Goal: Task Accomplishment & Management: Manage account settings

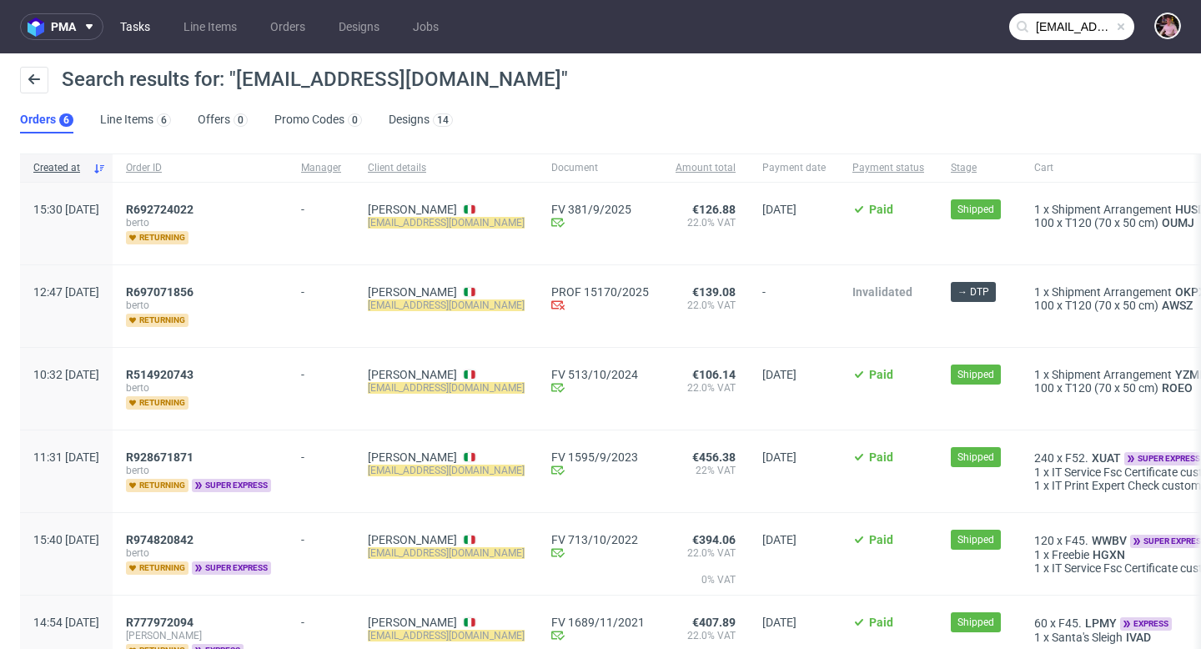
click at [124, 21] on link "Tasks" at bounding box center [135, 26] width 50 height 27
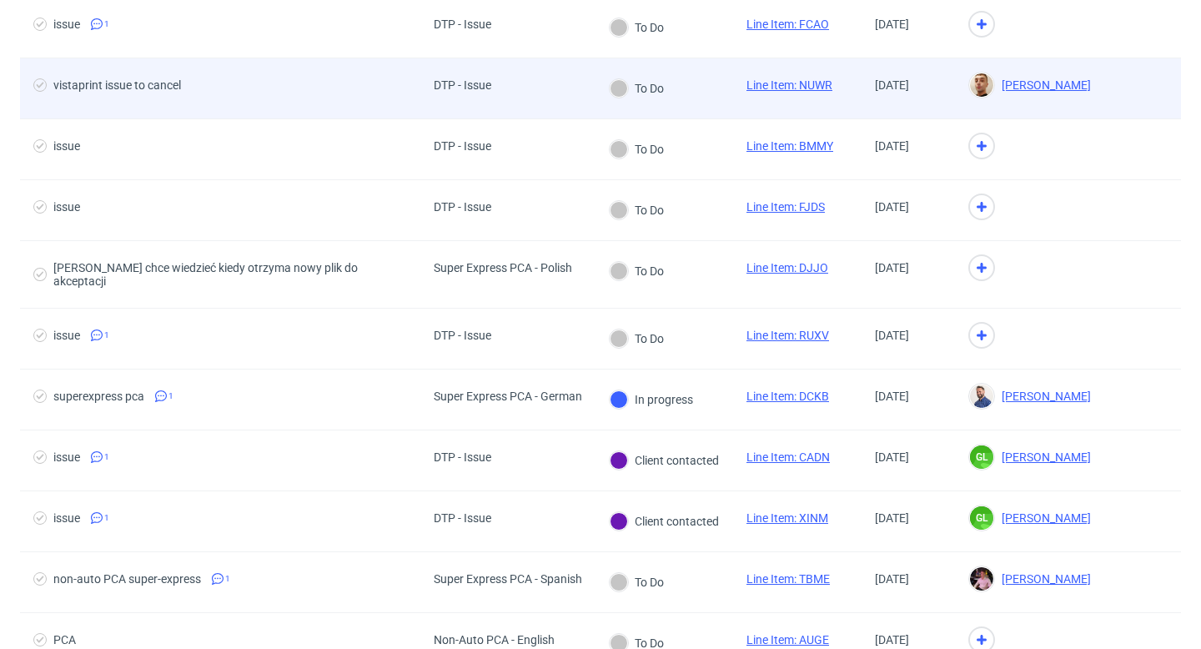
scroll to position [233, 0]
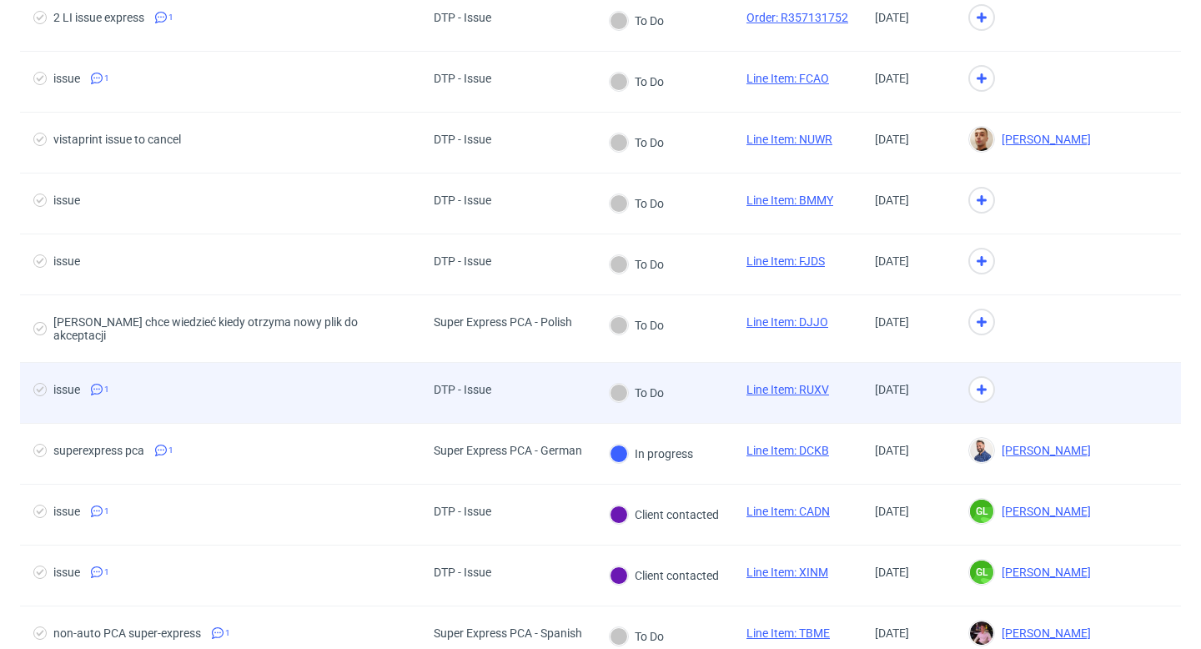
click at [652, 384] on div "To Do" at bounding box center [636, 393] width 54 height 18
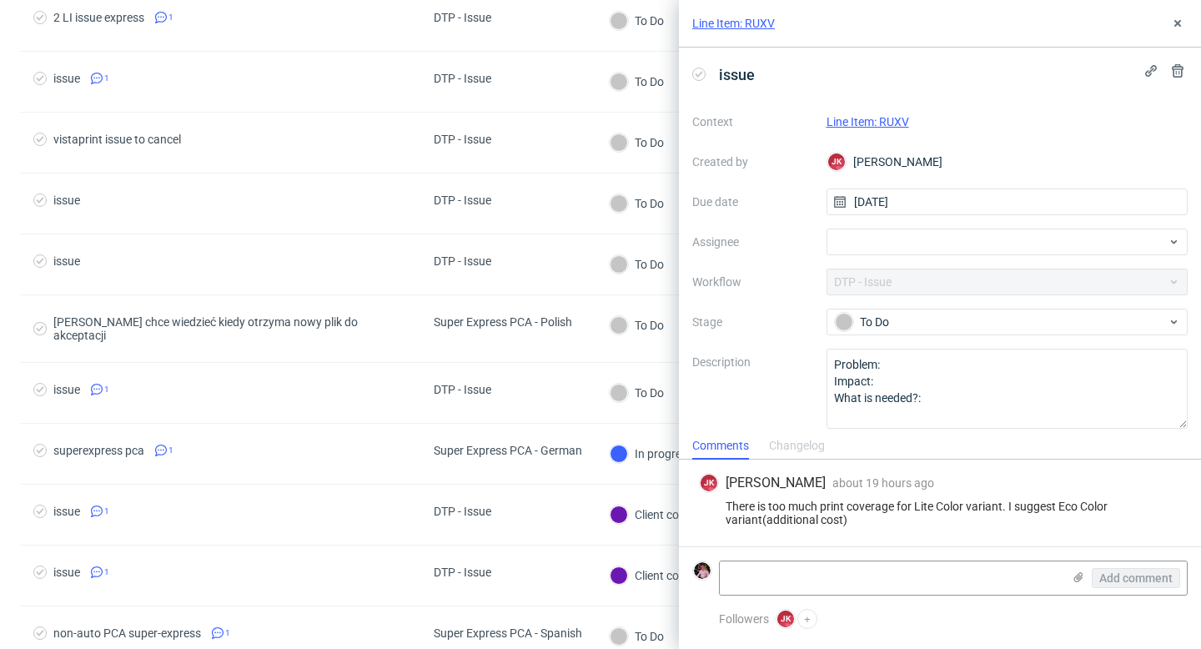
click at [883, 128] on link "Line Item: RUXV" at bounding box center [867, 121] width 83 height 13
click at [891, 253] on div at bounding box center [1007, 241] width 362 height 27
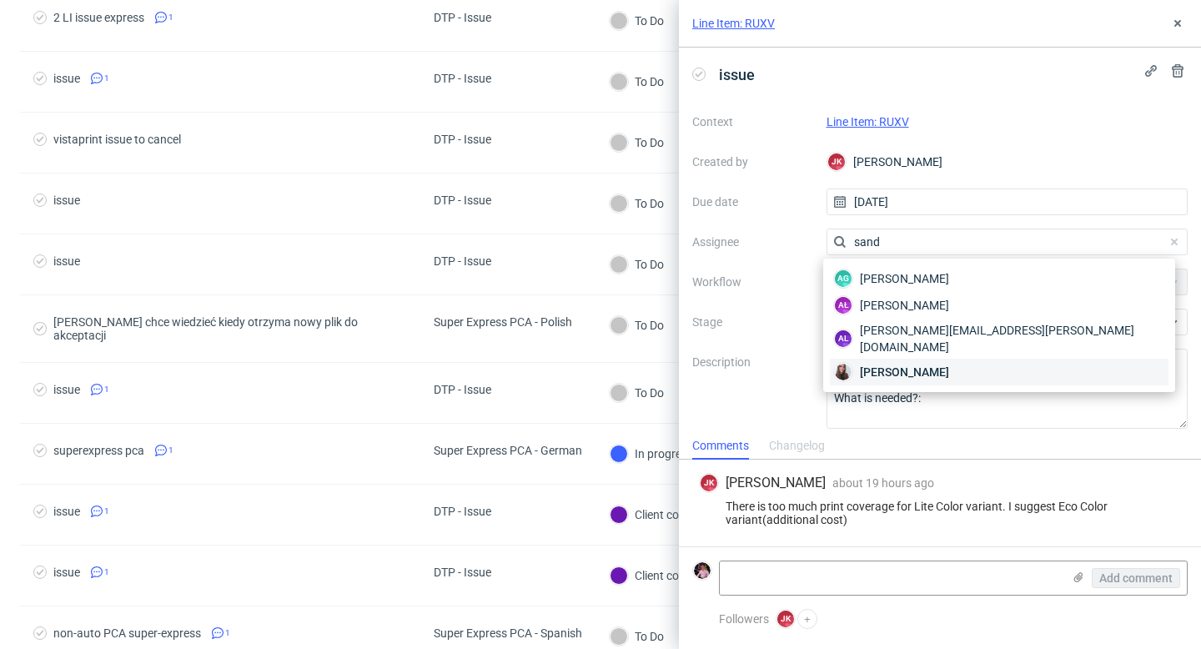
type input "sand"
click at [906, 359] on div "Sandra Beśka" at bounding box center [999, 372] width 339 height 27
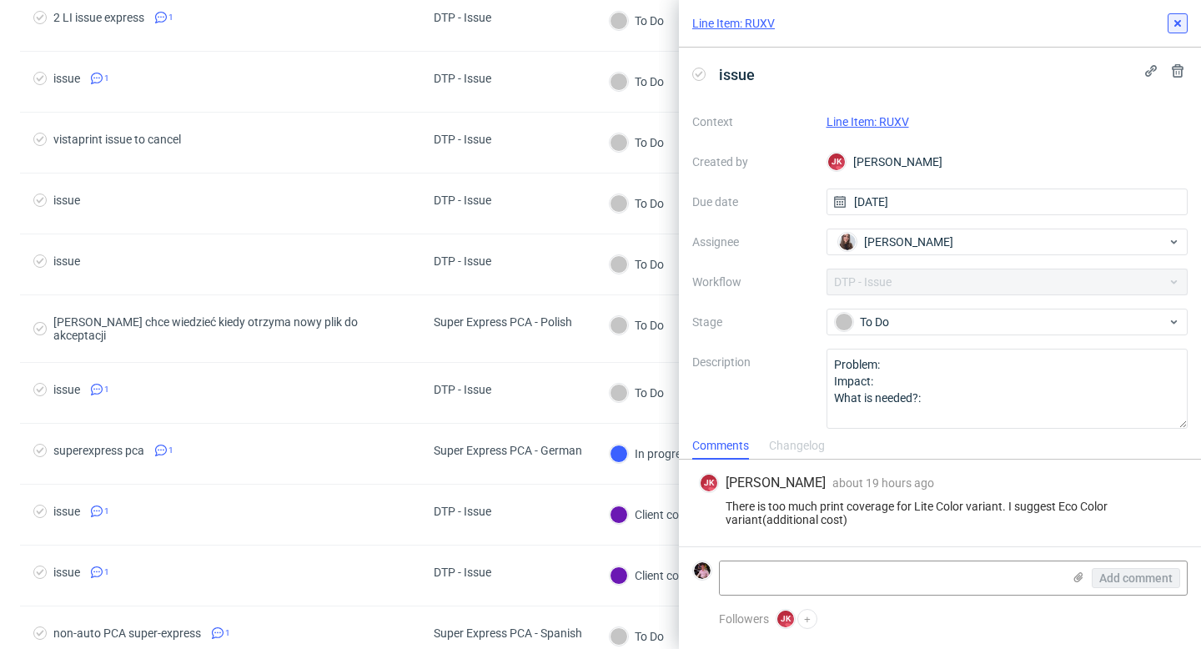
click at [1173, 23] on icon at bounding box center [1177, 23] width 13 height 13
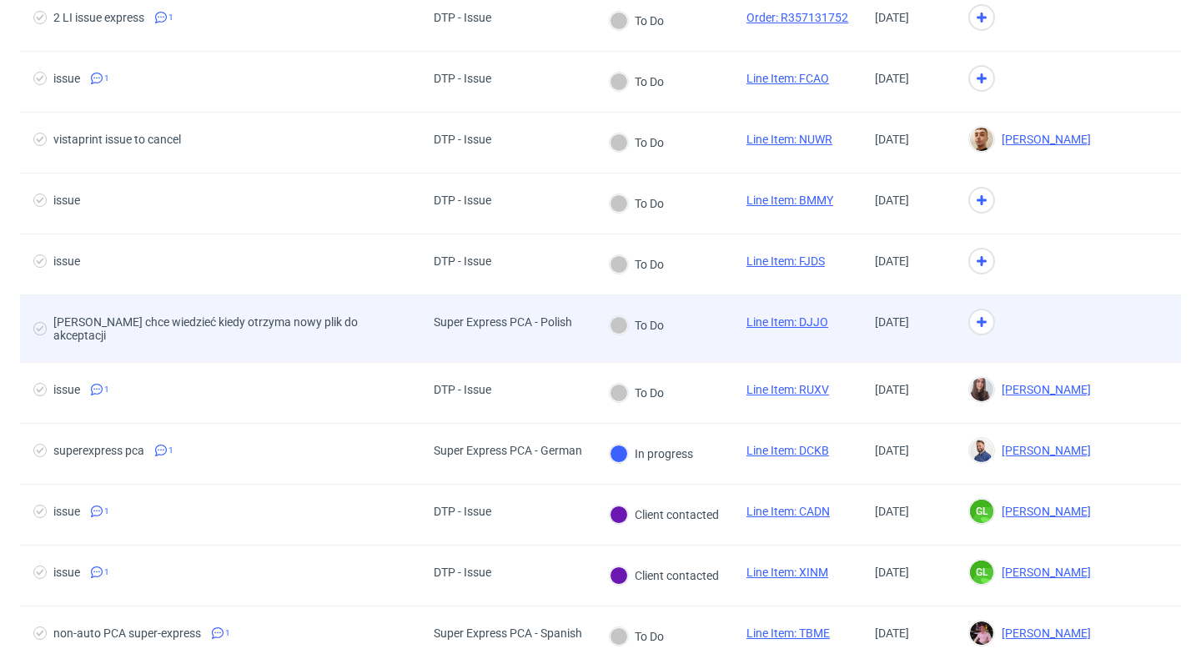
click at [699, 313] on div "To Do" at bounding box center [664, 329] width 138 height 68
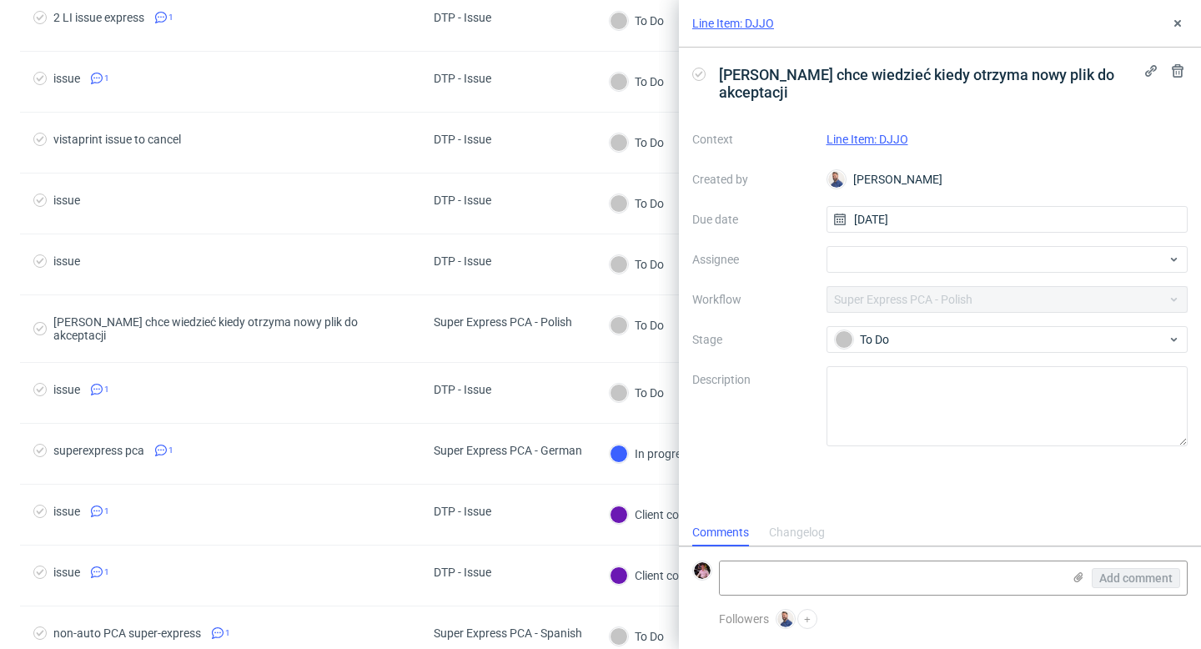
scroll to position [13, 0]
click at [878, 133] on link "Line Item: DJJO" at bounding box center [867, 139] width 82 height 13
click at [1177, 28] on icon at bounding box center [1177, 23] width 13 height 13
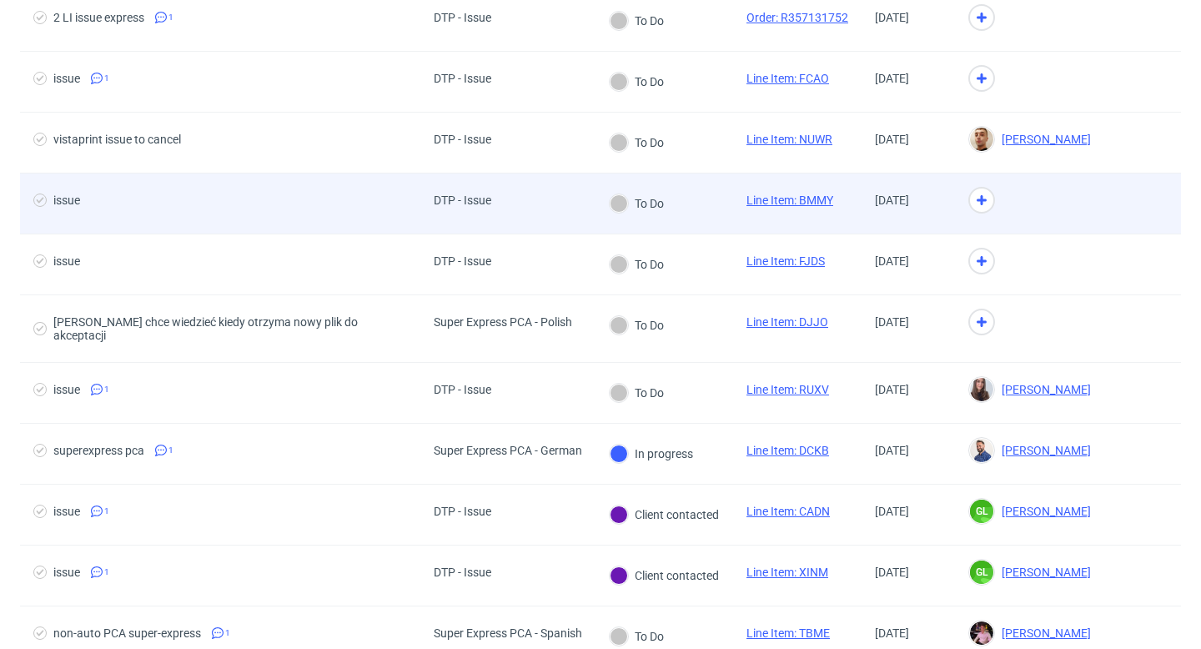
click at [706, 210] on div "To Do" at bounding box center [664, 203] width 138 height 61
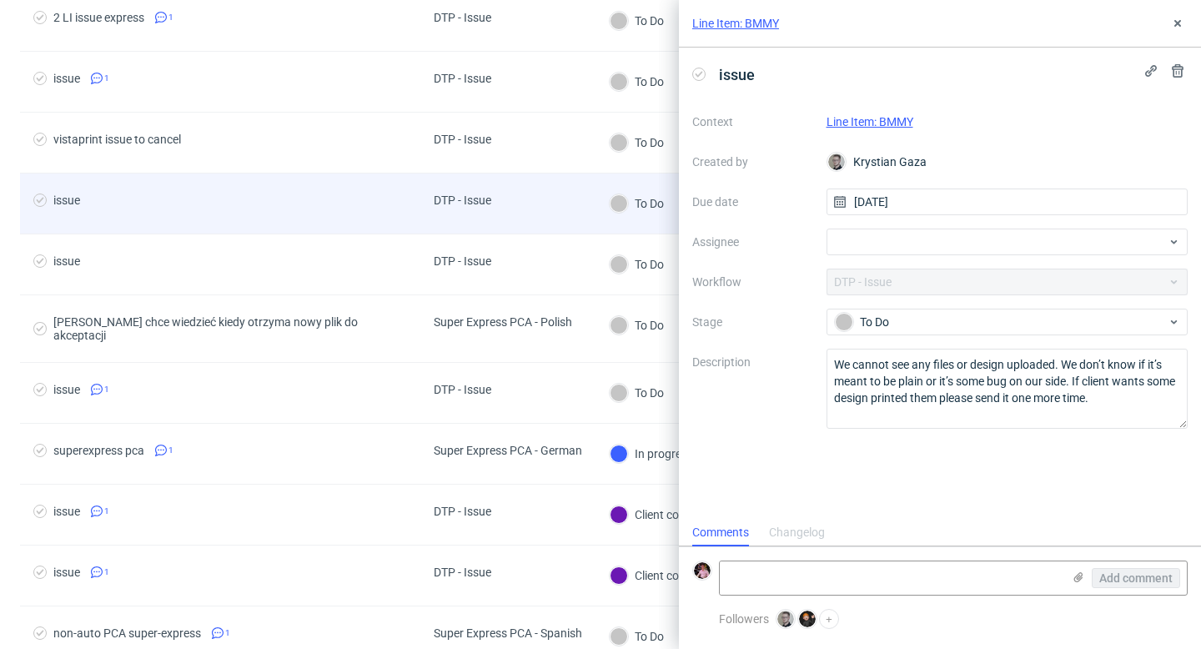
scroll to position [13, 0]
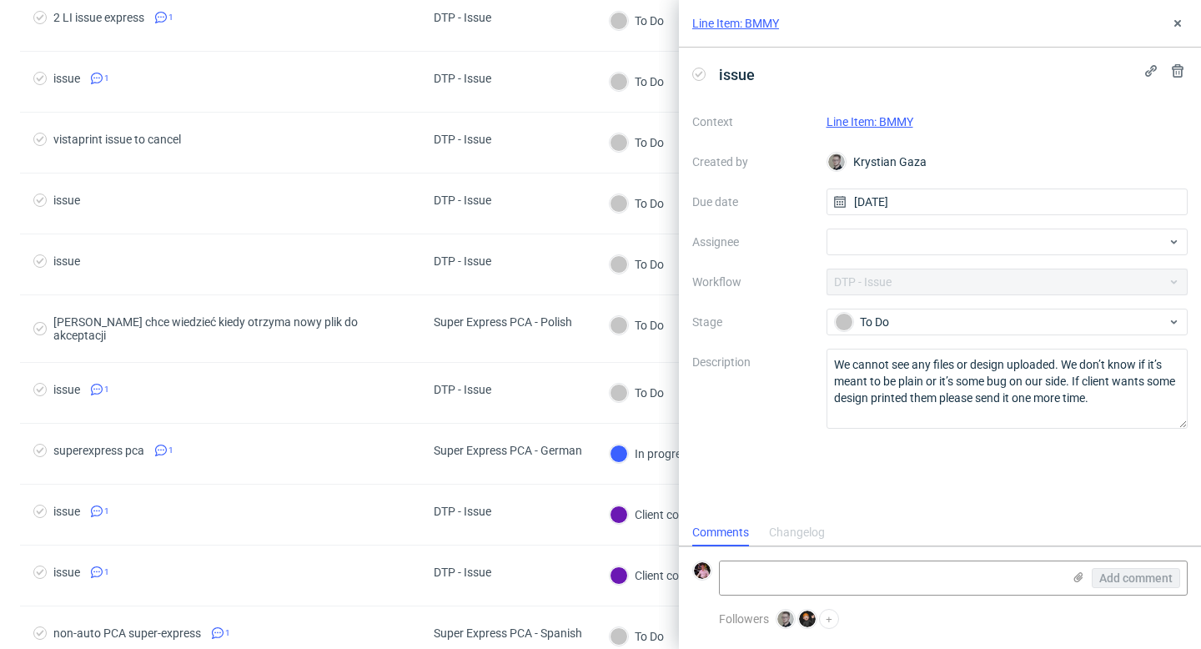
click at [880, 117] on link "Line Item: BMMY" at bounding box center [869, 121] width 87 height 13
click at [864, 245] on div at bounding box center [1007, 241] width 362 height 27
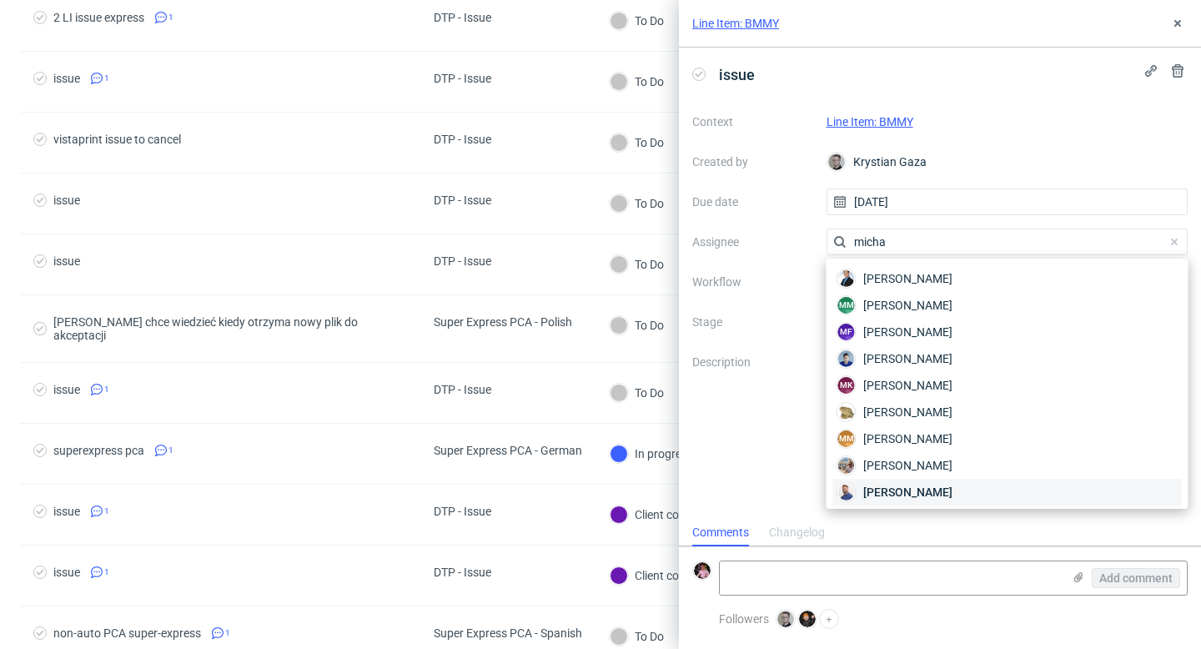
type input "micha"
click at [903, 488] on span "Michał Rachański" at bounding box center [907, 492] width 89 height 17
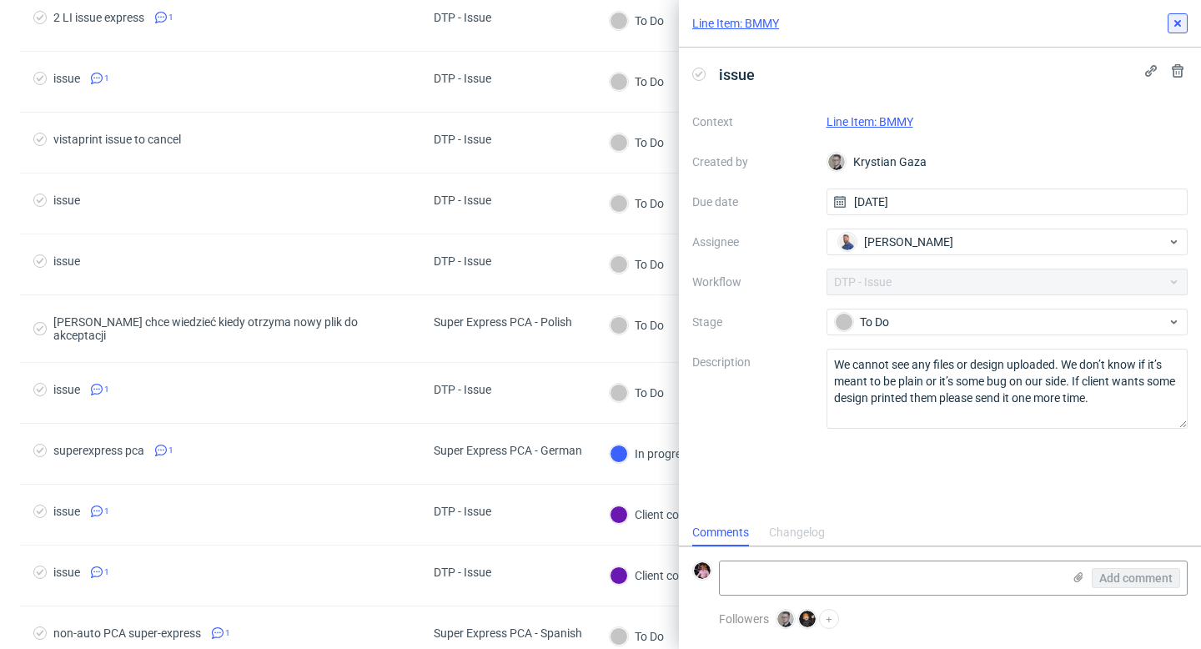
click at [1178, 16] on button at bounding box center [1177, 23] width 20 height 20
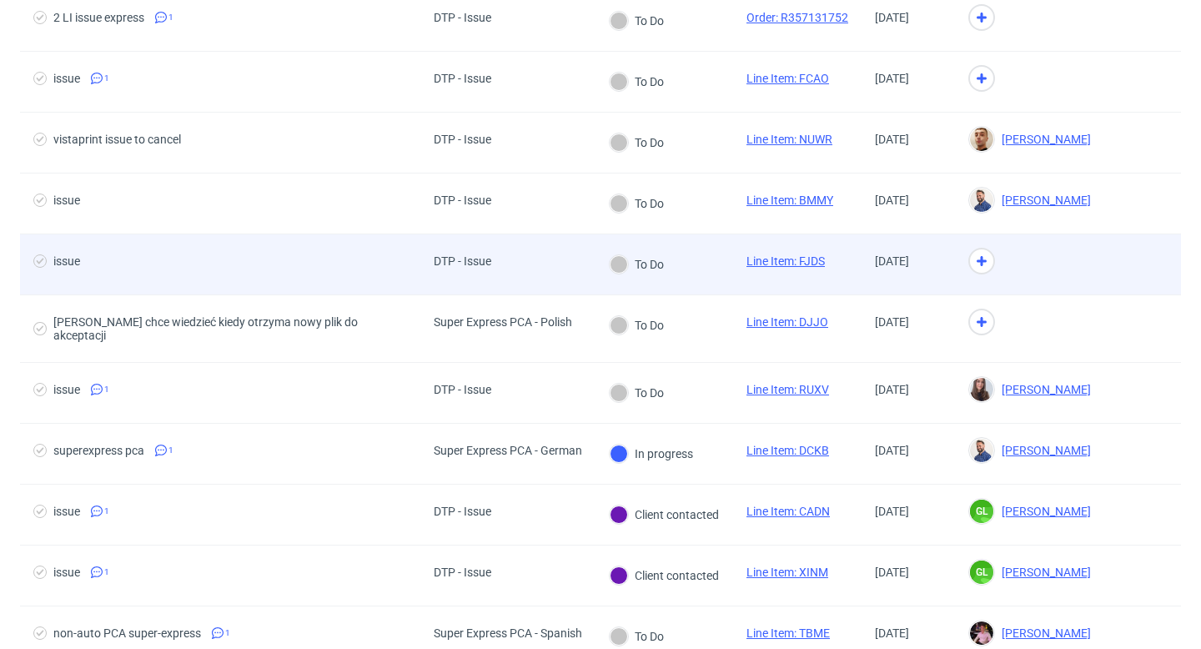
click at [710, 265] on div "To Do" at bounding box center [664, 264] width 138 height 61
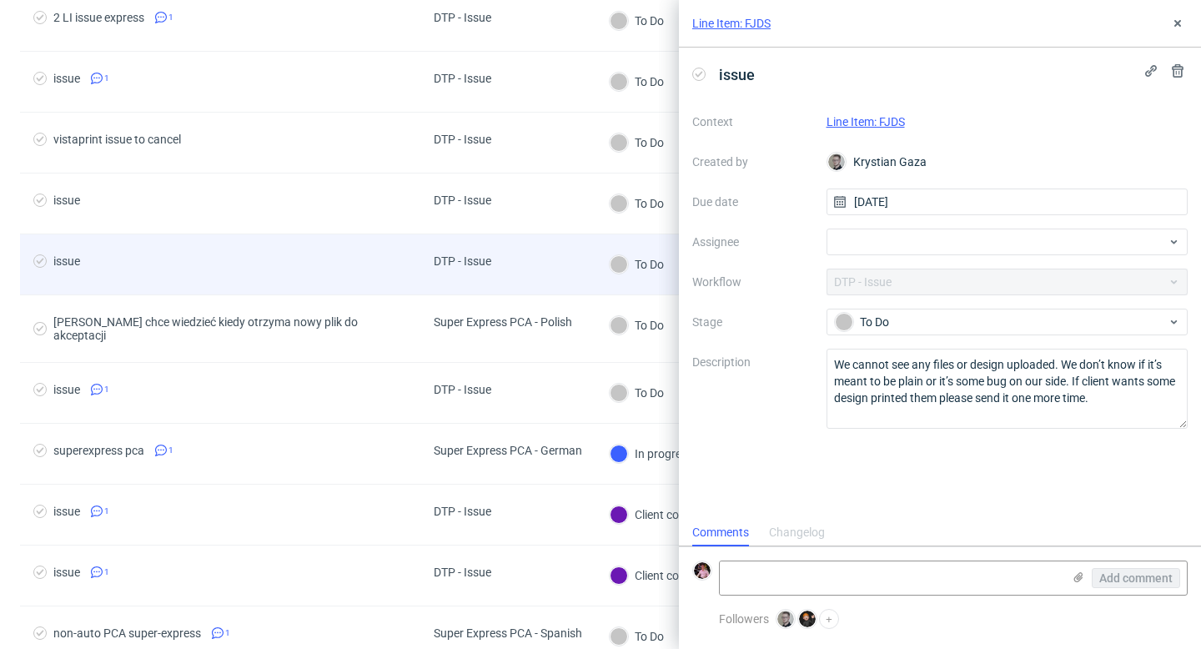
scroll to position [13, 0]
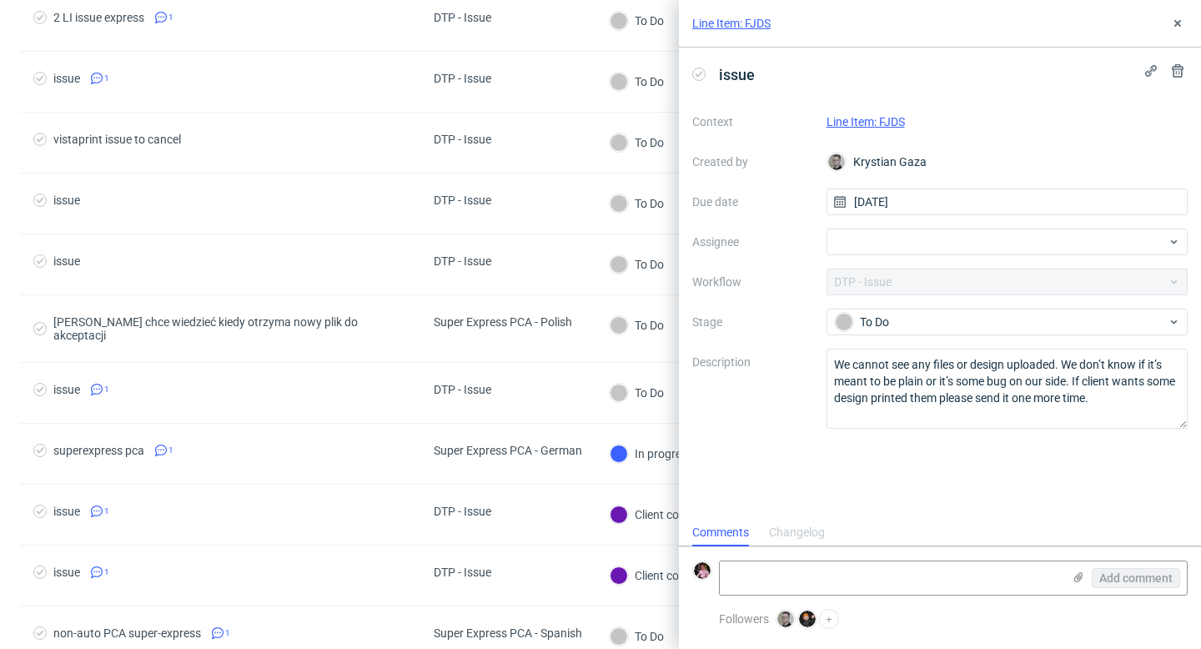
click at [889, 122] on link "Line Item: FJDS" at bounding box center [865, 121] width 78 height 13
click at [909, 248] on div at bounding box center [1007, 241] width 362 height 27
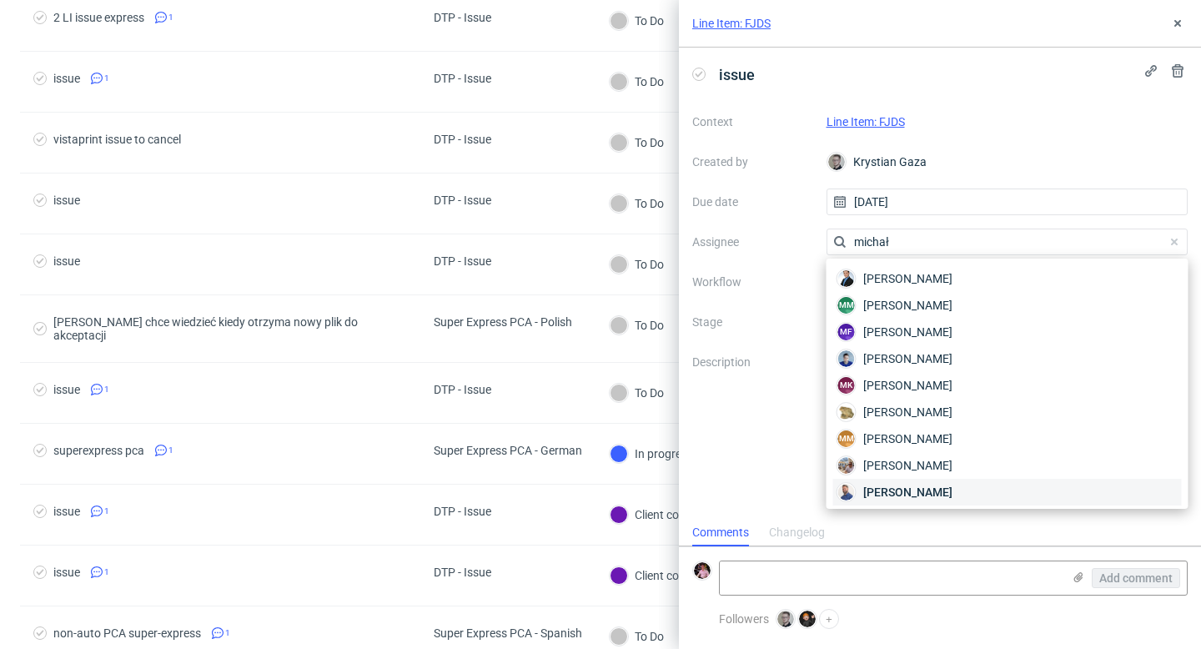
type input "michał"
click at [912, 489] on span "Michał Rachański" at bounding box center [907, 492] width 89 height 17
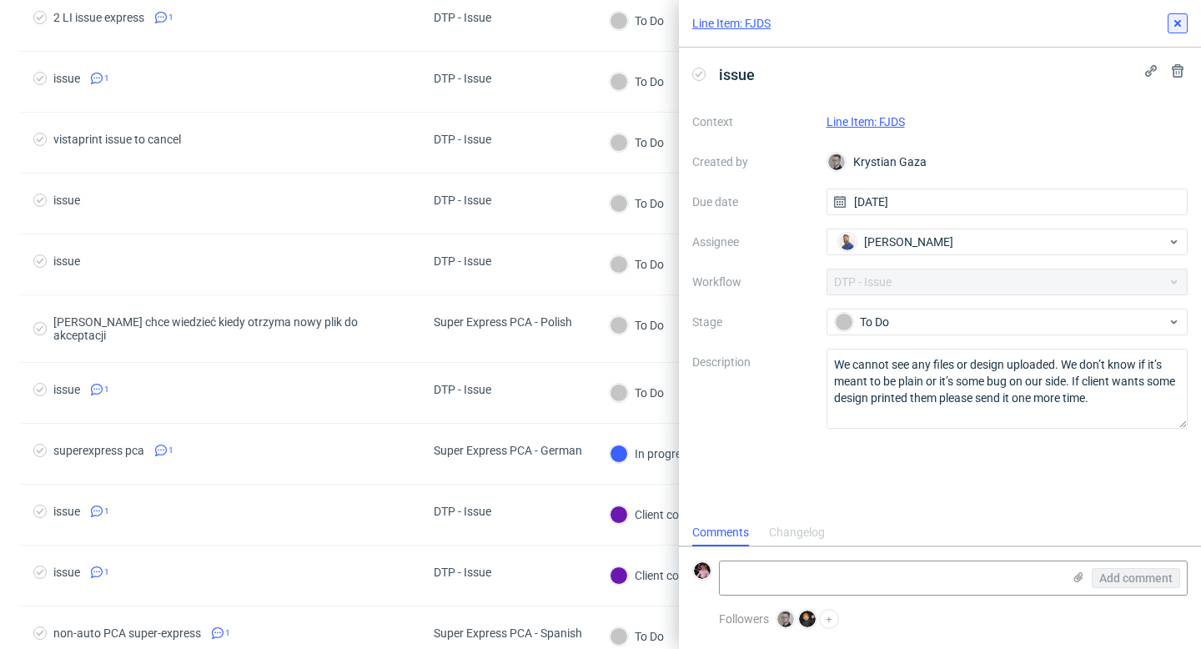
click at [1181, 25] on icon at bounding box center [1177, 23] width 13 height 13
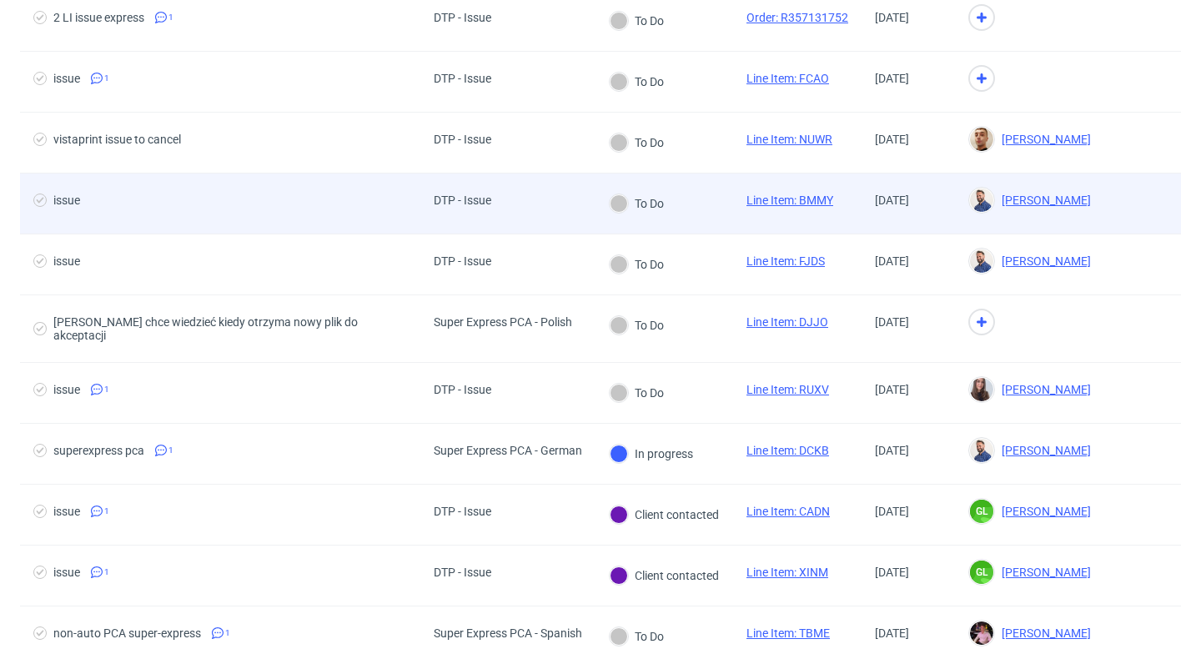
click at [656, 199] on div "To Do" at bounding box center [636, 203] width 54 height 18
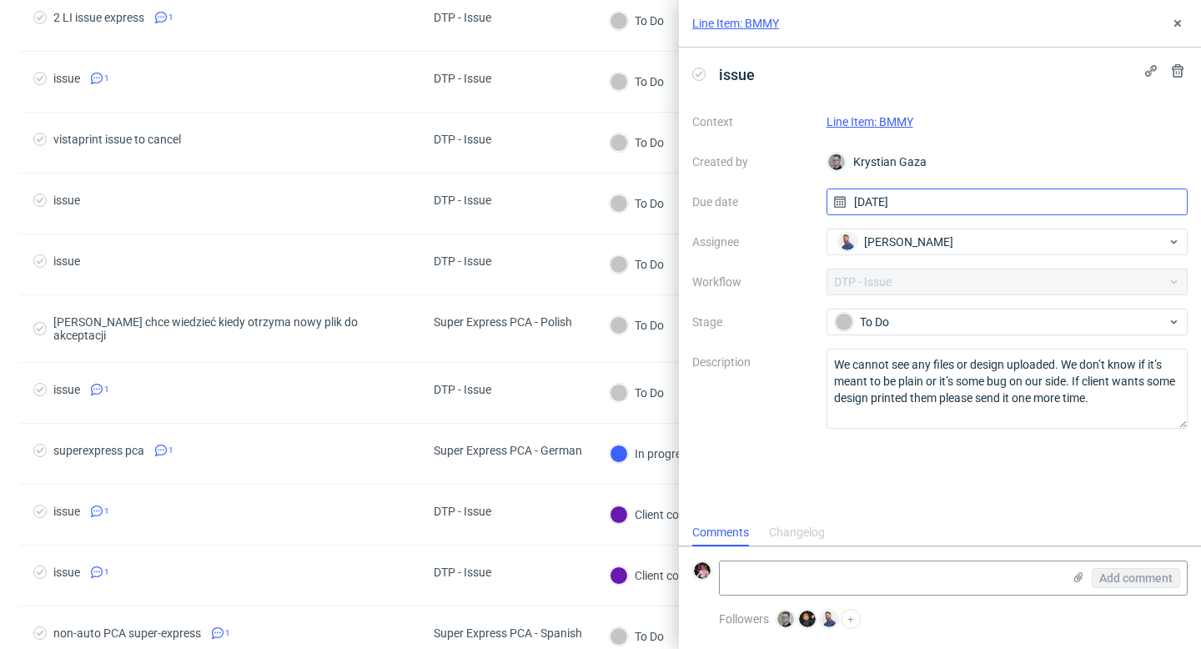
scroll to position [13, 0]
click at [895, 116] on link "Line Item: BMMY" at bounding box center [869, 121] width 87 height 13
click at [1177, 24] on use at bounding box center [1177, 23] width 7 height 7
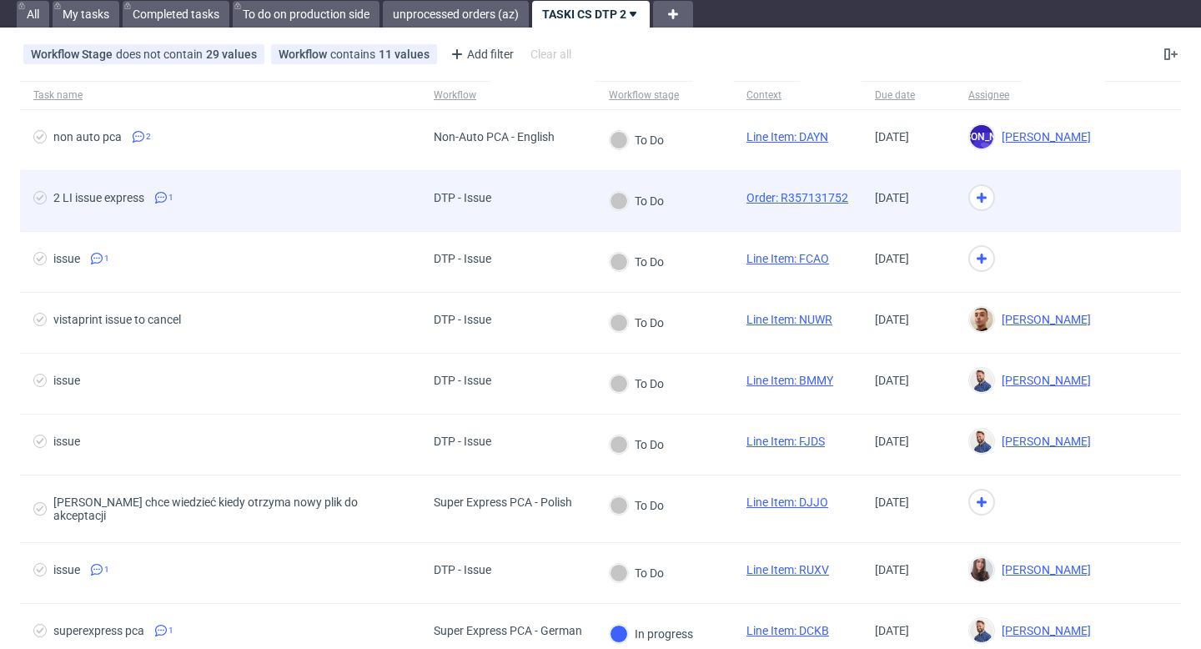
scroll to position [48, 0]
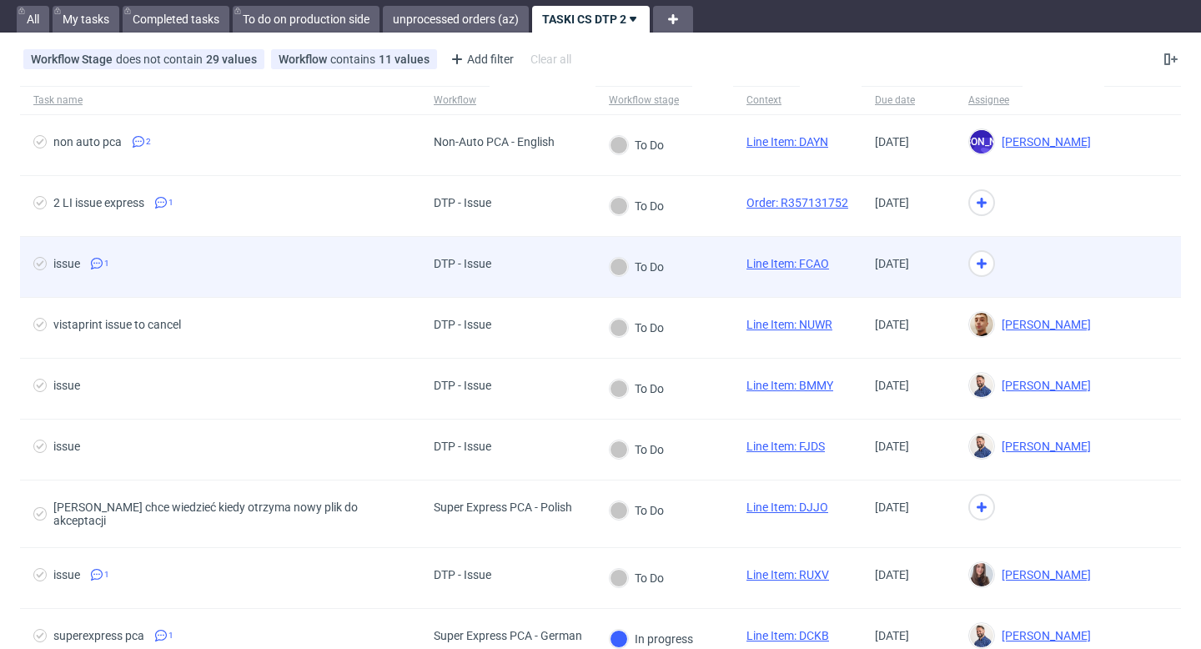
click at [700, 277] on div "To Do" at bounding box center [664, 267] width 138 height 61
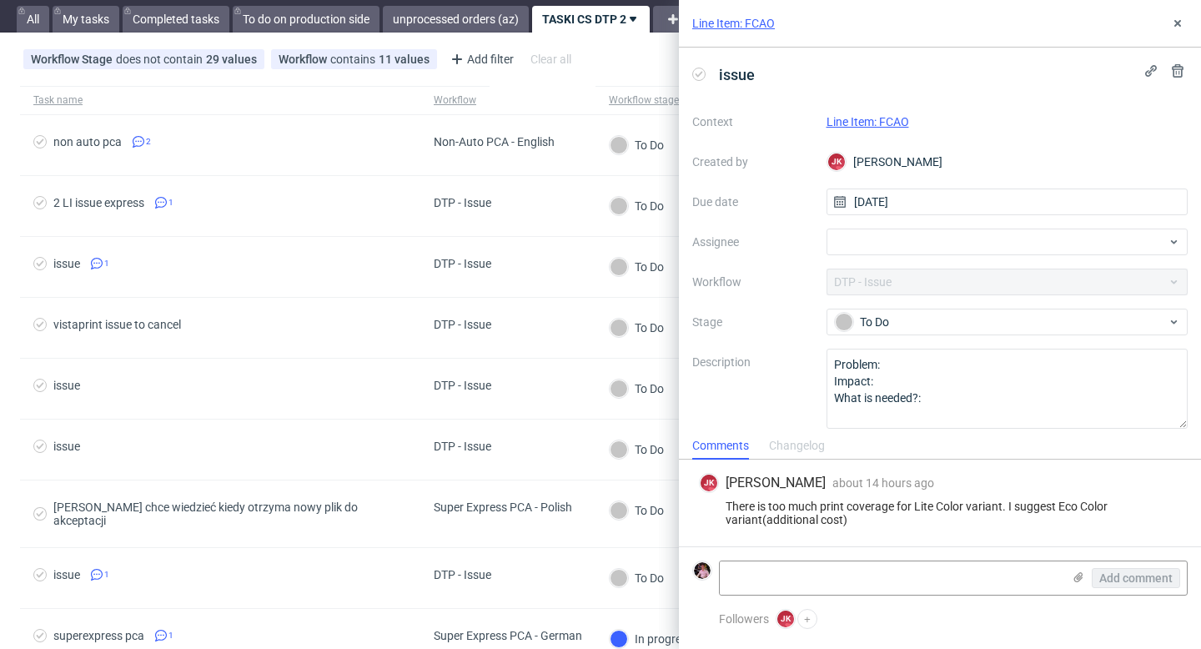
click at [888, 123] on link "Line Item: FCAO" at bounding box center [867, 121] width 83 height 13
click at [875, 243] on div at bounding box center [1007, 241] width 362 height 27
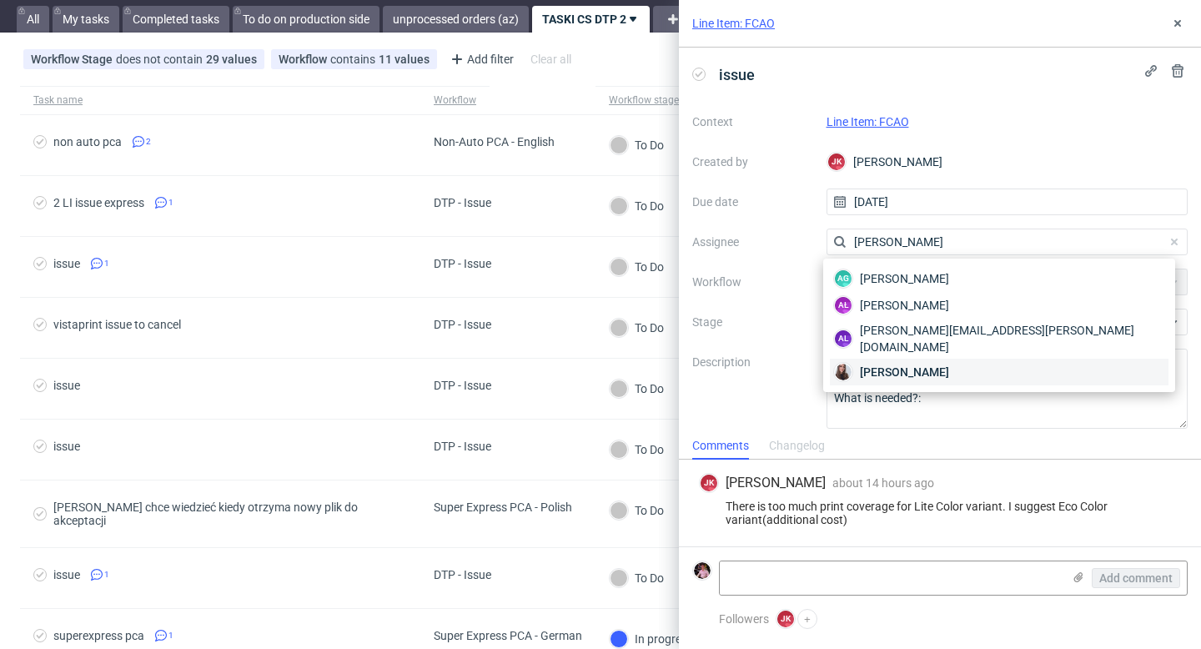
type input "sandra"
click at [912, 364] on span "Sandra Beśka" at bounding box center [904, 372] width 89 height 17
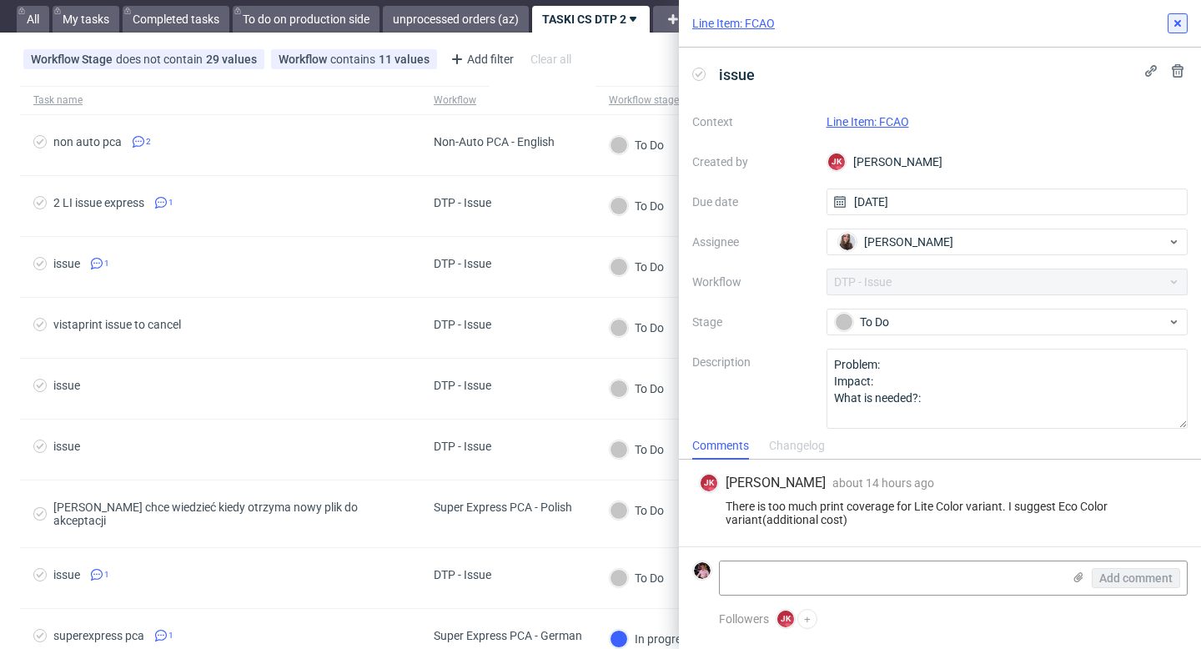
click at [1177, 33] on button at bounding box center [1177, 23] width 20 height 20
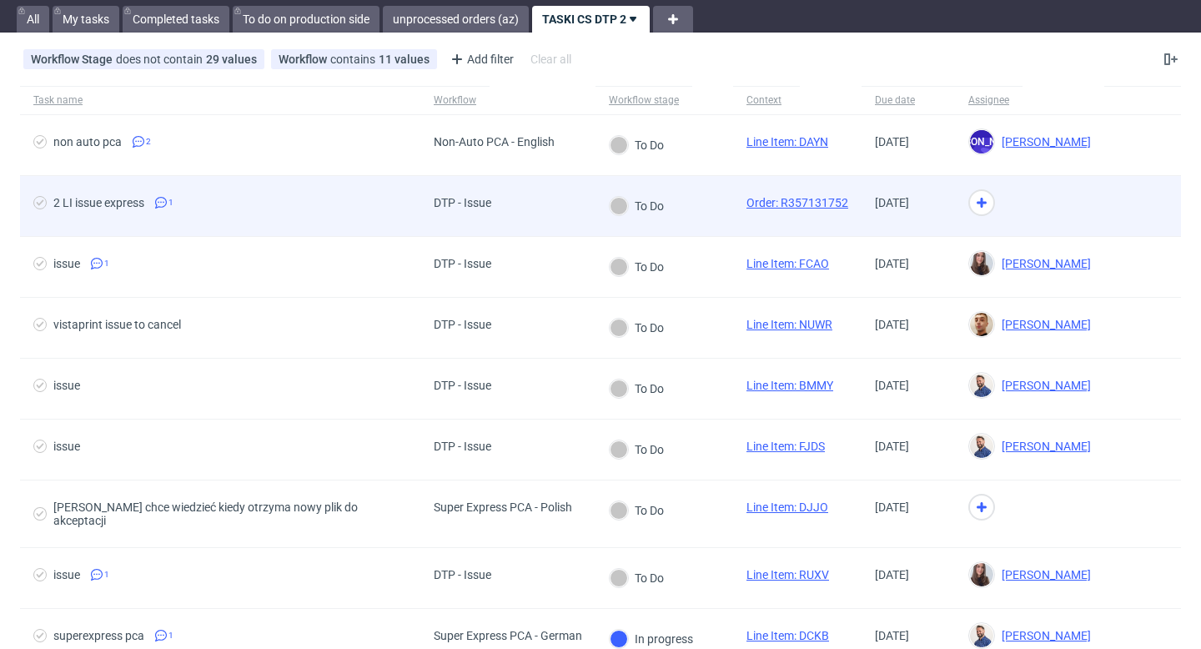
click at [695, 212] on div "To Do" at bounding box center [664, 206] width 138 height 61
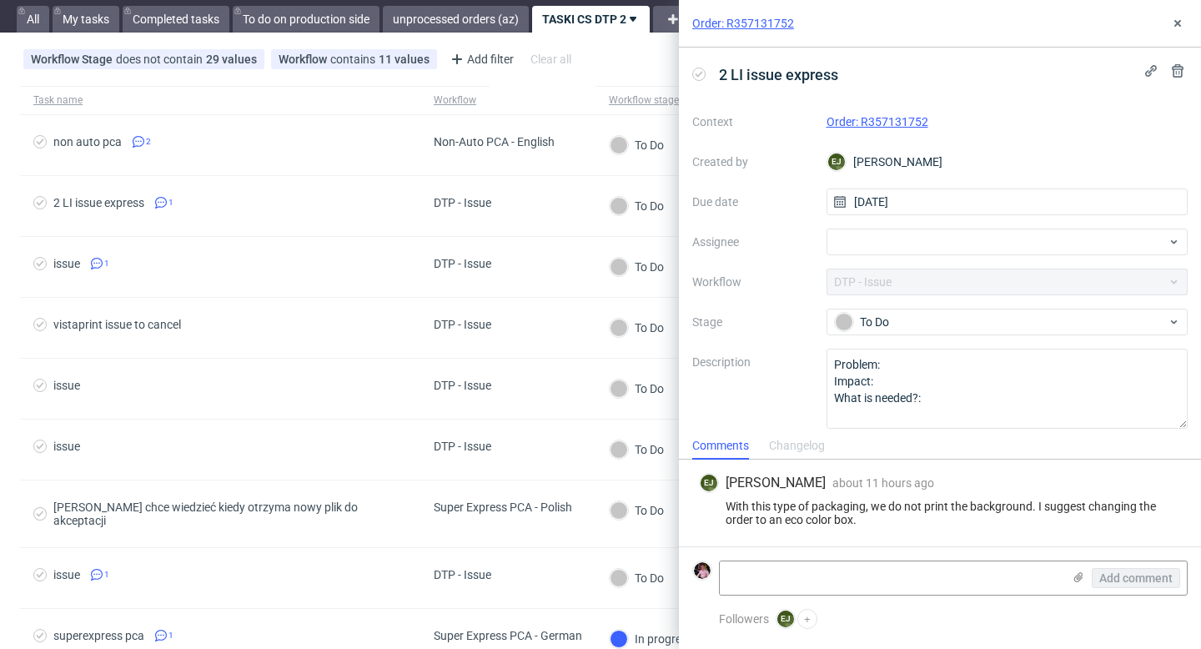
click at [873, 122] on link "Order: R357131752" at bounding box center [877, 121] width 102 height 13
click at [880, 237] on div at bounding box center [1007, 241] width 362 height 27
type input "michał rach"
click at [942, 281] on span "Michał Rachański" at bounding box center [904, 278] width 89 height 17
click at [1175, 25] on use at bounding box center [1177, 23] width 7 height 7
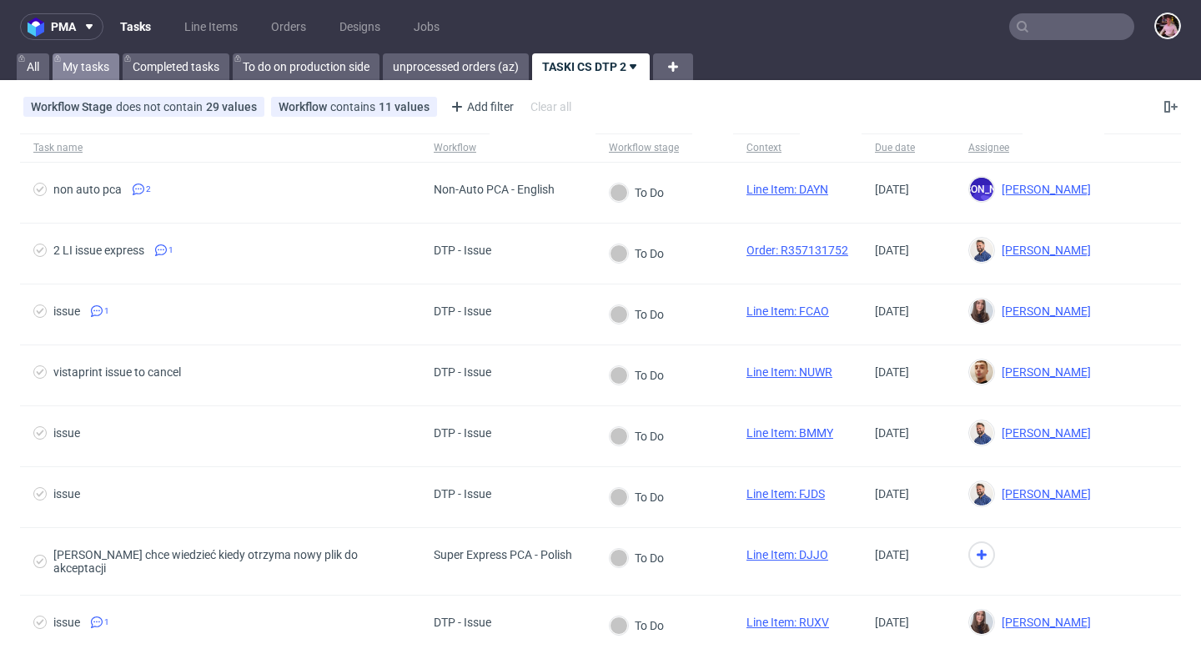
click at [105, 64] on link "My tasks" at bounding box center [86, 66] width 67 height 27
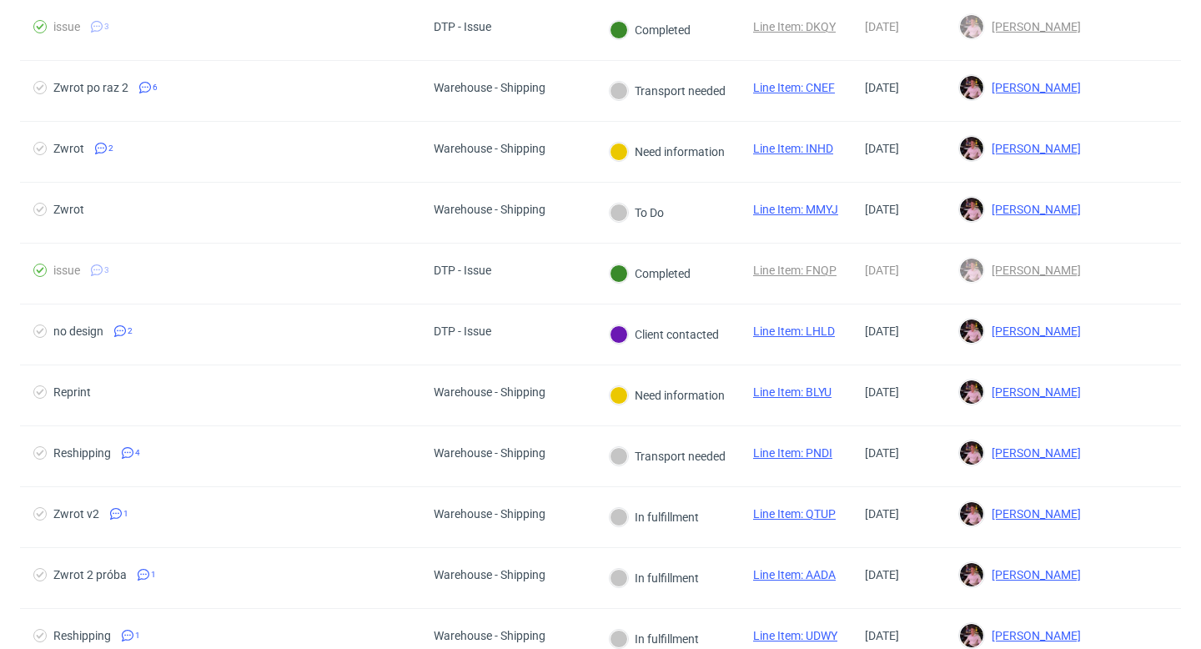
scroll to position [1144, 0]
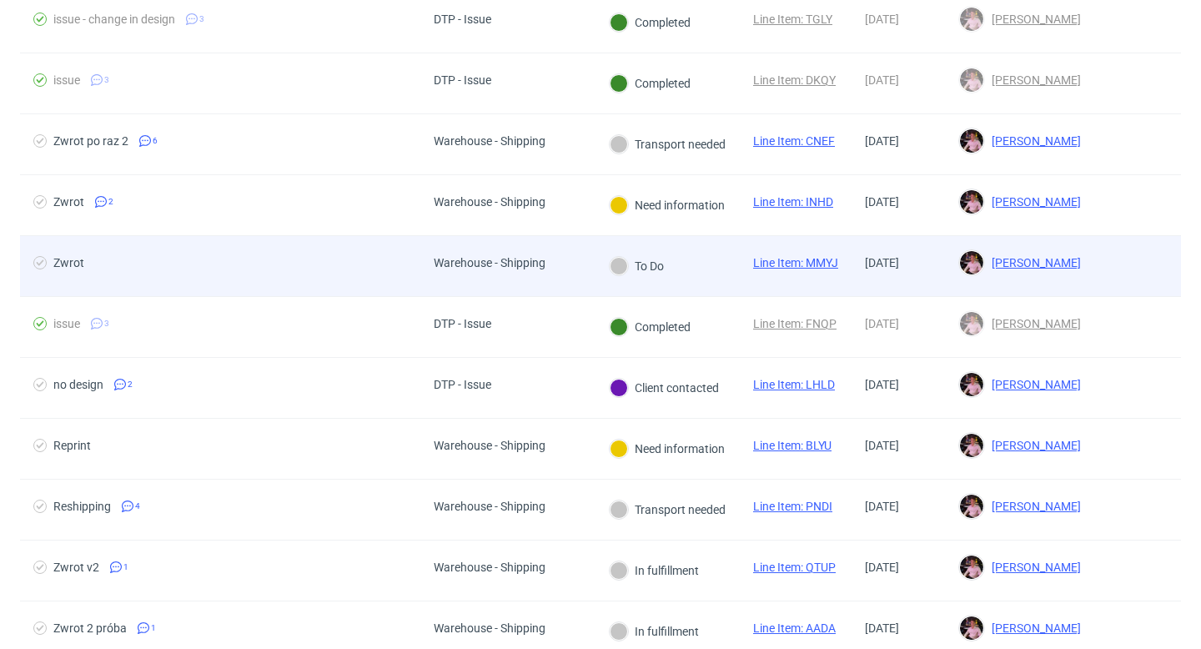
click at [558, 258] on div "Warehouse - Shipping" at bounding box center [489, 266] width 138 height 60
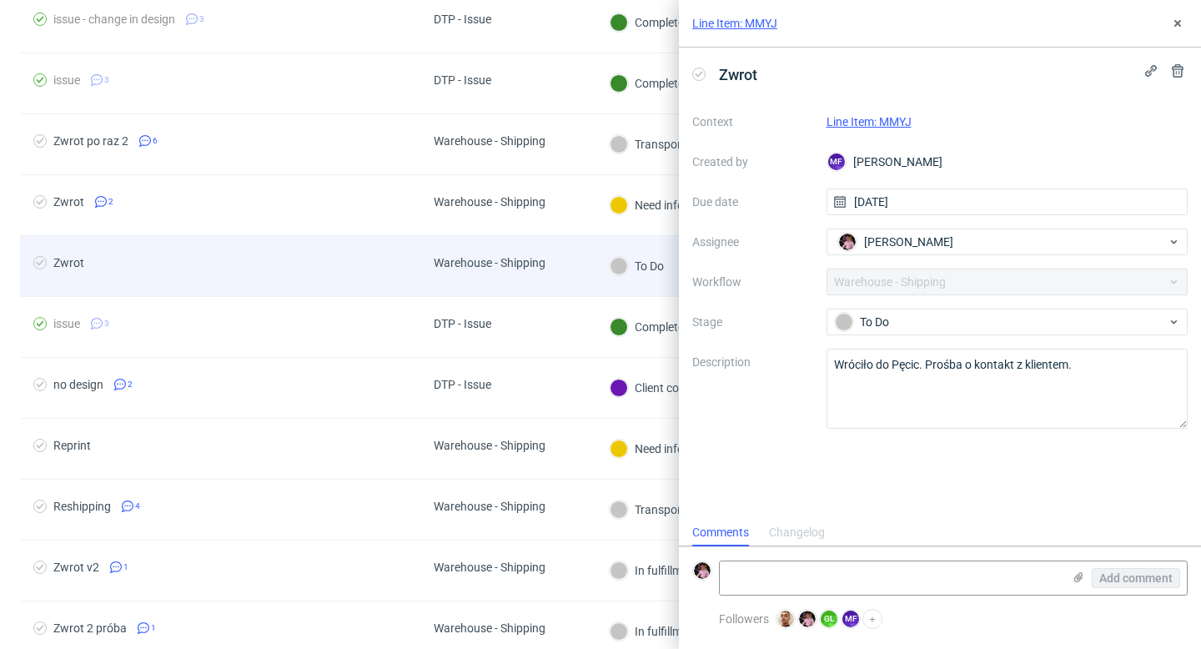
scroll to position [13, 0]
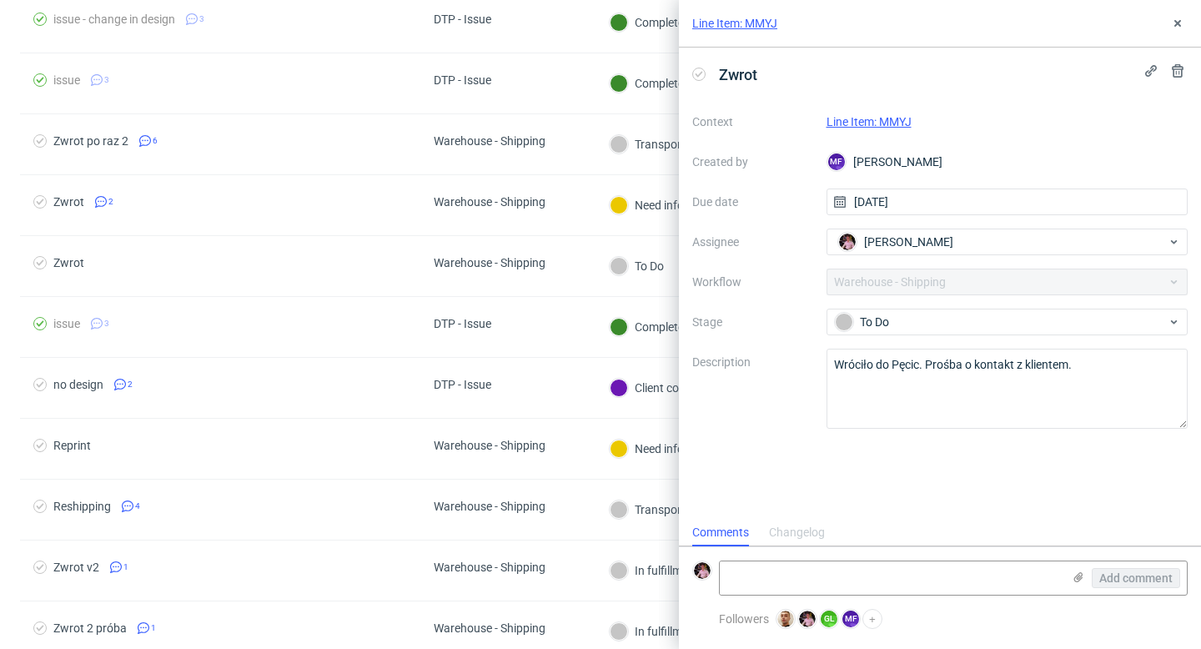
click at [870, 119] on link "Line Item: MMYJ" at bounding box center [868, 121] width 85 height 13
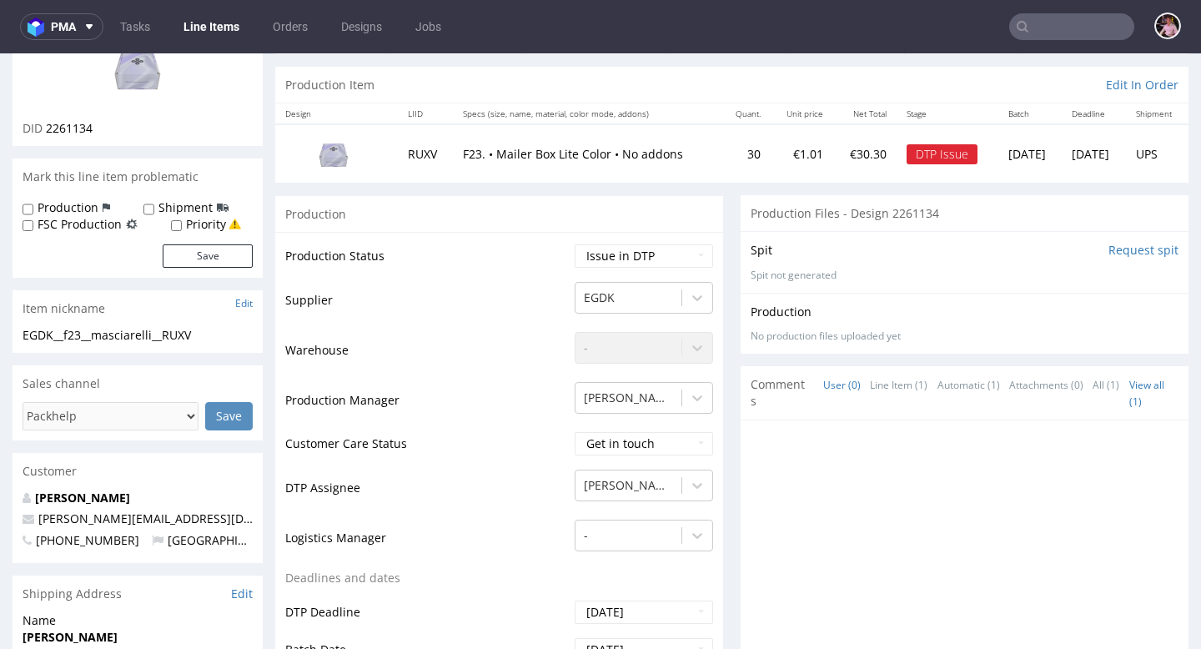
scroll to position [202, 0]
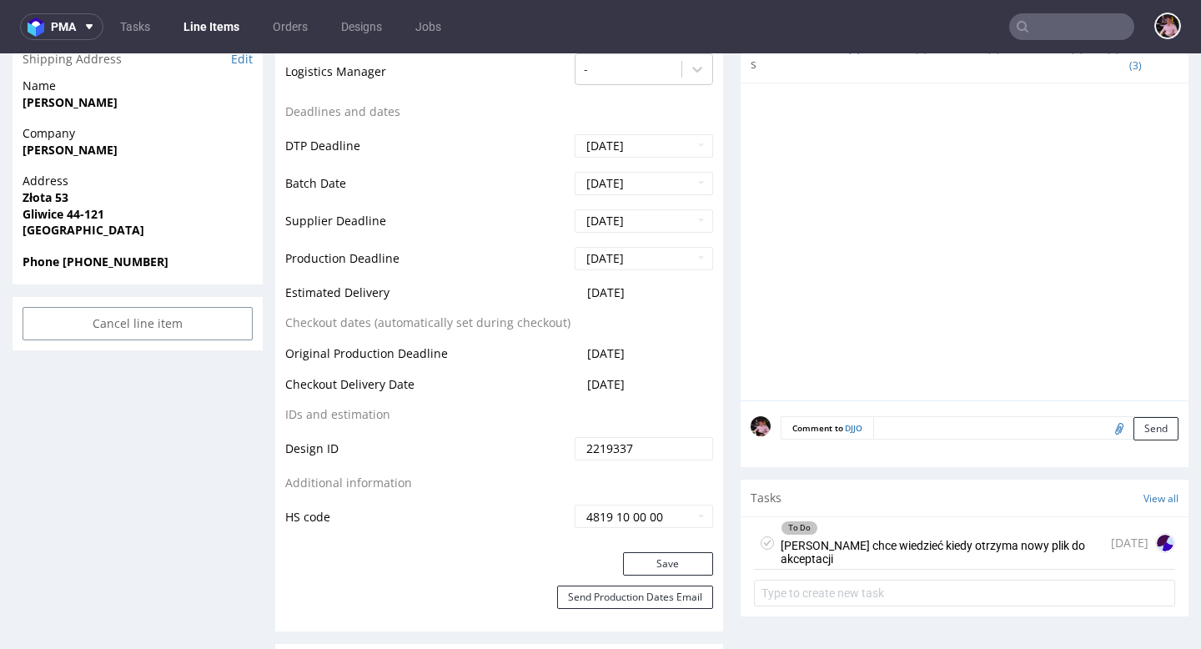
scroll to position [701, 0]
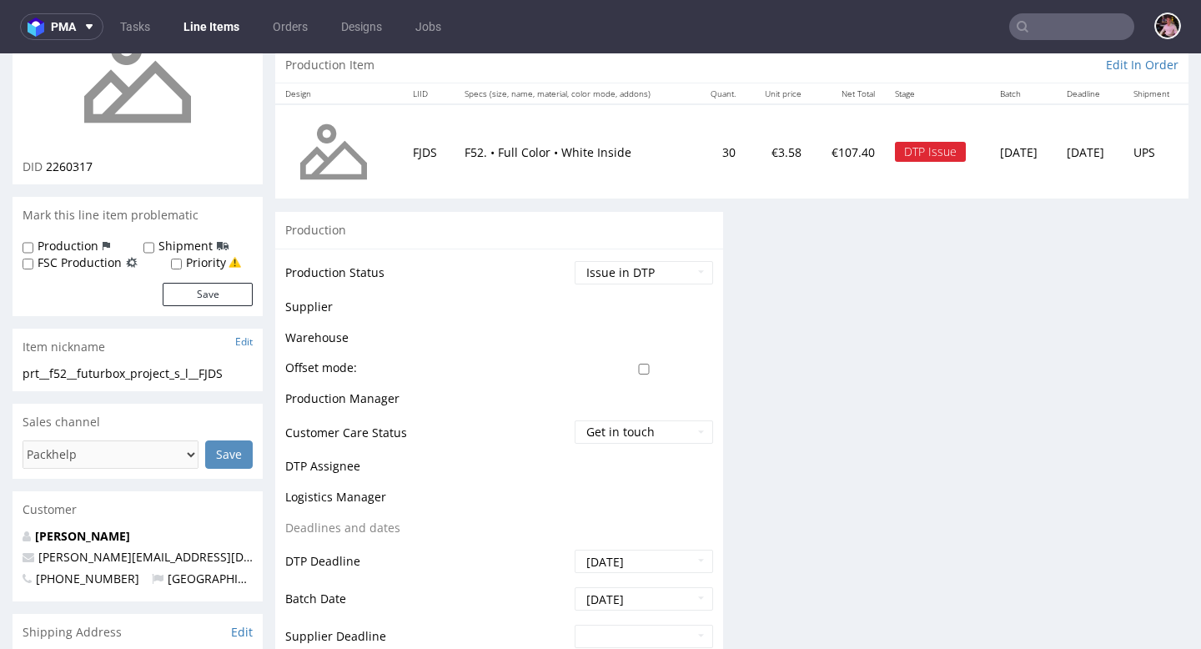
scroll to position [177, 0]
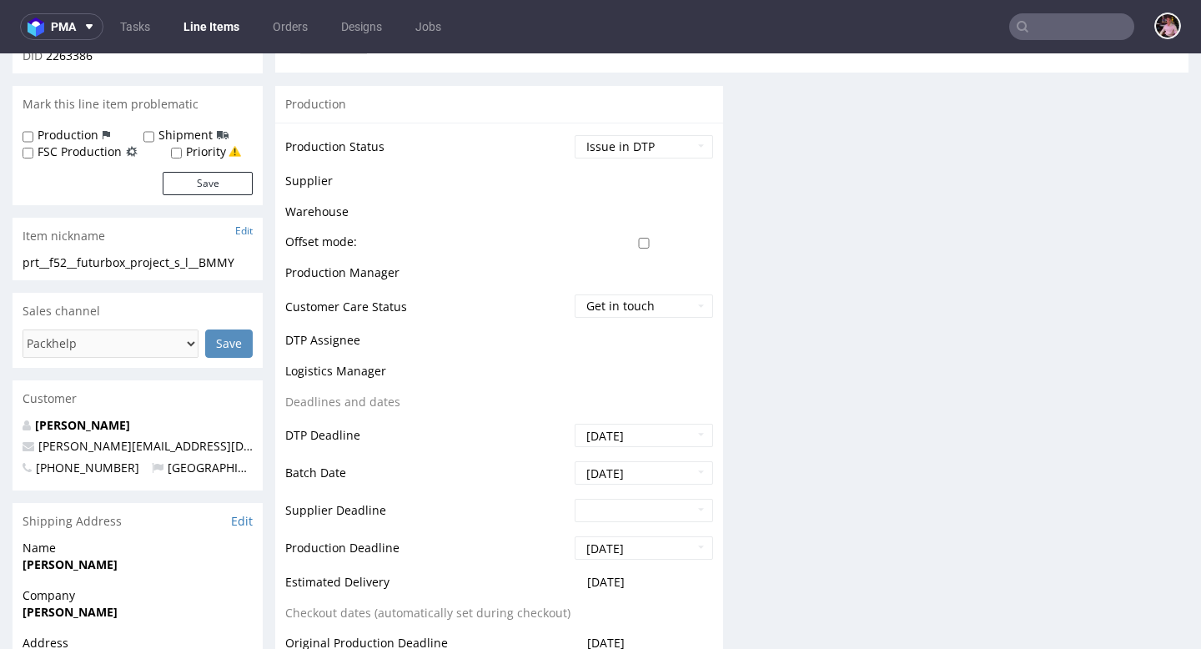
scroll to position [308, 0]
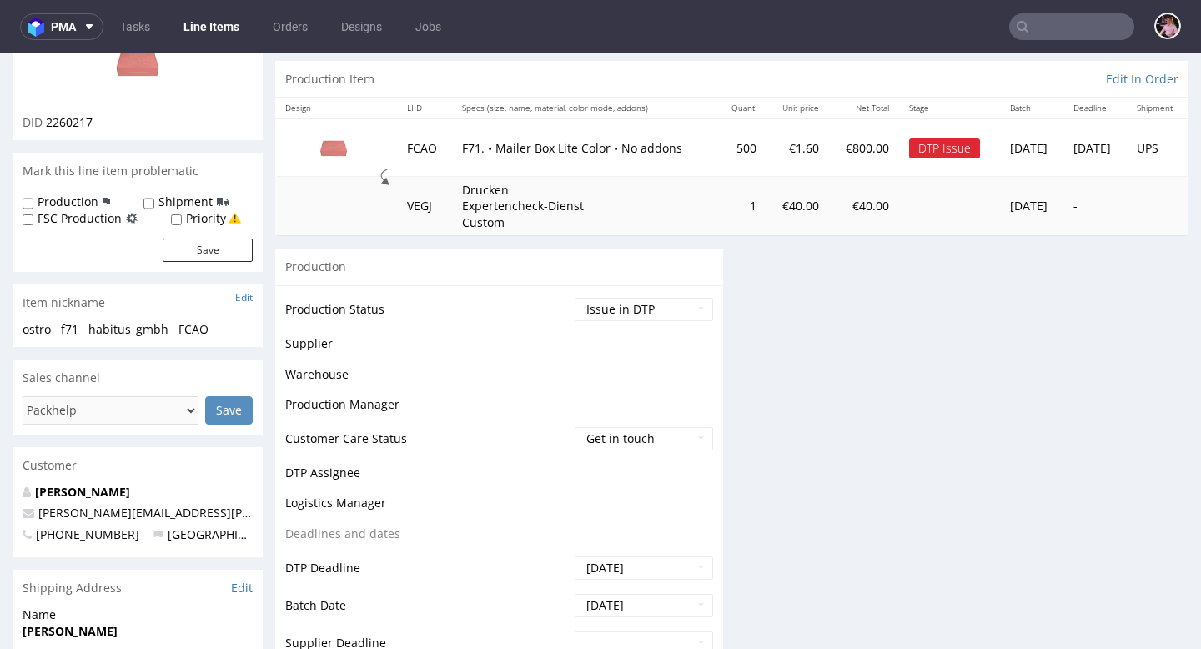
scroll to position [233, 0]
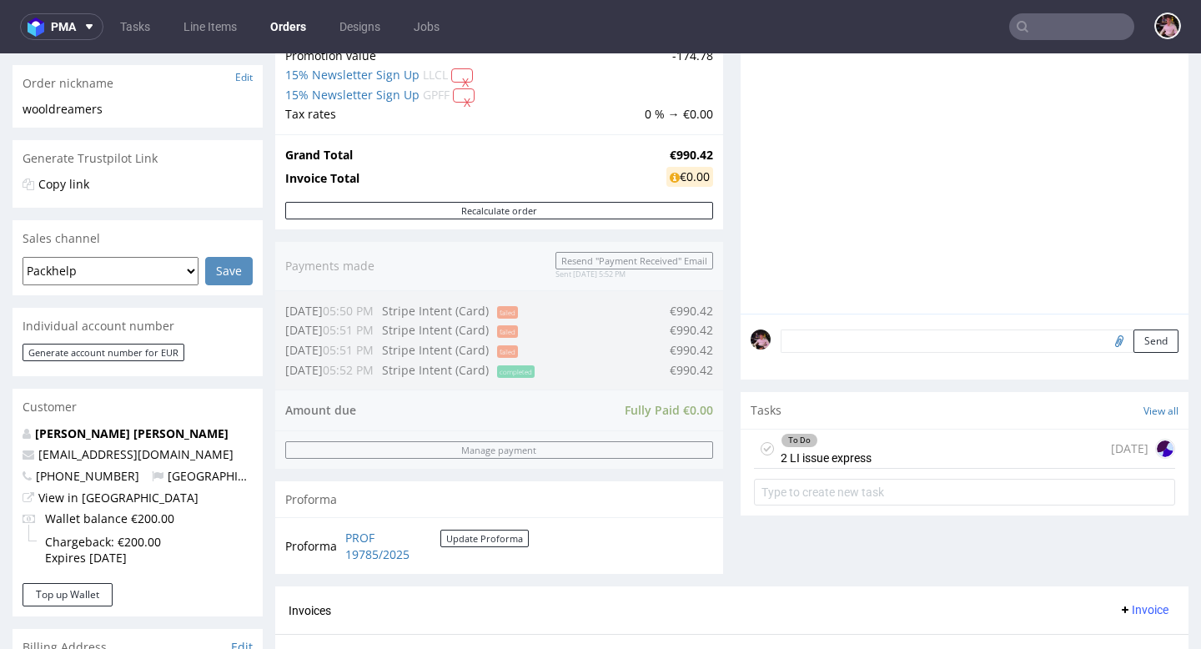
scroll to position [286, 0]
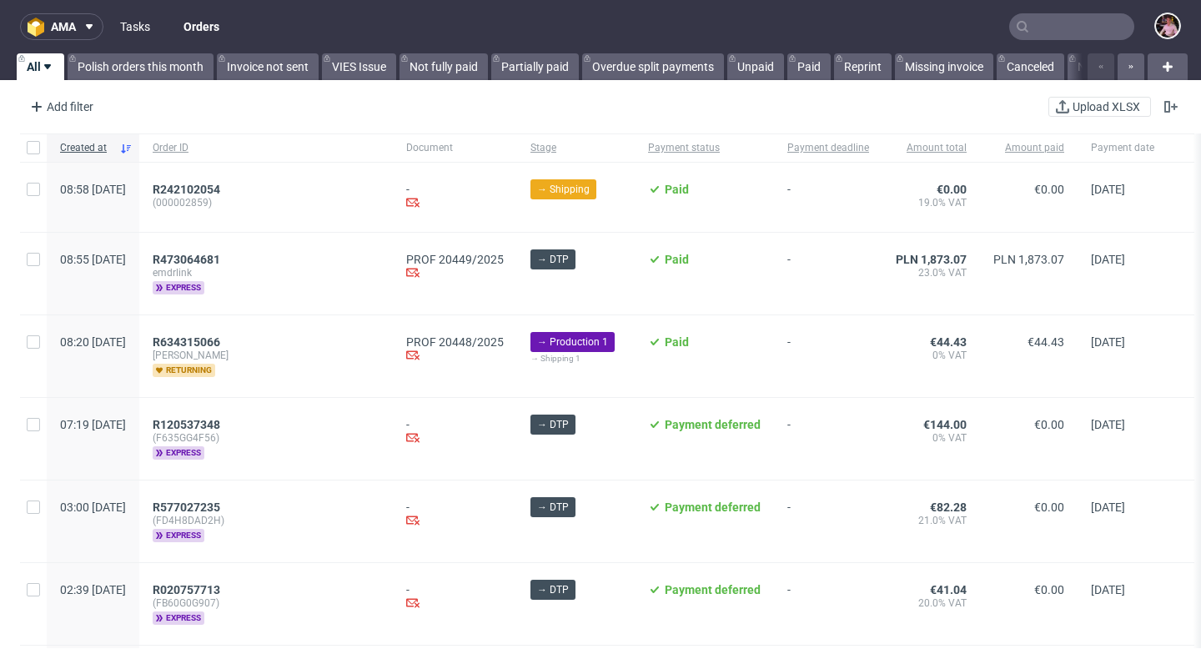
click at [133, 18] on link "Tasks" at bounding box center [135, 26] width 50 height 27
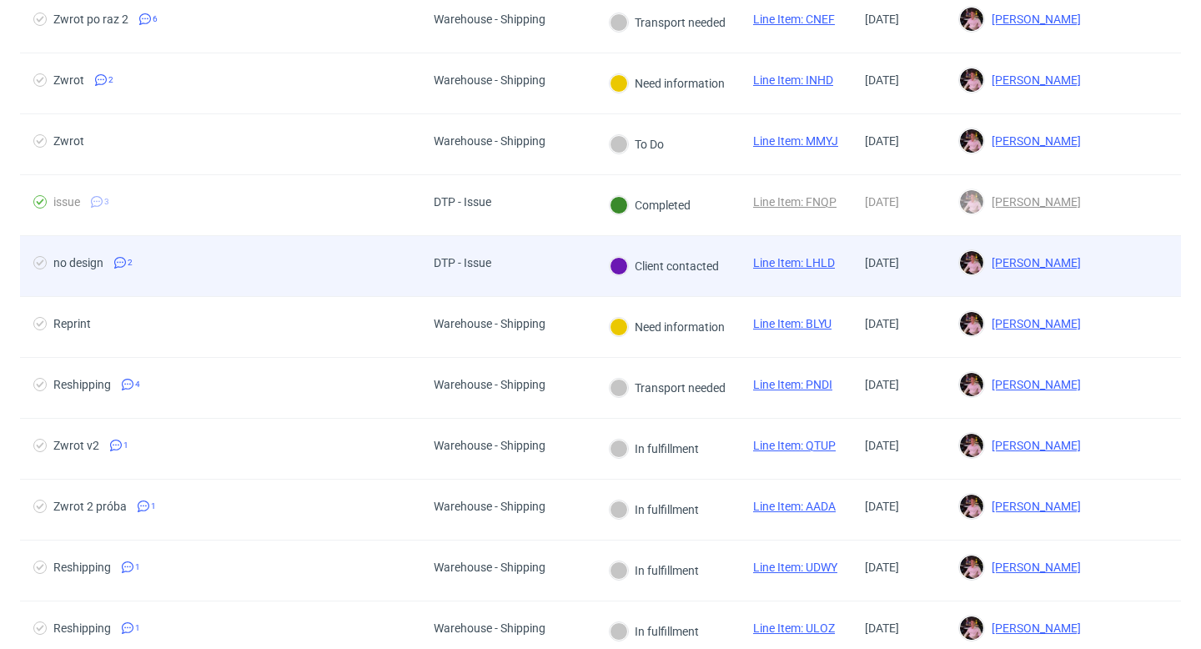
scroll to position [1261, 0]
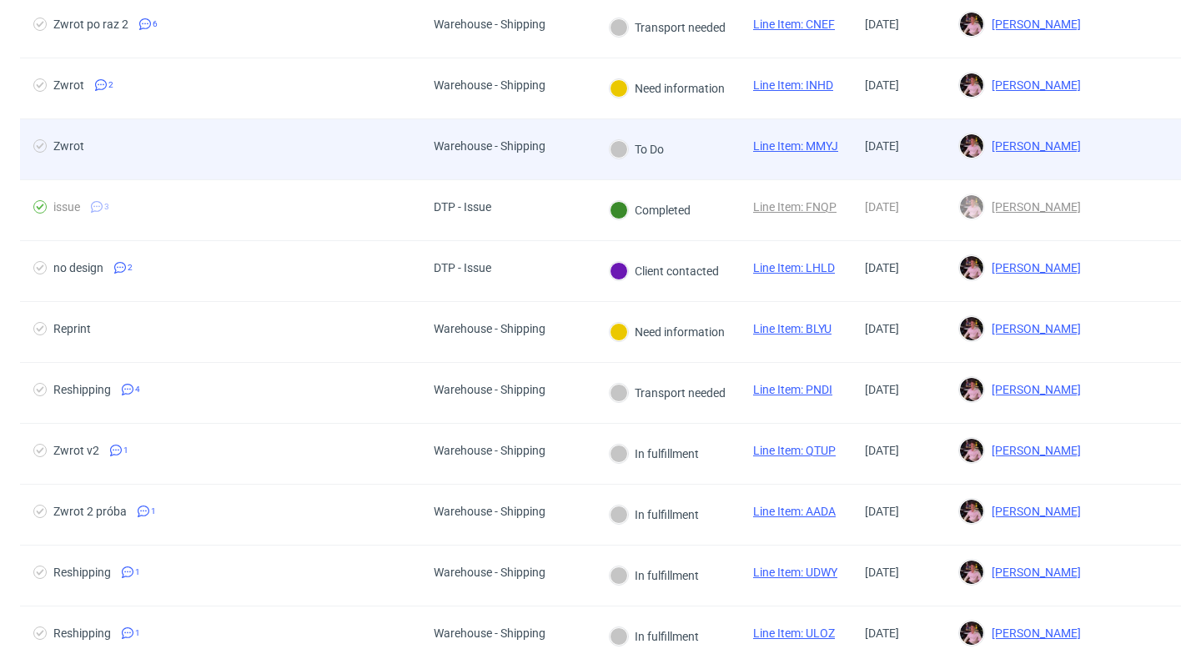
click at [461, 166] on div "Warehouse - Shipping" at bounding box center [489, 149] width 138 height 60
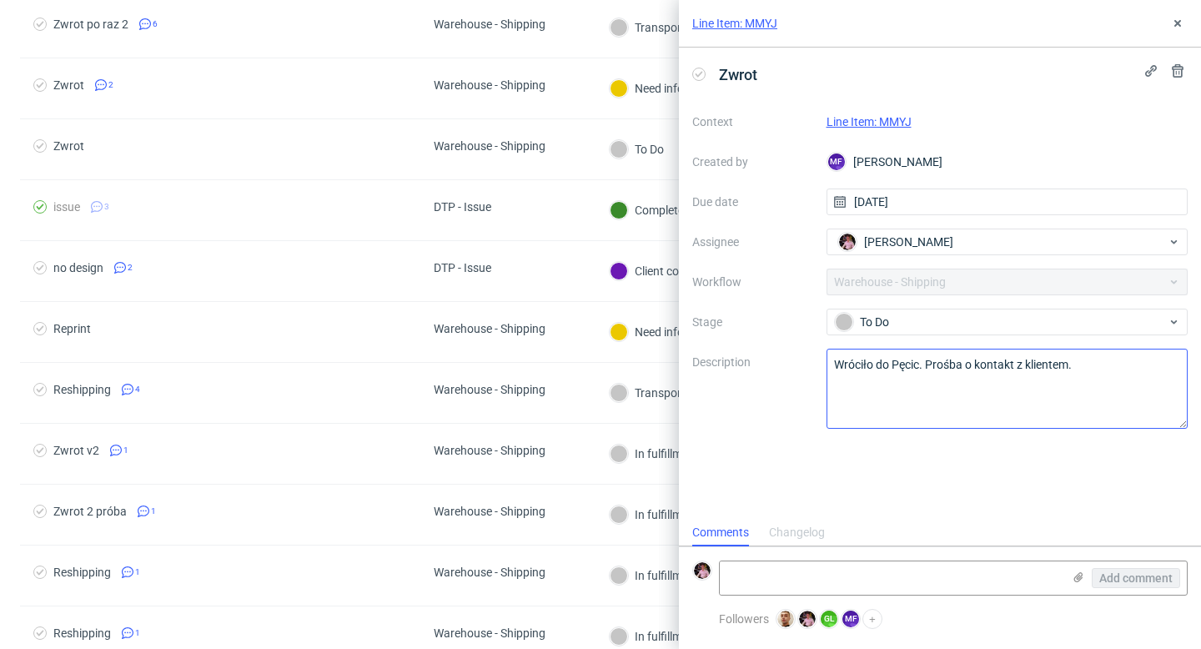
scroll to position [13, 0]
click at [894, 118] on link "Line Item: MMYJ" at bounding box center [868, 121] width 85 height 13
click at [1186, 14] on button at bounding box center [1177, 23] width 20 height 20
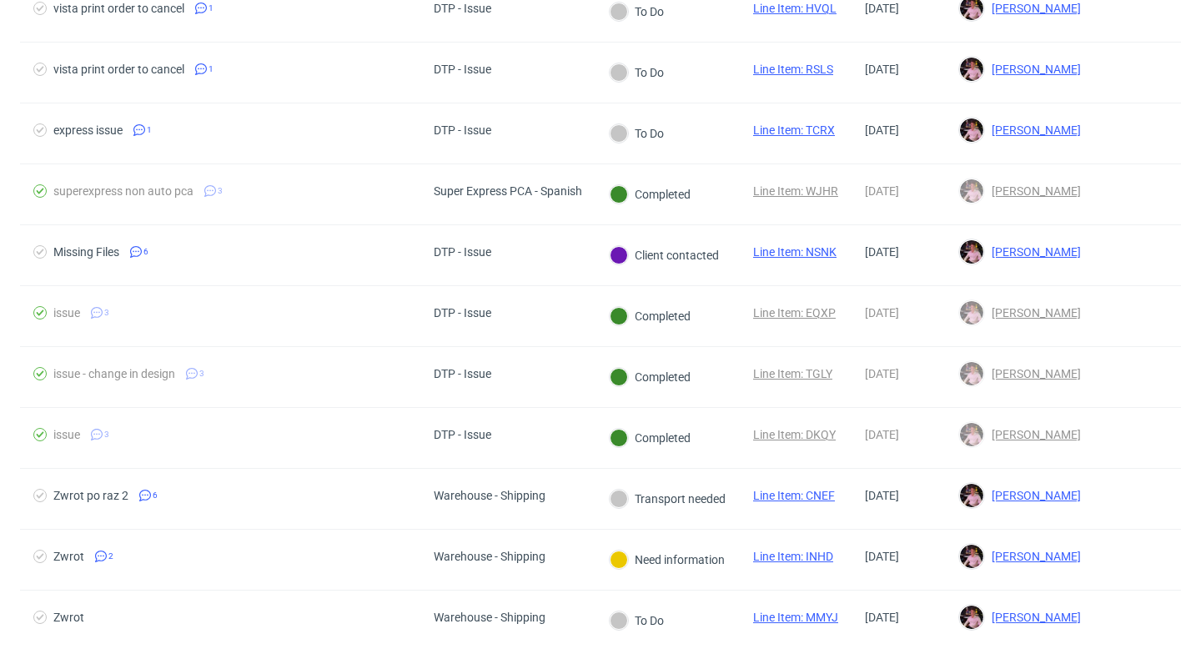
scroll to position [767, 0]
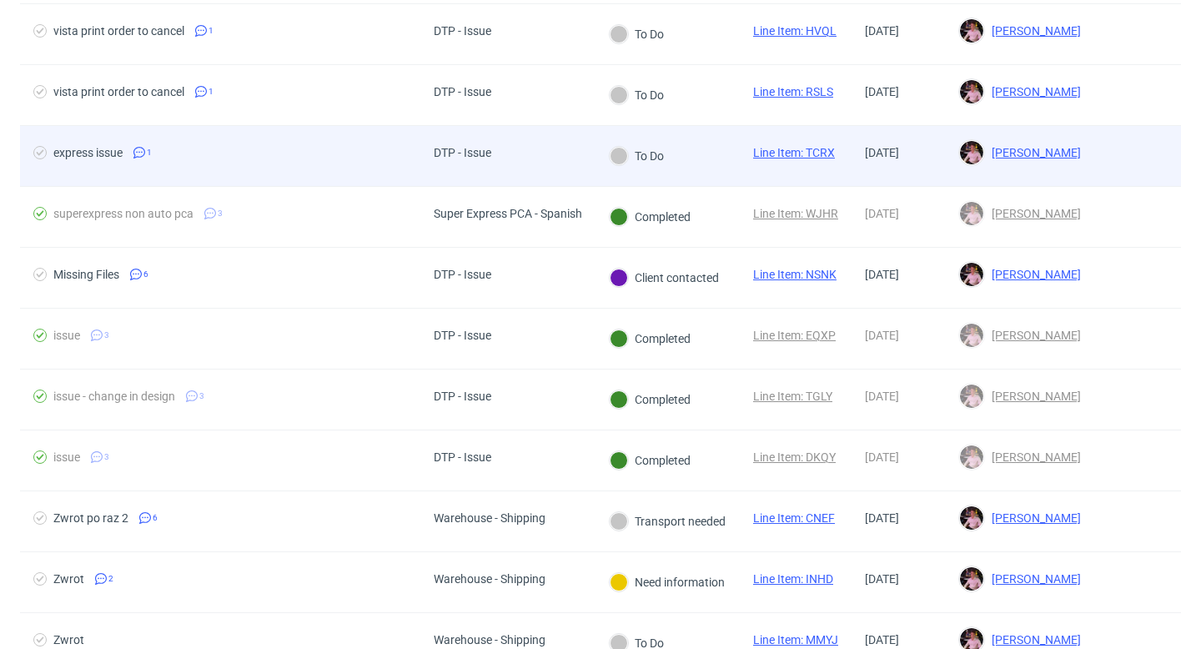
click at [473, 139] on div "DTP - Issue" at bounding box center [462, 156] width 84 height 60
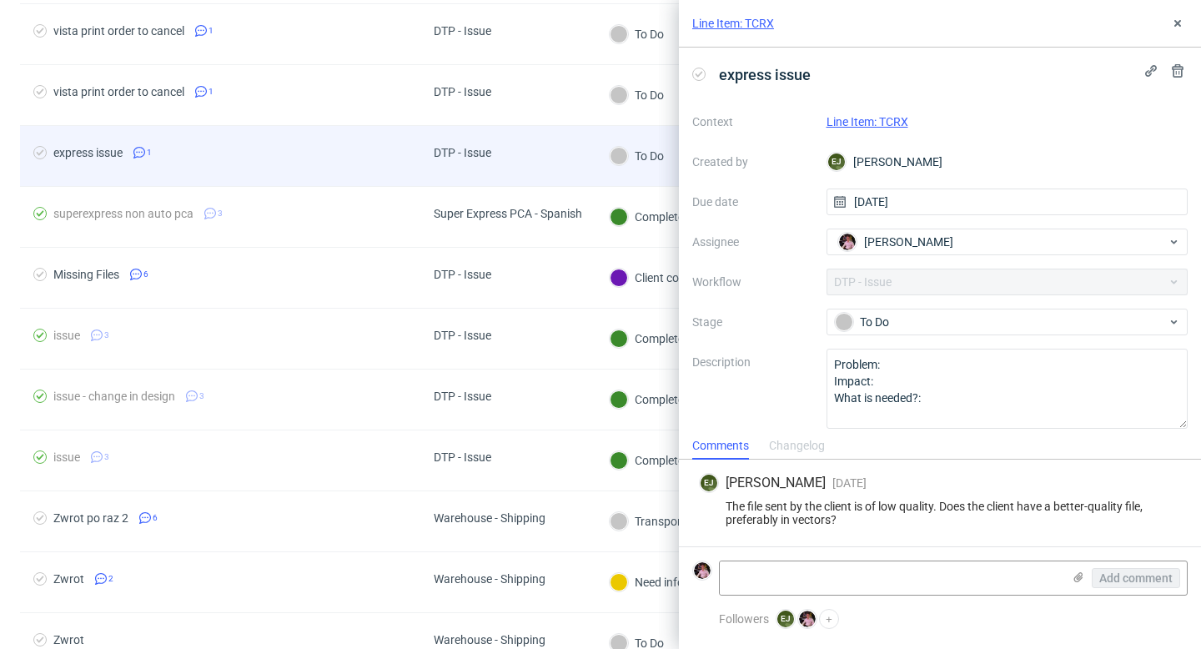
click at [473, 139] on div "DTP - Issue" at bounding box center [462, 156] width 84 height 60
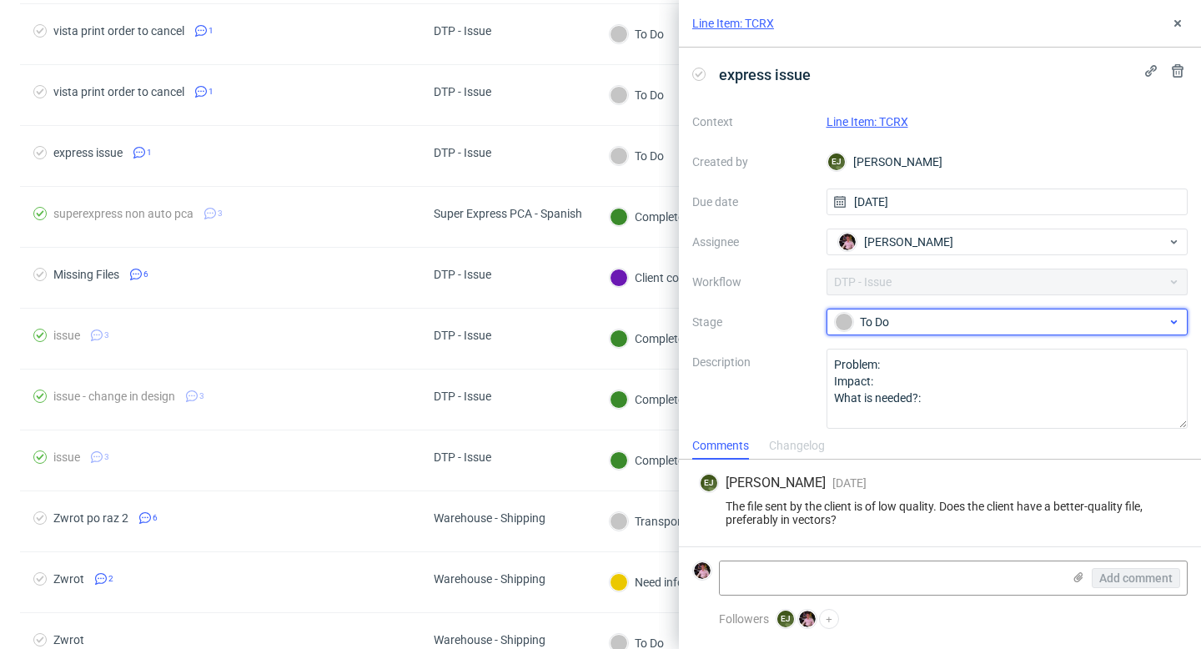
click at [918, 333] on div "To Do" at bounding box center [1007, 321] width 362 height 27
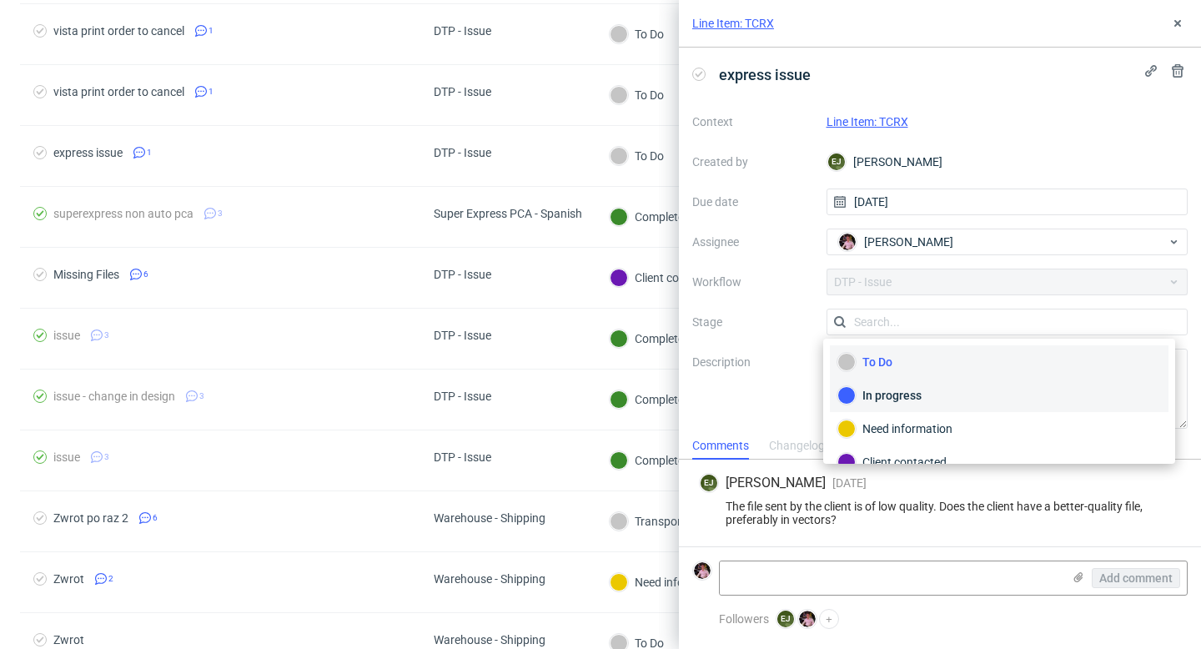
click at [941, 409] on div "In progress" at bounding box center [999, 395] width 339 height 33
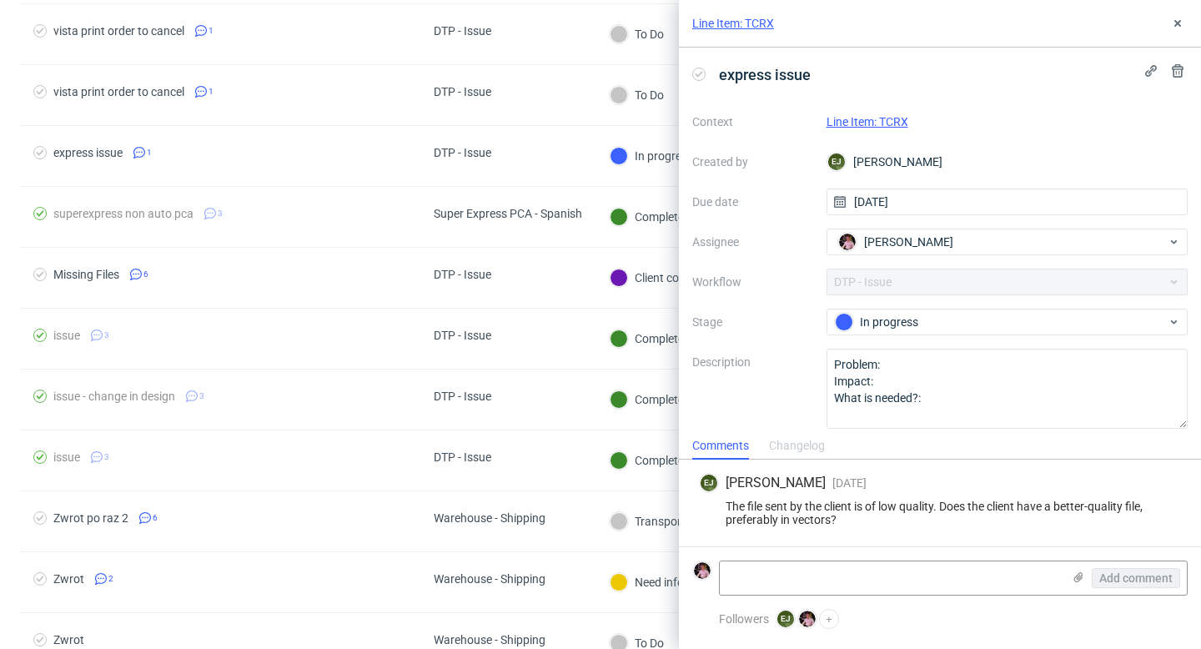
click at [875, 117] on link "Line Item: TCRX" at bounding box center [867, 121] width 82 height 13
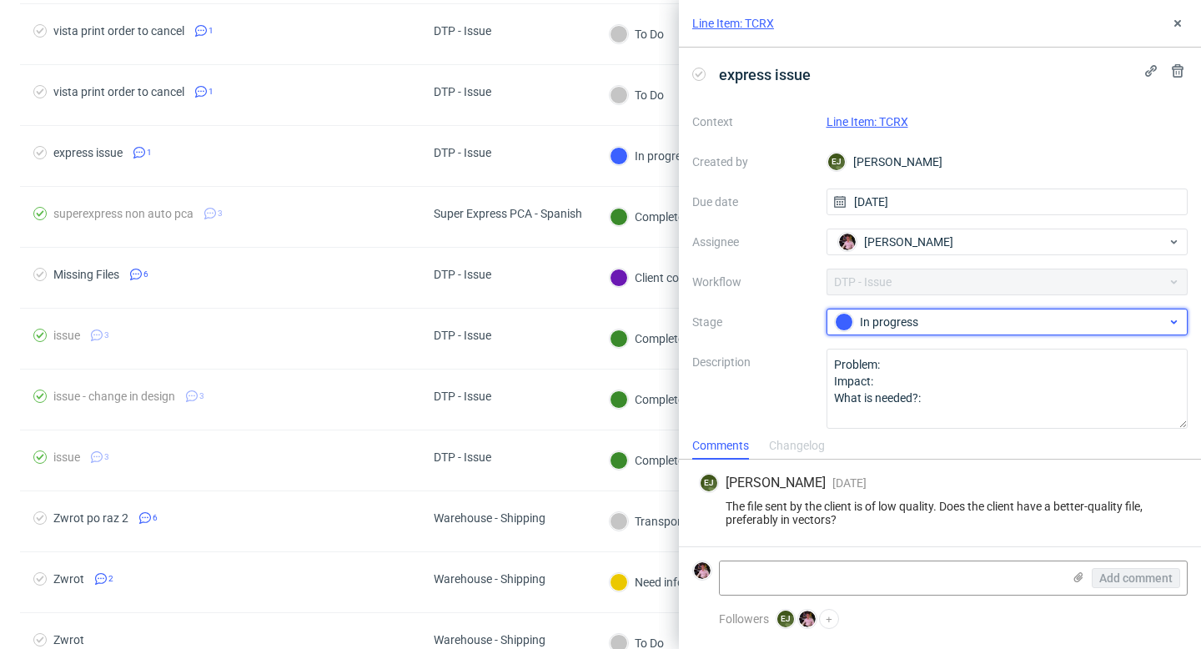
click at [984, 326] on div "In progress" at bounding box center [1001, 322] width 332 height 18
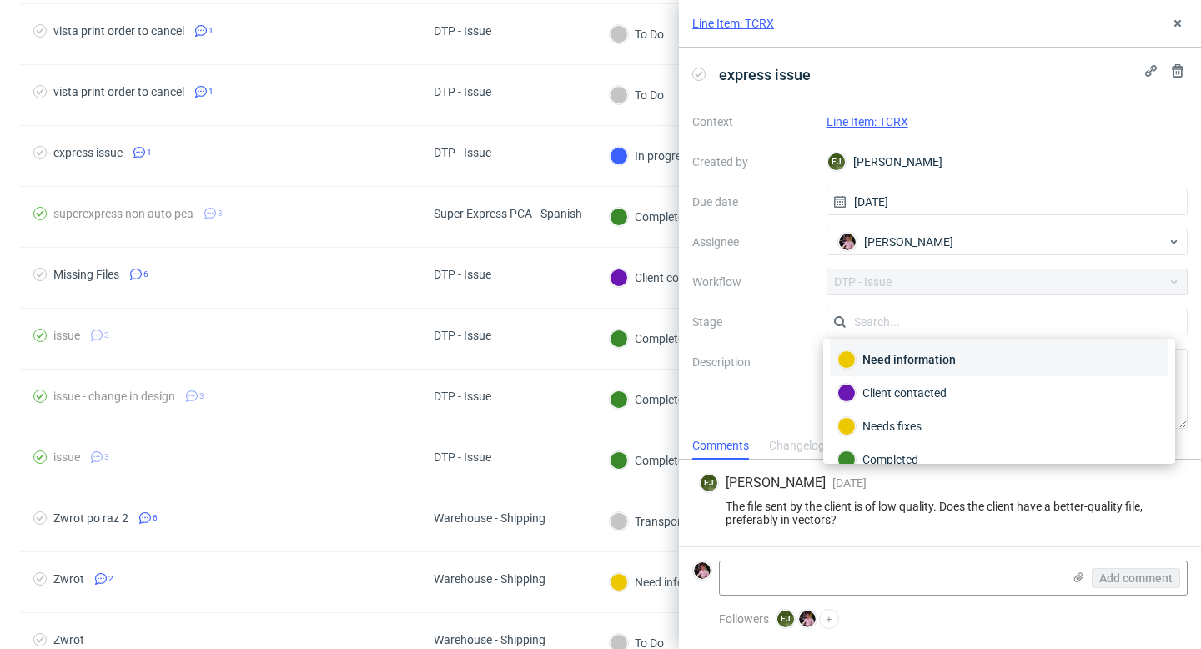
scroll to position [122, 0]
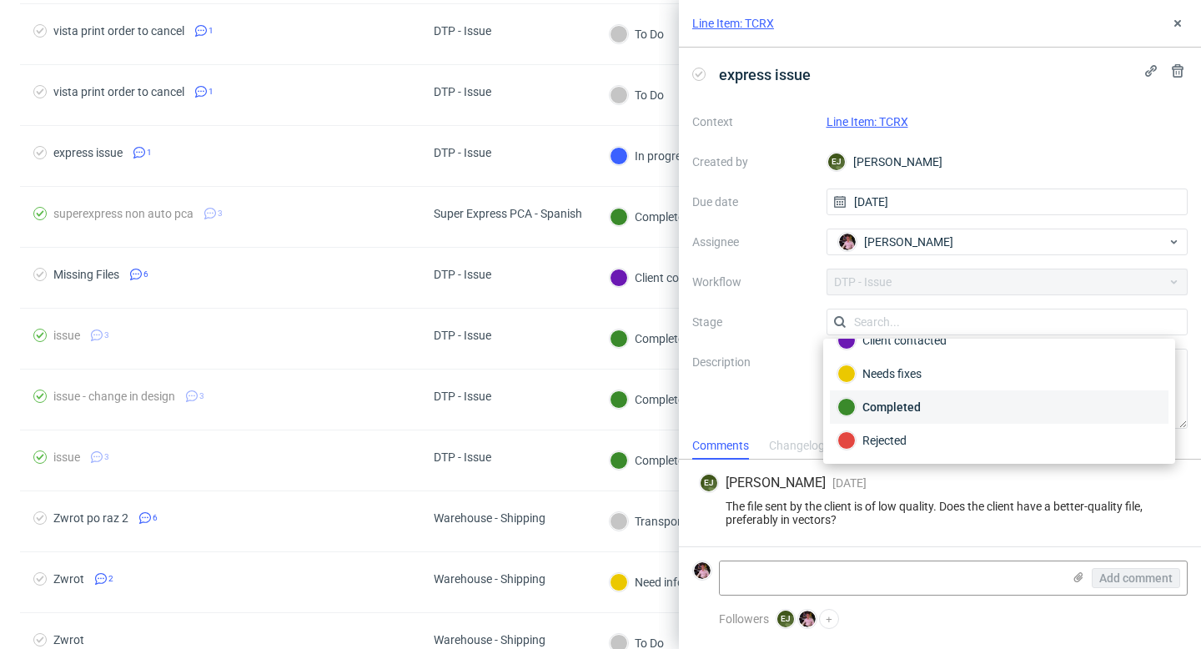
click at [898, 403] on div "Completed" at bounding box center [998, 407] width 323 height 18
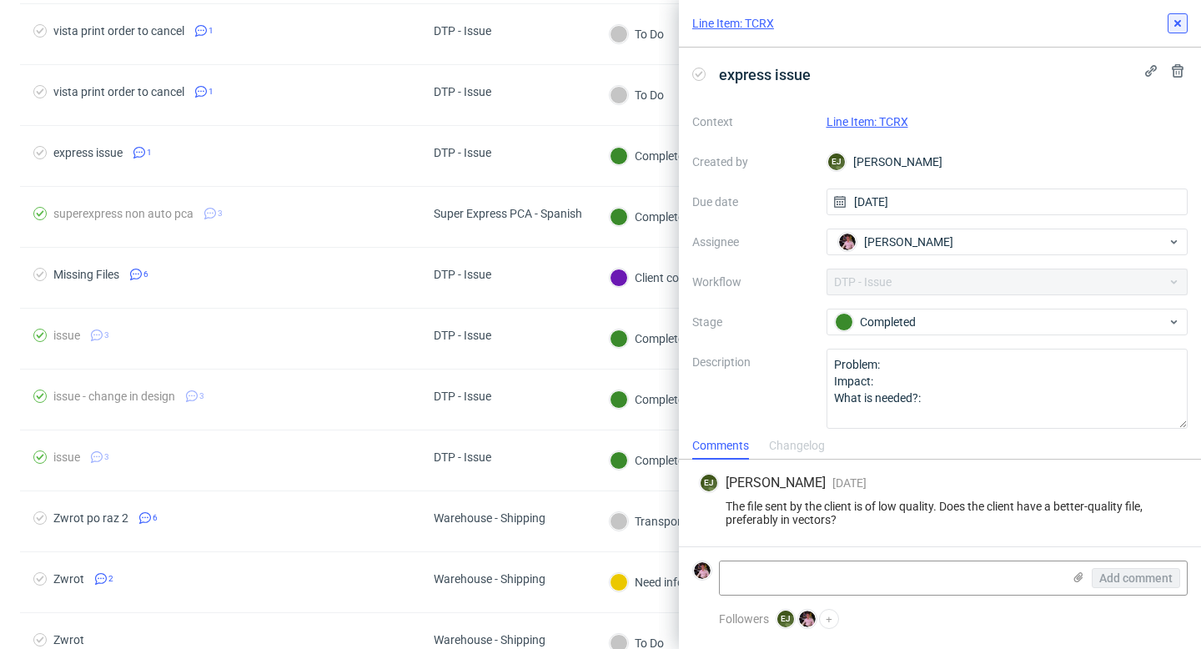
click at [1178, 23] on icon at bounding box center [1177, 23] width 13 height 13
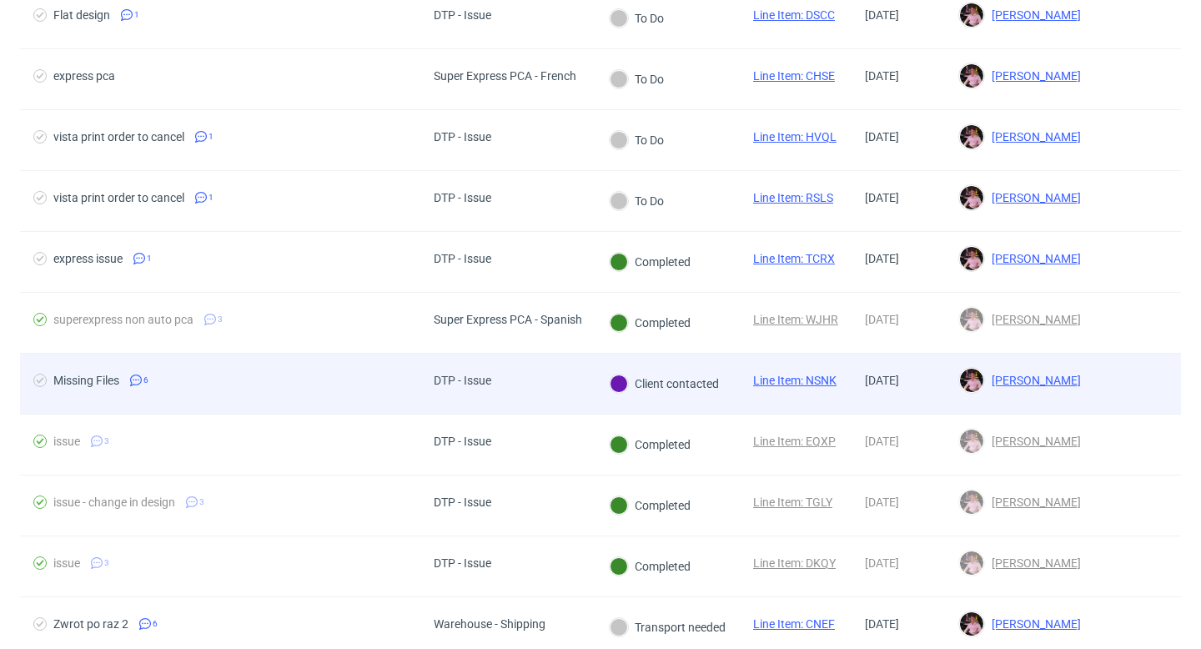
scroll to position [641, 0]
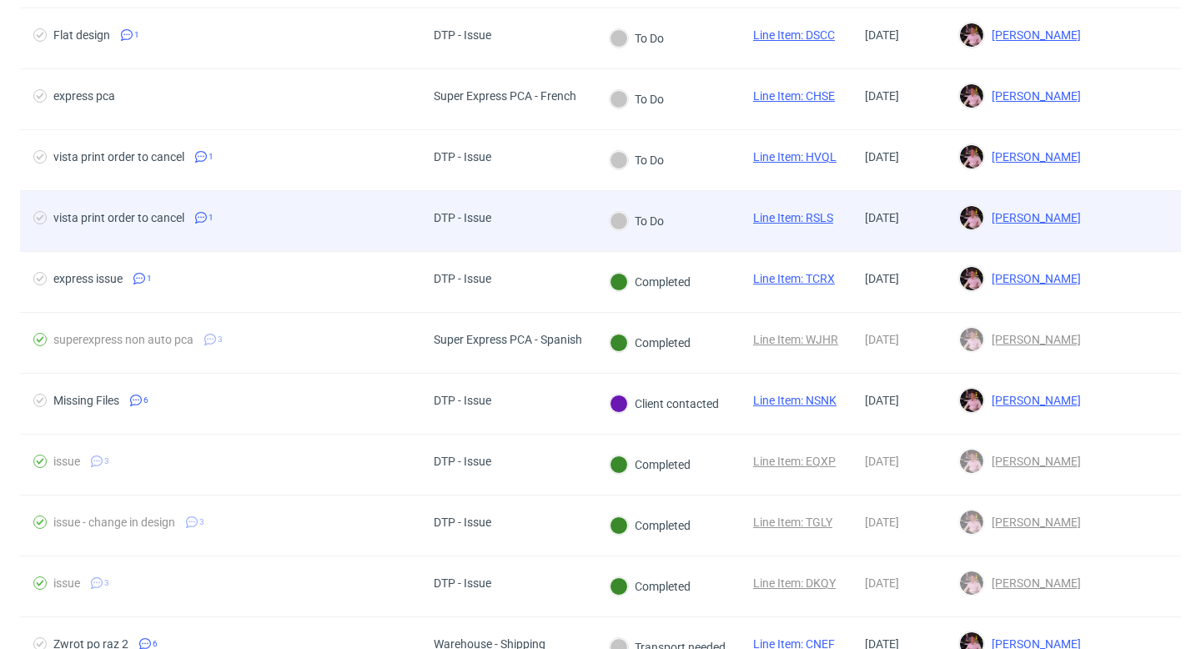
click at [502, 217] on div "DTP - Issue" at bounding box center [462, 221] width 84 height 60
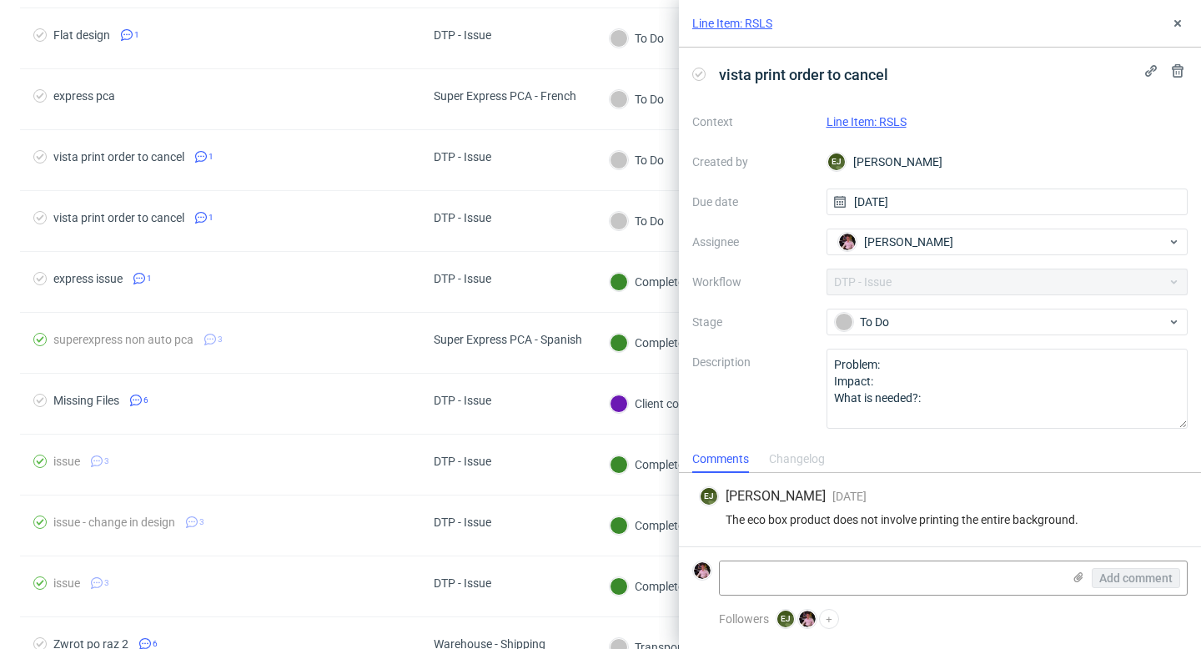
click at [894, 124] on link "Line Item: RSLS" at bounding box center [866, 121] width 80 height 13
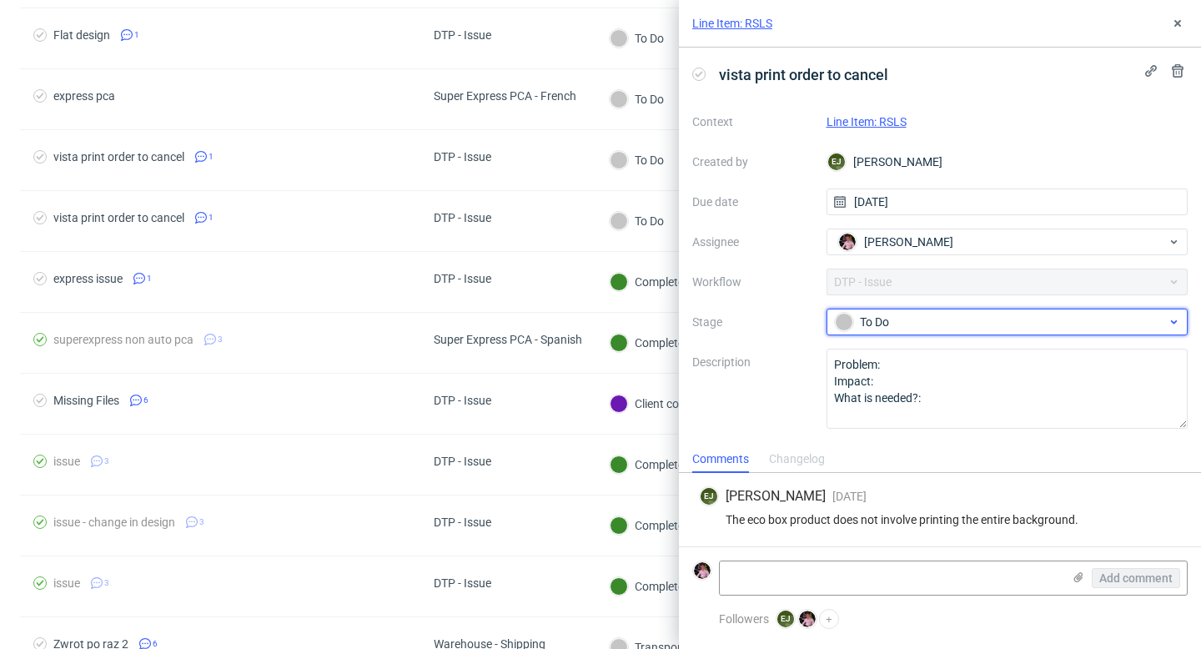
click at [888, 330] on div "To Do" at bounding box center [1001, 322] width 332 height 18
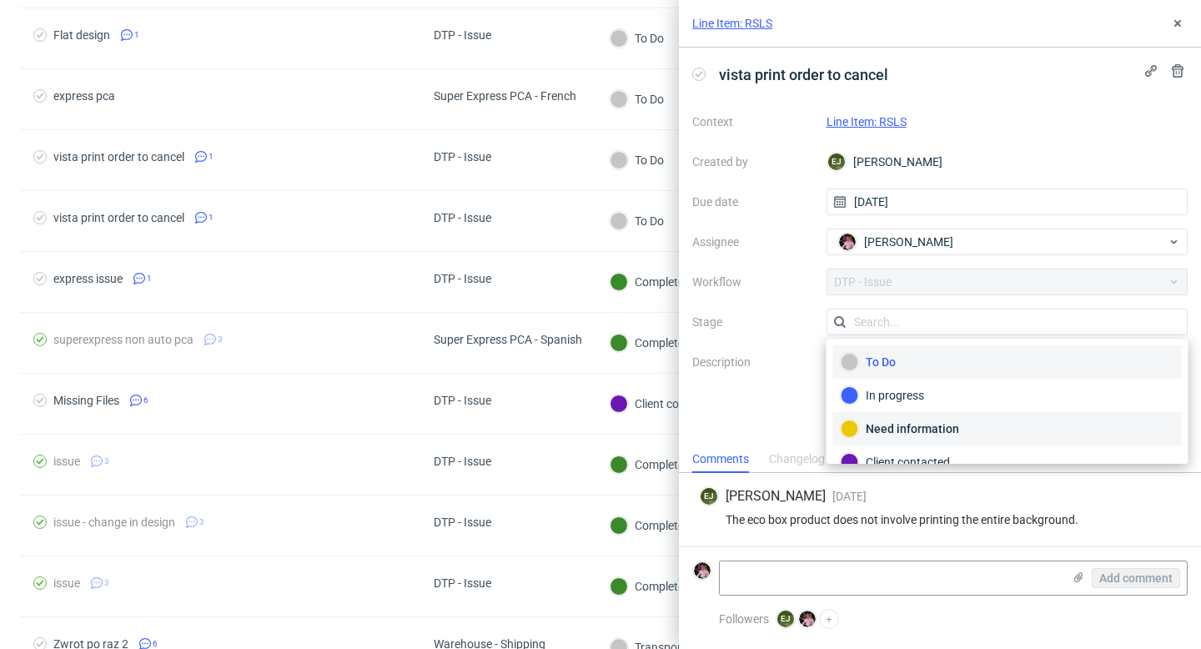
click at [914, 419] on div "Need information" at bounding box center [1007, 428] width 334 height 18
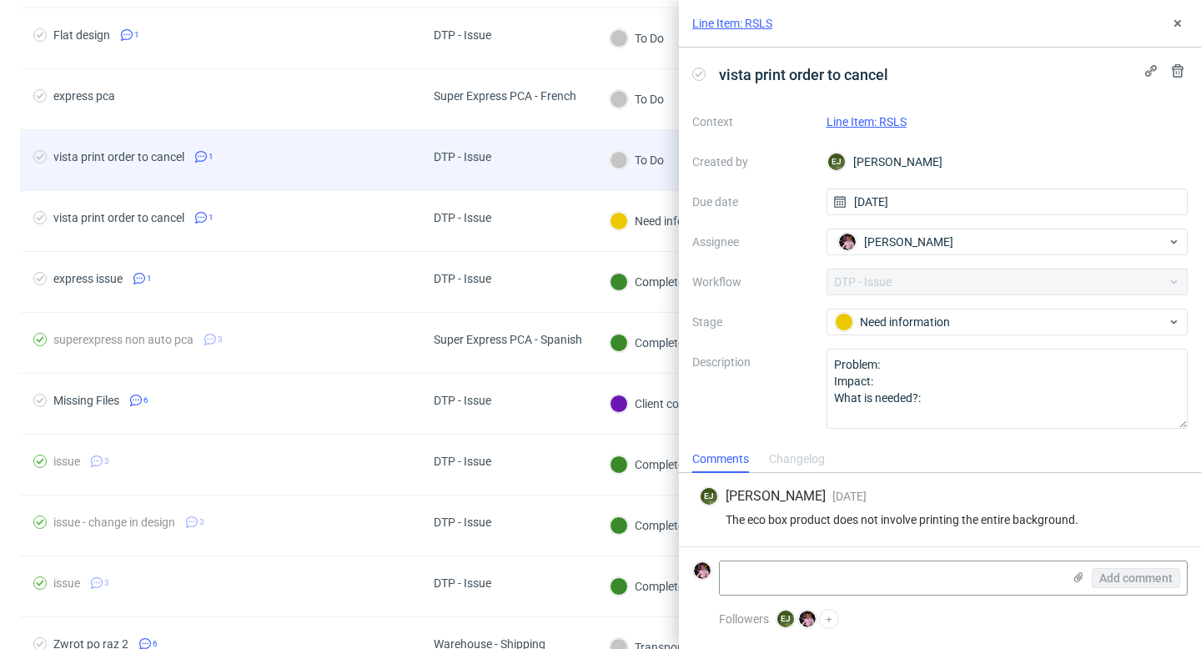
click at [584, 170] on div "DTP - Issue" at bounding box center [507, 160] width 175 height 61
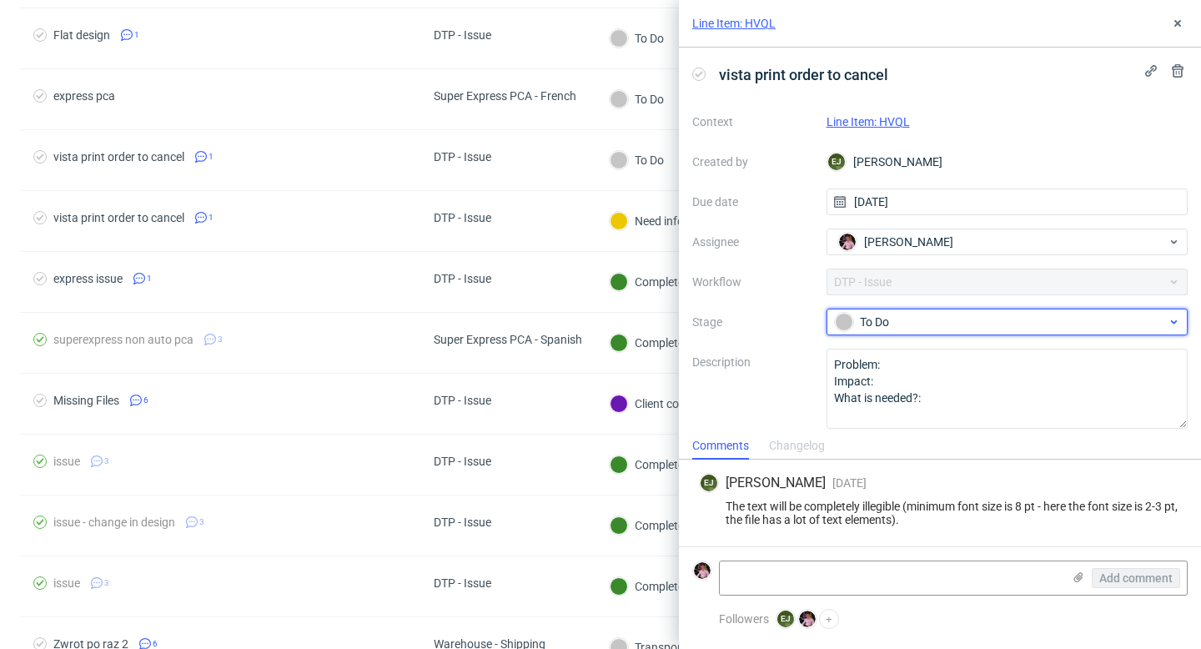
click at [867, 319] on div "To Do" at bounding box center [1001, 322] width 332 height 18
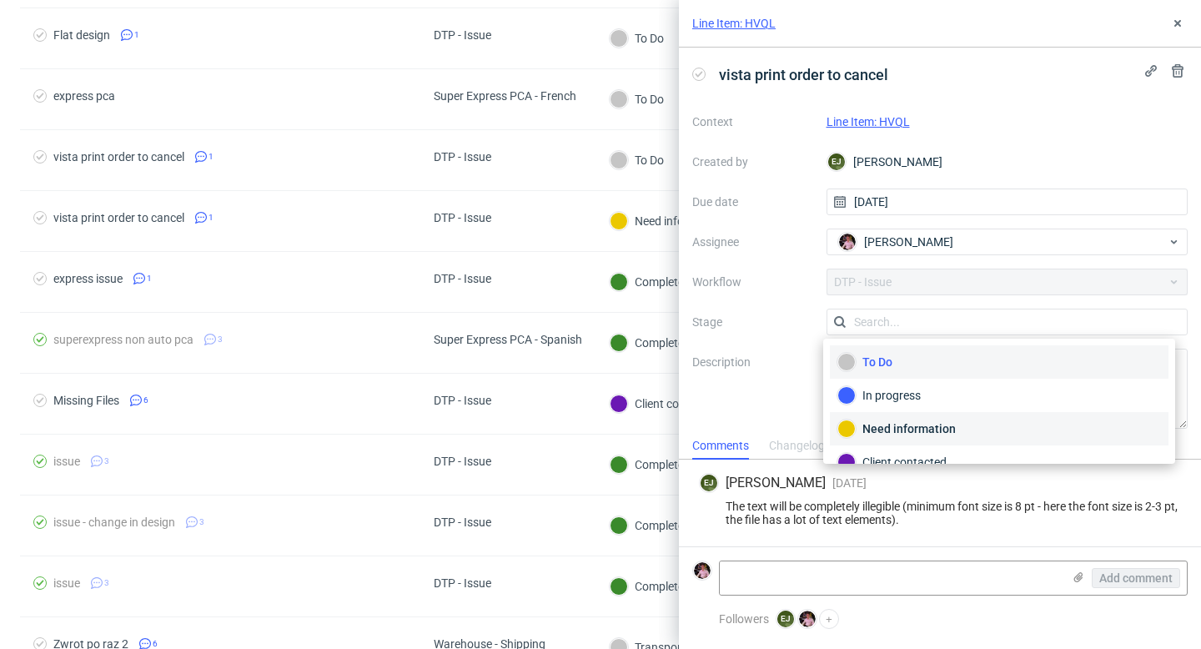
click at [866, 413] on div "Need information" at bounding box center [999, 428] width 339 height 33
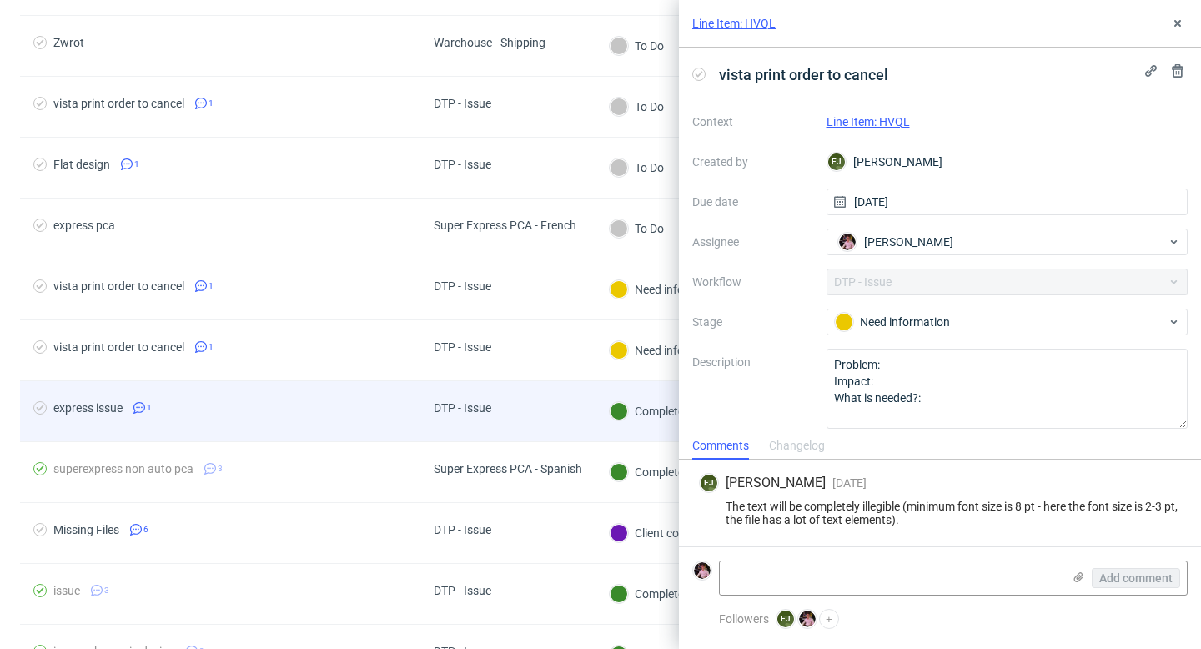
scroll to position [482, 0]
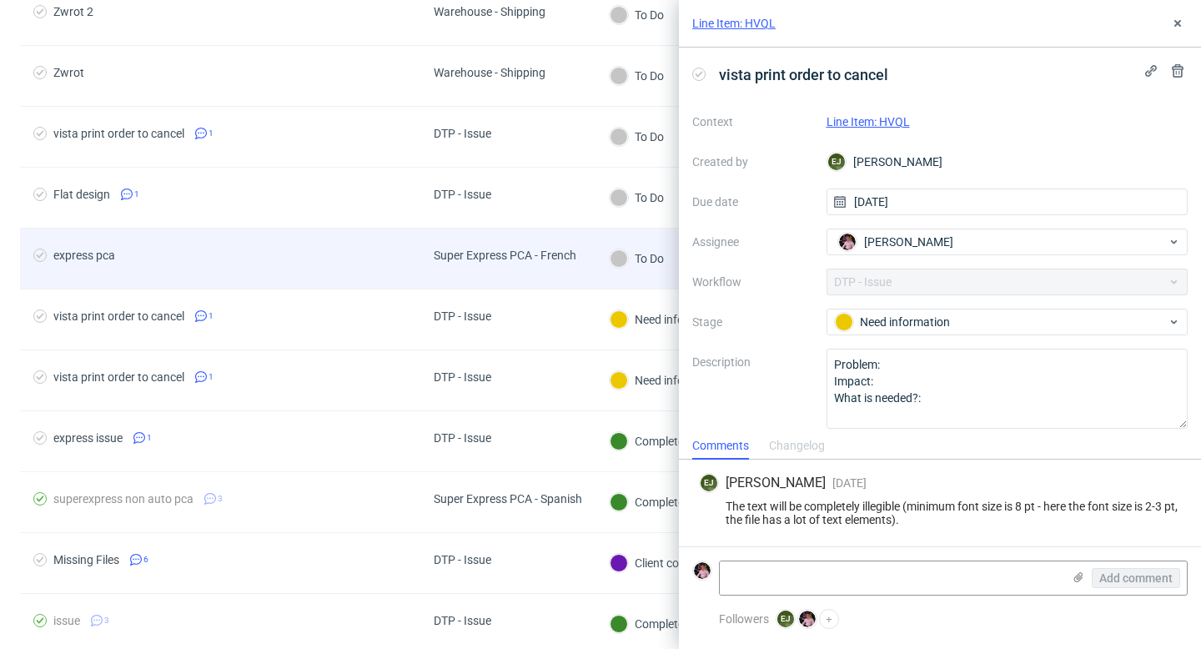
click at [475, 284] on div "Super Express PCA - French" at bounding box center [504, 258] width 169 height 60
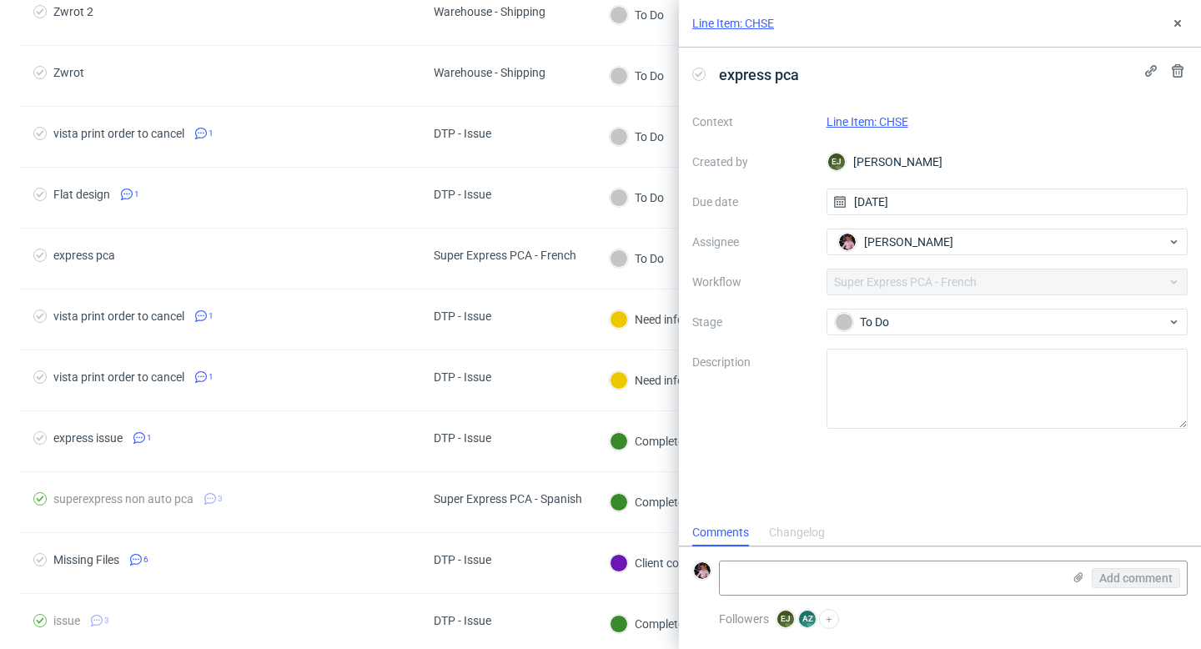
scroll to position [13, 0]
click at [872, 127] on link "Line Item: CHSE" at bounding box center [867, 121] width 82 height 13
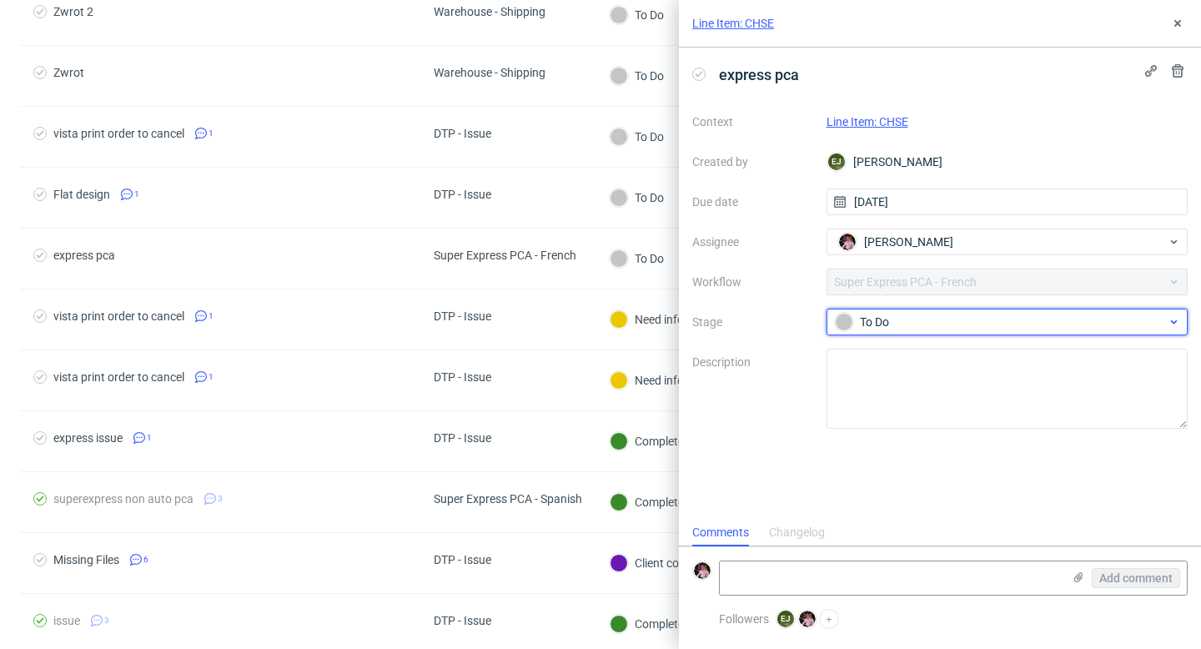
click at [882, 313] on div "To Do" at bounding box center [1001, 322] width 332 height 18
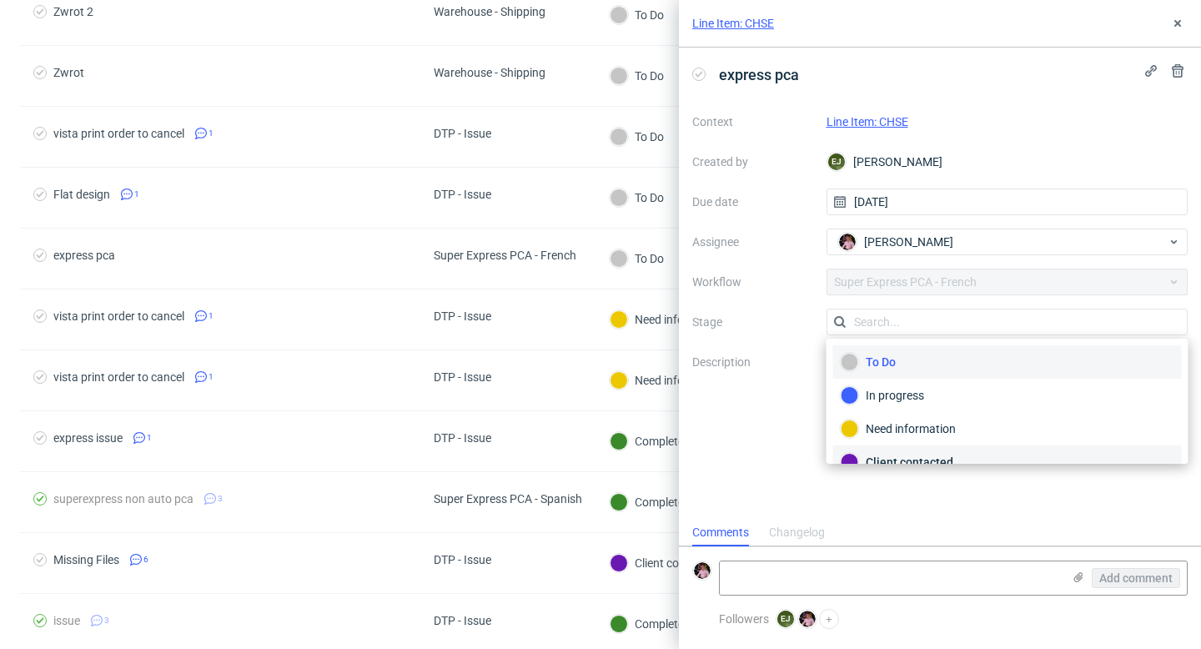
click at [904, 455] on div "Client contacted" at bounding box center [1007, 462] width 334 height 18
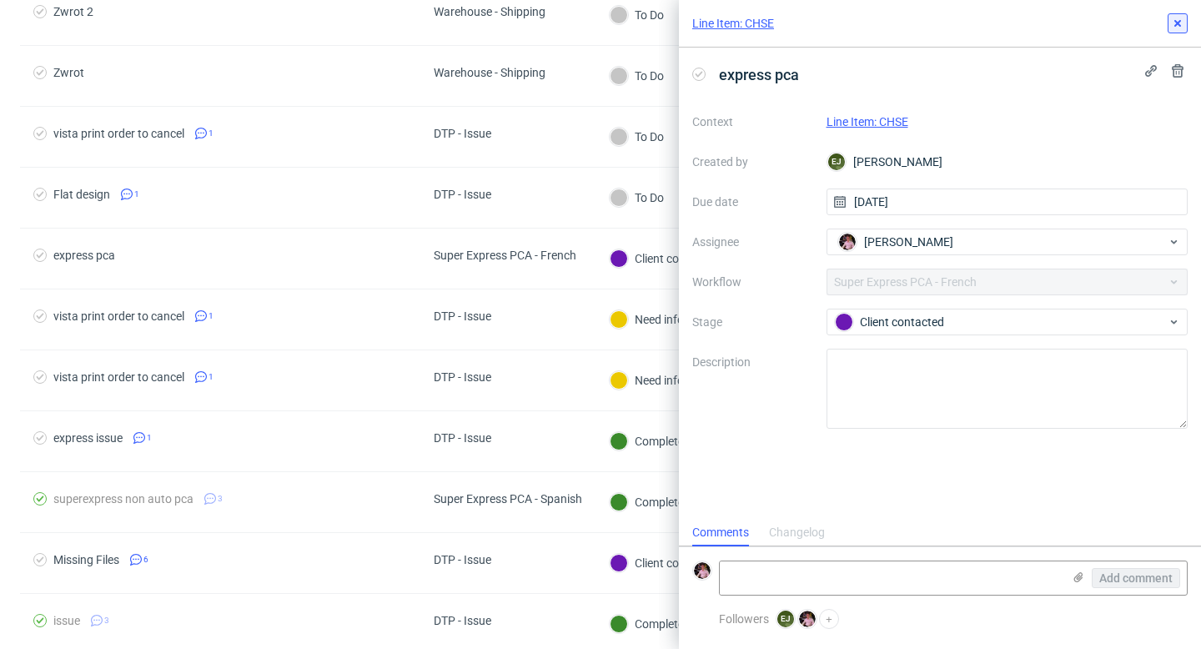
click at [1170, 27] on button at bounding box center [1177, 23] width 20 height 20
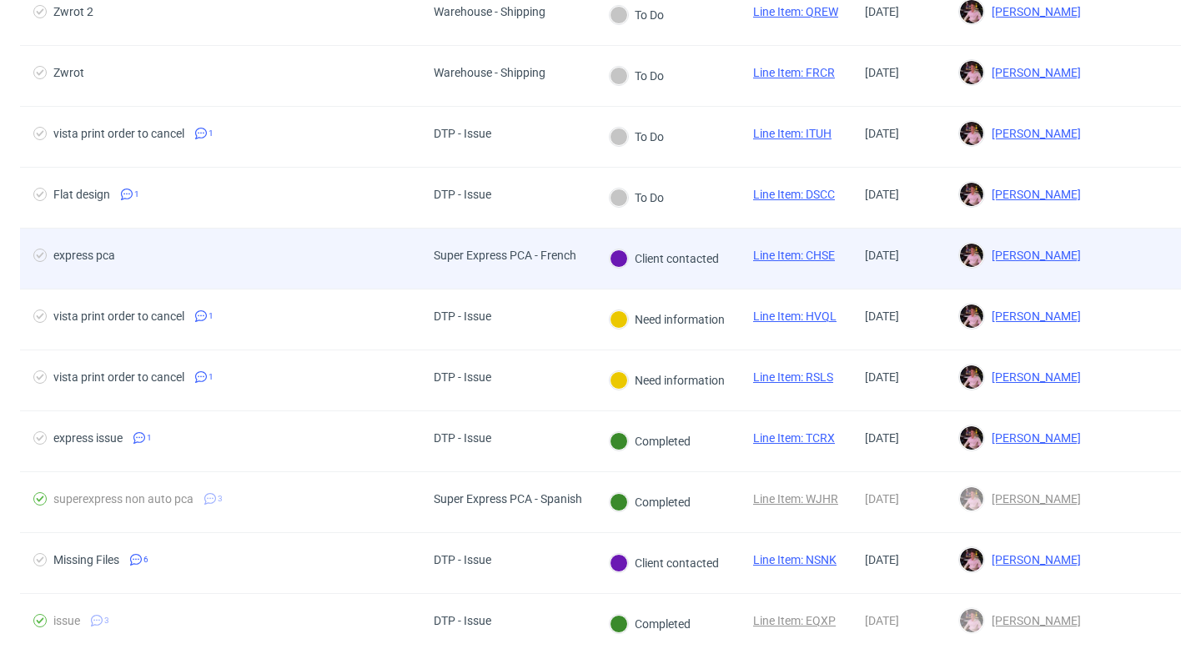
click at [519, 260] on div "Super Express PCA - French" at bounding box center [505, 254] width 143 height 13
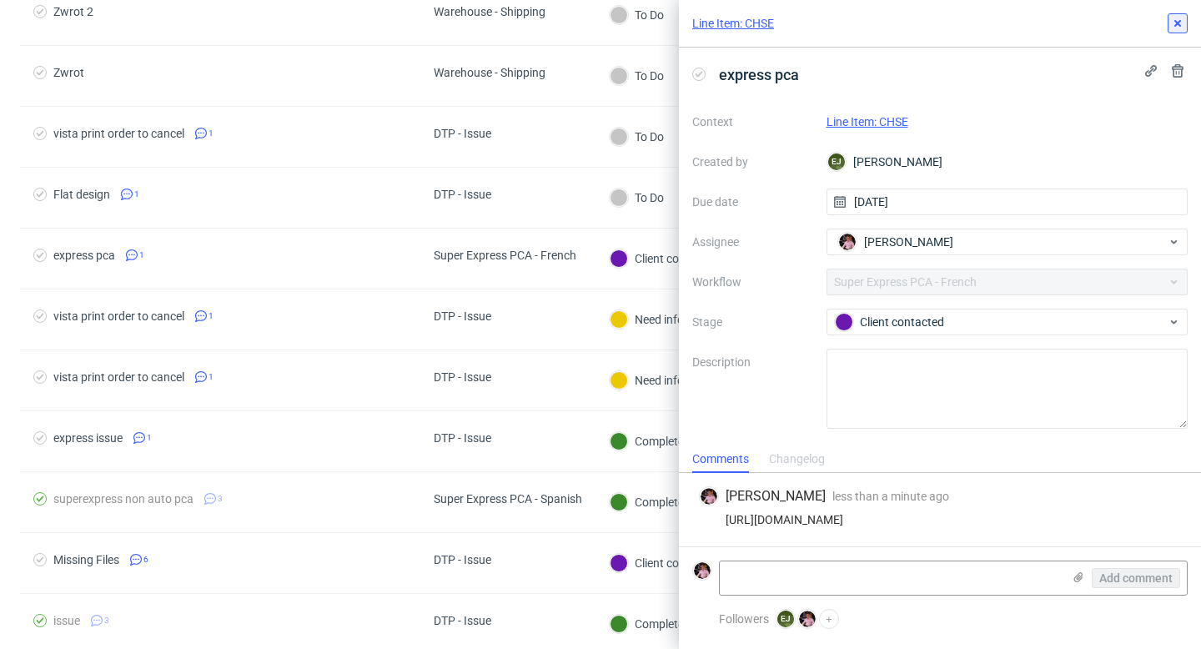
click at [1173, 27] on icon at bounding box center [1177, 23] width 13 height 13
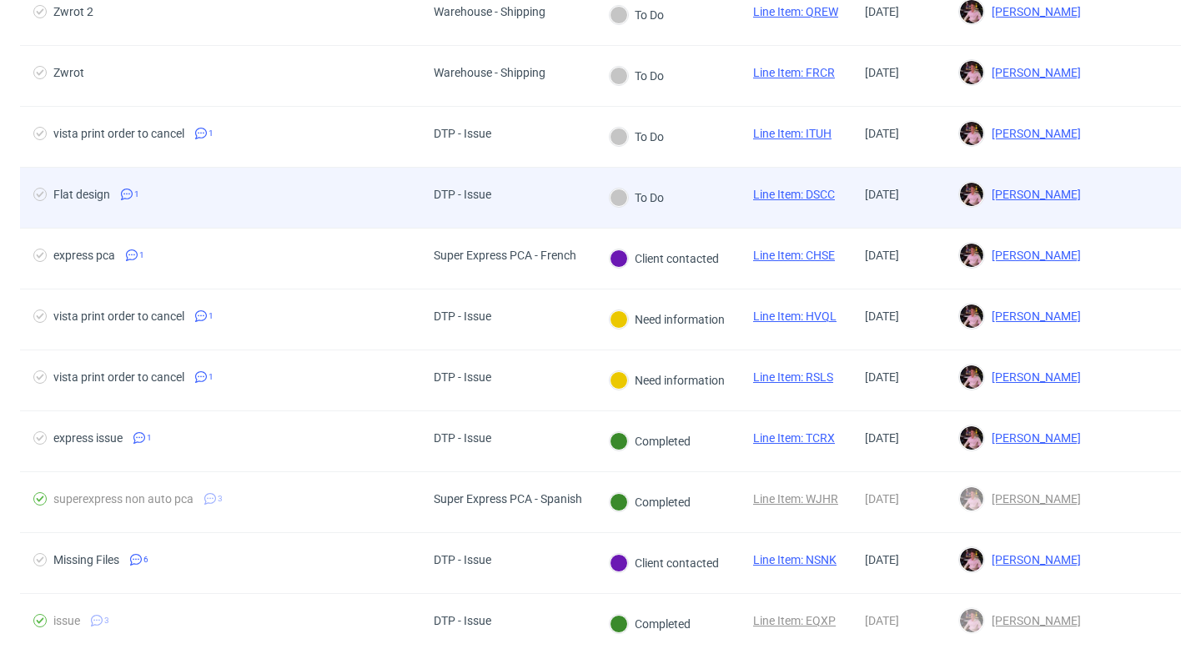
click at [549, 195] on div "DTP - Issue" at bounding box center [507, 198] width 175 height 61
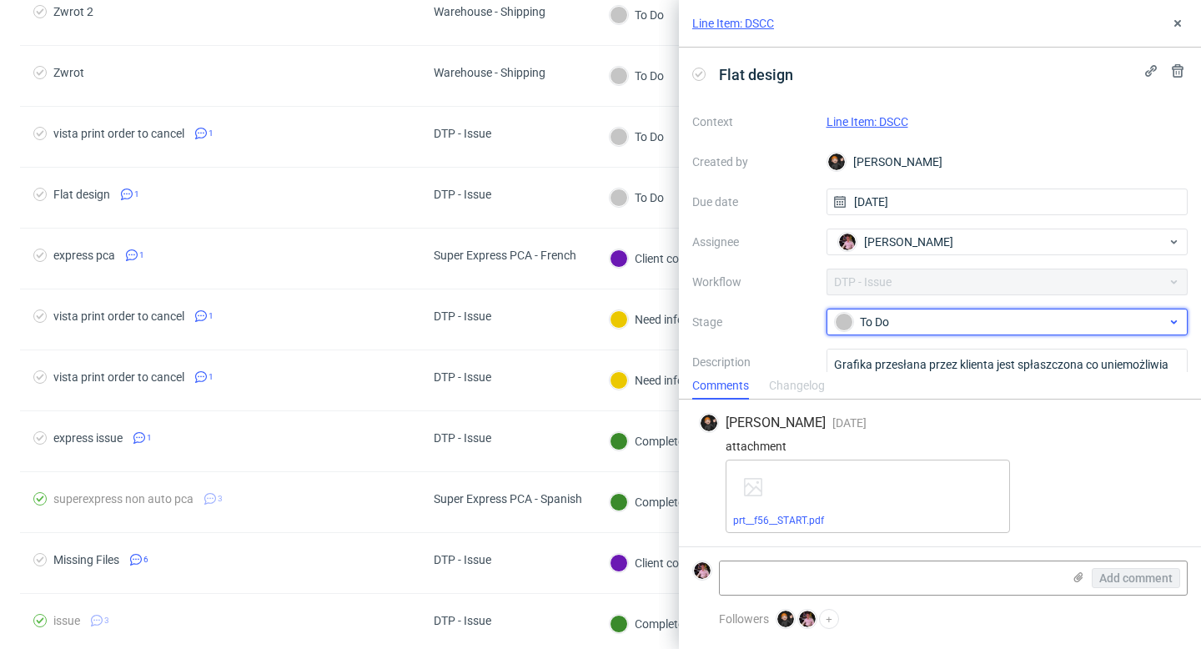
click at [909, 333] on div "To Do" at bounding box center [1007, 321] width 362 height 27
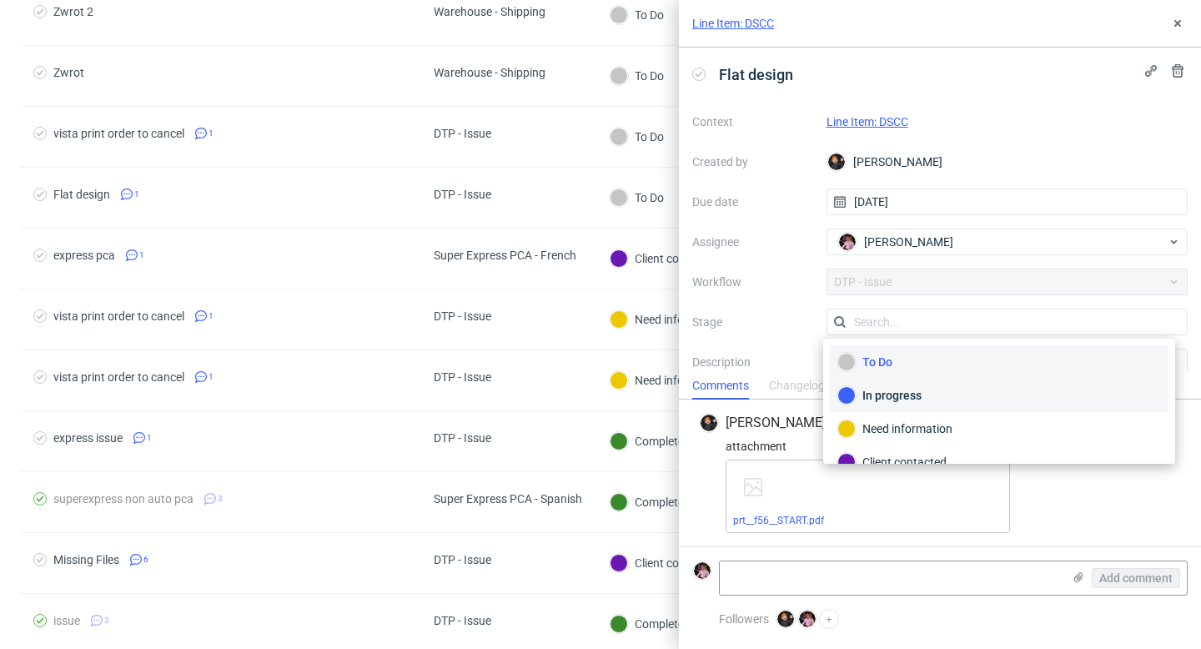
click at [911, 399] on div "In progress" at bounding box center [998, 395] width 323 height 18
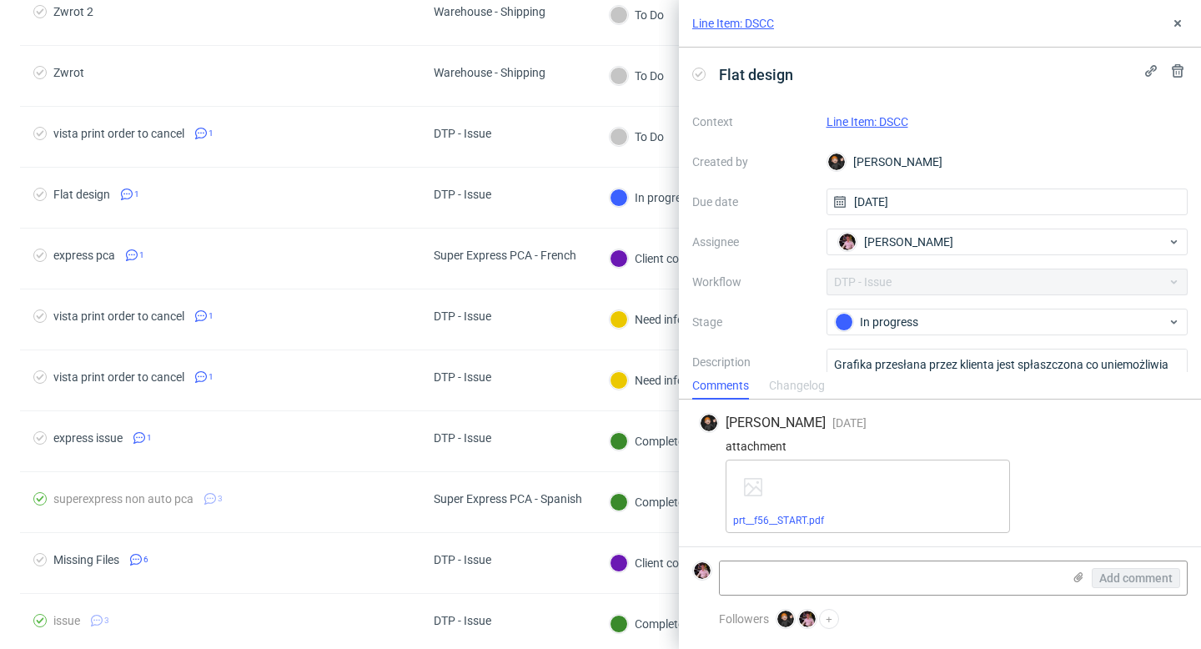
click at [855, 122] on link "Line Item: DSCC" at bounding box center [867, 121] width 82 height 13
click at [1184, 15] on button at bounding box center [1177, 23] width 20 height 20
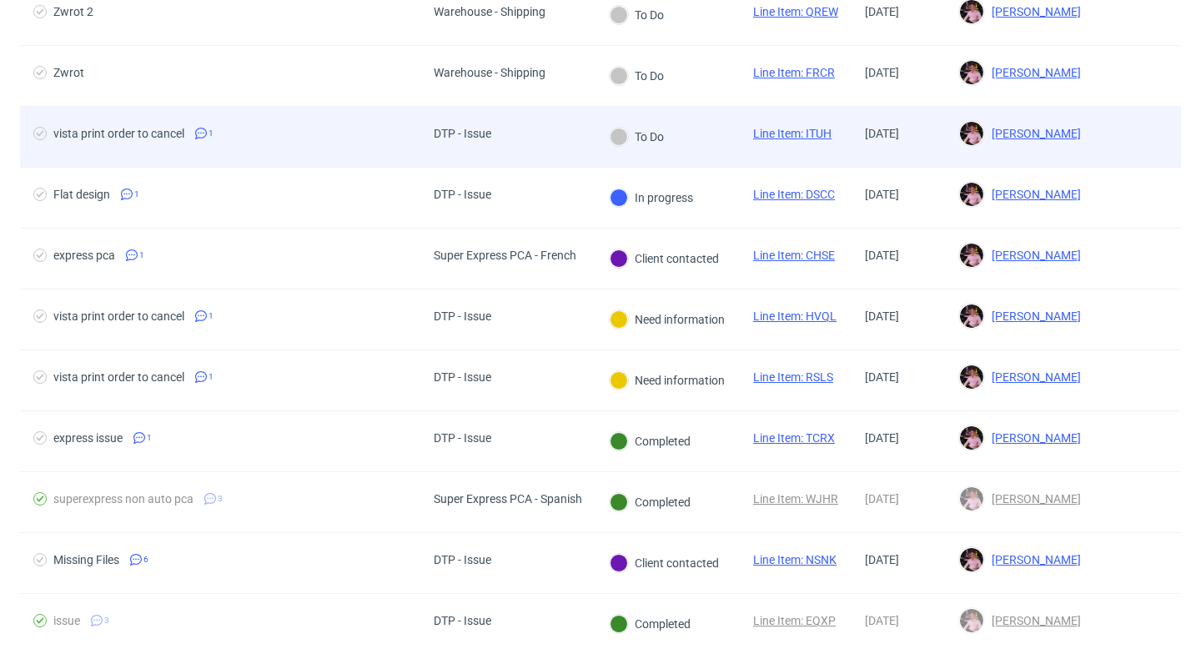
click at [522, 143] on div "DTP - Issue" at bounding box center [507, 137] width 175 height 61
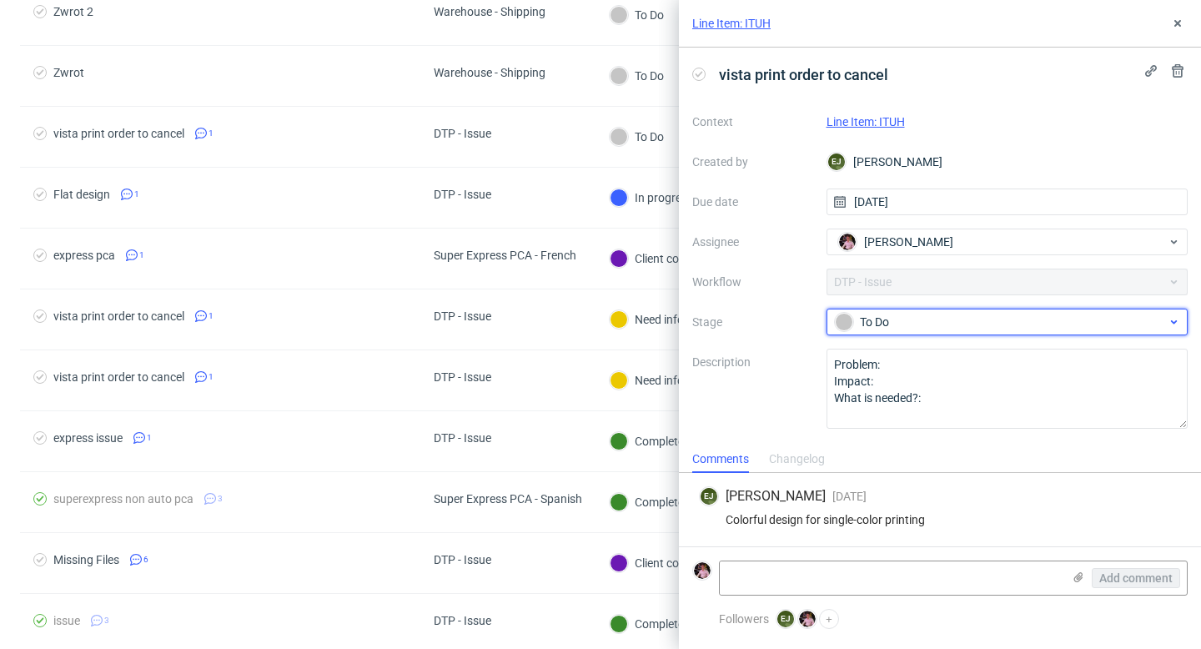
click at [907, 317] on div "To Do" at bounding box center [1001, 322] width 332 height 18
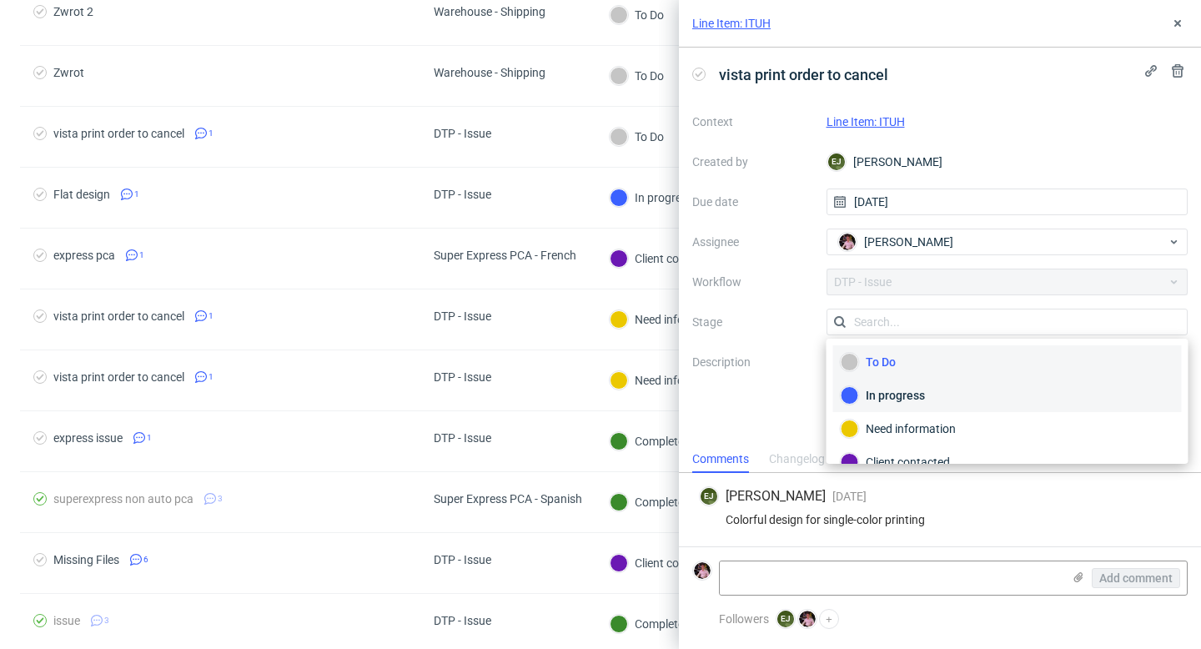
click at [921, 396] on div "In progress" at bounding box center [1007, 395] width 334 height 18
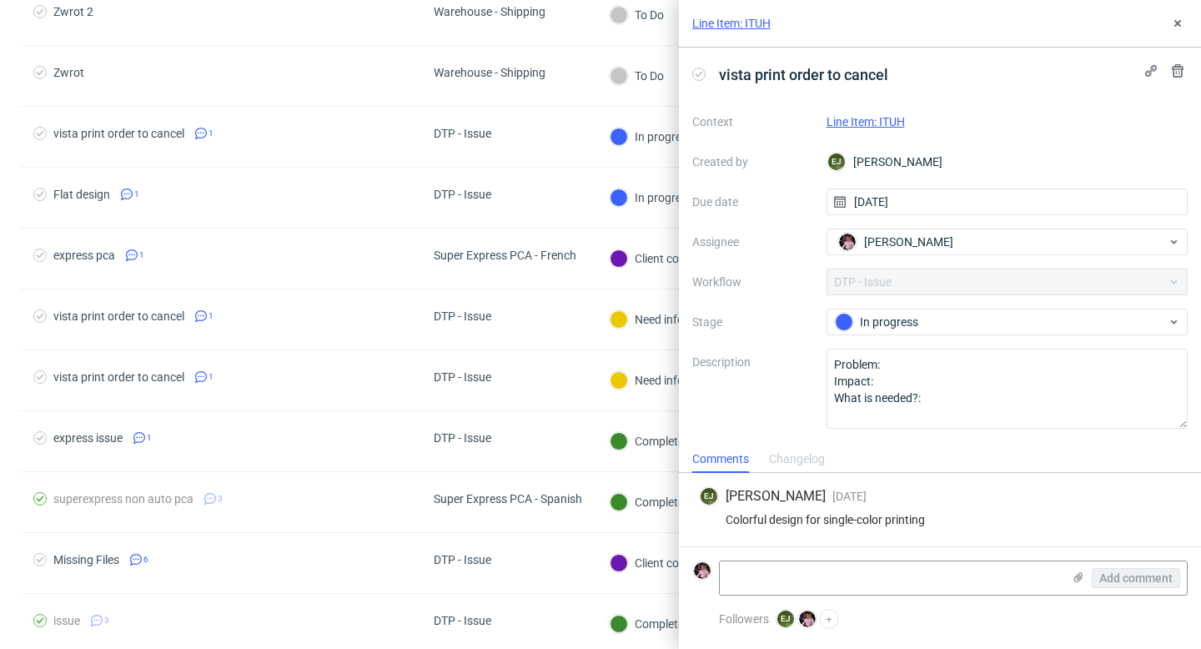
click at [894, 119] on link "Line Item: ITUH" at bounding box center [865, 121] width 78 height 13
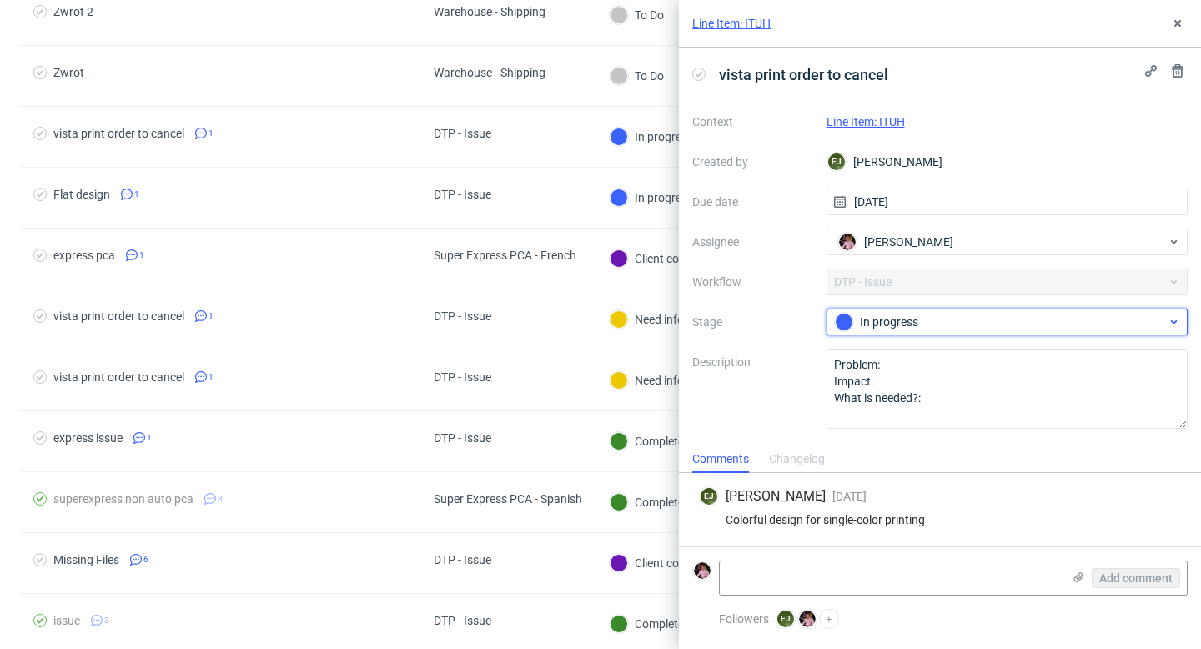
click at [945, 318] on div "In progress" at bounding box center [1001, 322] width 332 height 18
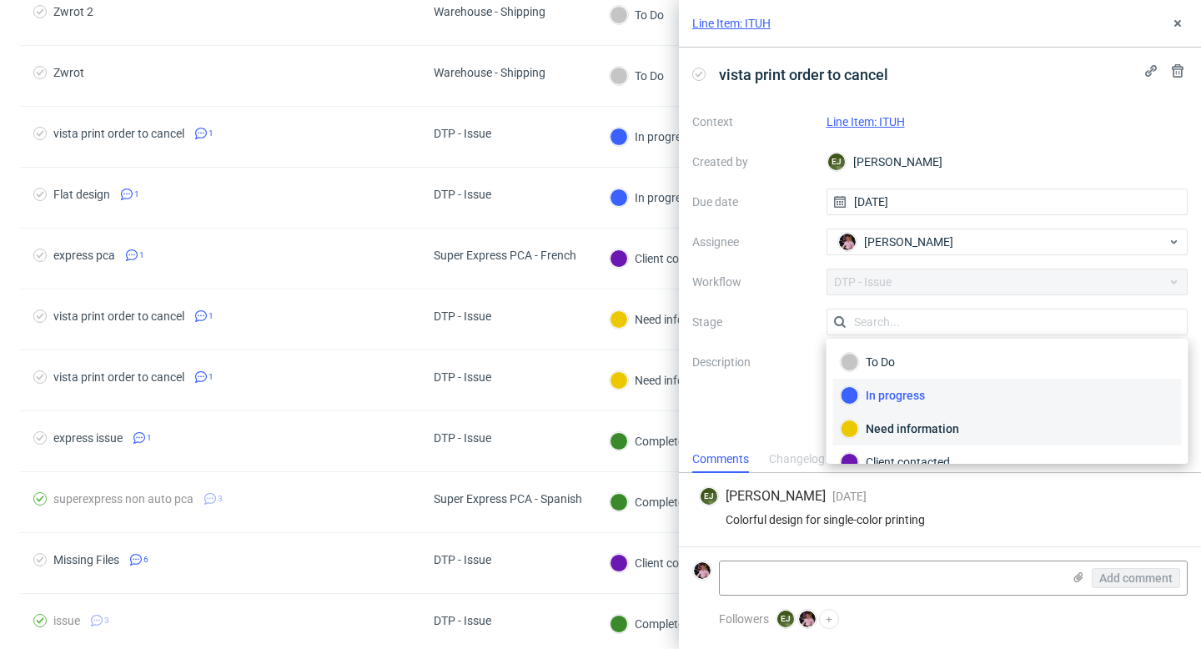
click at [912, 438] on div "Need information" at bounding box center [1007, 428] width 349 height 33
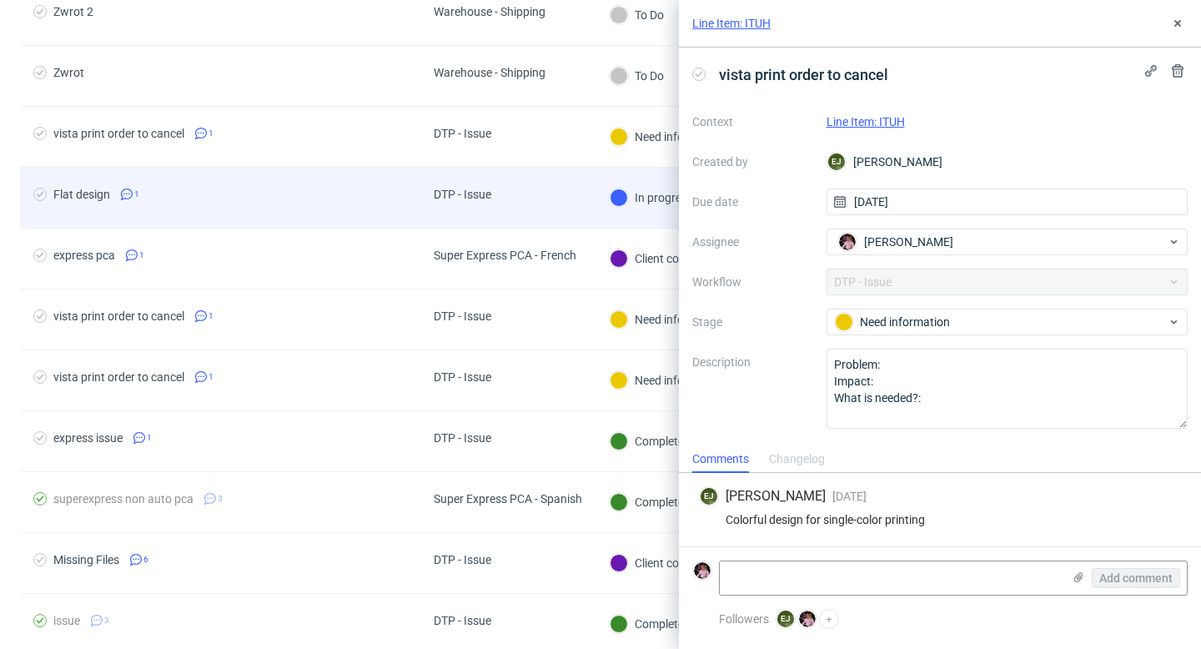
click at [568, 197] on div "DTP - Issue" at bounding box center [507, 198] width 175 height 61
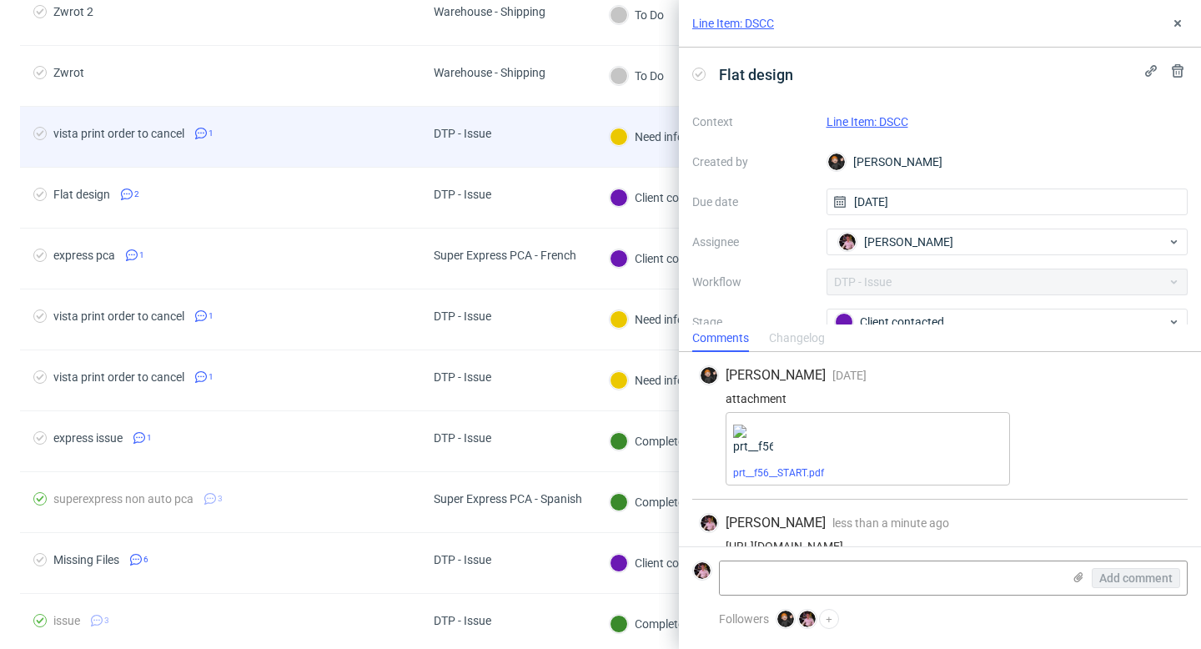
scroll to position [27, 0]
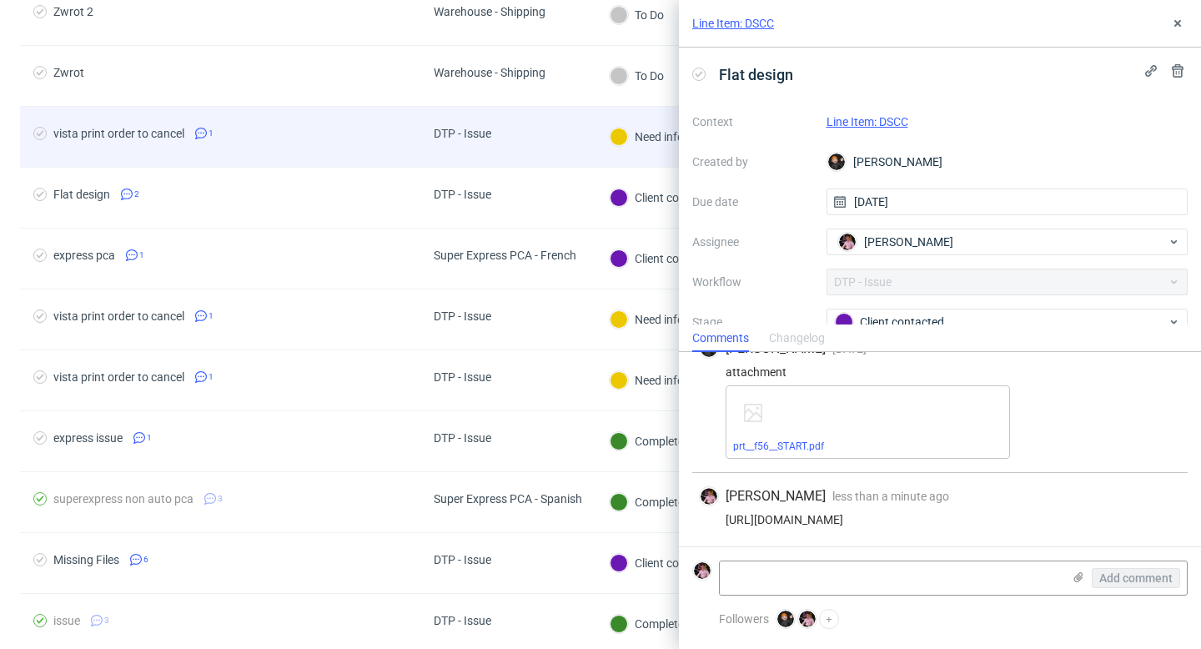
click at [559, 134] on div "DTP - Issue" at bounding box center [507, 137] width 175 height 61
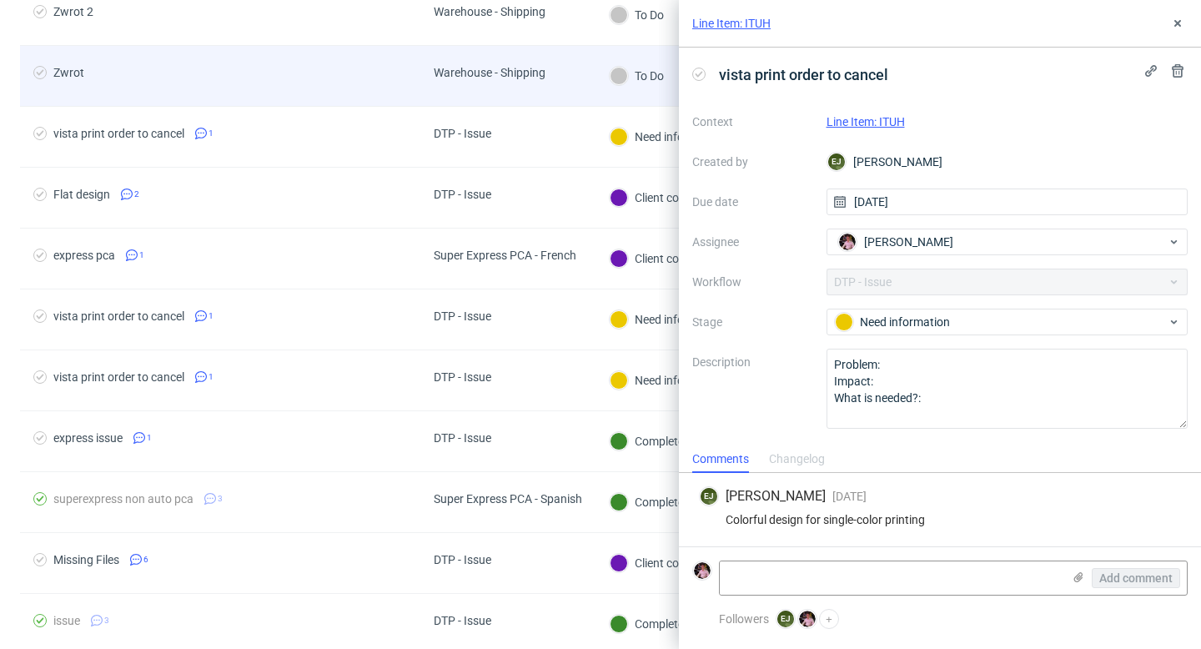
click at [530, 83] on span "Warehouse - Shipping" at bounding box center [490, 76] width 112 height 20
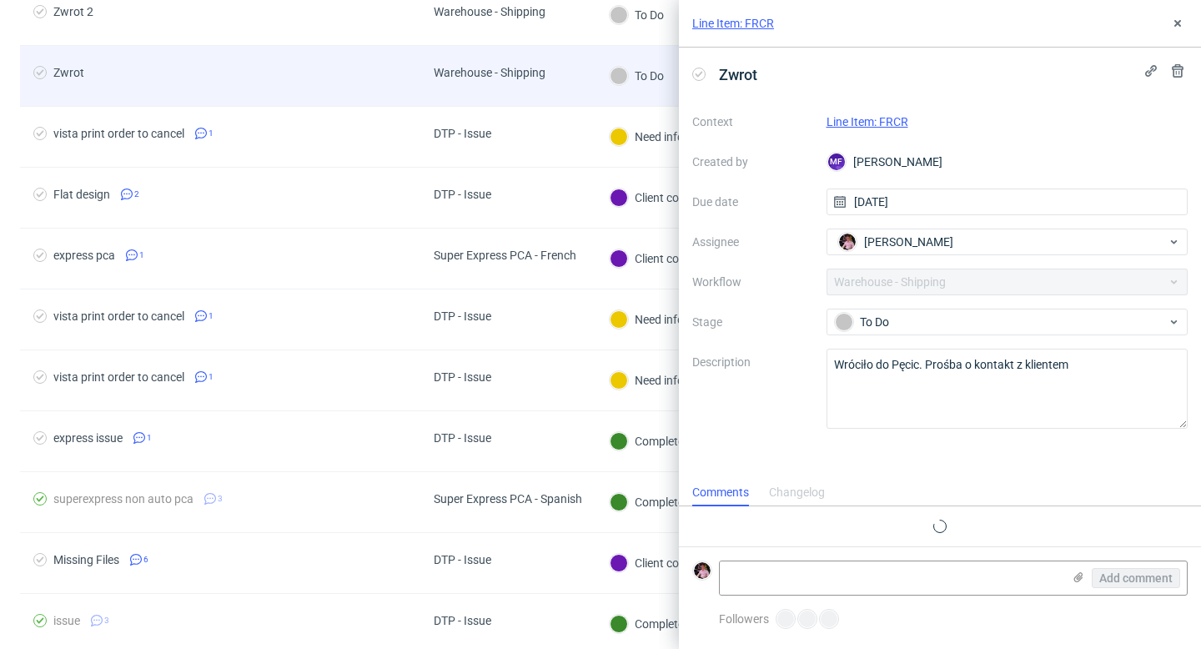
scroll to position [13, 0]
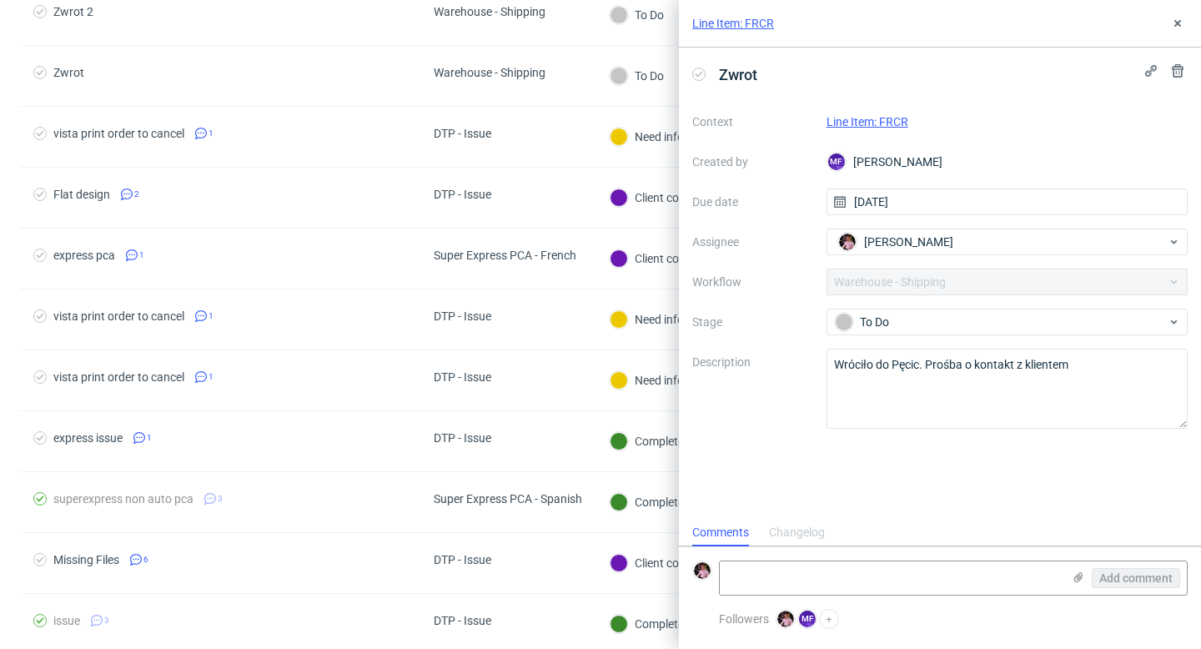
click at [870, 118] on link "Line Item: FRCR" at bounding box center [867, 121] width 82 height 13
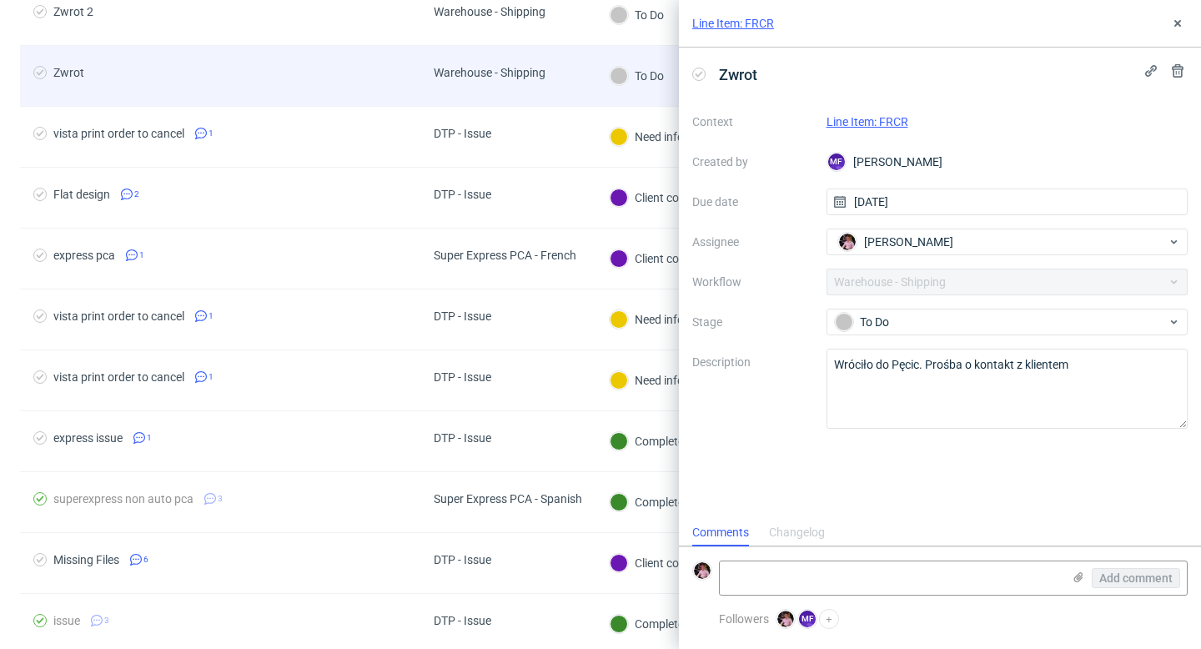
click at [543, 92] on div "Warehouse - Shipping" at bounding box center [489, 76] width 138 height 60
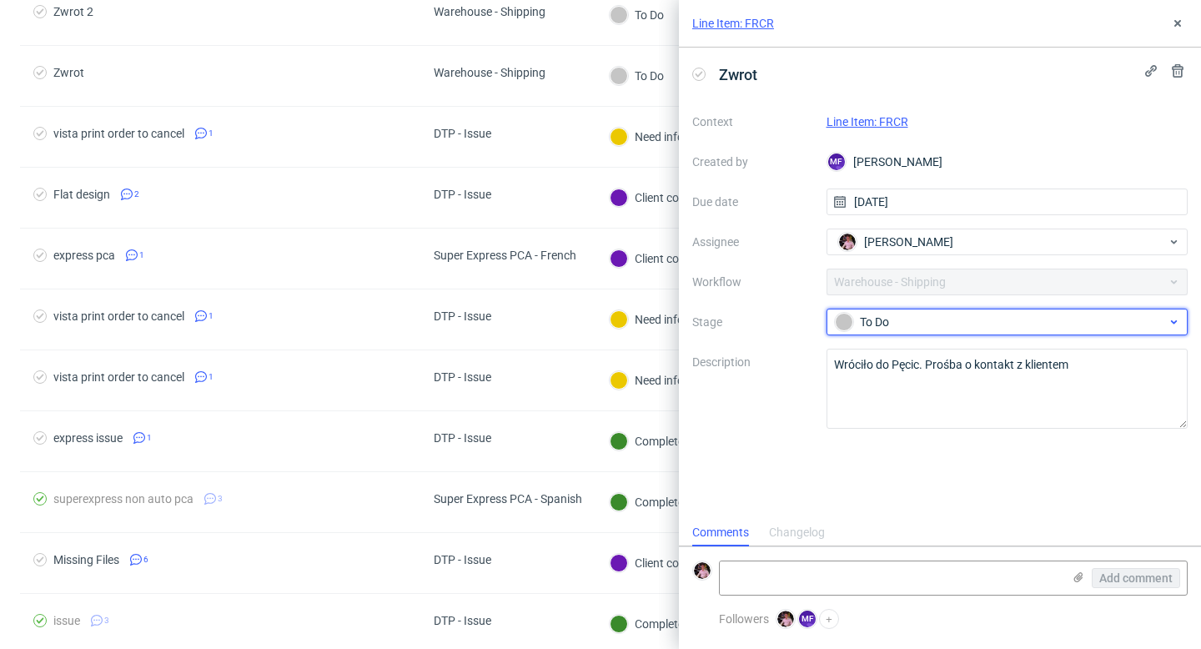
click at [920, 326] on div "To Do" at bounding box center [1001, 322] width 332 height 18
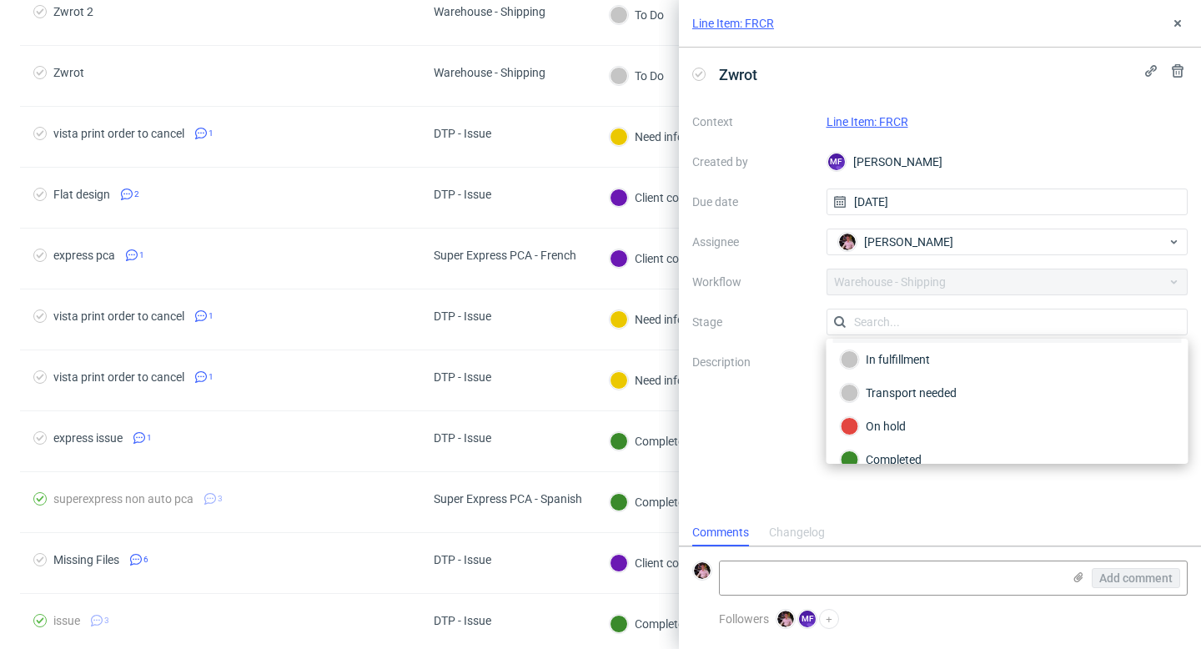
scroll to position [88, 0]
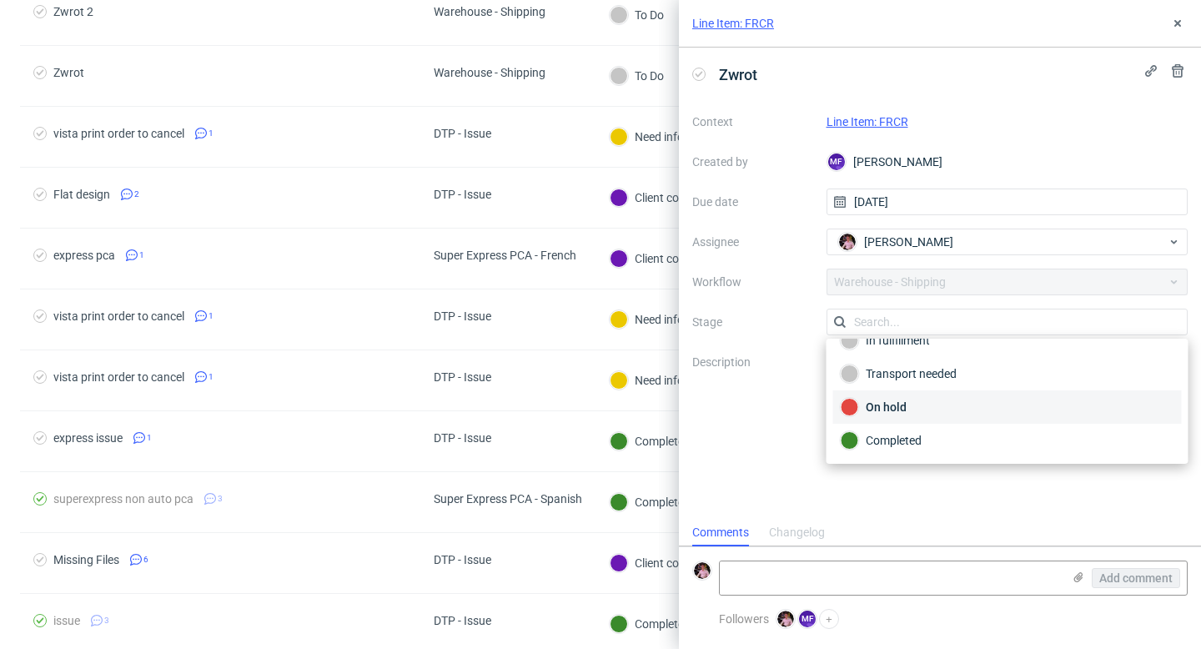
click at [924, 409] on div "On hold" at bounding box center [1007, 407] width 334 height 18
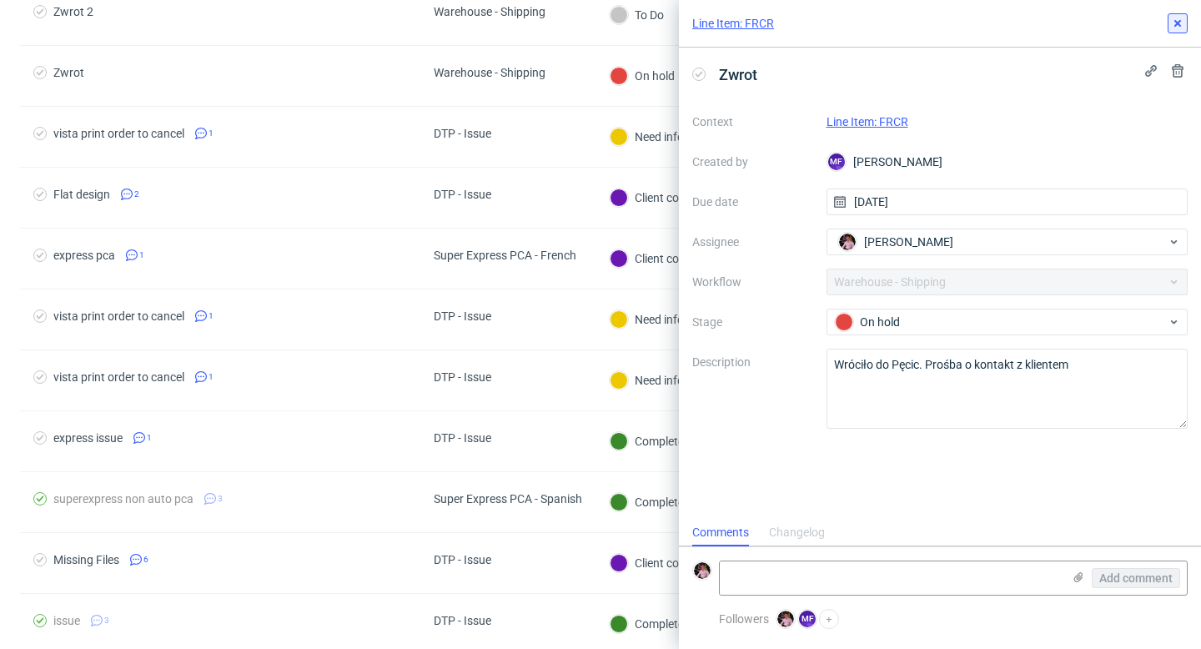
click at [1184, 18] on button at bounding box center [1177, 23] width 20 height 20
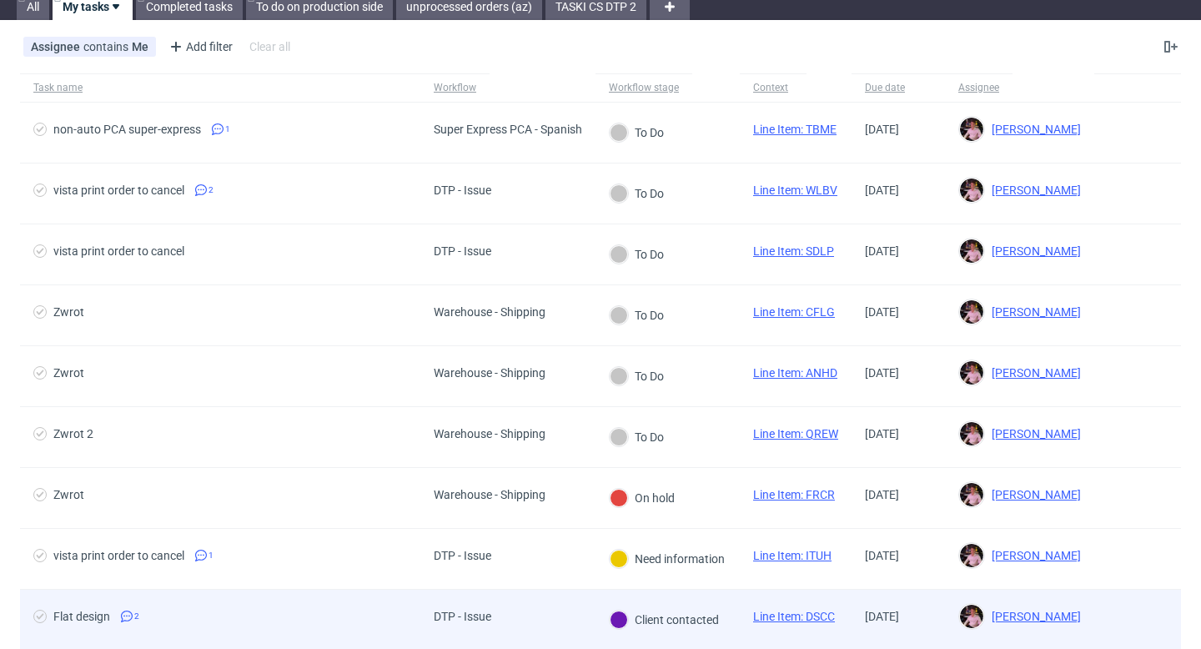
scroll to position [58, 0]
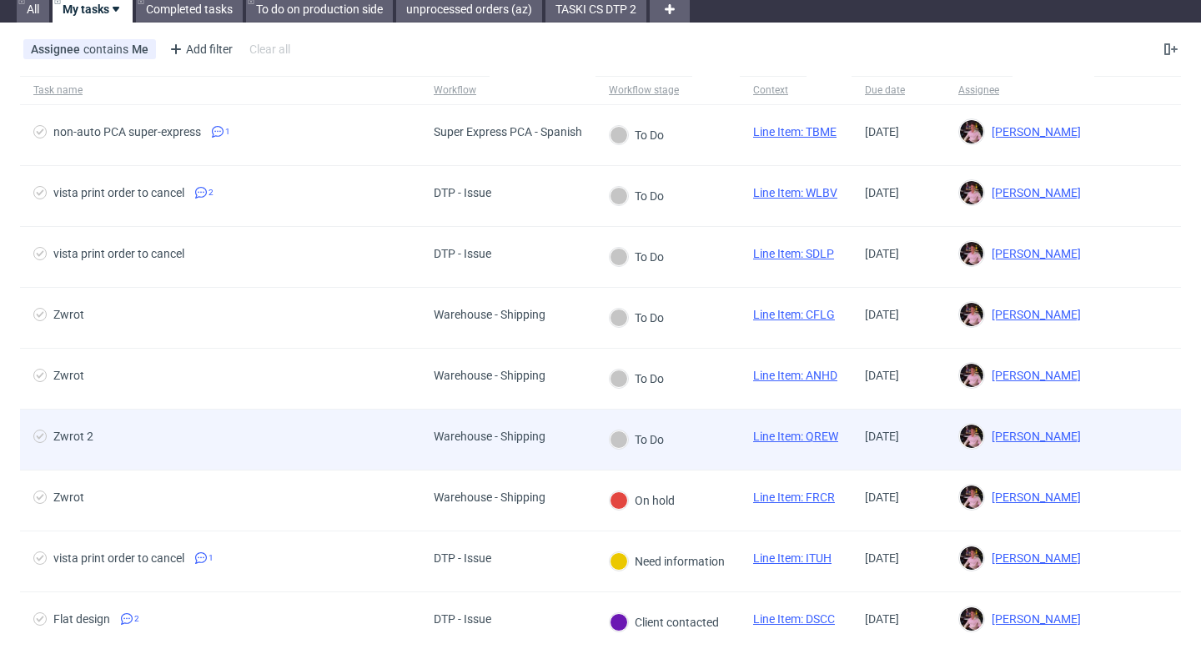
click at [558, 439] on div "Warehouse - Shipping" at bounding box center [489, 439] width 138 height 60
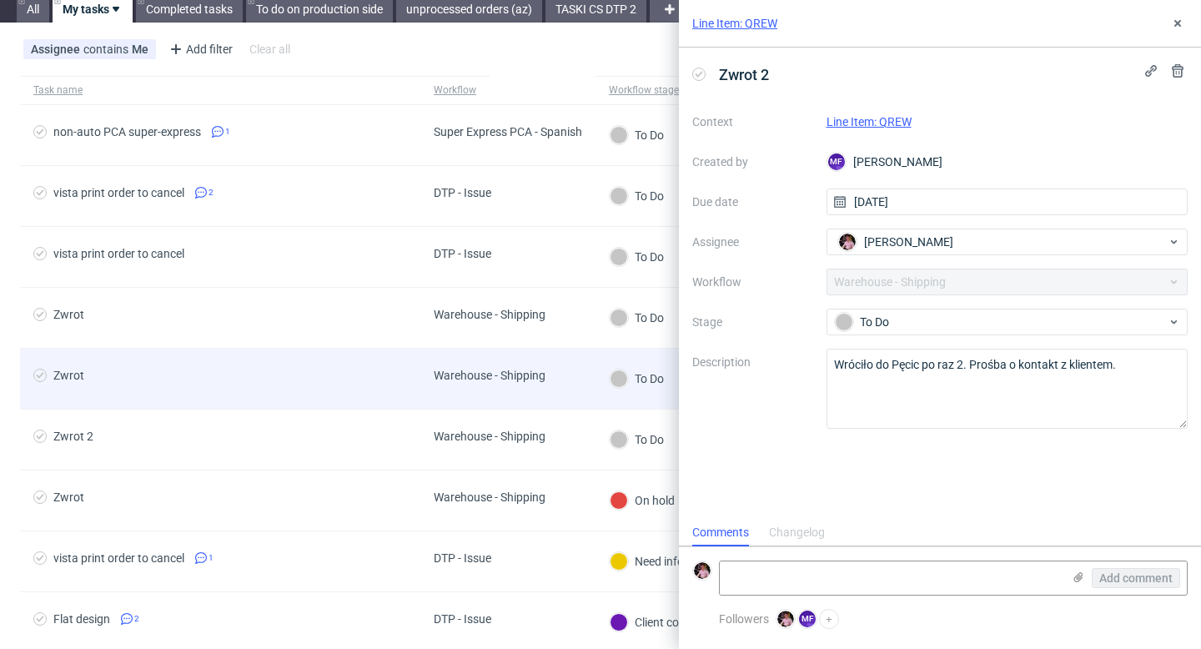
scroll to position [13, 0]
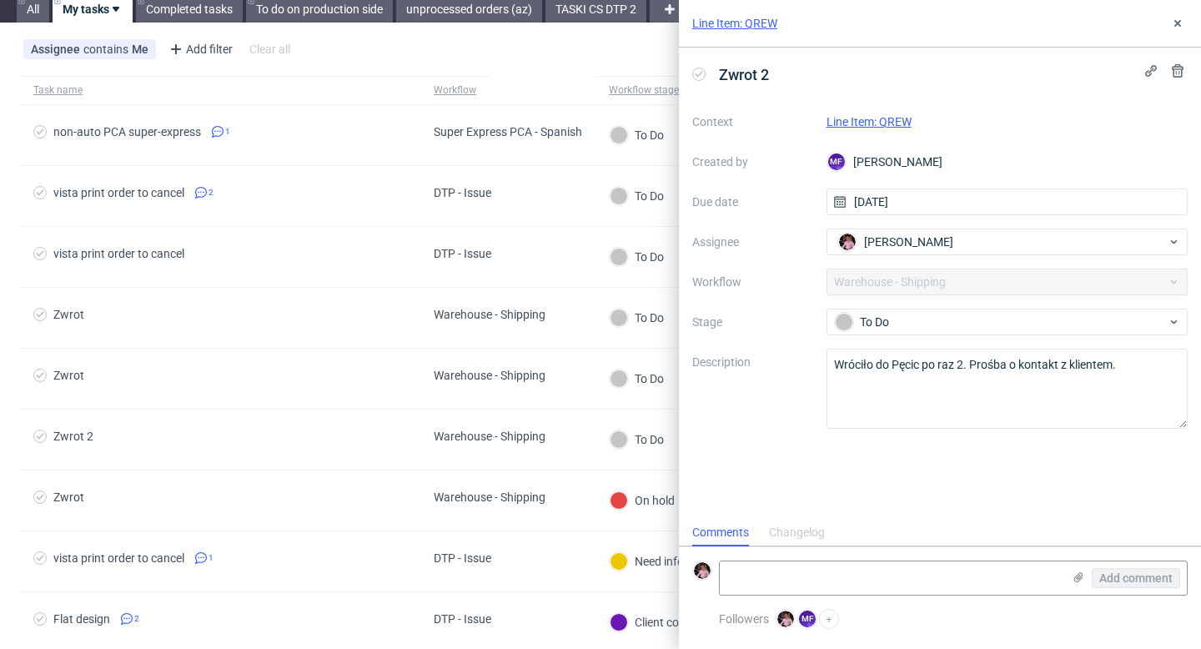
click at [876, 121] on link "Line Item: QREW" at bounding box center [868, 121] width 85 height 13
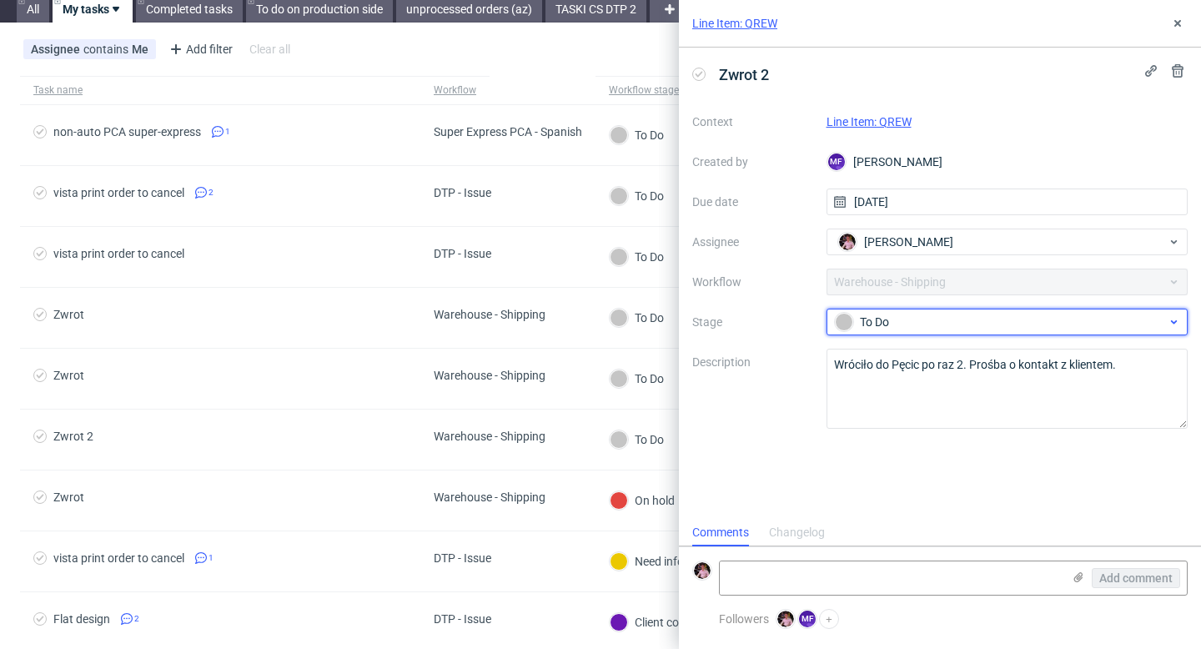
click at [872, 322] on div "To Do" at bounding box center [1001, 322] width 332 height 18
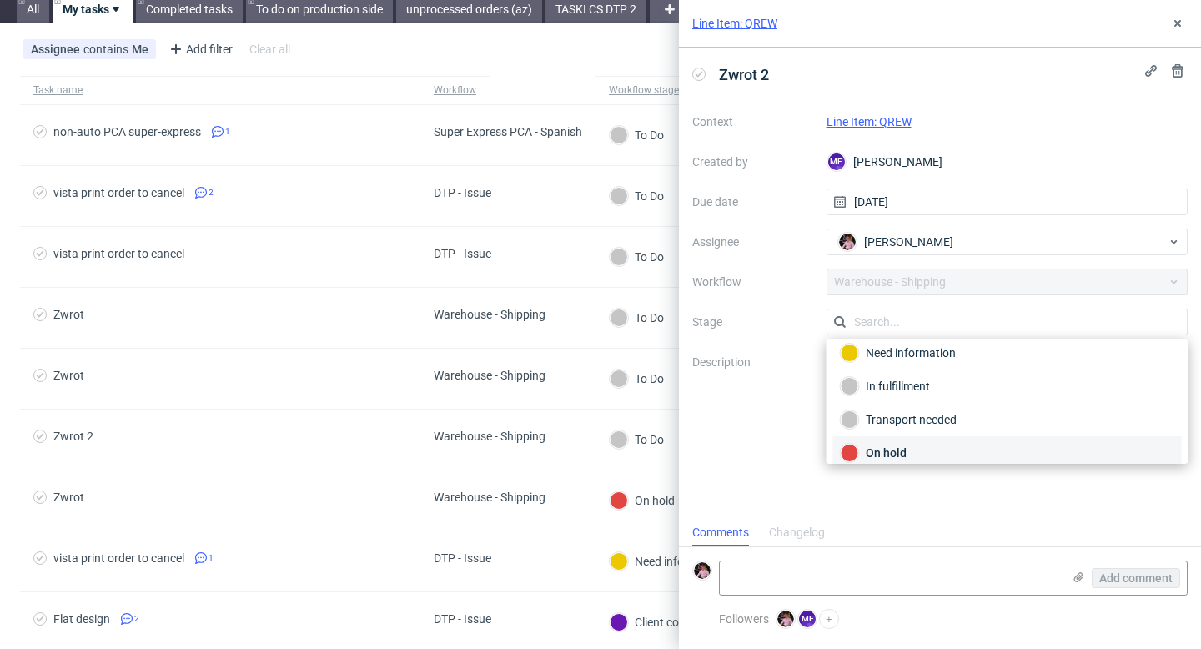
scroll to position [0, 0]
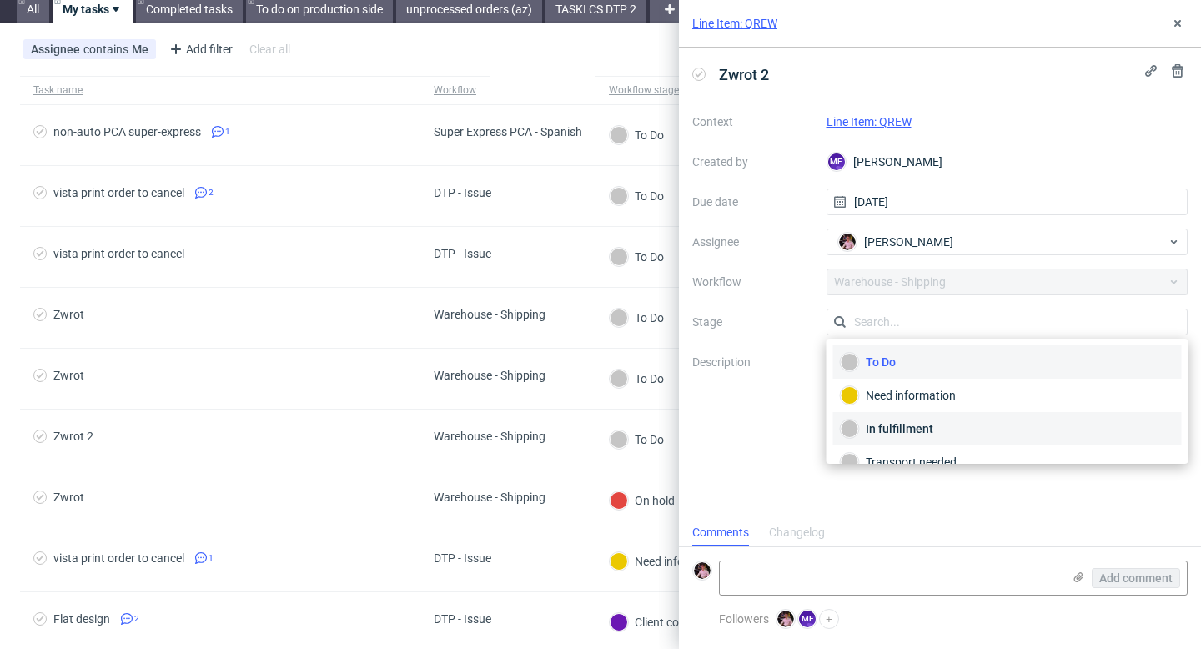
click at [938, 420] on div "In fulfillment" at bounding box center [1007, 428] width 334 height 18
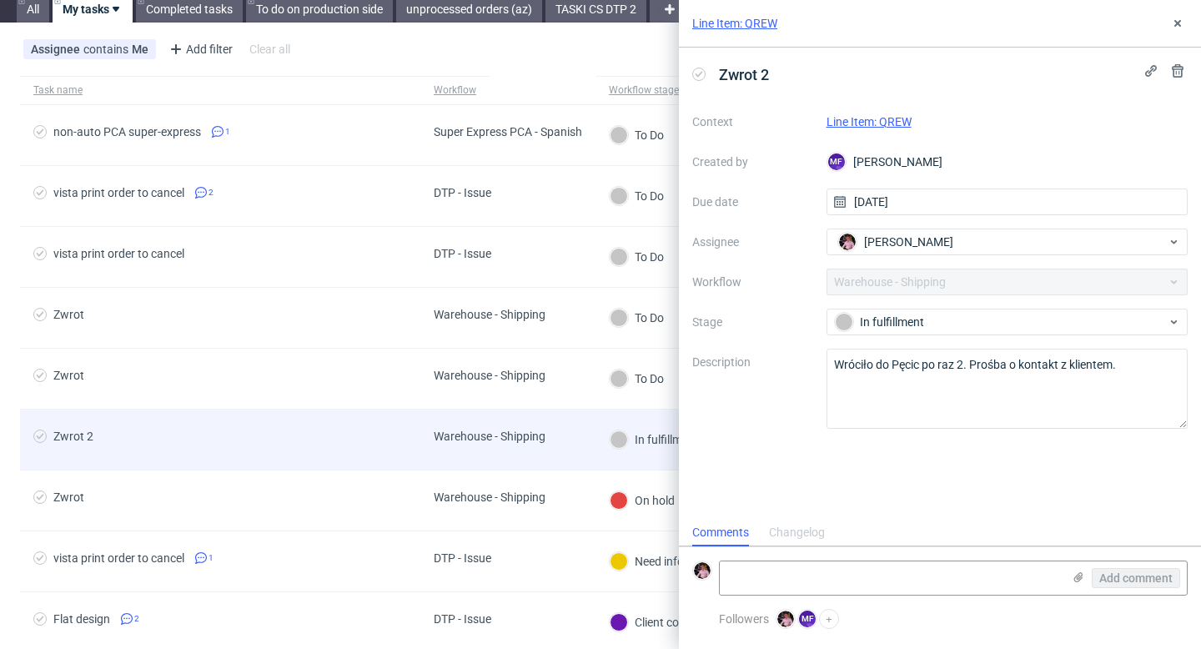
click at [544, 436] on div "Warehouse - Shipping" at bounding box center [490, 435] width 112 height 13
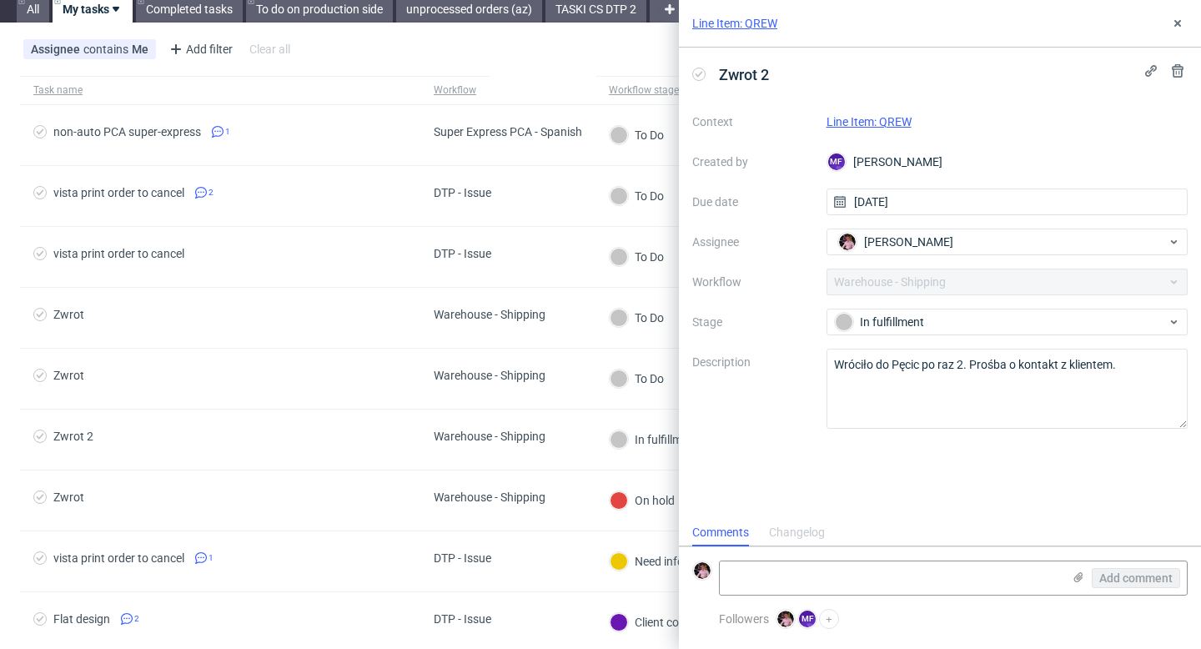
click at [884, 119] on link "Line Item: QREW" at bounding box center [868, 121] width 85 height 13
click at [938, 598] on form "Add comment" at bounding box center [940, 577] width 522 height 63
click at [944, 579] on textarea at bounding box center [891, 577] width 342 height 33
paste textarea "6"
type textarea "6"
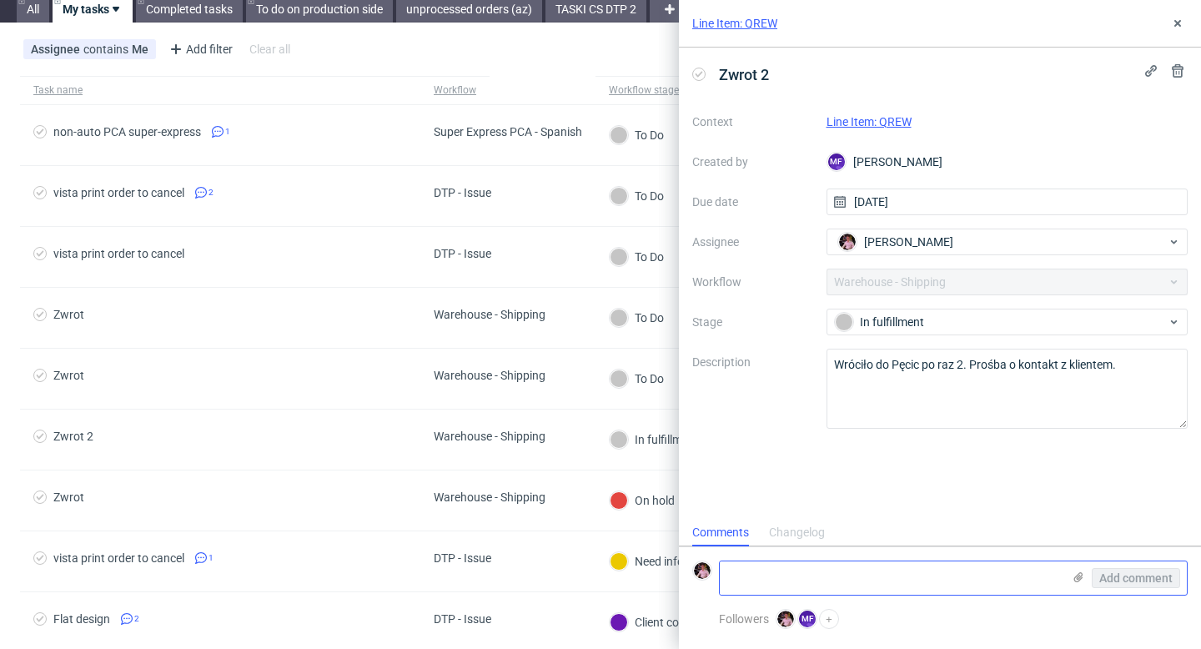
paste textarea "6"
type textarea "6"
paste textarea "6"
type textarea "6"
paste textarea "https://app-eu1.hubspot.com/contacts/25600958/record/0-5/214221527265"
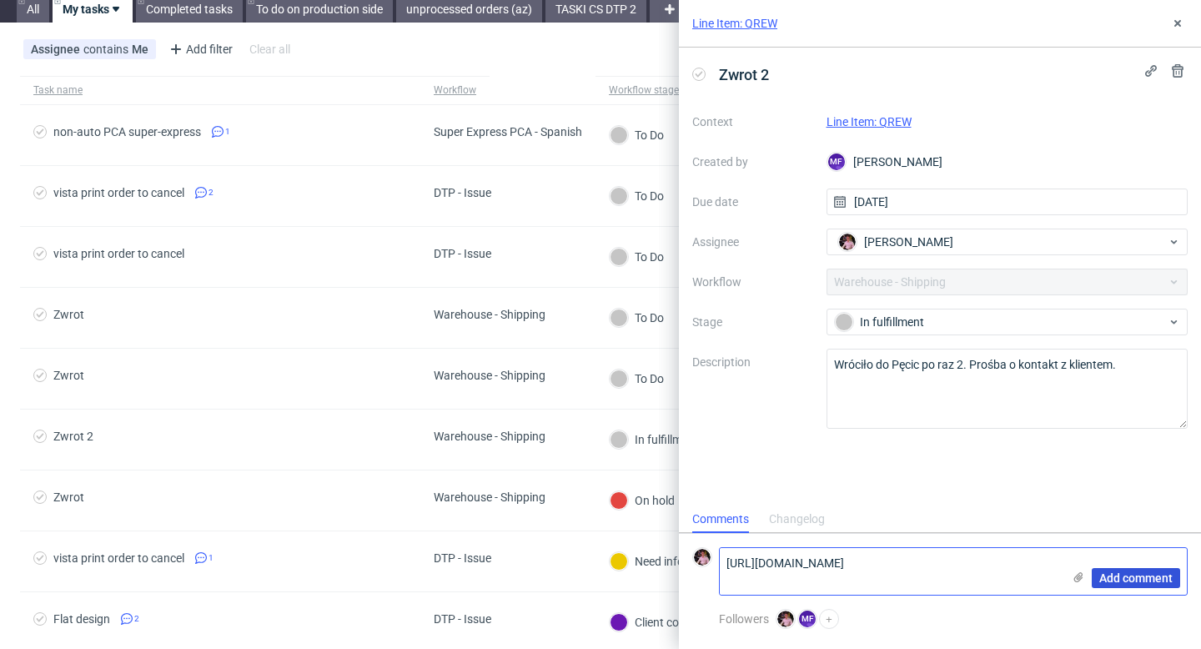
type textarea "https://app-eu1.hubspot.com/contacts/25600958/record/0-5/214221527265"
click at [1132, 582] on span "Add comment" at bounding box center [1135, 578] width 73 height 12
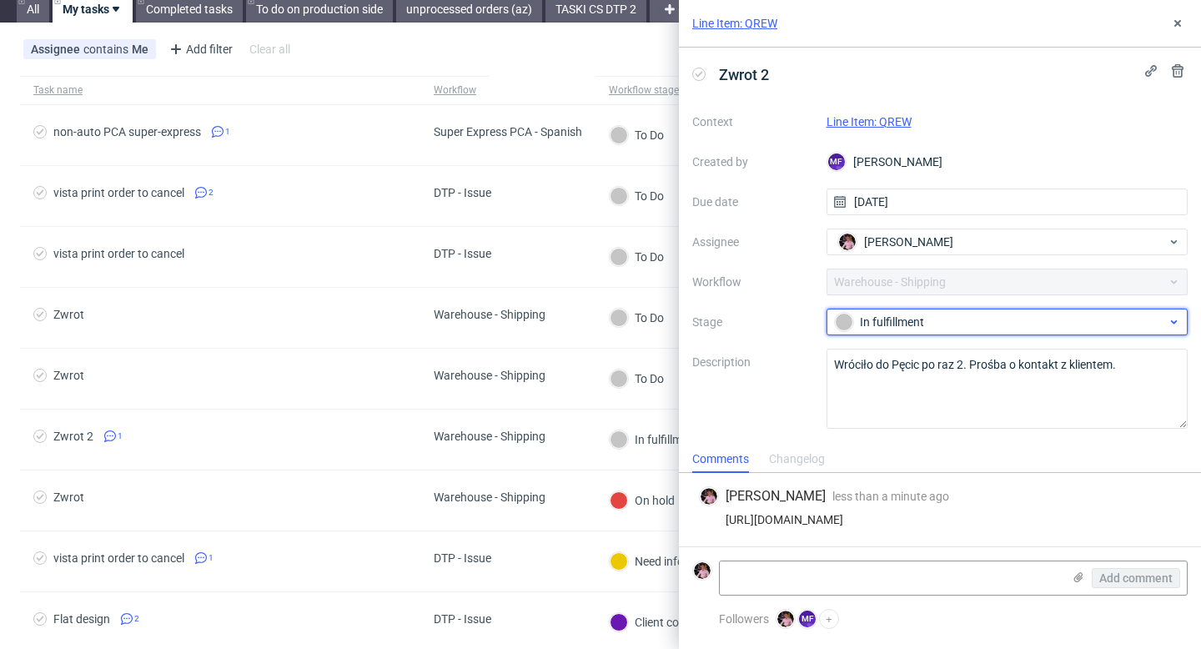
click at [930, 323] on div "In fulfillment" at bounding box center [1001, 322] width 332 height 18
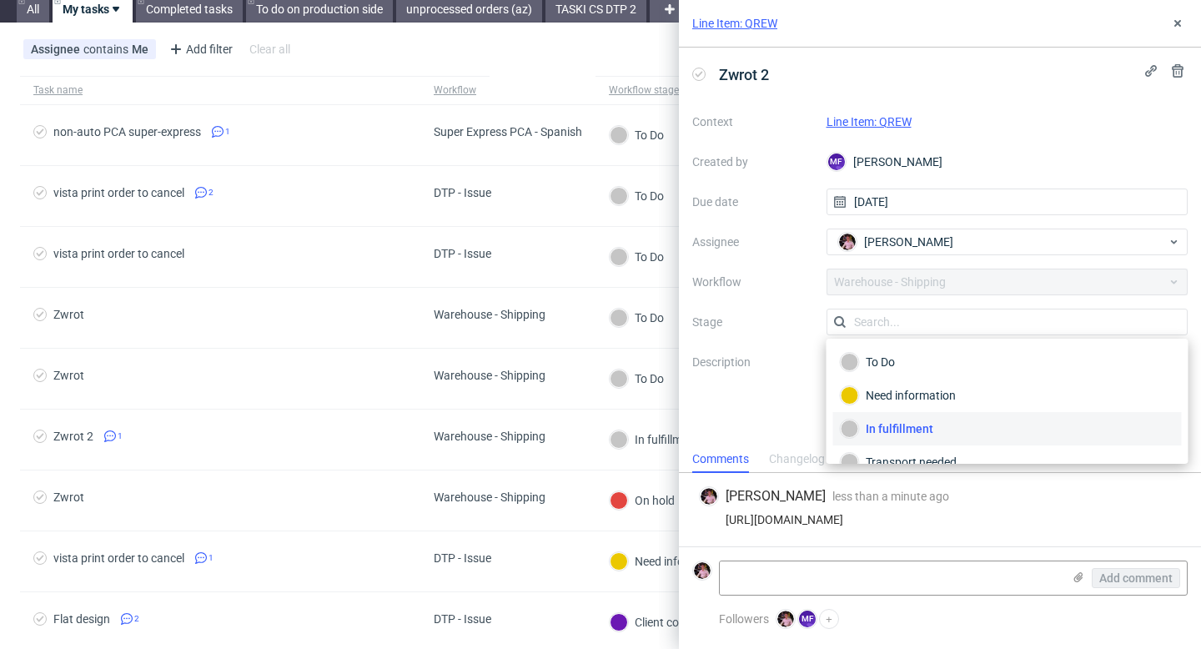
click at [930, 323] on input "text" at bounding box center [1007, 321] width 362 height 27
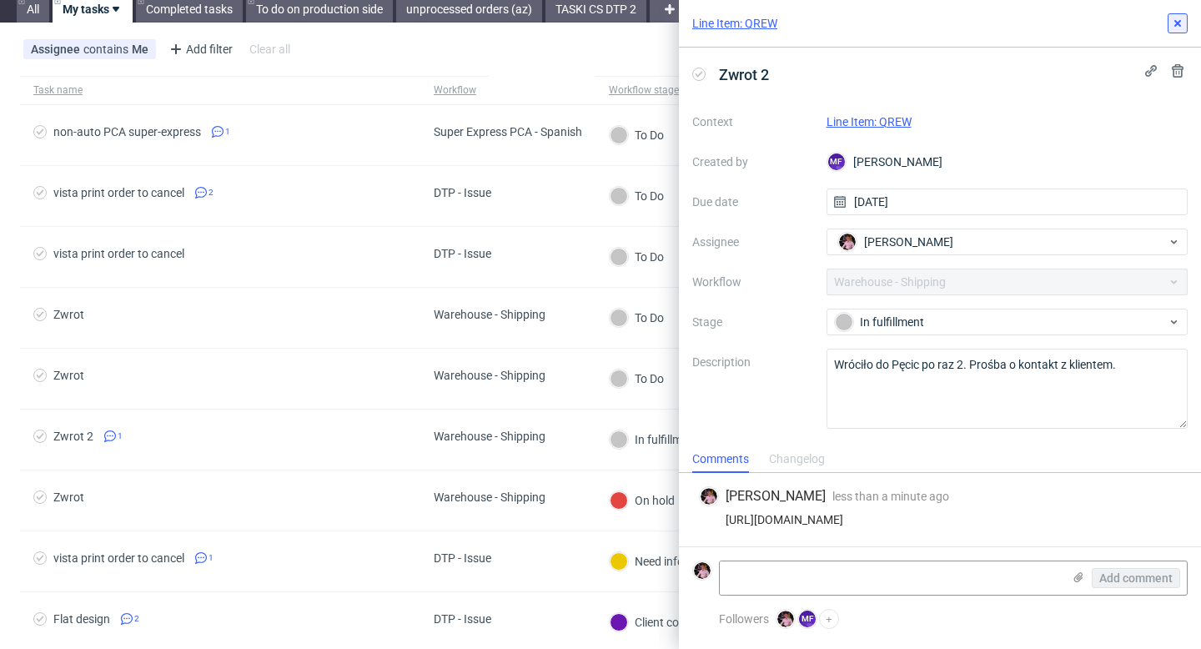
click at [1175, 25] on use at bounding box center [1177, 23] width 7 height 7
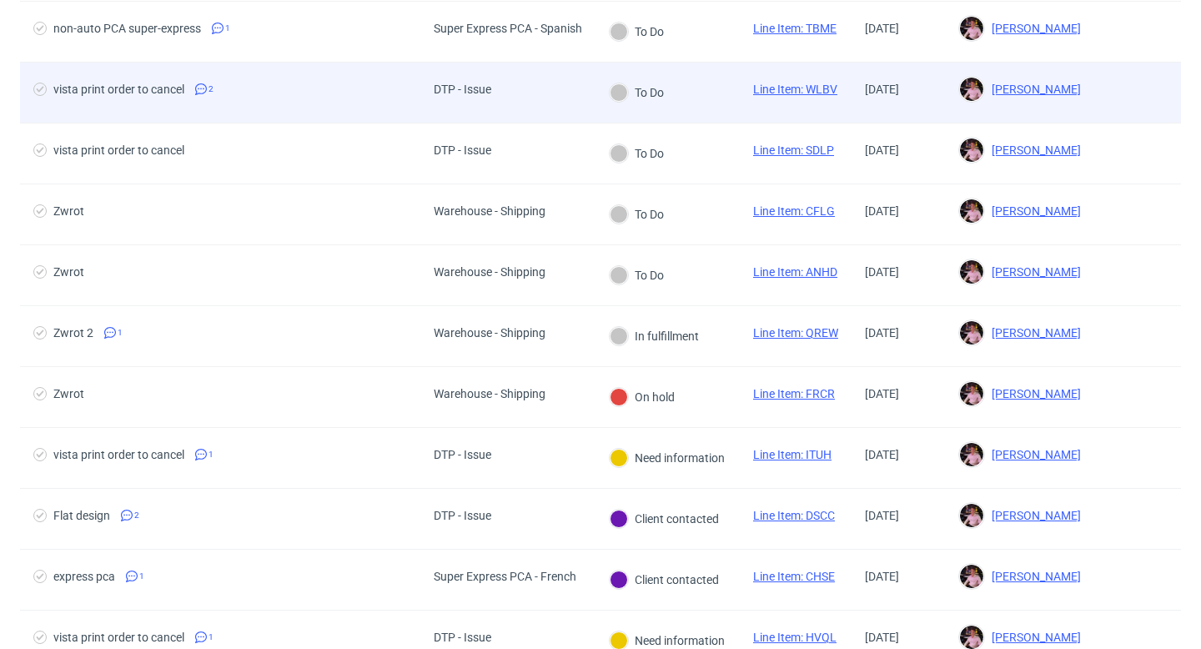
scroll to position [163, 0]
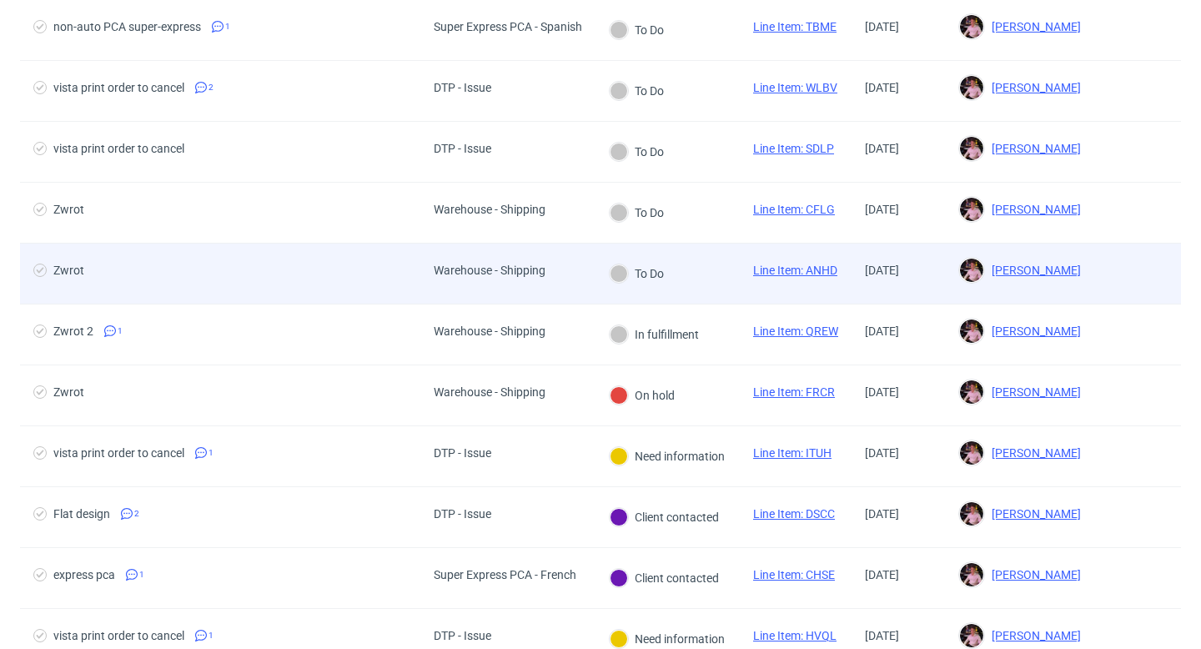
click at [630, 285] on div "To Do" at bounding box center [636, 273] width 83 height 60
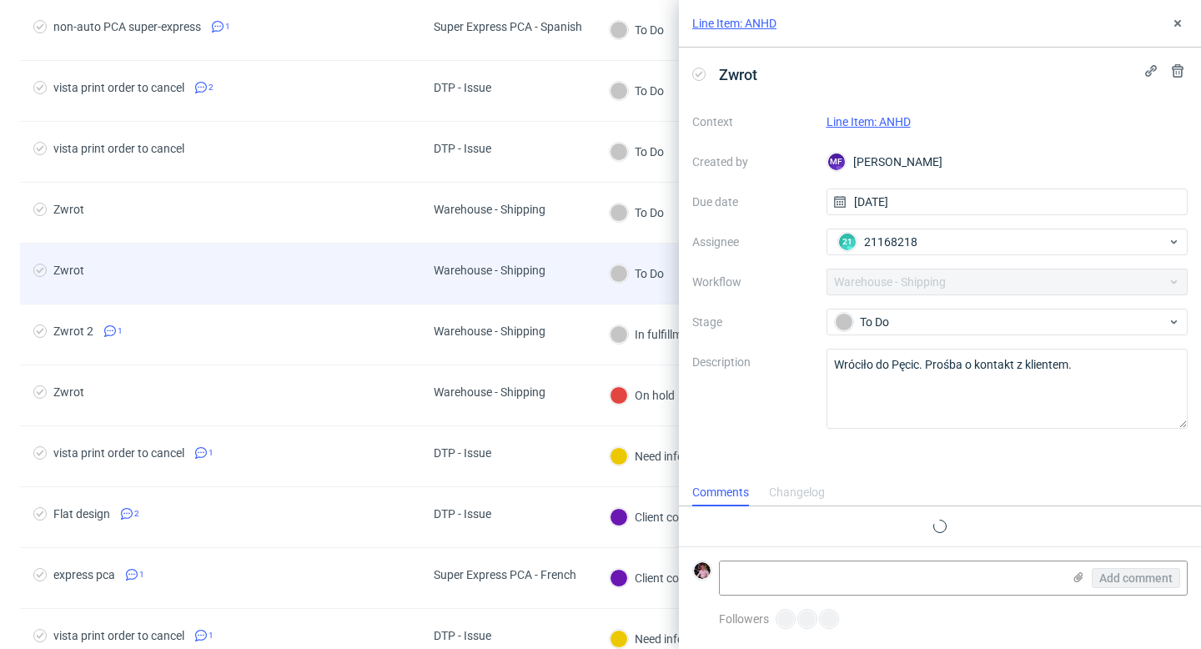
scroll to position [13, 0]
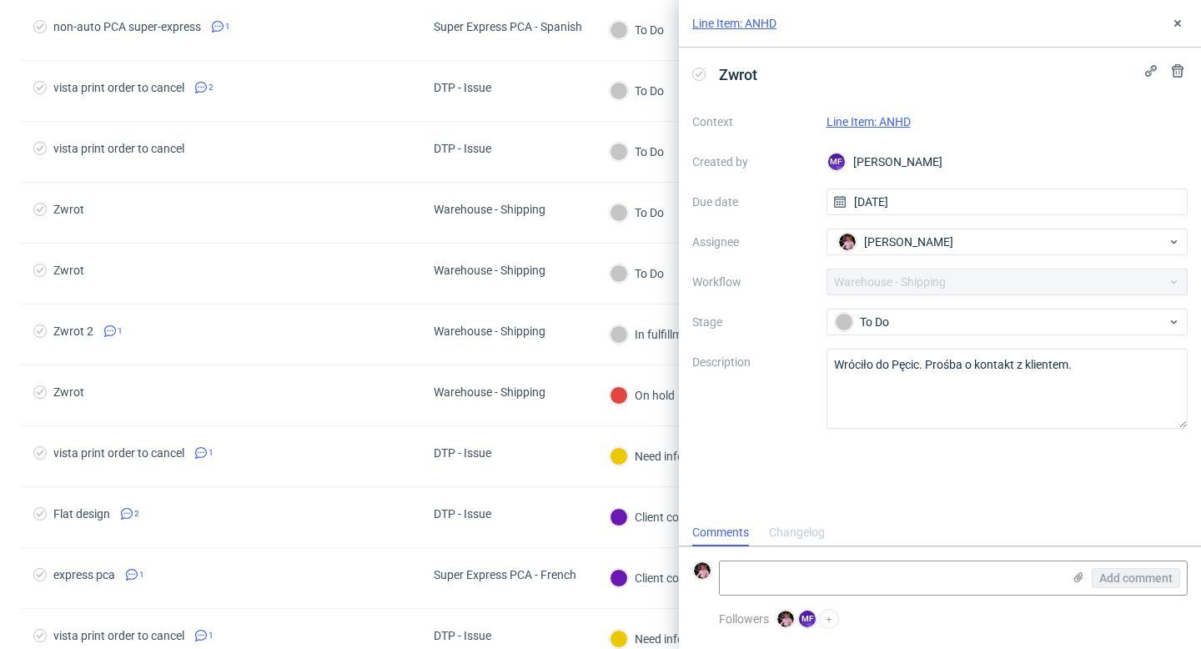
click at [864, 121] on link "Line Item: ANHD" at bounding box center [868, 121] width 84 height 13
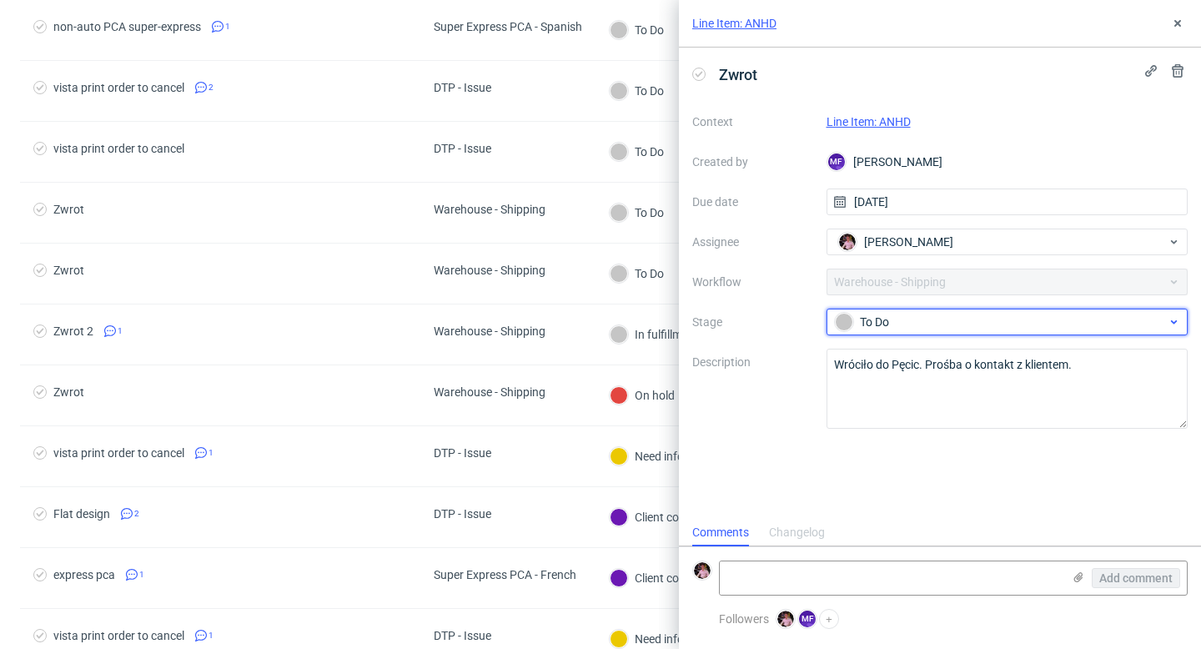
click at [912, 316] on div "To Do" at bounding box center [1001, 322] width 332 height 18
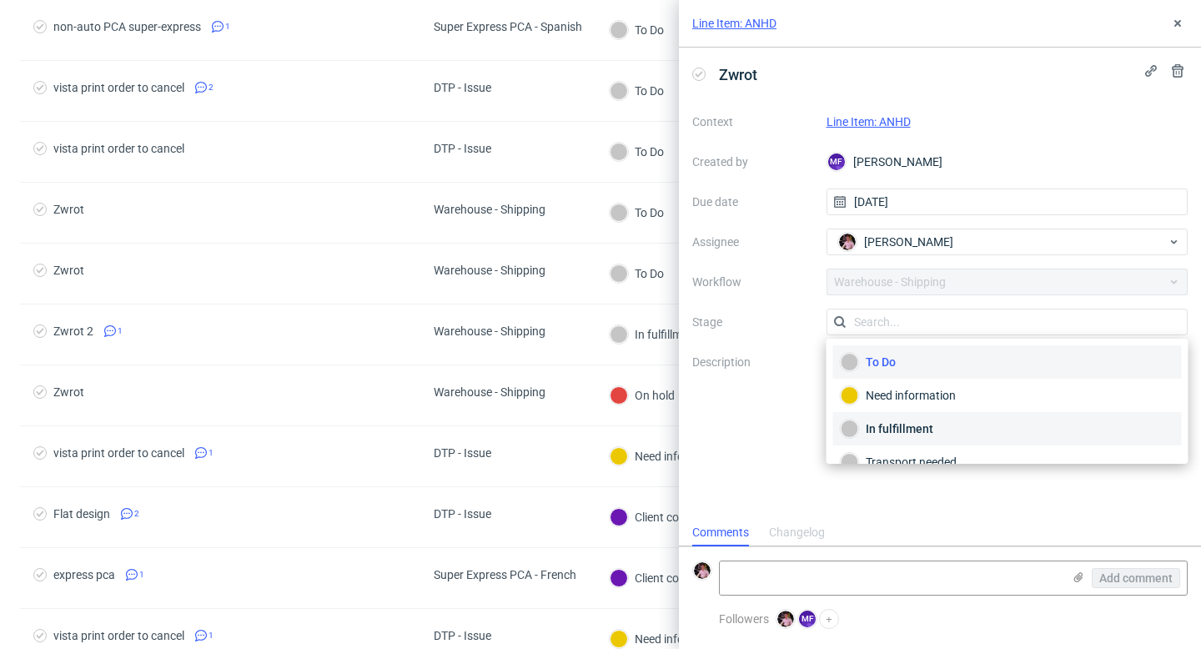
scroll to position [88, 0]
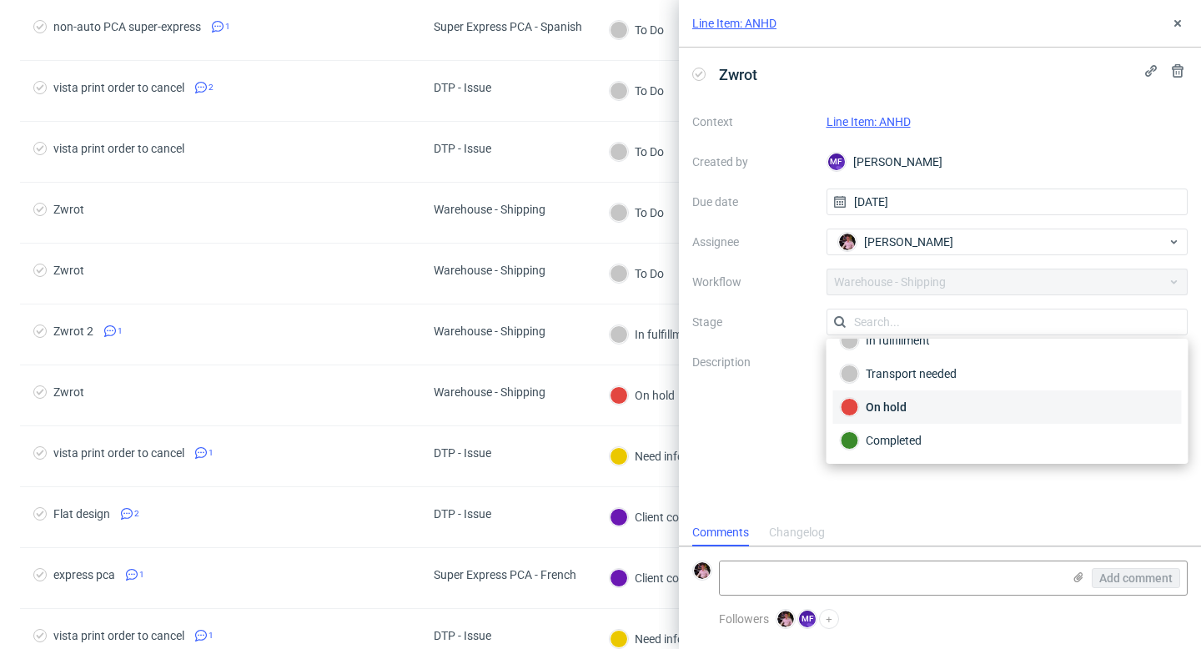
click at [910, 411] on div "On hold" at bounding box center [1007, 407] width 334 height 18
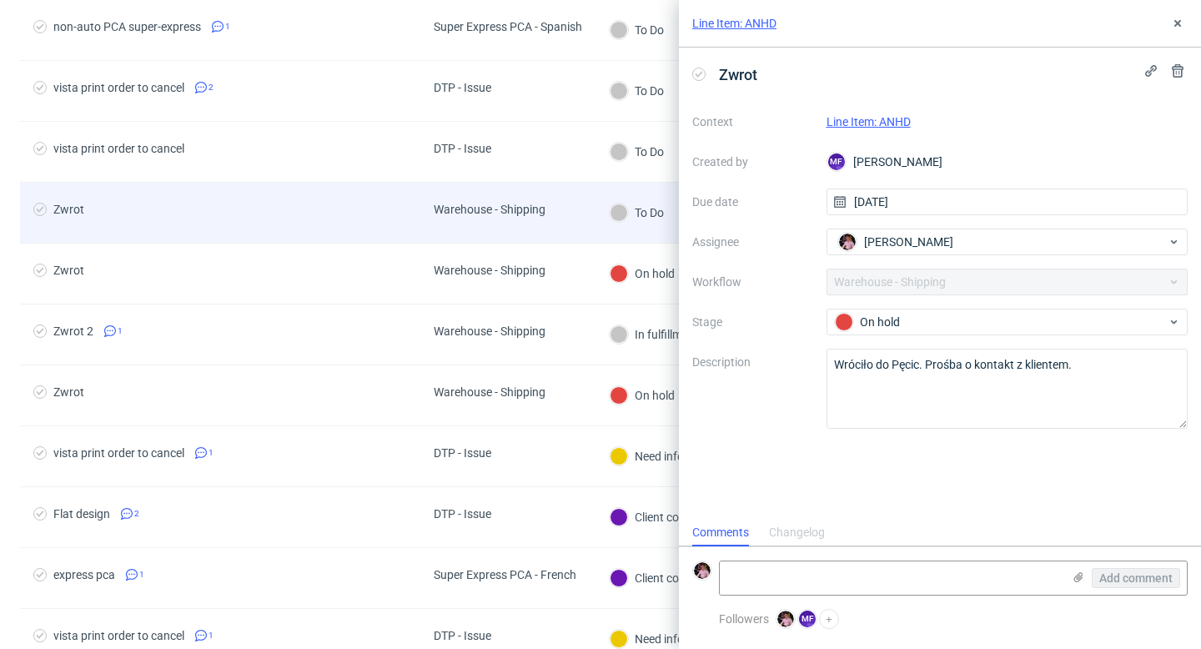
click at [528, 218] on span "Warehouse - Shipping" at bounding box center [490, 213] width 112 height 20
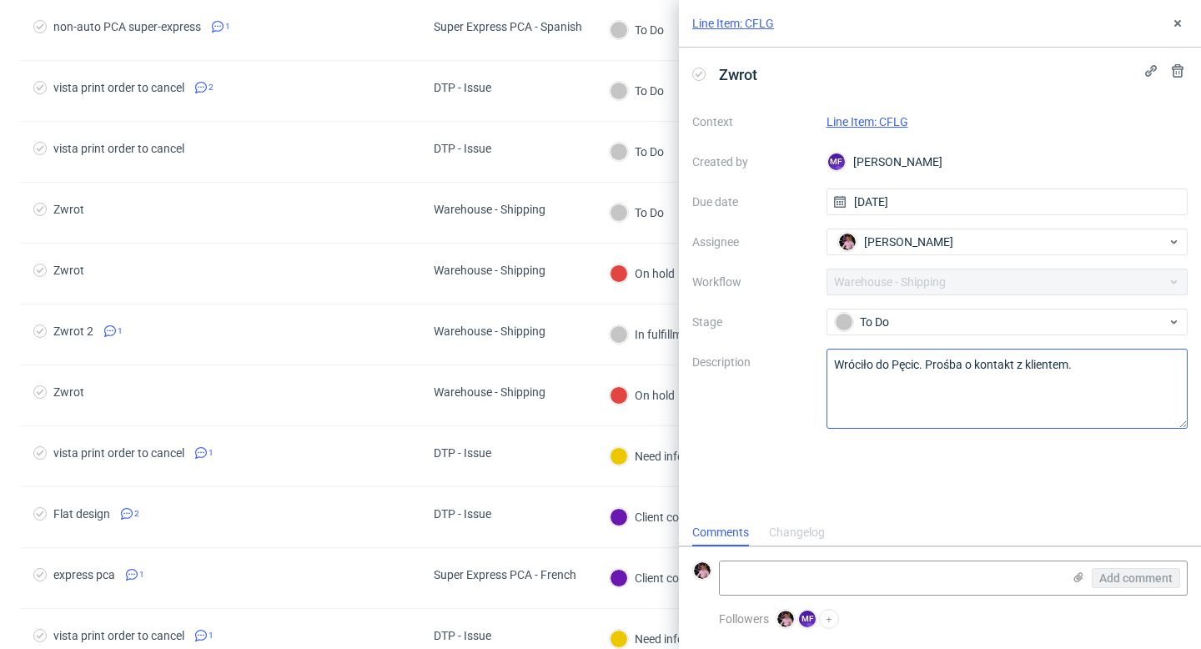
scroll to position [13, 0]
click at [878, 121] on link "Line Item: CFLG" at bounding box center [867, 121] width 82 height 13
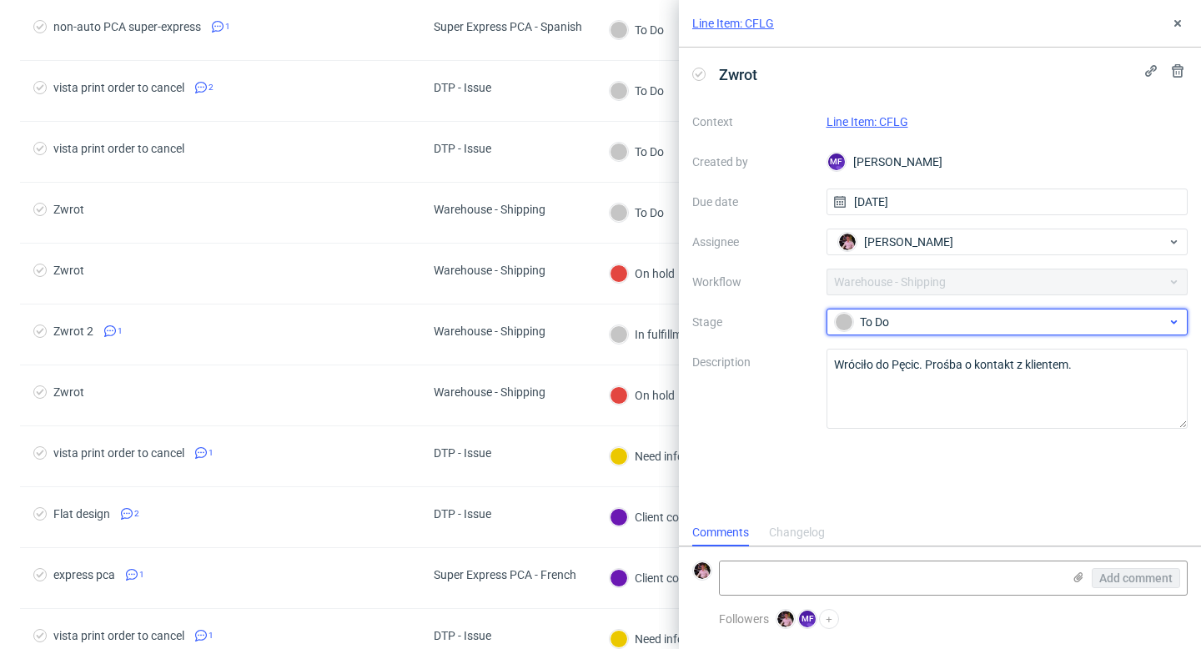
click at [905, 315] on div "To Do" at bounding box center [1001, 322] width 332 height 18
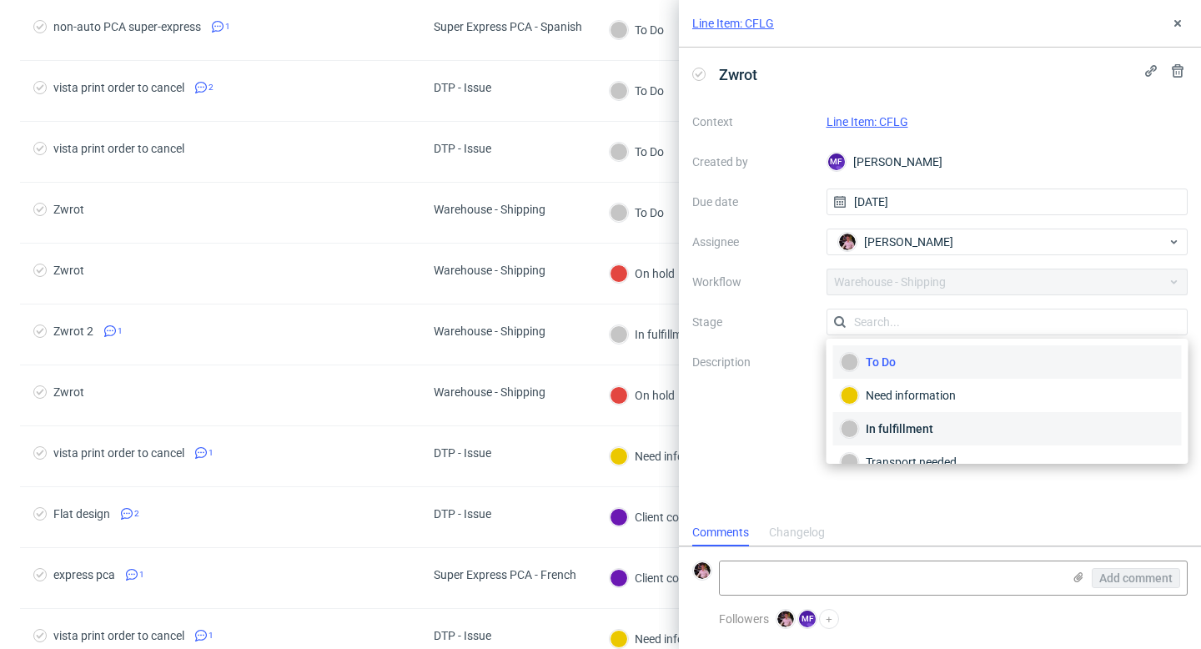
scroll to position [88, 0]
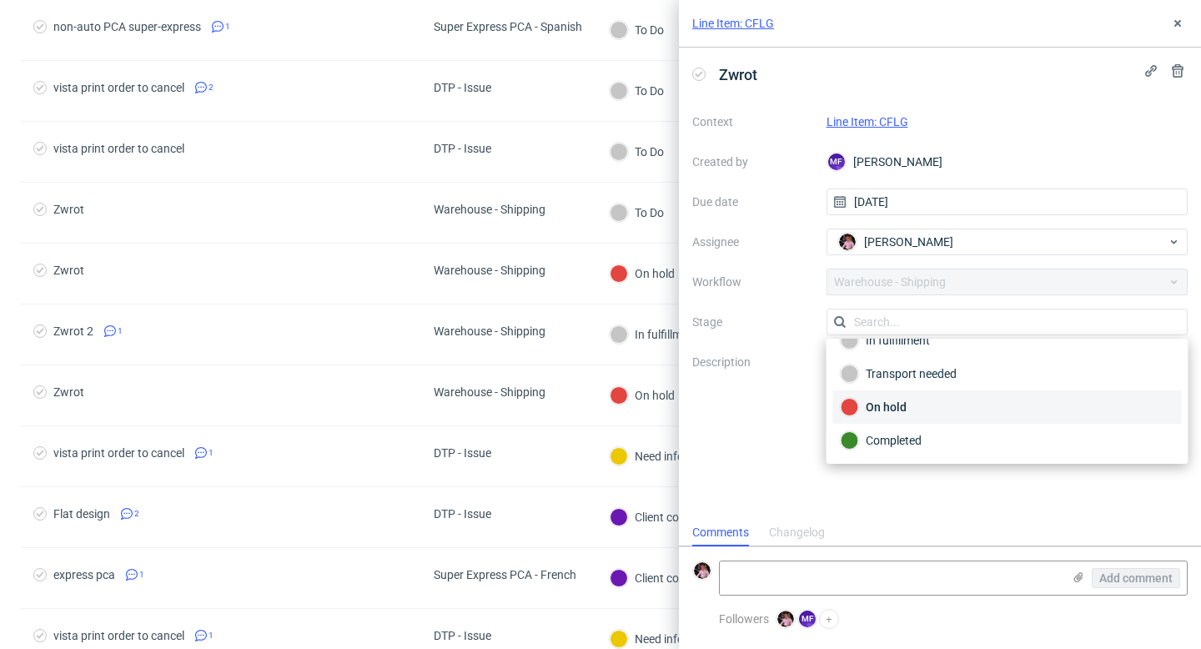
click at [920, 411] on div "On hold" at bounding box center [1007, 407] width 334 height 18
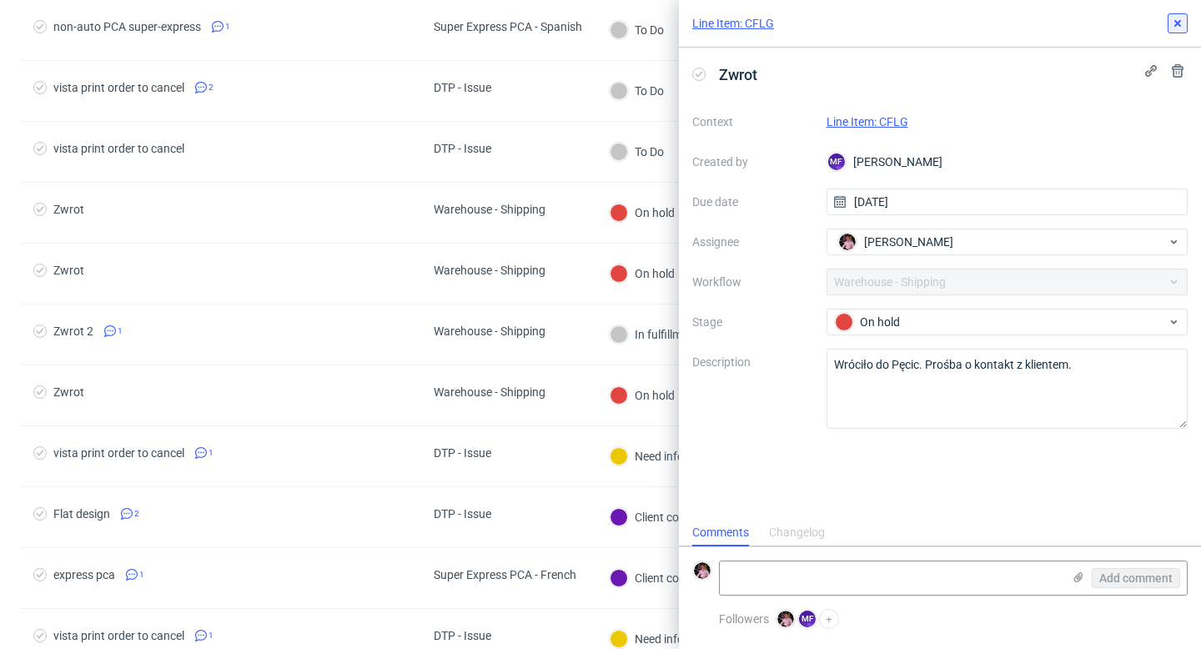
click at [1175, 27] on icon at bounding box center [1177, 23] width 13 height 13
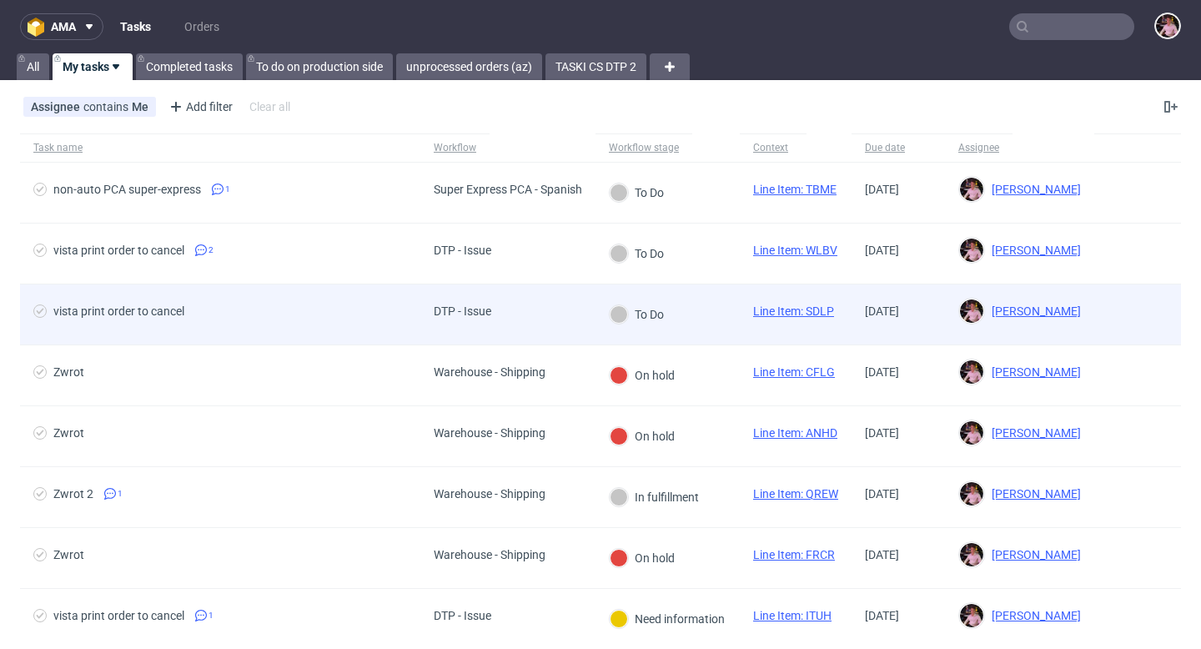
click at [480, 308] on div "DTP - Issue" at bounding box center [463, 310] width 58 height 13
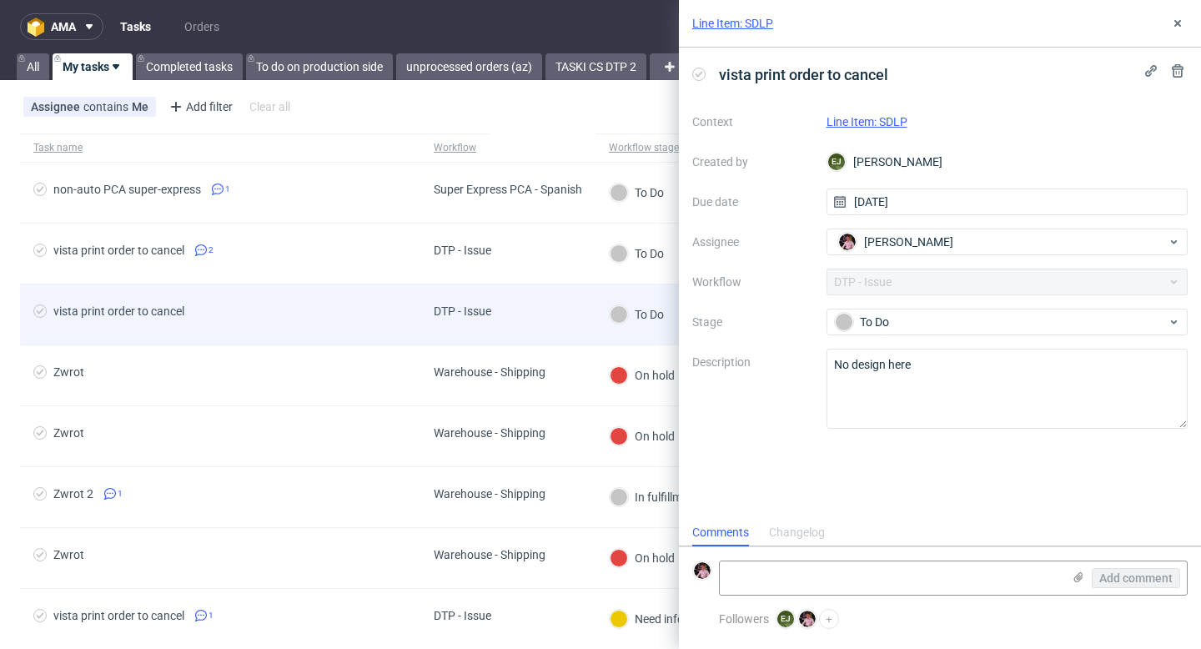
scroll to position [13, 0]
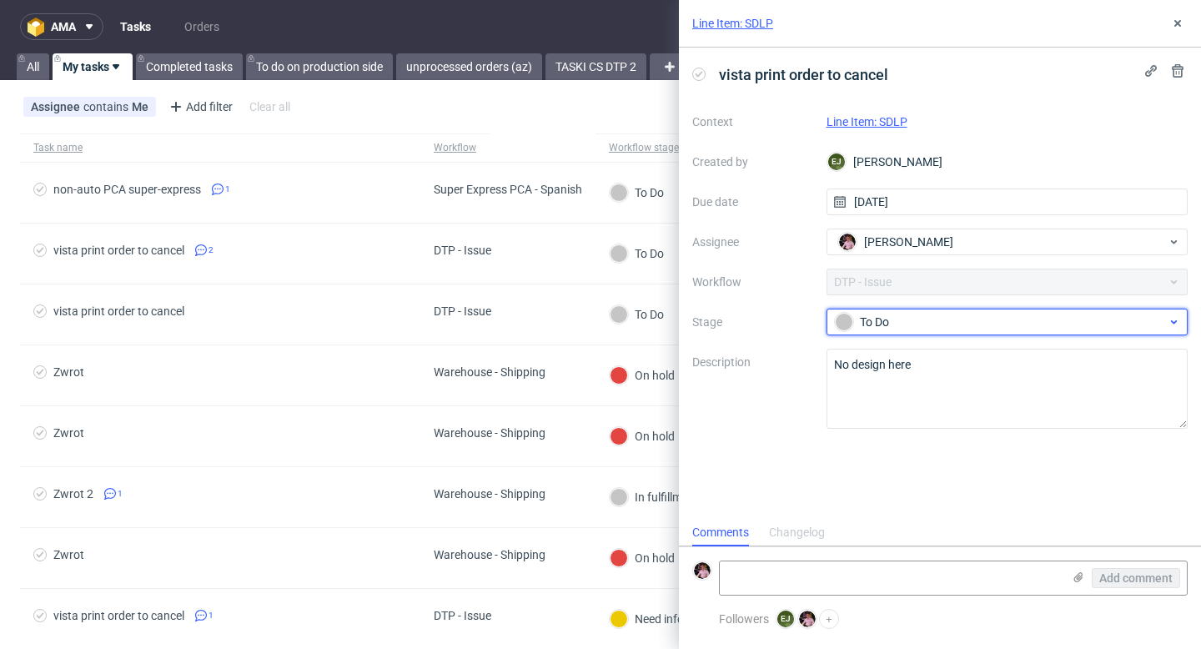
click at [918, 323] on div "To Do" at bounding box center [1001, 322] width 332 height 18
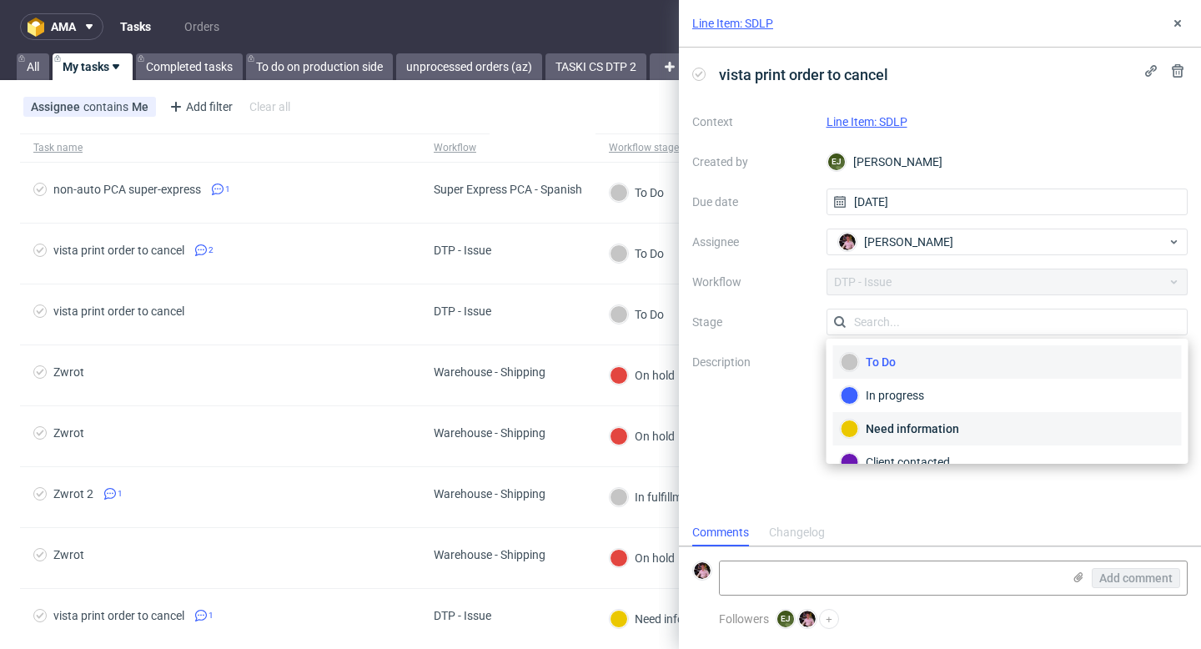
click at [905, 426] on div "Need information" at bounding box center [1007, 428] width 334 height 18
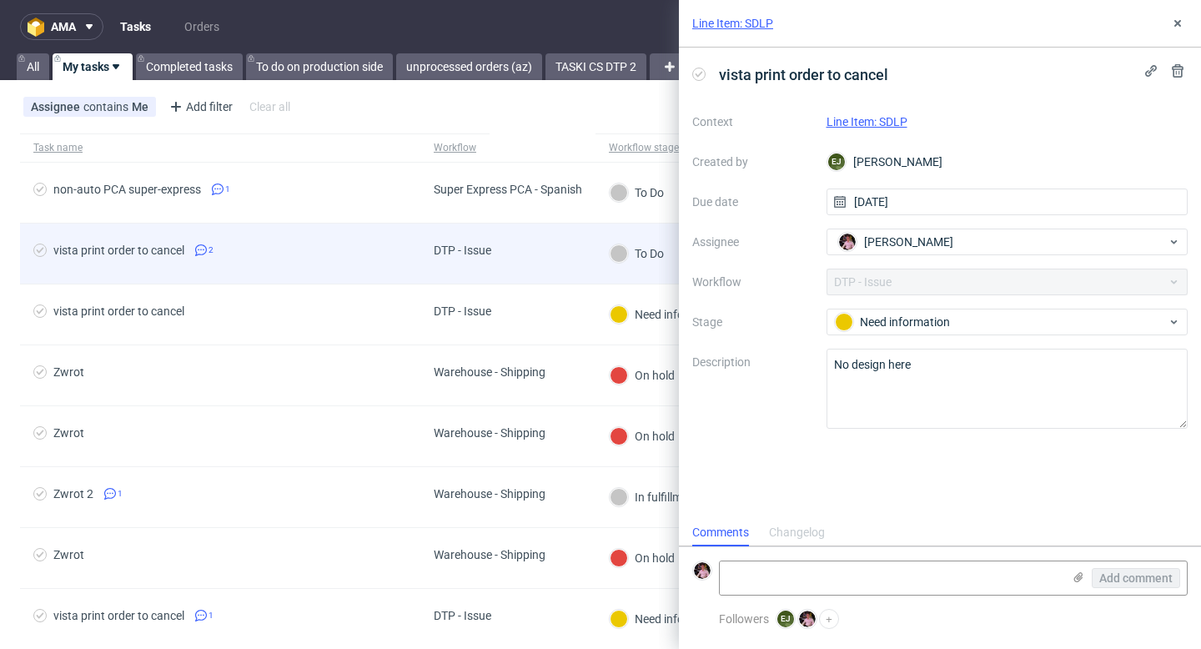
click at [521, 257] on div "DTP - Issue" at bounding box center [507, 253] width 175 height 61
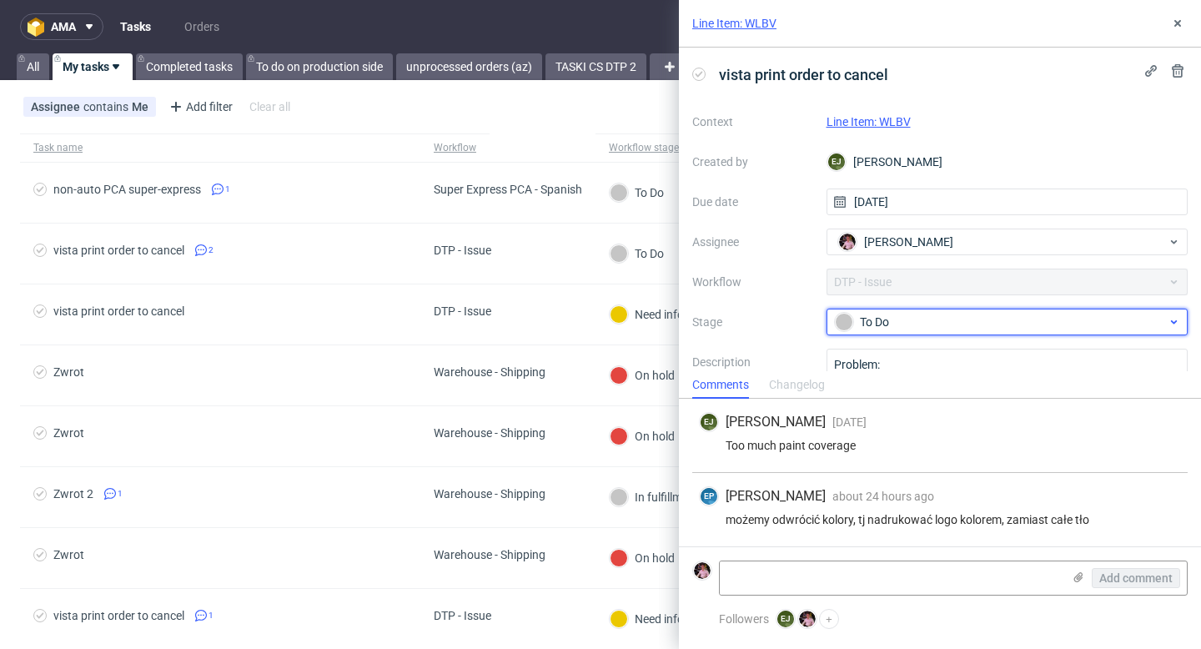
click at [881, 321] on div "To Do" at bounding box center [1001, 322] width 332 height 18
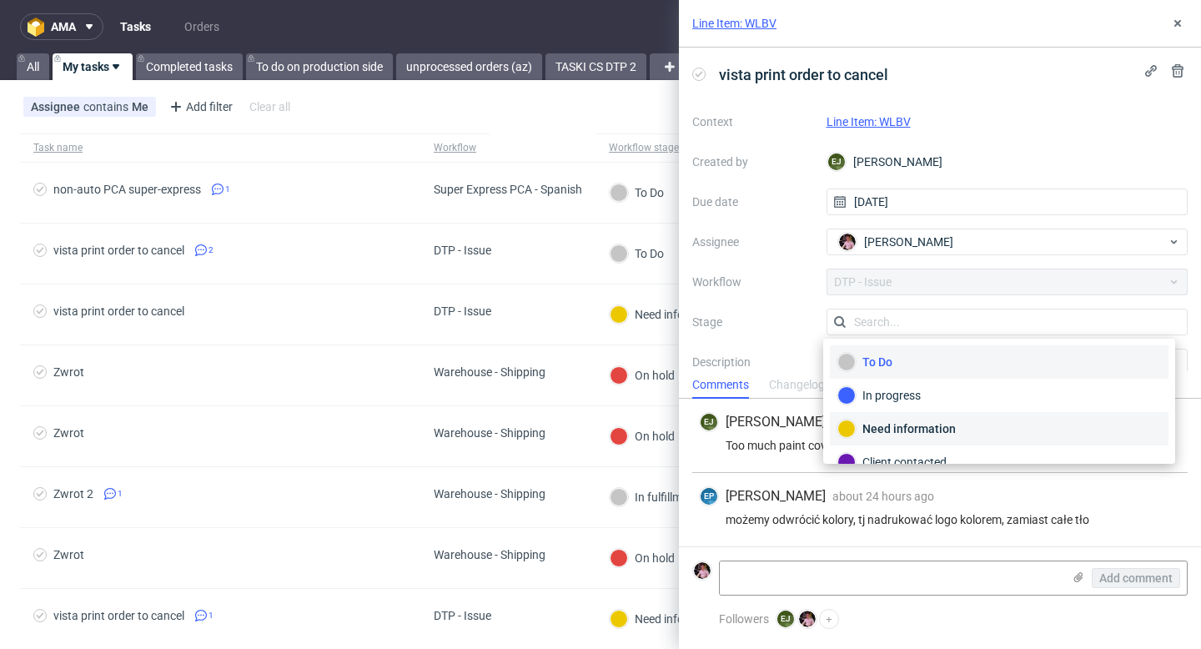
click at [895, 423] on div "Need information" at bounding box center [998, 428] width 323 height 18
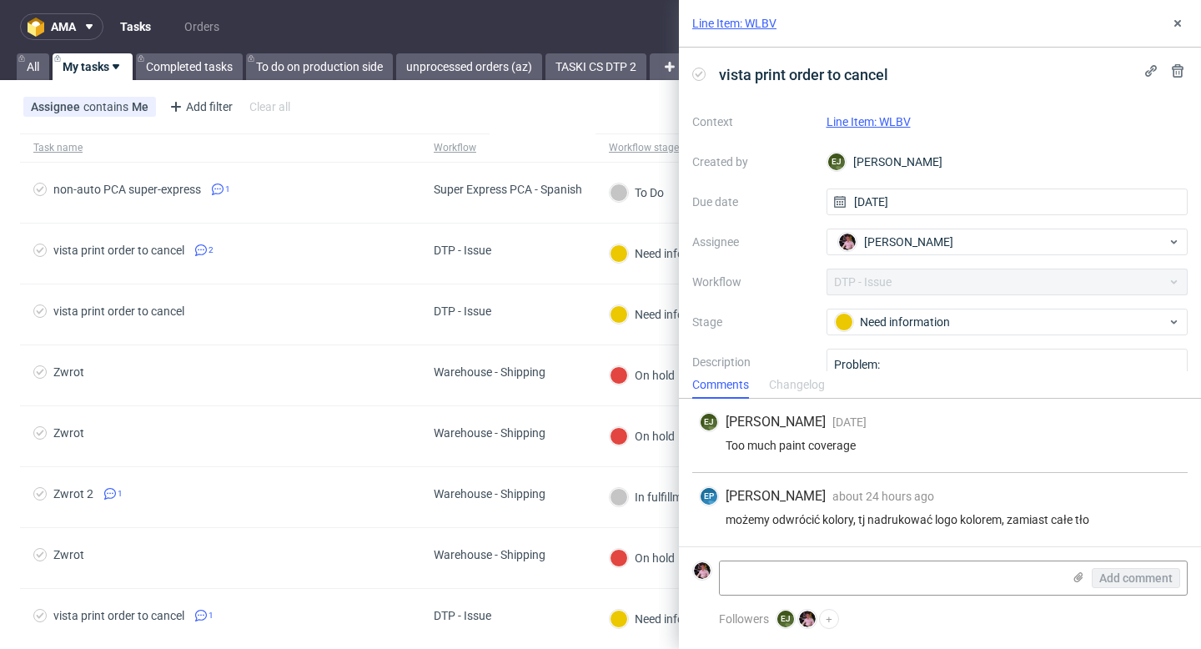
scroll to position [71, 0]
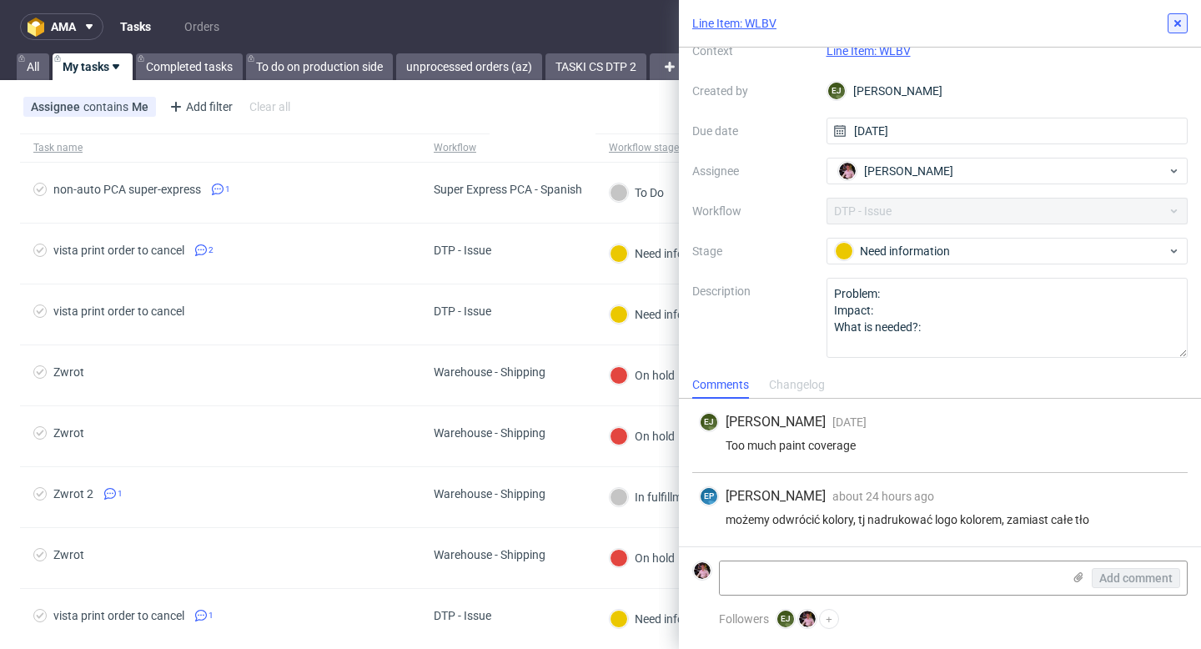
click at [1172, 23] on icon at bounding box center [1177, 23] width 13 height 13
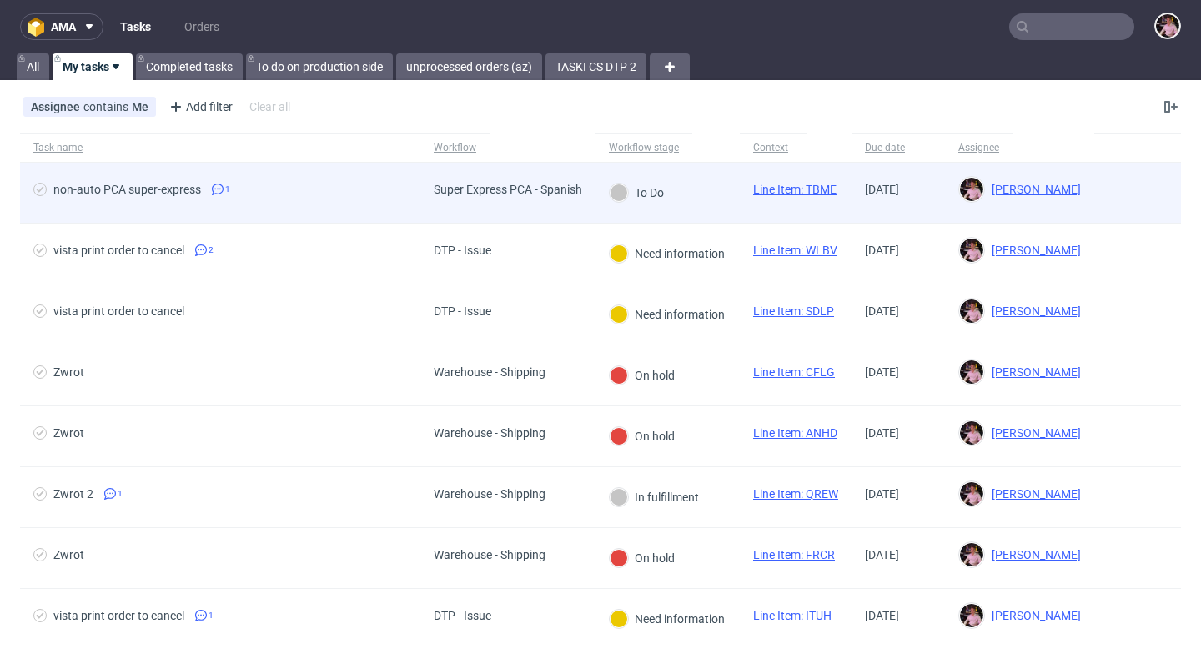
click at [486, 193] on div "Super Express PCA - Spanish" at bounding box center [508, 189] width 148 height 13
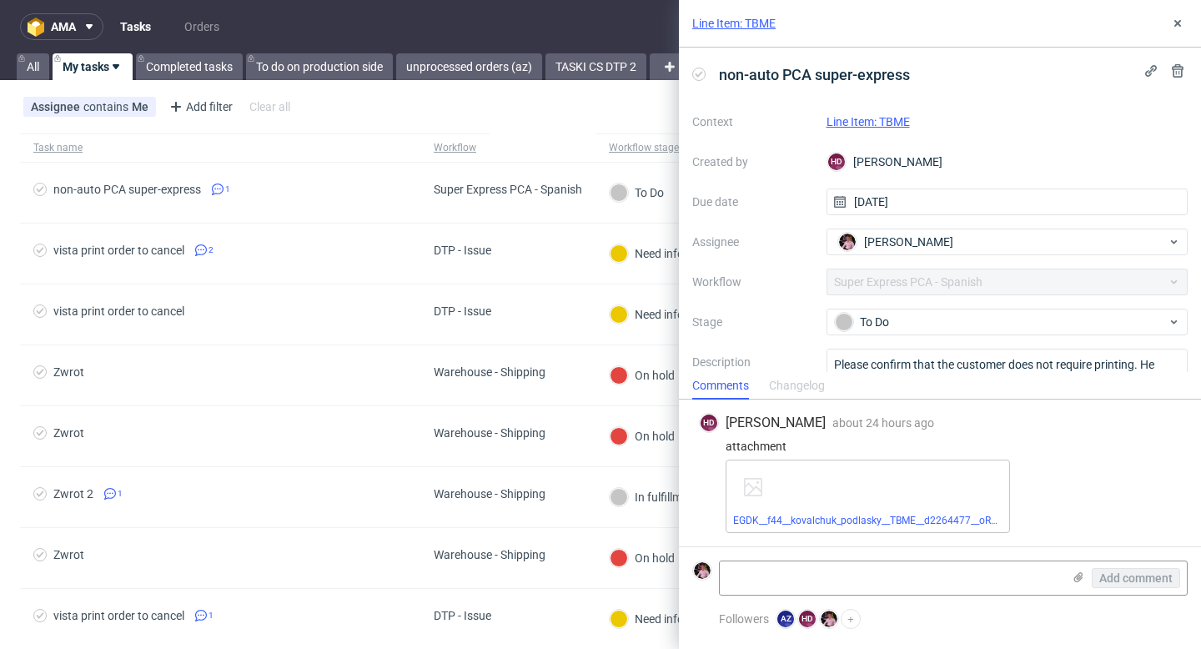
click at [895, 121] on link "Line Item: TBME" at bounding box center [867, 121] width 83 height 13
click at [1172, 26] on icon at bounding box center [1177, 23] width 13 height 13
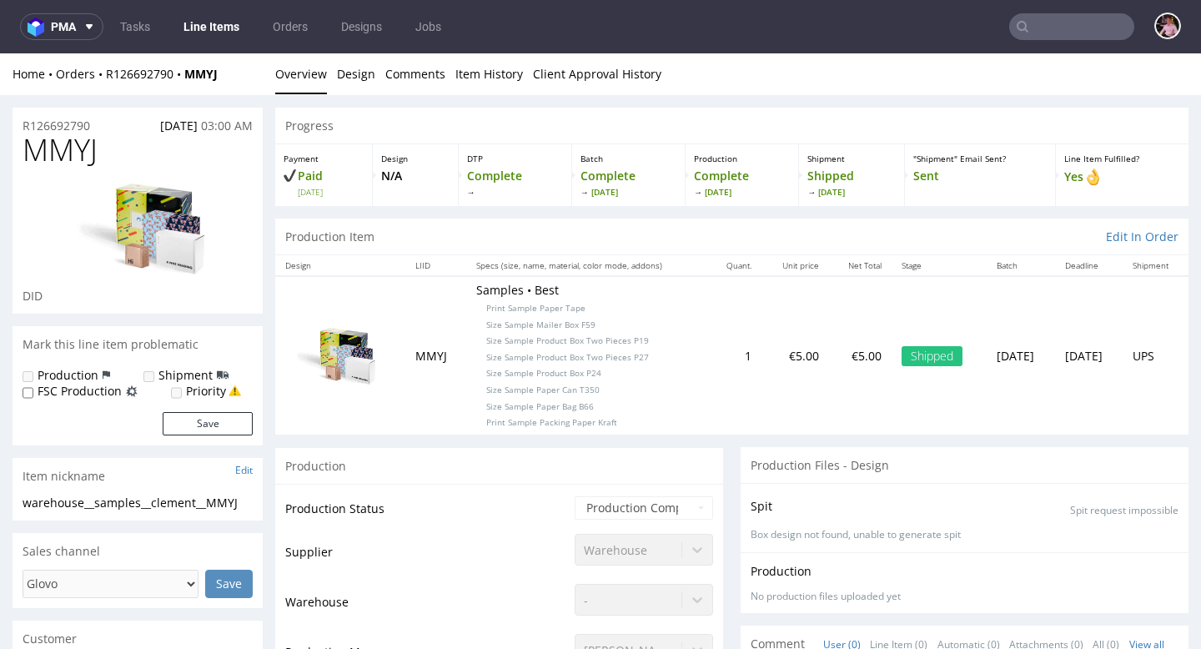
click at [119, 66] on div "Home Orders R126692790 MMYJ" at bounding box center [138, 74] width 250 height 17
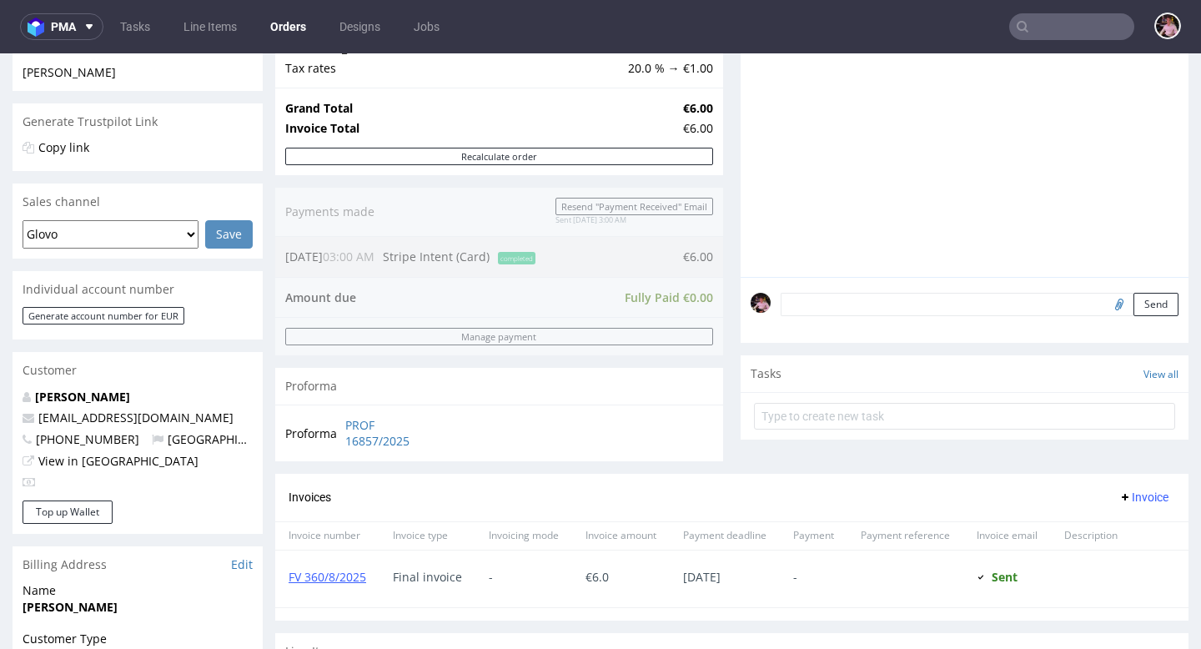
scroll to position [312, 0]
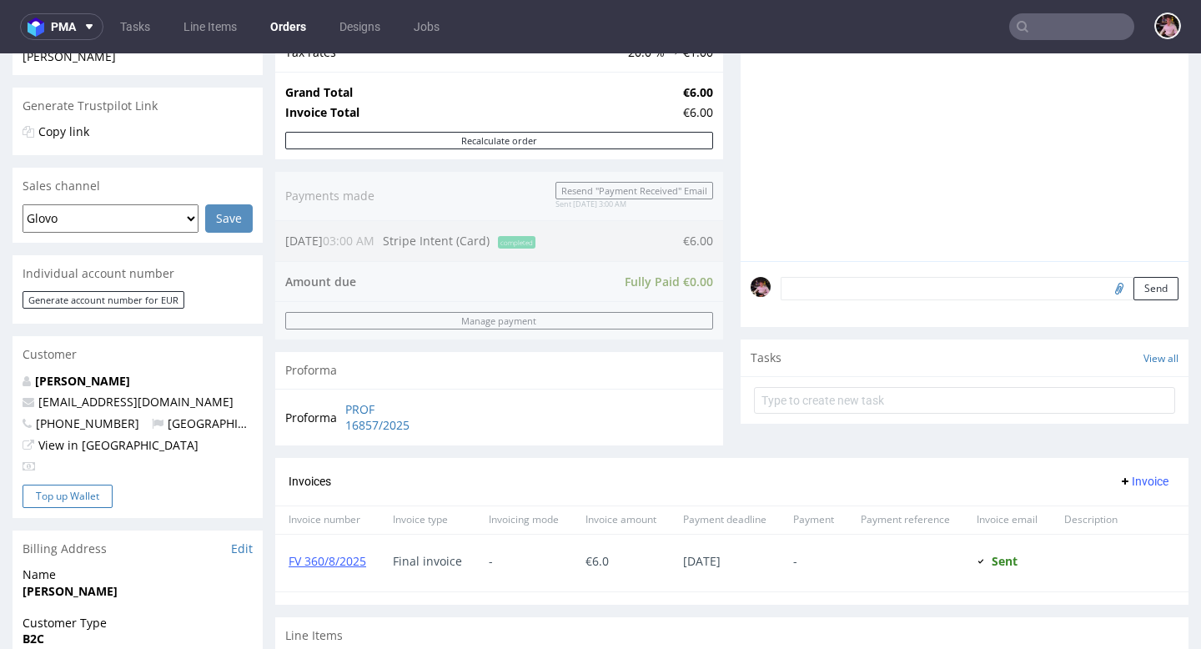
click at [82, 497] on button "Top up Wallet" at bounding box center [68, 495] width 90 height 23
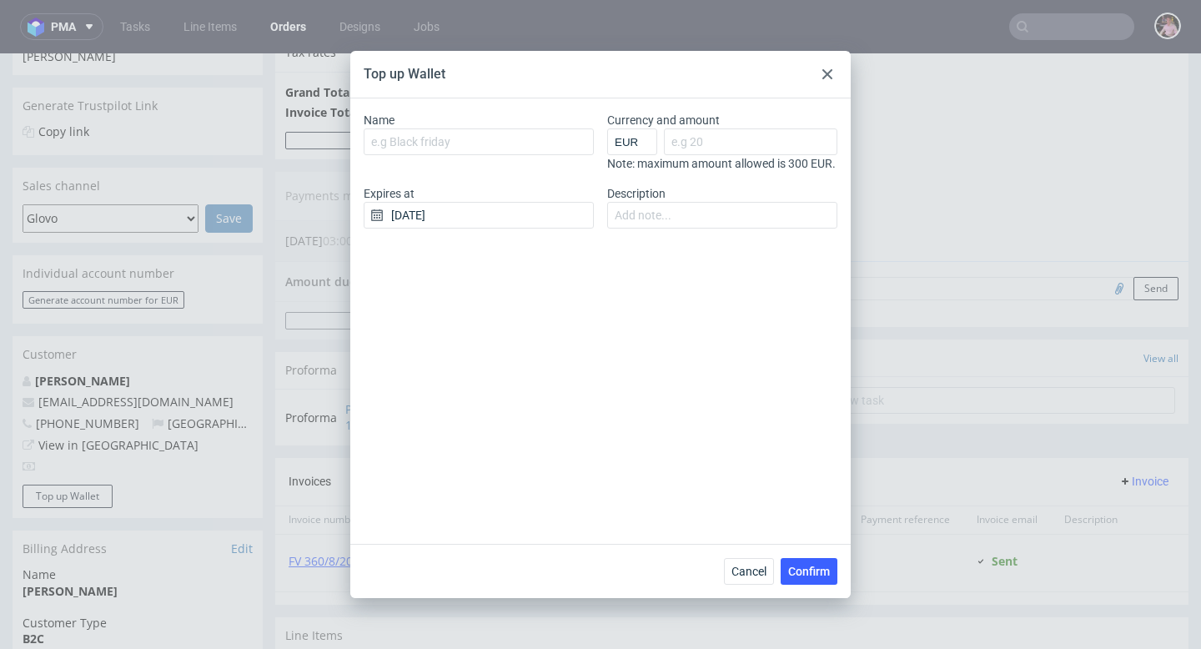
click at [831, 73] on div at bounding box center [827, 74] width 20 height 20
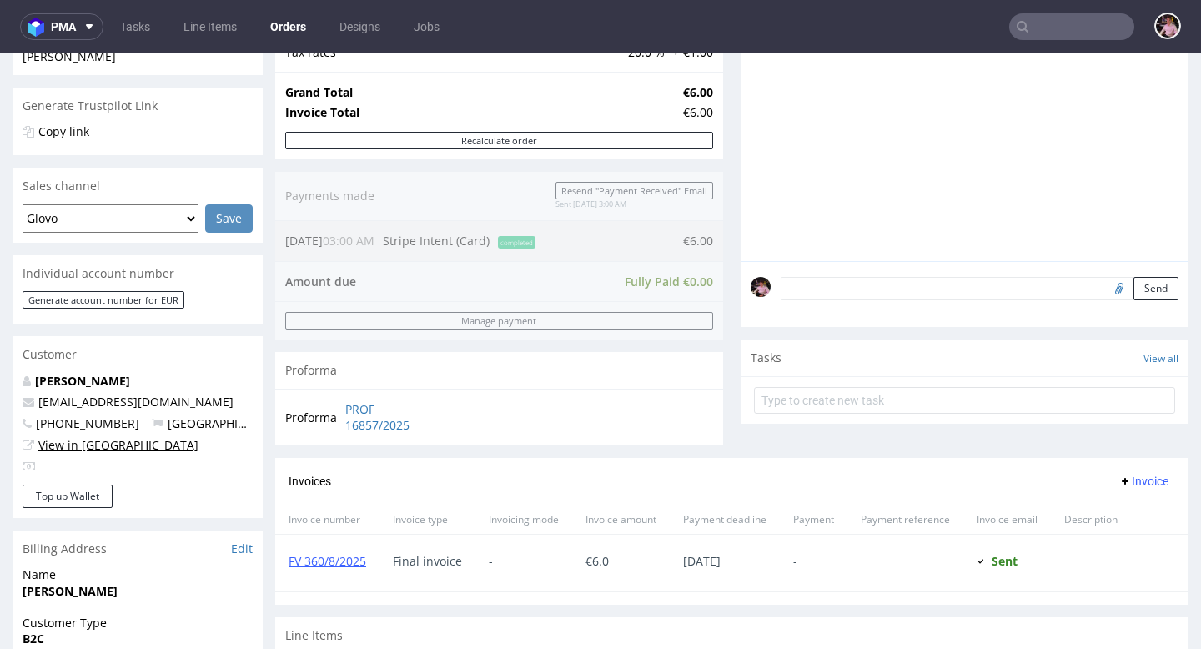
click at [103, 445] on link "View in [GEOGRAPHIC_DATA]" at bounding box center [118, 445] width 160 height 16
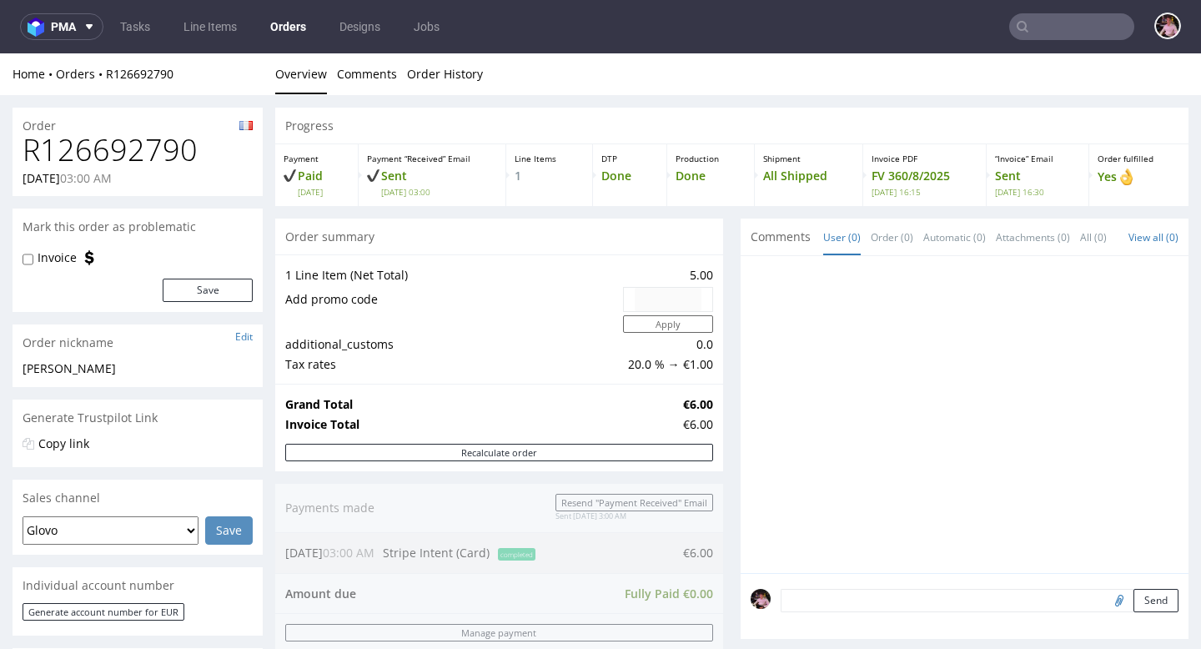
click at [148, 142] on h1 "R126692790" at bounding box center [138, 149] width 230 height 33
copy h1 "R126692790"
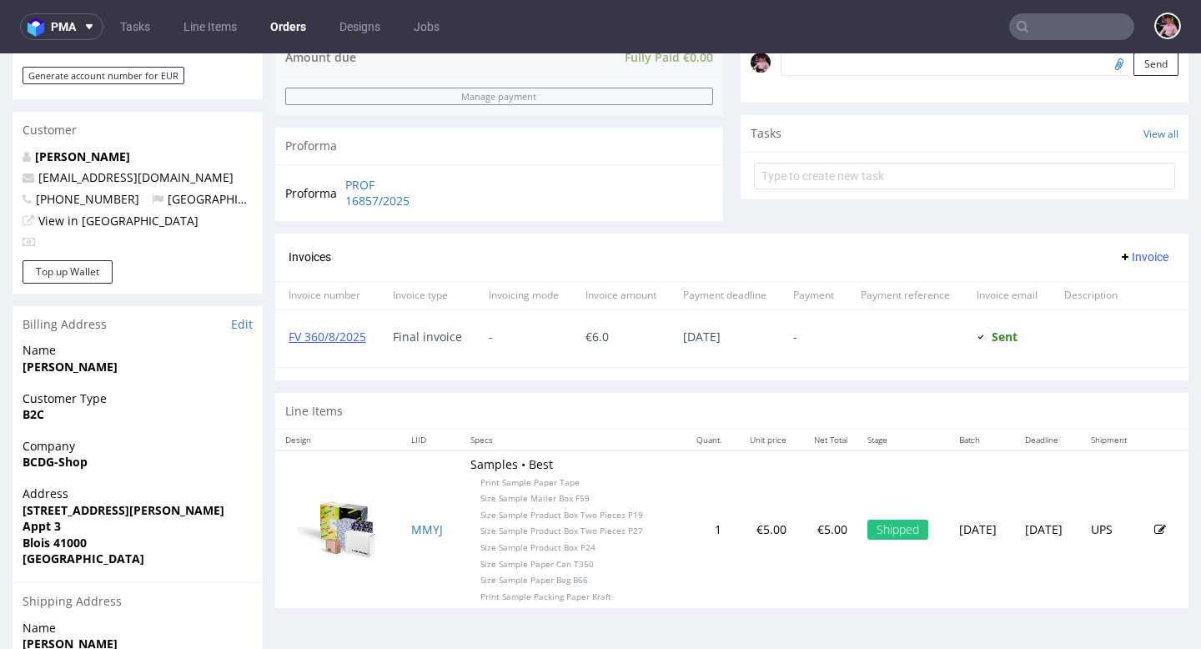
scroll to position [750, 0]
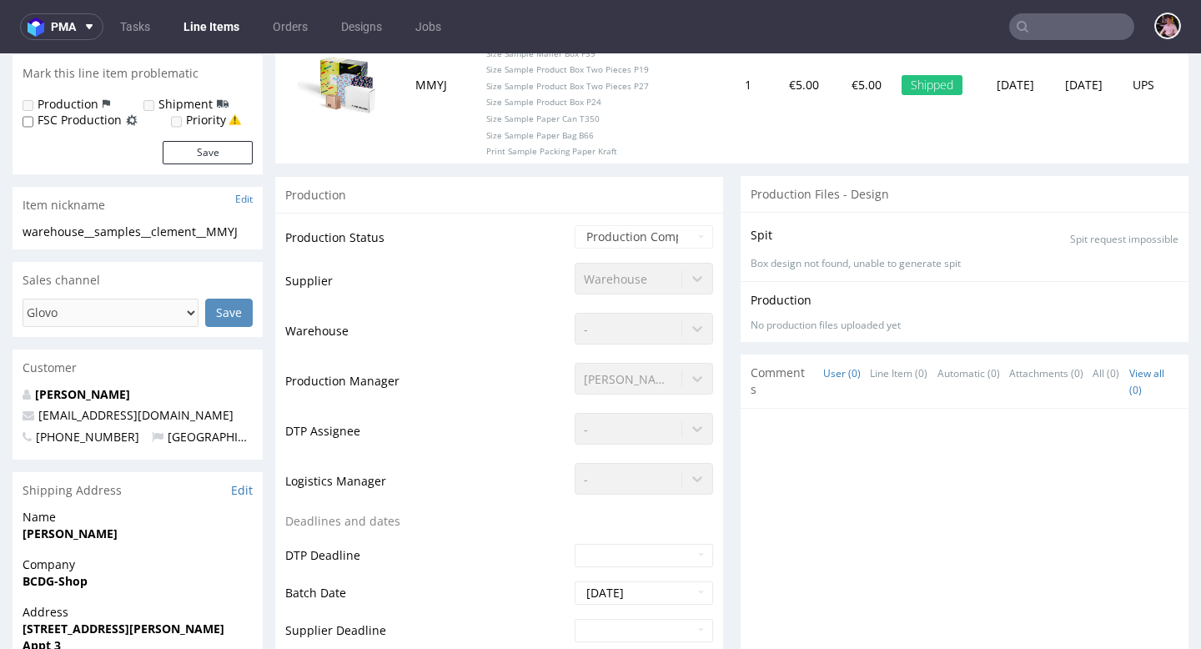
scroll to position [624, 0]
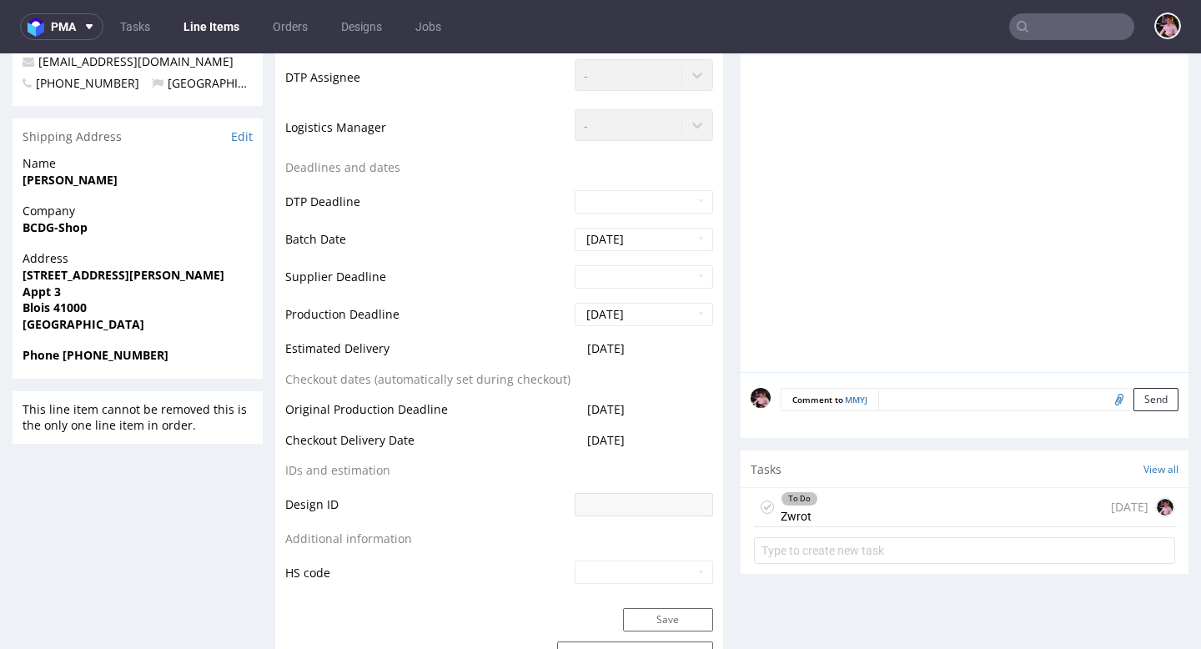
click at [872, 506] on div "To Do Zwrot [DATE]" at bounding box center [964, 507] width 421 height 39
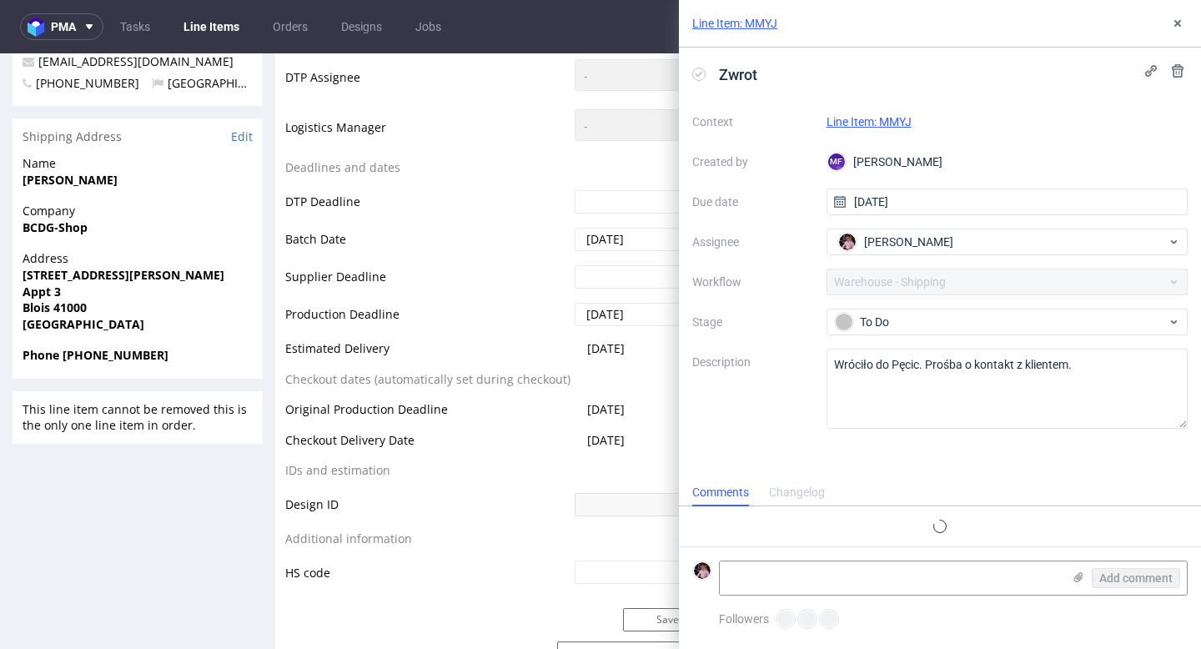
scroll to position [13, 0]
click at [900, 577] on textarea at bounding box center [891, 577] width 342 height 33
paste textarea "[URL][DOMAIN_NAME]"
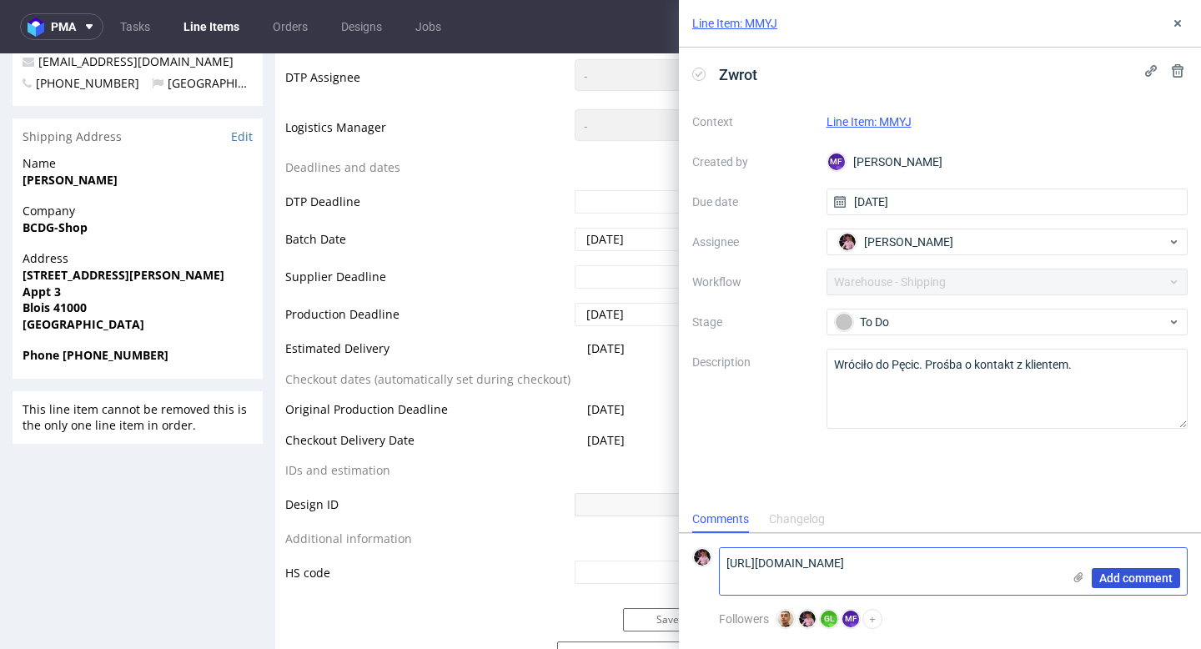
type textarea "[URL][DOMAIN_NAME]"
click at [1162, 579] on span "Add comment" at bounding box center [1135, 578] width 73 height 12
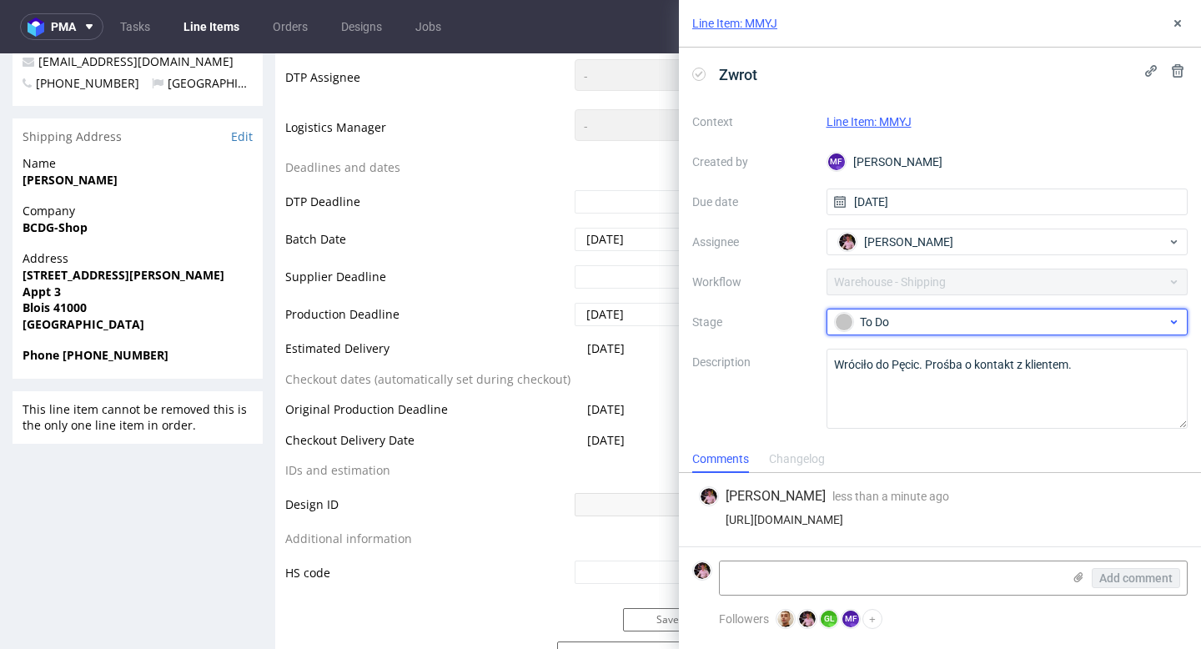
click at [921, 328] on div "To Do" at bounding box center [1001, 322] width 332 height 18
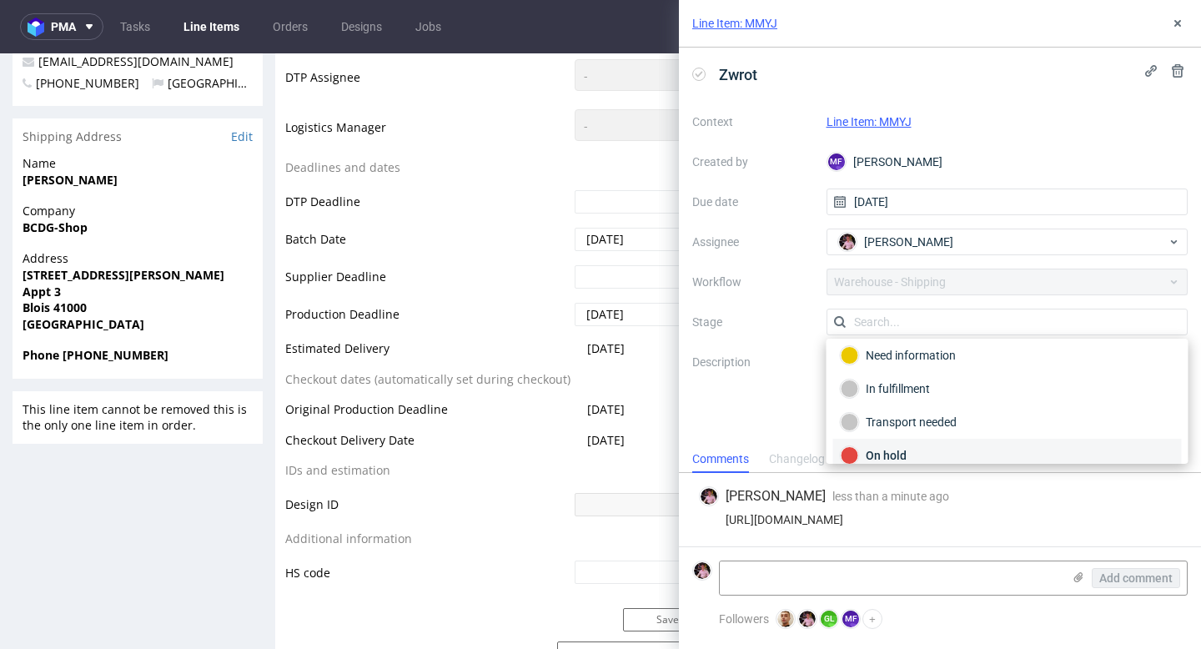
scroll to position [34, 0]
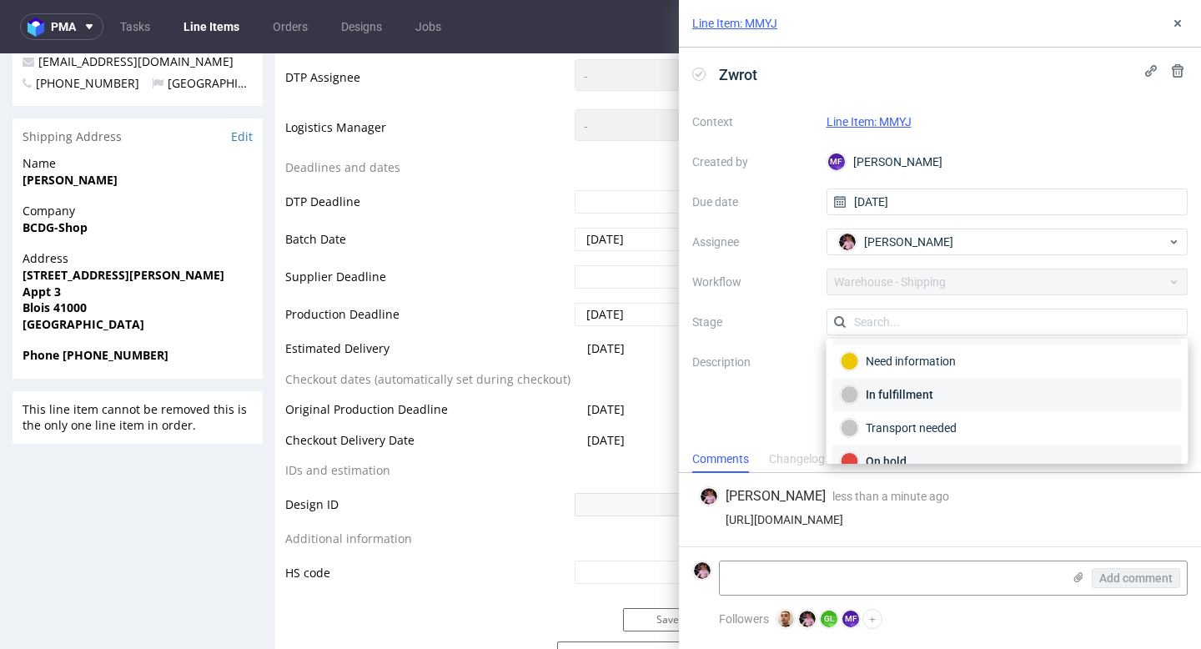
click at [911, 406] on div "In fulfillment" at bounding box center [1007, 394] width 349 height 33
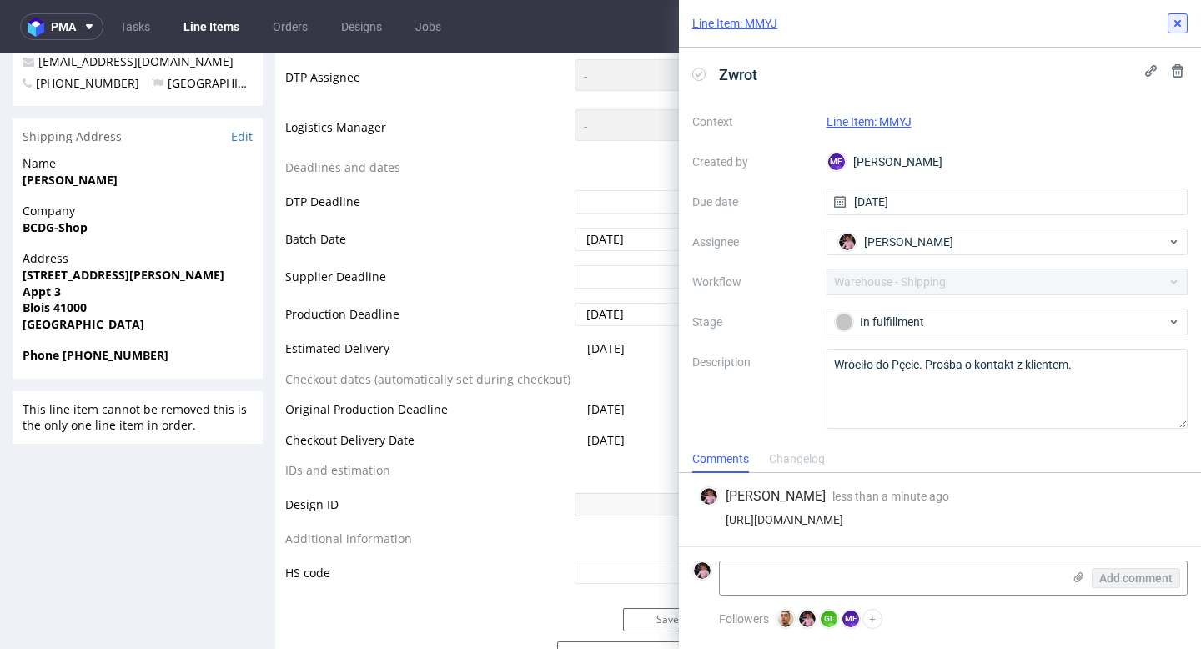
click at [1173, 17] on icon at bounding box center [1177, 23] width 13 height 13
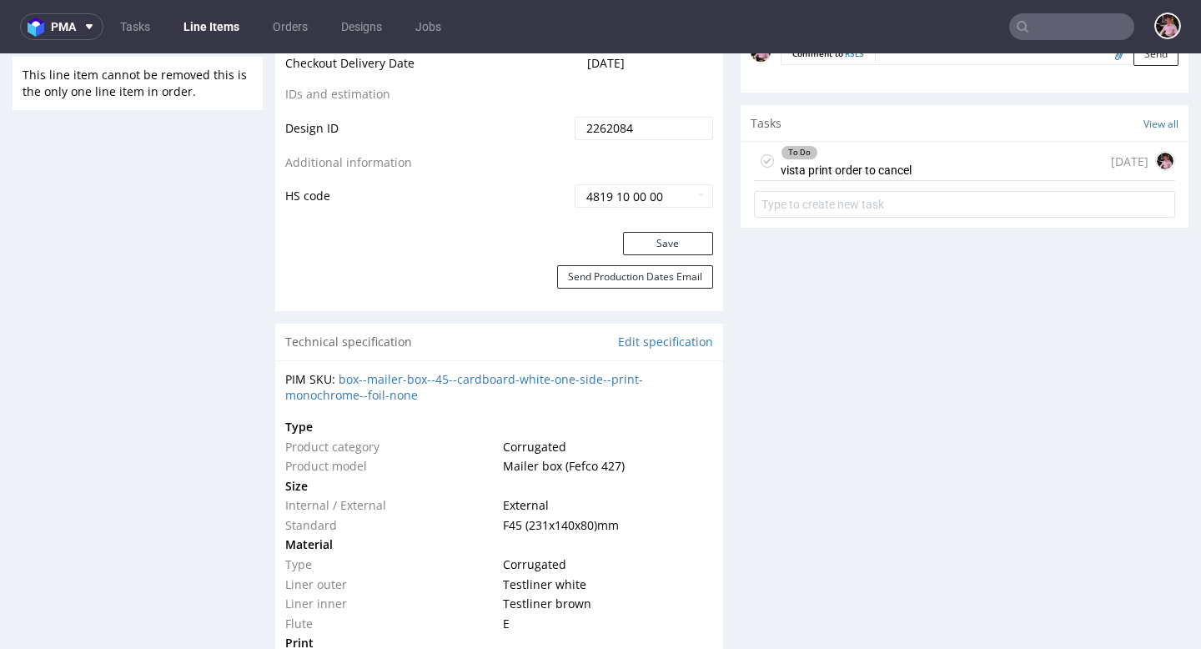
scroll to position [945, 0]
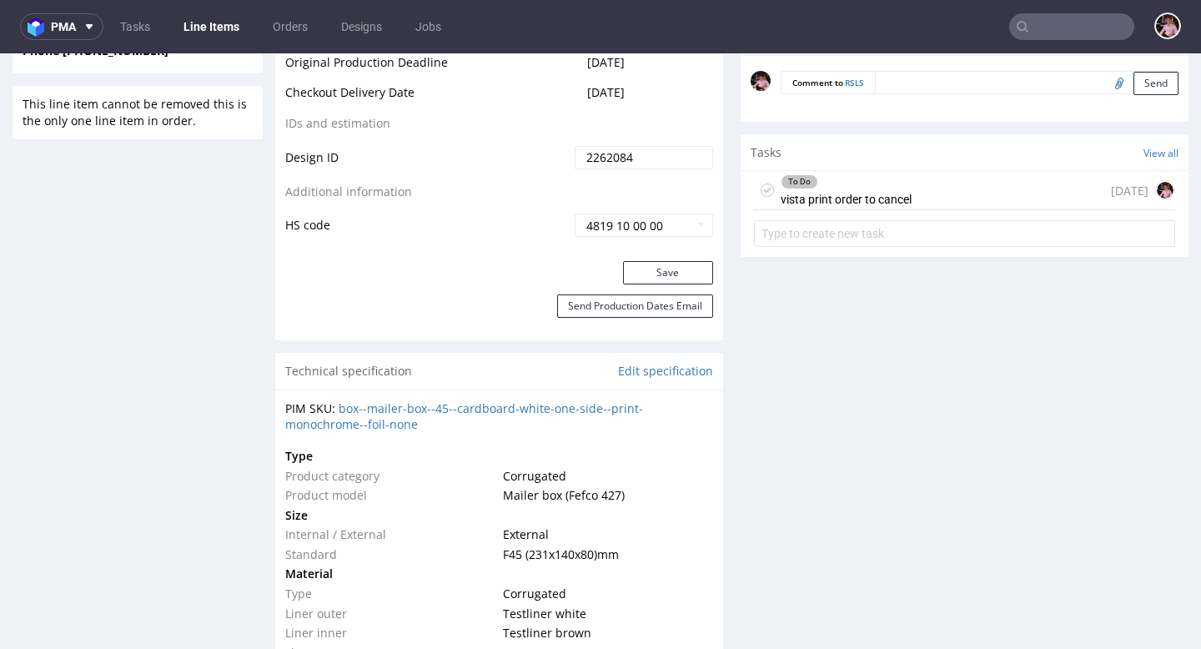
click at [904, 172] on div "To Do vista print order to cancel [DATE]" at bounding box center [964, 190] width 421 height 39
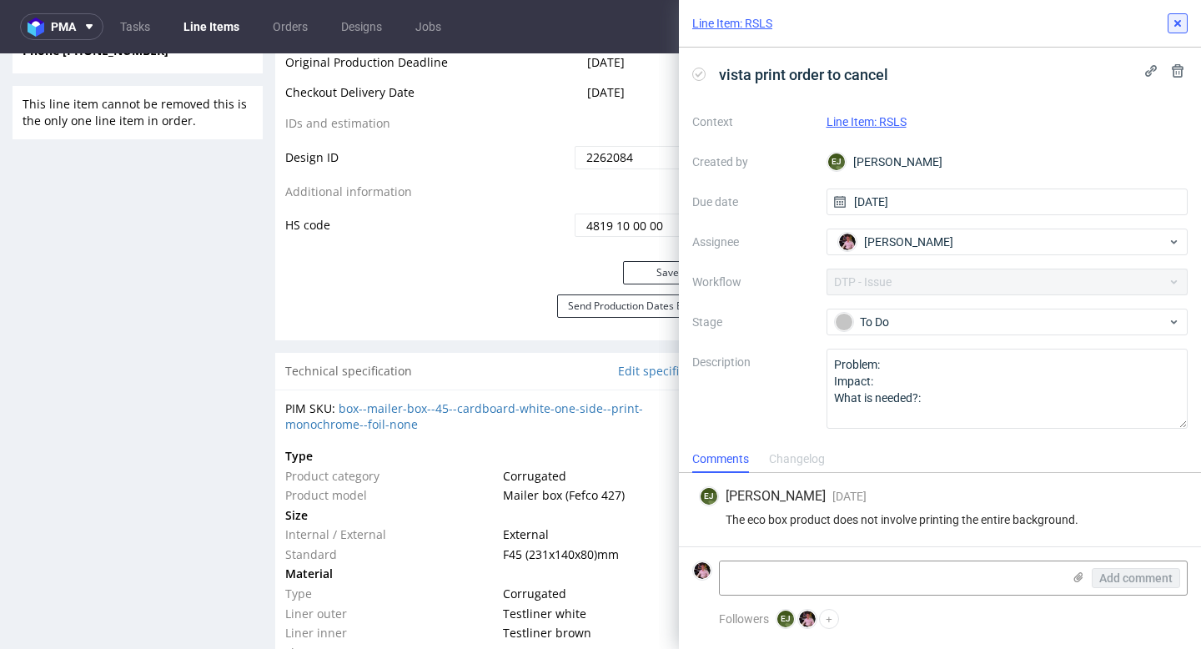
click at [1179, 33] on button at bounding box center [1177, 23] width 20 height 20
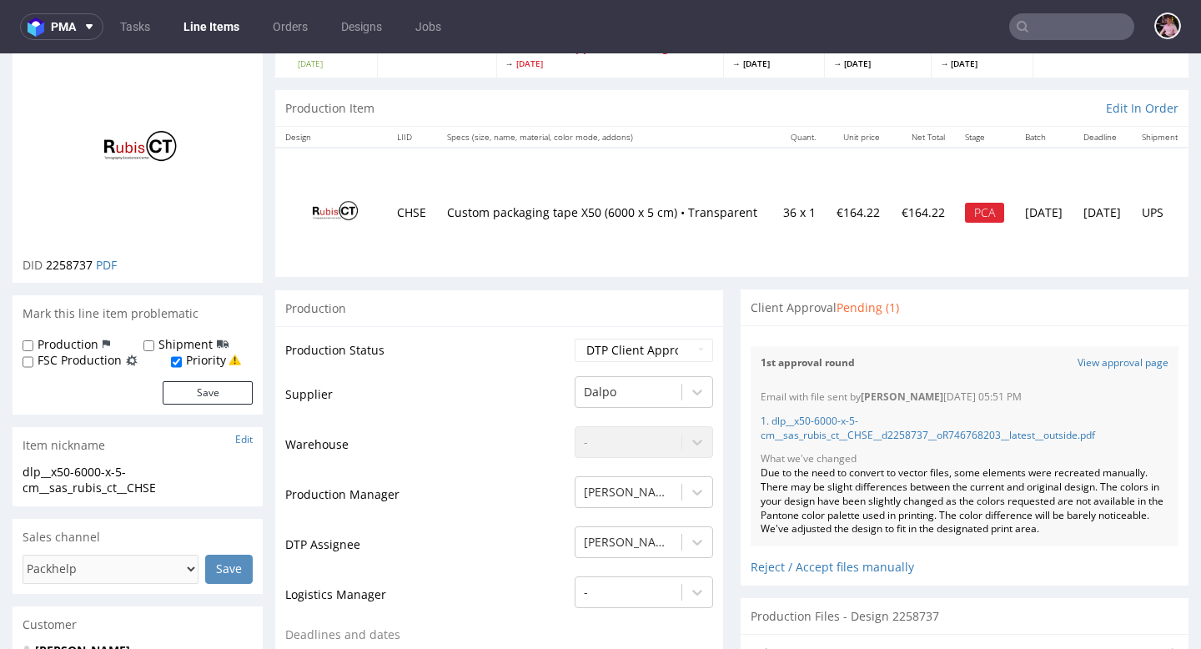
scroll to position [156, 0]
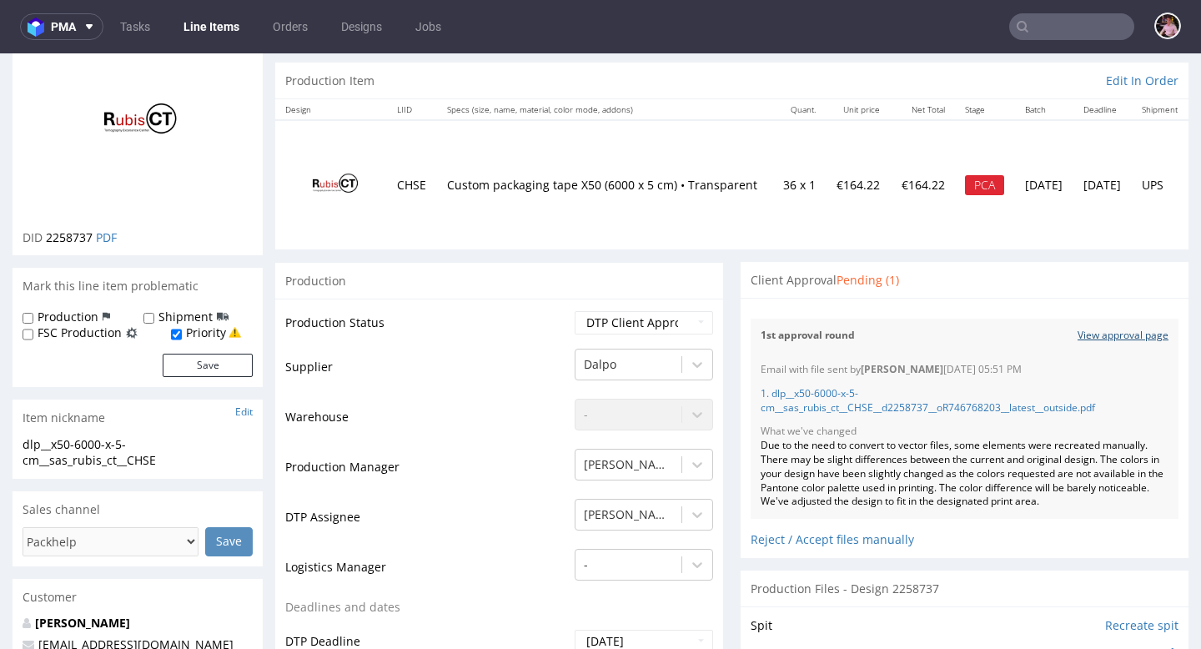
click at [1080, 335] on link "View approval page" at bounding box center [1122, 335] width 91 height 14
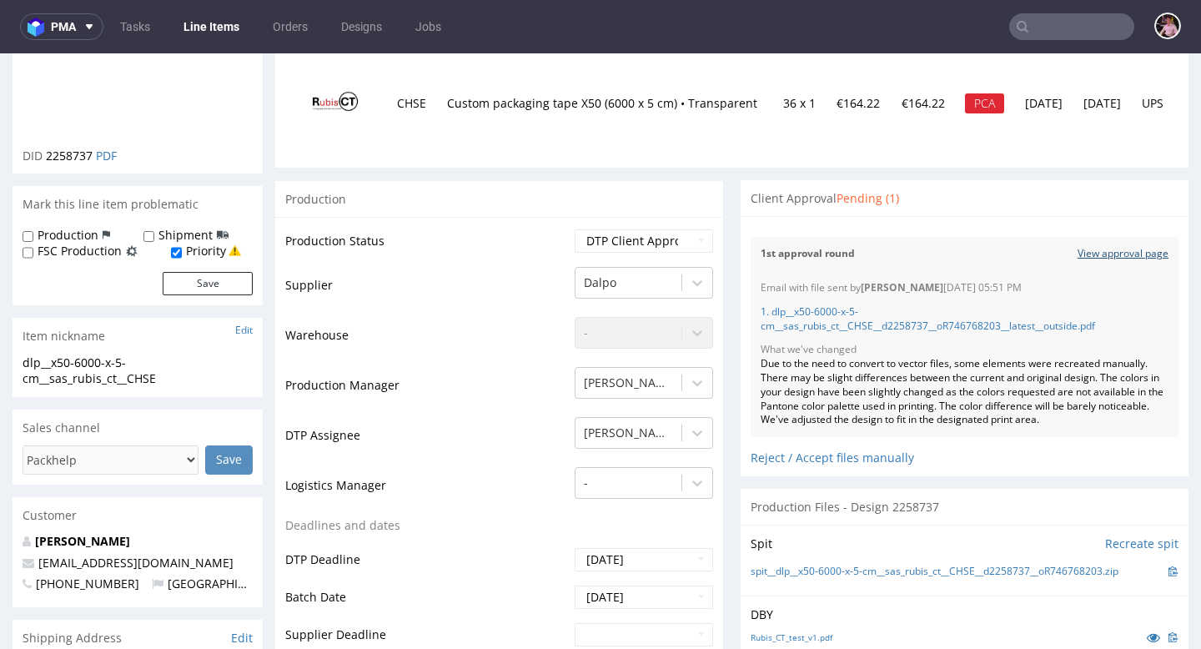
scroll to position [0, 0]
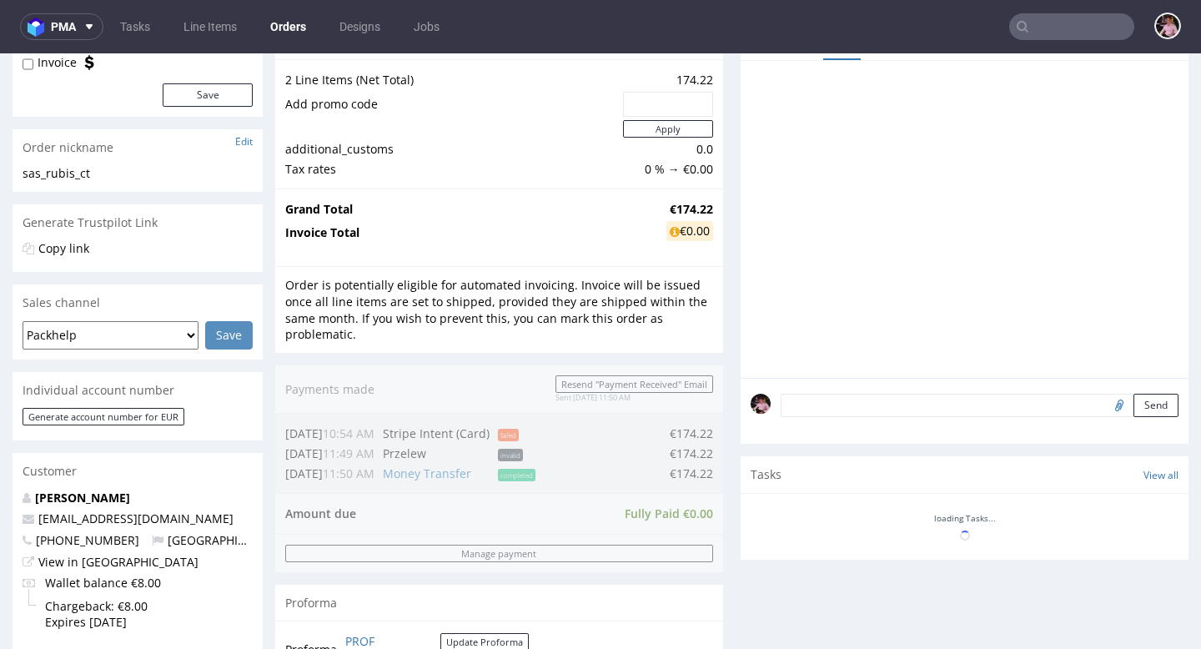
scroll to position [354, 0]
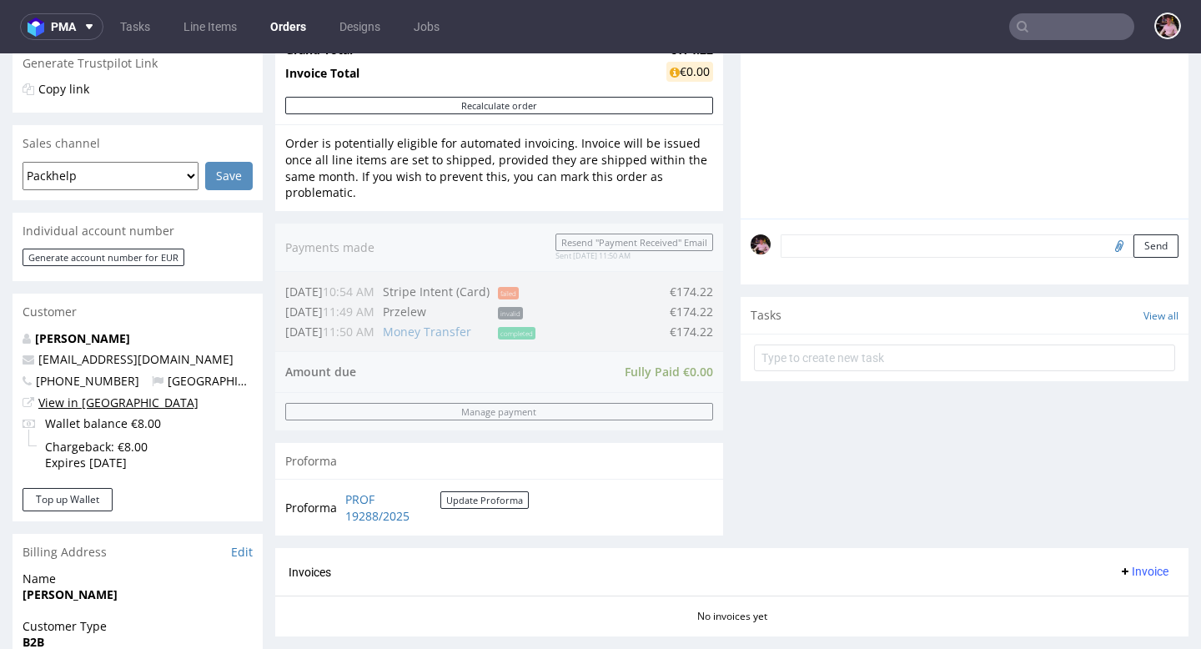
click at [94, 400] on link "View in [GEOGRAPHIC_DATA]" at bounding box center [118, 402] width 160 height 16
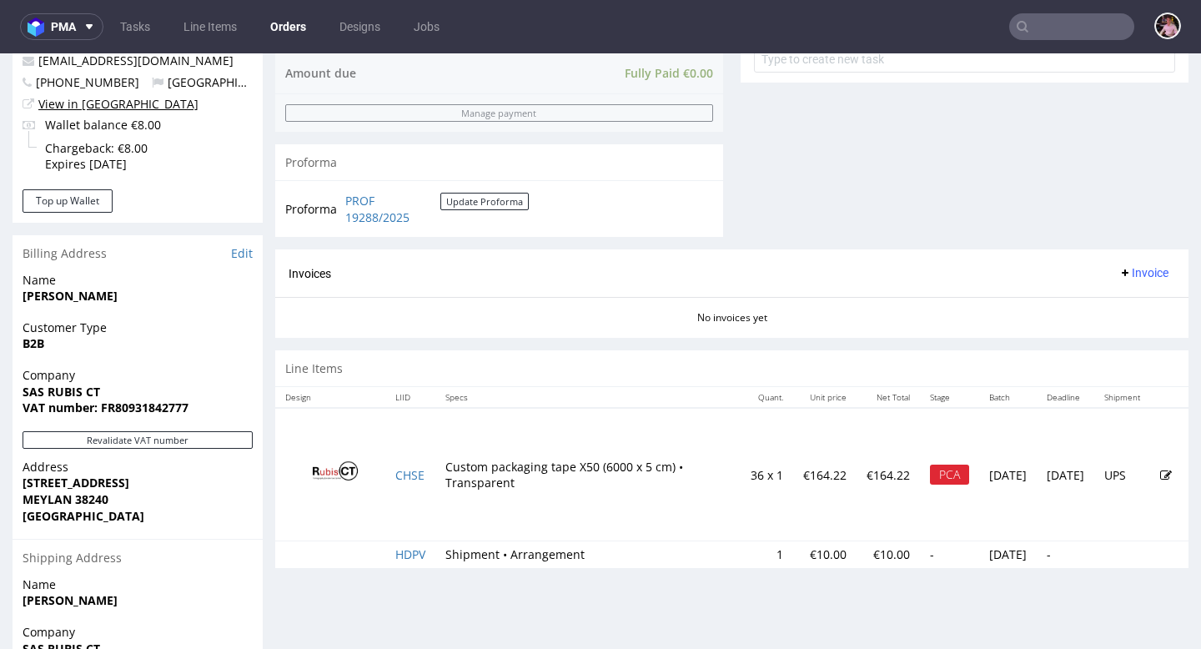
scroll to position [682, 0]
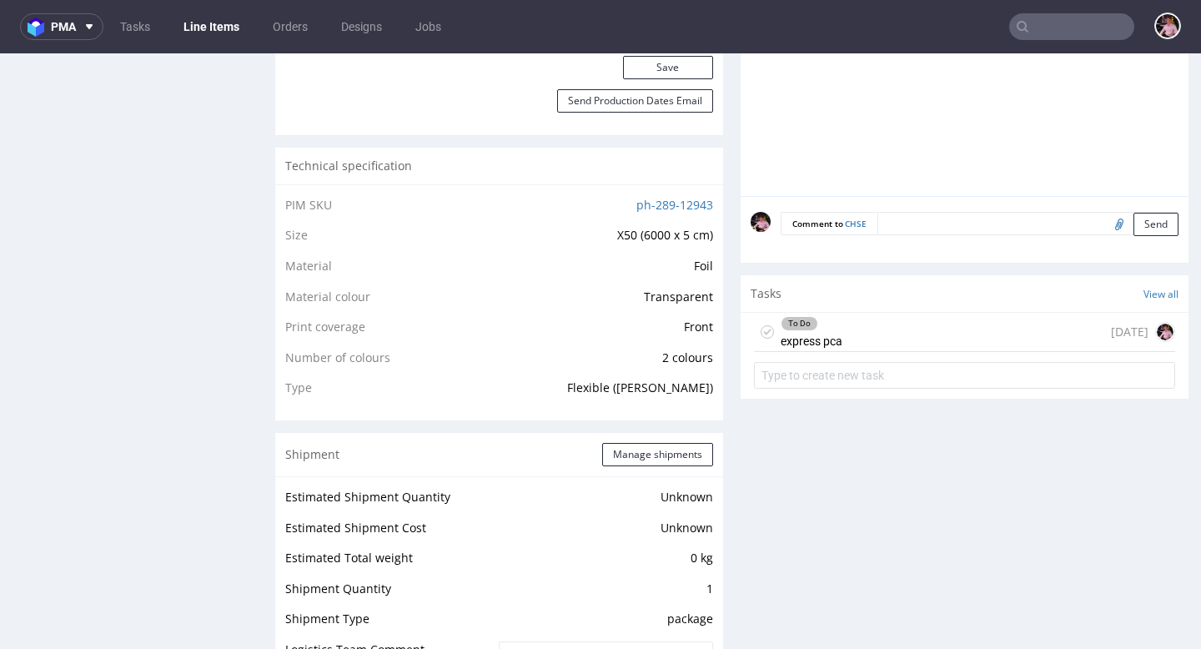
scroll to position [1271, 0]
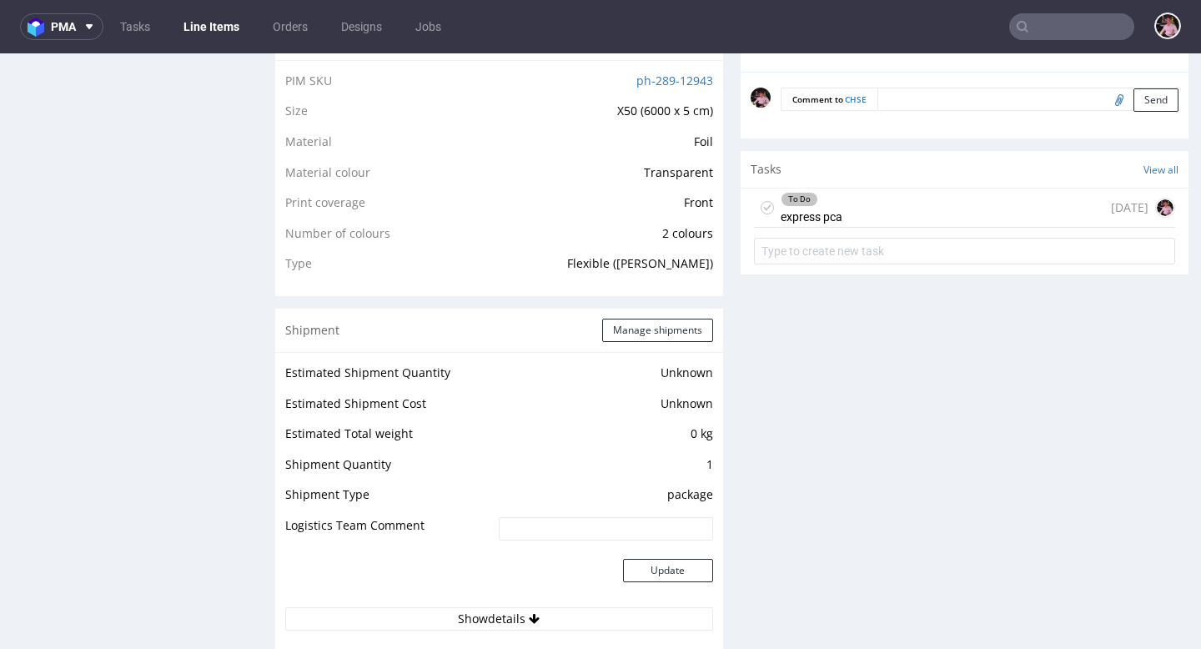
click at [830, 214] on div "To Do express pca 7 days ago" at bounding box center [964, 207] width 421 height 39
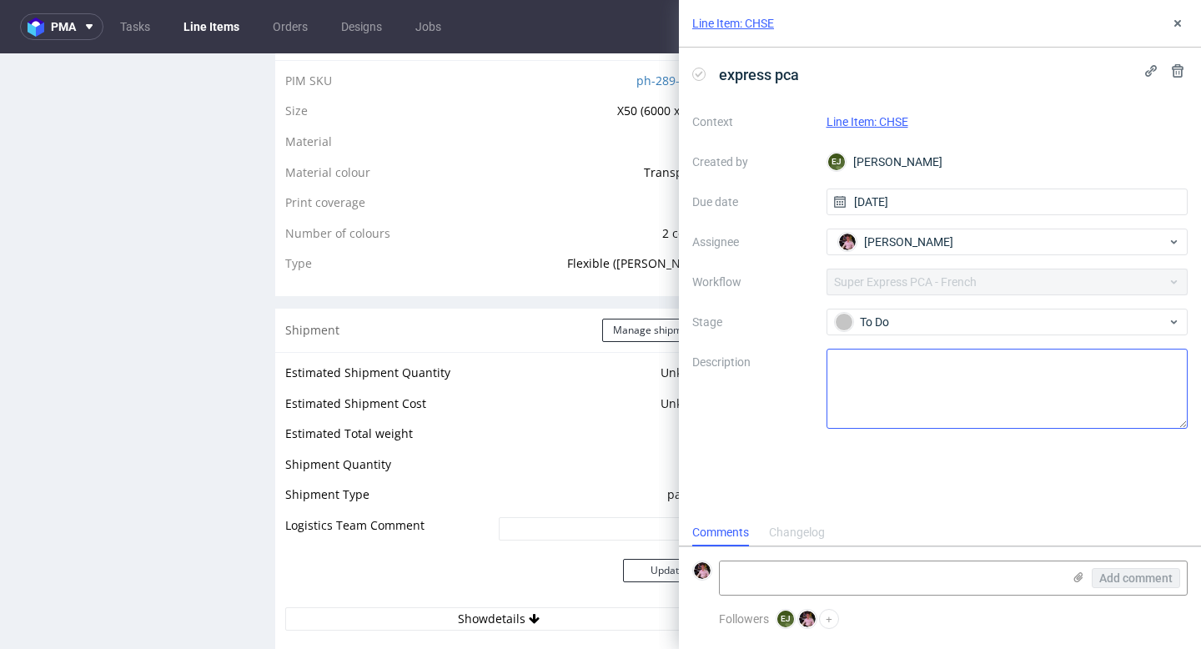
scroll to position [13, 0]
click at [895, 582] on textarea at bounding box center [891, 577] width 342 height 33
paste textarea "https://app-eu1.hubspot.com/contacts/25600958/record/0-5/232243402964"
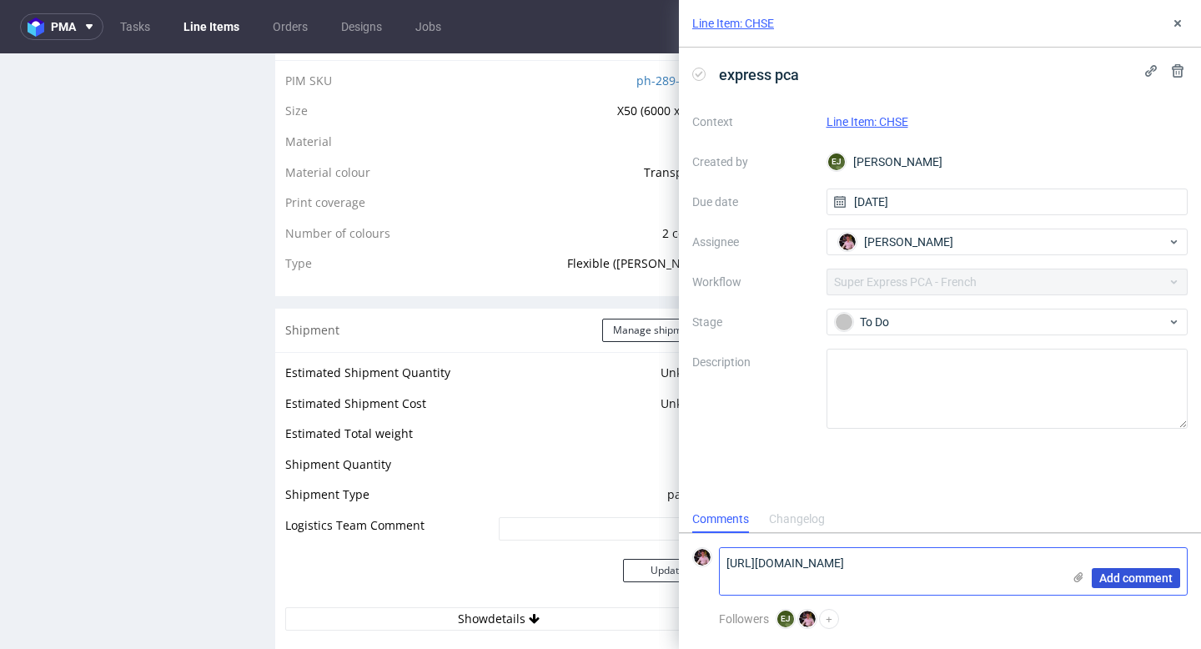
type textarea "https://app-eu1.hubspot.com/contacts/25600958/record/0-5/232243402964"
click at [1125, 575] on span "Add comment" at bounding box center [1135, 578] width 73 height 12
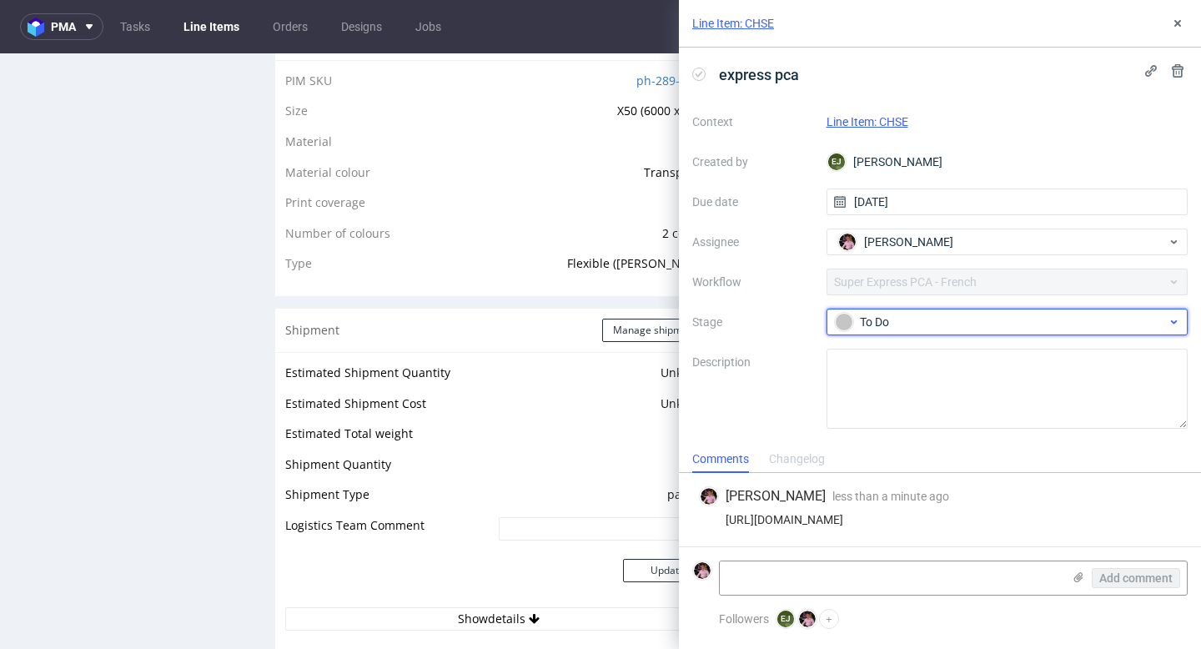
click at [940, 318] on div "To Do" at bounding box center [1001, 322] width 332 height 18
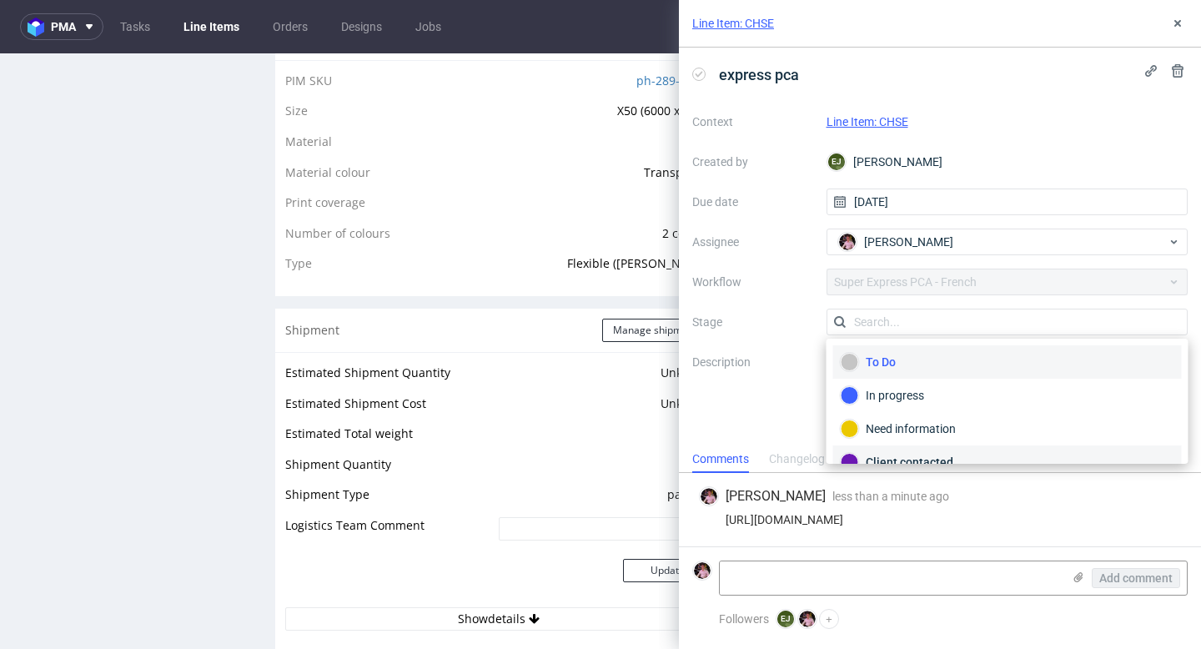
click at [920, 450] on div "Client contacted" at bounding box center [1007, 461] width 349 height 33
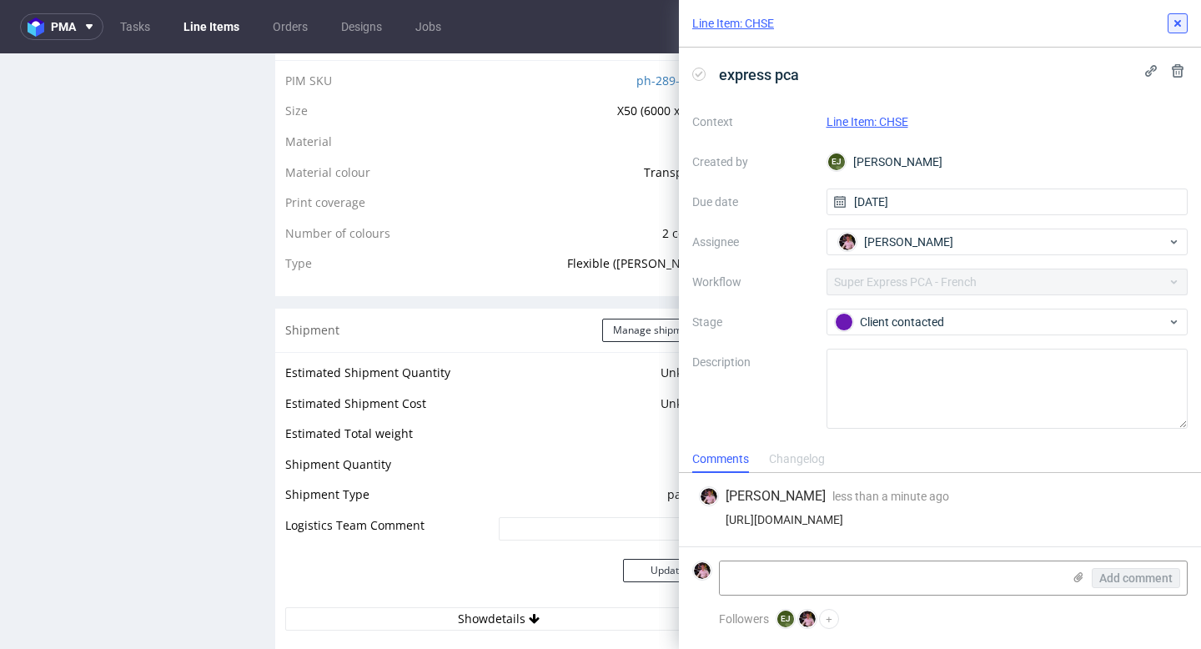
click at [1170, 33] on button at bounding box center [1177, 23] width 20 height 20
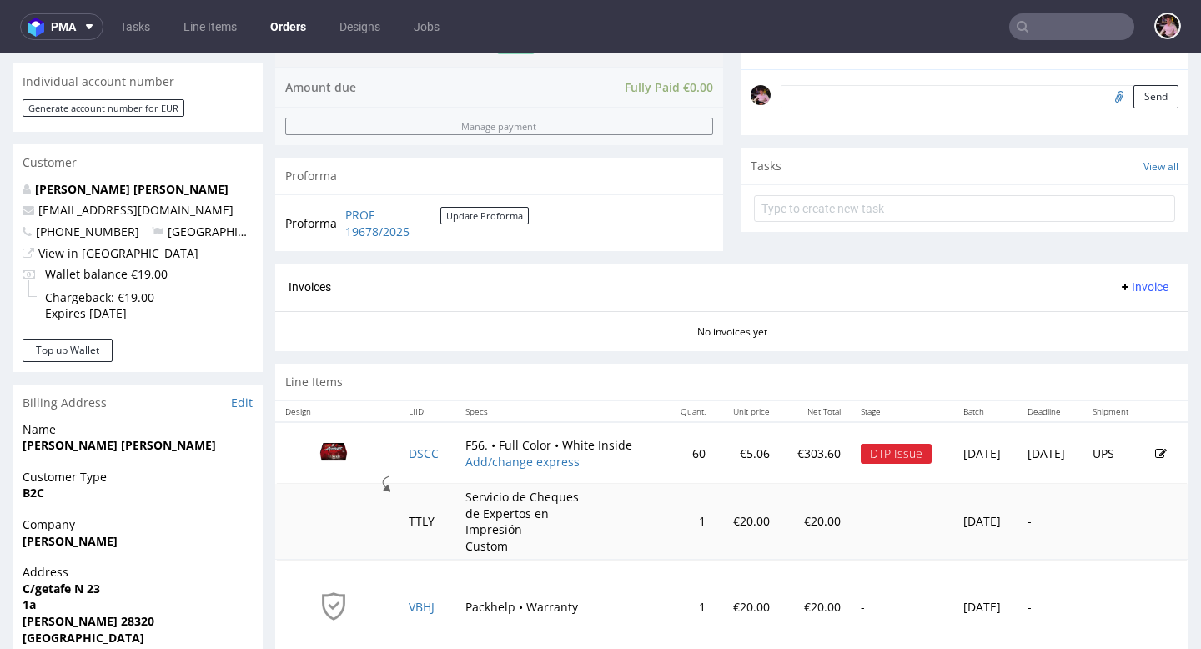
scroll to position [497, 0]
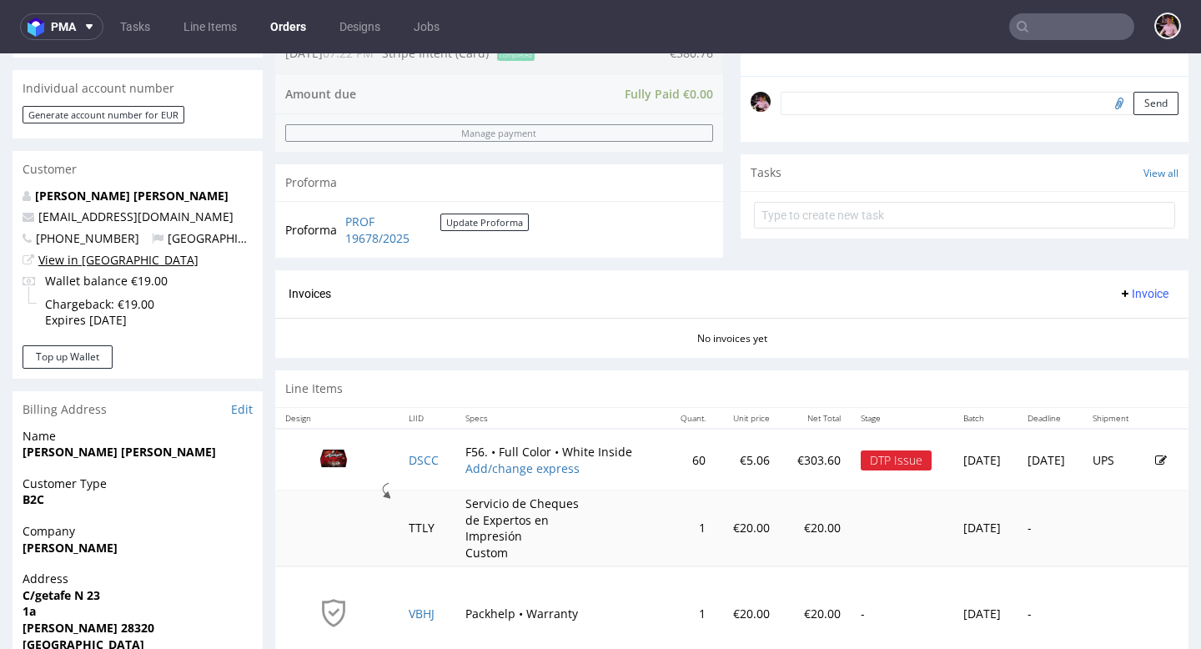
click at [95, 263] on link "View in Hubspot" at bounding box center [118, 260] width 160 height 16
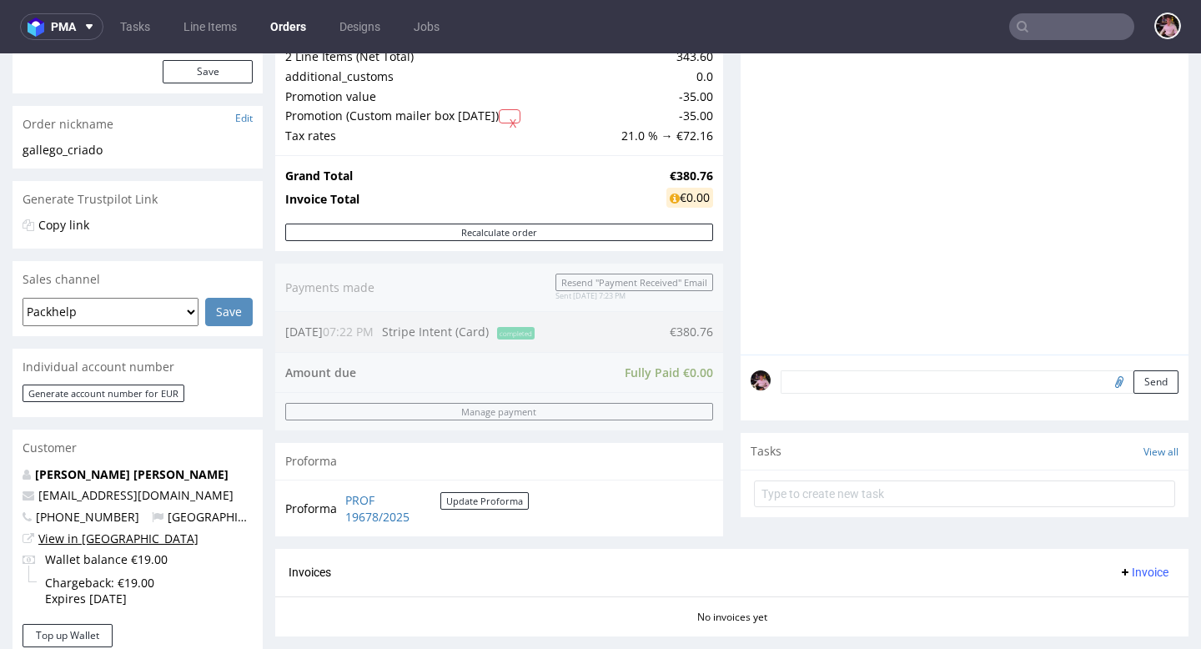
scroll to position [0, 0]
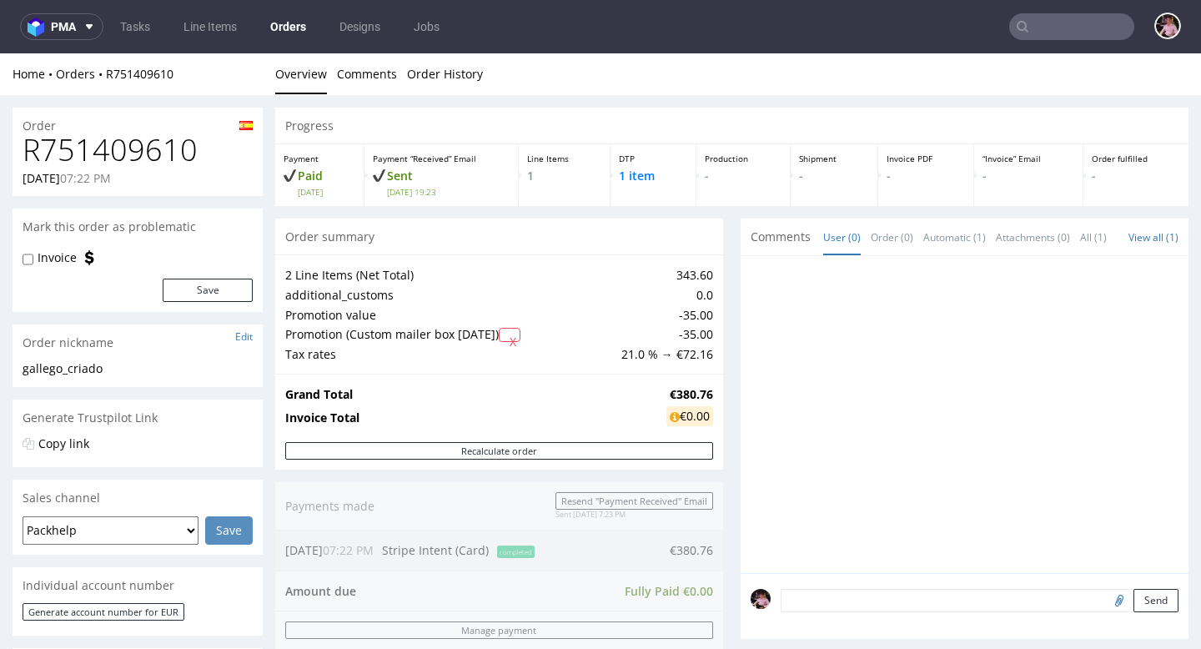
click at [171, 148] on h1 "R751409610" at bounding box center [138, 149] width 230 height 33
copy h1 "R751409610"
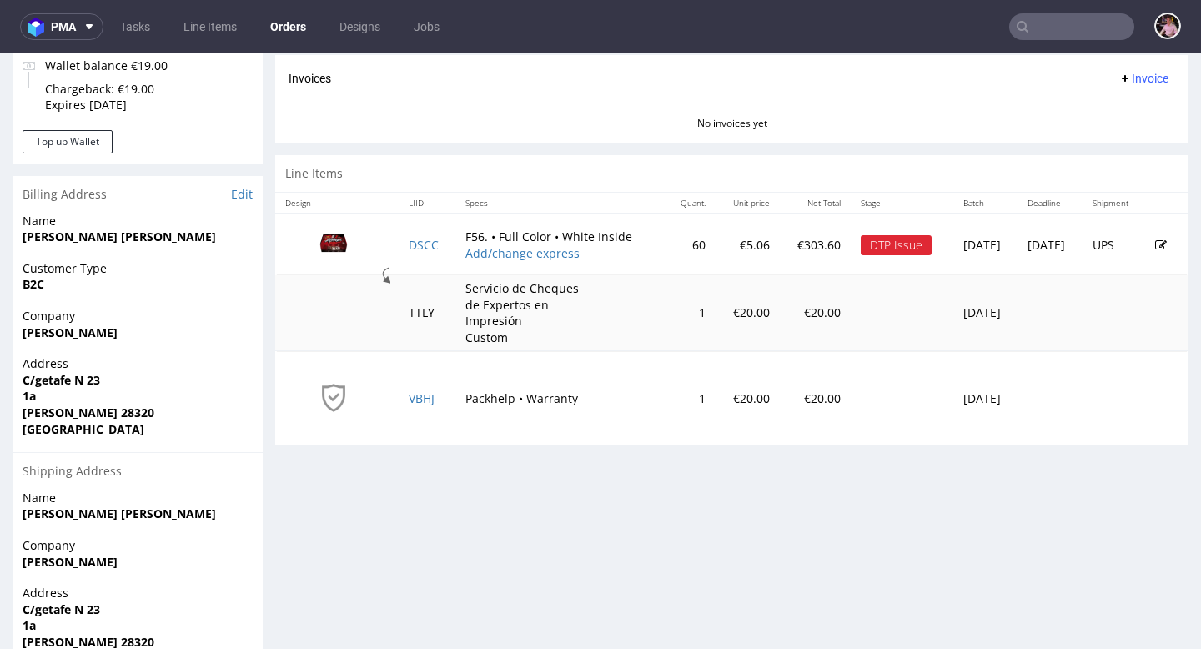
scroll to position [797, 0]
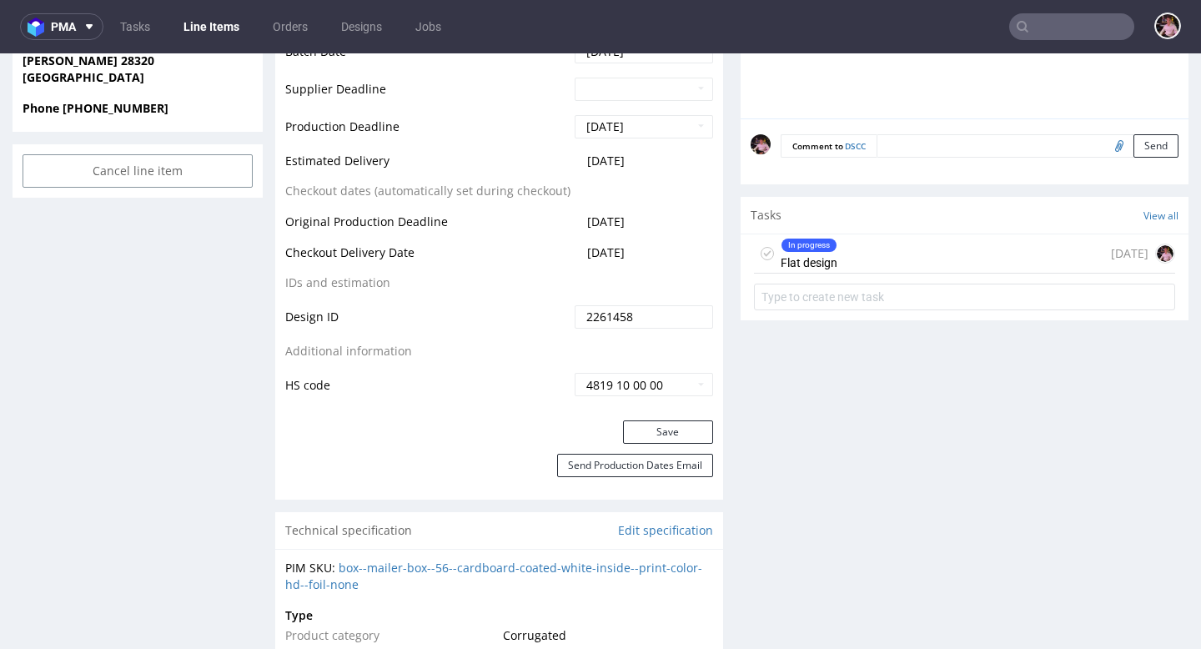
scroll to position [769, 0]
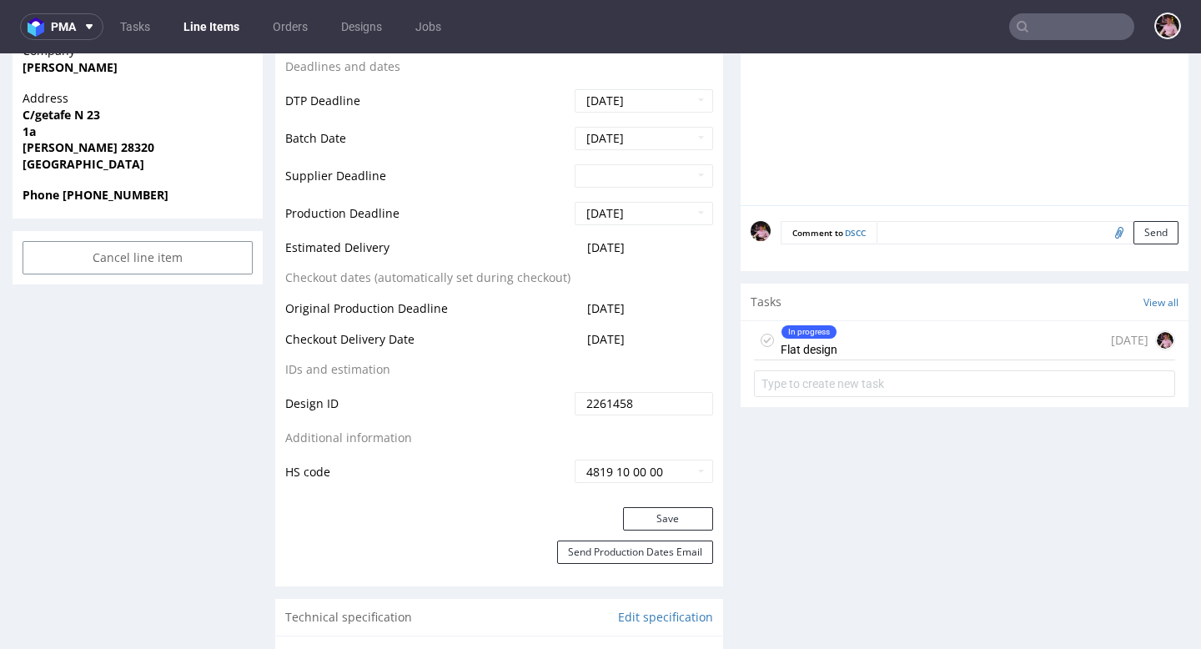
click at [885, 344] on div "In progress Flat design 6 days ago" at bounding box center [964, 340] width 421 height 39
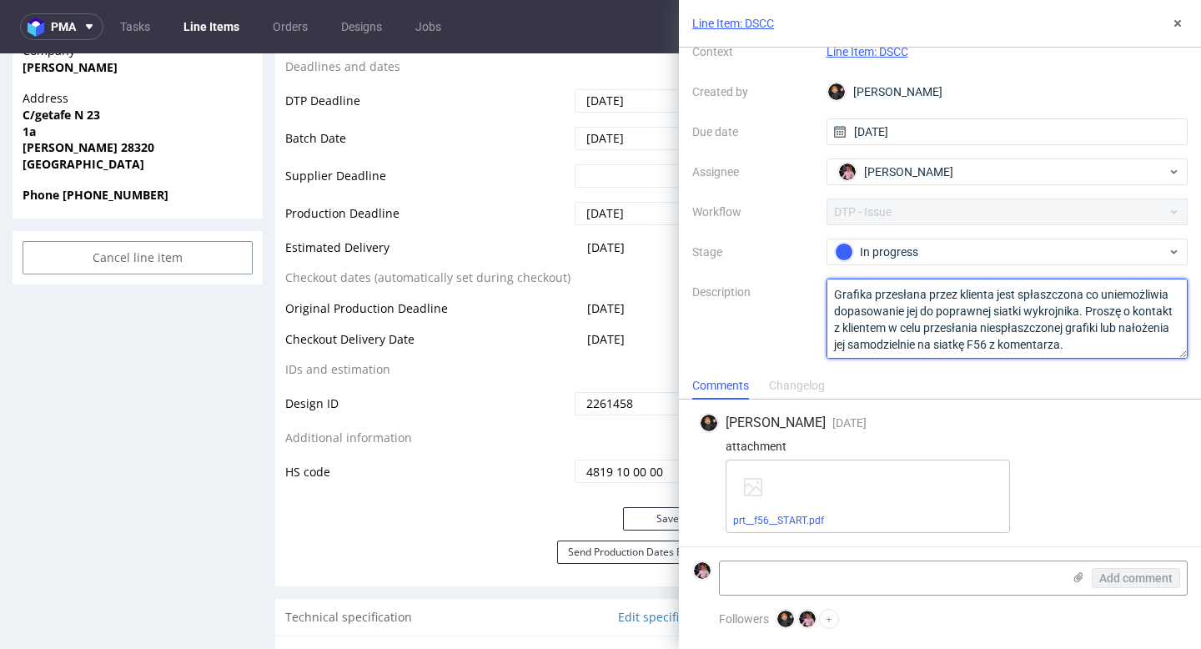
drag, startPoint x: 935, startPoint y: 344, endPoint x: 815, endPoint y: 295, distance: 128.7
click at [815, 295] on div "Context Line Item: DSCC Created by Dominik Grosicki Due date 18/09/2025 Assigne…" at bounding box center [939, 198] width 495 height 320
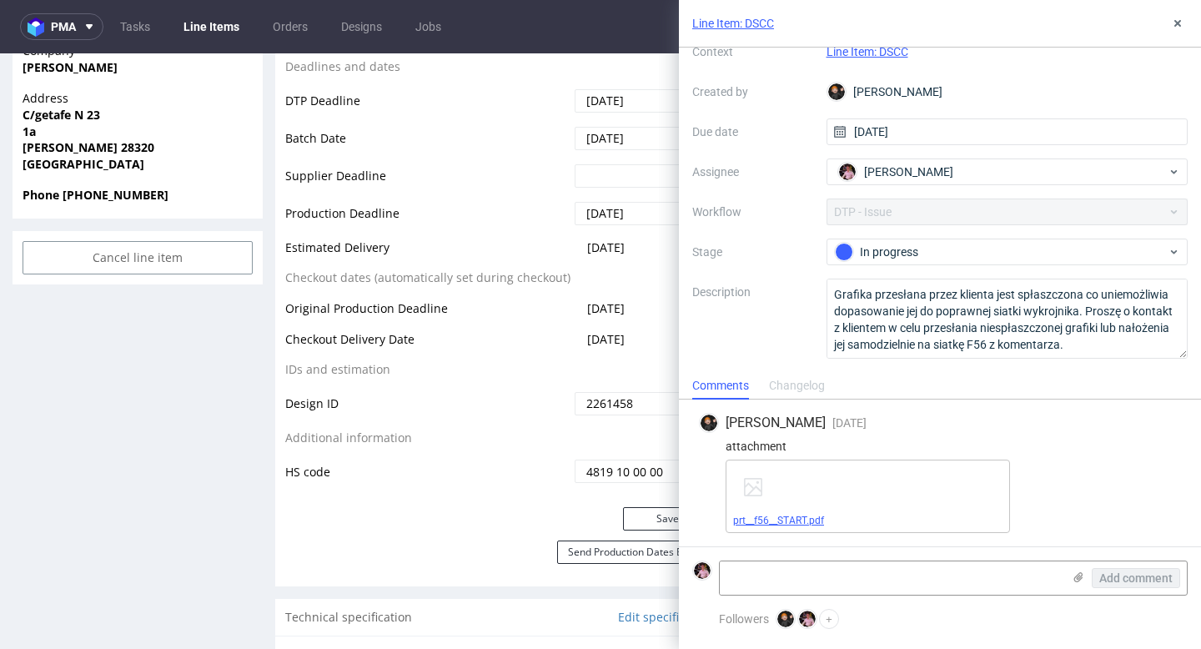
click at [803, 519] on link "prt__f56__START.pdf" at bounding box center [778, 520] width 91 height 12
click at [870, 579] on textarea at bounding box center [891, 577] width 342 height 33
paste textarea "https://app-eu1.hubspot.com/contacts/25600958/record/0-5/232924801256/"
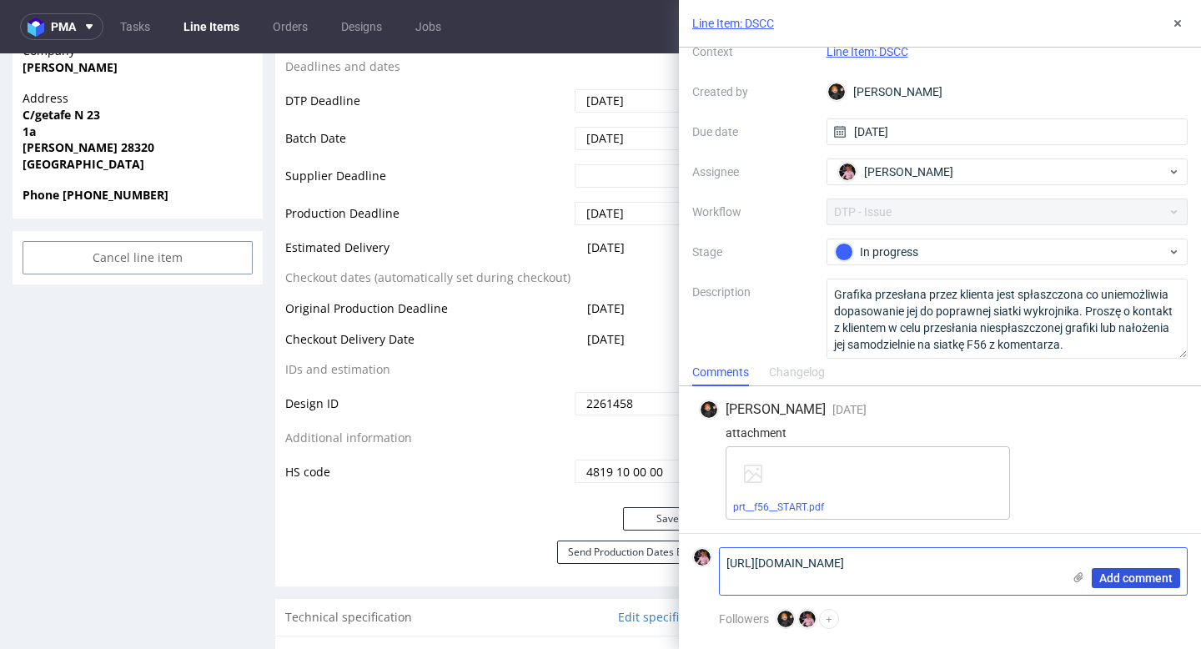
type textarea "https://app-eu1.hubspot.com/contacts/25600958/record/0-5/232924801256/"
click at [1150, 576] on span "Add comment" at bounding box center [1135, 578] width 73 height 12
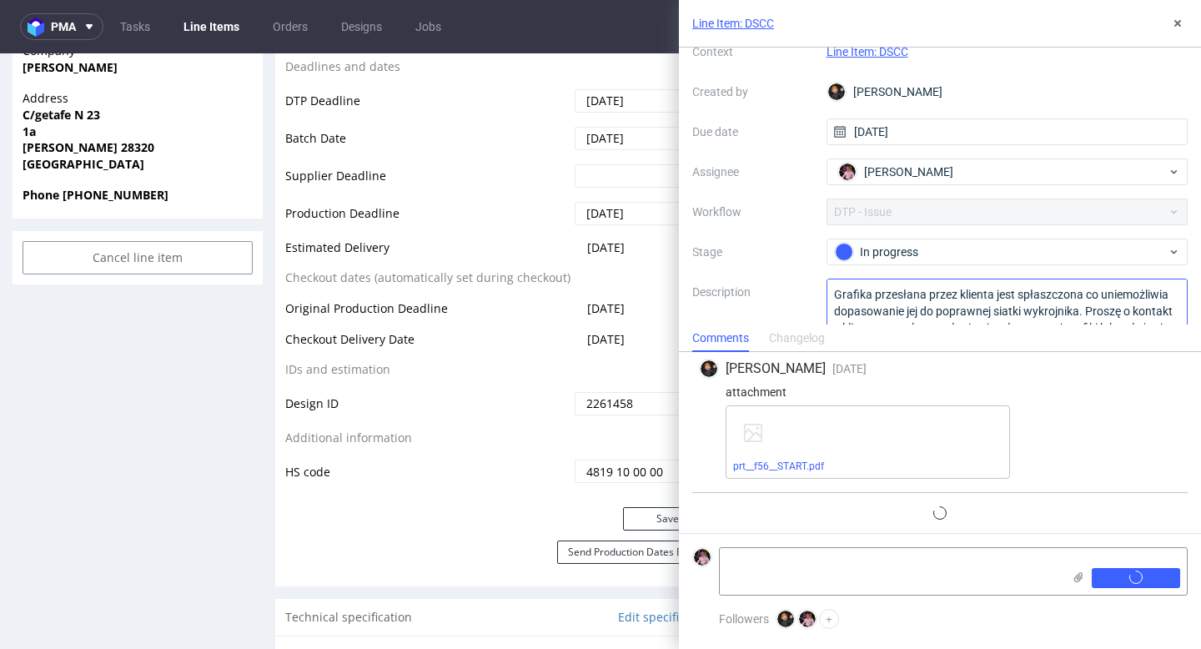
scroll to position [27, 0]
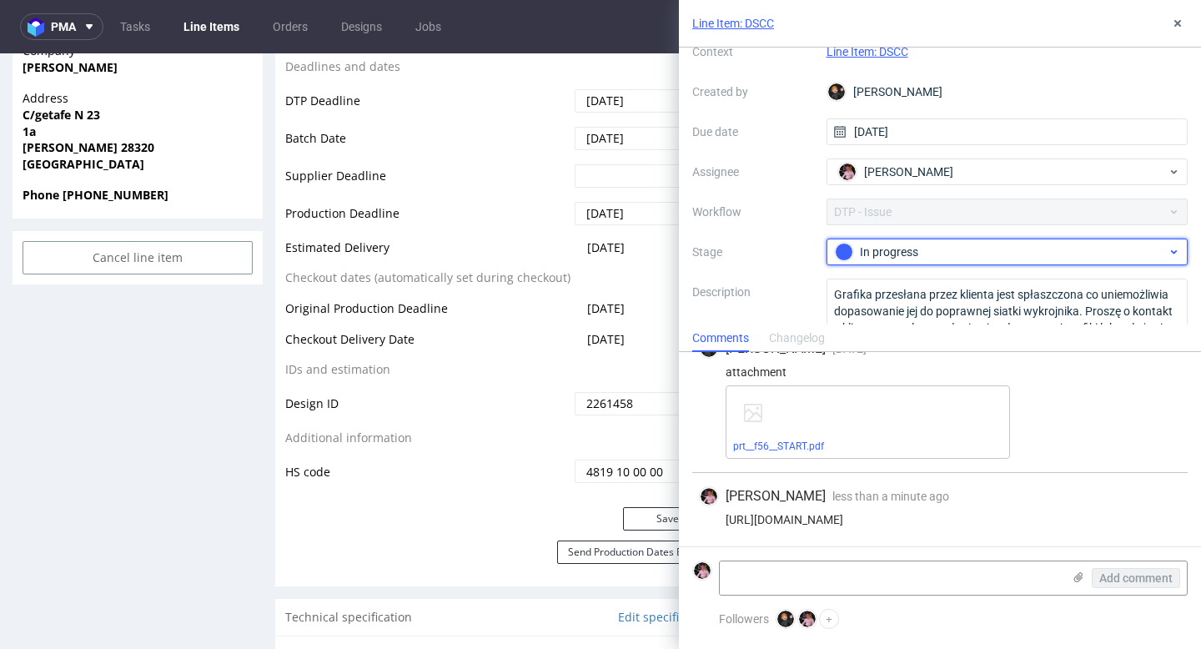
click at [942, 249] on div "In progress" at bounding box center [1001, 252] width 332 height 18
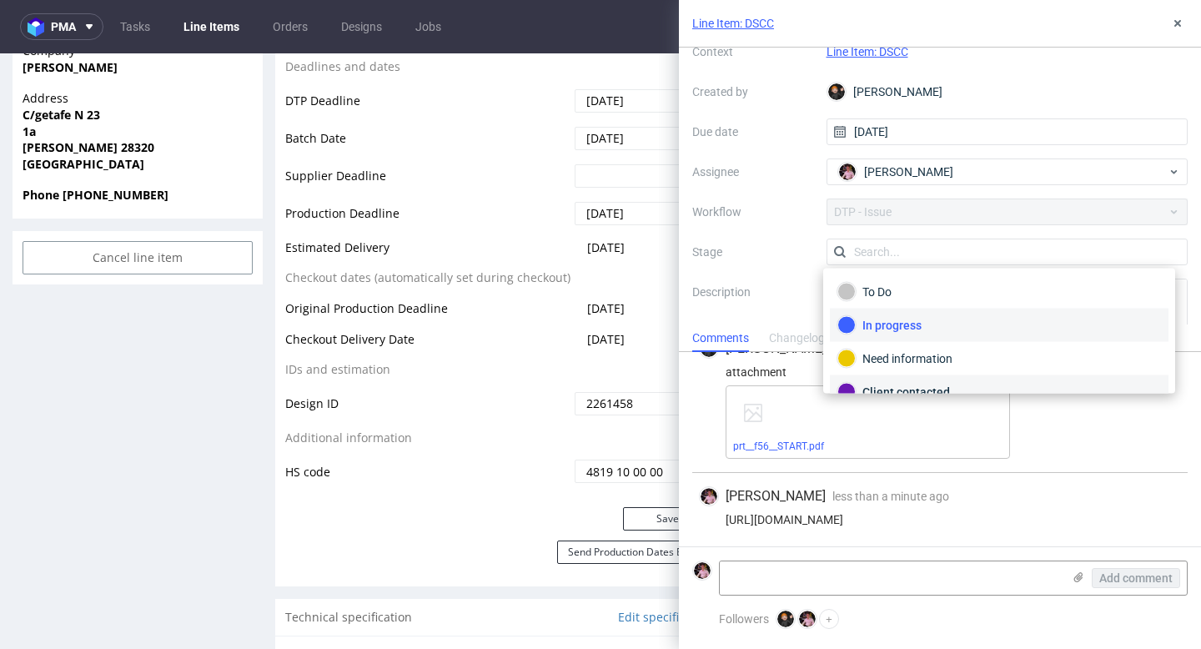
click at [928, 385] on div "Client contacted" at bounding box center [998, 392] width 323 height 18
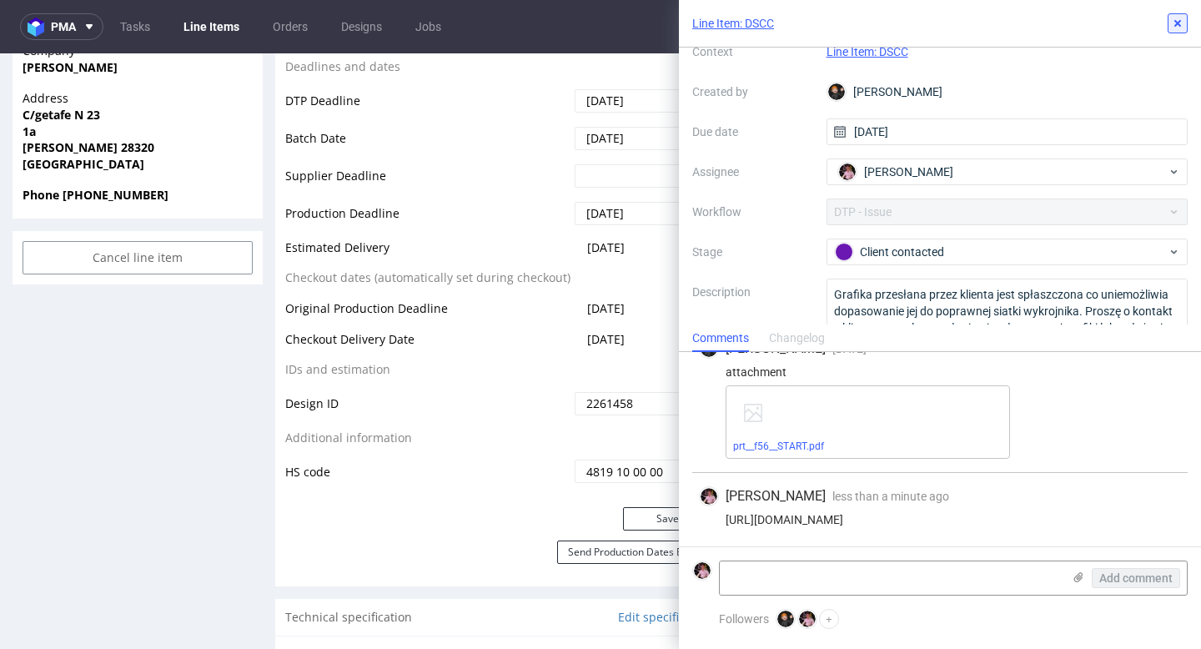
click at [1174, 32] on button at bounding box center [1177, 23] width 20 height 20
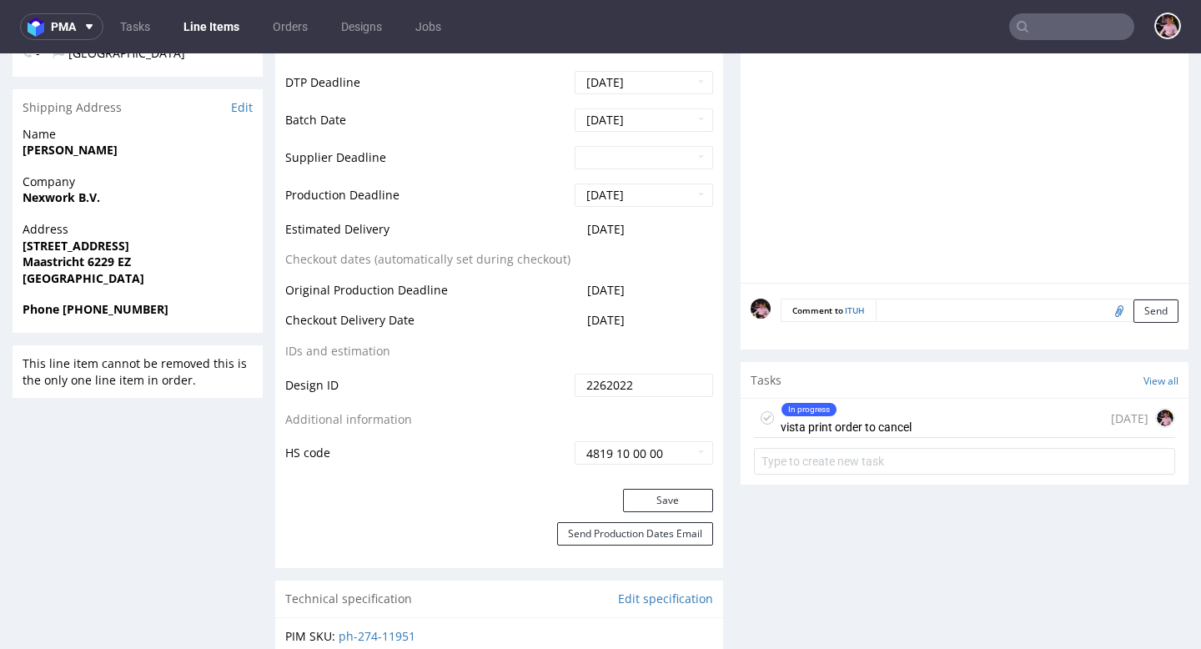
scroll to position [931, 0]
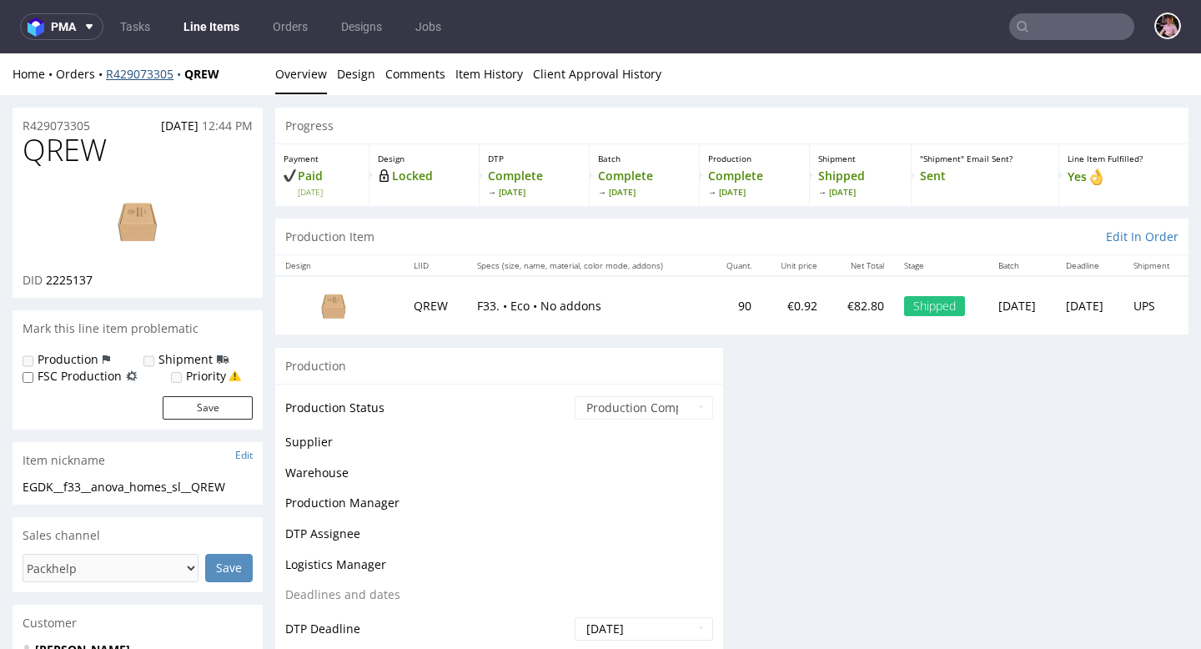
click at [140, 73] on link "R429073305" at bounding box center [145, 74] width 78 height 16
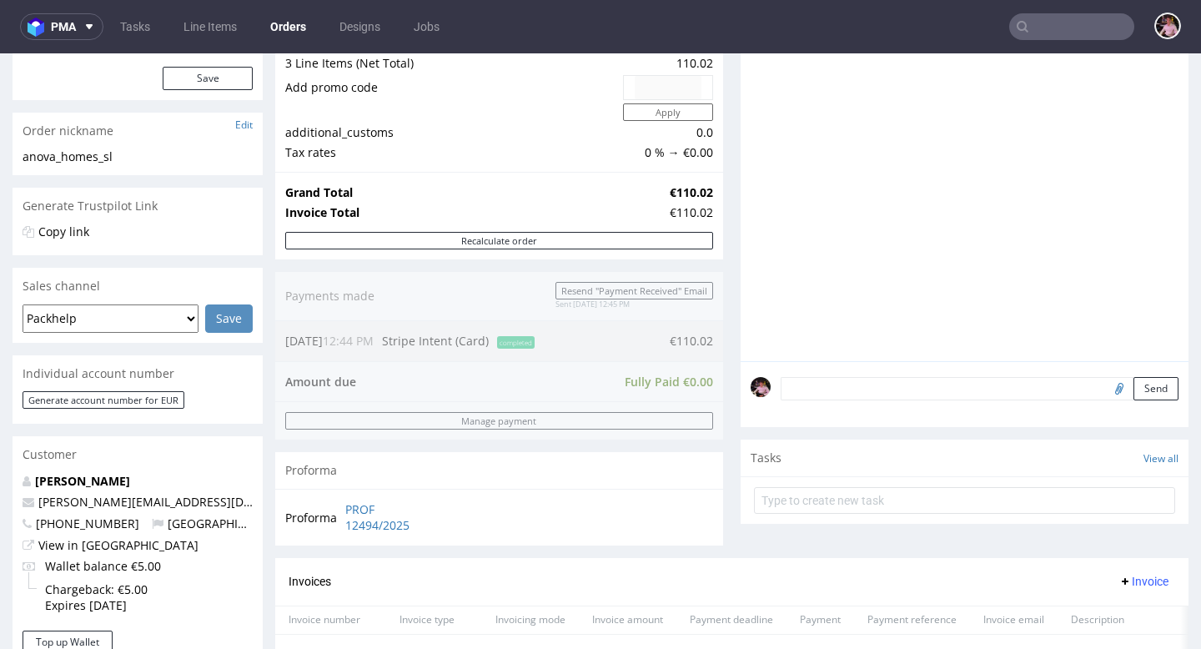
scroll to position [234, 0]
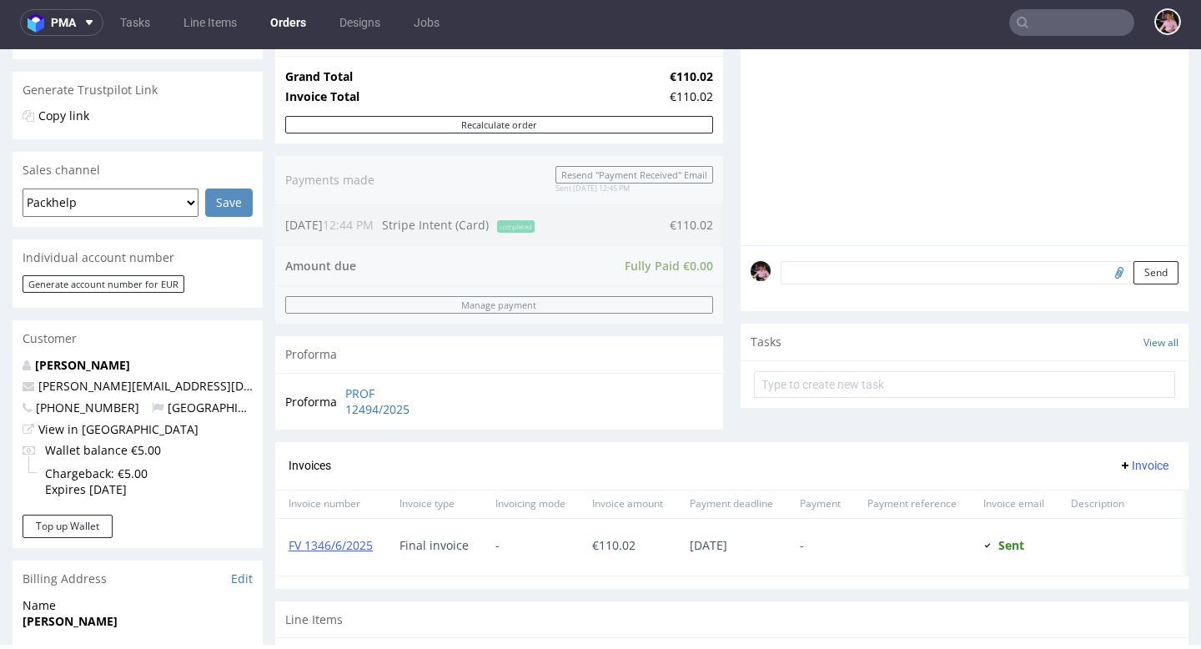
scroll to position [318, 0]
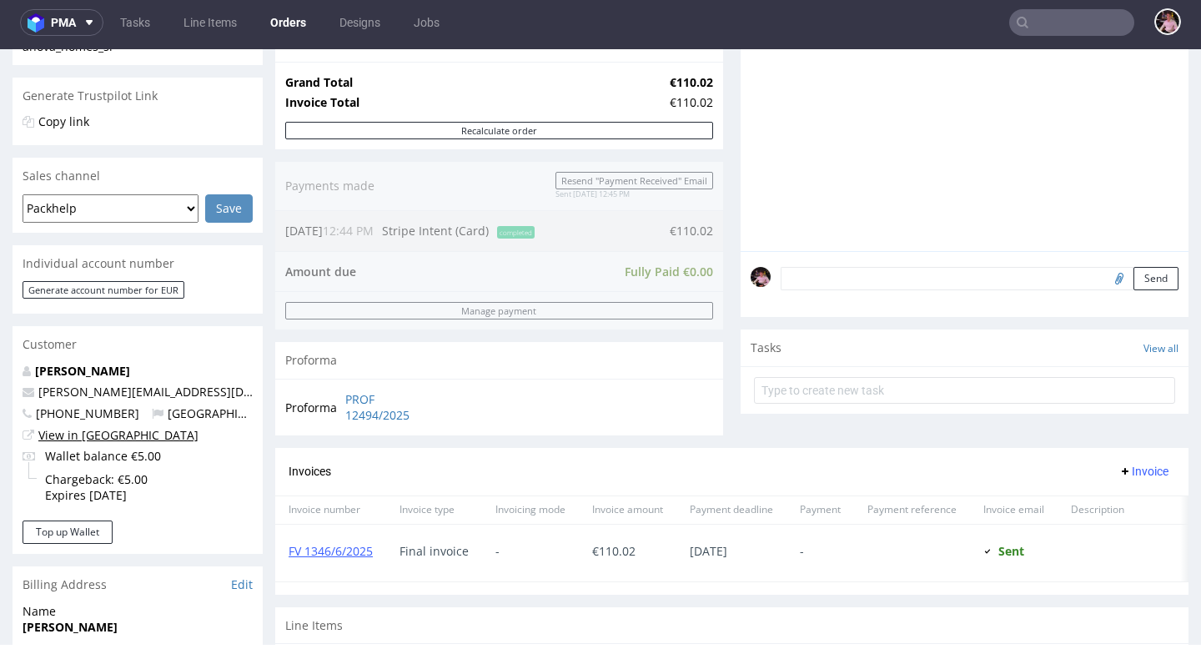
click at [92, 433] on link "View in [GEOGRAPHIC_DATA]" at bounding box center [118, 435] width 160 height 16
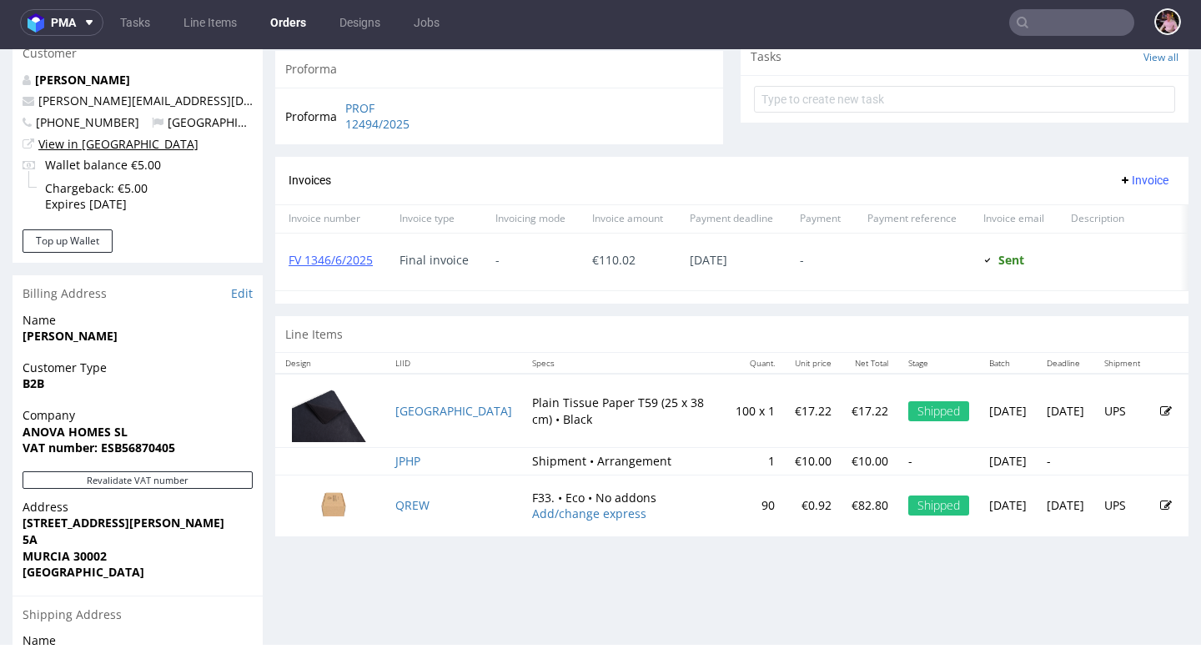
scroll to position [672, 0]
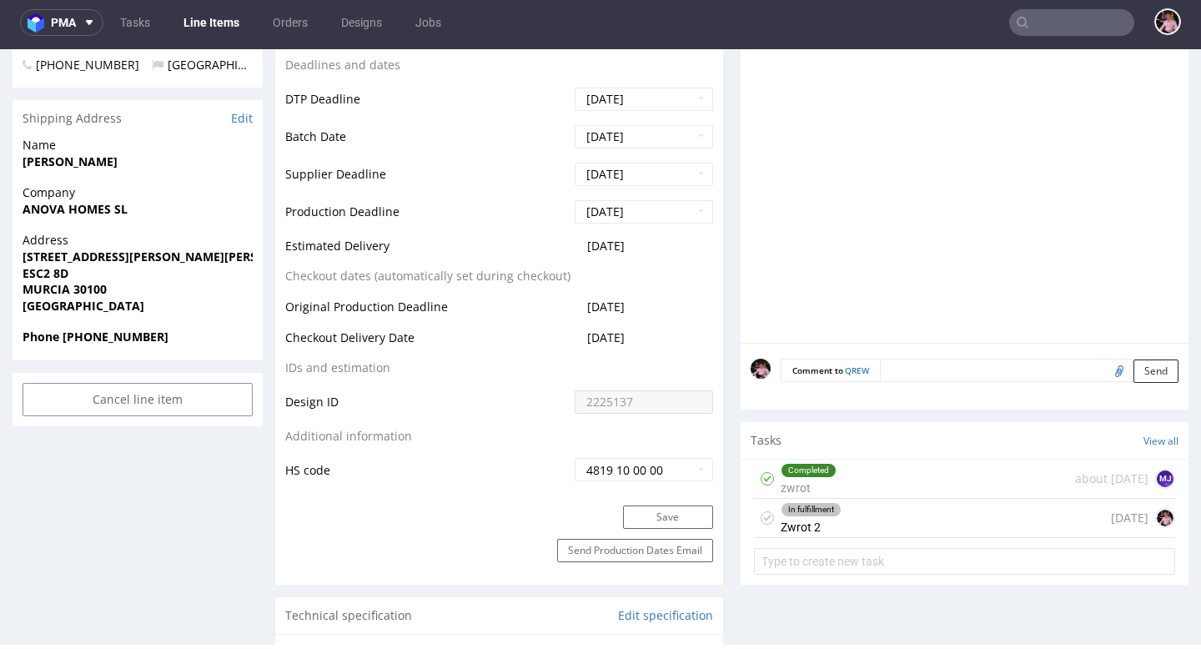
scroll to position [628, 0]
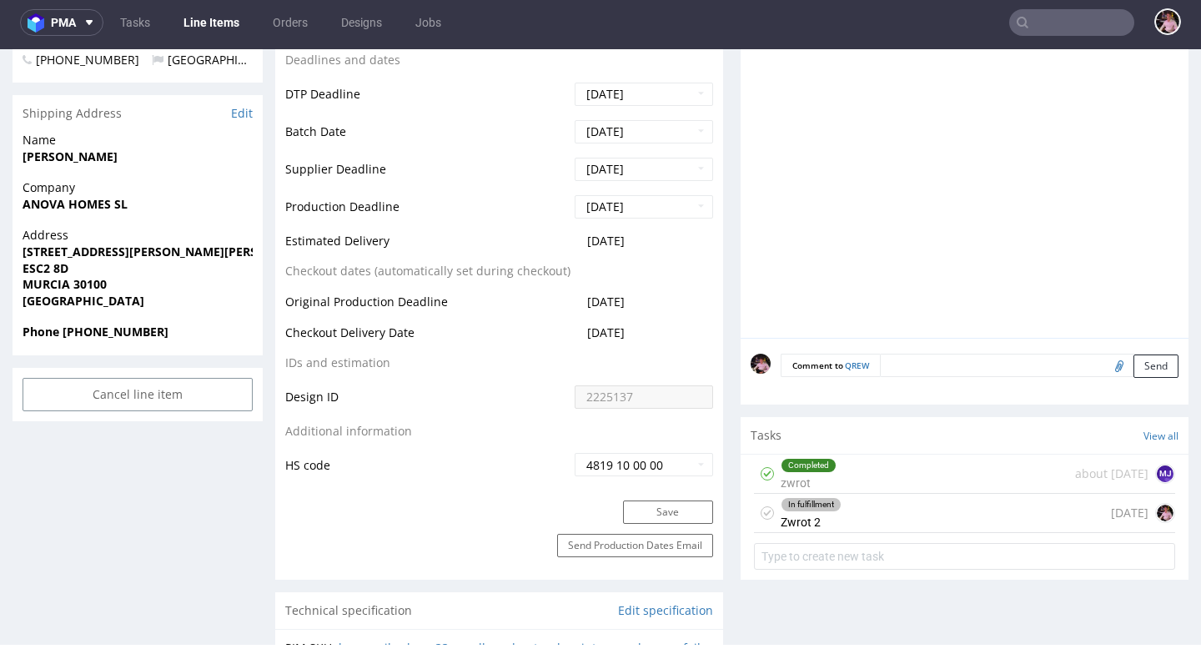
click at [948, 515] on div "In fulfillment Zwrot 2 [DATE]" at bounding box center [964, 513] width 421 height 39
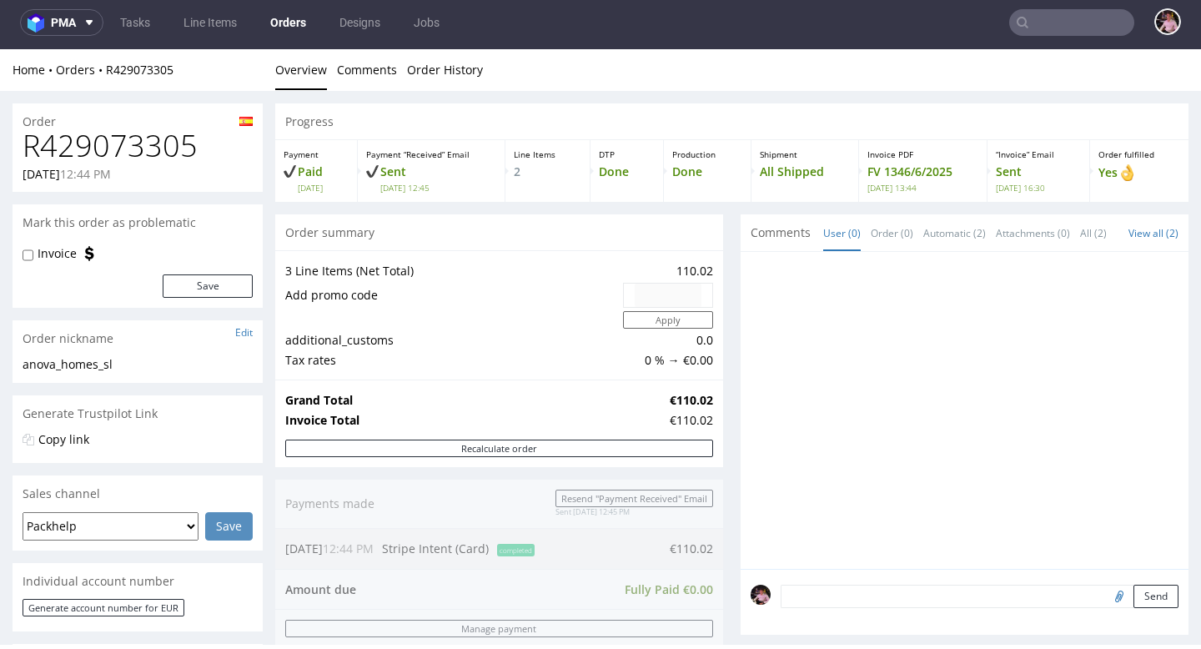
click at [150, 144] on h1 "R429073305" at bounding box center [138, 145] width 230 height 33
copy h1 "R429073305"
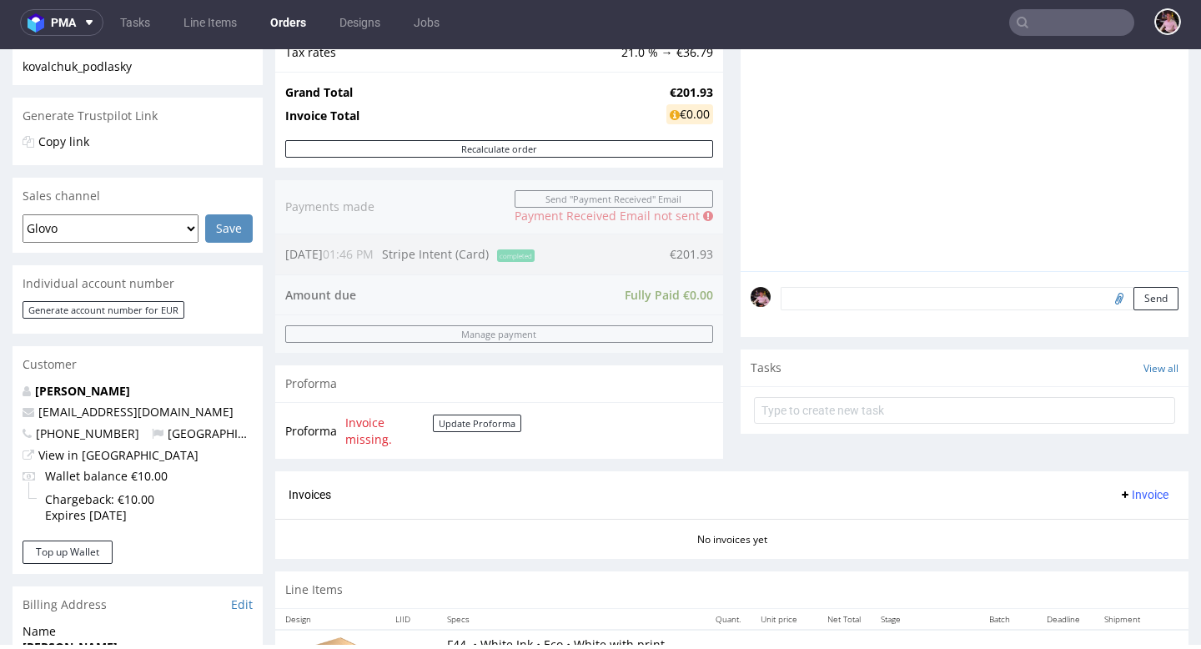
scroll to position [517, 0]
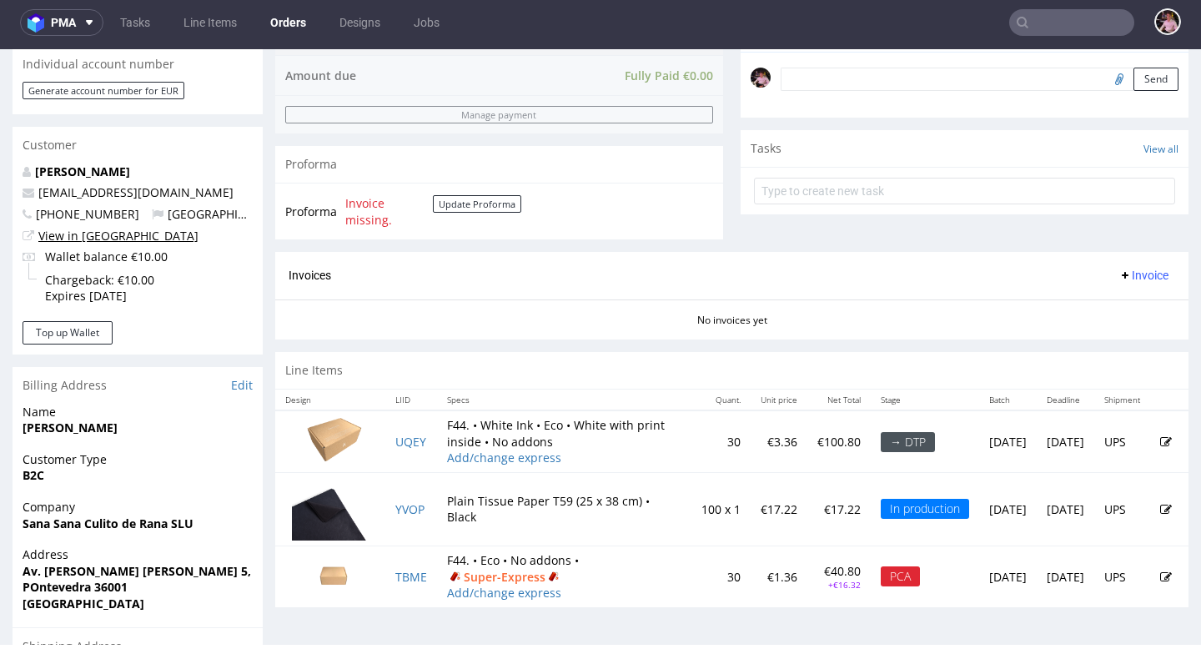
click at [98, 240] on link "View in [GEOGRAPHIC_DATA]" at bounding box center [118, 236] width 160 height 16
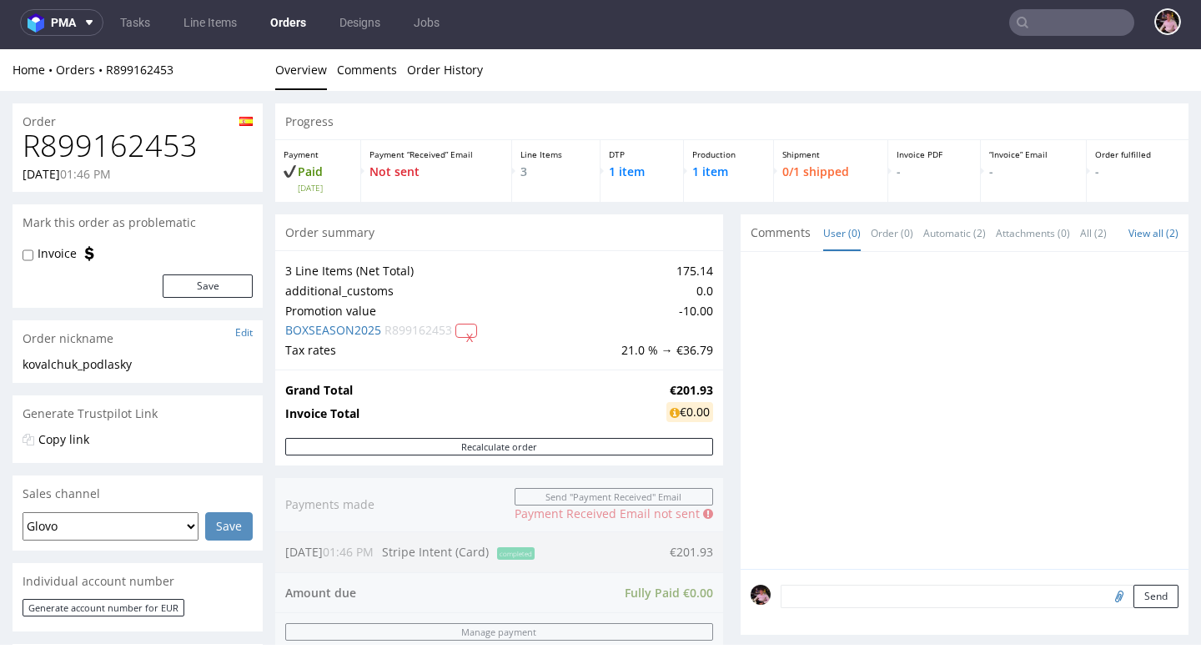
click at [134, 146] on h1 "R899162453" at bounding box center [138, 145] width 230 height 33
copy h1 "R899162453"
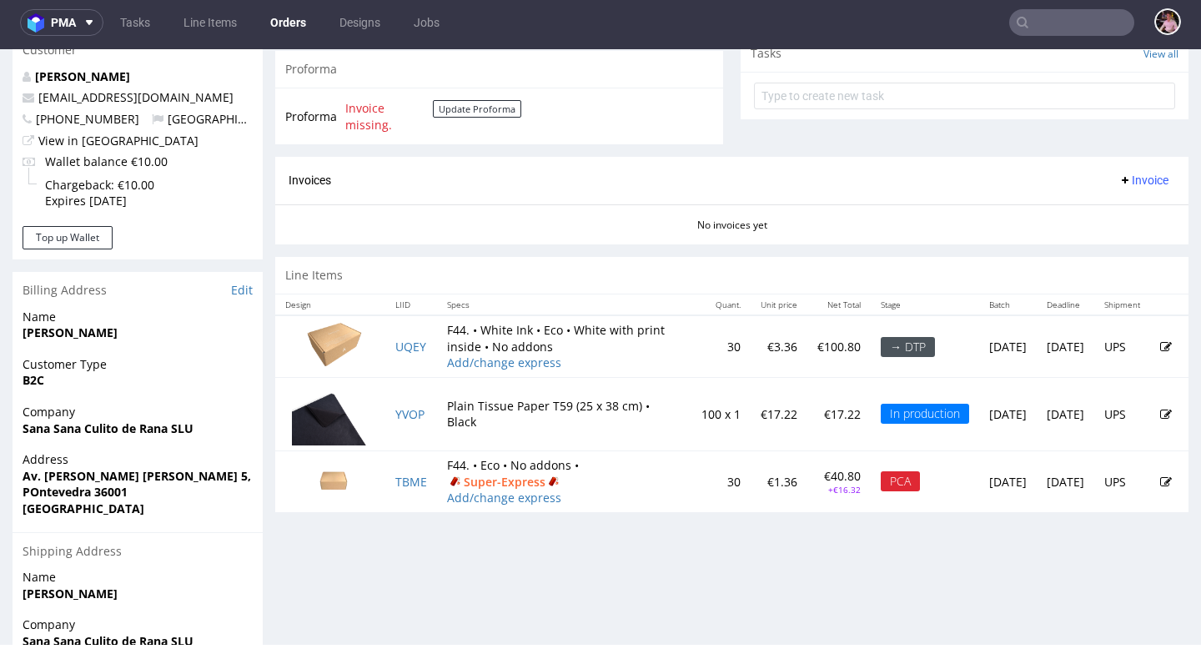
scroll to position [765, 0]
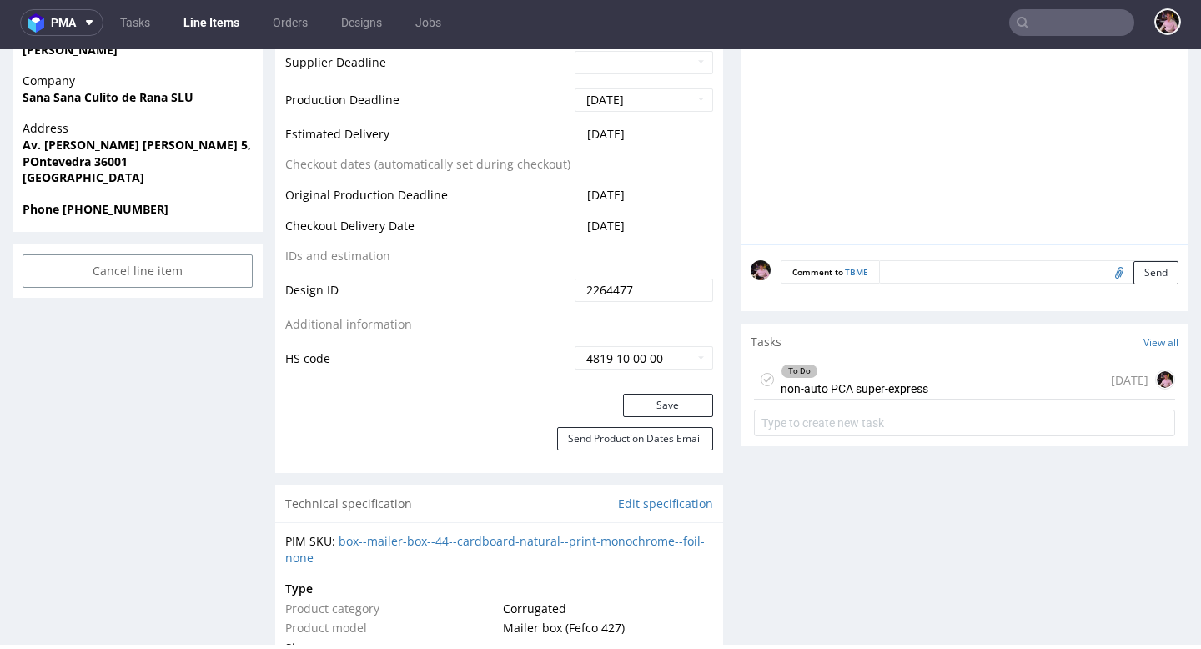
scroll to position [759, 0]
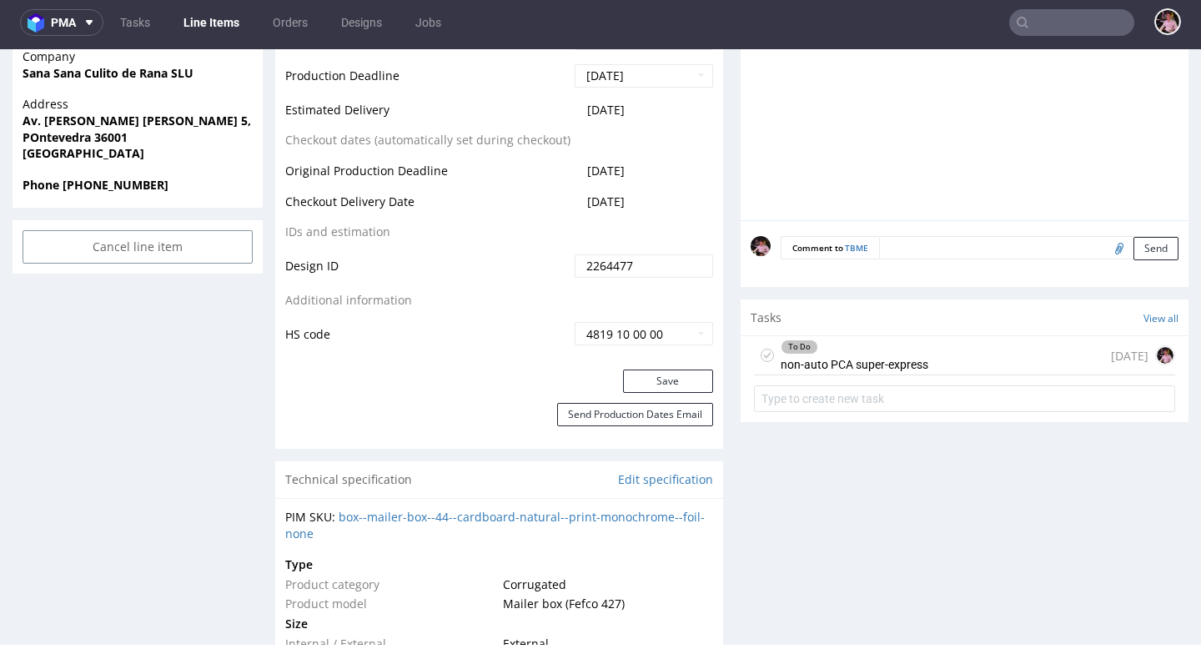
click at [891, 344] on div "To Do" at bounding box center [854, 346] width 146 height 13
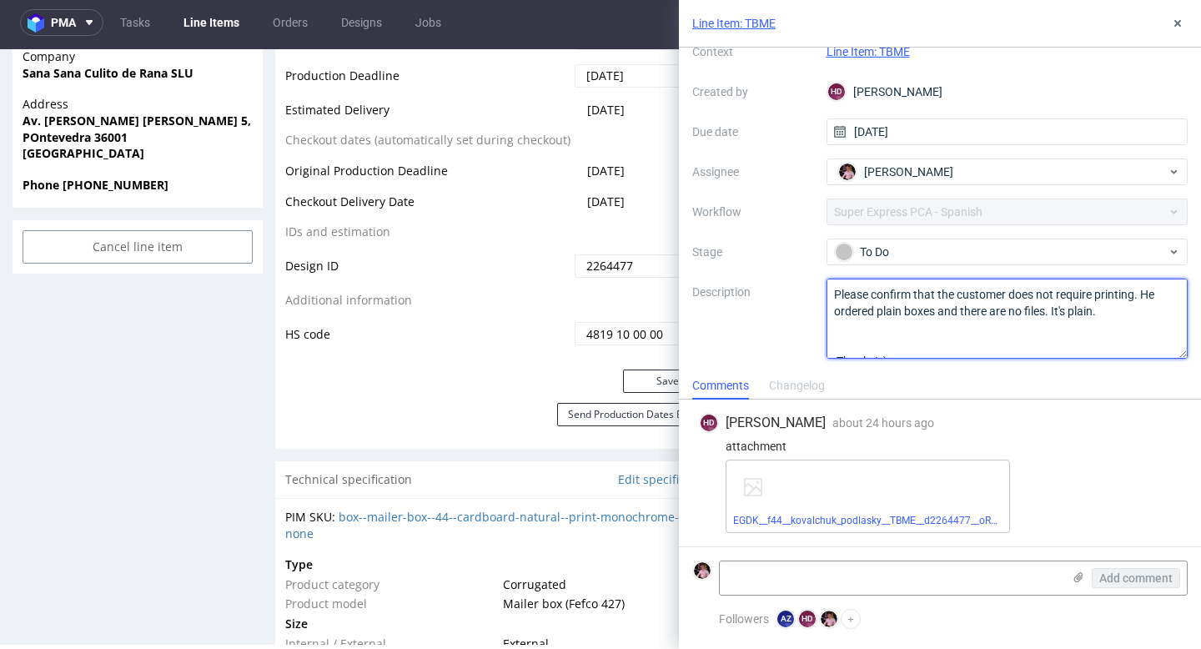
drag, startPoint x: 923, startPoint y: 345, endPoint x: 816, endPoint y: 283, distance: 123.3
click at [816, 283] on div "Context Line Item: TBME Created by HD Hapka Dominika Due date 23/09/2025 Assign…" at bounding box center [939, 198] width 495 height 320
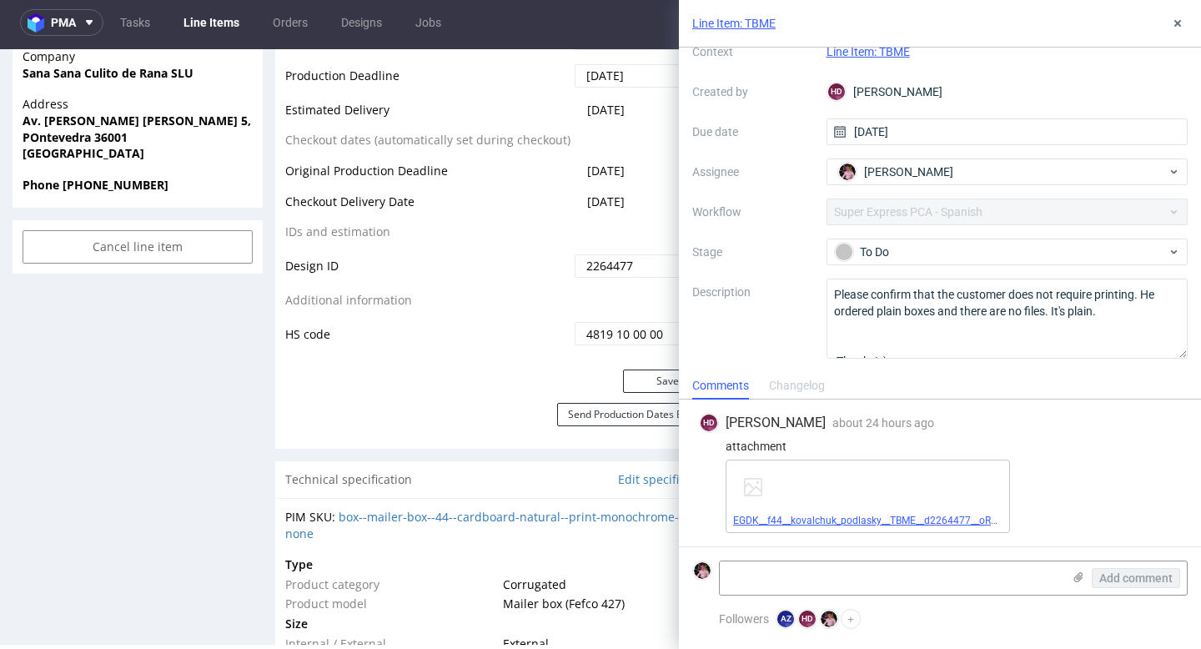
click at [833, 519] on link "EGDK__f44__kovalchuk_podlasky__TBME__d2264477__oR899162453.pdf" at bounding box center [897, 520] width 328 height 12
click at [972, 579] on textarea at bounding box center [891, 577] width 342 height 33
paste textarea "https://app-eu1.hubspot.com/contacts/25600958/record/0-5/232781509874/"
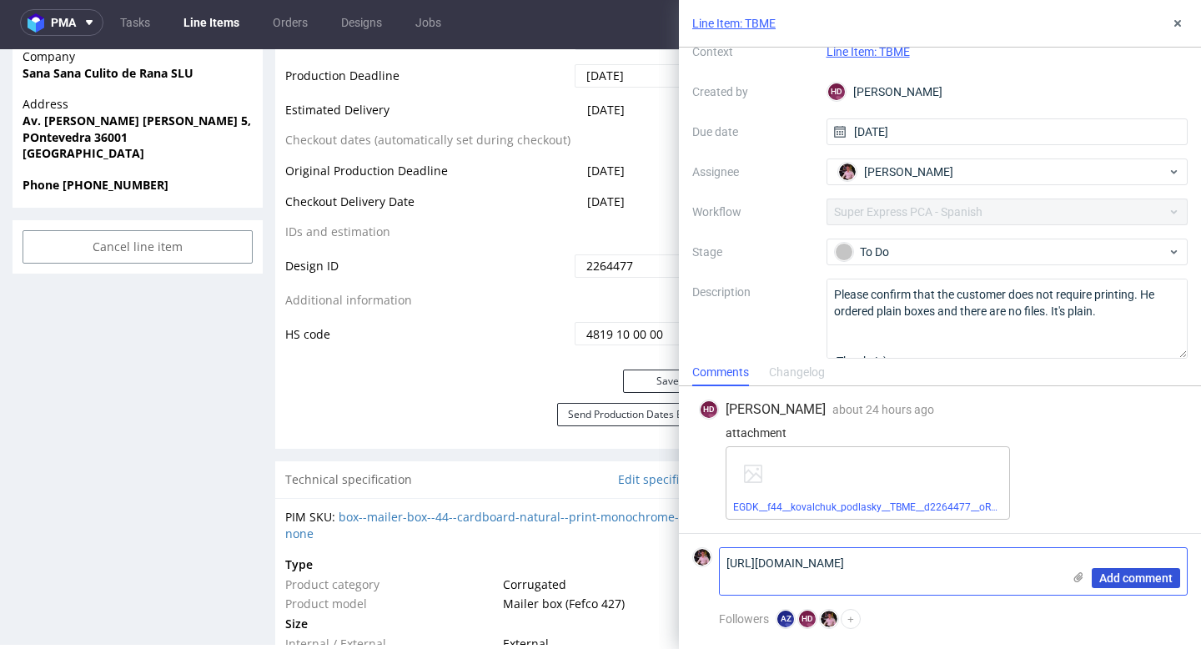
type textarea "https://app-eu1.hubspot.com/contacts/25600958/record/0-5/232781509874/"
click at [1146, 569] on button "Add comment" at bounding box center [1135, 578] width 88 height 20
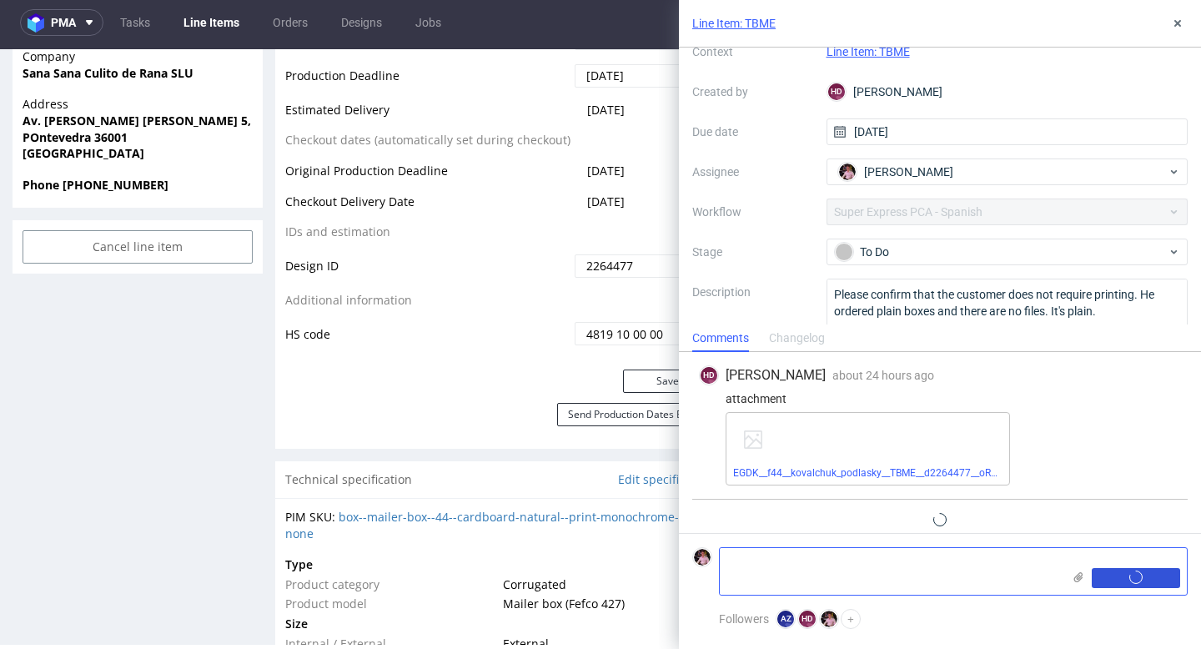
scroll to position [27, 0]
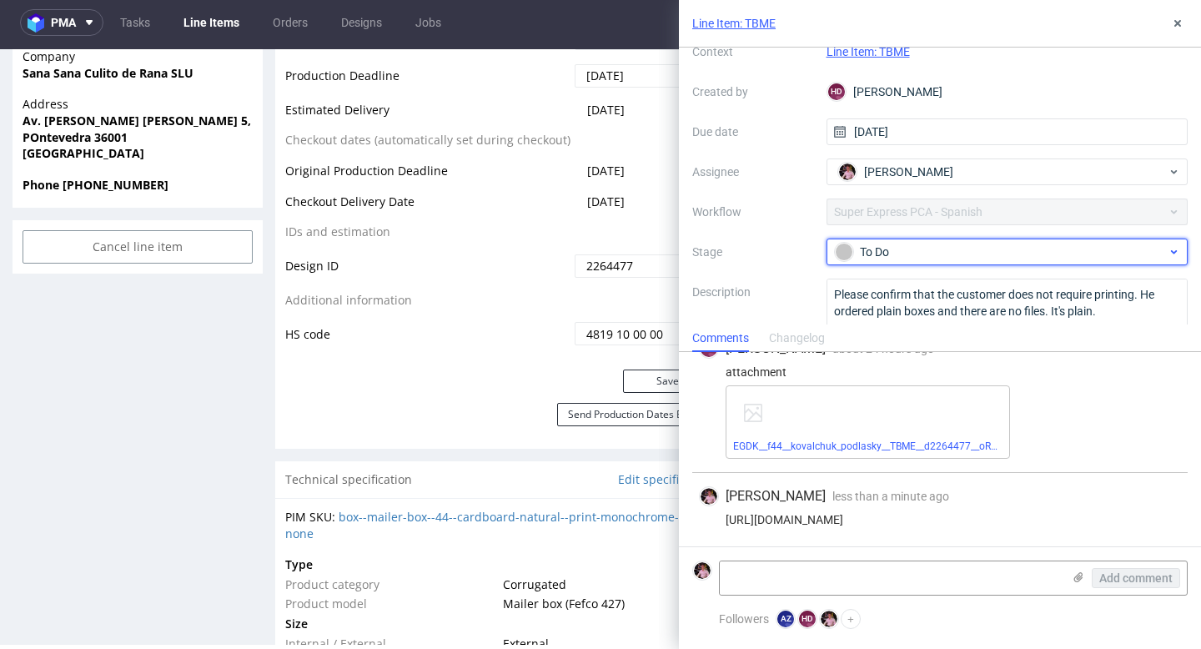
click at [902, 263] on div "To Do" at bounding box center [1007, 251] width 362 height 27
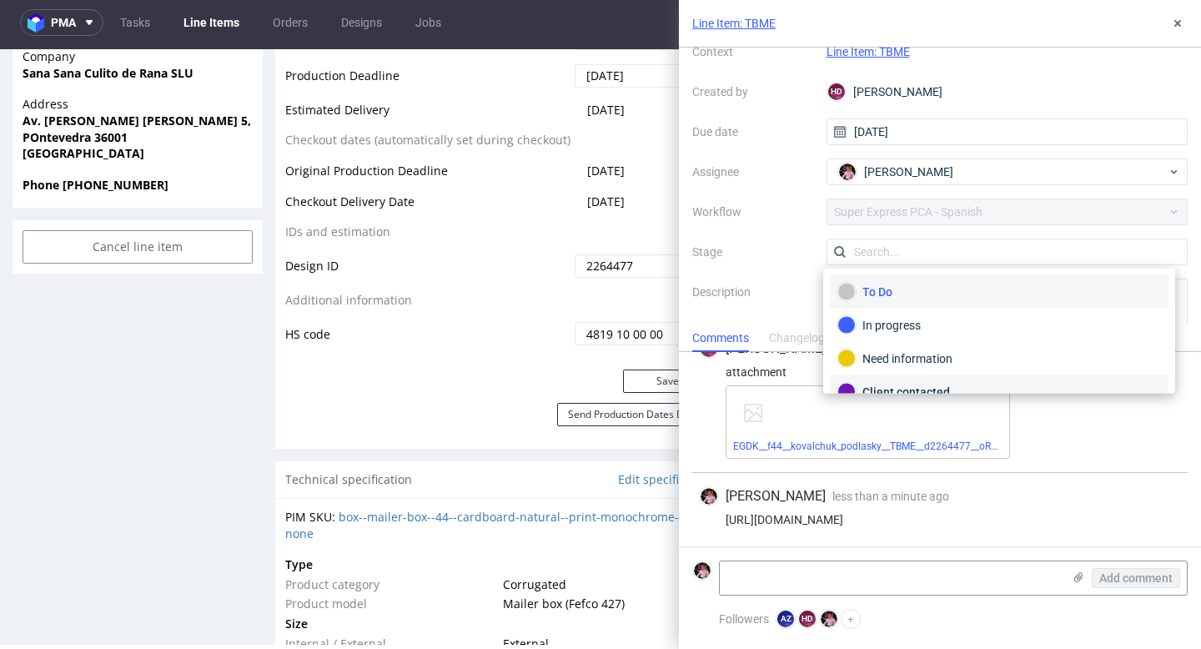
click at [918, 379] on div "Client contacted" at bounding box center [999, 391] width 339 height 33
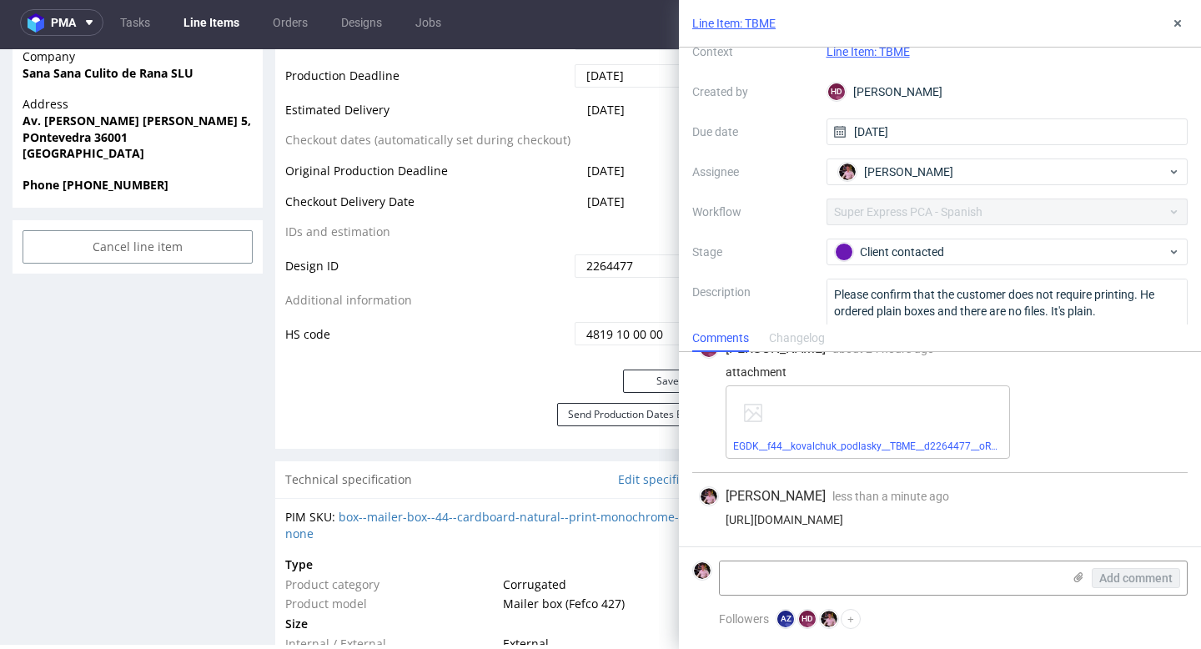
scroll to position [0, 0]
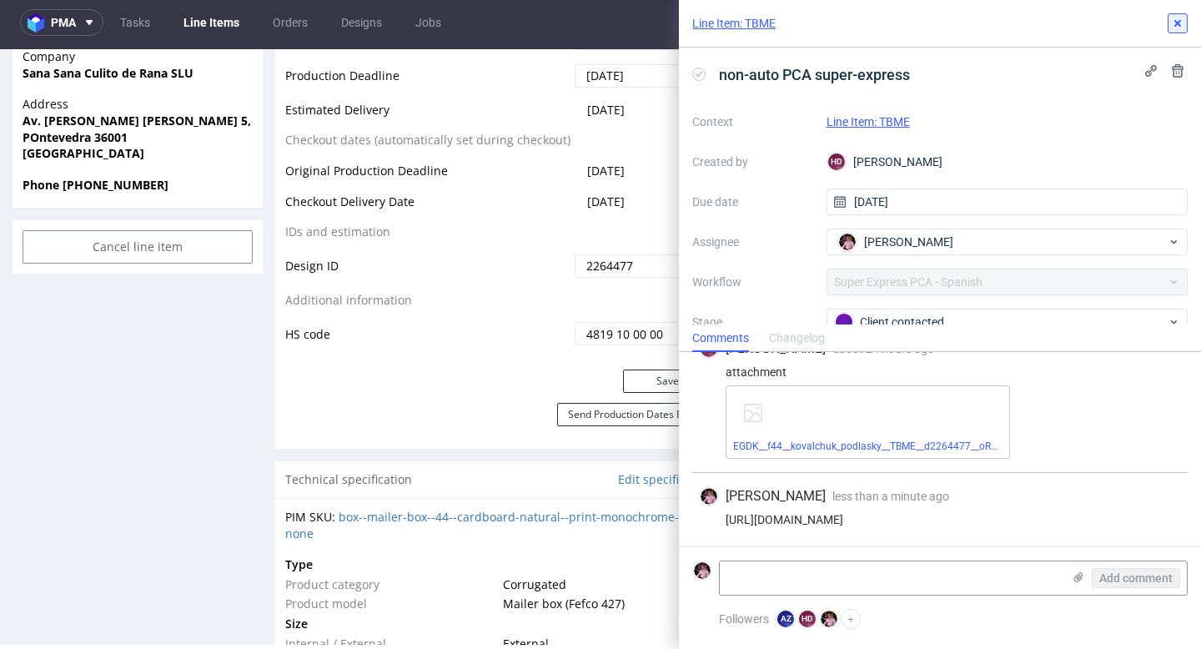
click at [1184, 22] on button at bounding box center [1177, 23] width 20 height 20
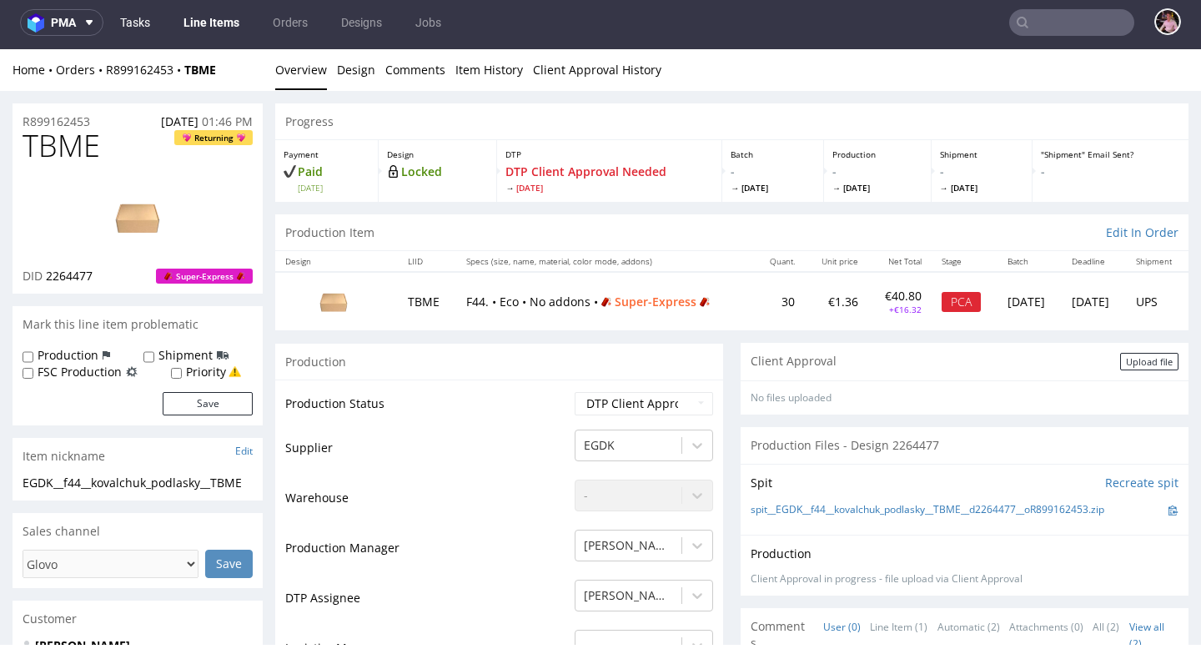
click at [139, 23] on link "Tasks" at bounding box center [135, 22] width 50 height 27
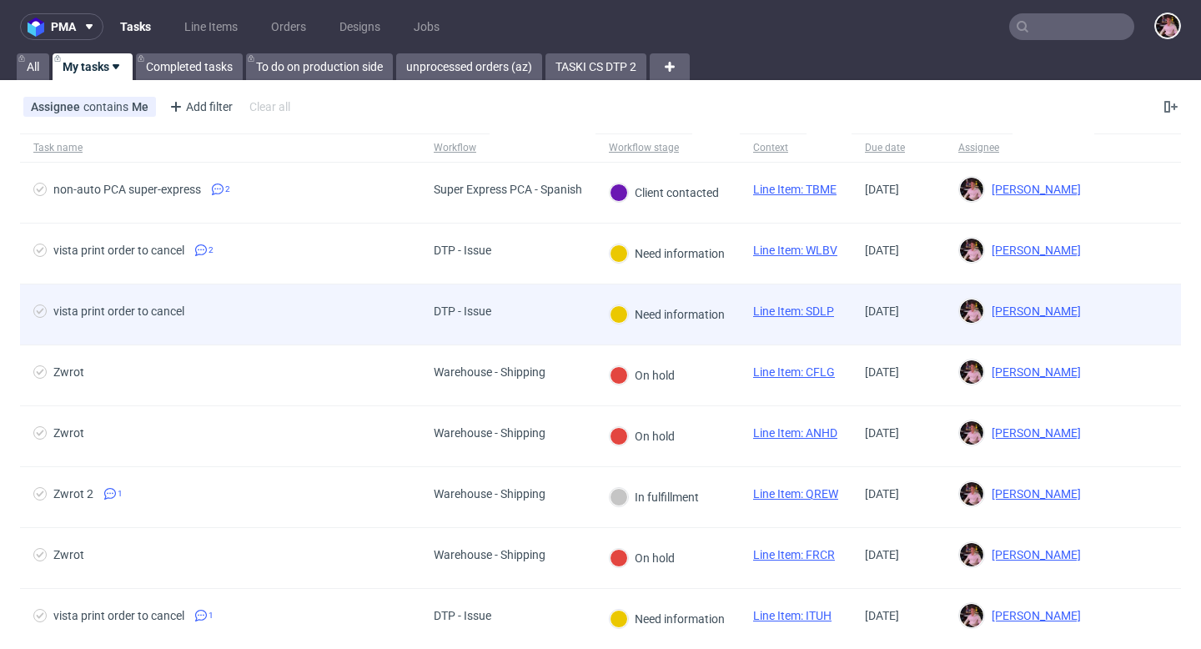
click at [280, 298] on div "vista print order to cancel" at bounding box center [220, 314] width 400 height 60
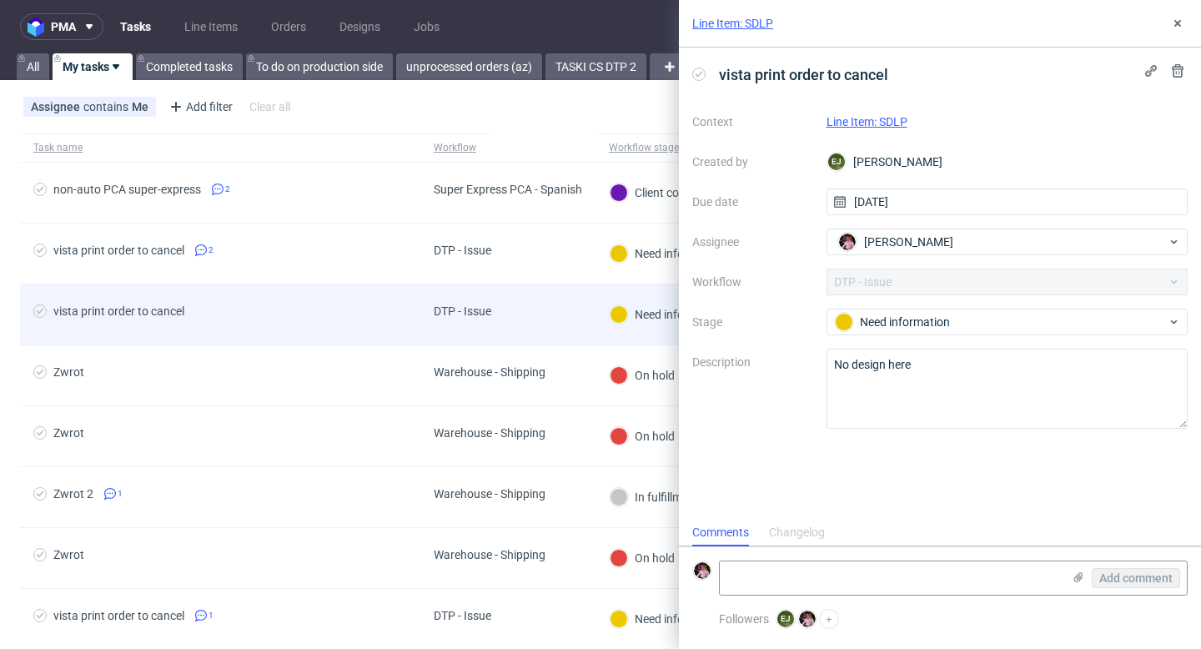
scroll to position [13, 0]
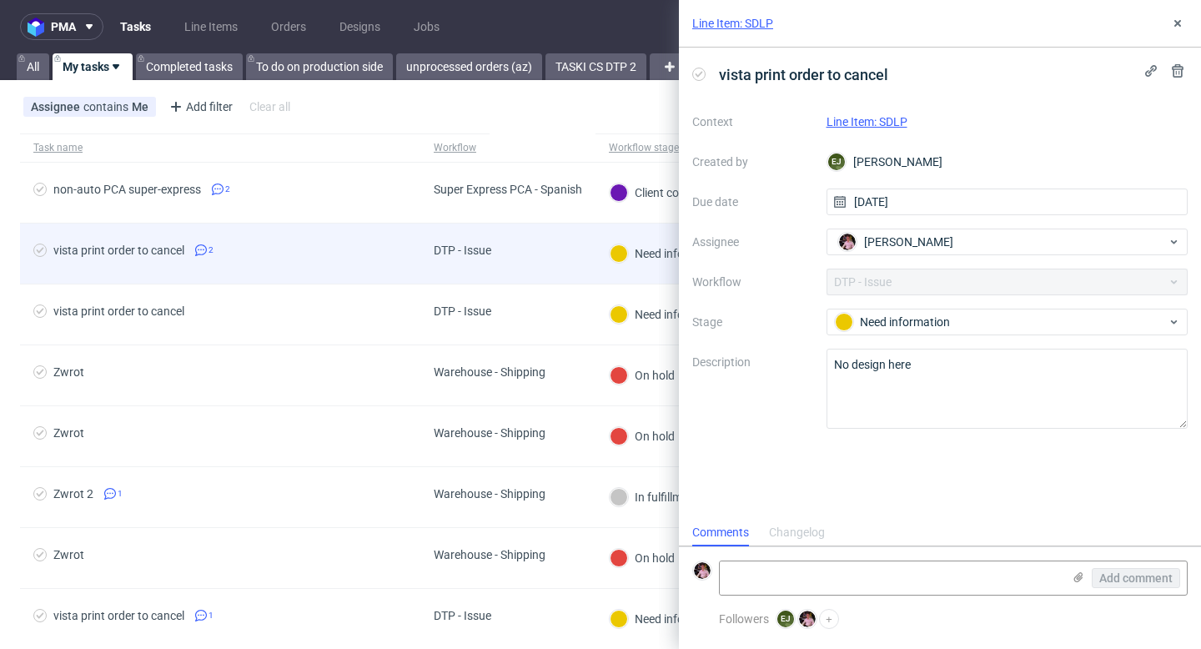
click at [259, 266] on div "vista print order to cancel 2" at bounding box center [220, 253] width 400 height 60
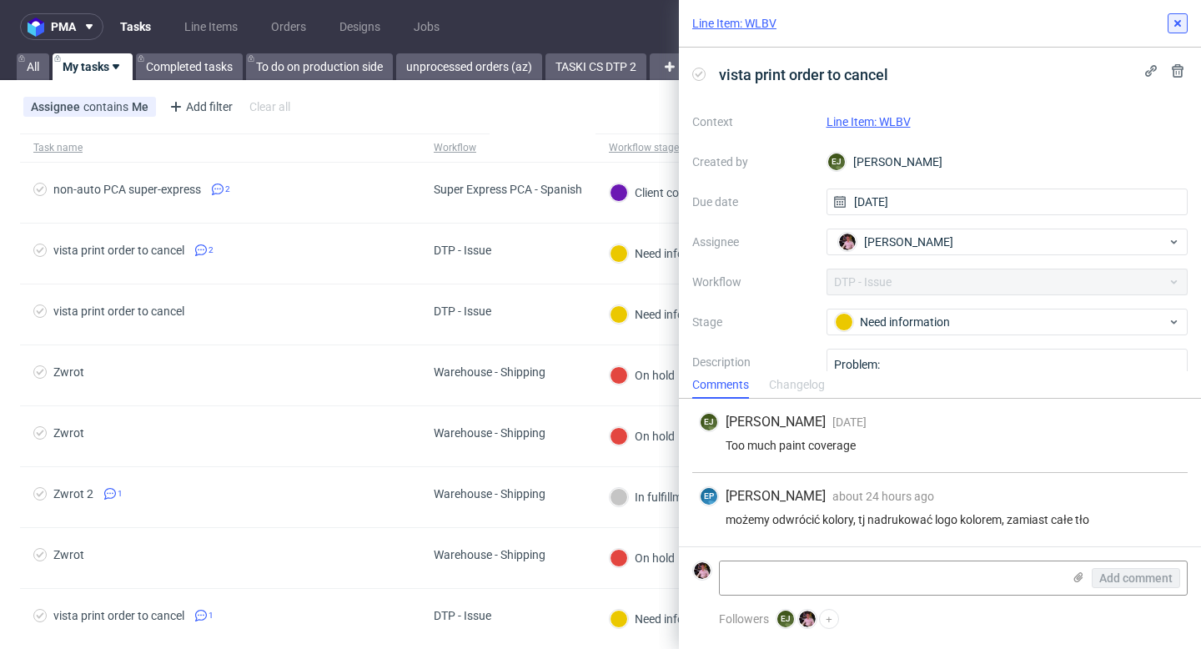
click at [1169, 26] on button at bounding box center [1177, 23] width 20 height 20
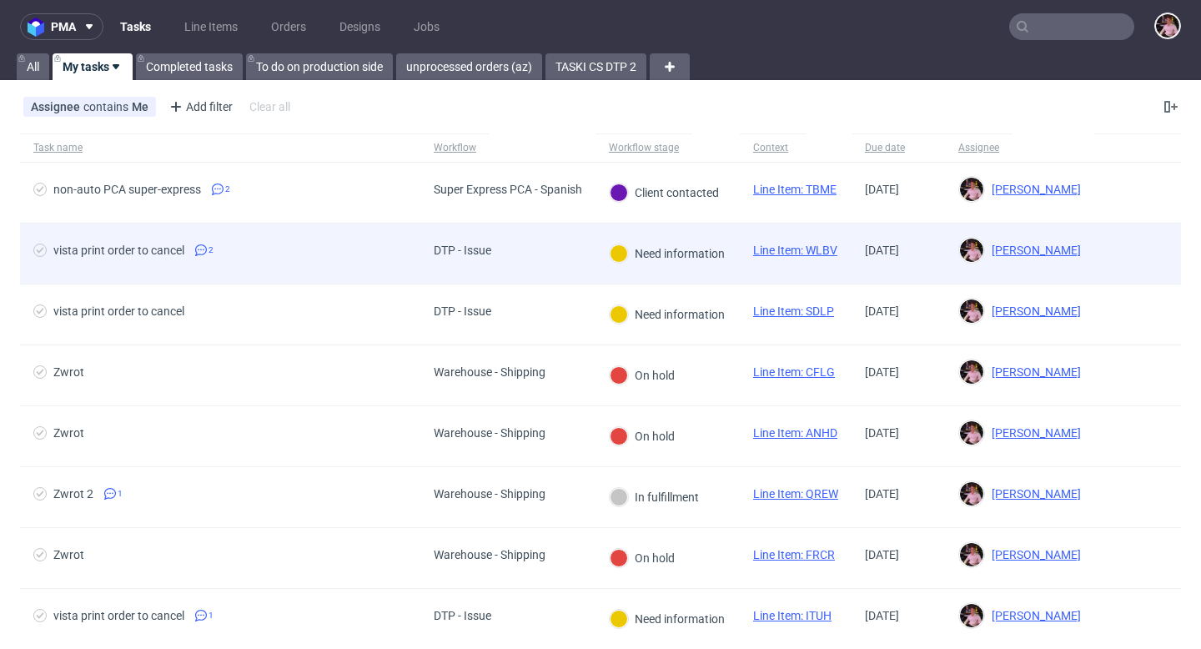
click at [404, 247] on span "vista print order to cancel 2" at bounding box center [220, 253] width 374 height 20
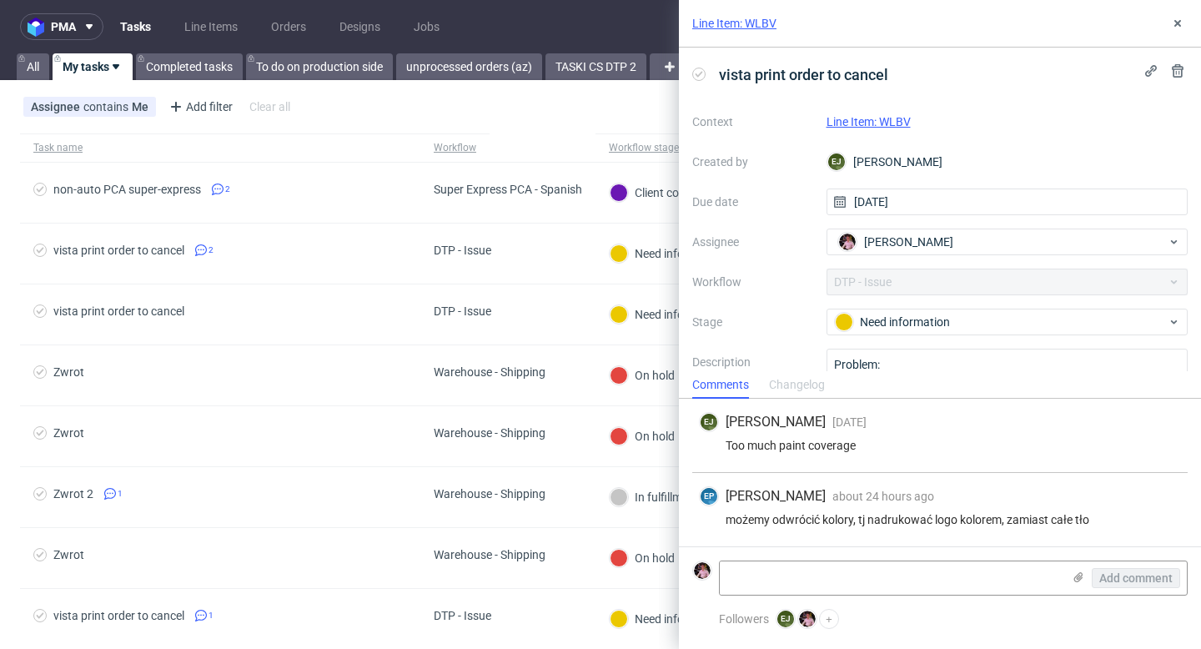
click at [888, 124] on link "Line Item: WLBV" at bounding box center [868, 121] width 84 height 13
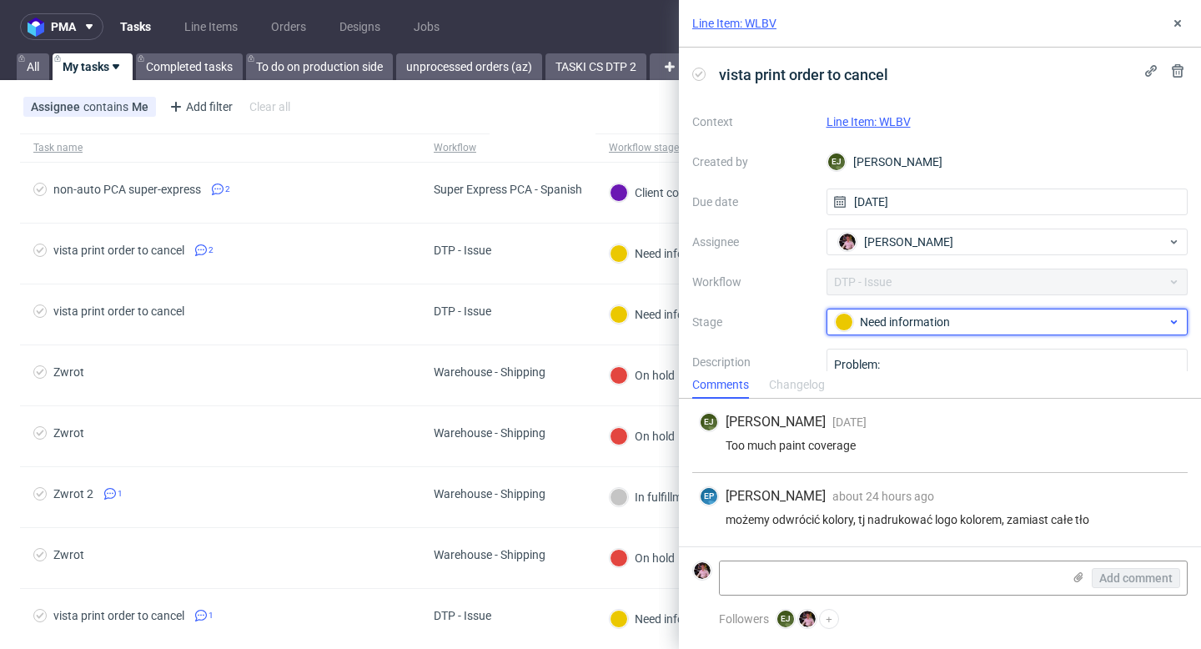
click at [995, 323] on div "Need information" at bounding box center [1001, 322] width 332 height 18
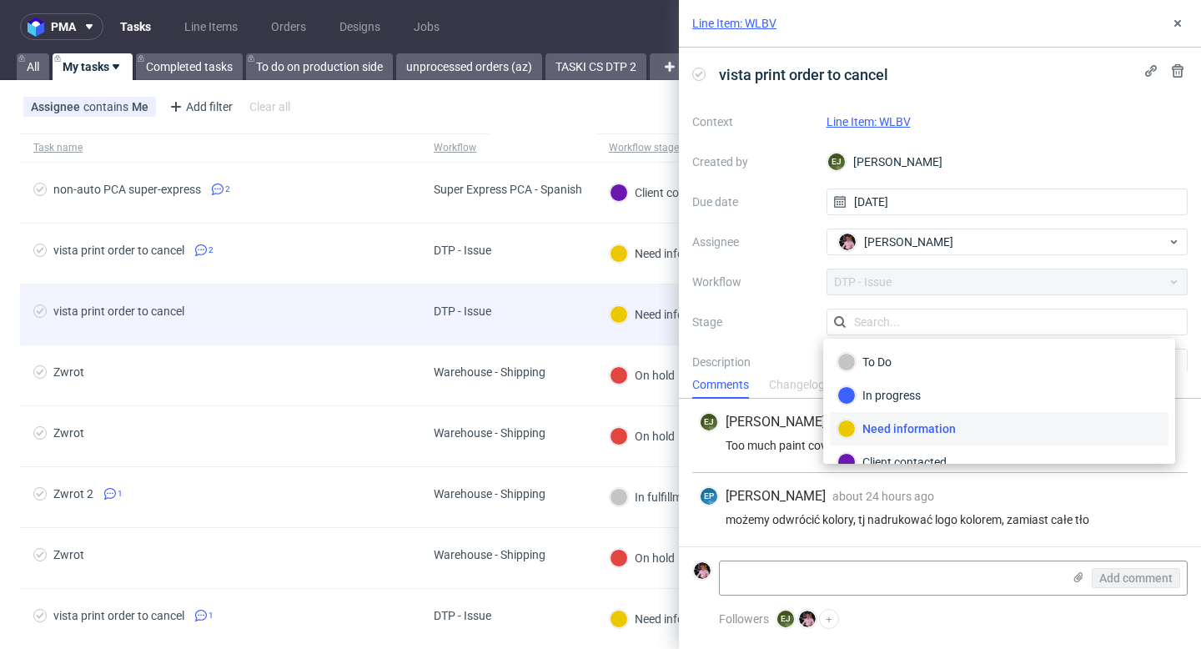
click at [412, 337] on div "vista print order to cancel" at bounding box center [220, 314] width 400 height 60
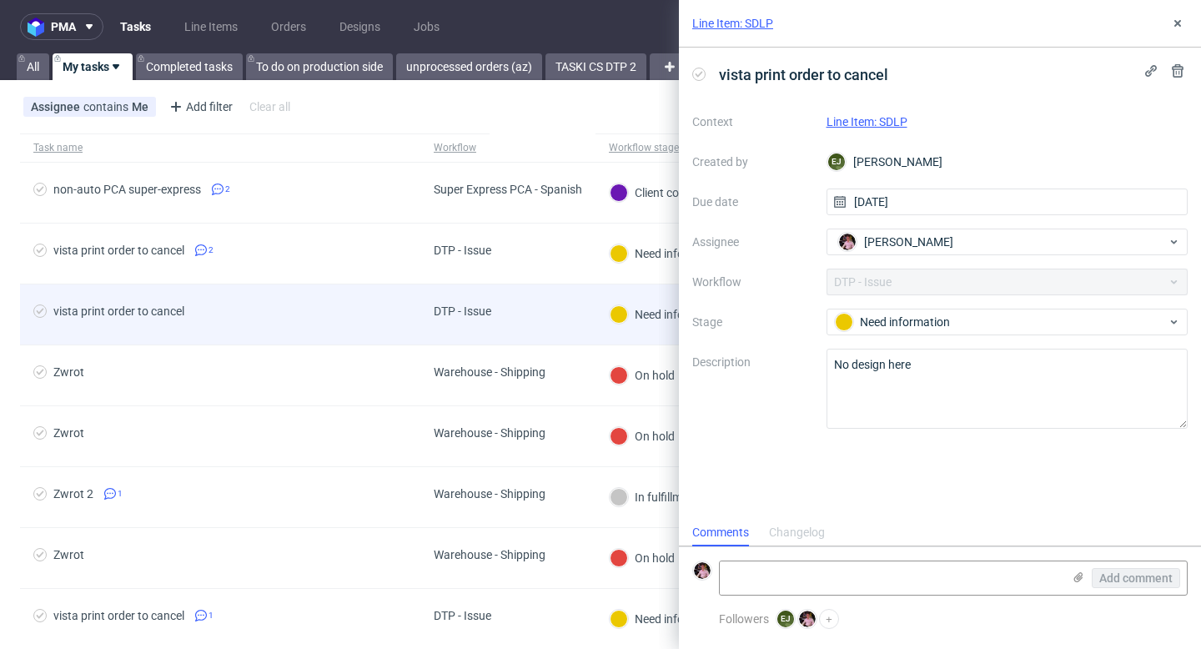
scroll to position [13, 0]
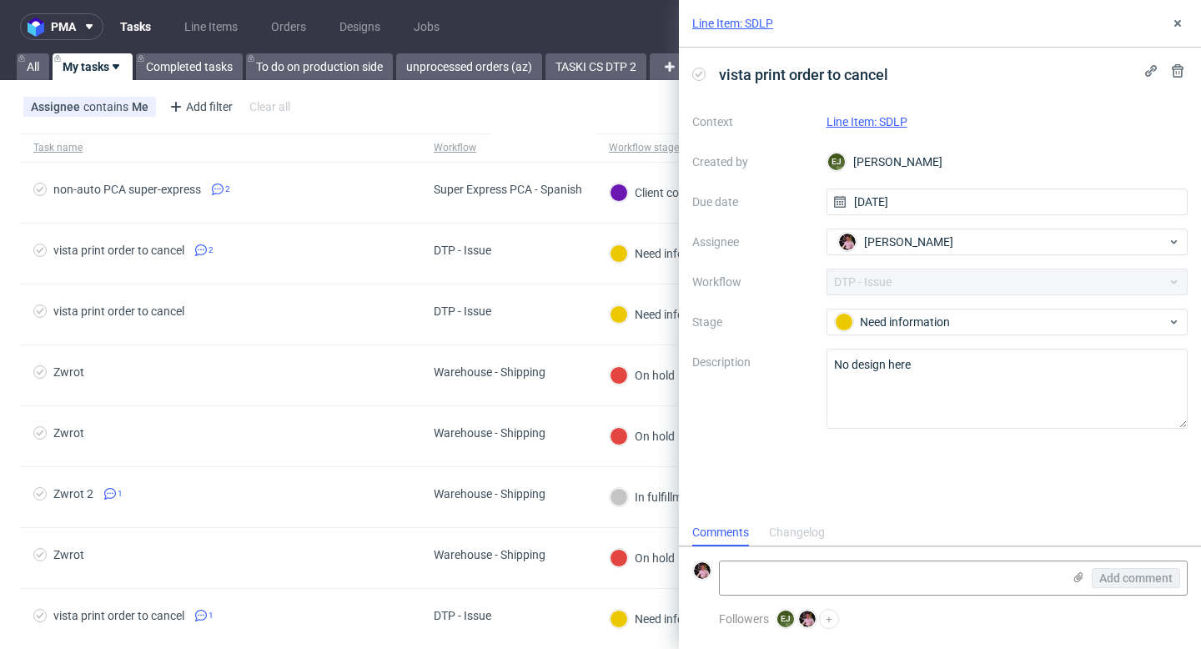
click at [879, 120] on link "Line Item: SDLP" at bounding box center [866, 121] width 81 height 13
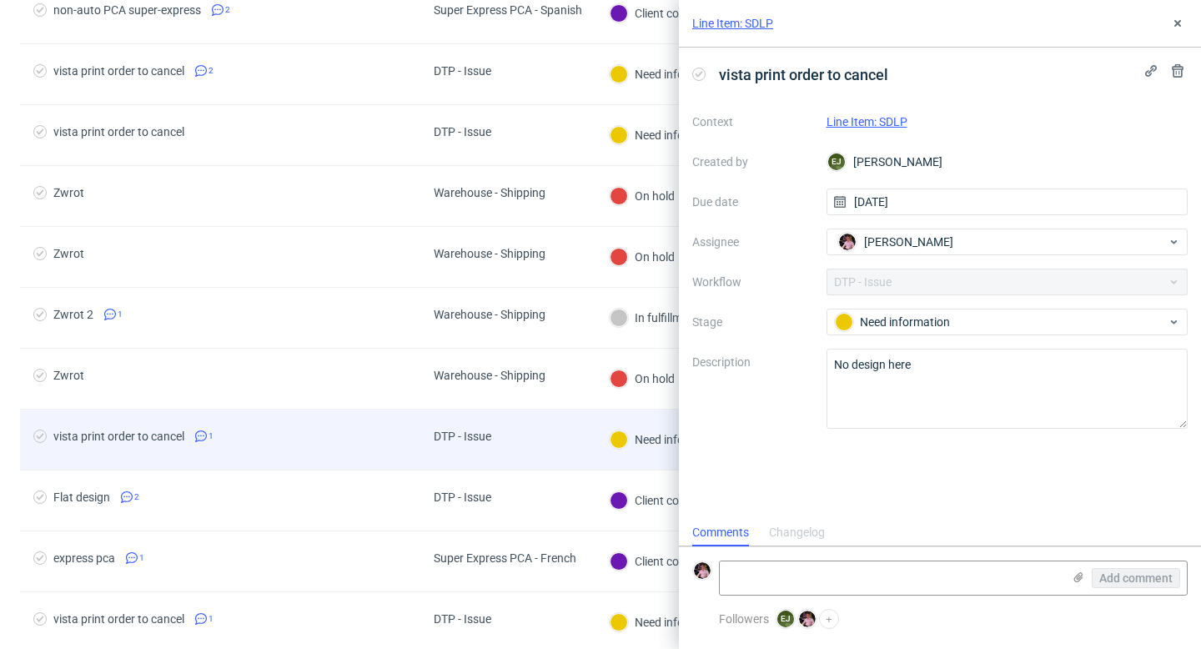
scroll to position [188, 0]
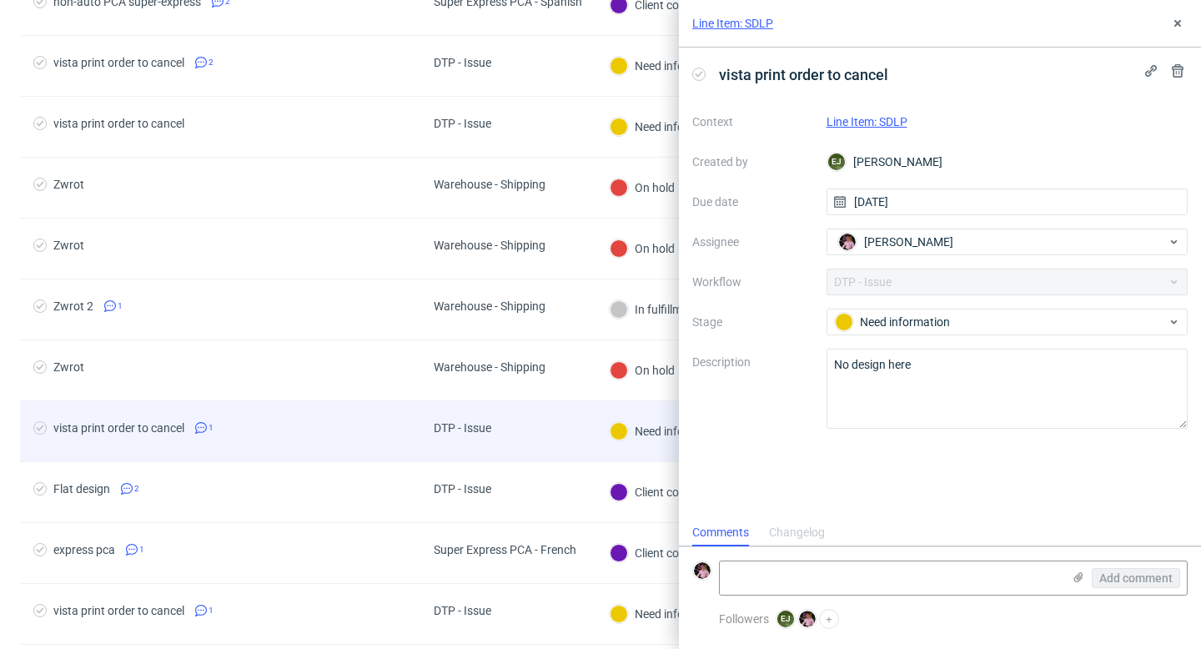
click at [528, 432] on div "DTP - Issue" at bounding box center [507, 431] width 175 height 61
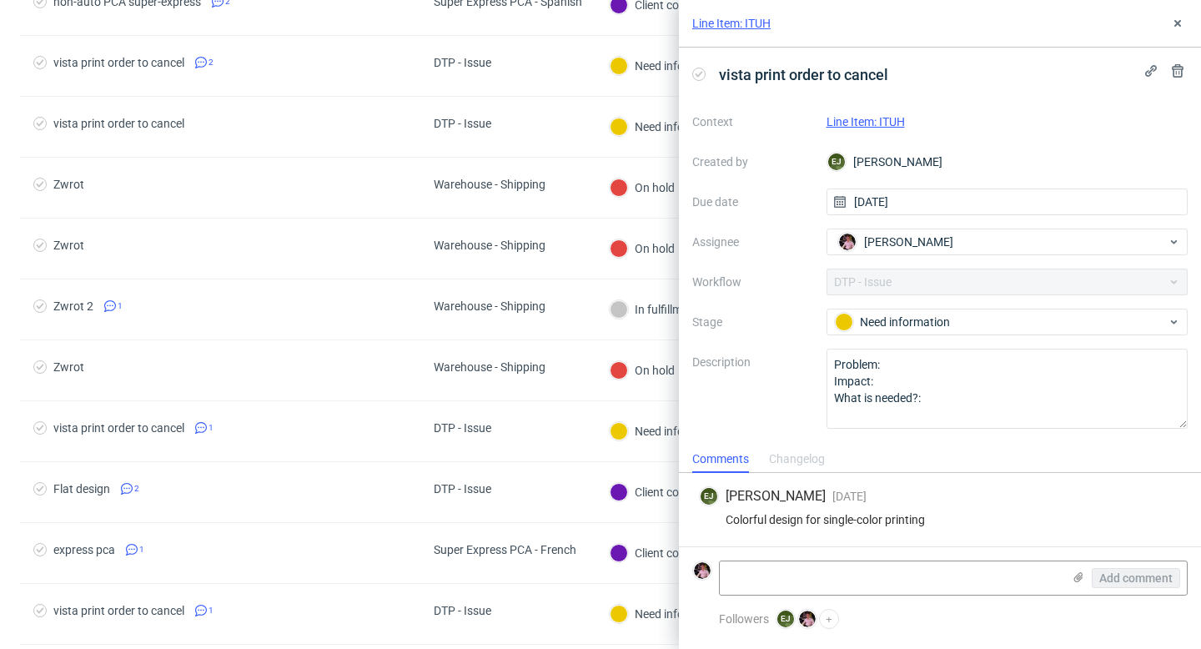
click at [750, 27] on link "Line Item: ITUH" at bounding box center [731, 23] width 78 height 17
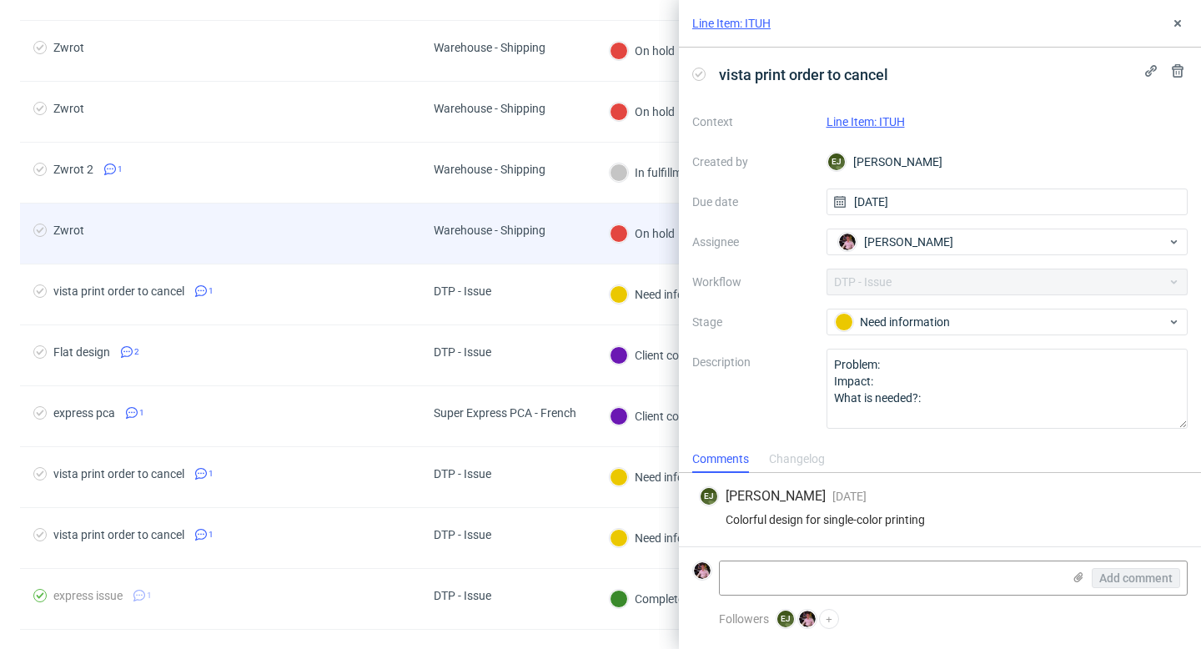
scroll to position [428, 0]
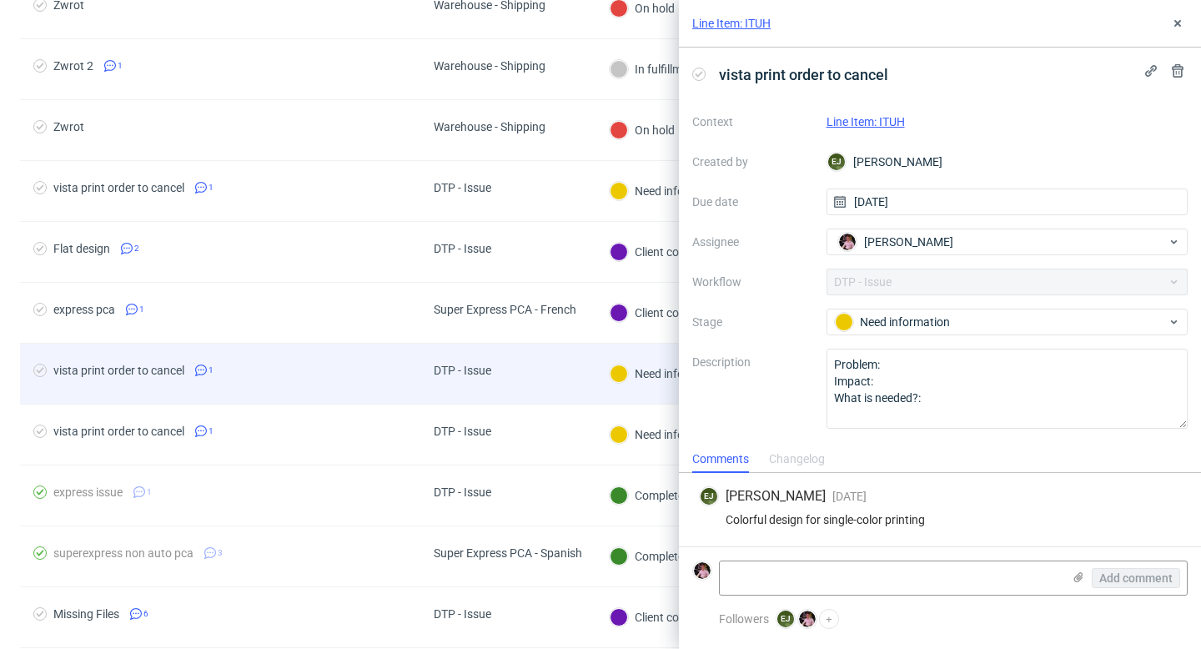
click at [425, 353] on div "DTP - Issue" at bounding box center [462, 374] width 84 height 60
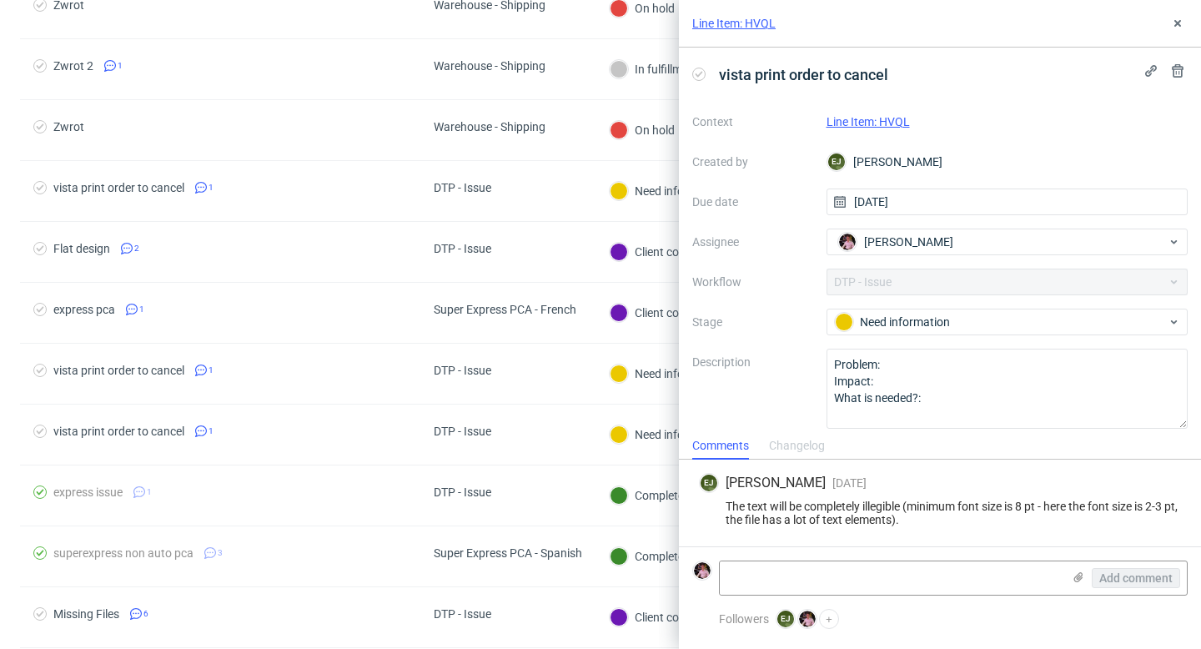
click at [874, 119] on link "Line Item: HVQL" at bounding box center [867, 121] width 83 height 13
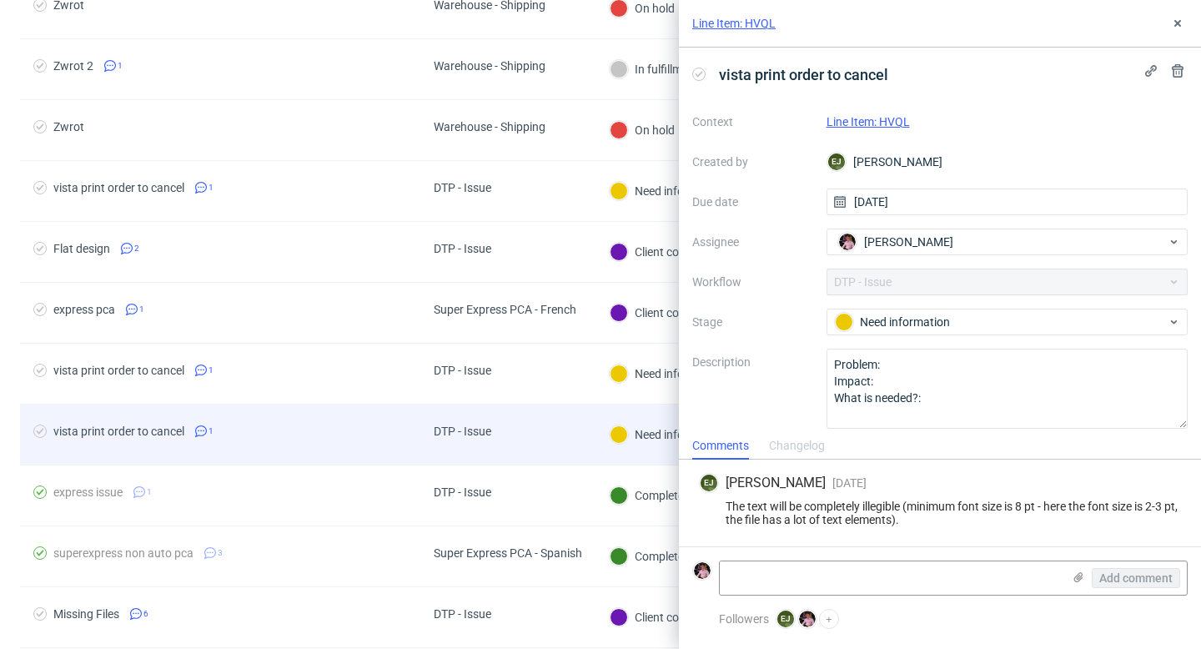
click at [470, 445] on div "DTP - Issue" at bounding box center [462, 434] width 84 height 60
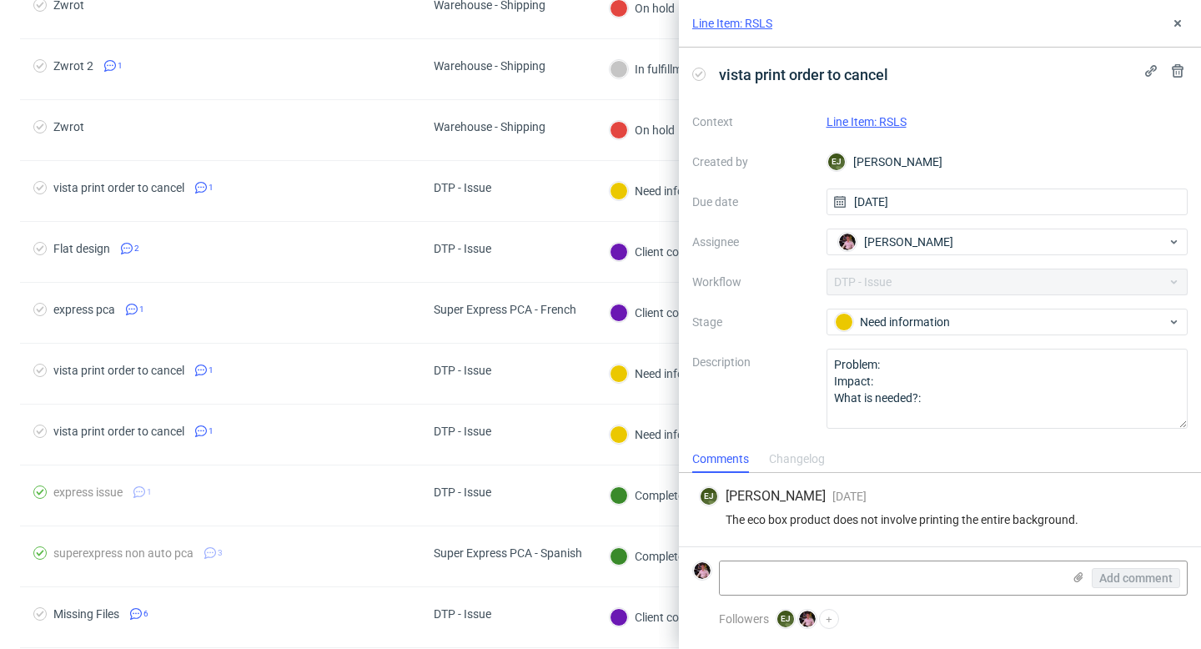
click at [745, 18] on link "Line Item: RSLS" at bounding box center [732, 23] width 80 height 17
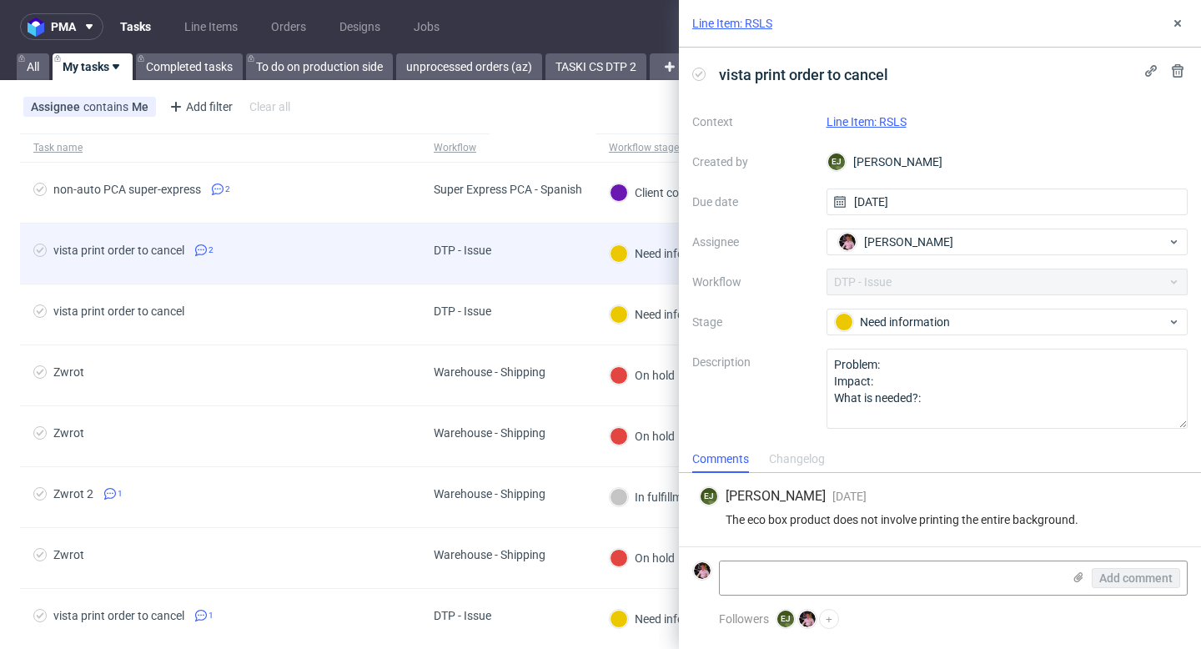
click at [526, 239] on div "DTP - Issue" at bounding box center [507, 253] width 175 height 61
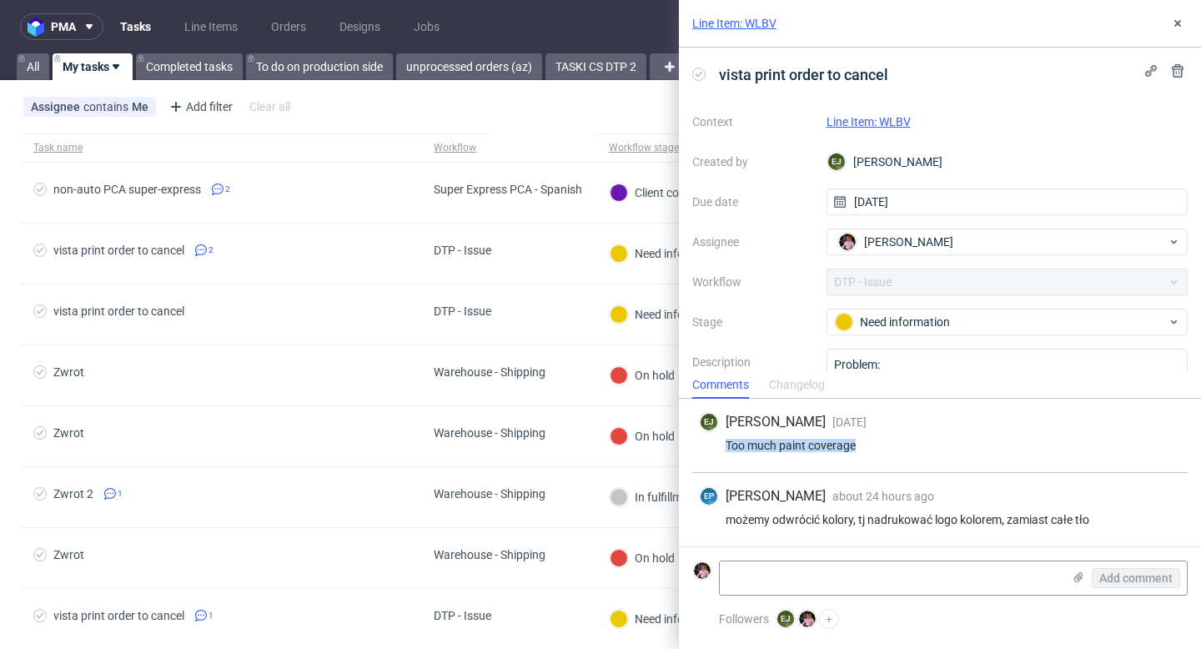
drag, startPoint x: 858, startPoint y: 450, endPoint x: 726, endPoint y: 446, distance: 131.8
click at [726, 446] on div "Too much paint coverage" at bounding box center [940, 445] width 482 height 13
copy div "Too much paint coverage"
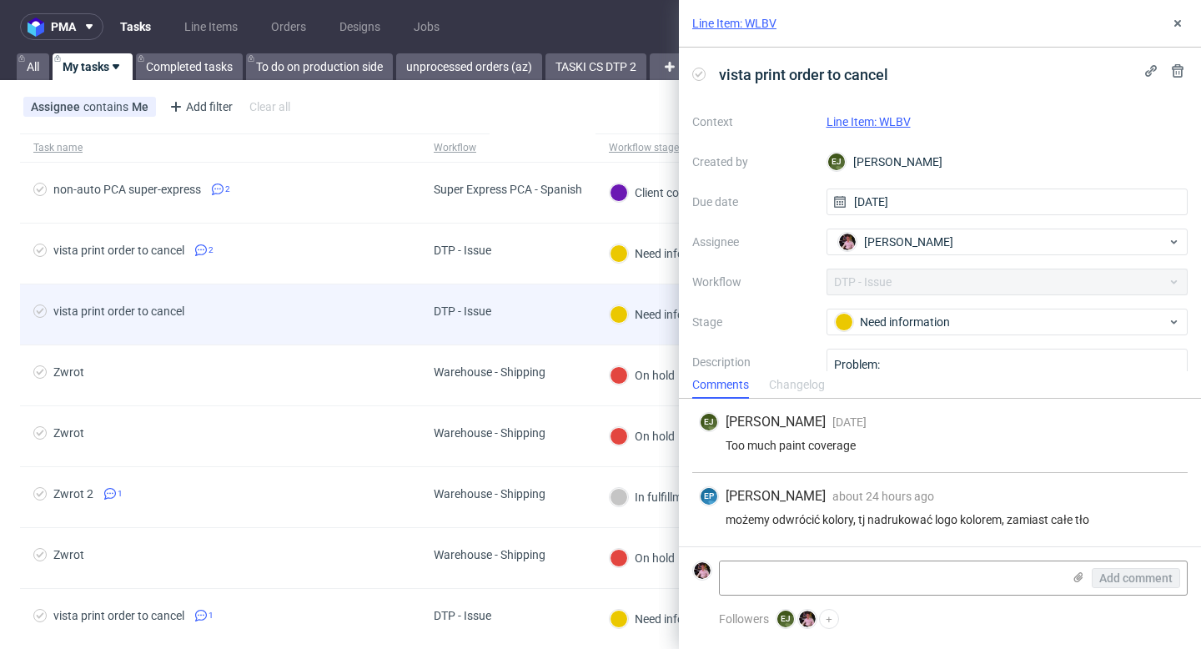
click at [559, 306] on div "DTP - Issue" at bounding box center [507, 314] width 175 height 61
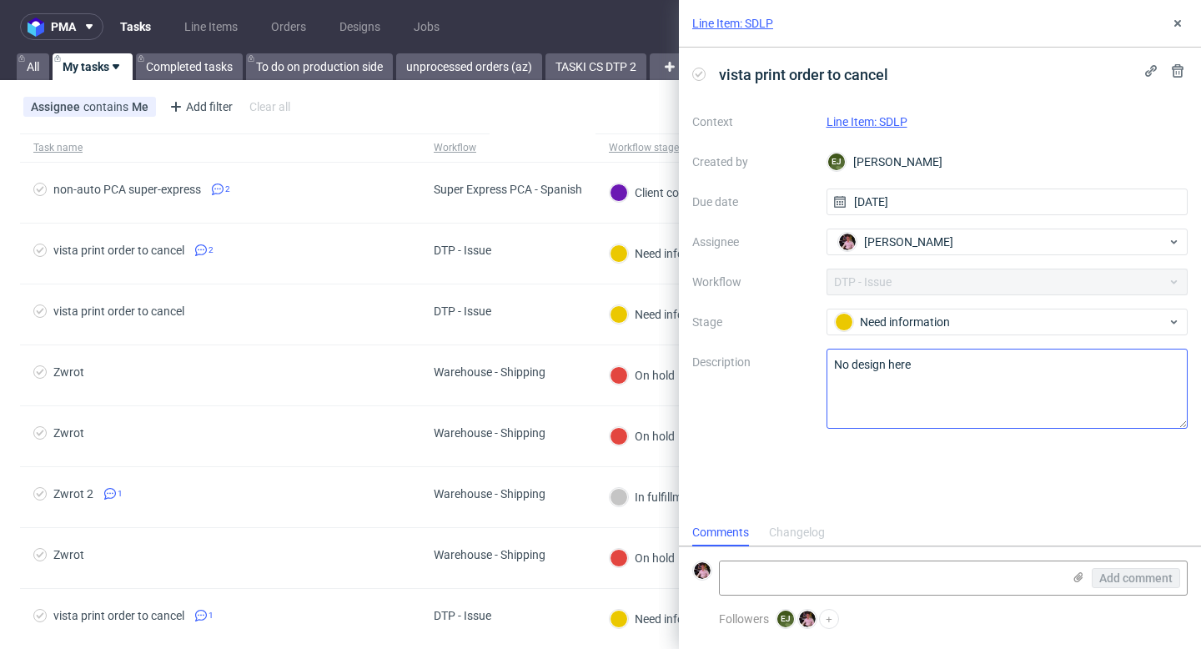
scroll to position [13, 0]
drag, startPoint x: 925, startPoint y: 359, endPoint x: 809, endPoint y: 361, distance: 115.9
click at [809, 361] on div "Context Line Item: SDLP Created by EJ Elżbieta Jelińska Due date 22/09/2025 Ass…" at bounding box center [939, 268] width 495 height 320
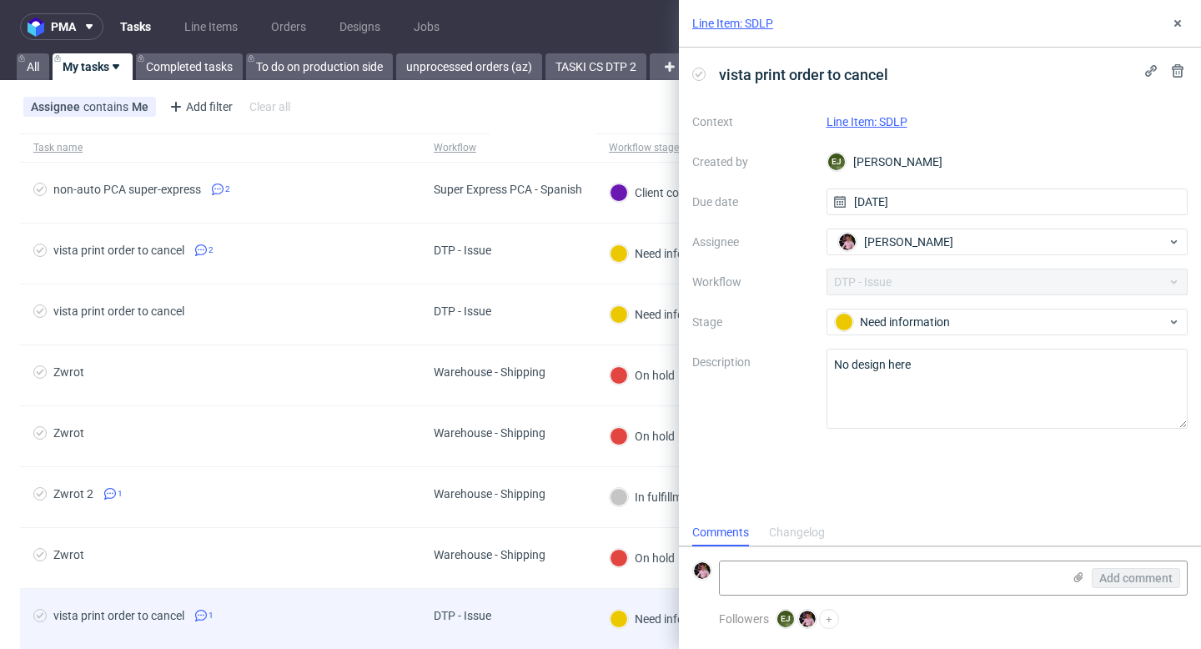
click at [504, 608] on div "DTP - Issue" at bounding box center [462, 619] width 84 height 60
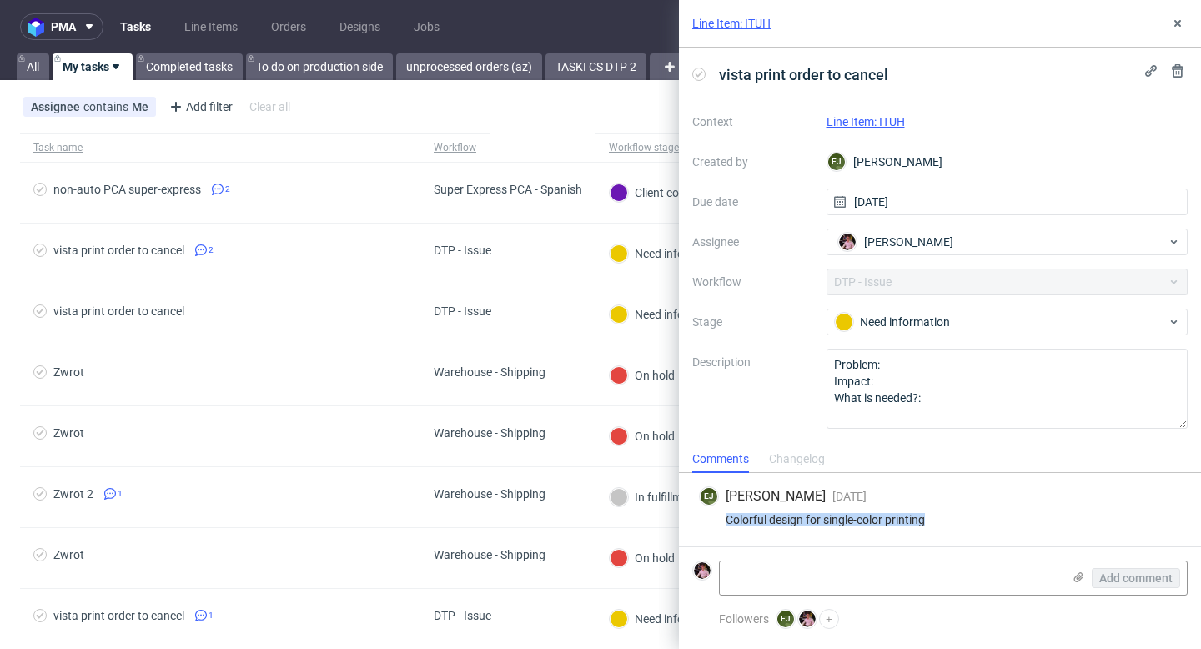
drag, startPoint x: 929, startPoint y: 524, endPoint x: 713, endPoint y: 519, distance: 216.0
click at [713, 519] on div "Colorful design for single-color printing" at bounding box center [940, 519] width 482 height 13
copy div "Colorful design for single-color printing"
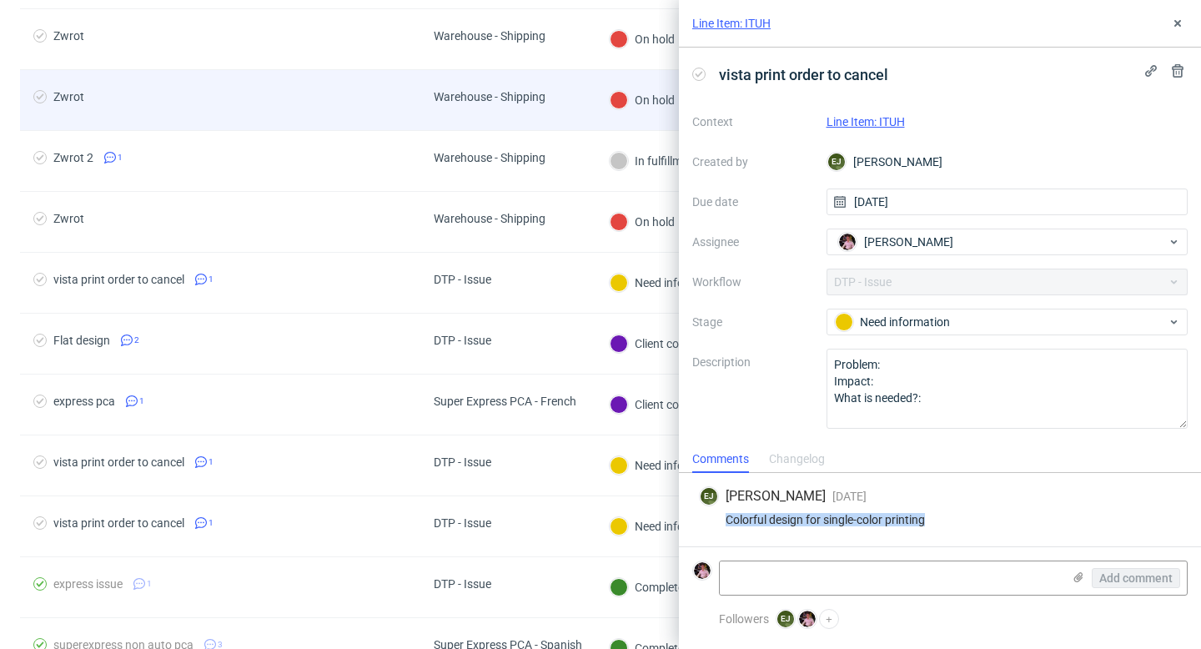
scroll to position [369, 0]
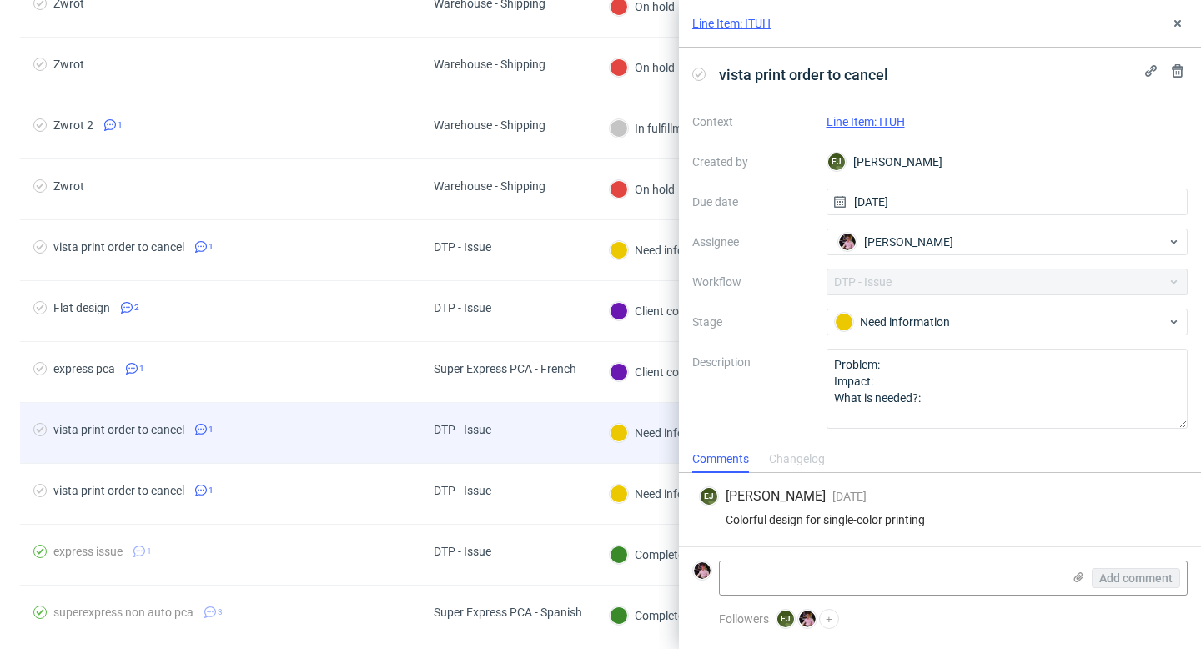
click at [499, 450] on div "DTP - Issue" at bounding box center [462, 433] width 84 height 60
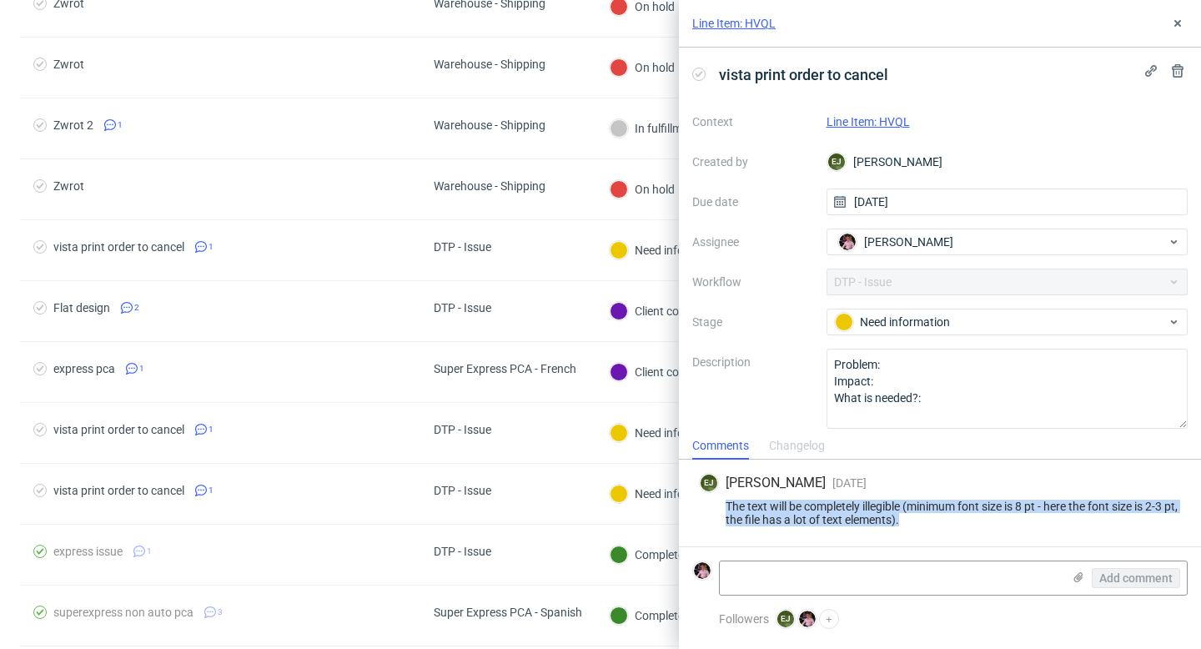
drag, startPoint x: 924, startPoint y: 523, endPoint x: 702, endPoint y: 504, distance: 222.5
click at [702, 504] on div "The text will be completely illegible (minimum font size is 8 pt - here the fon…" at bounding box center [940, 512] width 482 height 27
copy div "The text will be completely illegible (minimum font size is 8 pt - here the fon…"
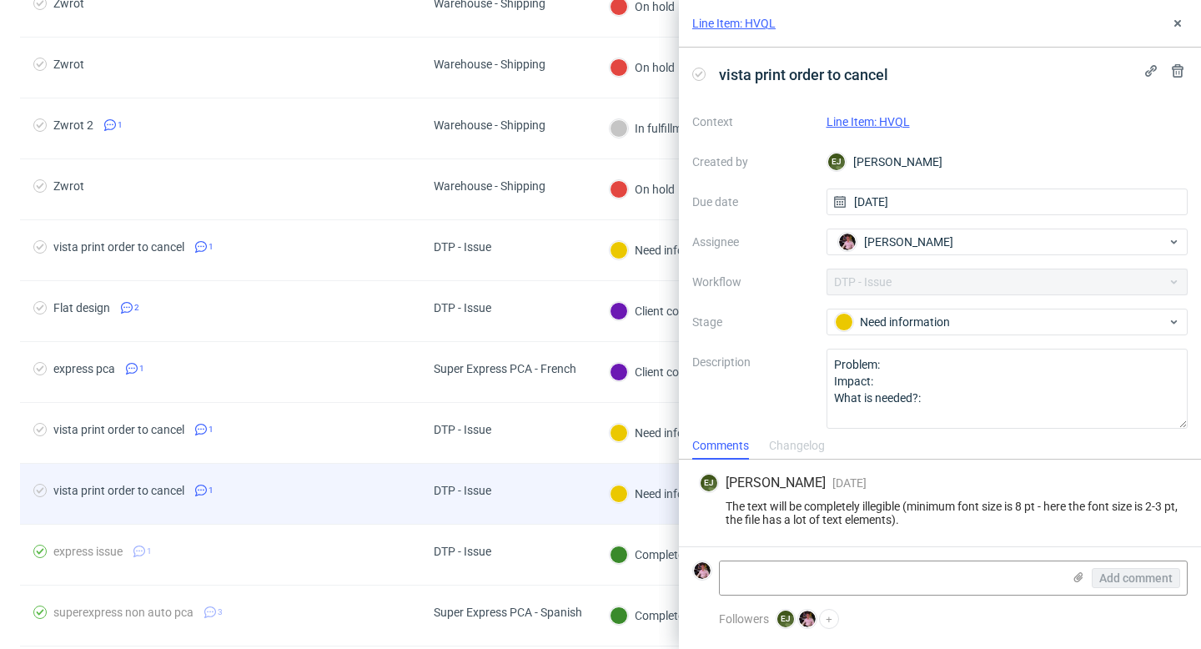
click at [569, 499] on div "DTP - Issue" at bounding box center [507, 494] width 175 height 61
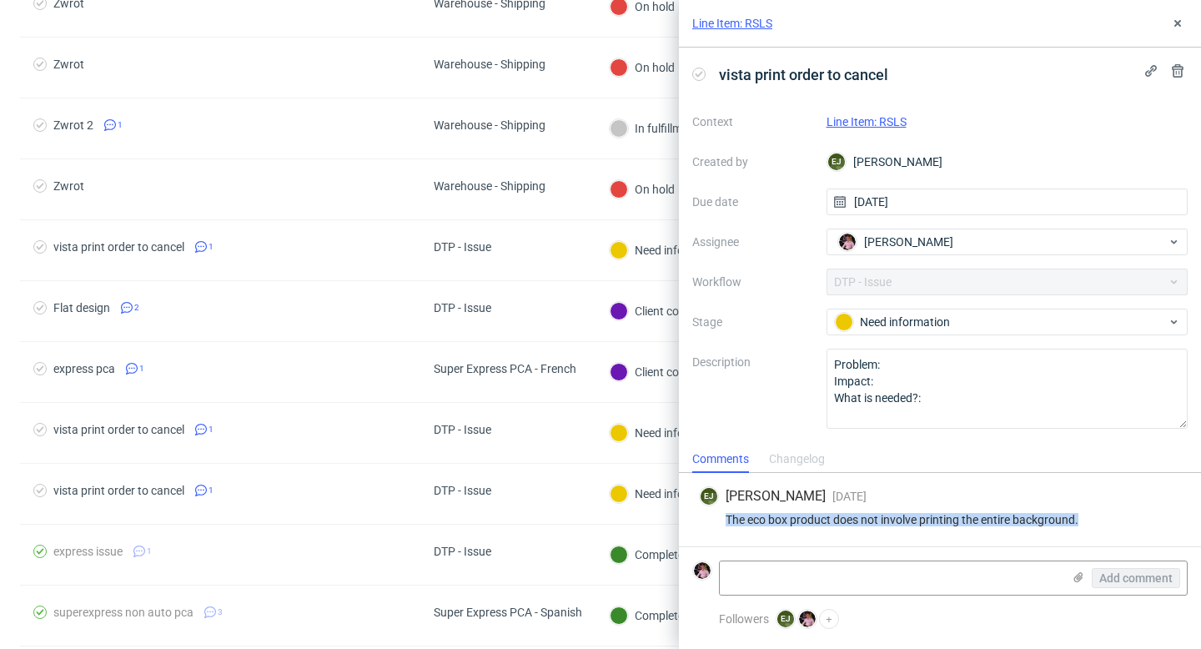
drag, startPoint x: 1081, startPoint y: 514, endPoint x: 726, endPoint y: 513, distance: 355.2
click at [726, 513] on div "The eco box product does not involve printing the entire background." at bounding box center [940, 519] width 482 height 13
copy div "The eco box product does not involve printing the entire background."
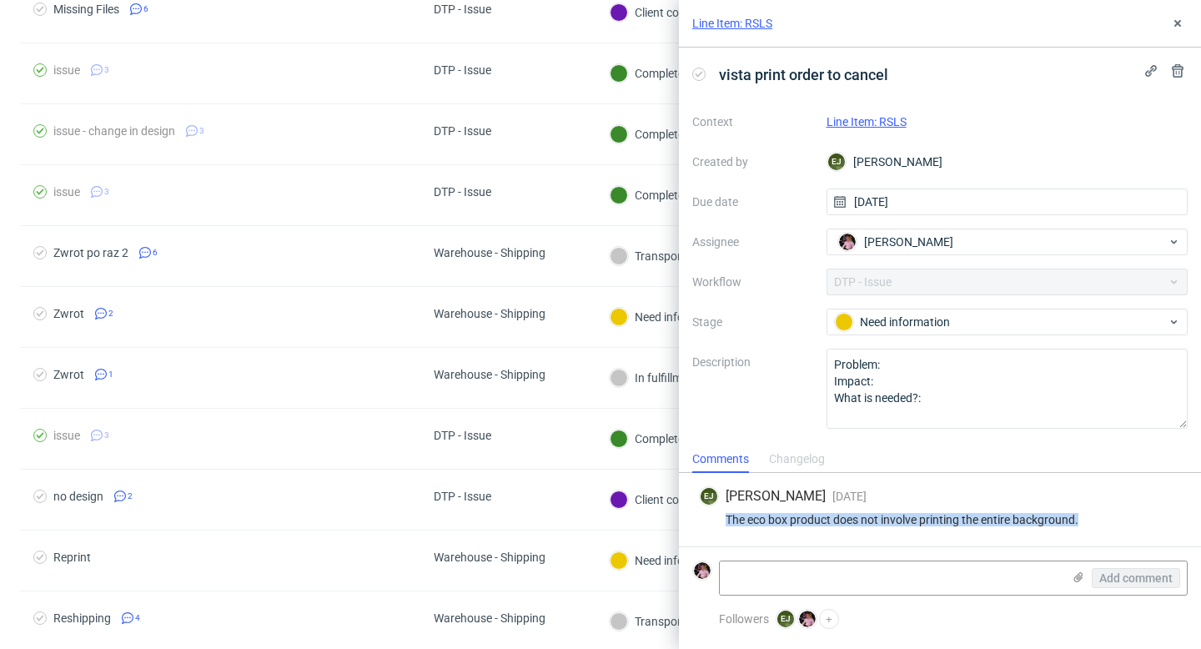
scroll to position [1020, 0]
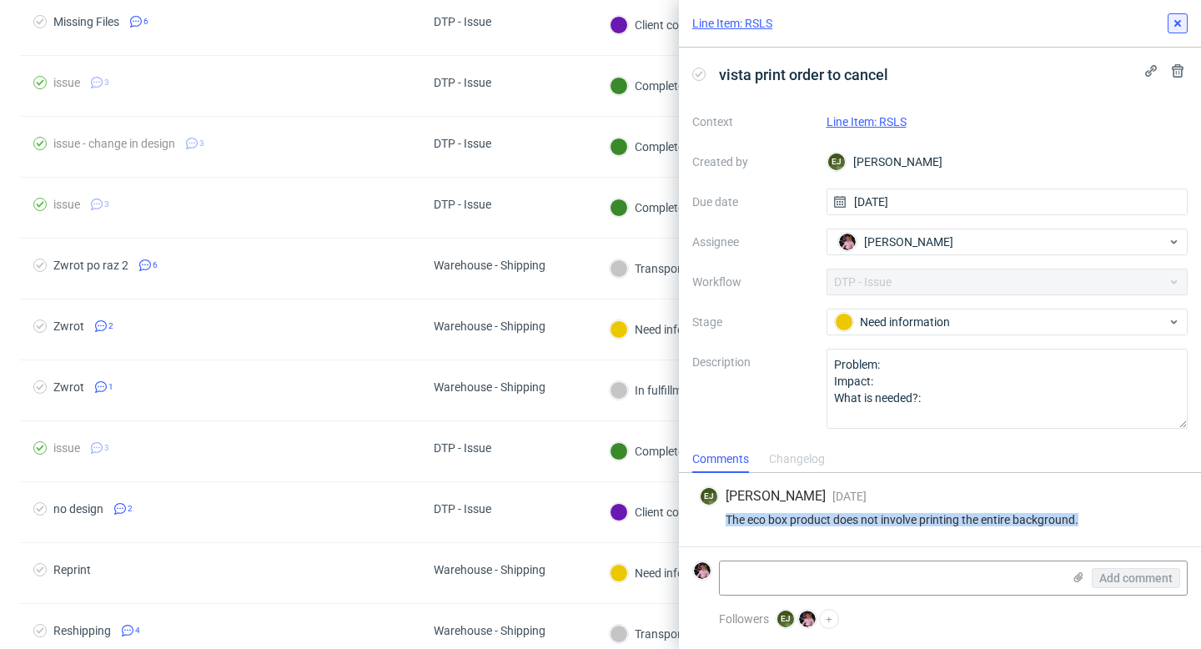
click at [1175, 22] on use at bounding box center [1177, 23] width 7 height 7
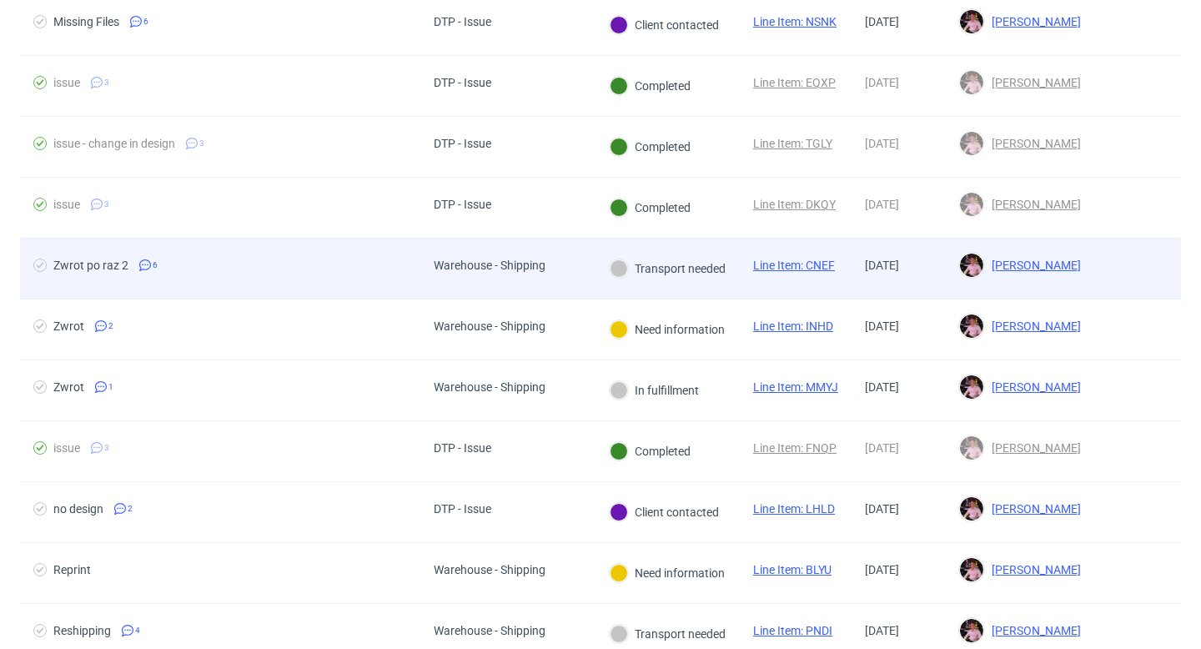
click at [515, 288] on div "Warehouse - Shipping" at bounding box center [489, 268] width 138 height 60
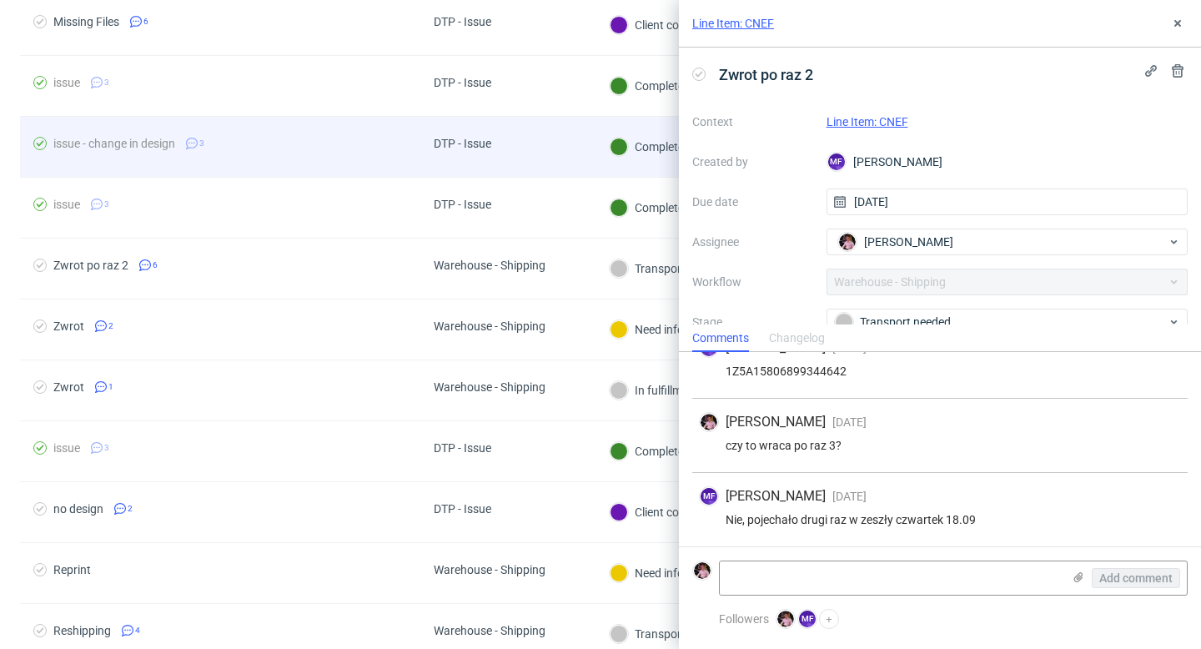
scroll to position [955, 0]
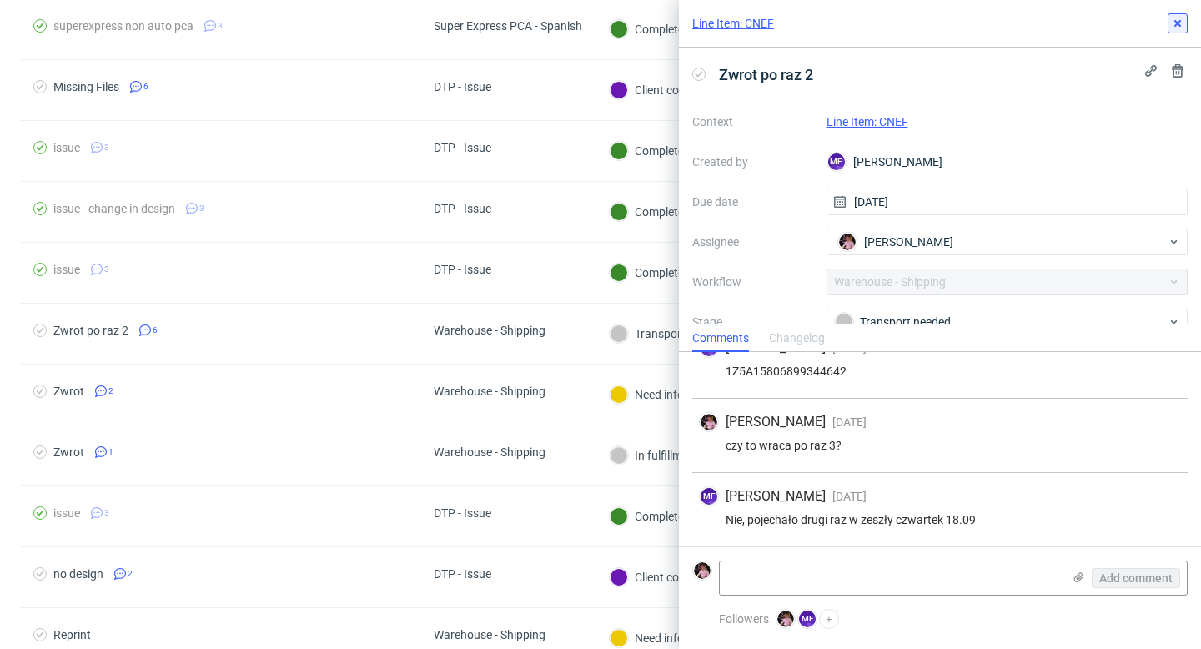
click at [1177, 28] on icon at bounding box center [1177, 23] width 13 height 13
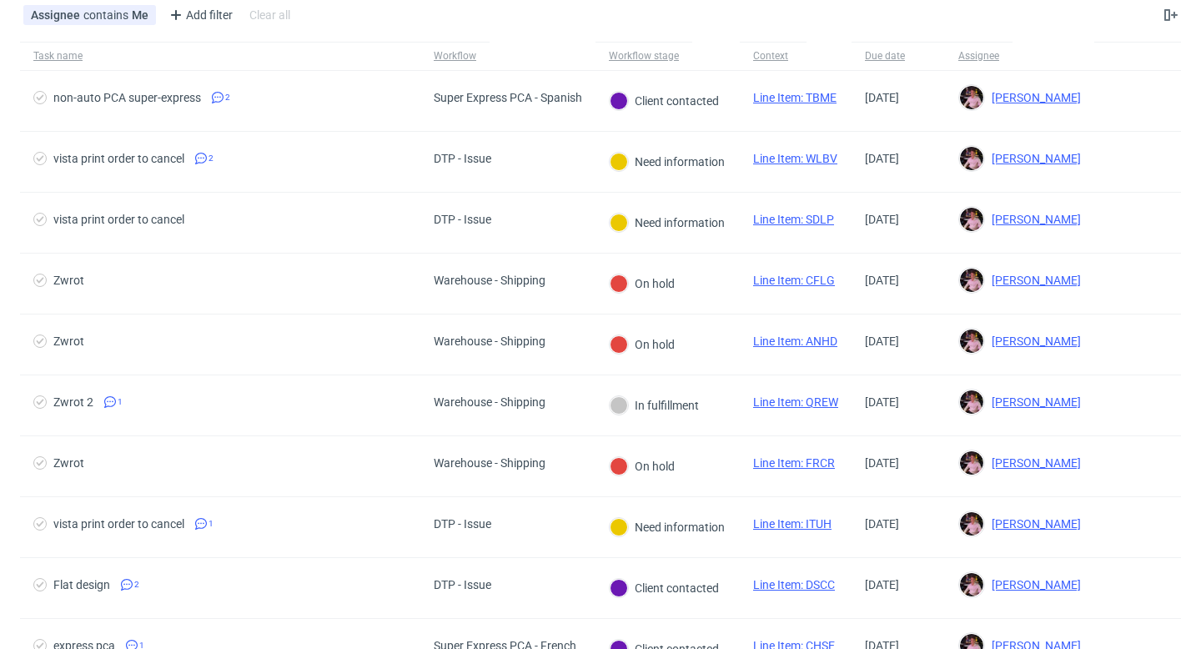
scroll to position [87, 0]
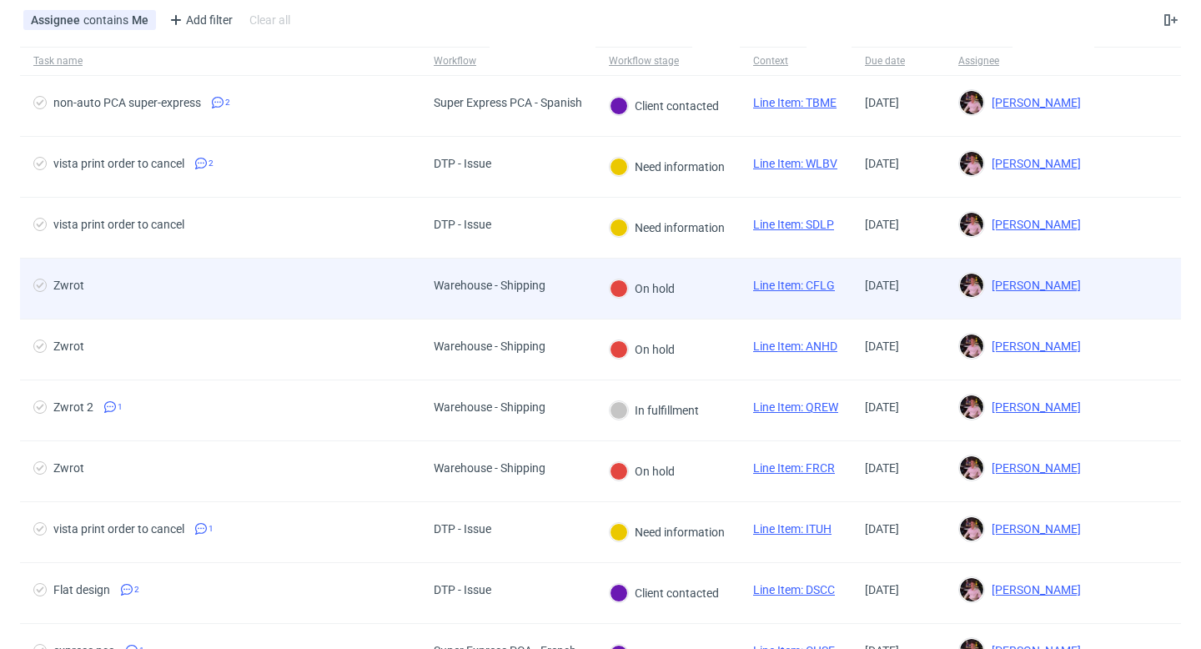
click at [532, 284] on div "Warehouse - Shipping" at bounding box center [490, 284] width 112 height 13
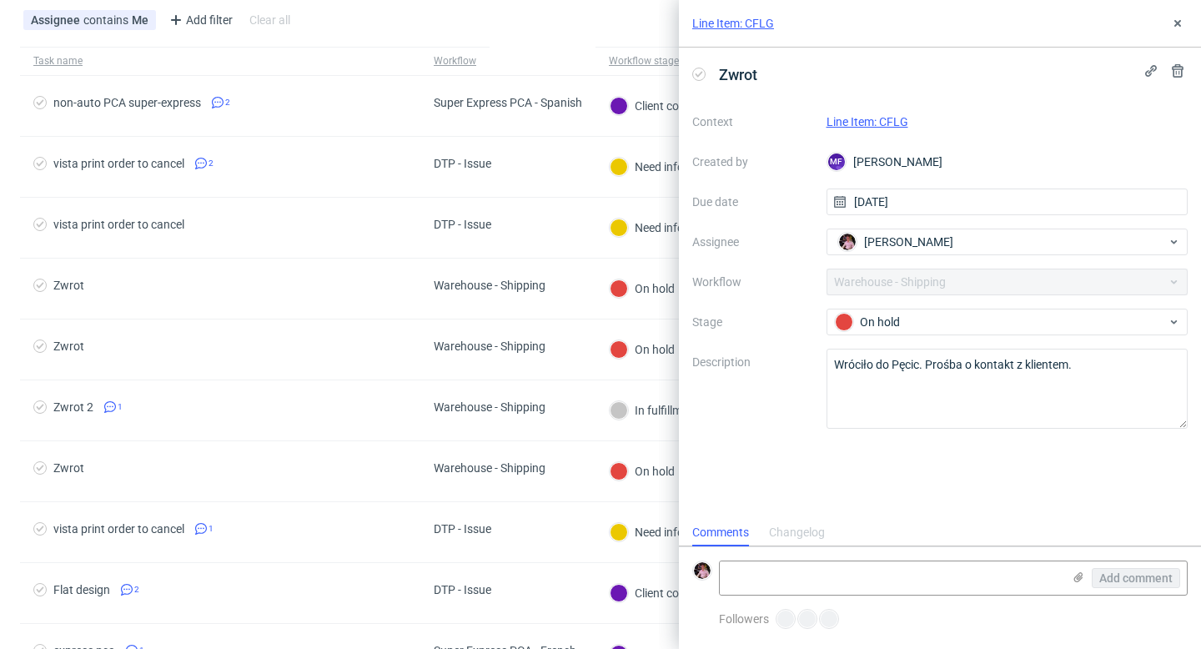
scroll to position [13, 0]
click at [870, 124] on link "Line Item: CFLG" at bounding box center [867, 121] width 82 height 13
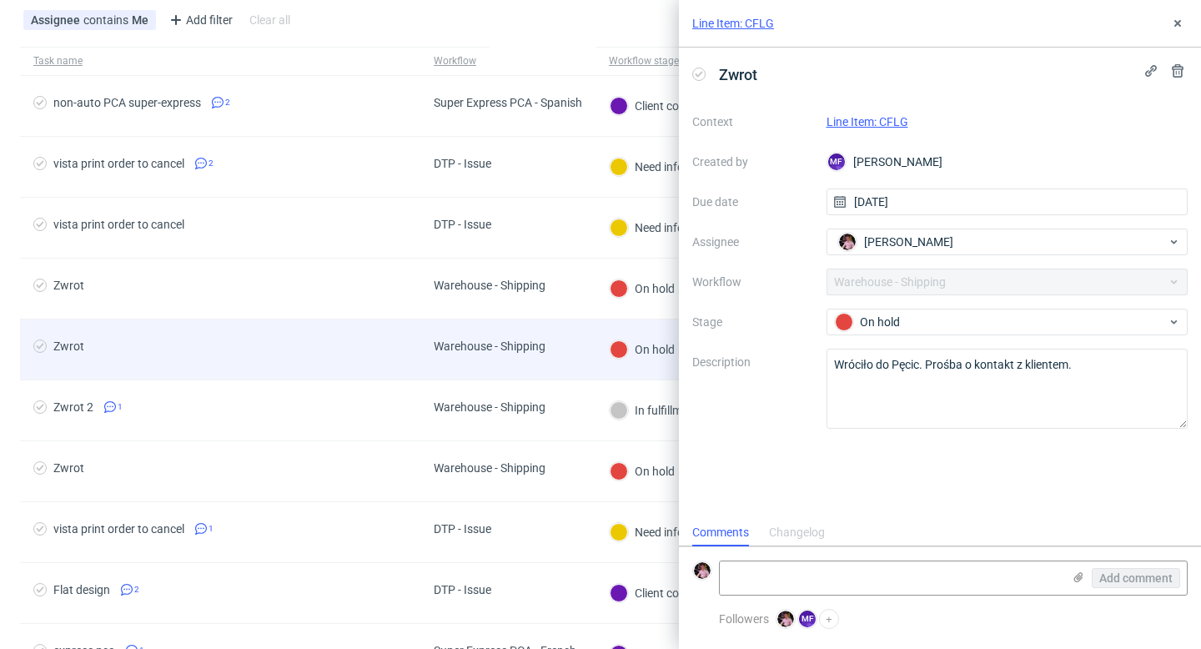
click at [465, 340] on div "Warehouse - Shipping" at bounding box center [490, 345] width 112 height 13
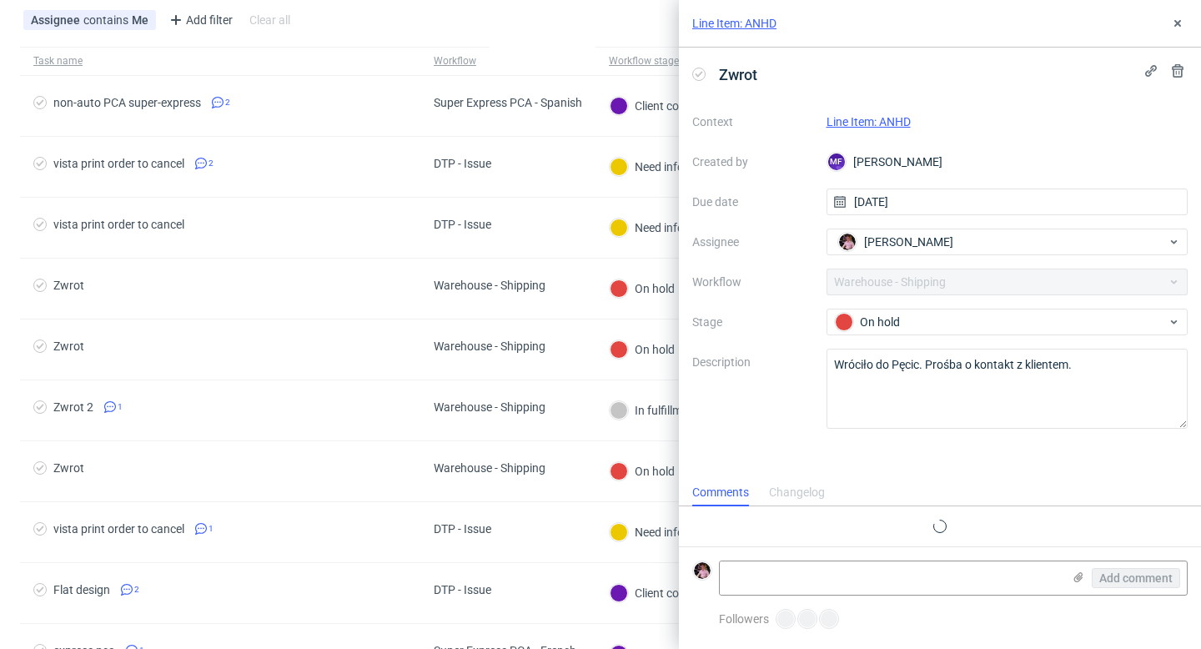
scroll to position [13, 0]
click at [895, 123] on link "Line Item: ANHD" at bounding box center [868, 121] width 84 height 13
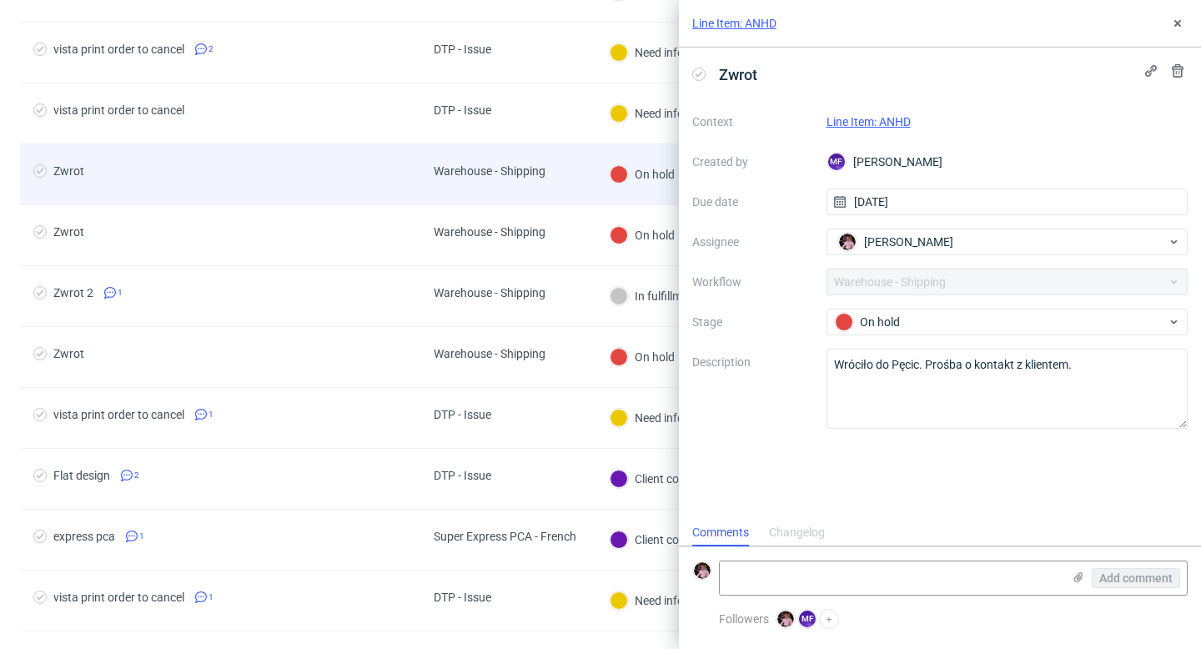
scroll to position [243, 0]
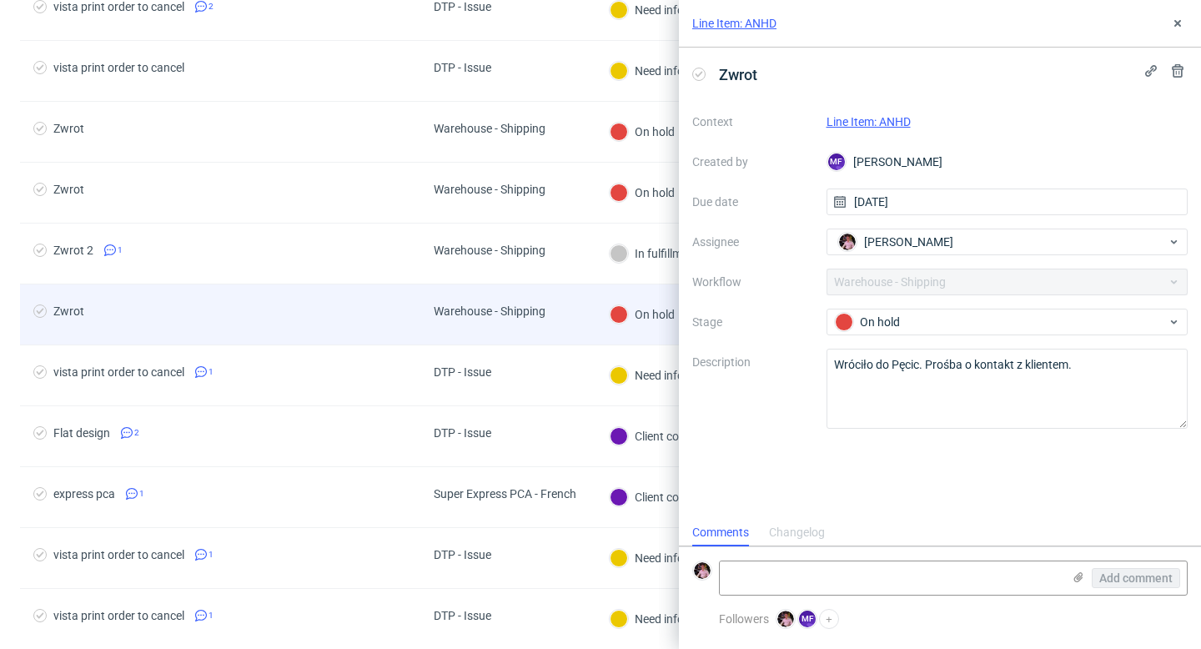
click at [467, 325] on div "Warehouse - Shipping" at bounding box center [489, 314] width 138 height 60
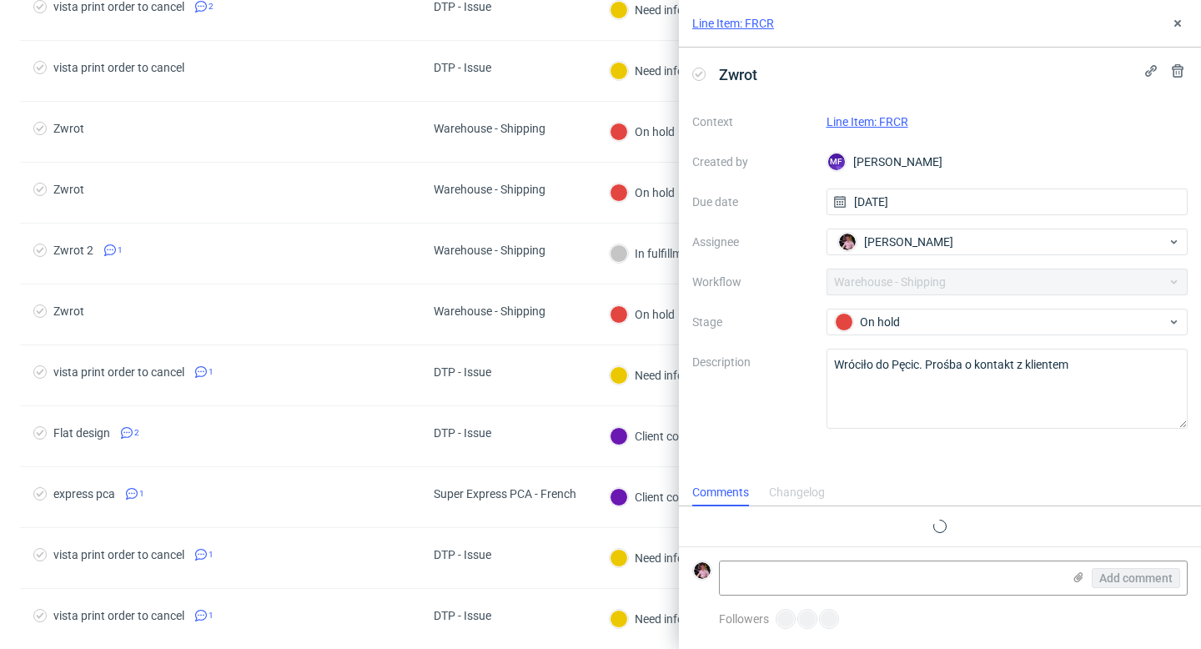
scroll to position [13, 0]
click at [875, 115] on link "Line Item: FRCR" at bounding box center [867, 121] width 82 height 13
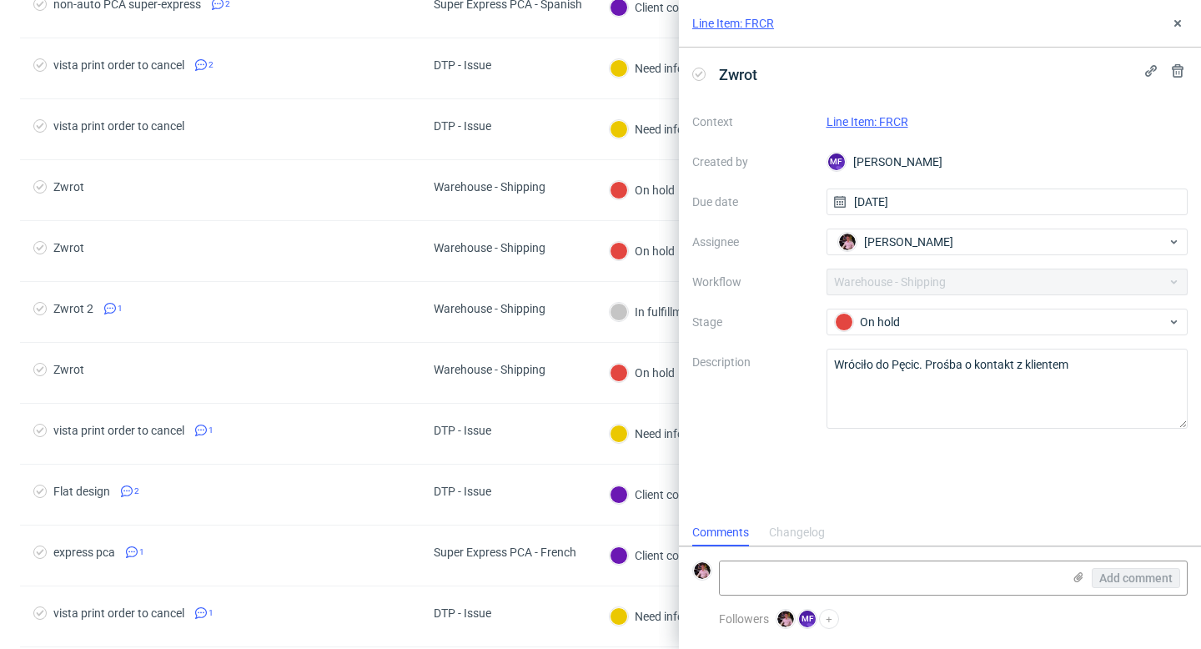
scroll to position [173, 0]
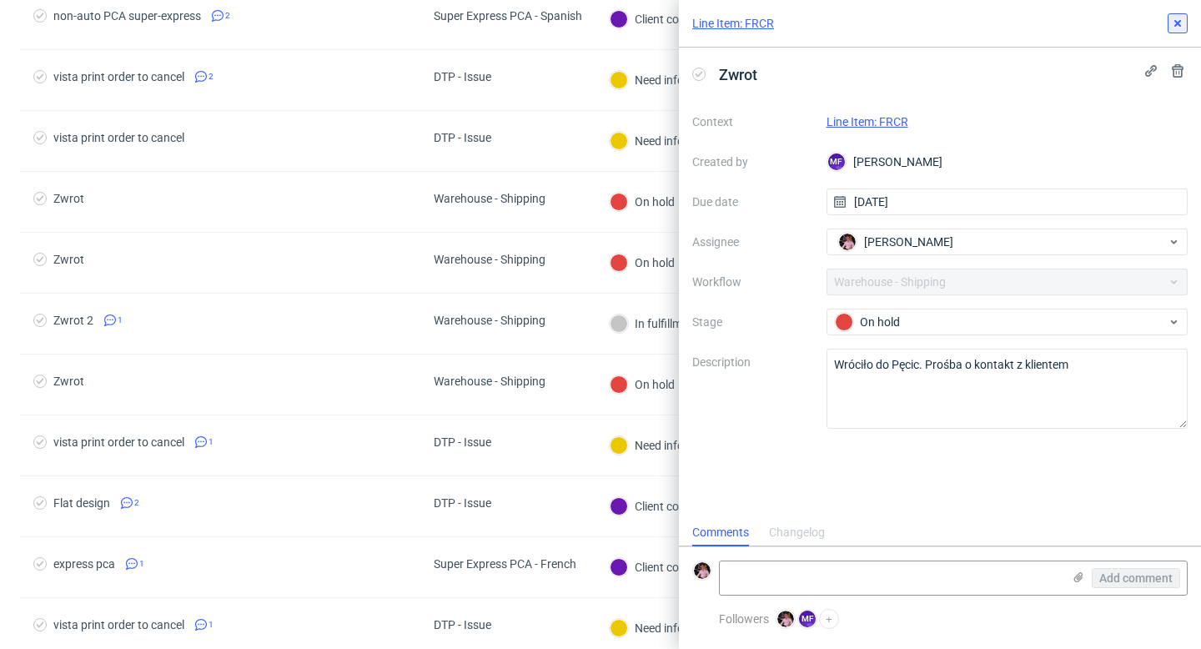
click at [1176, 20] on icon at bounding box center [1177, 23] width 13 height 13
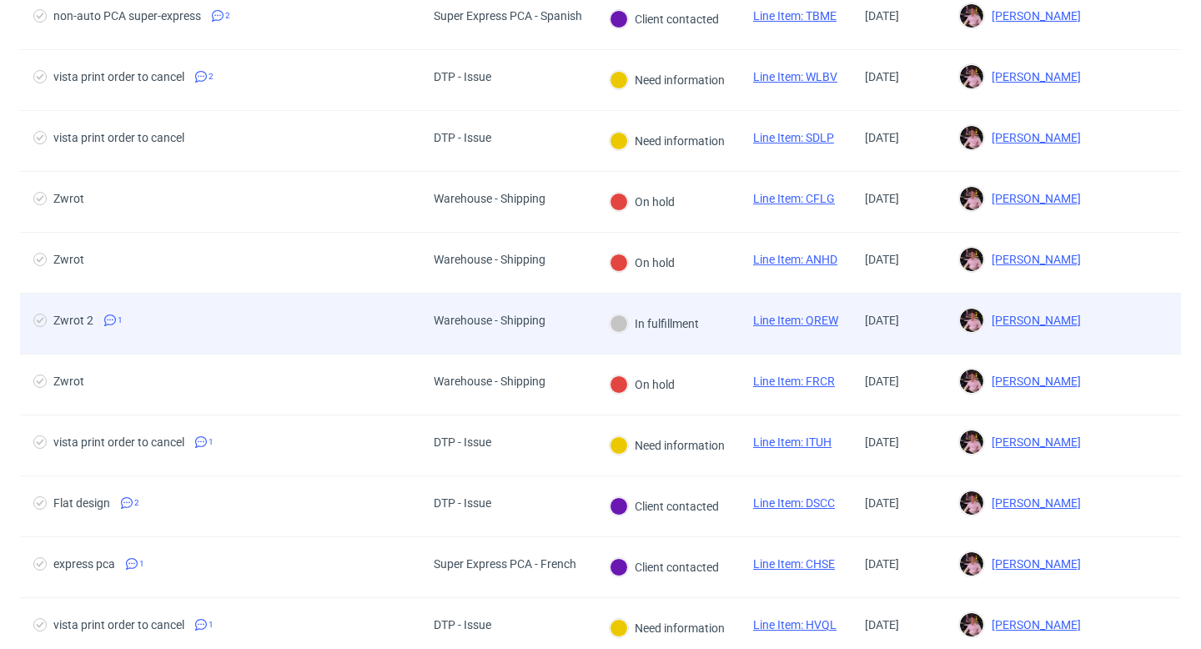
click at [489, 321] on div "Warehouse - Shipping" at bounding box center [490, 319] width 112 height 13
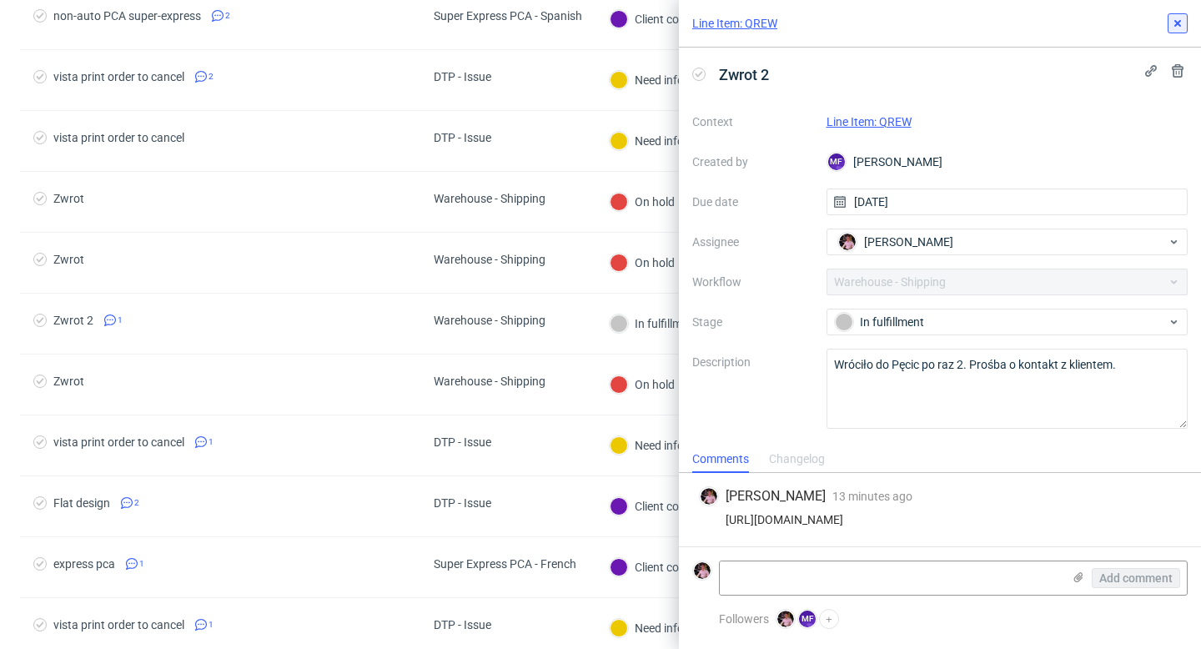
click at [1177, 28] on icon at bounding box center [1177, 23] width 13 height 13
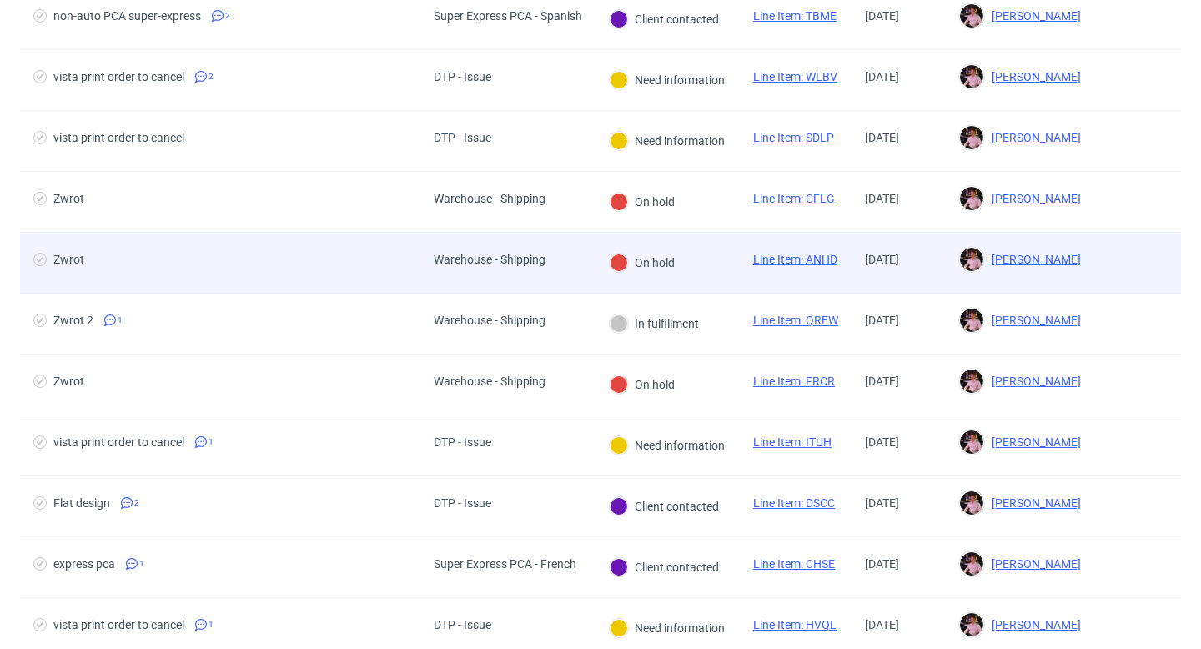
click at [409, 233] on div "Zwrot" at bounding box center [220, 263] width 400 height 60
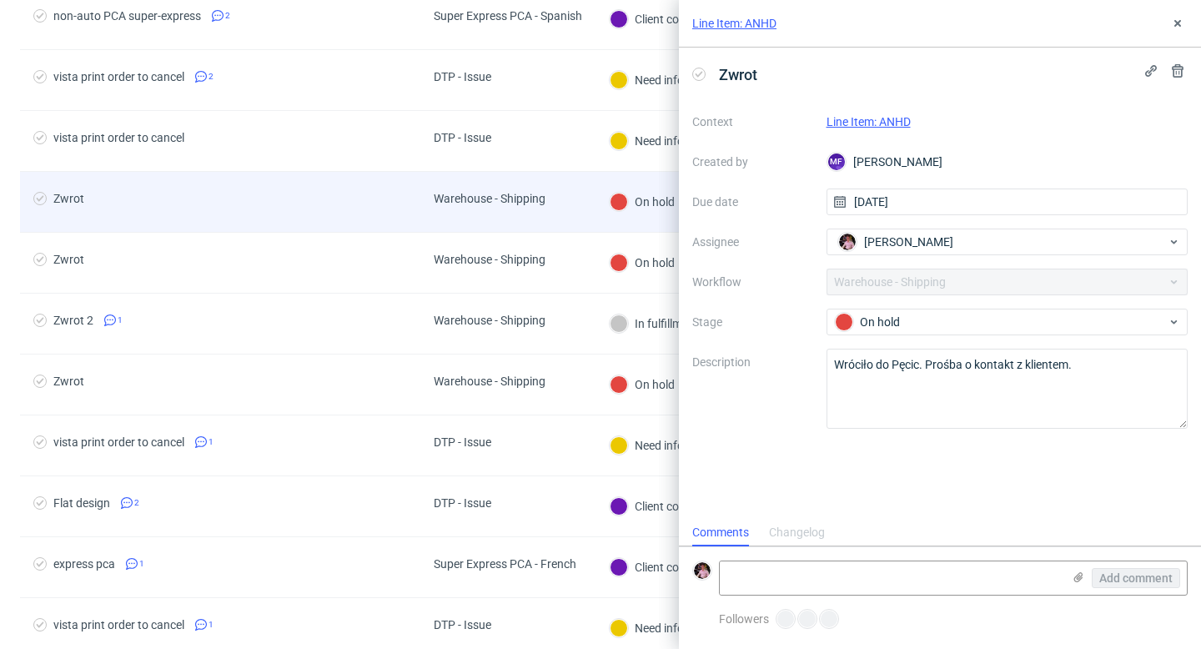
scroll to position [13, 0]
click at [414, 205] on div "Zwrot" at bounding box center [220, 202] width 400 height 60
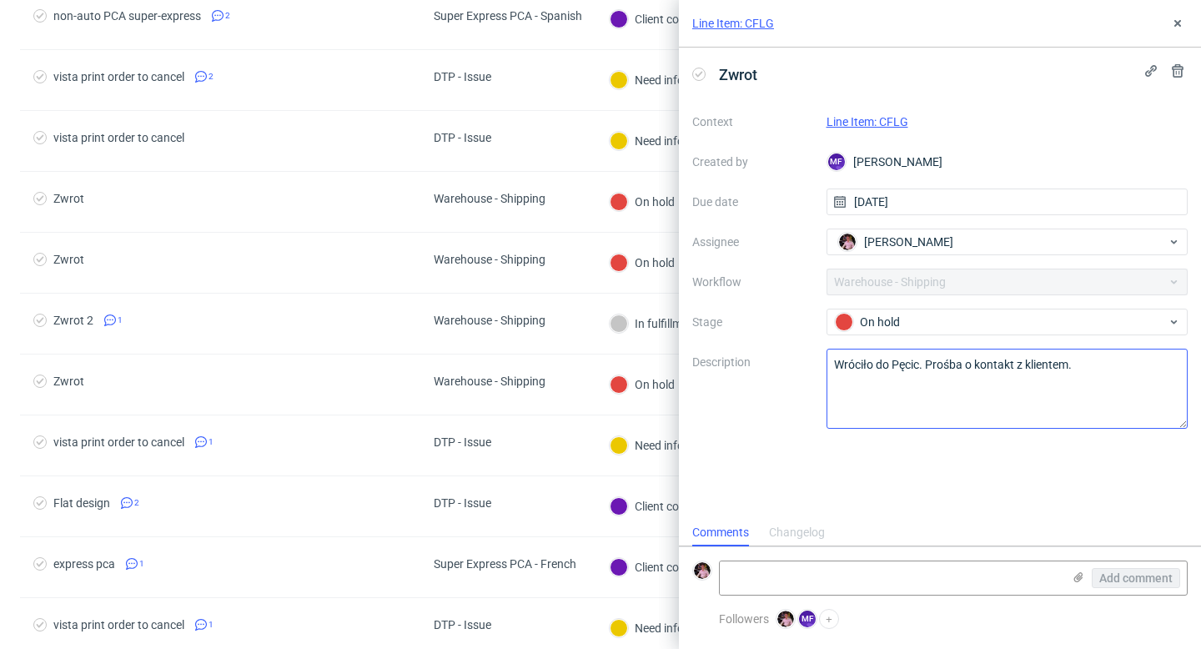
scroll to position [13, 0]
click at [882, 576] on textarea at bounding box center [891, 577] width 342 height 33
paste textarea "https://app-eu1.hubspot.com/contacts/25600958/record/0-5/232708069563"
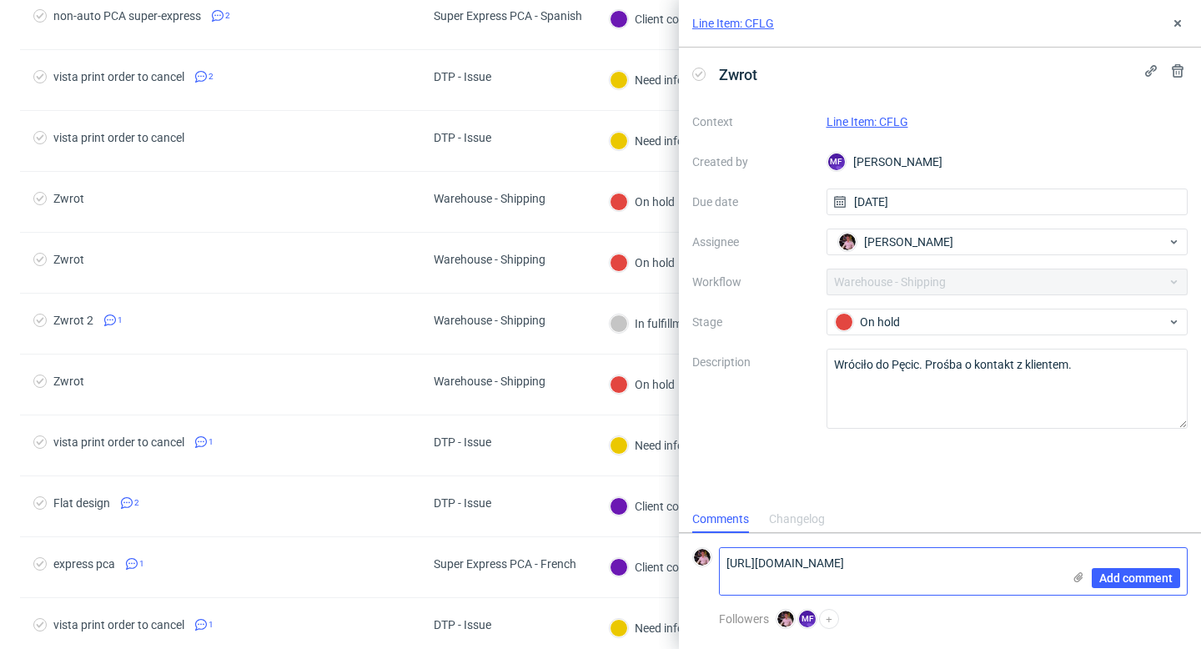
scroll to position [0, 0]
type textarea "https://app-eu1.hubspot.com/contacts/25600958/record/0-5/232708069563"
click at [1165, 579] on span "Add comment" at bounding box center [1135, 578] width 73 height 12
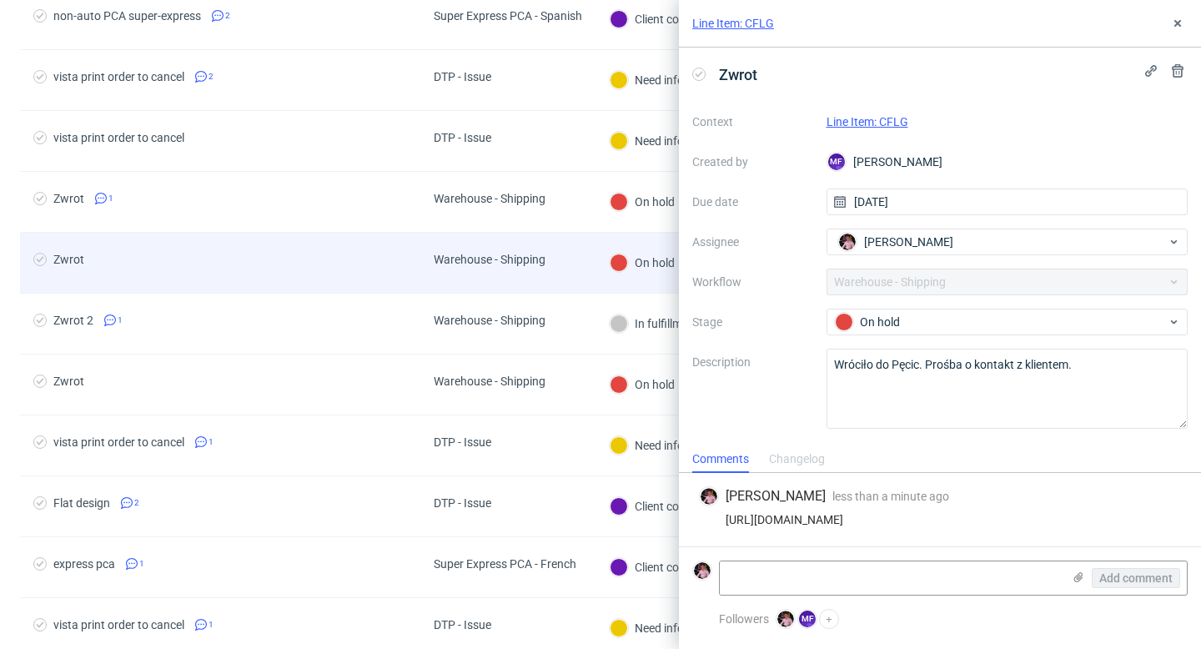
click at [542, 263] on div "Warehouse - Shipping" at bounding box center [490, 259] width 112 height 13
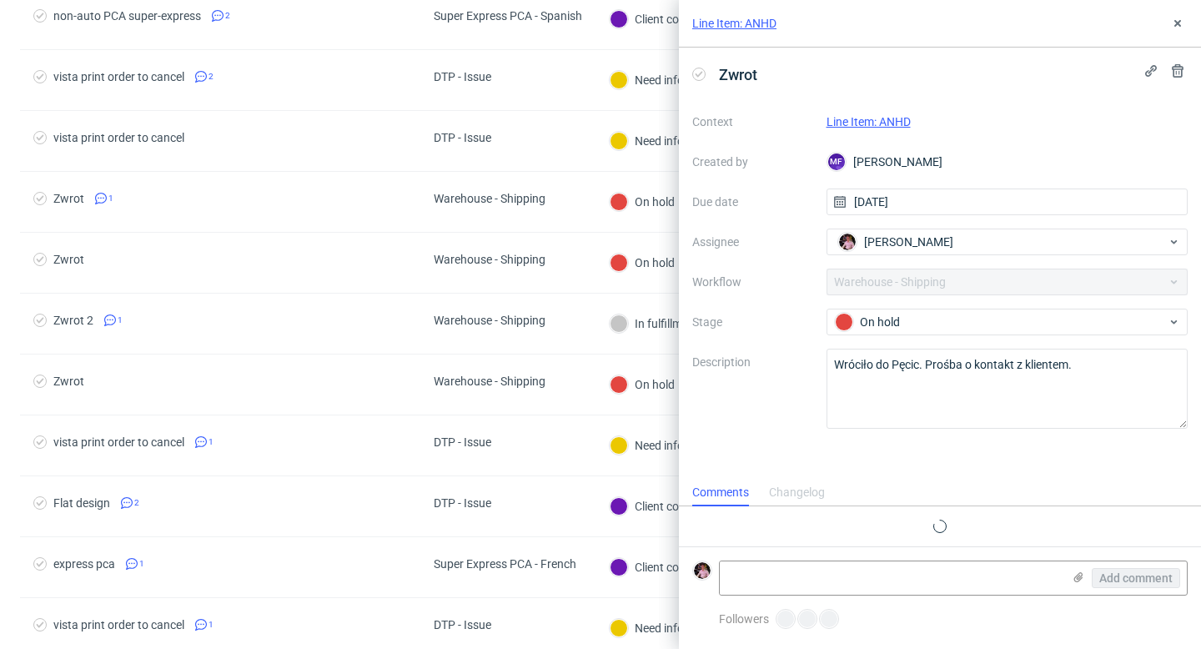
scroll to position [13, 0]
click at [933, 581] on textarea at bounding box center [891, 577] width 342 height 33
paste textarea "https://app-eu1.hubspot.com/contacts/25600958/record/0-5/232708069563"
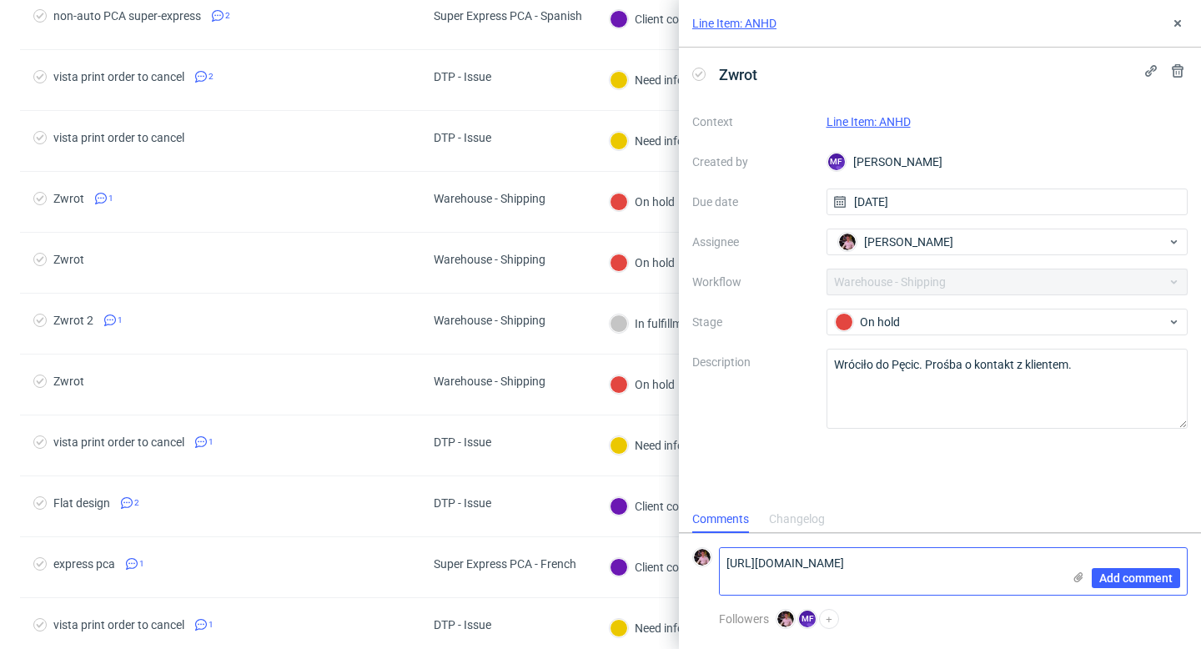
scroll to position [0, 0]
type textarea "https://app-eu1.hubspot.com/contacts/25600958/record/0-5/232708069563"
click at [1141, 574] on span "Add comment" at bounding box center [1135, 578] width 73 height 12
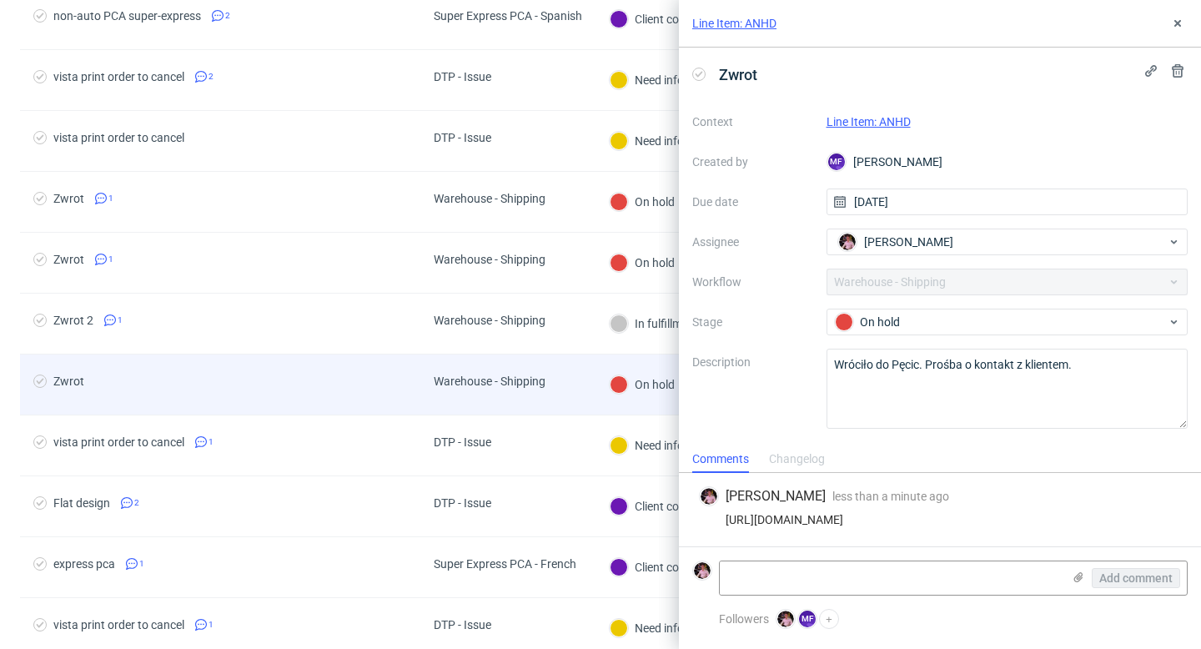
click at [530, 404] on div "Warehouse - Shipping" at bounding box center [489, 384] width 138 height 60
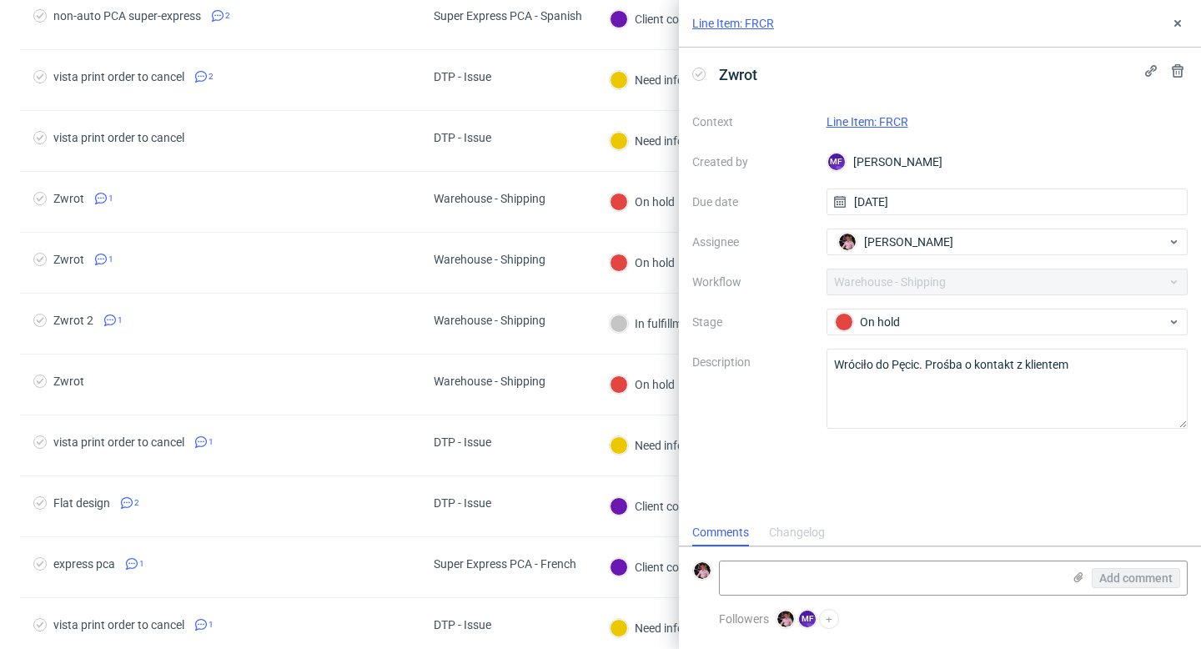
scroll to position [13, 0]
click at [953, 577] on textarea at bounding box center [891, 577] width 342 height 33
paste textarea "https://app-eu1.hubspot.com/contacts/25600958/record/0-5/232708069563"
type textarea "https://app-eu1.hubspot.com/contacts/25600958/record/0-5/232708069563"
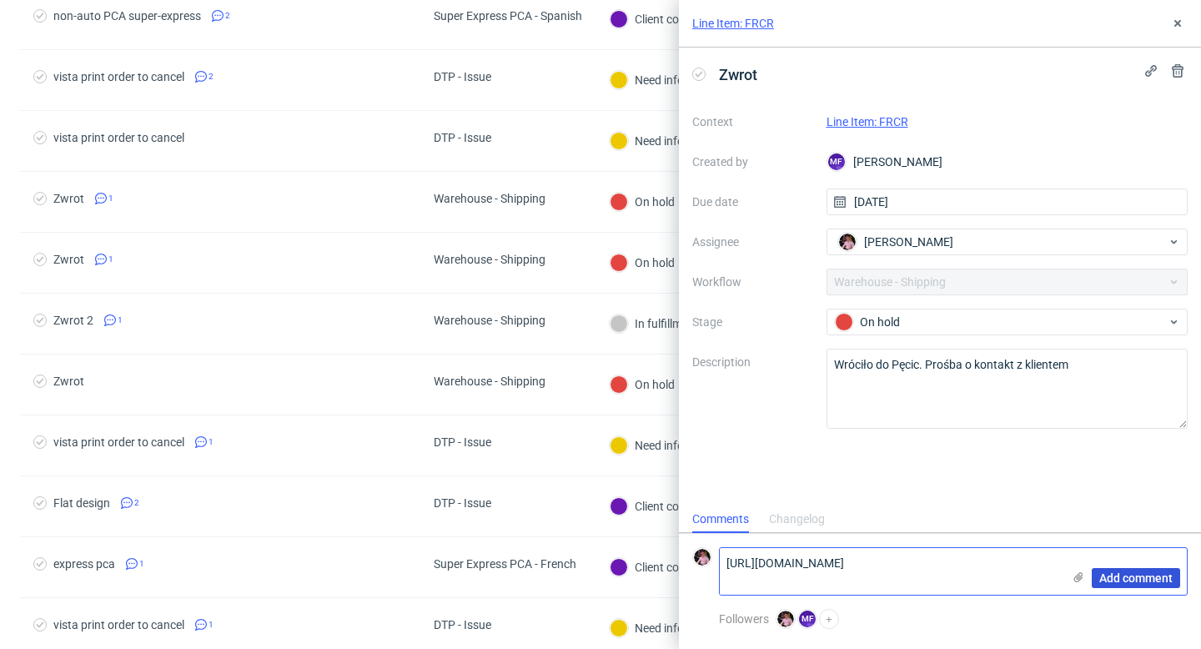
click at [1101, 580] on span "Add comment" at bounding box center [1135, 578] width 73 height 12
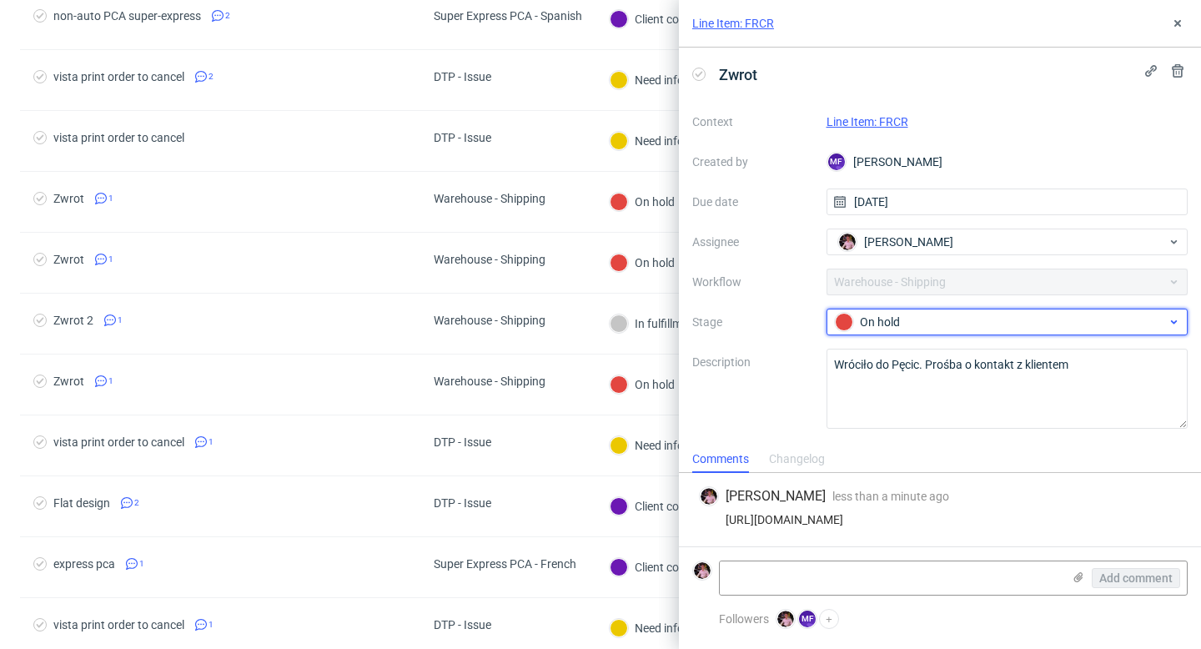
click at [925, 329] on div "On hold" at bounding box center [1001, 322] width 332 height 18
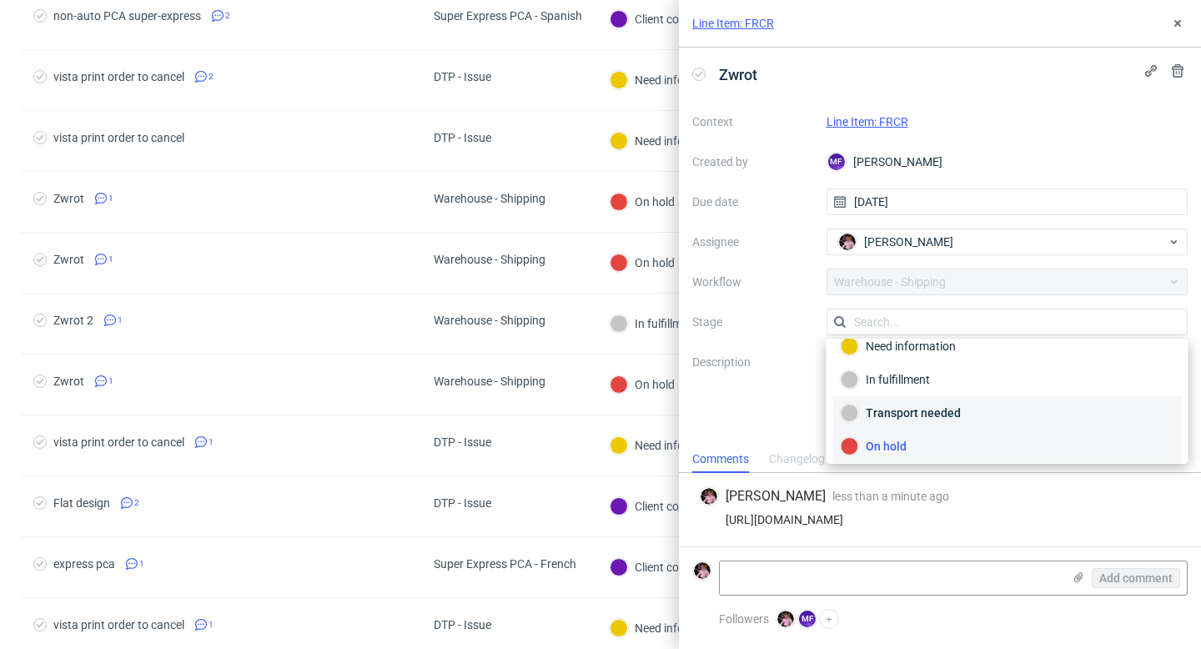
scroll to position [33, 0]
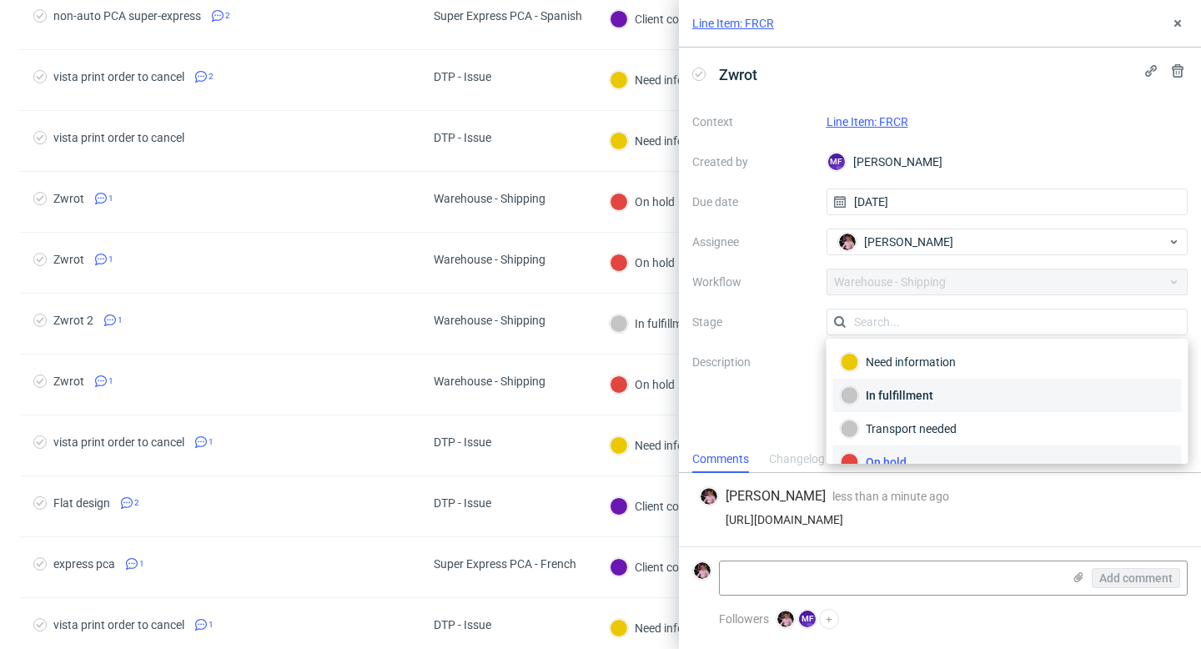
click at [900, 397] on div "In fulfillment" at bounding box center [1007, 395] width 334 height 18
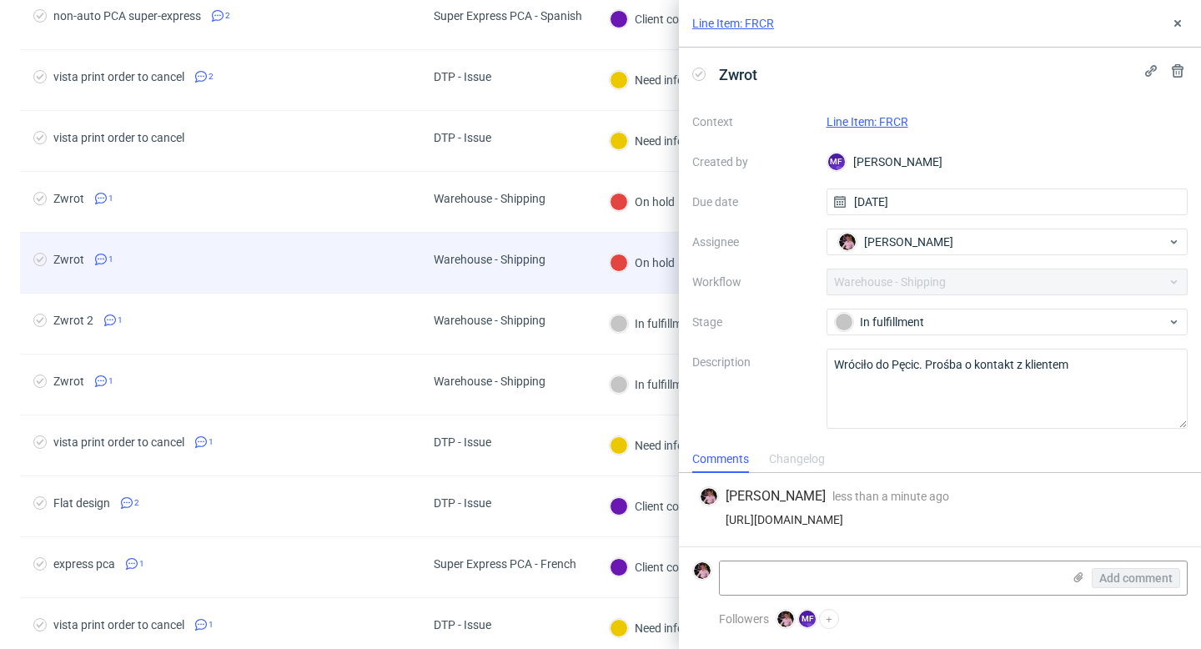
click at [577, 266] on div "Warehouse - Shipping" at bounding box center [507, 263] width 175 height 61
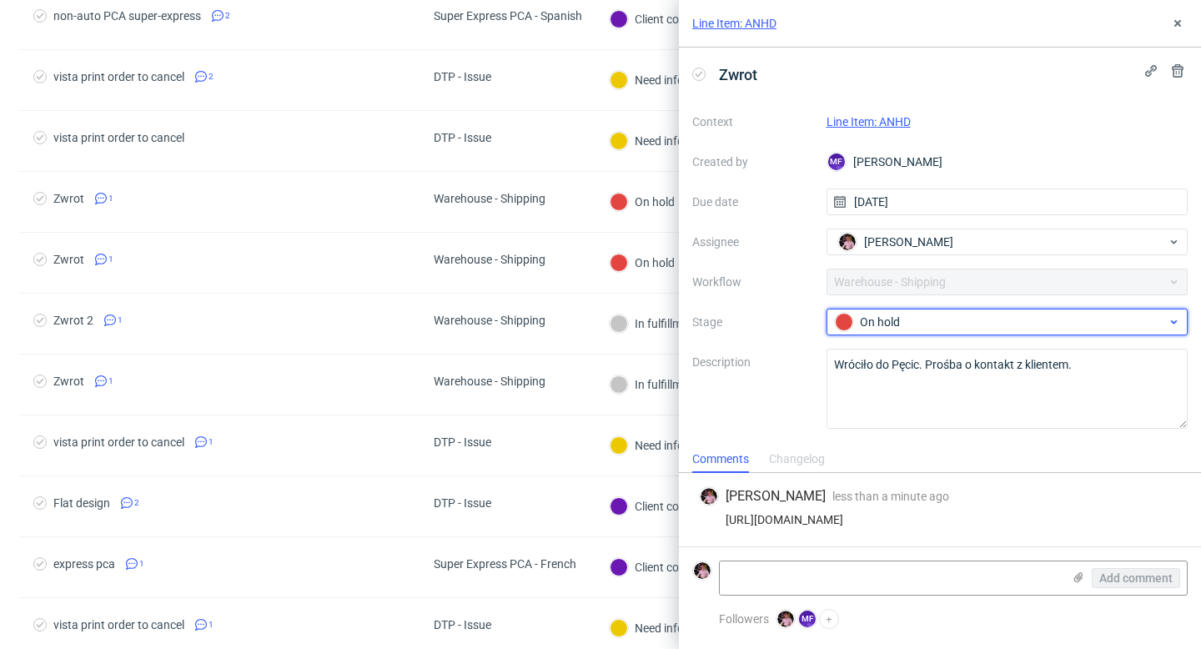
click at [916, 323] on div "On hold" at bounding box center [1001, 322] width 332 height 18
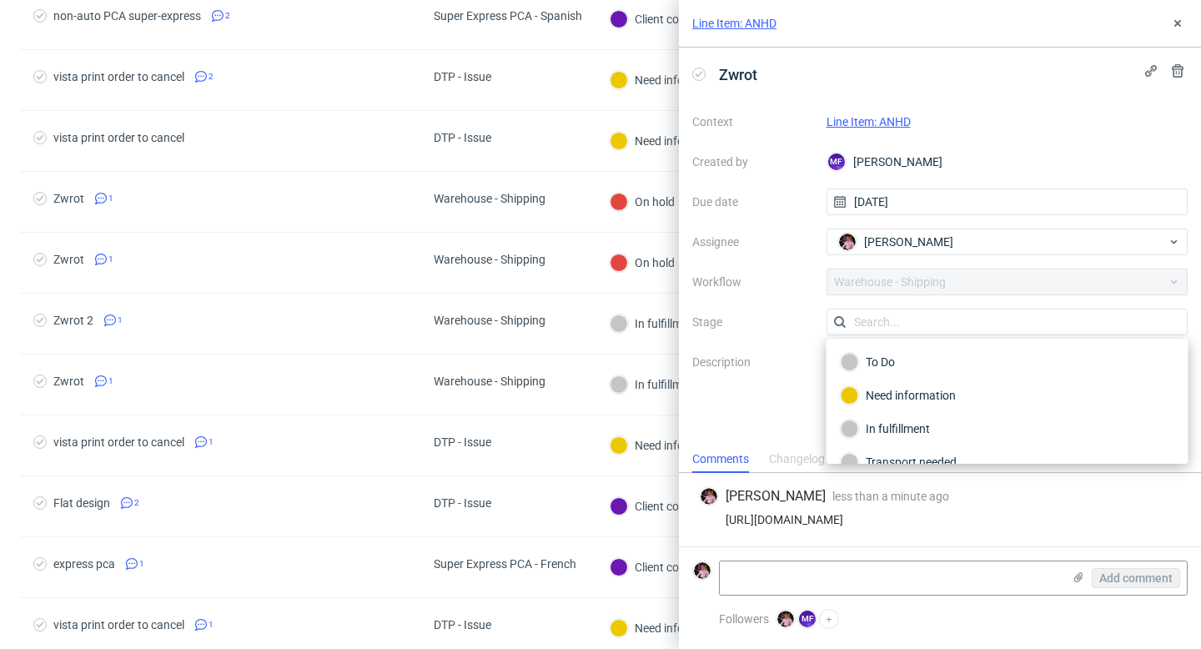
scroll to position [88, 0]
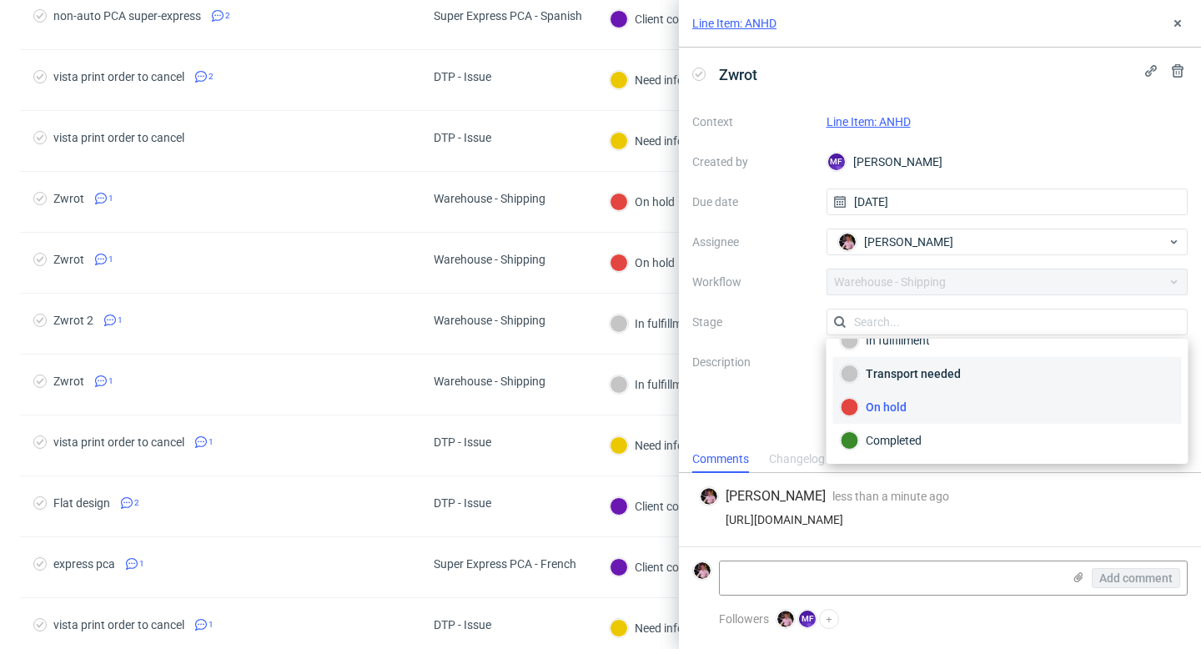
click at [909, 377] on div "Transport needed" at bounding box center [1007, 373] width 334 height 18
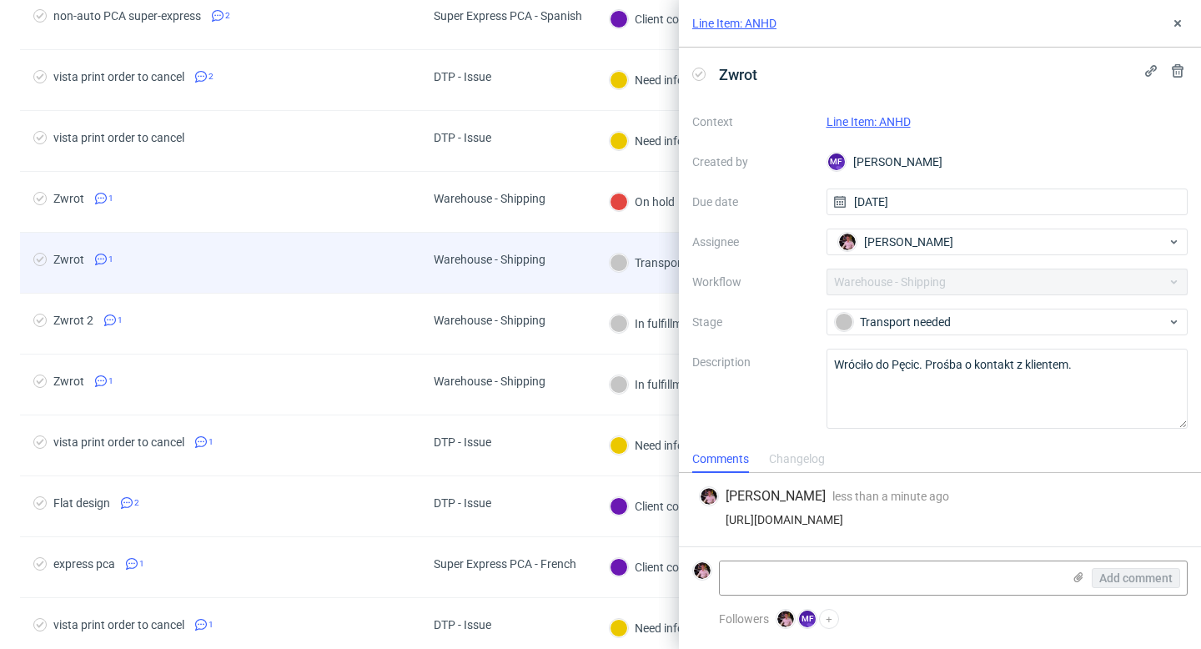
click at [637, 262] on div "Transport needed" at bounding box center [667, 262] width 116 height 18
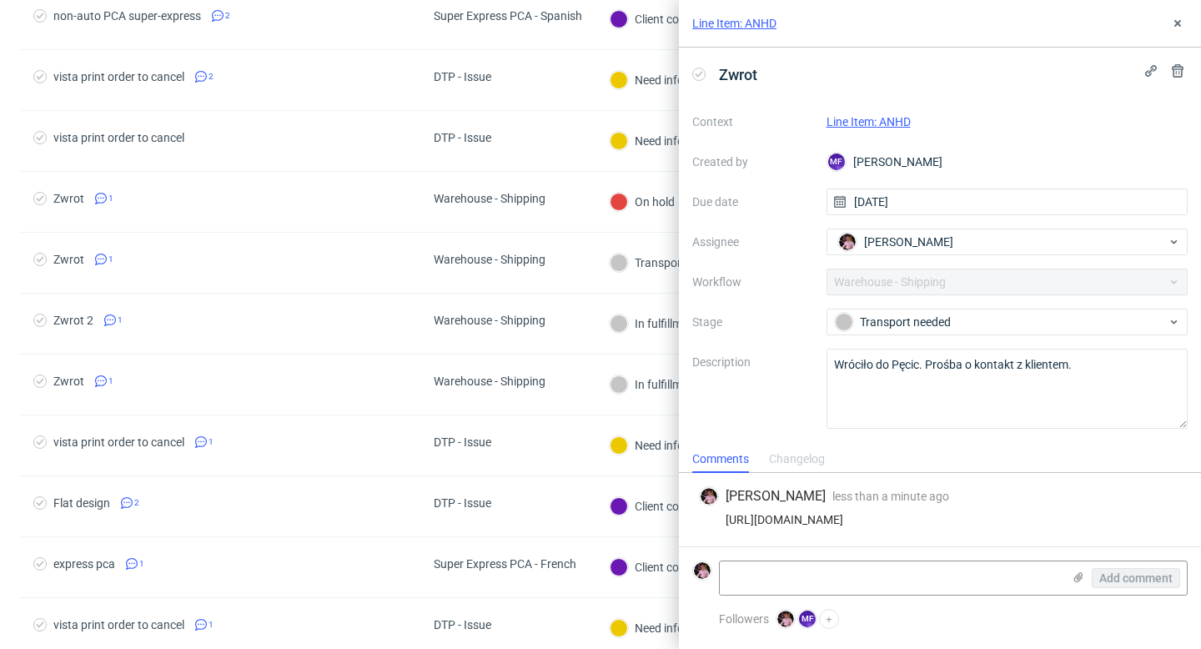
click at [910, 298] on div "Context Line Item: ANHD Created by MF Michał Fedorowicz Due date 22/09/2025 Ass…" at bounding box center [939, 268] width 495 height 320
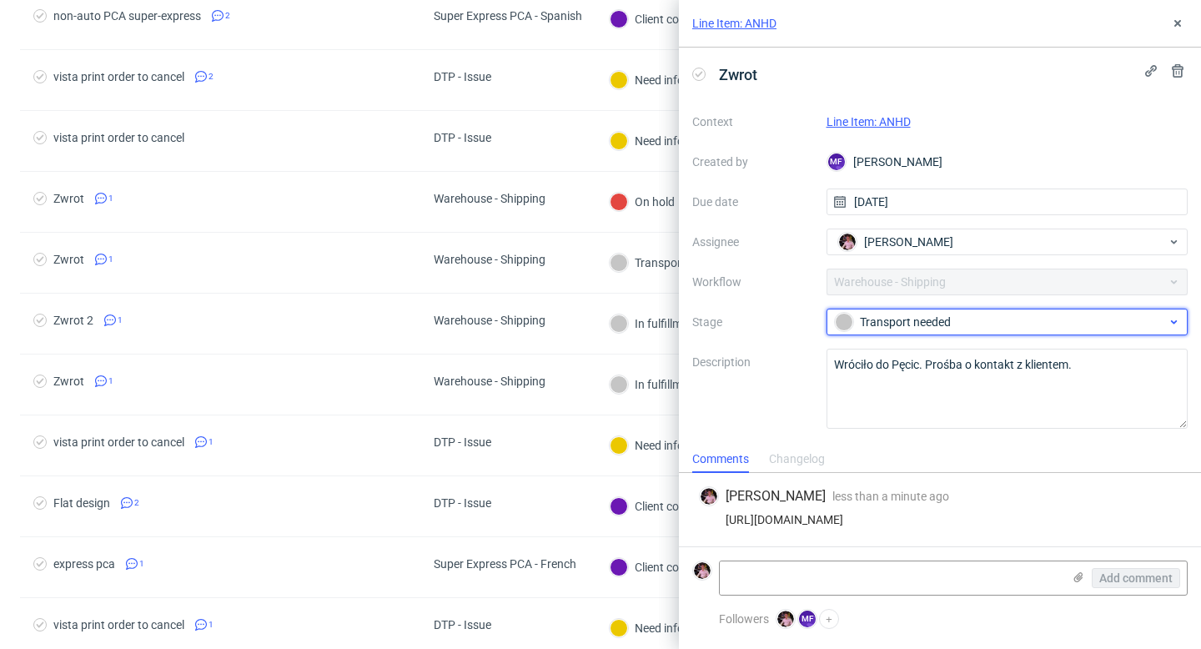
click at [910, 314] on div "Transport needed" at bounding box center [1001, 322] width 332 height 18
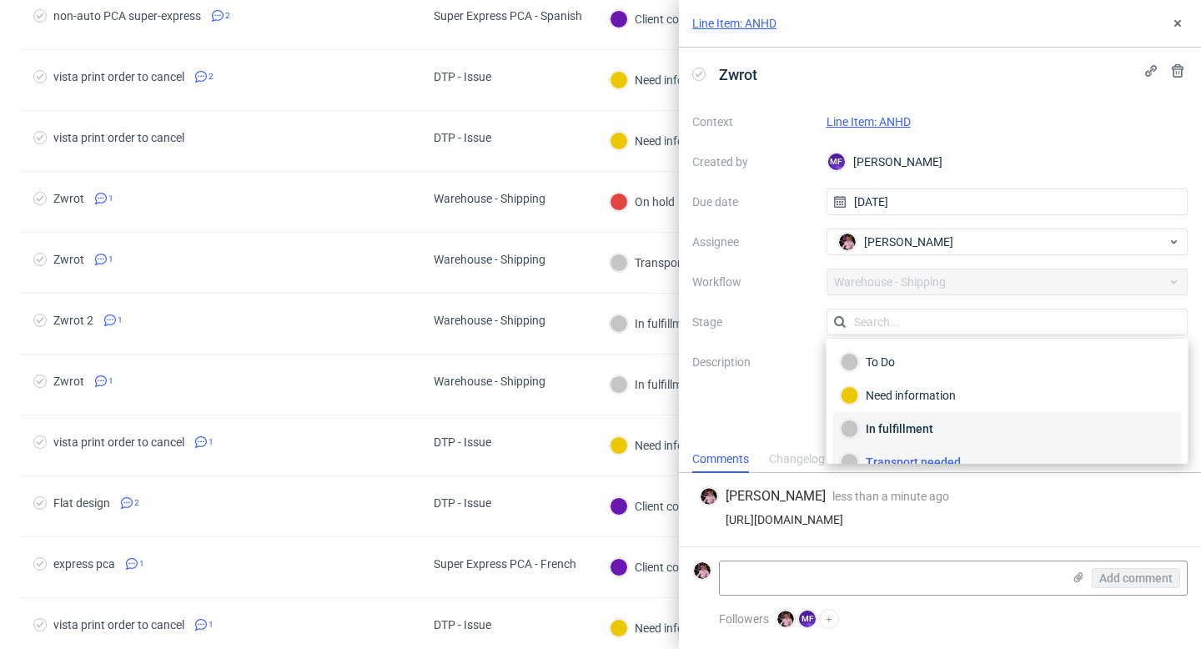
scroll to position [15, 0]
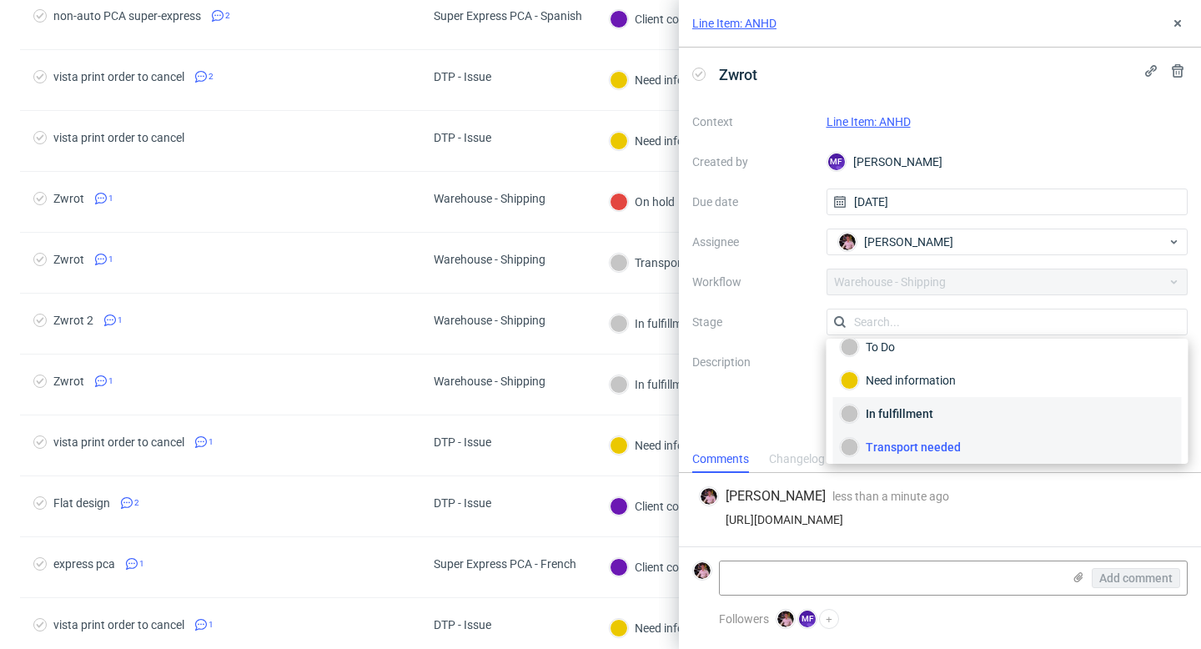
click at [909, 419] on div "In fulfillment" at bounding box center [1007, 413] width 334 height 18
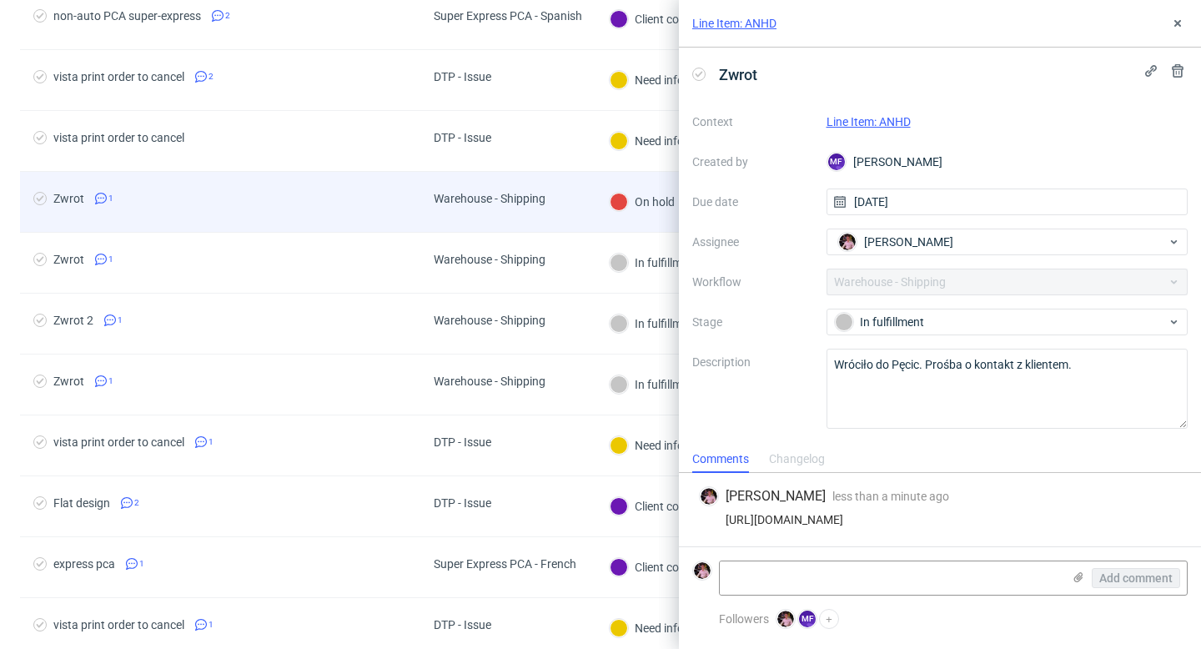
click at [528, 182] on div "Warehouse - Shipping" at bounding box center [489, 202] width 138 height 60
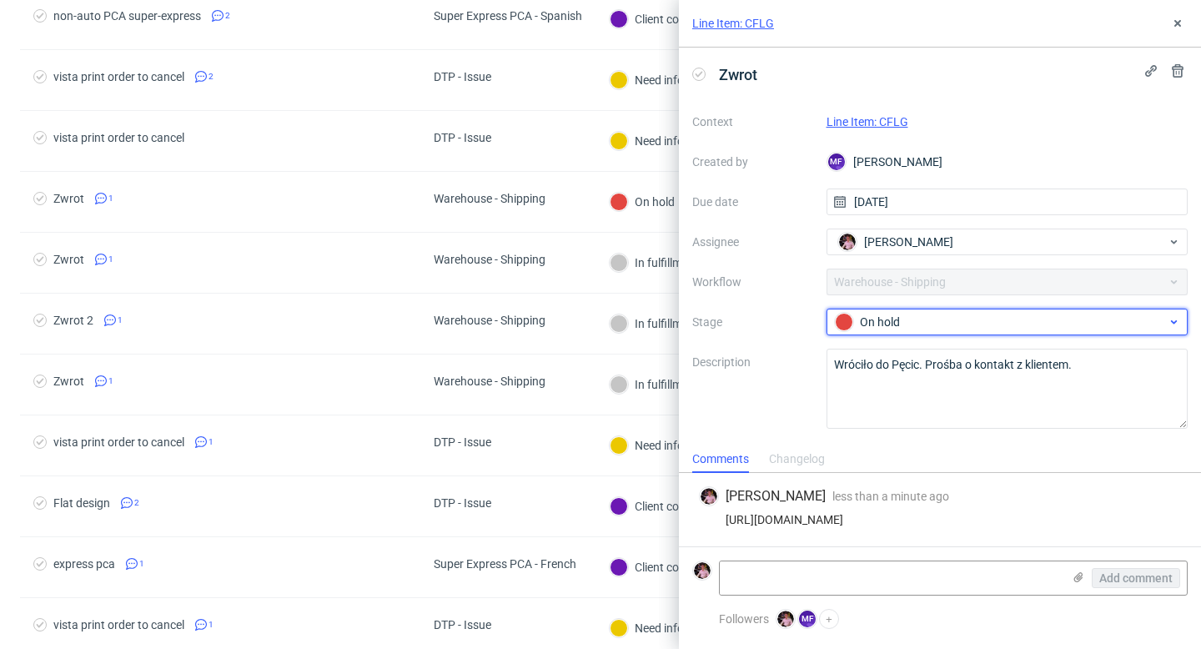
click at [918, 312] on span "On hold" at bounding box center [1001, 322] width 334 height 20
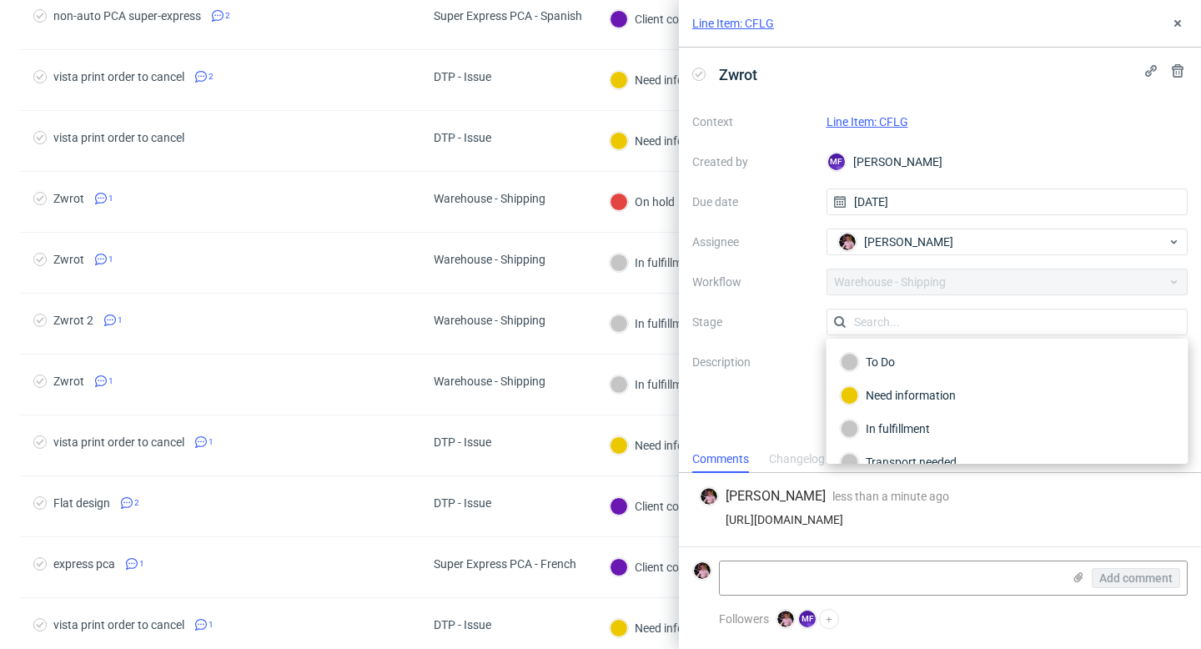
scroll to position [88, 0]
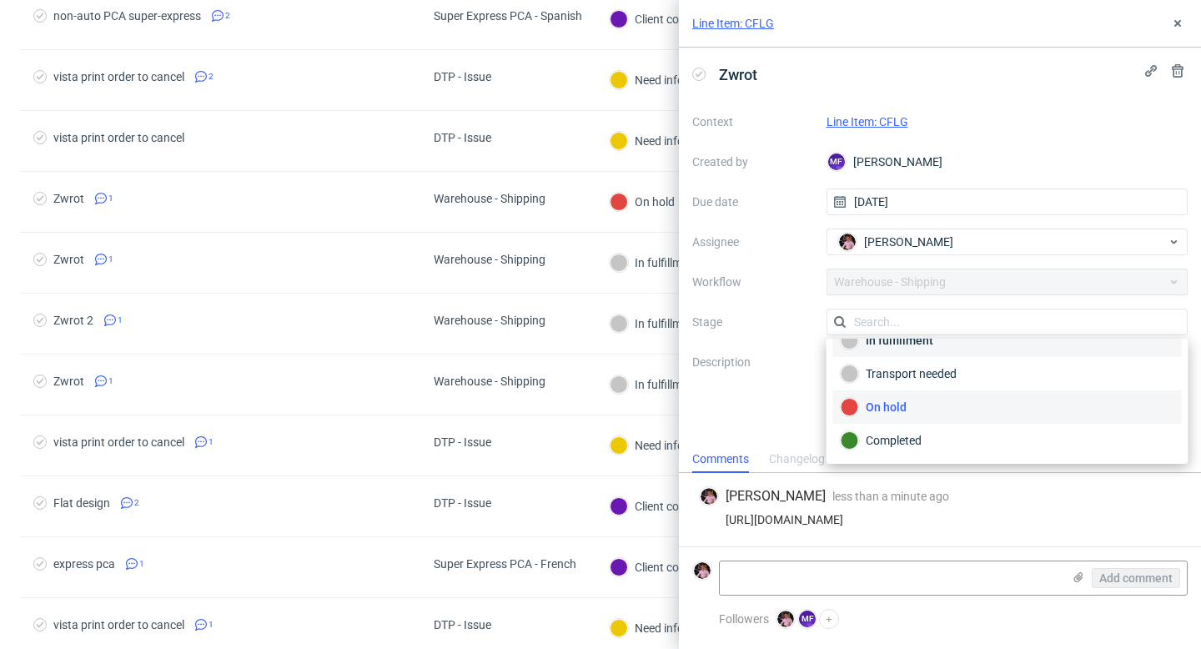
click at [896, 344] on div "In fulfillment" at bounding box center [1007, 340] width 334 height 18
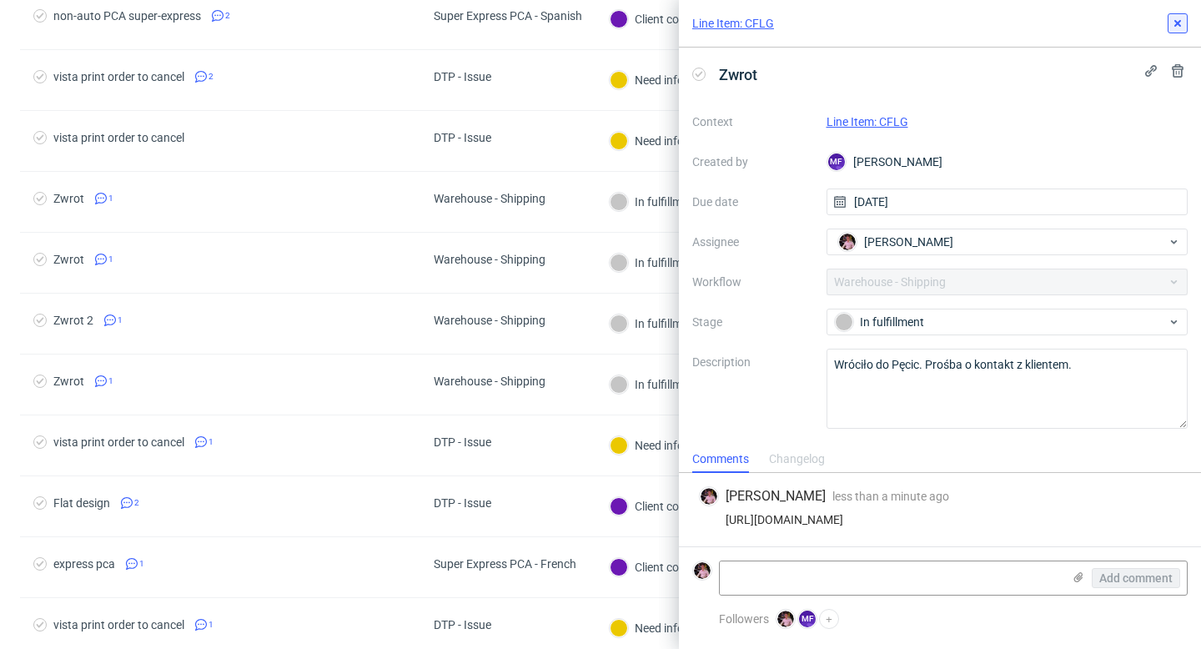
click at [1175, 30] on button at bounding box center [1177, 23] width 20 height 20
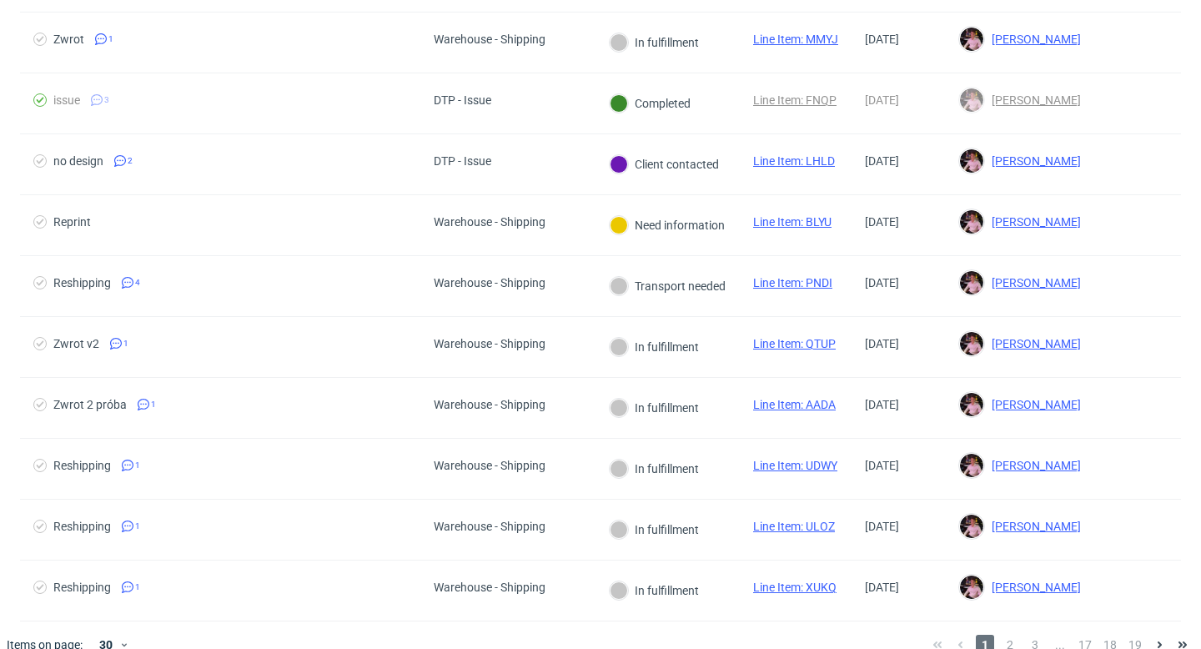
scroll to position [1393, 0]
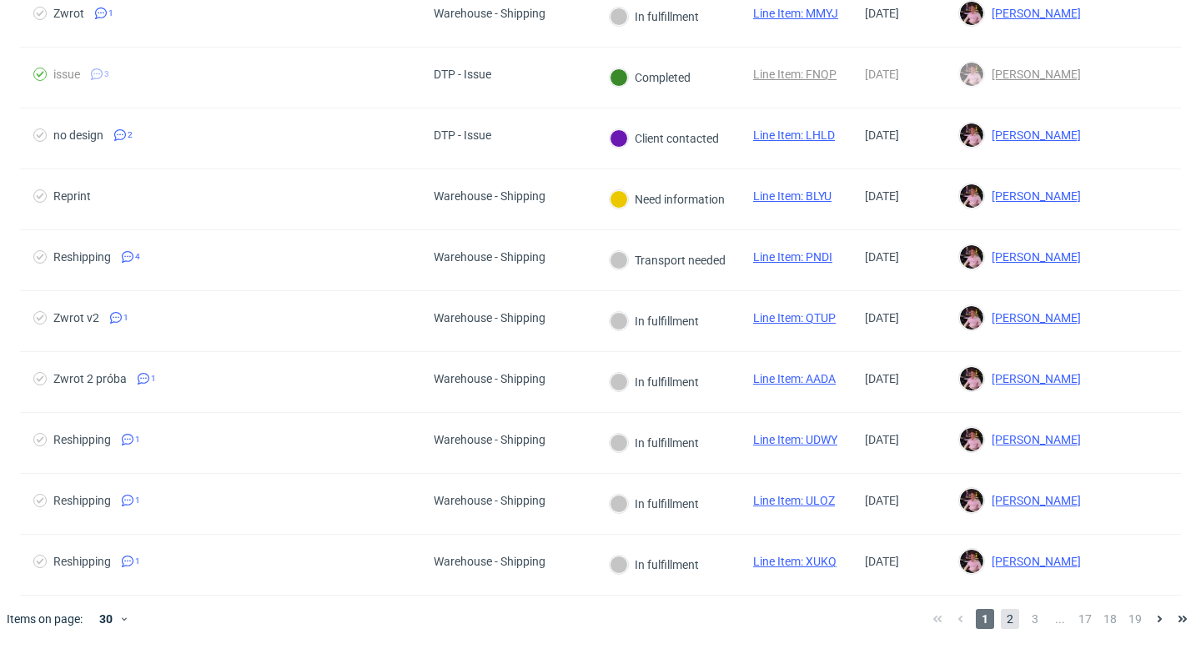
click at [1001, 618] on span "2" at bounding box center [1010, 619] width 18 height 20
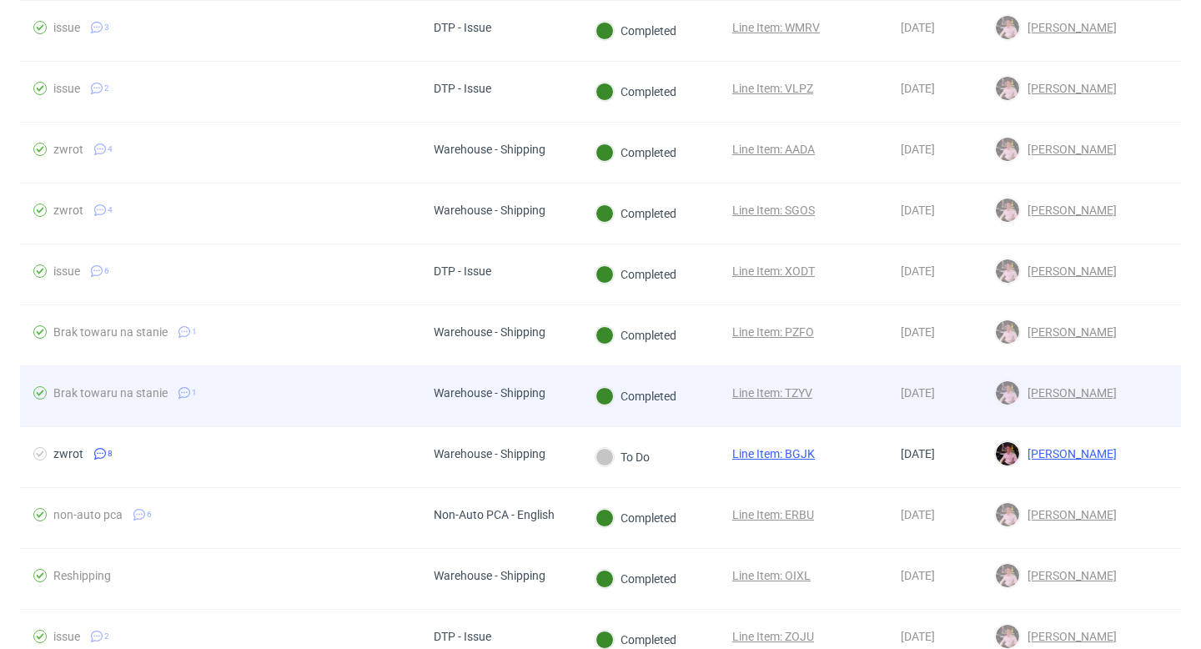
scroll to position [1236, 0]
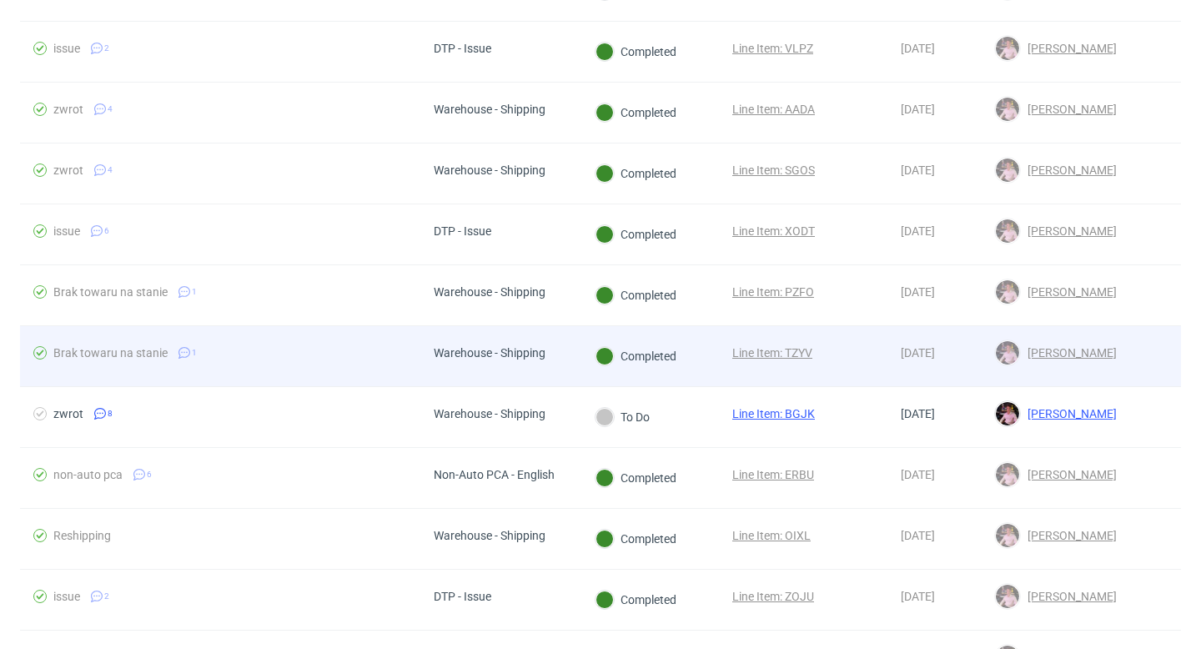
click at [599, 372] on div "Completed" at bounding box center [635, 356] width 109 height 60
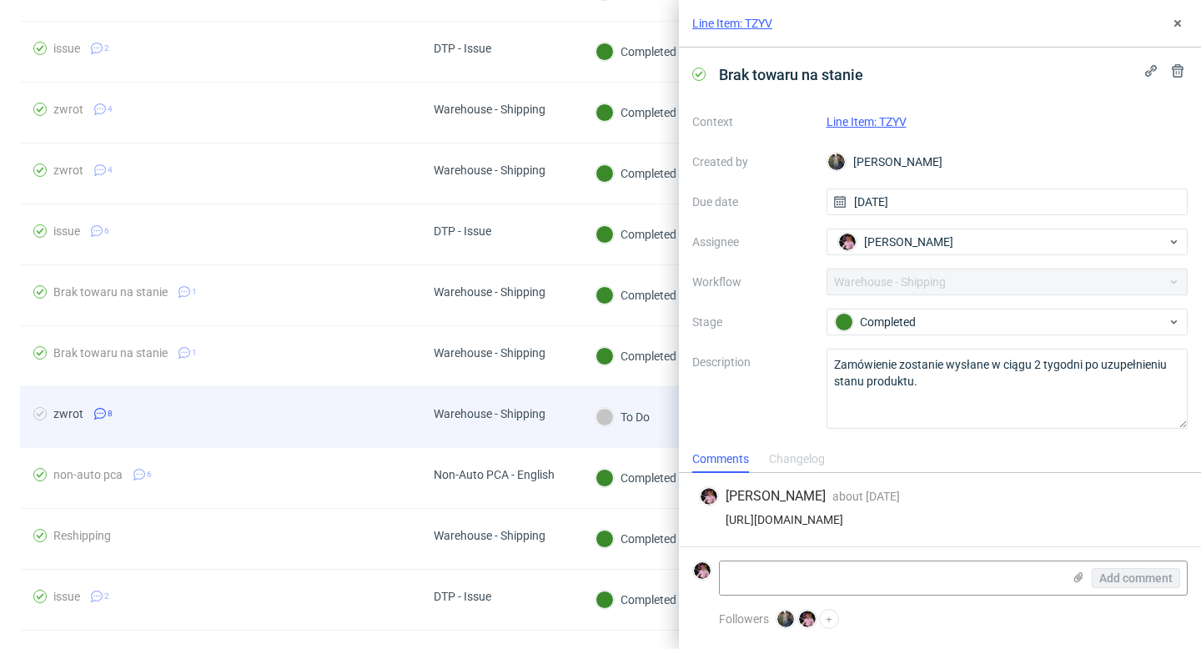
click at [598, 414] on div at bounding box center [604, 417] width 18 height 18
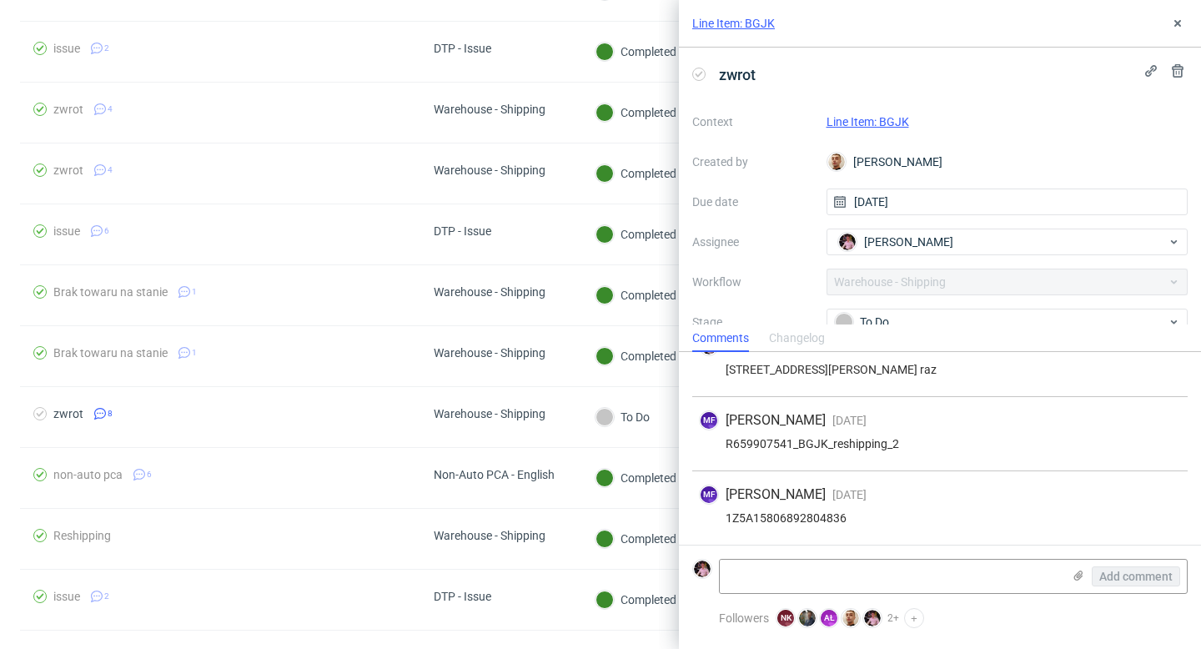
scroll to position [414, 0]
click at [908, 308] on div "To Do" at bounding box center [1007, 321] width 362 height 27
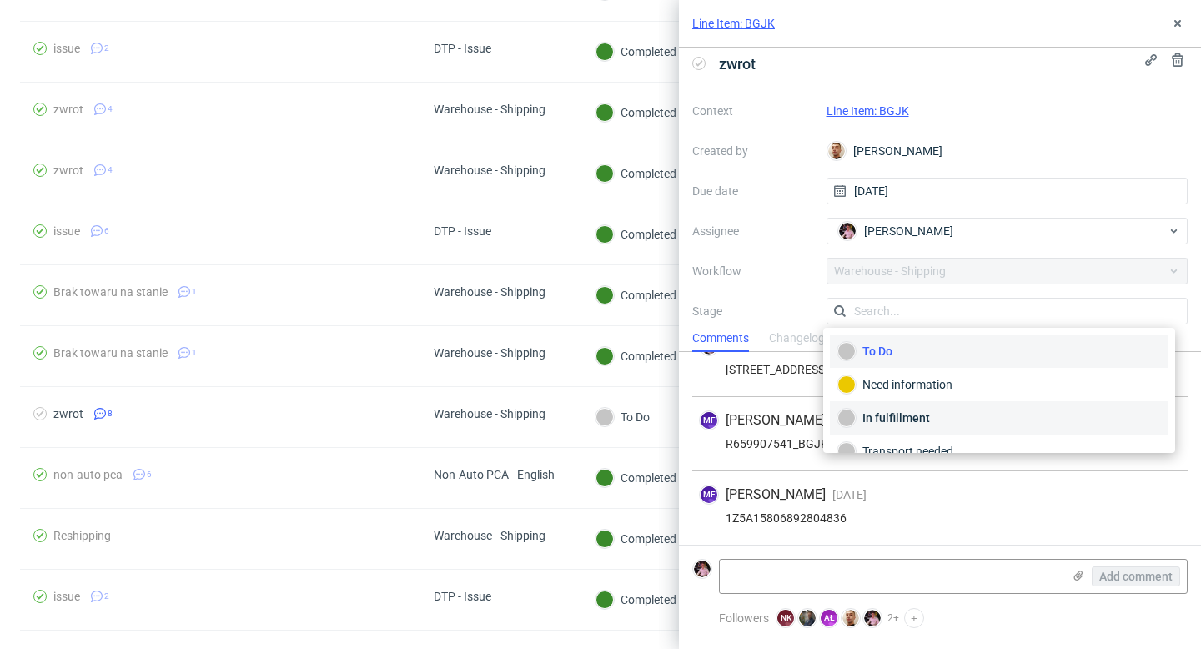
scroll to position [88, 0]
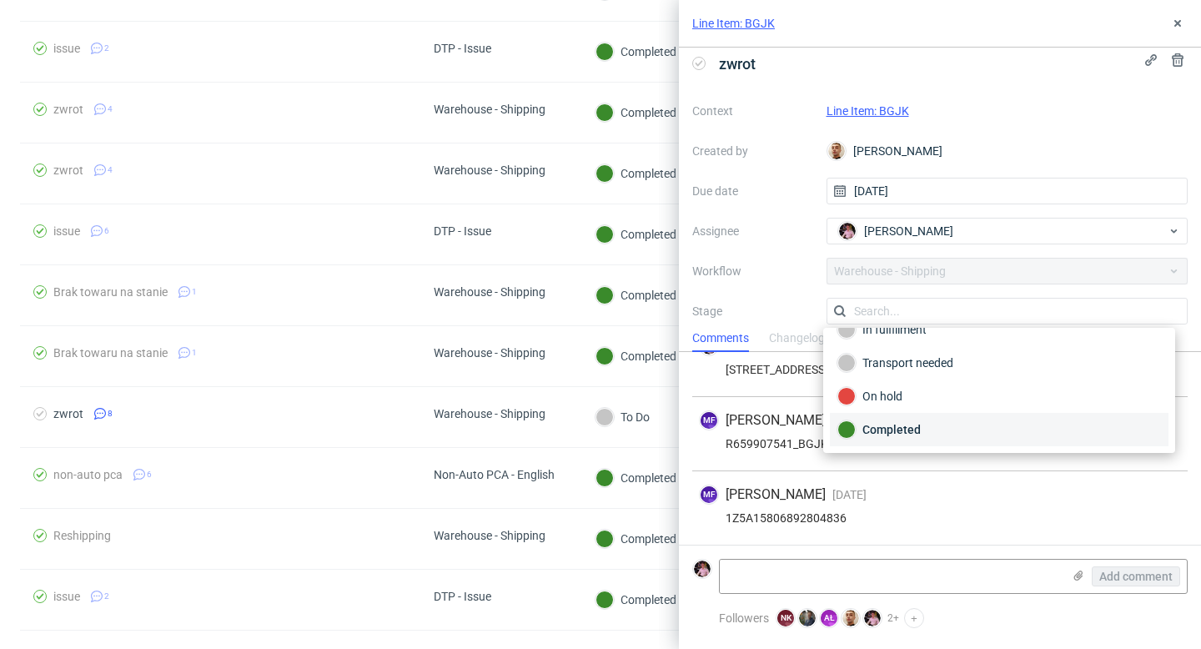
click at [918, 427] on div "Completed" at bounding box center [998, 429] width 323 height 18
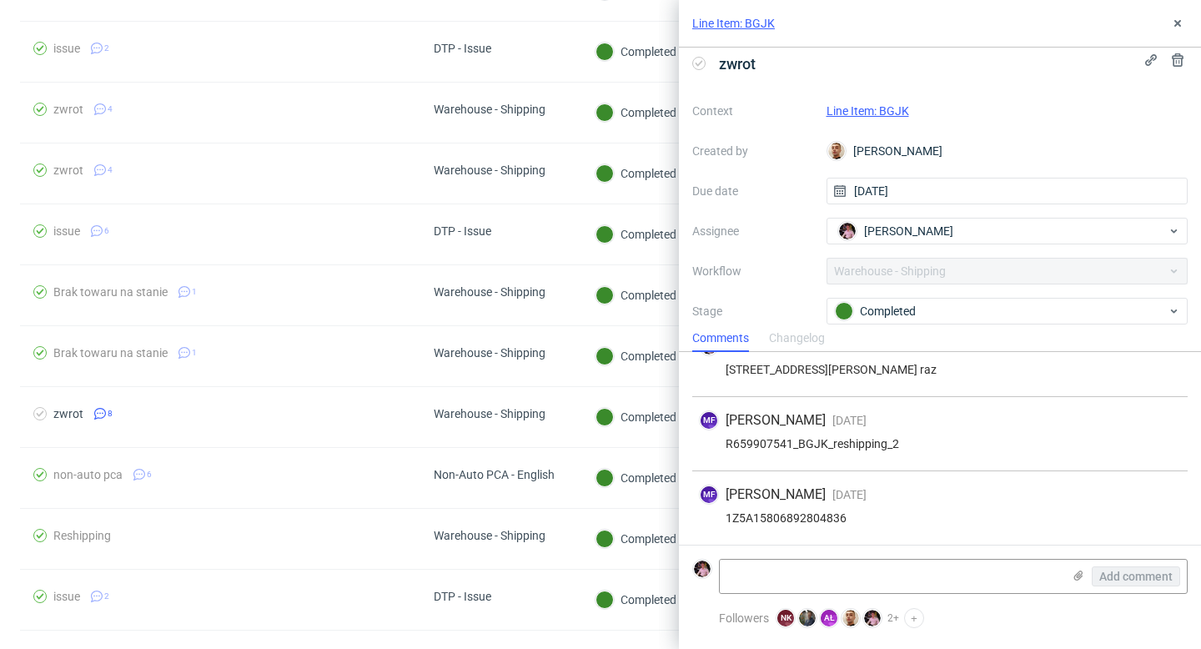
click at [1188, 20] on div "Line Item: BGJK" at bounding box center [940, 24] width 522 height 48
click at [1178, 27] on icon at bounding box center [1177, 23] width 13 height 13
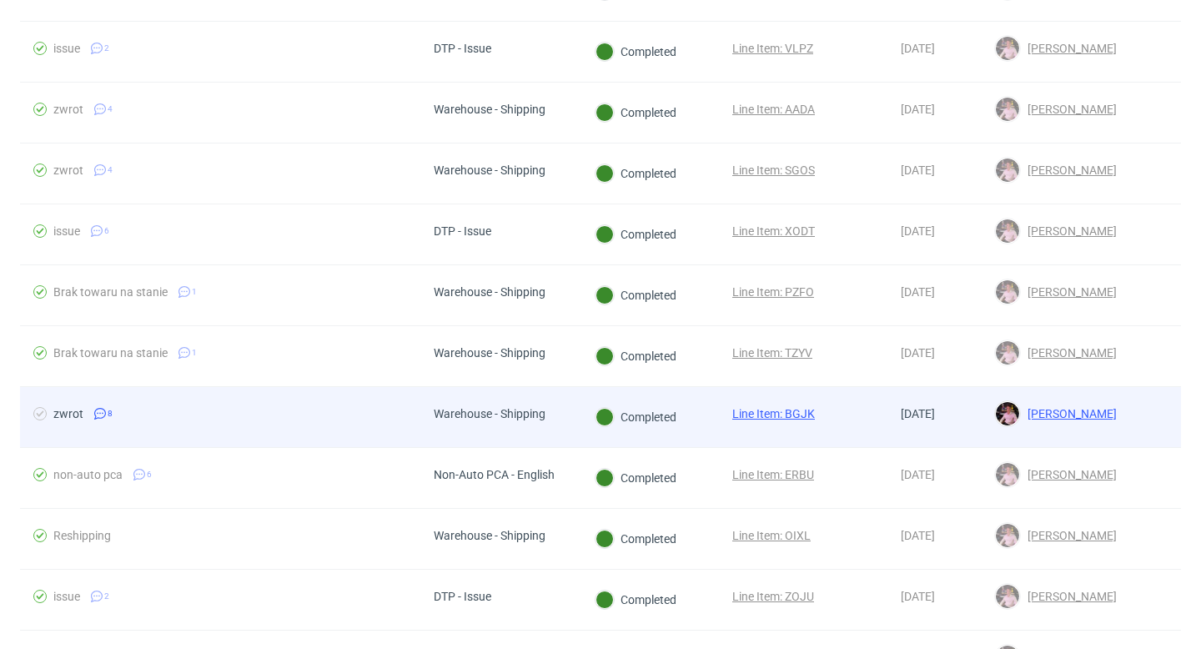
scroll to position [1393, 0]
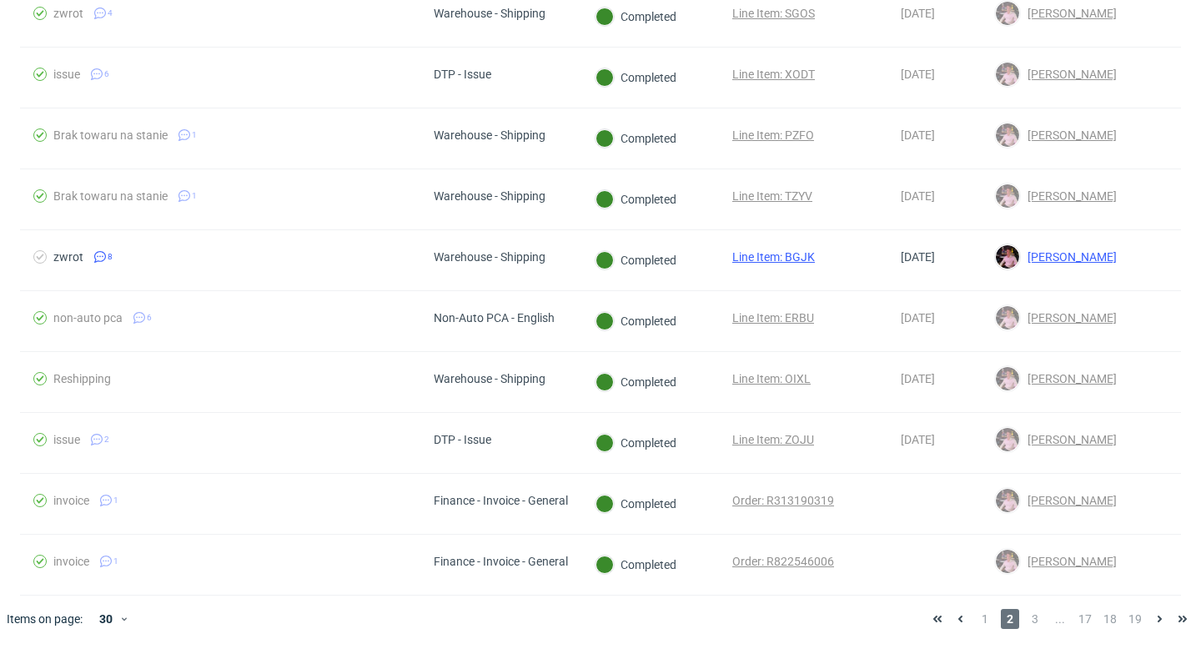
click at [1012, 616] on div "1 2 3 ... 17 18 19" at bounding box center [1059, 619] width 268 height 20
click at [1026, 616] on span "3" at bounding box center [1035, 619] width 18 height 20
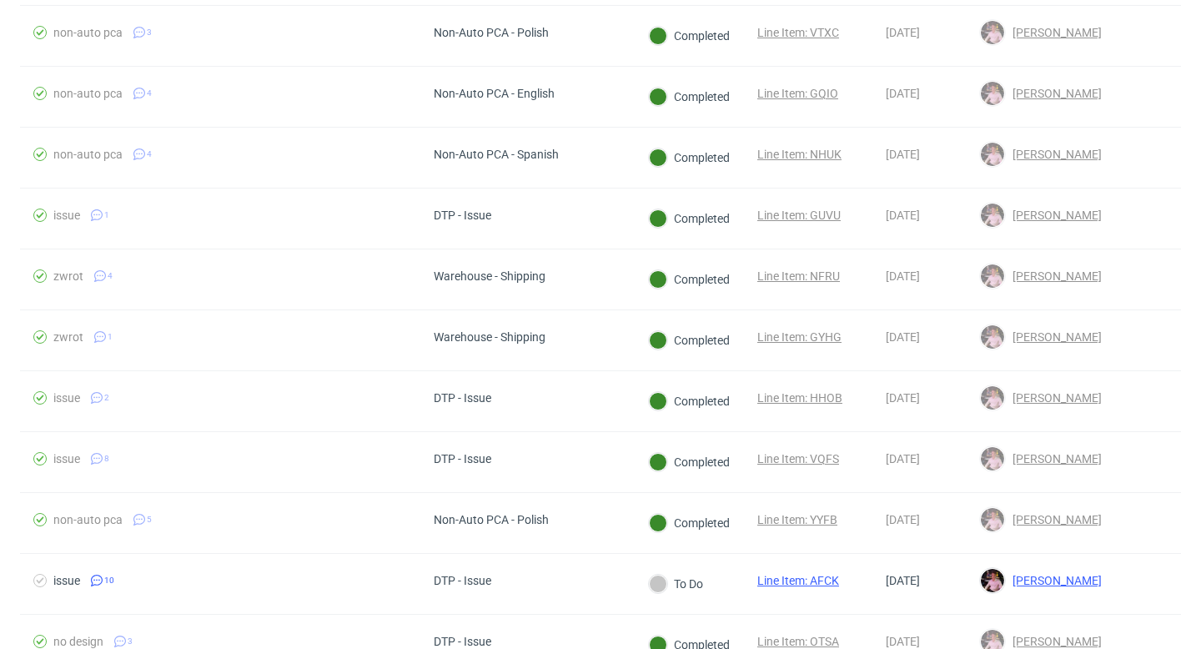
scroll to position [1393, 0]
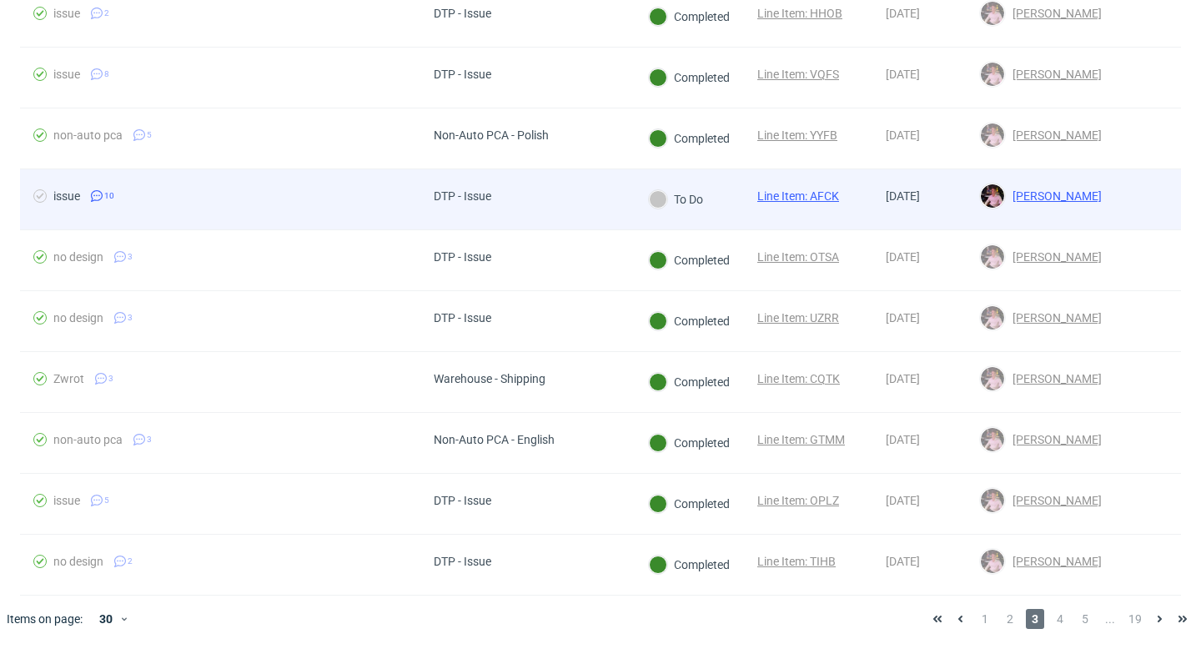
click at [554, 190] on div "DTP - Issue" at bounding box center [527, 199] width 214 height 61
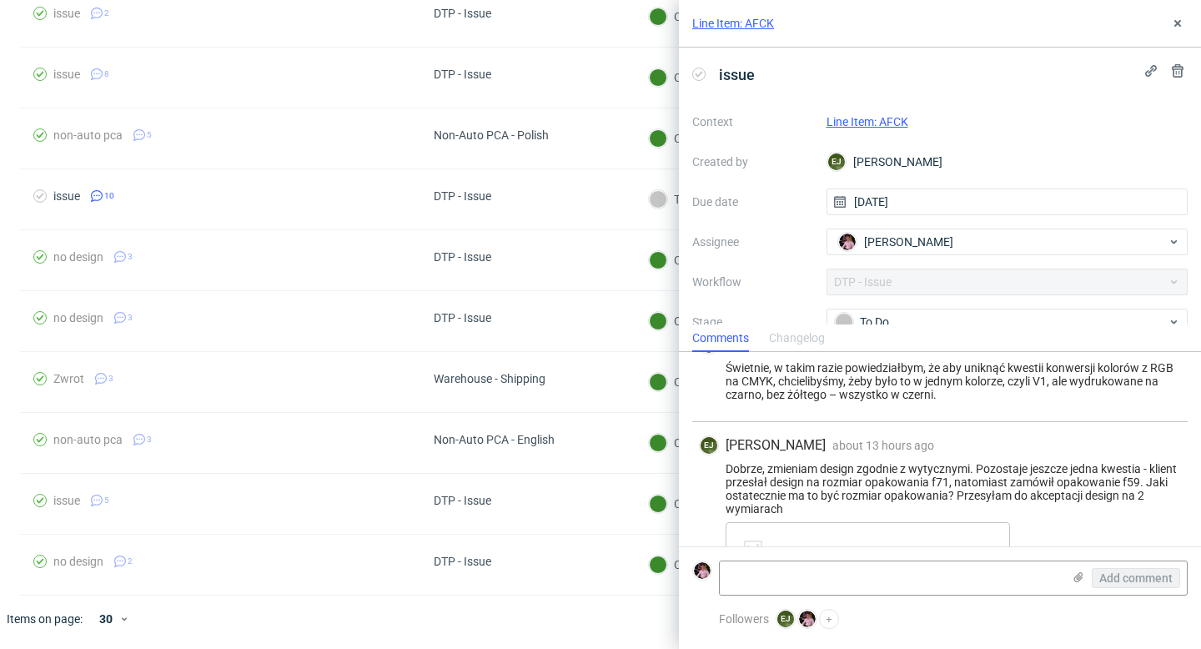
scroll to position [1181, 0]
click at [872, 122] on link "Line Item: AFCK" at bounding box center [867, 121] width 82 height 13
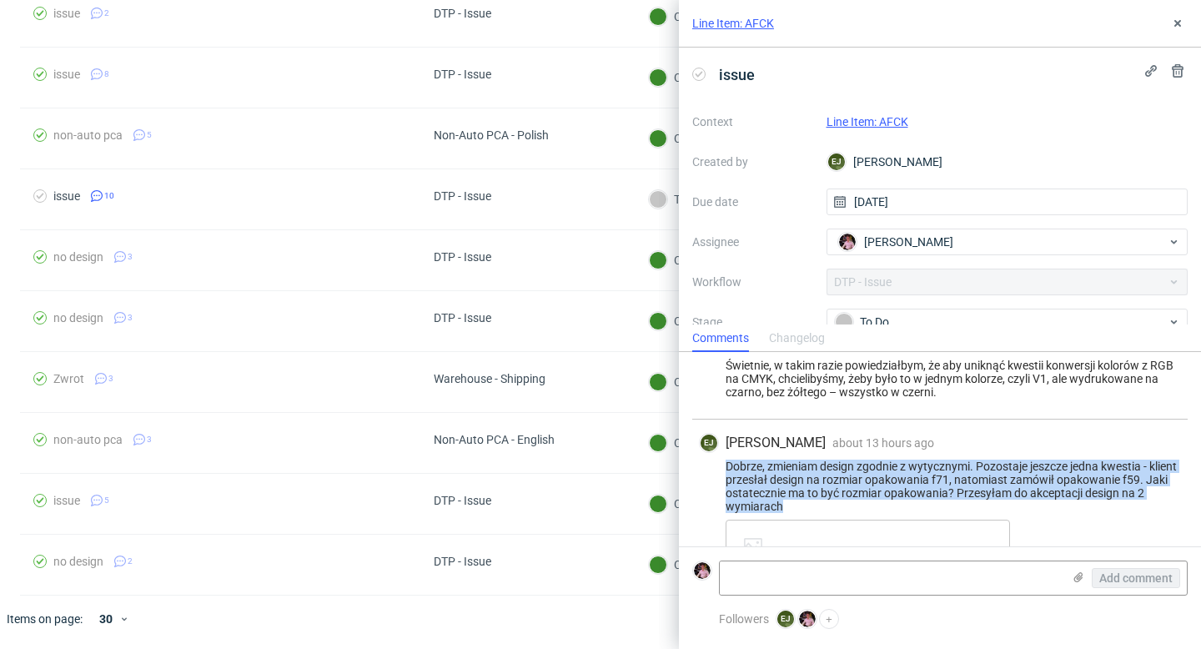
drag, startPoint x: 830, startPoint y: 504, endPoint x: 719, endPoint y: 466, distance: 118.1
click at [719, 465] on div "Dobrze, zmieniam design zgodnie z wytycznymi. Pozostaje jeszcze jedna kwestia -…" at bounding box center [940, 485] width 482 height 53
copy div "Dobrze, zmieniam design zgodnie z wytycznymi. Pozostaje jeszcze jedna kwestia -…"
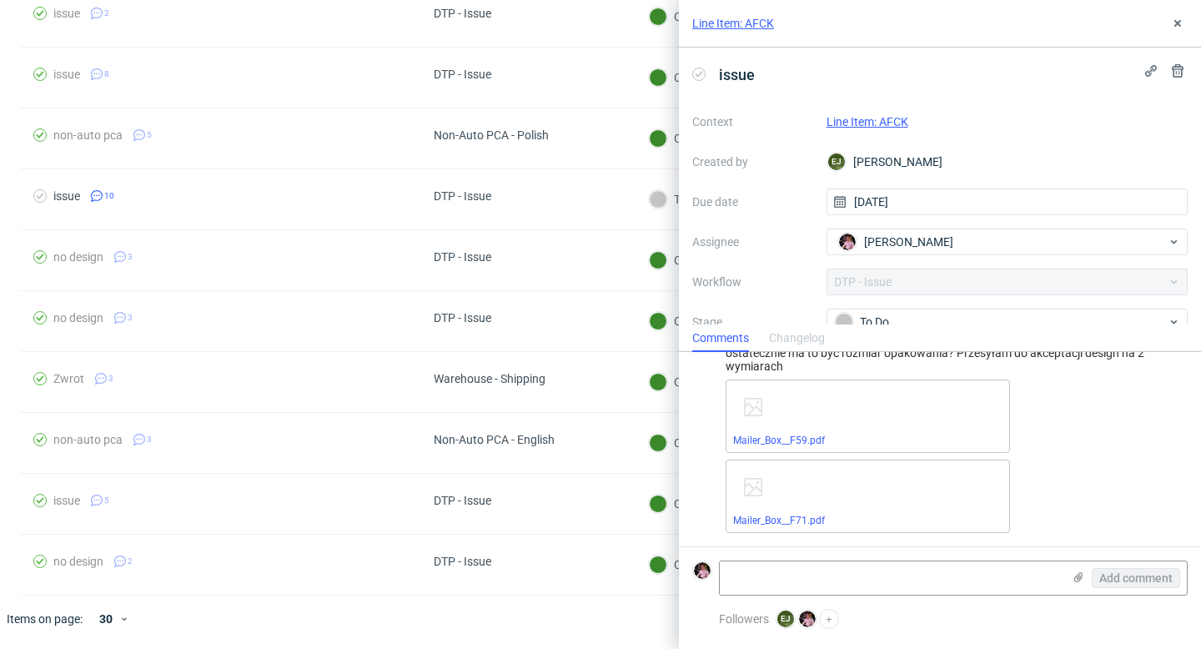
click at [782, 432] on div "Mailer_Box__F59.pdf" at bounding box center [867, 415] width 284 height 73
click at [784, 438] on link "Mailer_Box__F59.pdf" at bounding box center [779, 440] width 92 height 12
click at [785, 518] on link "Mailer_Box__F71.pdf" at bounding box center [779, 520] width 92 height 12
click at [875, 567] on textarea at bounding box center [891, 577] width 342 height 33
paste textarea "https://app-eu1.hubspot.com/contacts/25600958/record/0-5/189100534981"
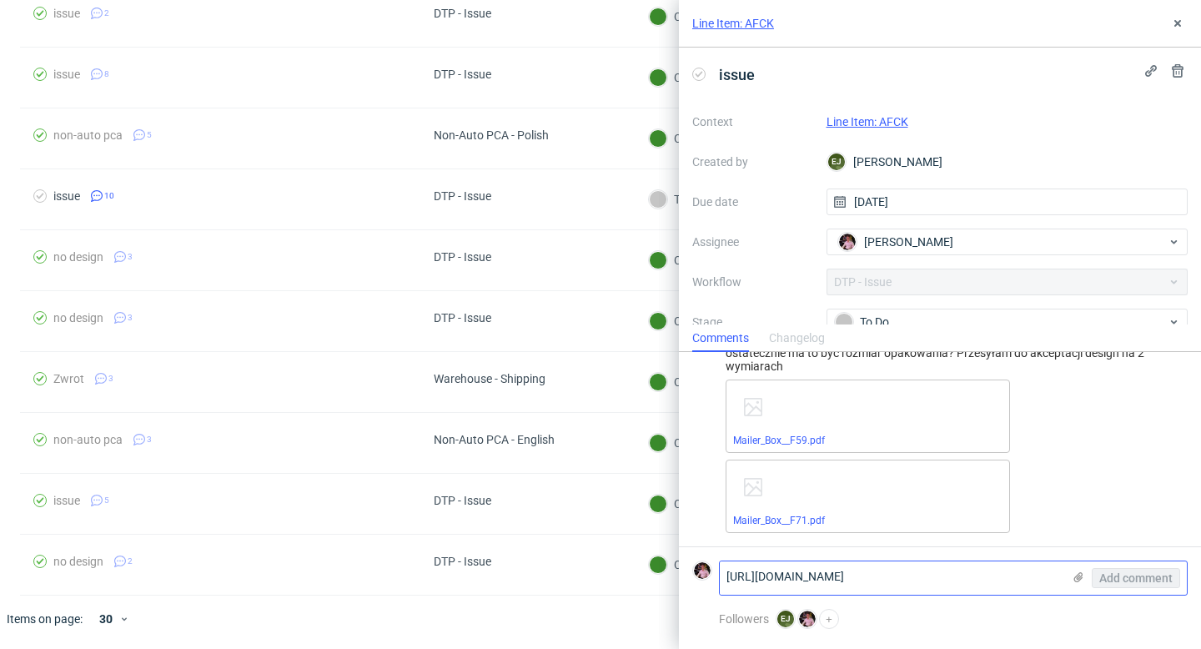
scroll to position [0, 0]
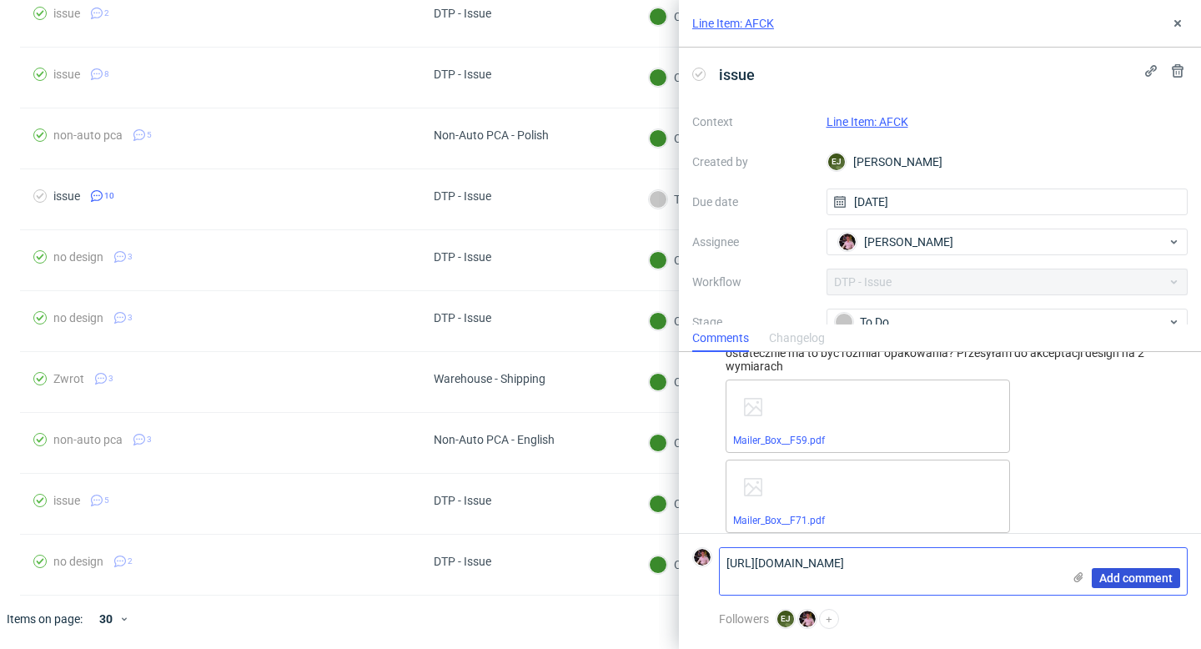
type textarea "https://app-eu1.hubspot.com/contacts/25600958/record/0-5/189100534981"
click at [1136, 577] on span "Add comment" at bounding box center [1135, 578] width 73 height 12
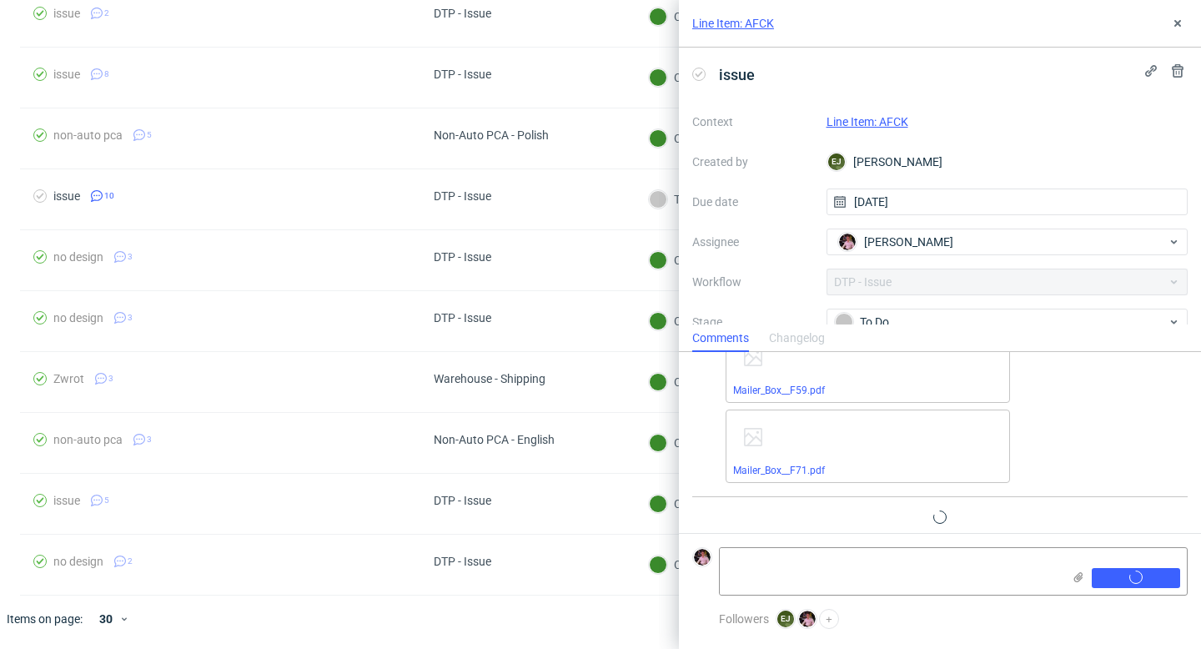
scroll to position [1395, 0]
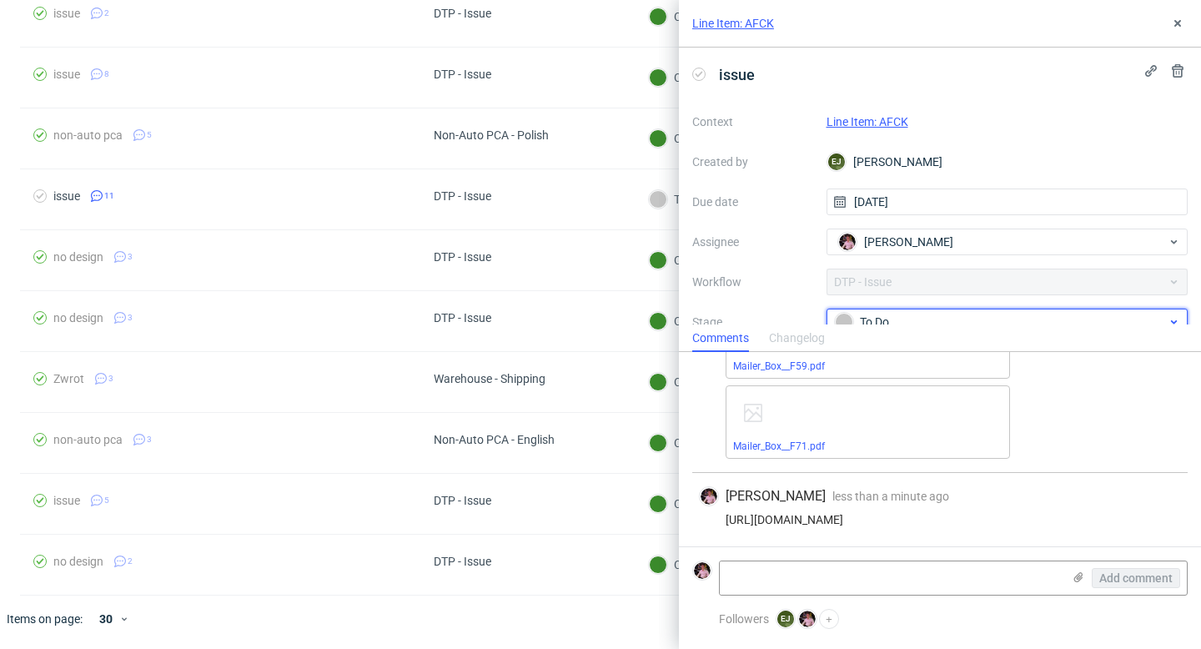
click at [928, 318] on div "To Do" at bounding box center [1001, 322] width 332 height 18
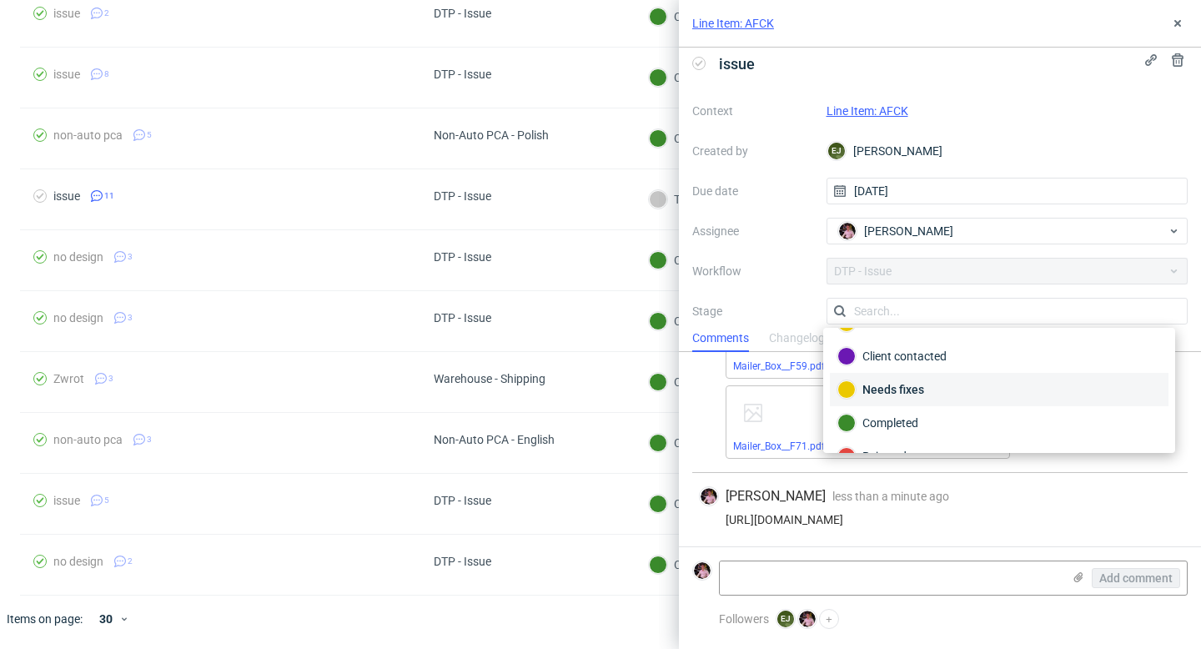
scroll to position [76, 0]
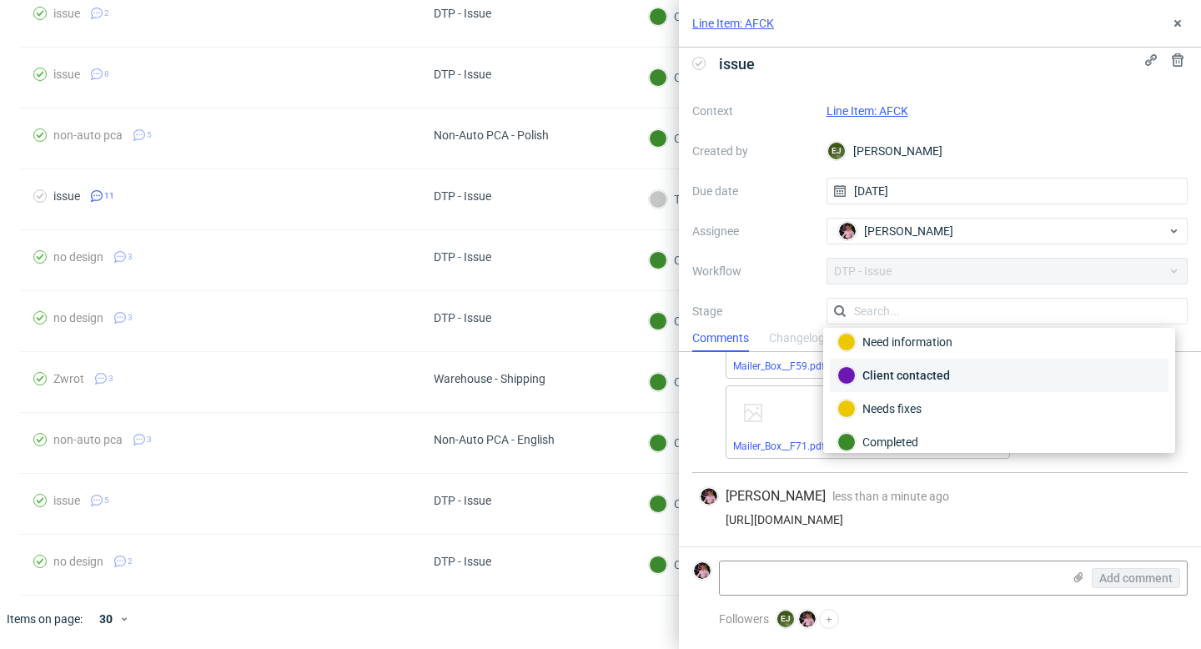
click at [956, 380] on div "Client contacted" at bounding box center [998, 375] width 323 height 18
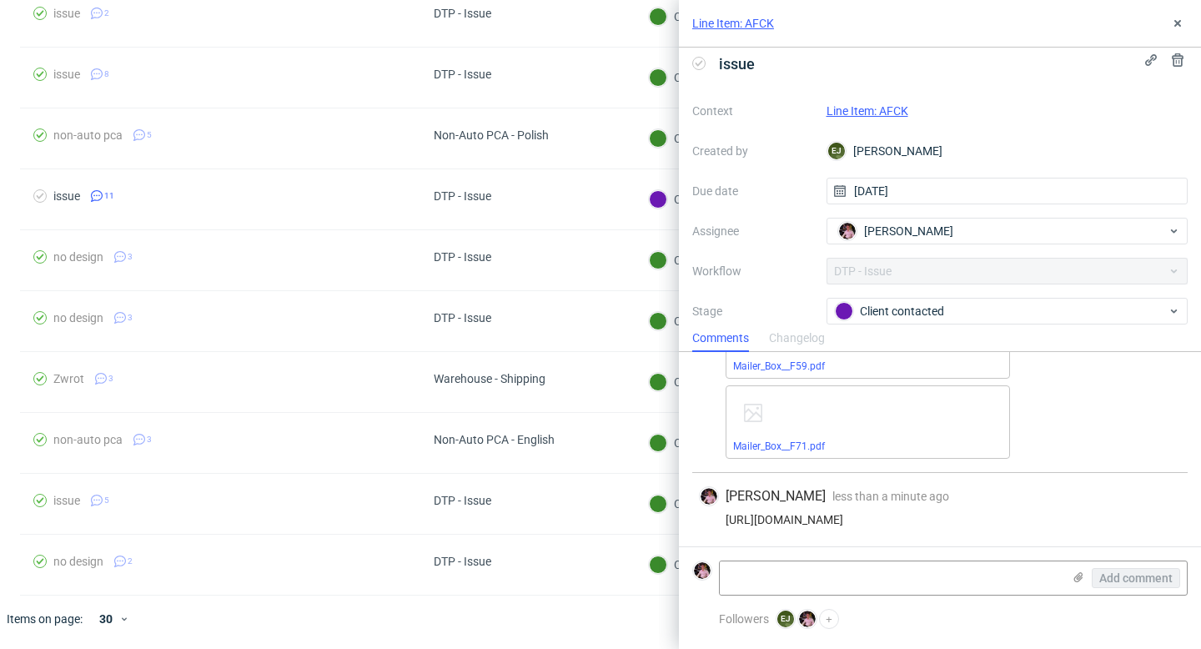
click at [1189, 22] on div "Line Item: AFCK" at bounding box center [940, 24] width 522 height 48
click at [1176, 22] on use at bounding box center [1177, 23] width 7 height 7
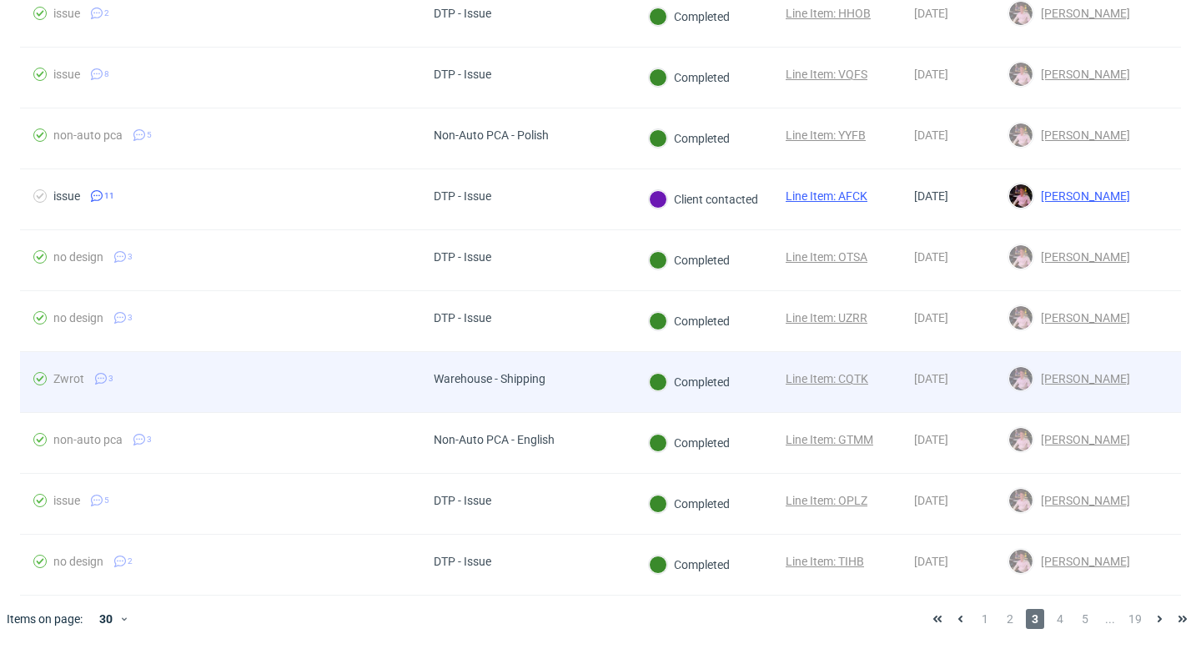
scroll to position [1406, 0]
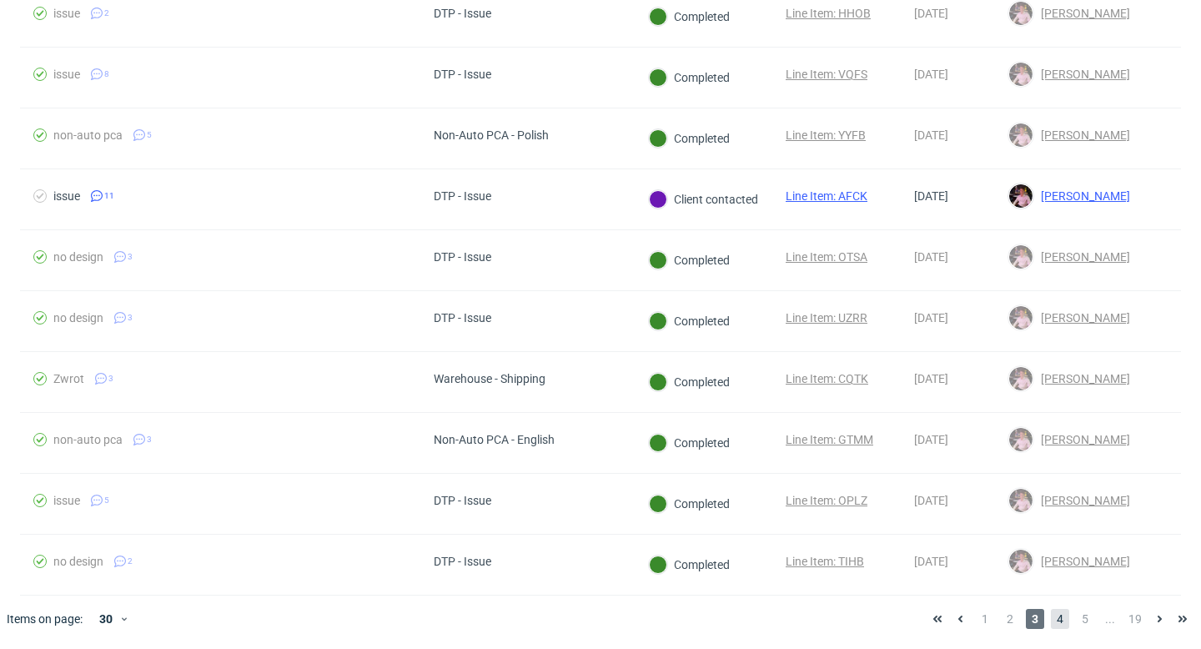
click at [1051, 618] on span "4" at bounding box center [1060, 619] width 18 height 20
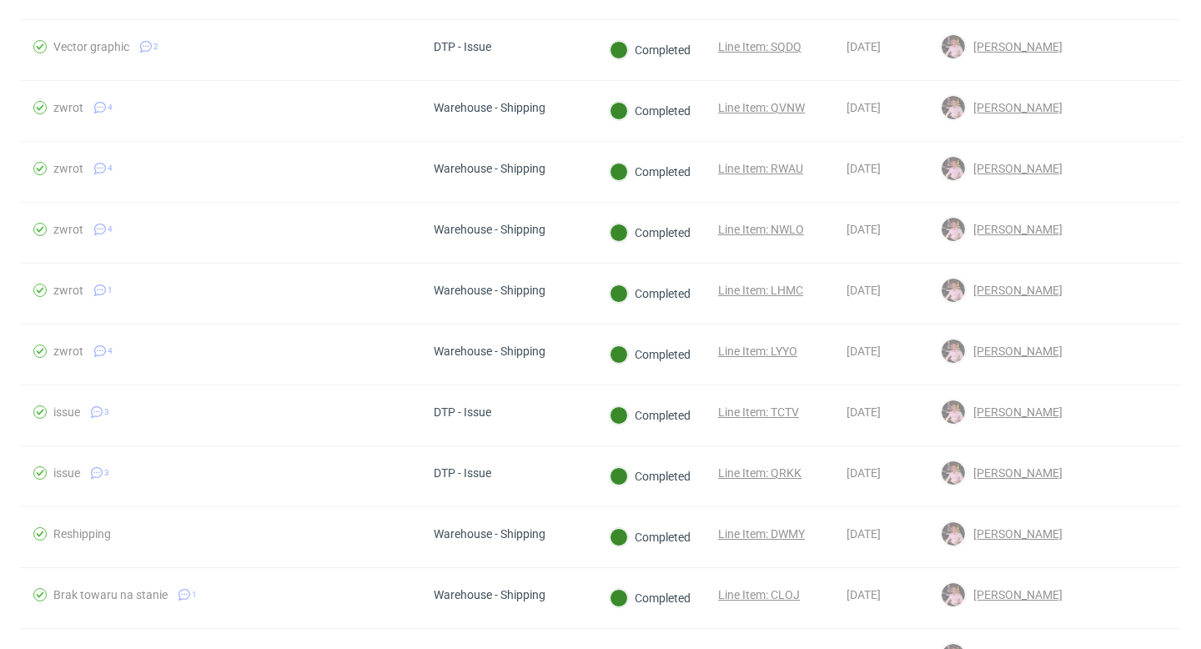
scroll to position [1393, 0]
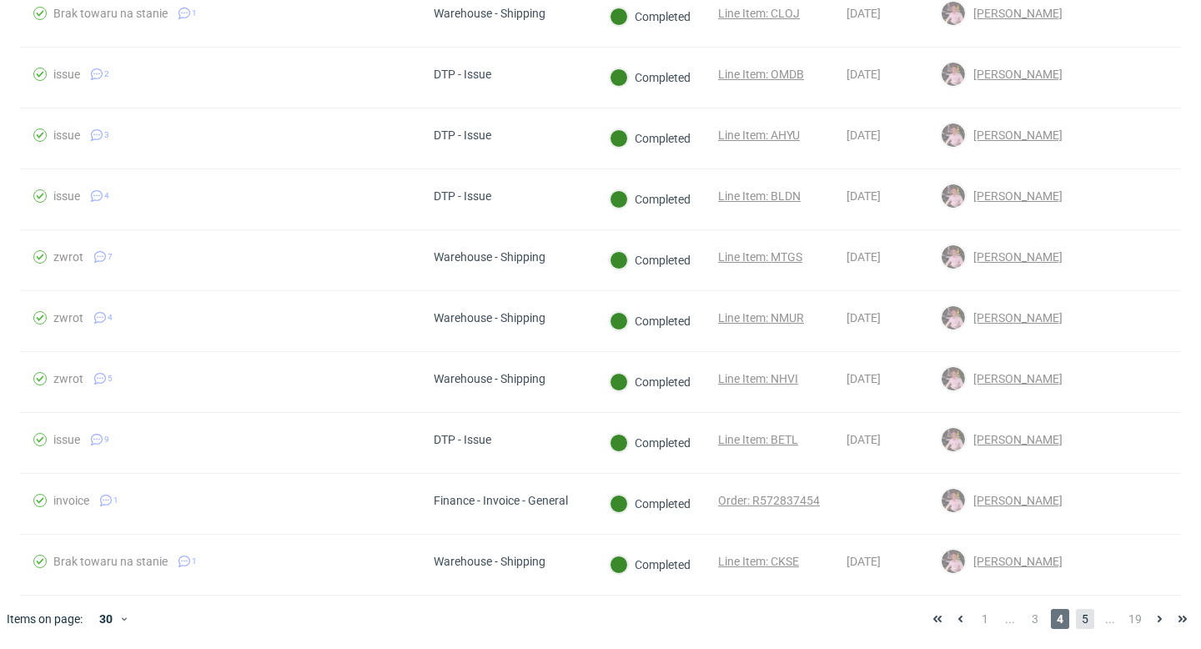
click at [1076, 616] on span "5" at bounding box center [1085, 619] width 18 height 20
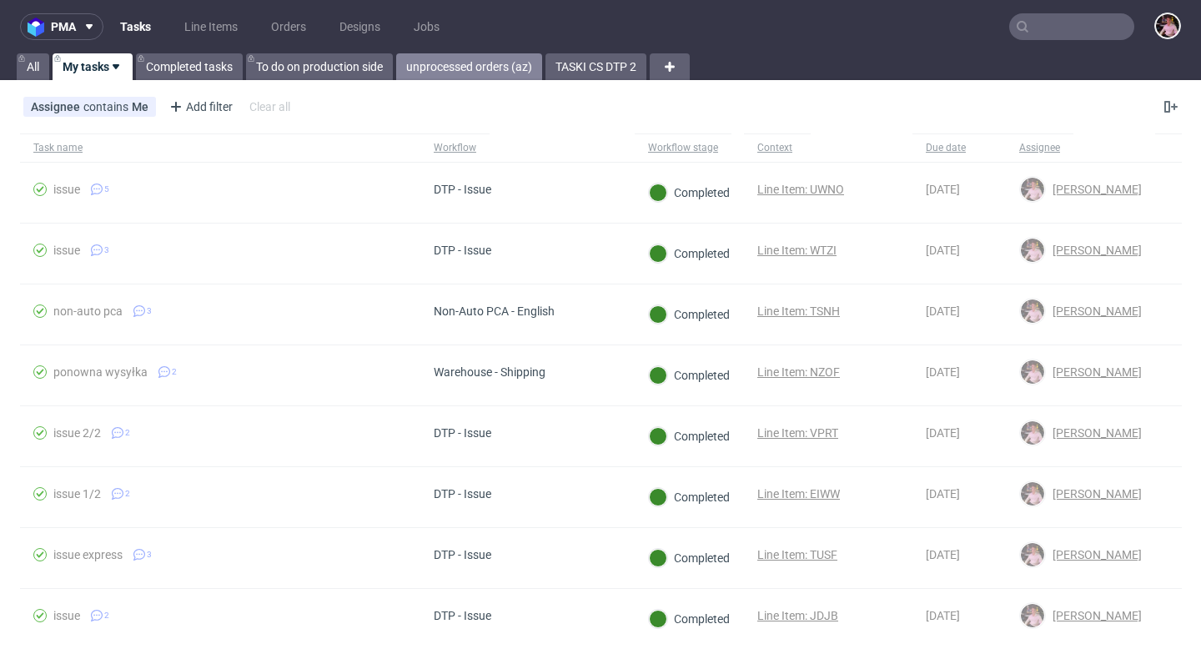
click at [465, 59] on link "unprocessed orders (az)" at bounding box center [469, 66] width 146 height 27
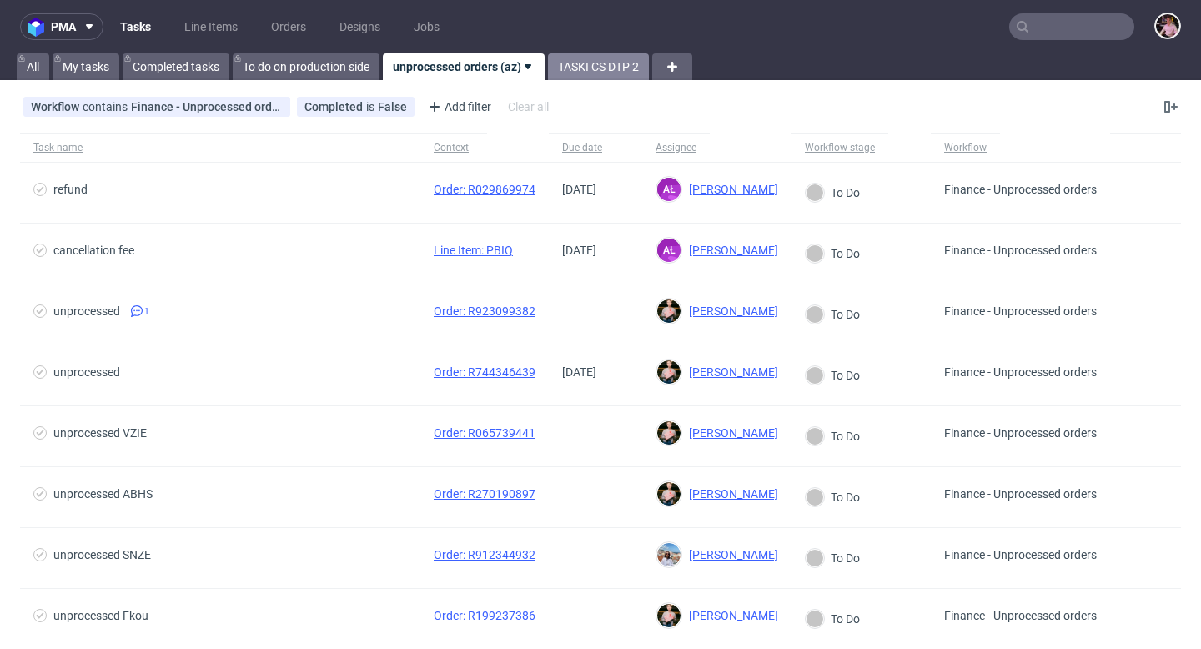
click at [584, 73] on link "TASKI CS DTP 2" at bounding box center [598, 66] width 101 height 27
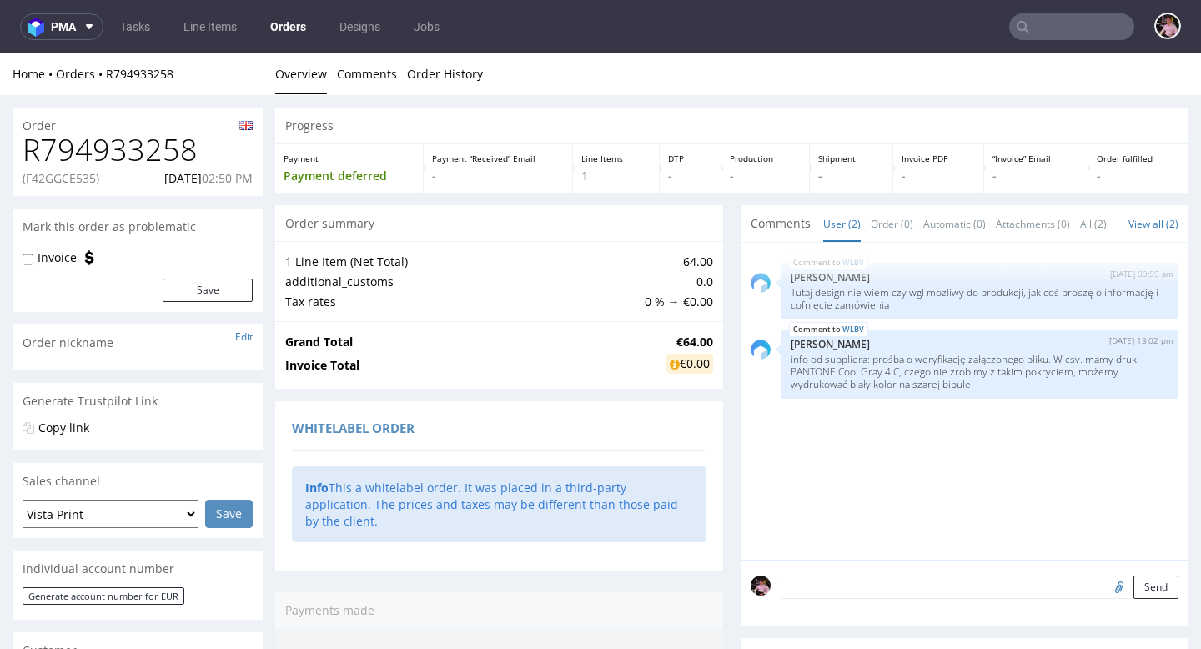
click at [73, 178] on p "(F42GGCE535)" at bounding box center [61, 178] width 77 height 17
copy p "F42GGCE535"
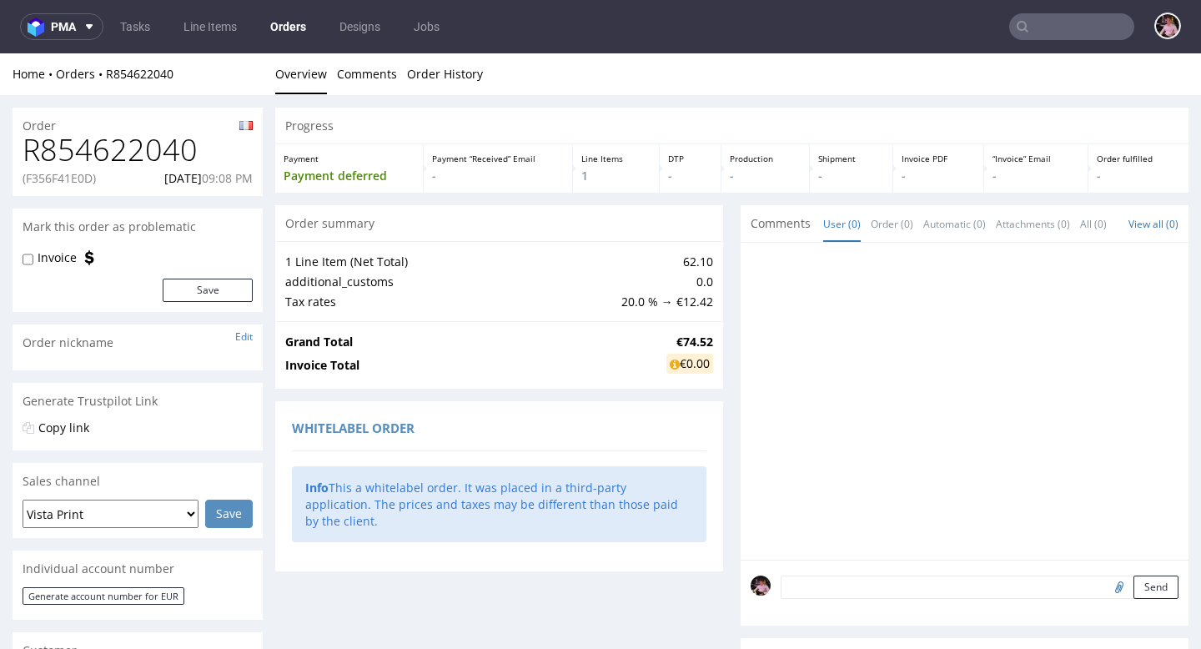
click at [70, 179] on p "(F356F41E0D)" at bounding box center [59, 178] width 73 height 17
copy p "F356F41E0D"
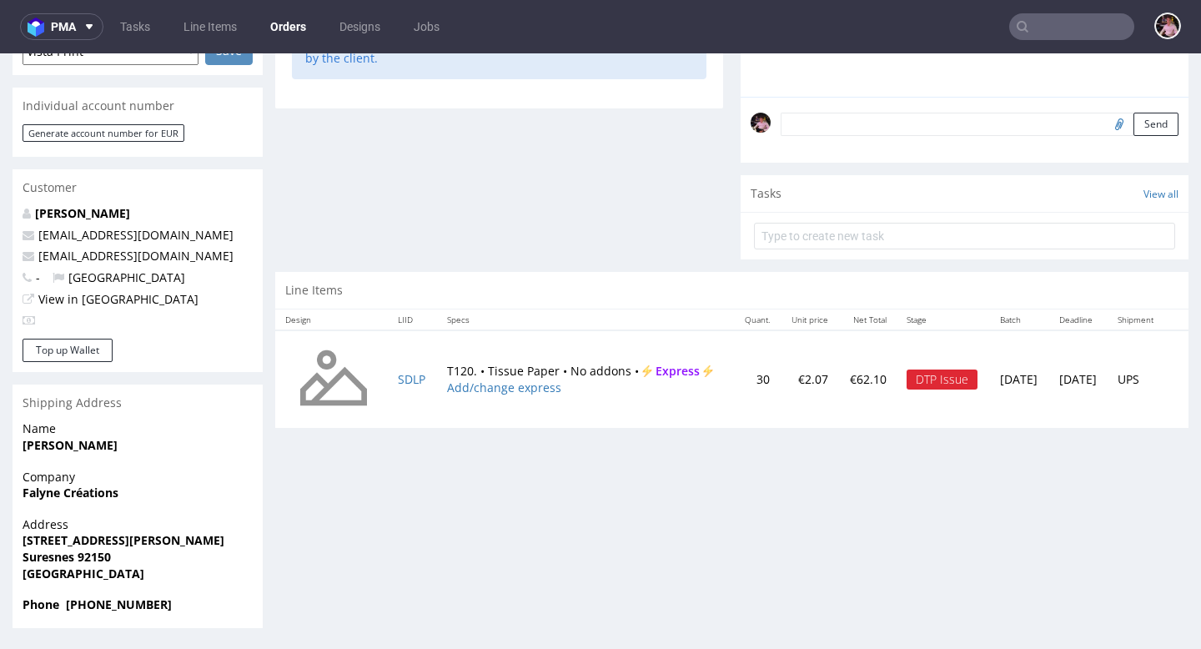
scroll to position [4, 0]
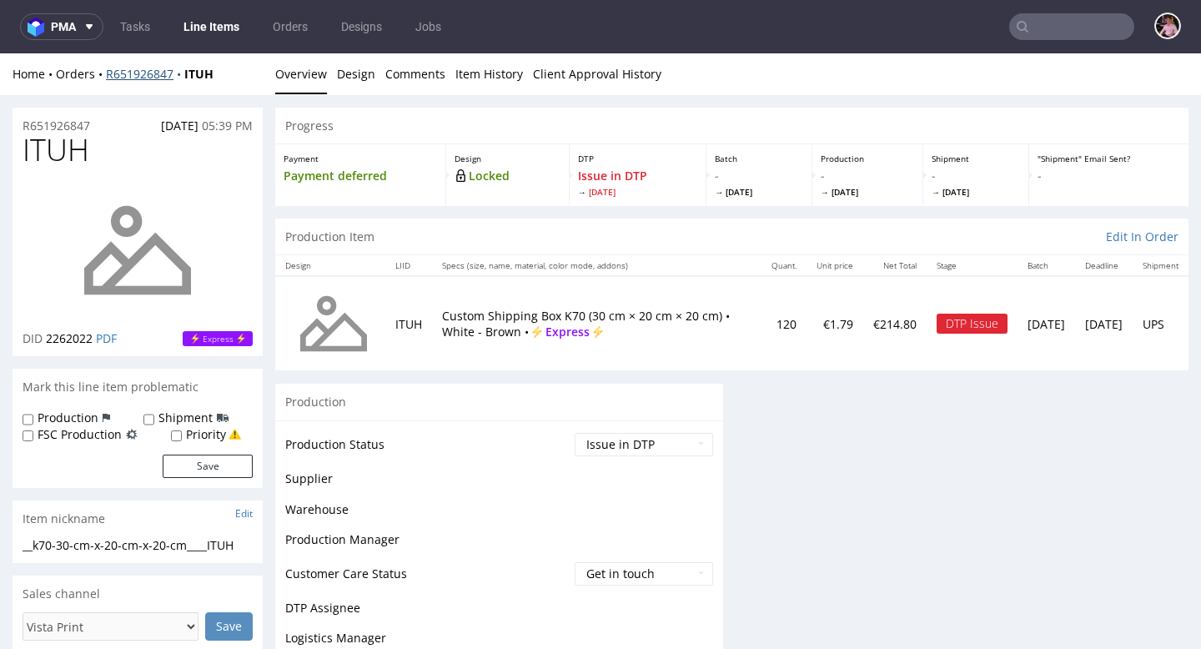
click at [148, 73] on link "R651926847" at bounding box center [145, 74] width 78 height 16
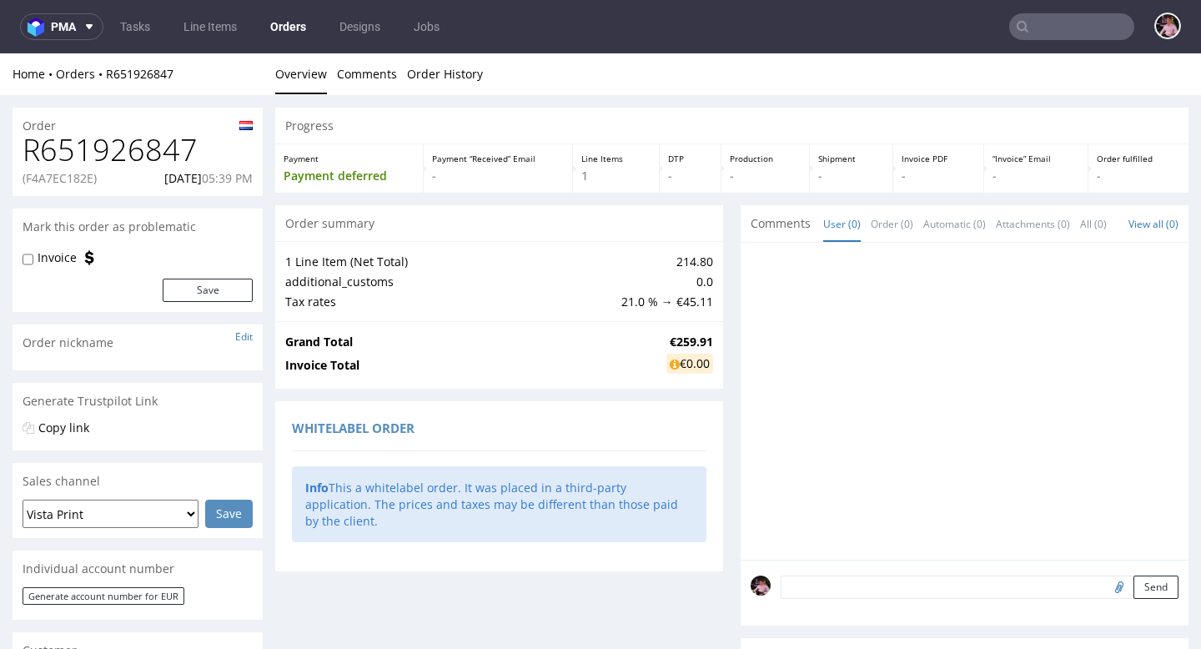
click at [68, 181] on p "(F4A7EC182E)" at bounding box center [60, 178] width 74 height 17
copy p "F4A7EC182E"
click at [77, 175] on p "(F7D46AD2G5)" at bounding box center [62, 178] width 78 height 17
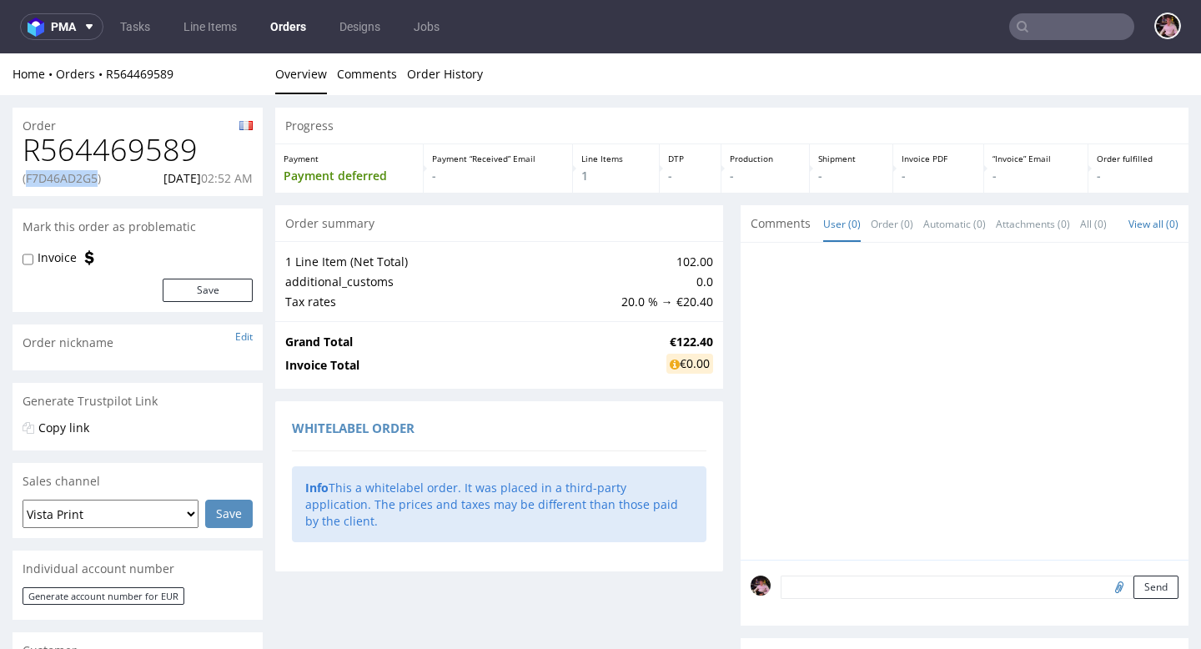
copy p "F7D46AD2G5"
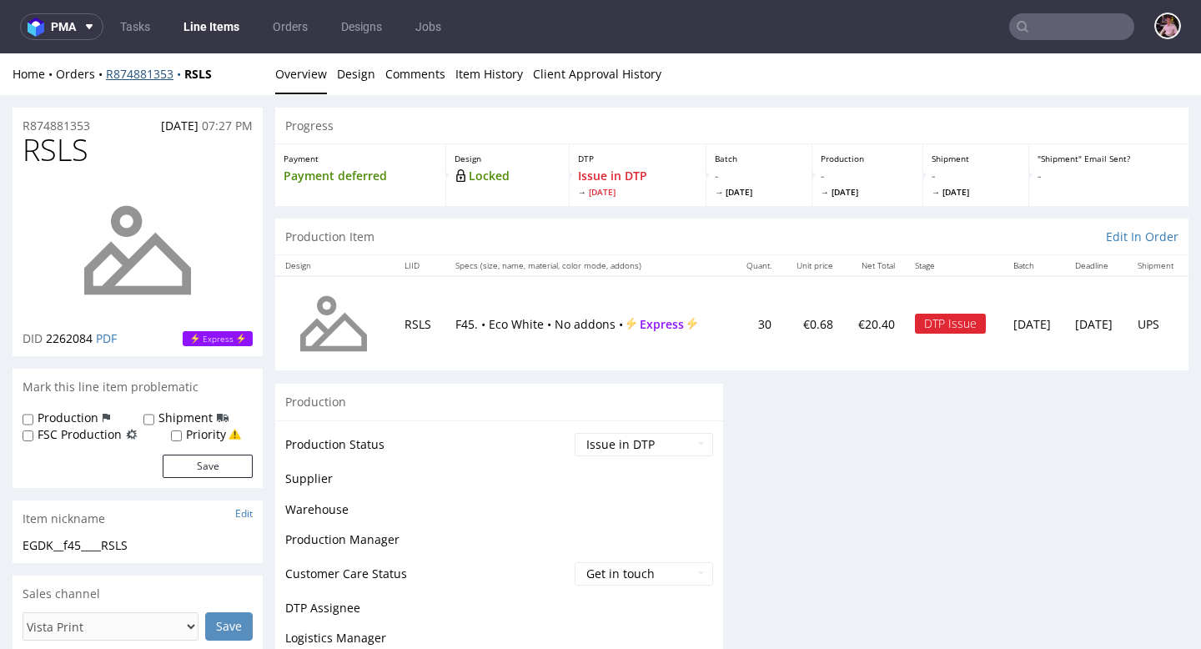
click at [130, 73] on link "R874881353" at bounding box center [145, 74] width 78 height 16
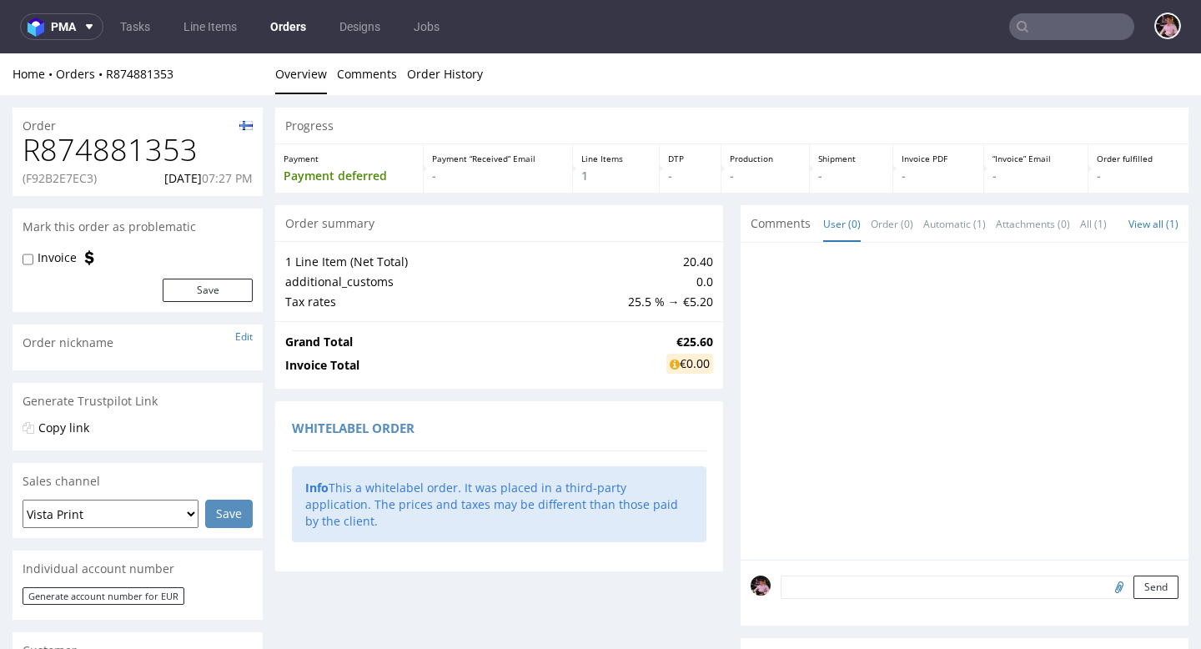
click at [64, 170] on p "(F92B2E7EC3)" at bounding box center [60, 178] width 74 height 17
click at [69, 174] on p "(F92B2E7EC3)" at bounding box center [60, 178] width 74 height 17
copy p "F92B2E7EC3"
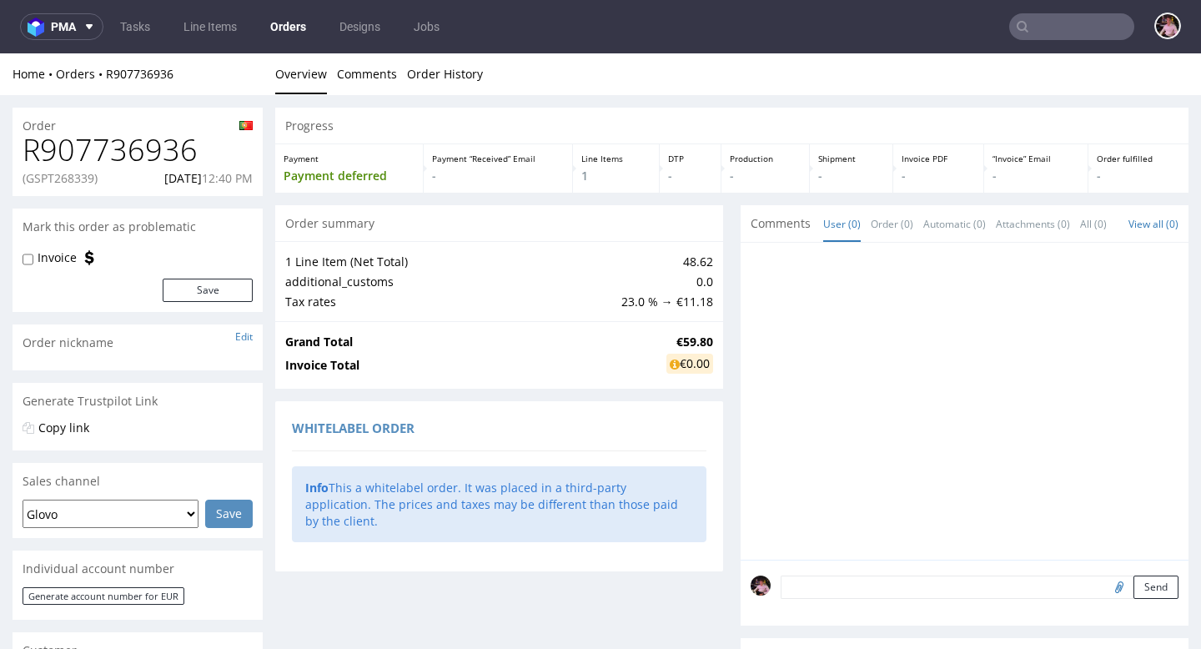
click at [70, 179] on p "(GSPT268339)" at bounding box center [60, 178] width 75 height 17
copy p "GSPT268339"
click at [69, 183] on p "(GSPT268178)" at bounding box center [60, 178] width 75 height 17
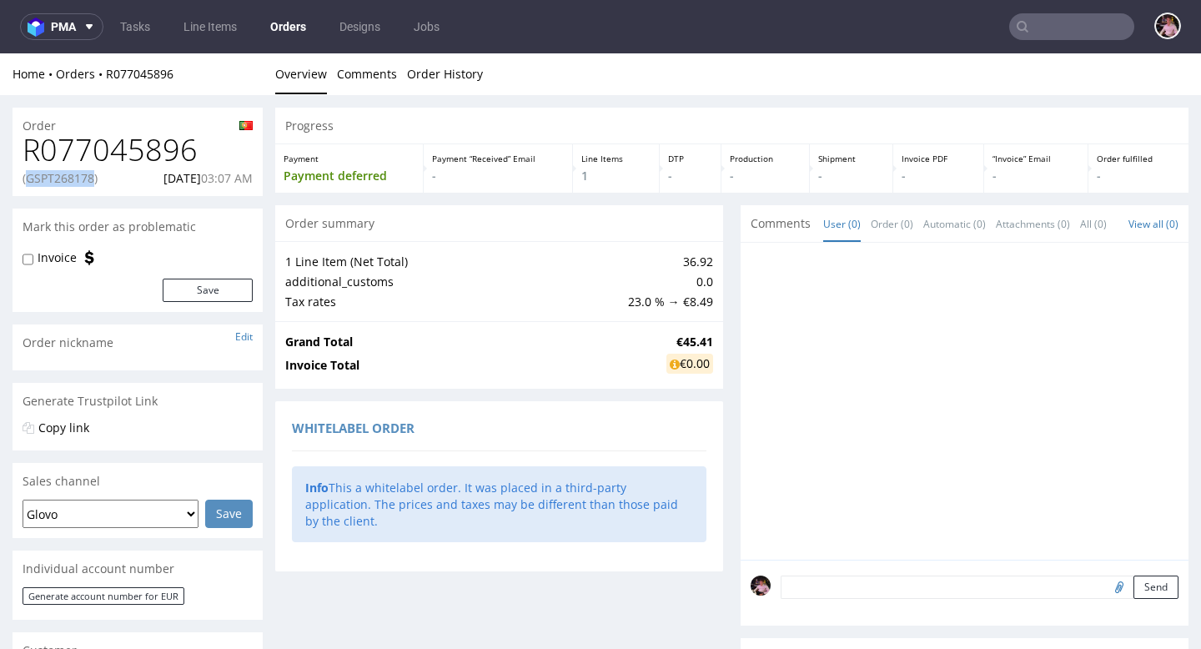
copy p "GSPT268178"
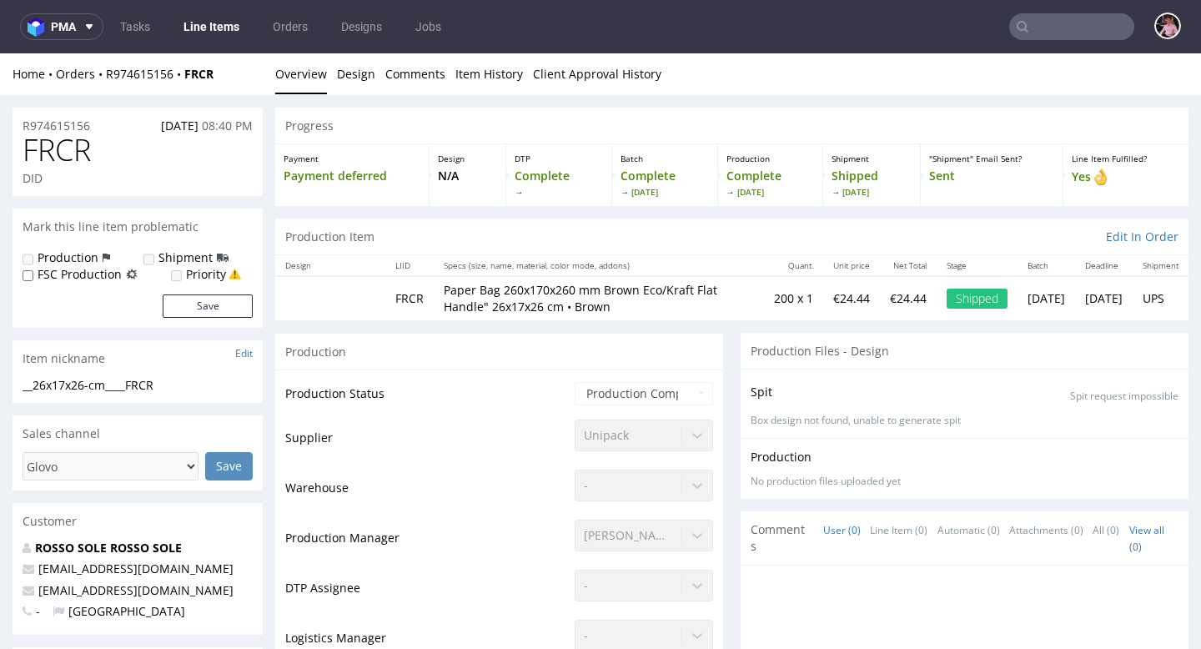
click at [135, 81] on div "Home Orders R974615156 FRCR" at bounding box center [138, 74] width 250 height 17
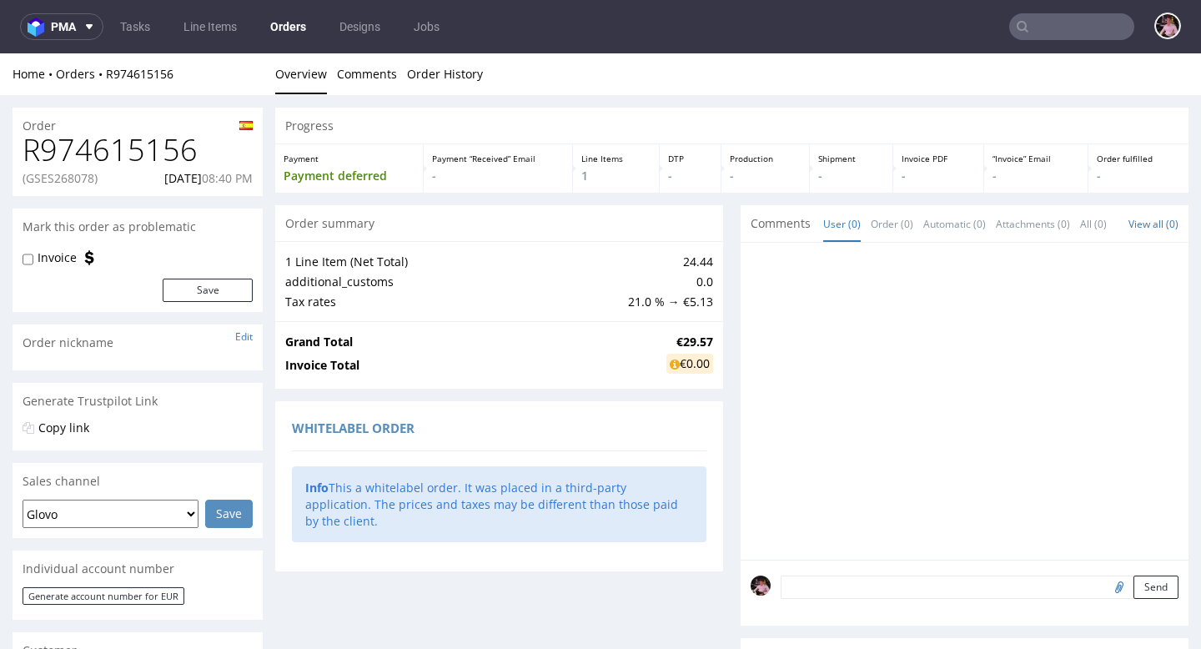
click at [61, 183] on p "(GSES268078)" at bounding box center [60, 178] width 75 height 17
copy p "GSES268078"
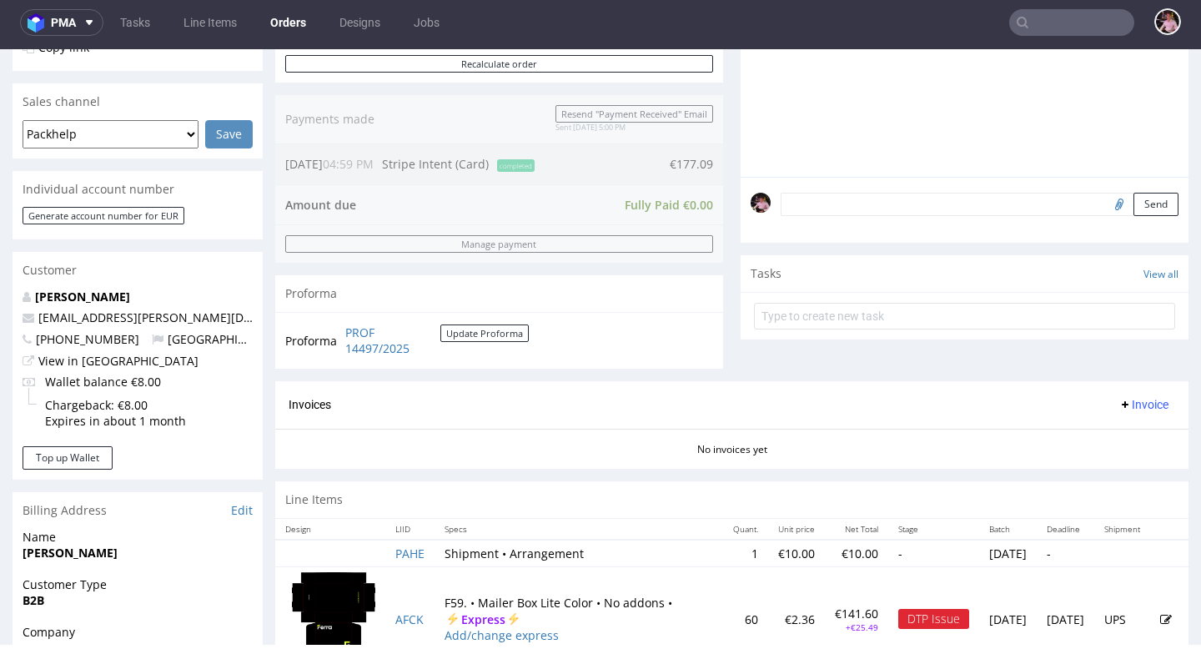
scroll to position [455, 0]
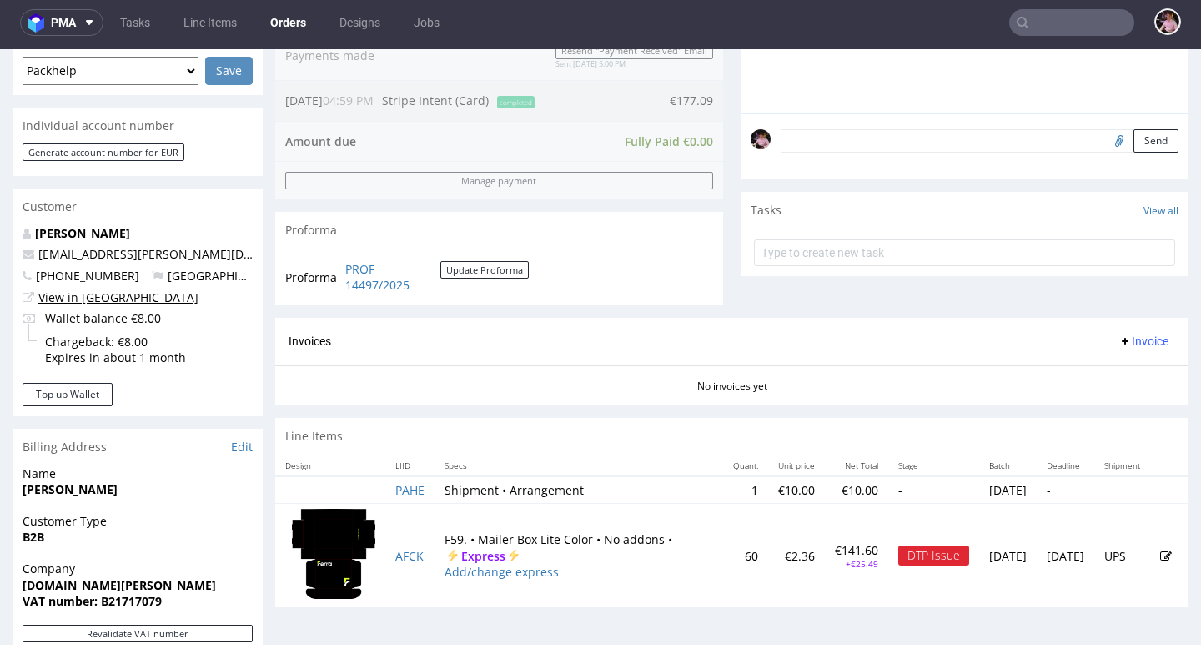
click at [110, 298] on link "View in [GEOGRAPHIC_DATA]" at bounding box center [118, 297] width 160 height 16
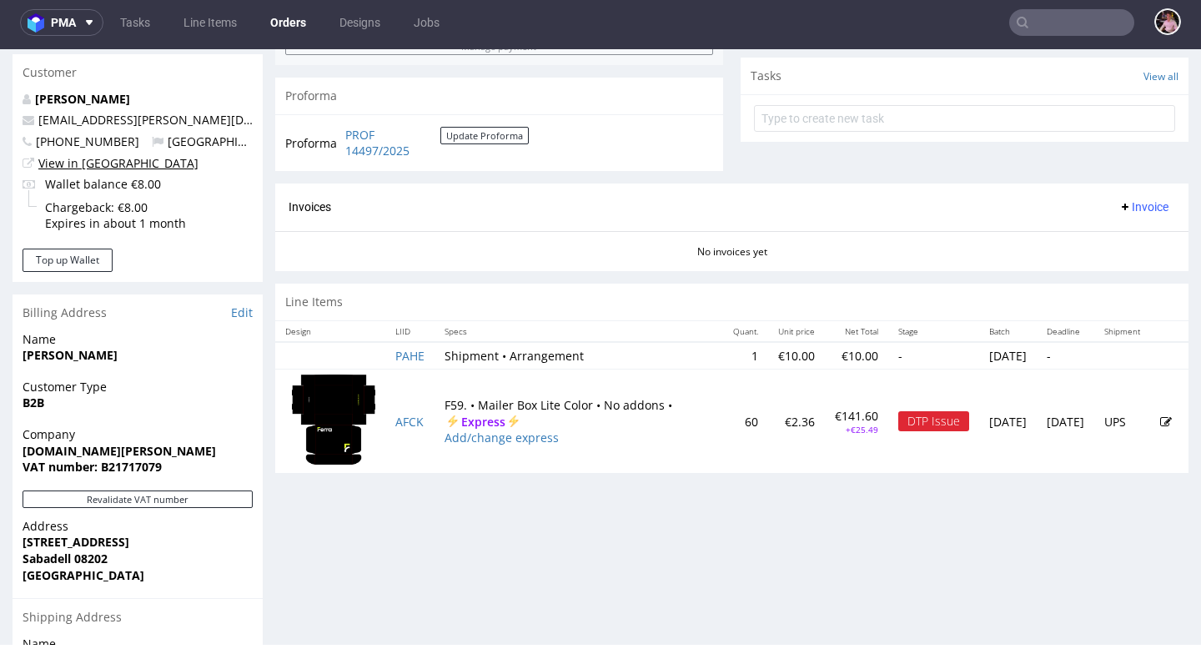
scroll to position [641, 0]
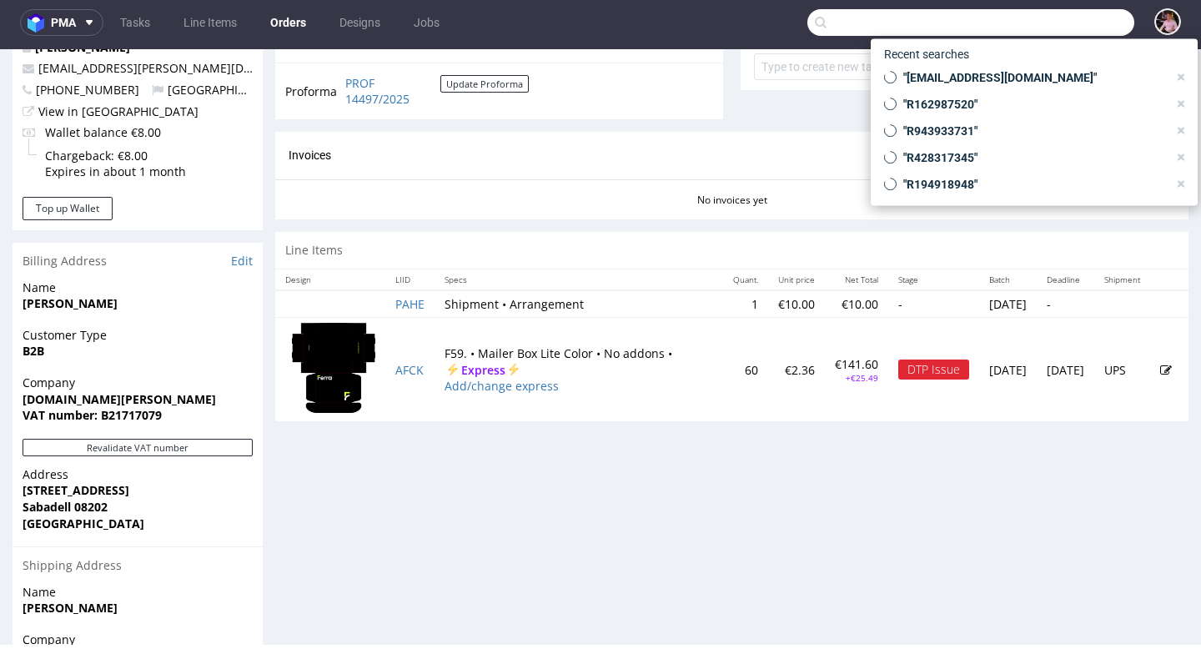
click at [1060, 31] on input "text" at bounding box center [970, 22] width 327 height 27
paste input "DEL2615IT"
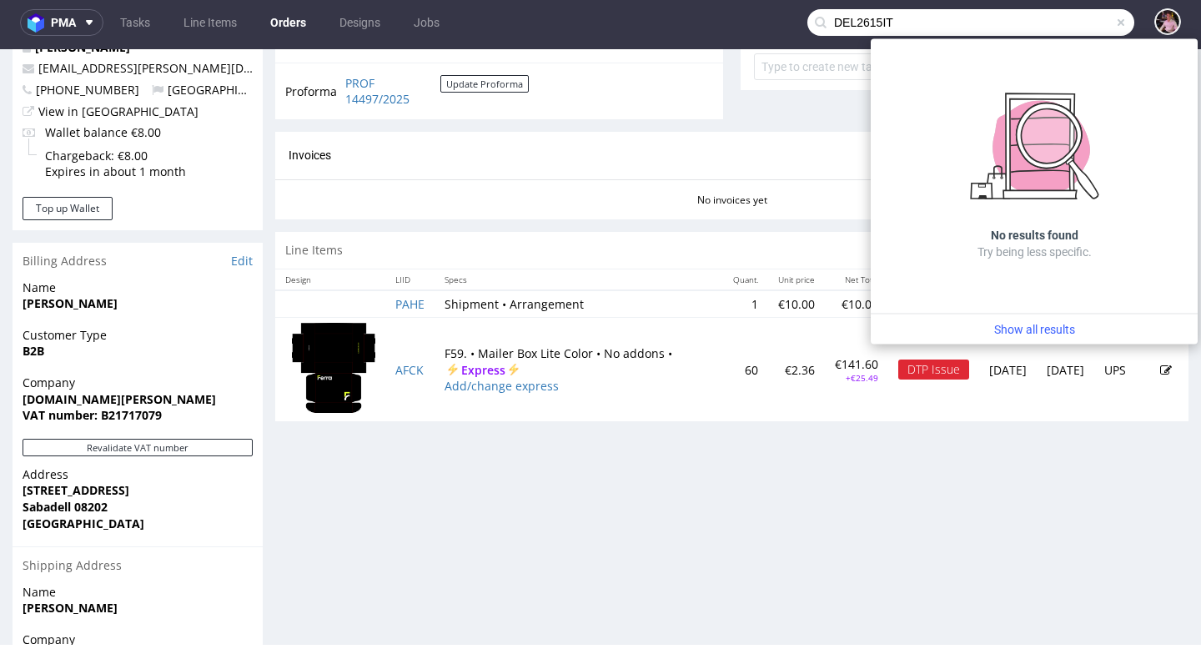
type input "DEL2615IT"
click at [1114, 26] on span at bounding box center [1120, 22] width 13 height 13
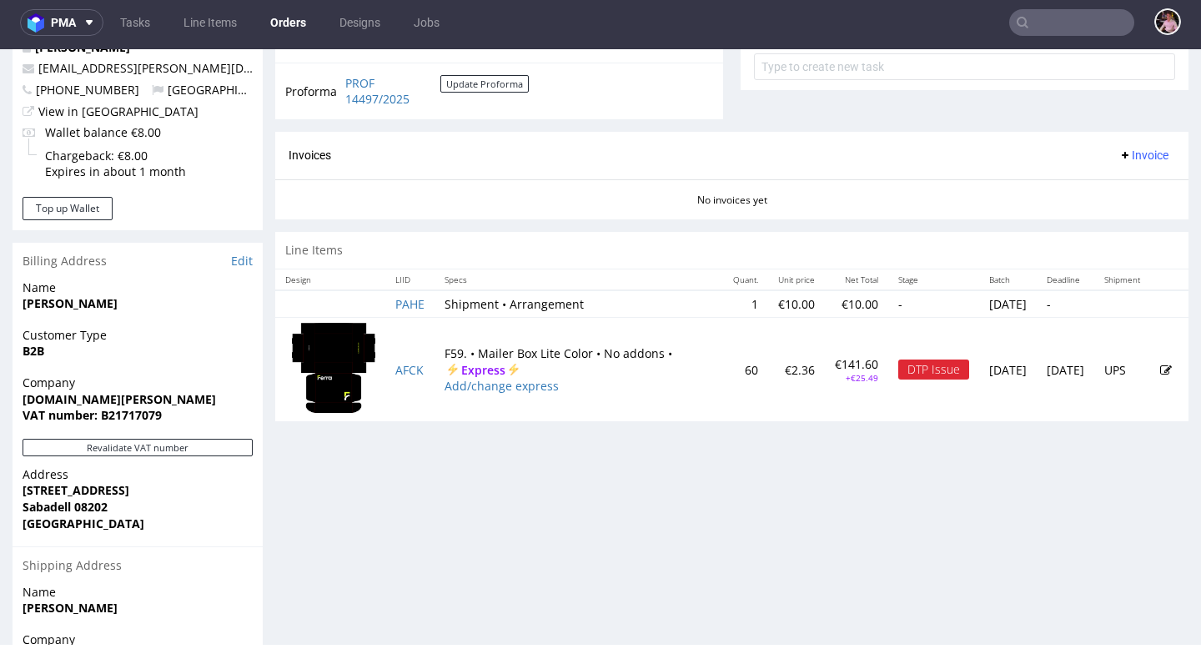
click at [1058, 26] on input "text" at bounding box center [1071, 22] width 125 height 27
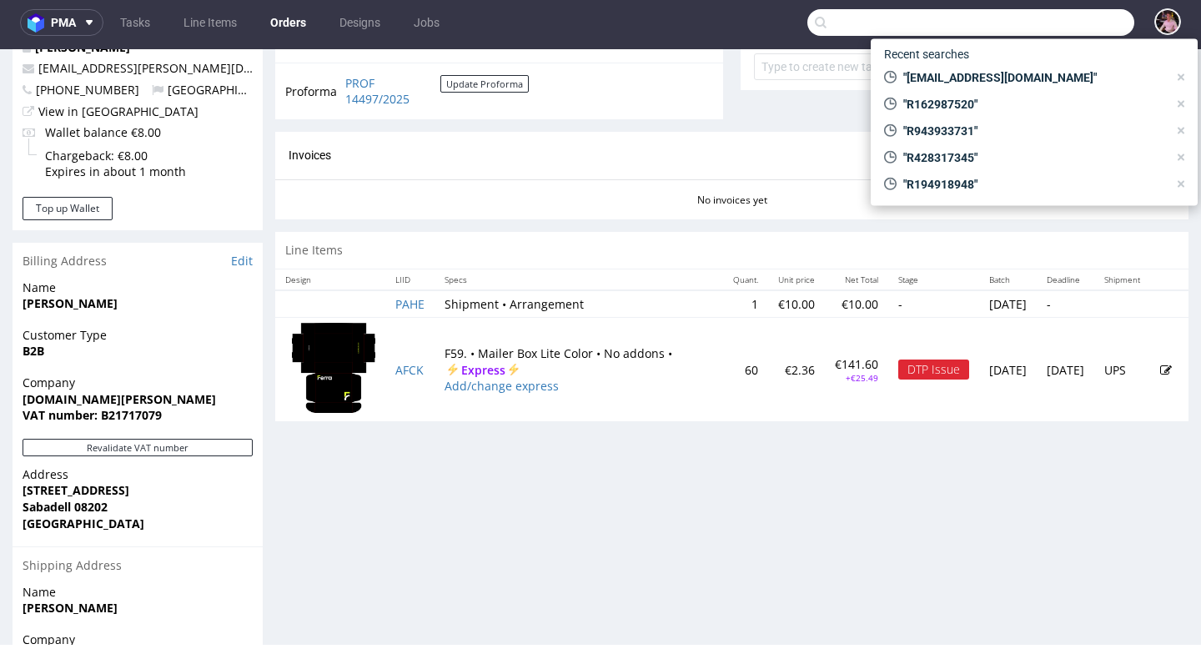
paste input "liberty.bar92@gmail.com"
type input "liberty.bar92@gmail.com"
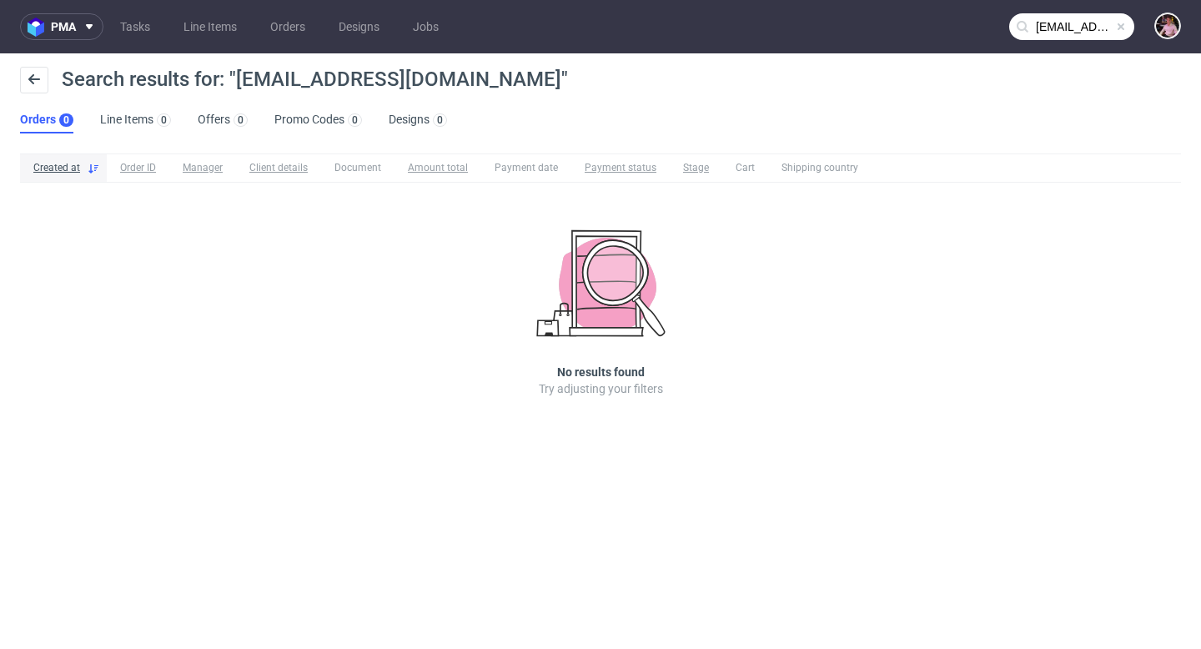
click at [1120, 28] on span at bounding box center [1120, 26] width 13 height 13
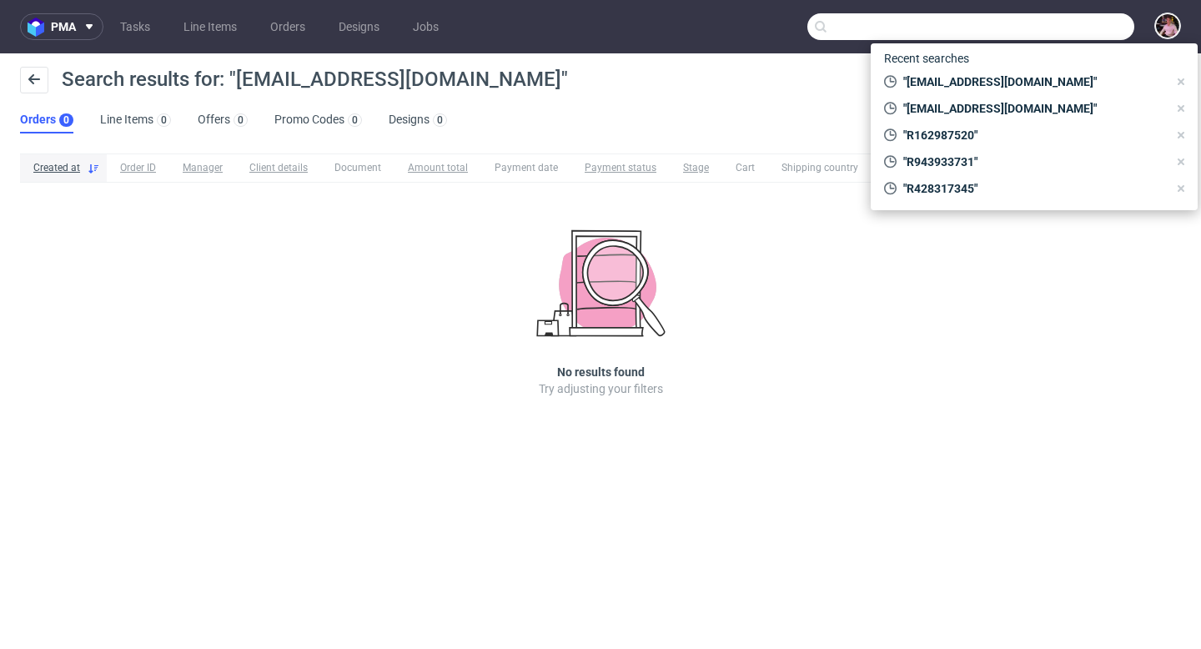
click at [1091, 31] on input "text" at bounding box center [970, 26] width 327 height 27
paste input "R843523432"
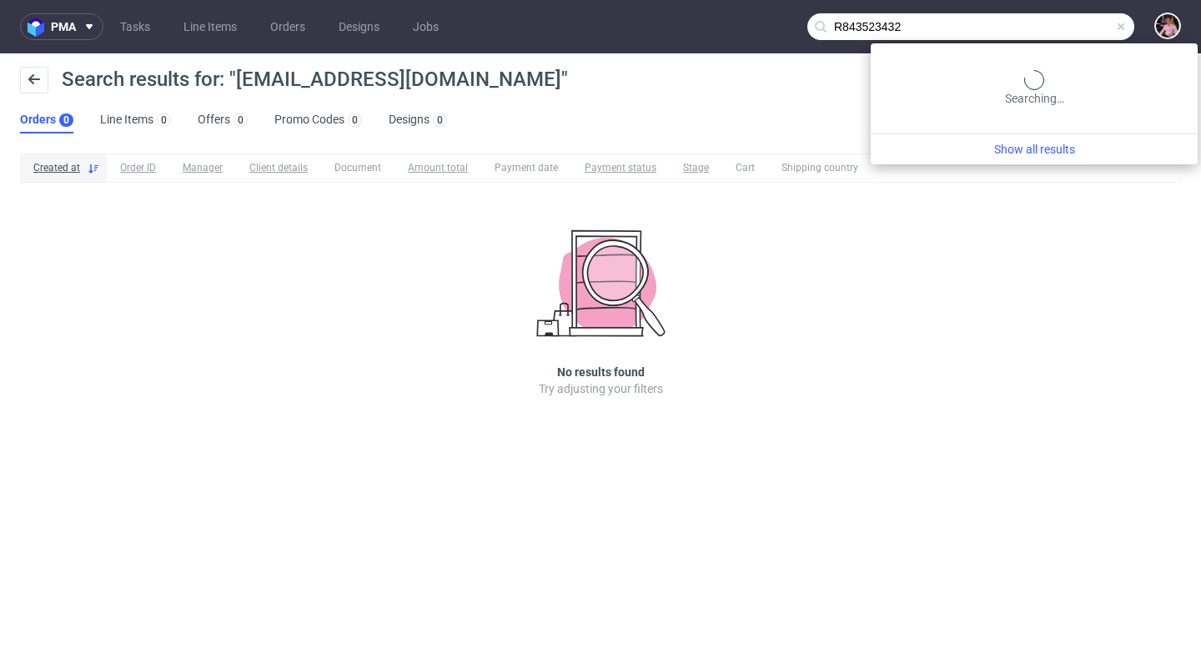
type input "R843523432"
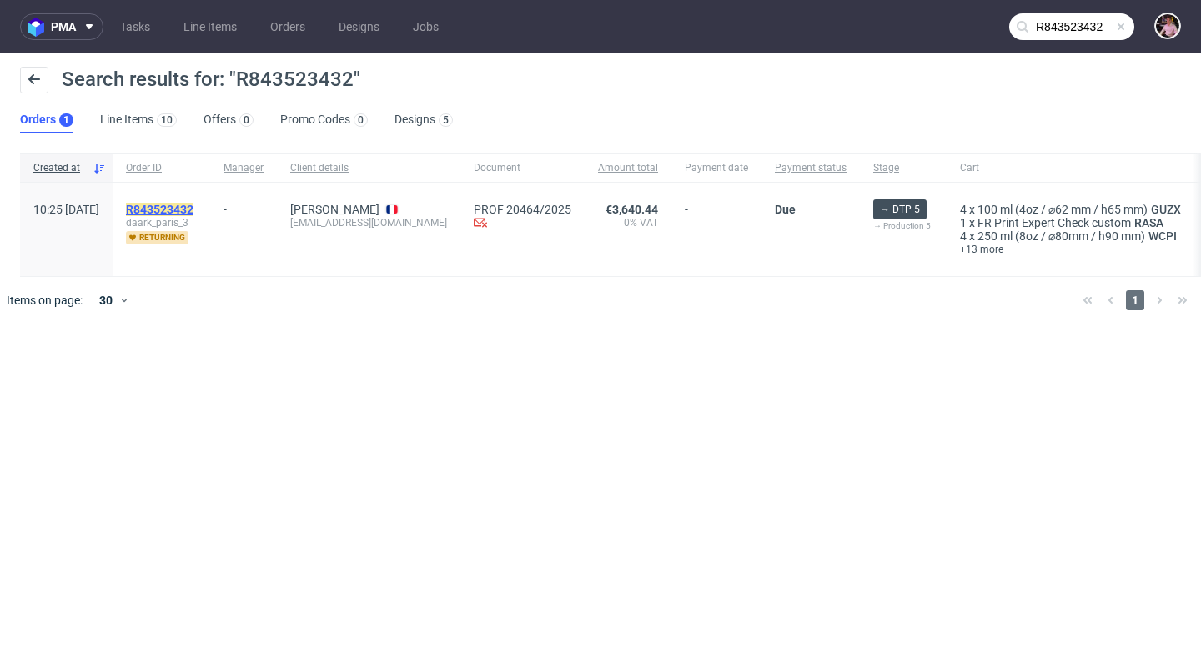
click at [193, 205] on mark "R843523432" at bounding box center [160, 209] width 68 height 13
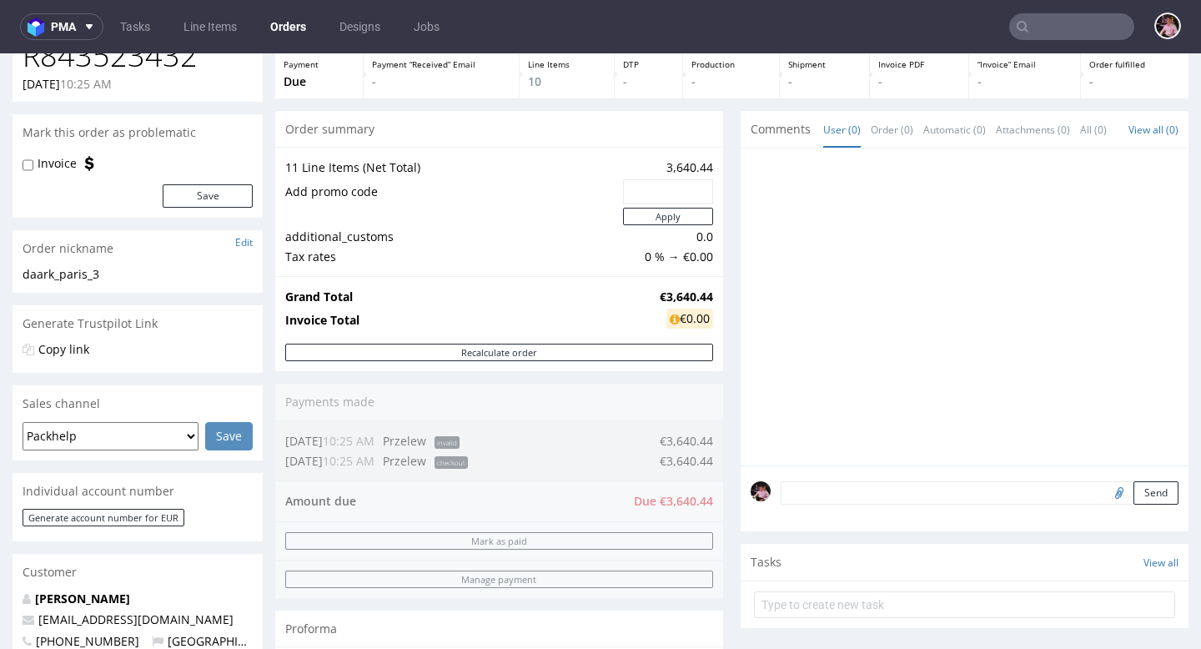
scroll to position [83, 0]
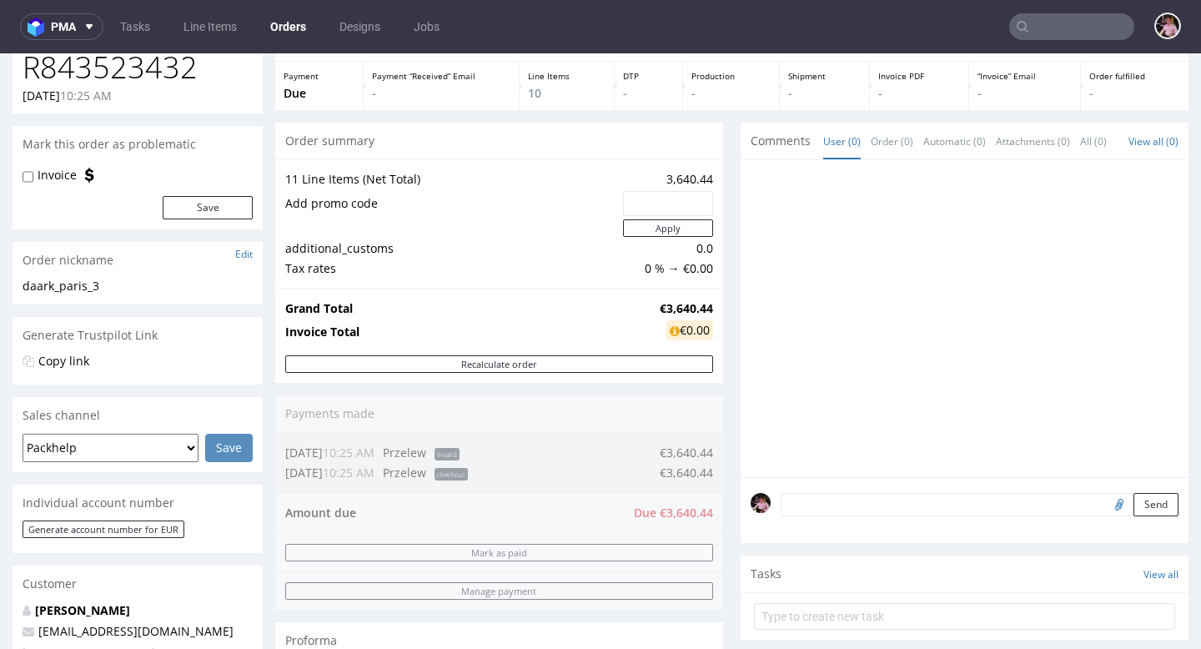
click at [1105, 514] on input "file" at bounding box center [1116, 504] width 23 height 22
type input "C:\fakepath\DAARK3 - 1461683-double-wall-paper-cup-200-ml-guideline.pdf"
click at [1133, 516] on button "Send" at bounding box center [1155, 504] width 45 height 23
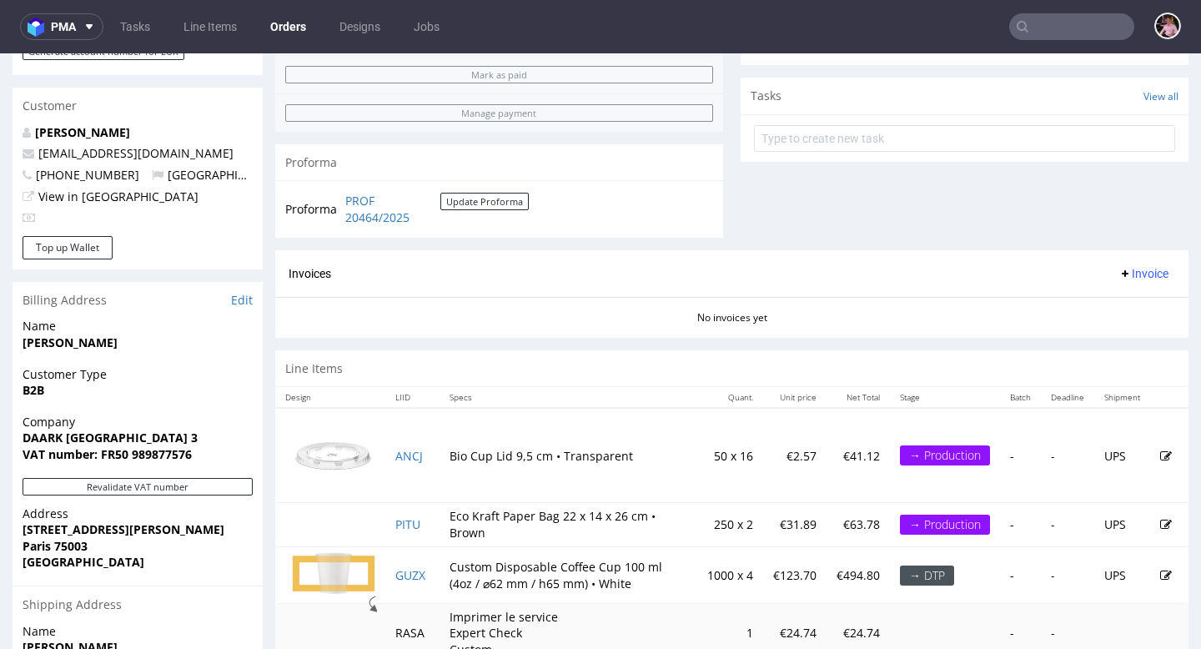
scroll to position [441, 0]
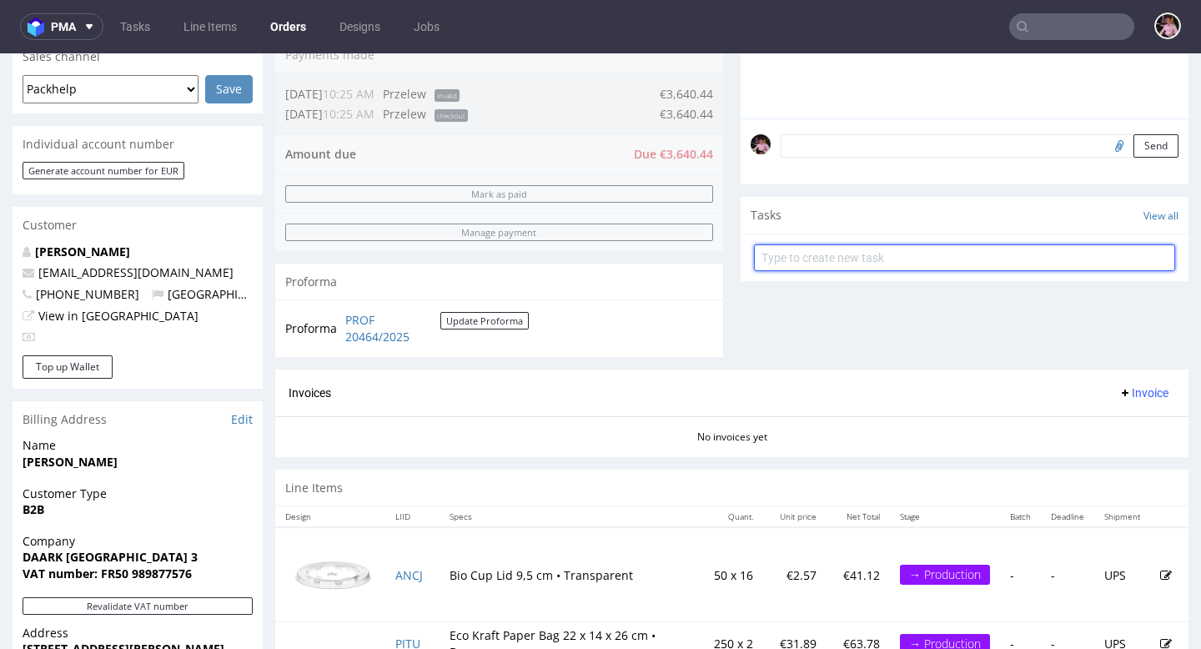
click at [921, 266] on input "text" at bounding box center [964, 257] width 421 height 27
type input "designy w komie"
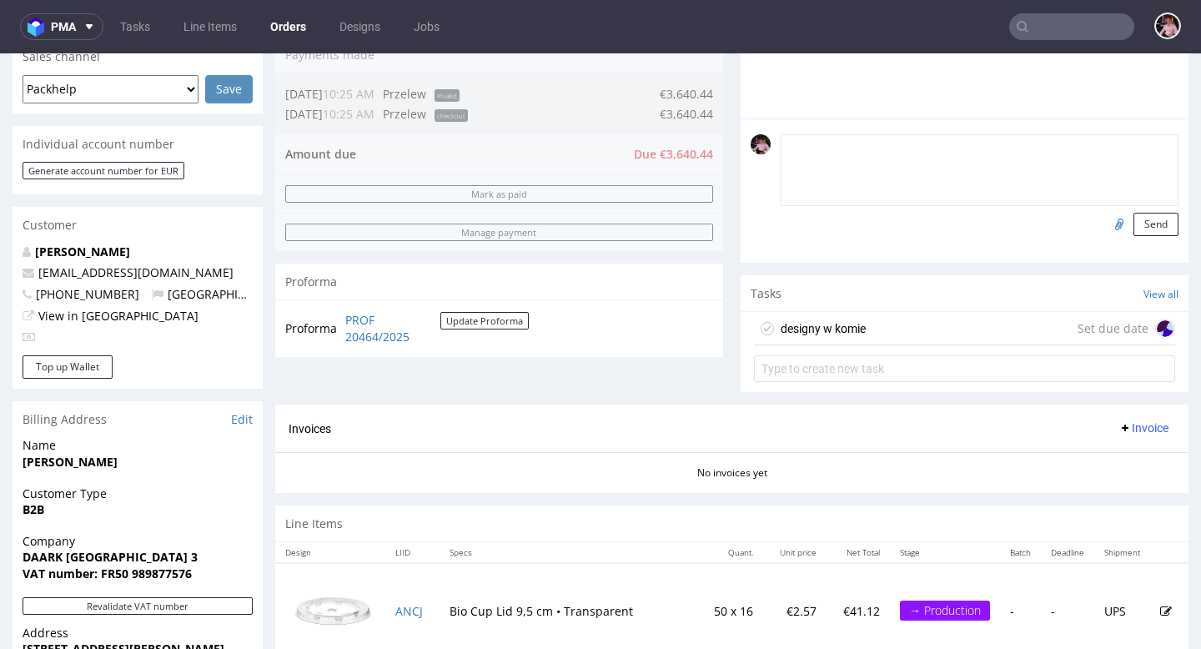
click at [997, 164] on textarea at bounding box center [979, 170] width 398 height 72
type textarea "designy w komie"
click at [1136, 236] on button "Send" at bounding box center [1155, 224] width 45 height 23
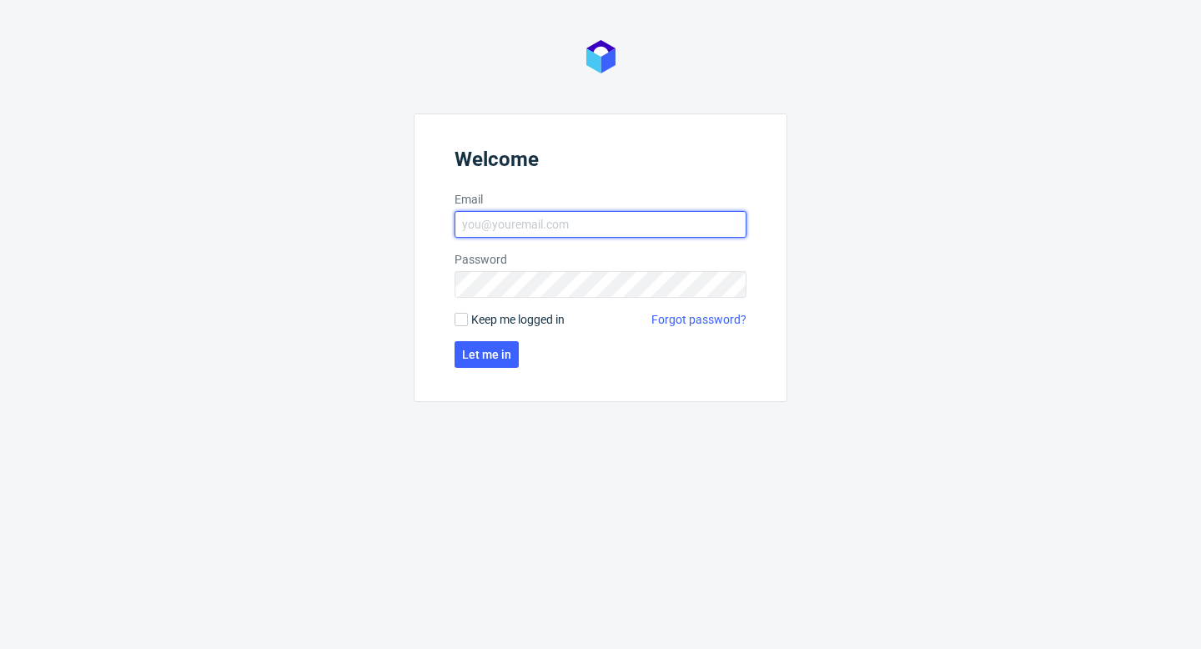
click at [573, 232] on input "Email" at bounding box center [600, 224] width 292 height 27
type input "aleks.ziemkowski@packhelp.com"
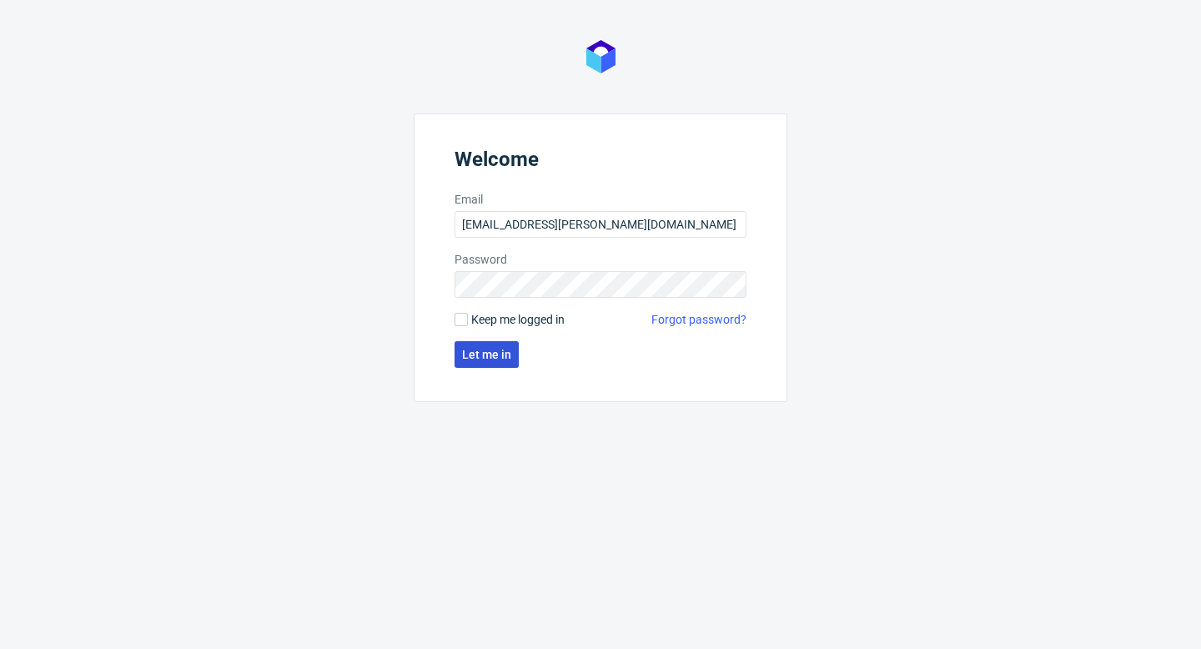
click at [484, 354] on span "Let me in" at bounding box center [486, 355] width 49 height 12
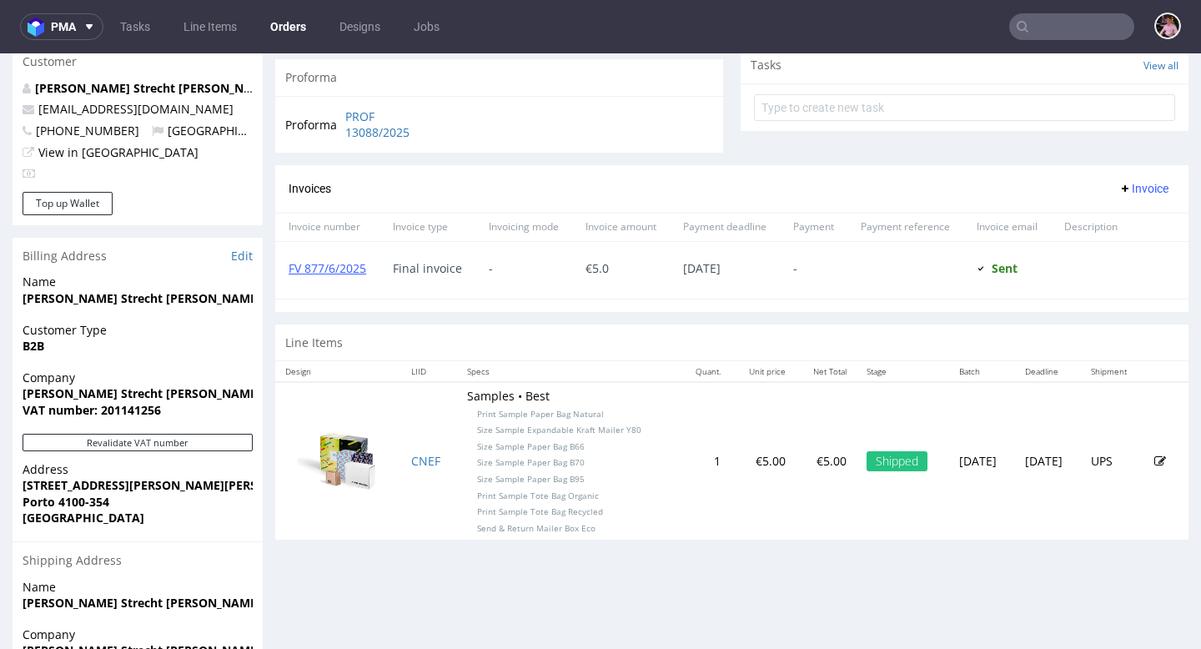
scroll to position [639, 0]
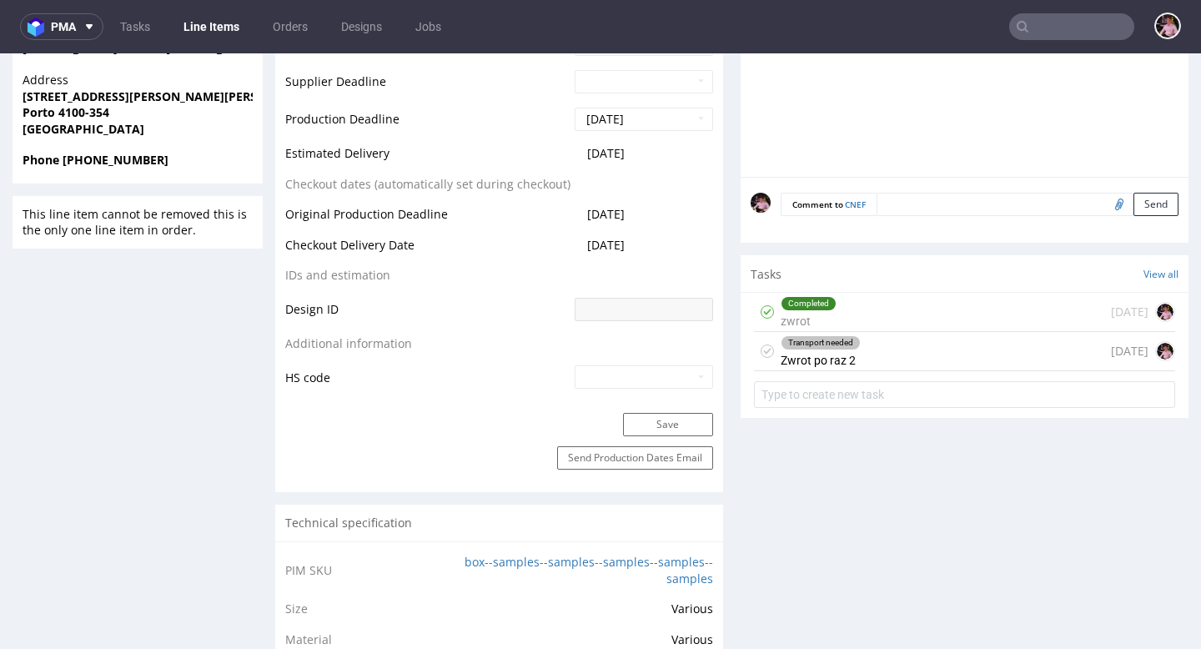
scroll to position [850, 0]
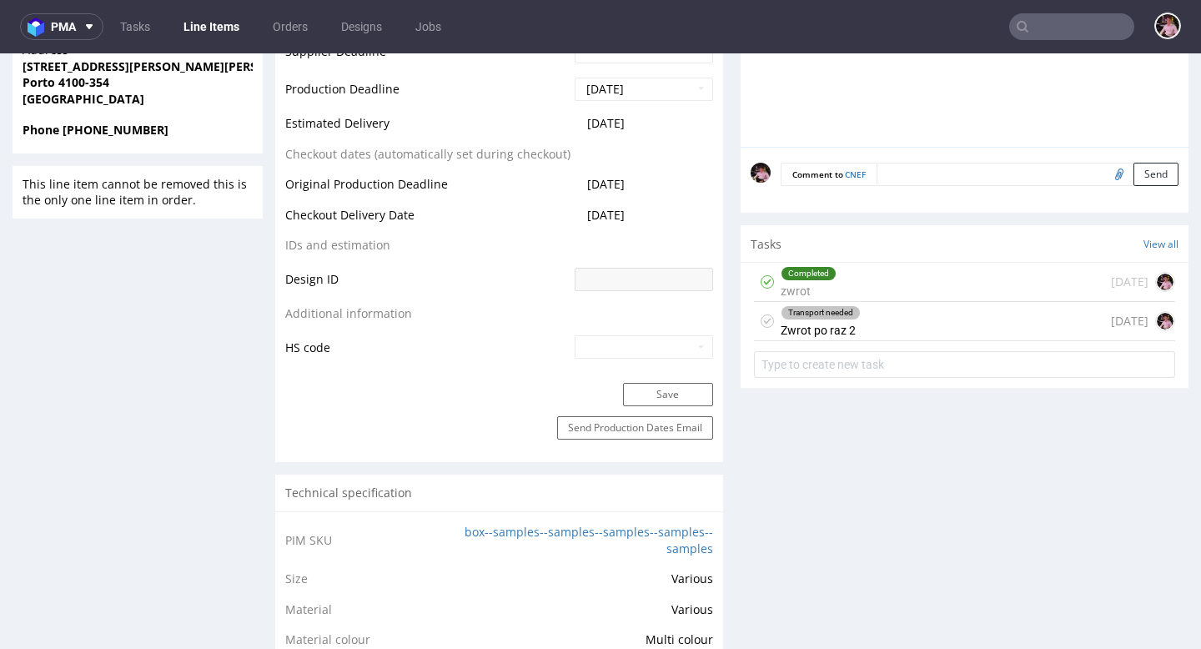
click at [897, 316] on div "Transport needed Zwrot po raz 2 13 days ago" at bounding box center [964, 321] width 421 height 39
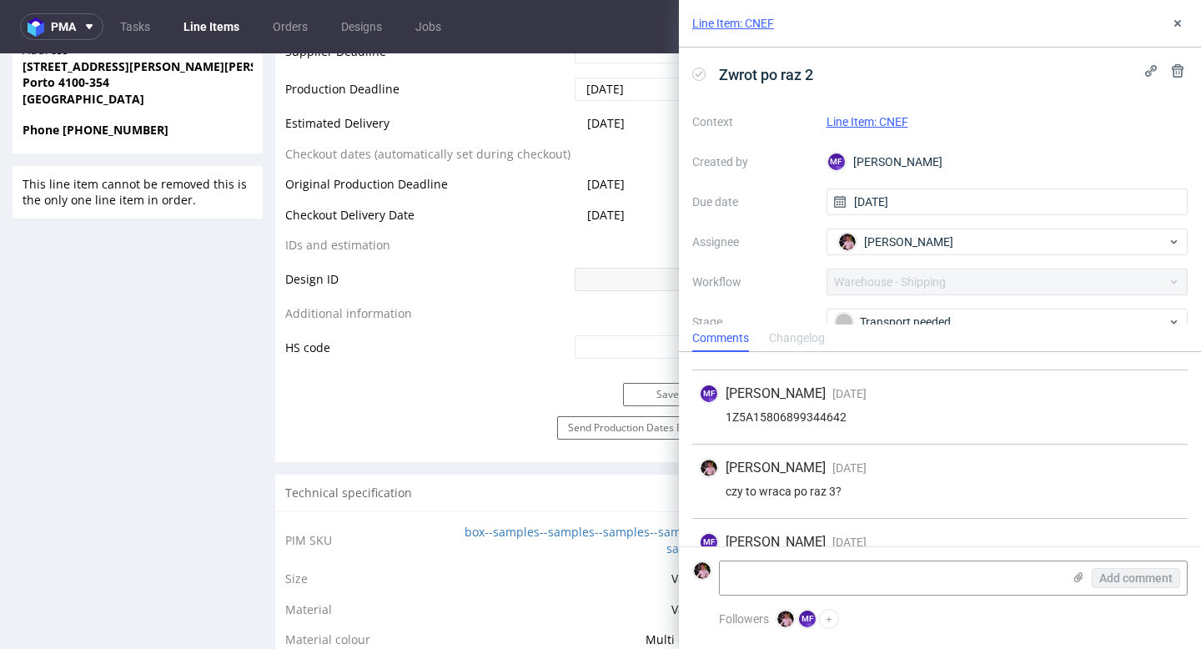
scroll to position [250, 0]
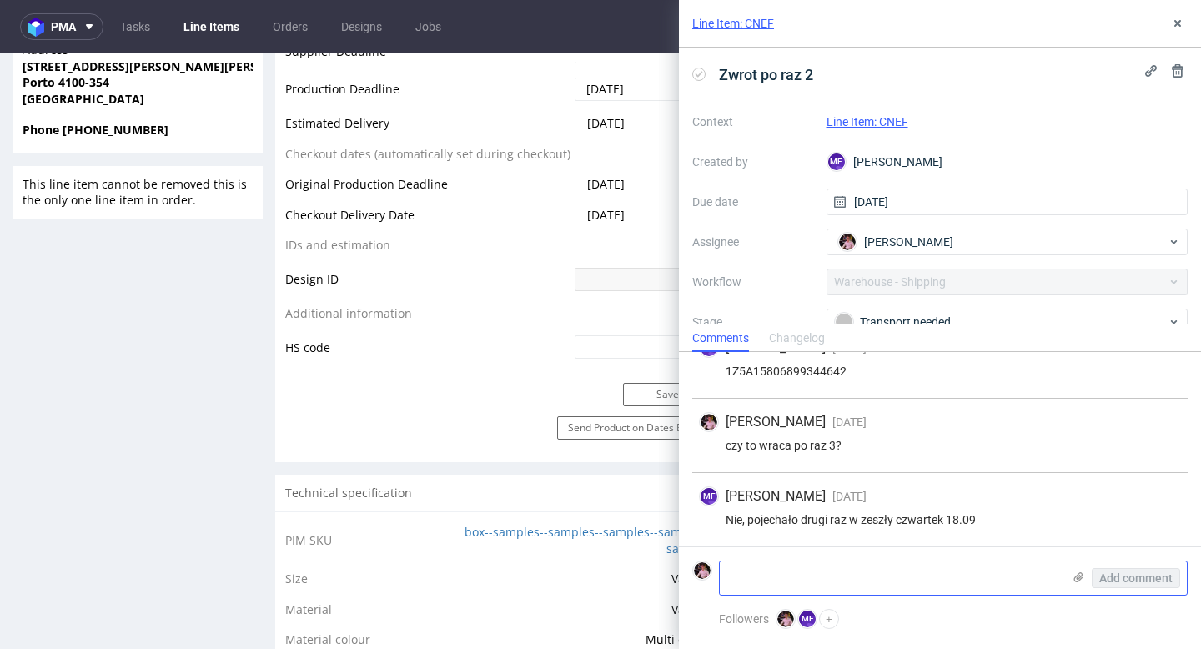
click at [965, 584] on textarea at bounding box center [891, 577] width 342 height 33
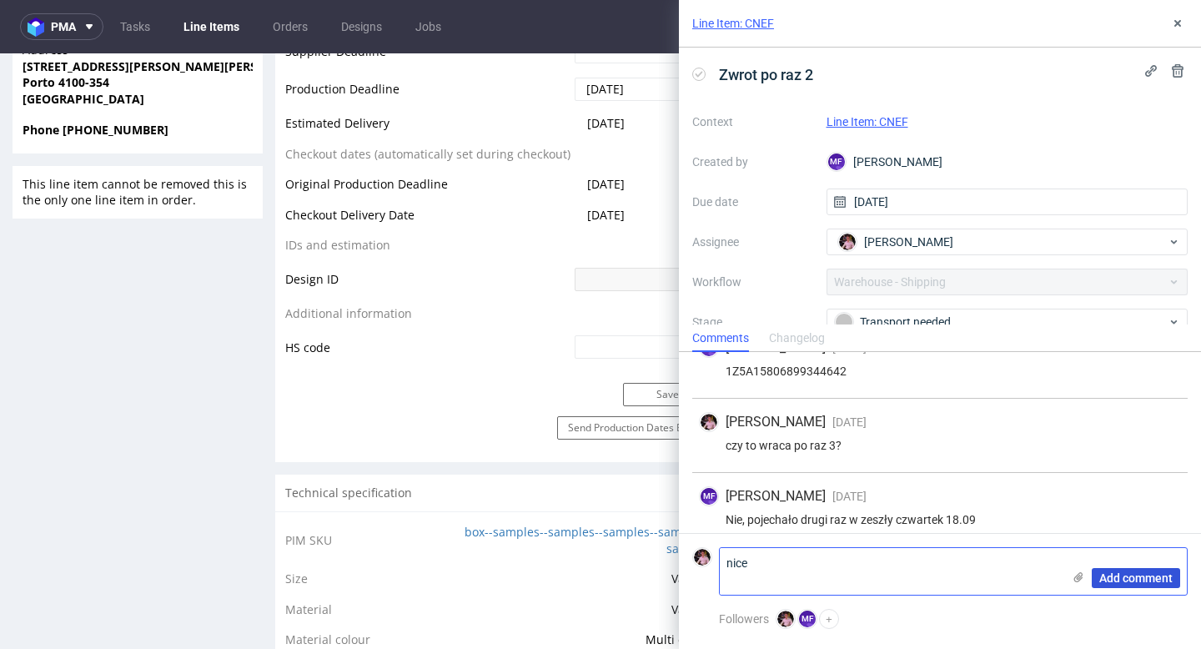
type textarea "nice"
click at [1134, 574] on span "Add comment" at bounding box center [1135, 578] width 73 height 12
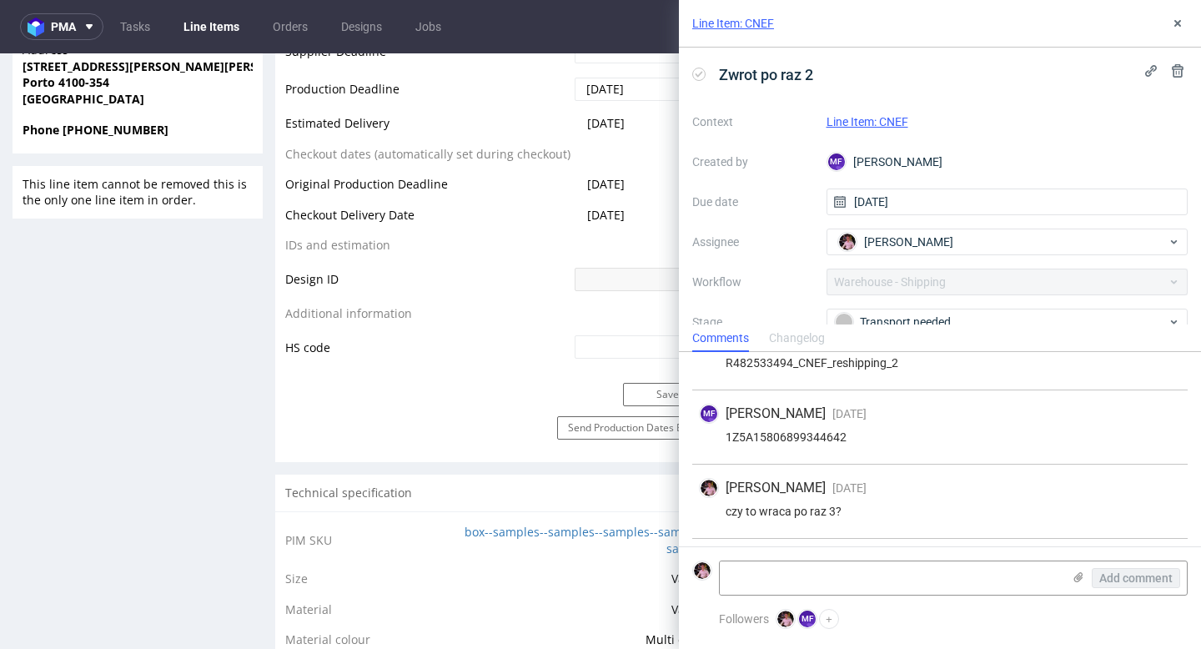
scroll to position [156, 0]
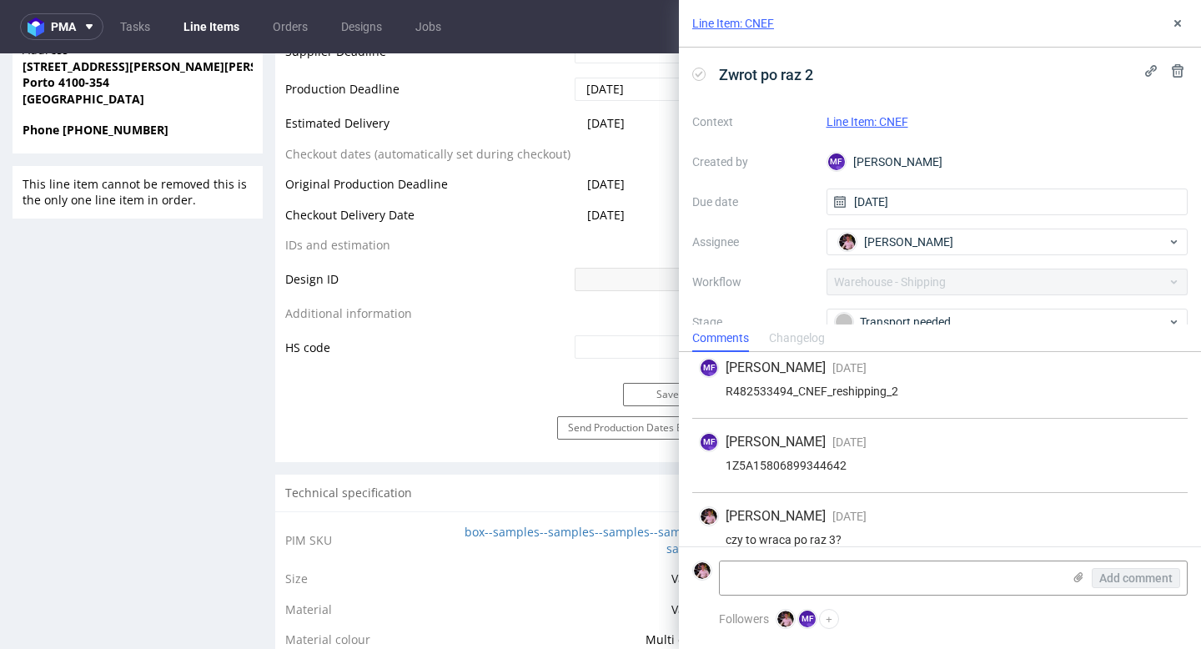
click at [810, 465] on div "1Z5A15806899344642" at bounding box center [940, 465] width 482 height 13
copy div "1Z5A15806899344642"
click at [924, 595] on form "Add comment" at bounding box center [940, 577] width 522 height 63
click at [903, 579] on textarea at bounding box center [891, 577] width 342 height 33
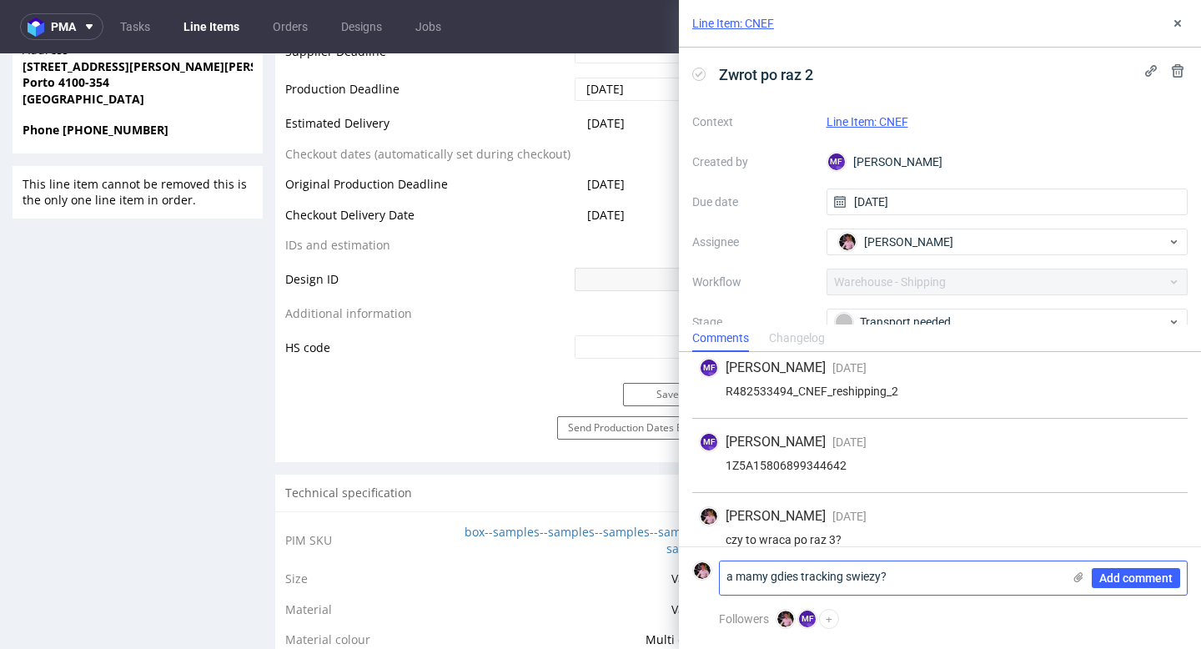
scroll to position [0, 0]
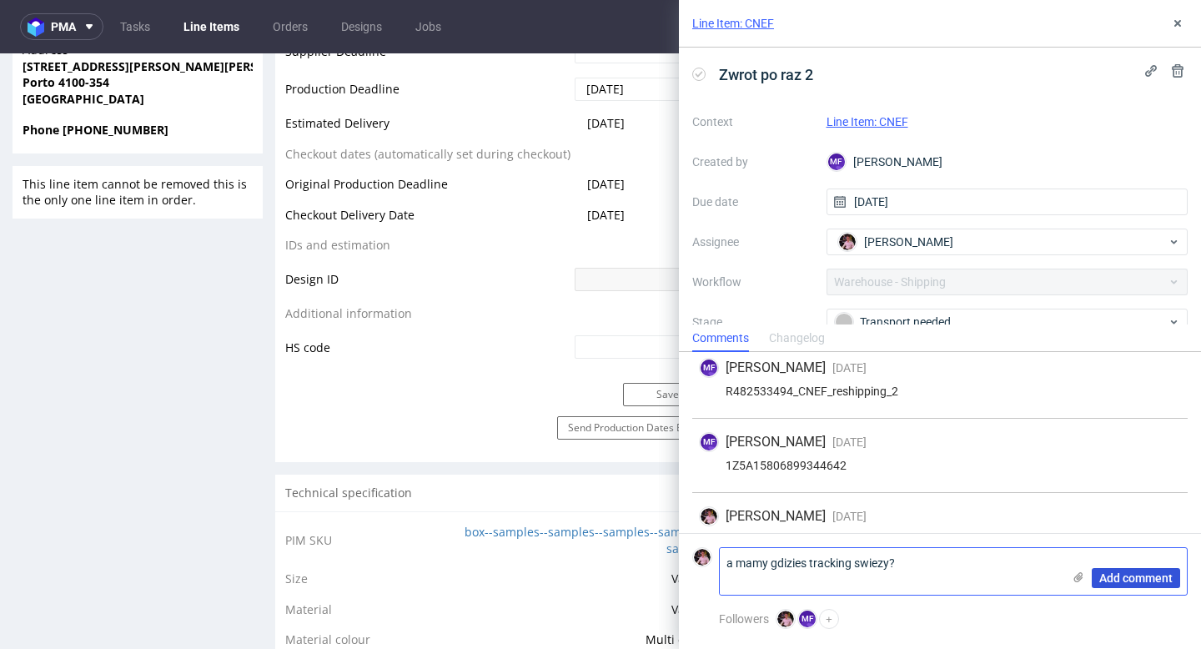
type textarea "a mamy gdizies tracking swiezy?"
click at [1134, 568] on button "Add comment" at bounding box center [1135, 578] width 88 height 20
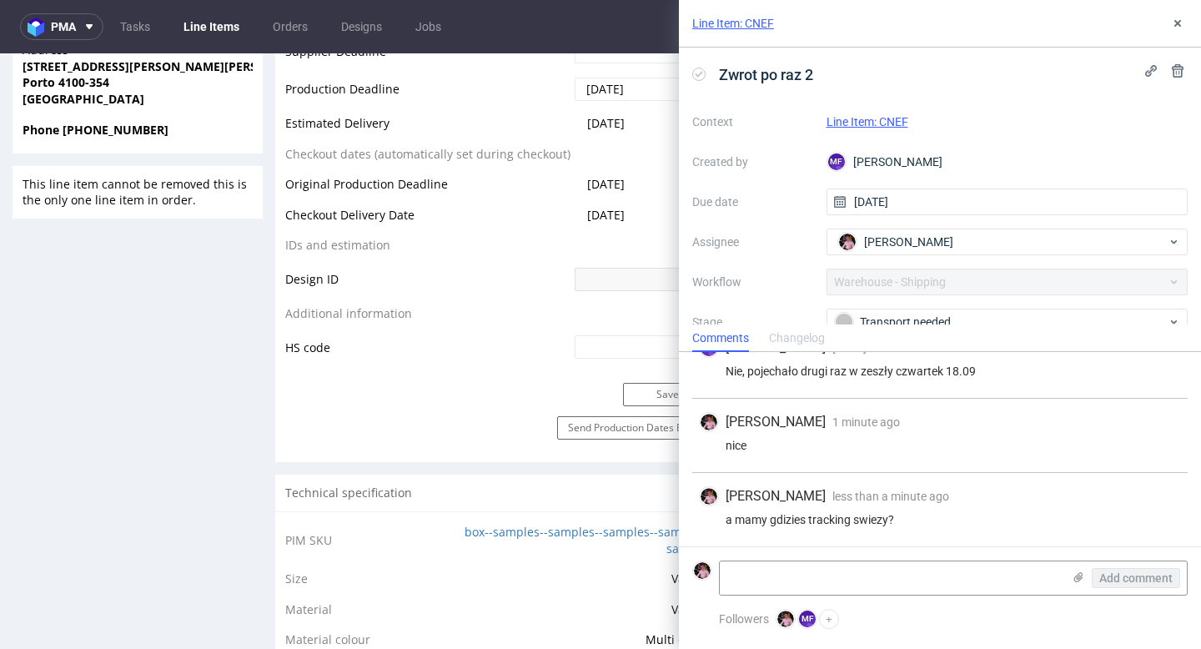
scroll to position [118, 0]
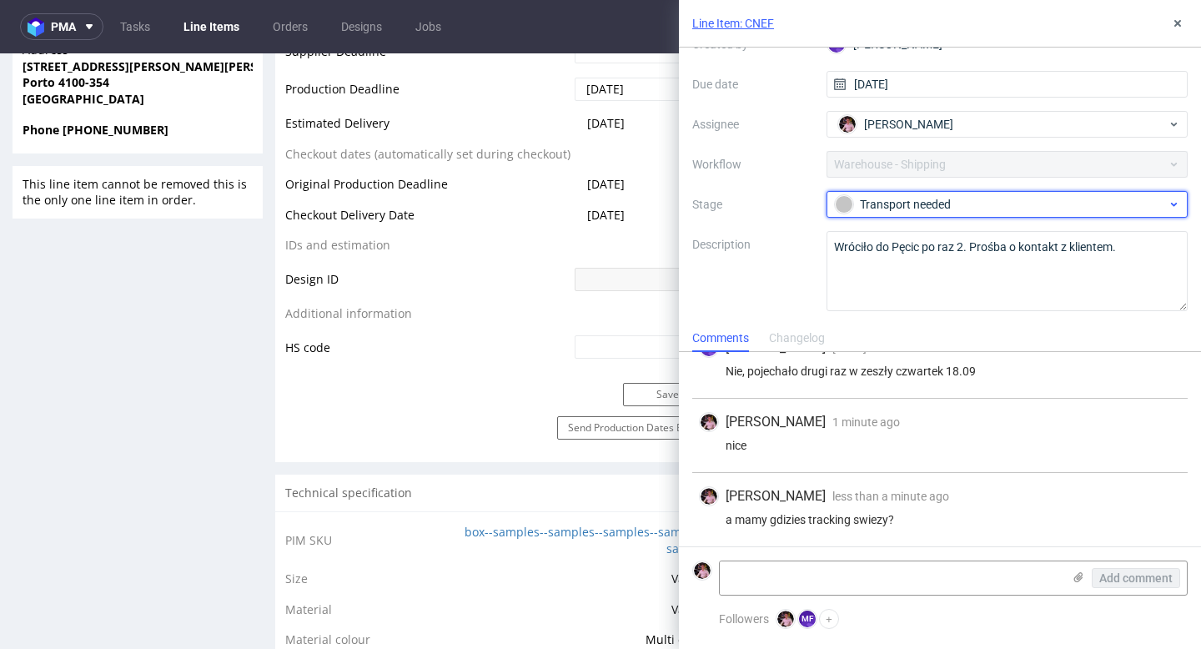
click at [956, 199] on div "Transport needed" at bounding box center [1001, 204] width 332 height 18
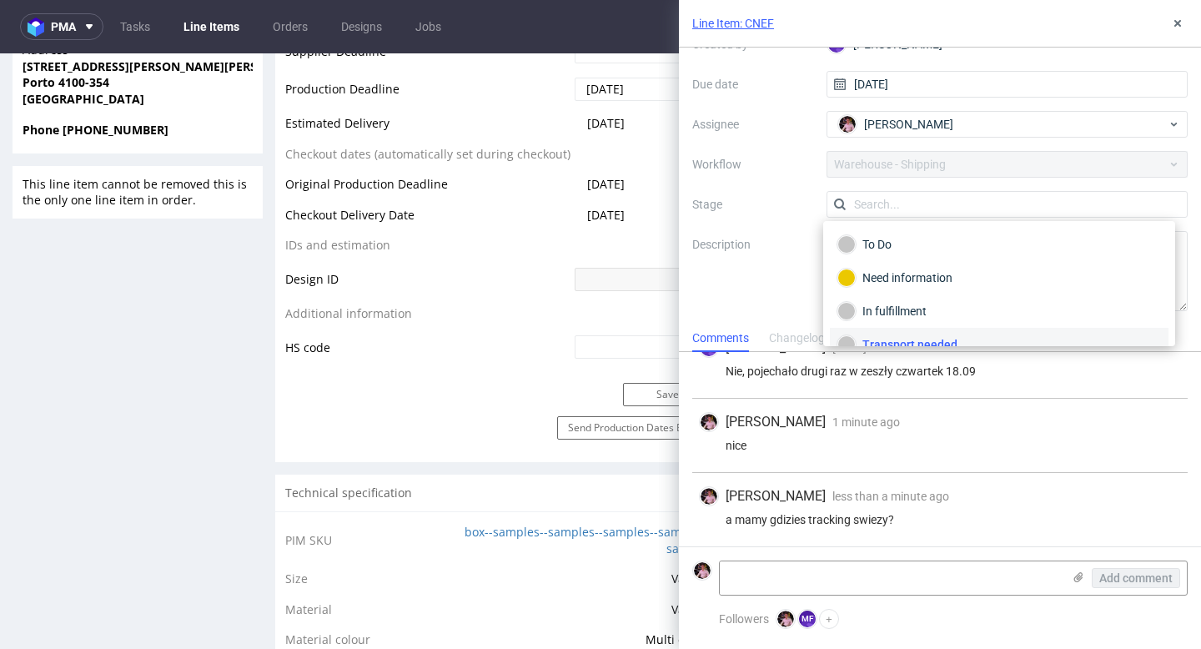
scroll to position [15, 0]
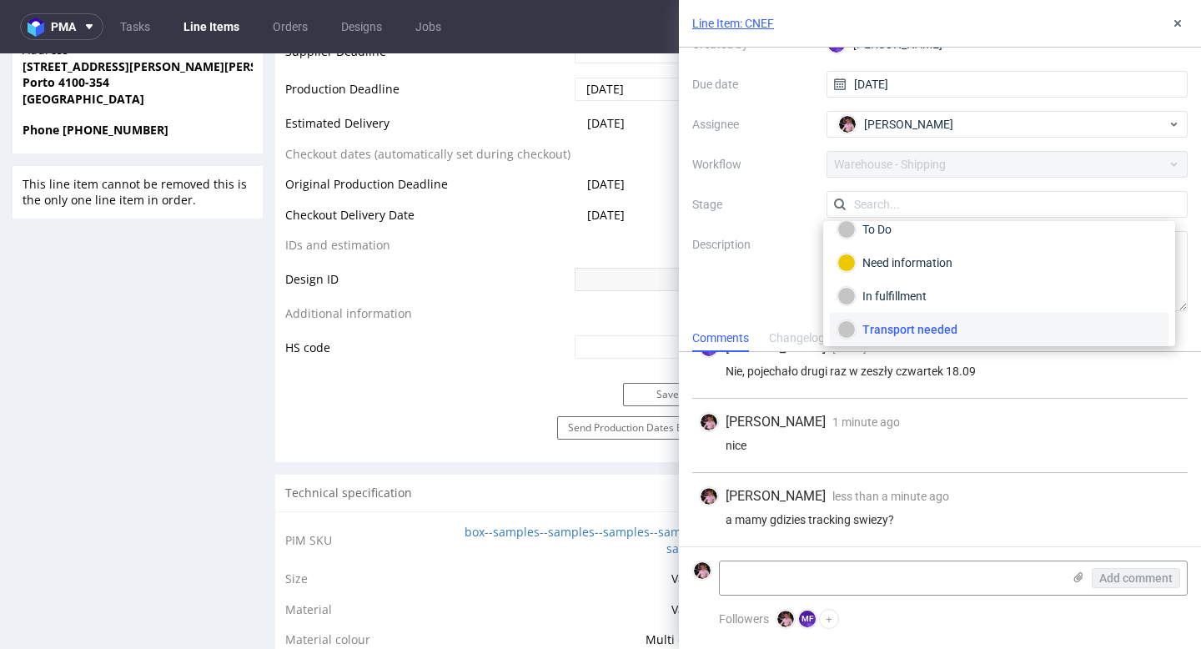
click at [956, 199] on input "text" at bounding box center [1007, 204] width 362 height 27
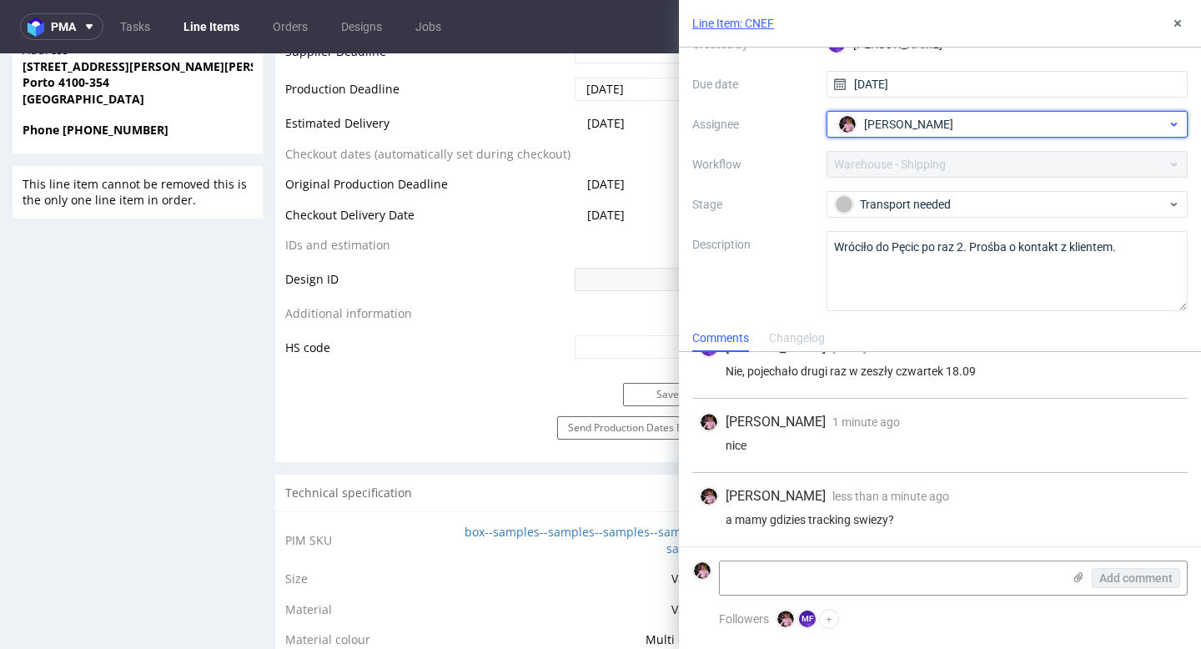
click at [920, 129] on span "Aleks Ziemkowski" at bounding box center [908, 124] width 89 height 17
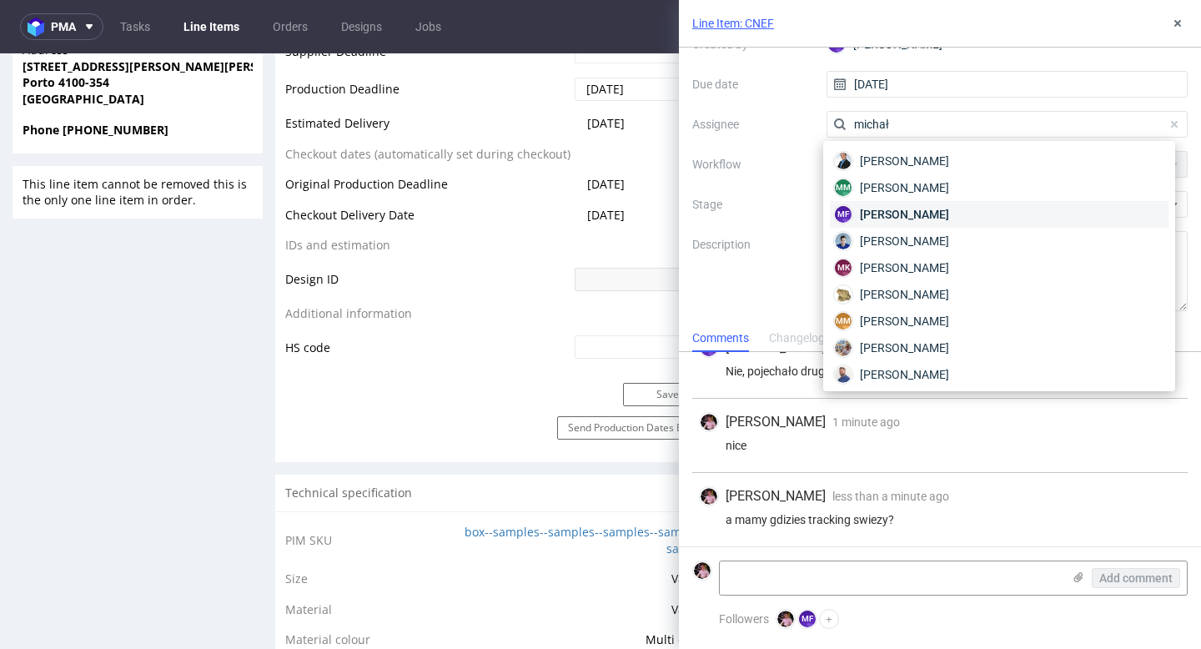
type input "michał"
click at [905, 218] on span "Michał Fedorowicz" at bounding box center [904, 214] width 89 height 17
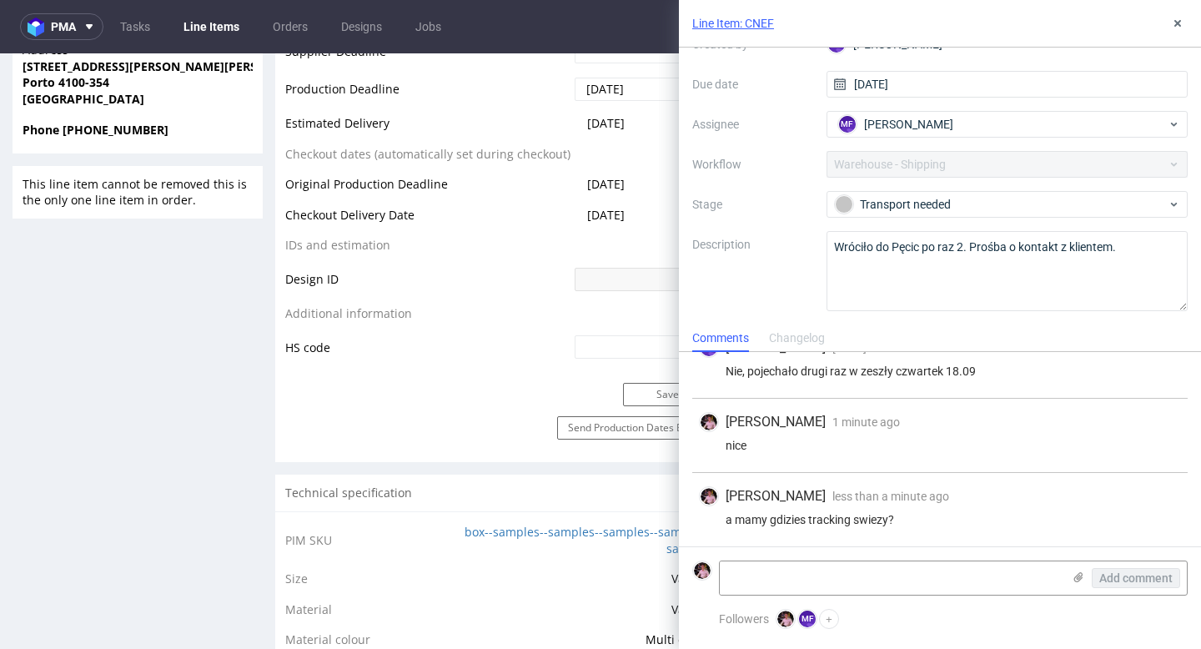
scroll to position [0, 0]
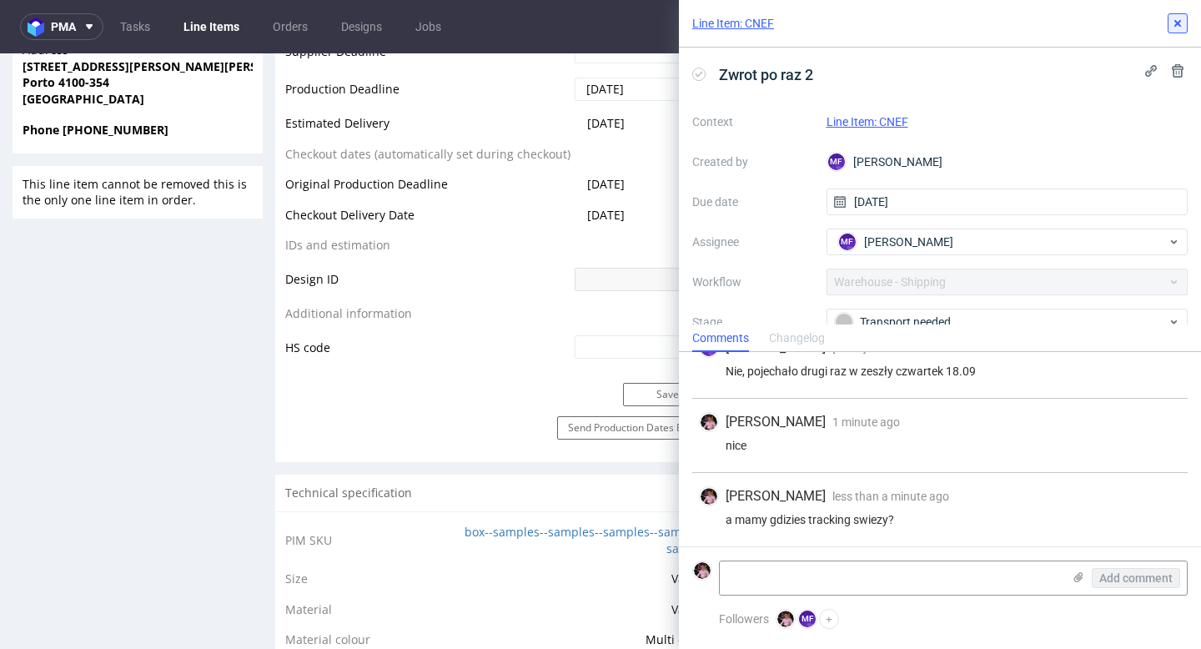
click at [1177, 18] on icon at bounding box center [1177, 23] width 13 height 13
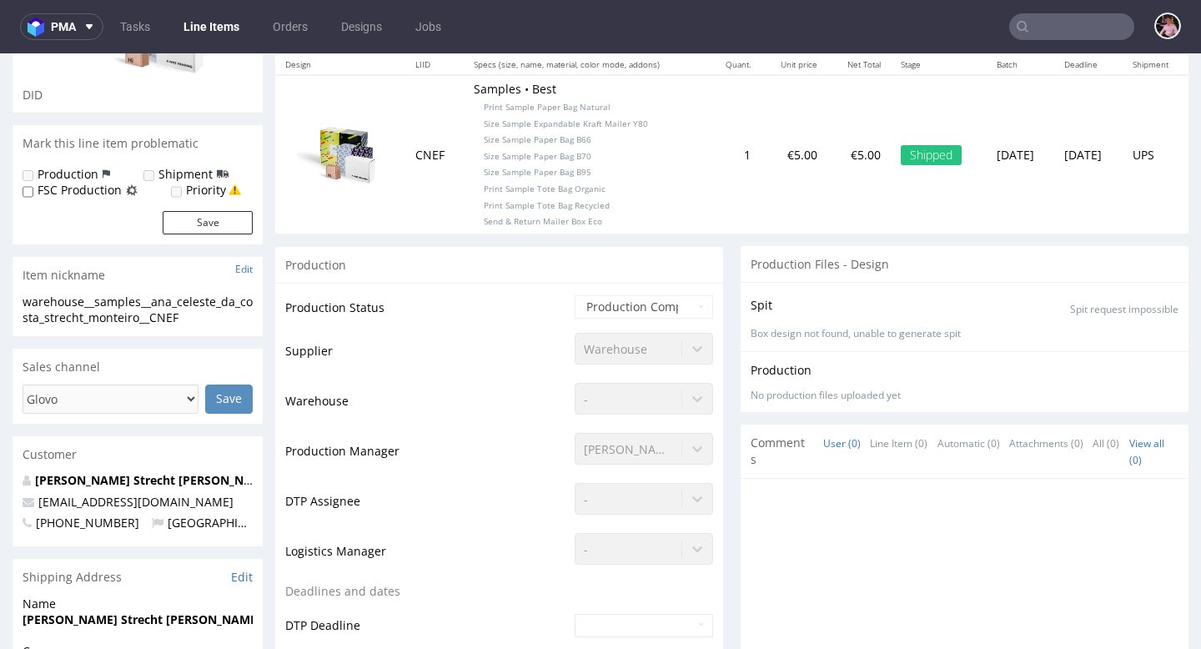
scroll to position [81, 0]
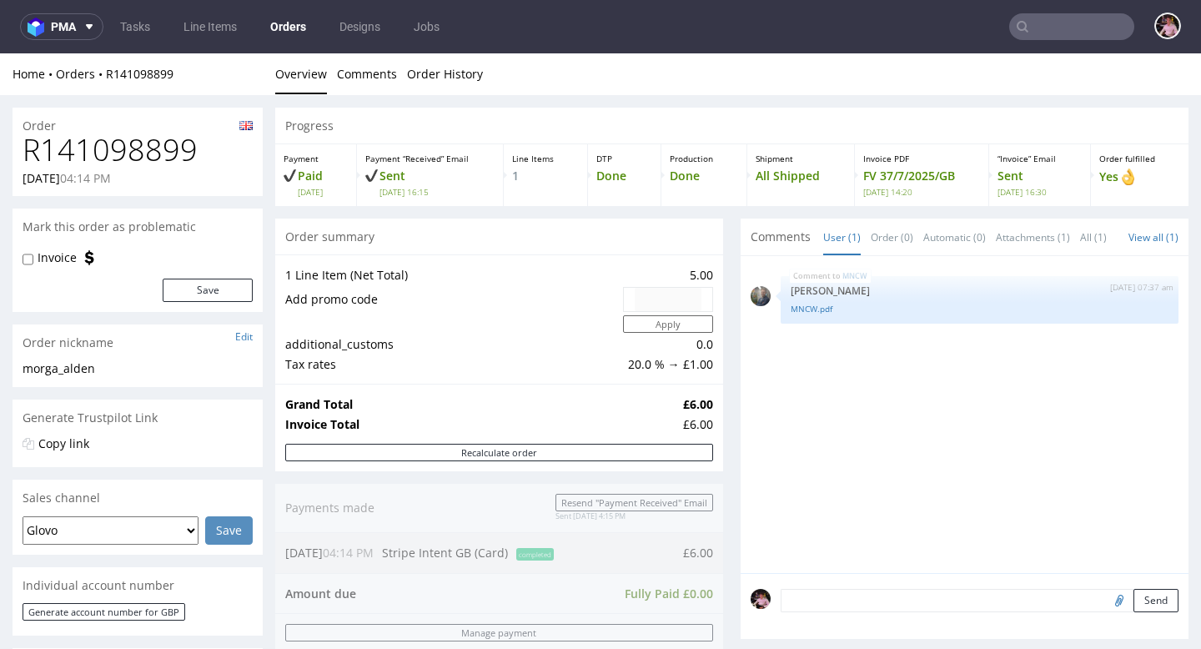
click at [137, 145] on h1 "R141098899" at bounding box center [138, 149] width 230 height 33
copy h1 "R141098899"
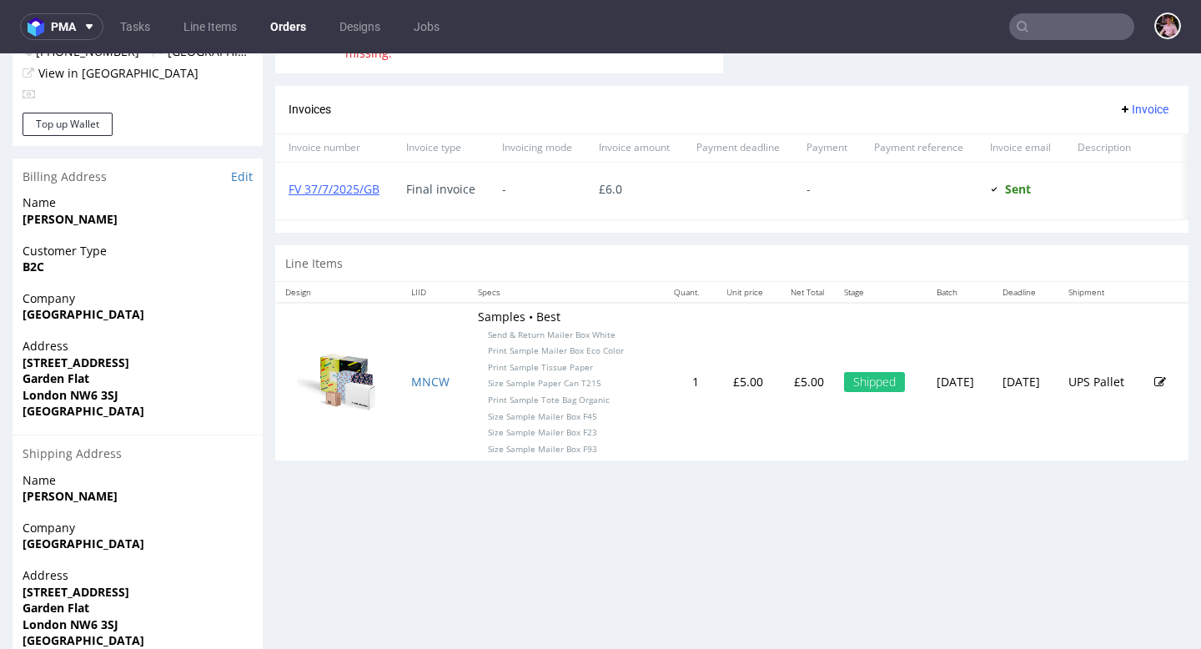
scroll to position [751, 0]
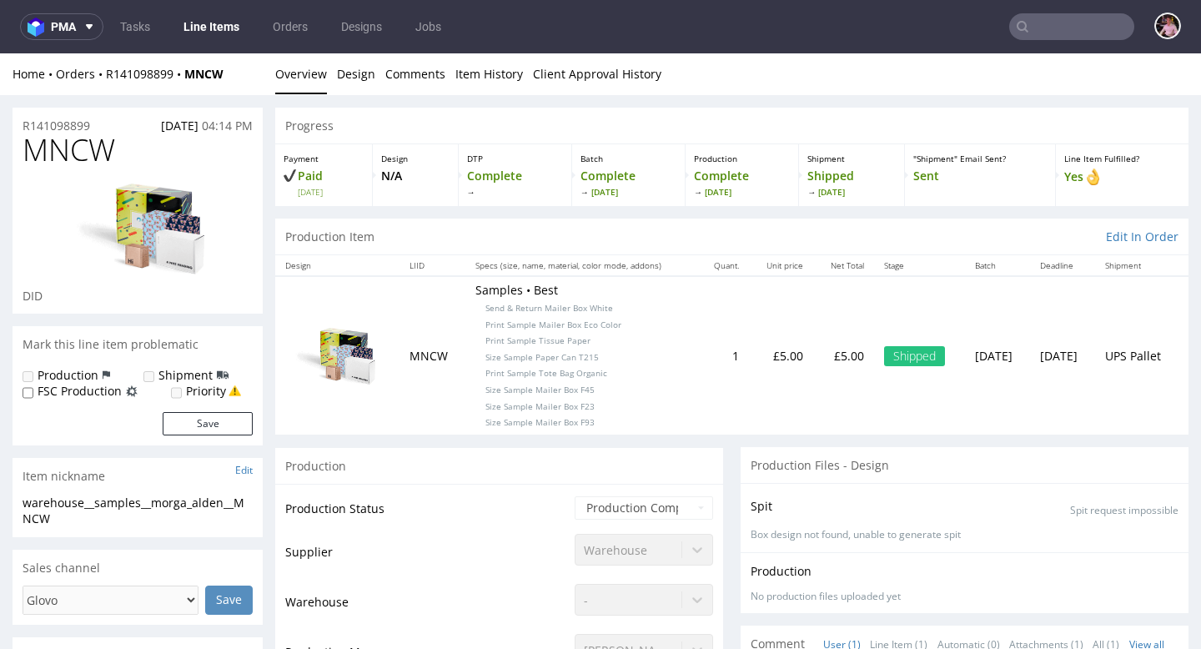
click at [155, 62] on div "Home Orders R141098899 MNCW Overview Design Comments Item History Client Approv…" at bounding box center [600, 74] width 1201 height 42
click at [128, 83] on div "Home Orders R141098899 MNCW Overview Design Comments Item History Client Approv…" at bounding box center [600, 74] width 1201 height 42
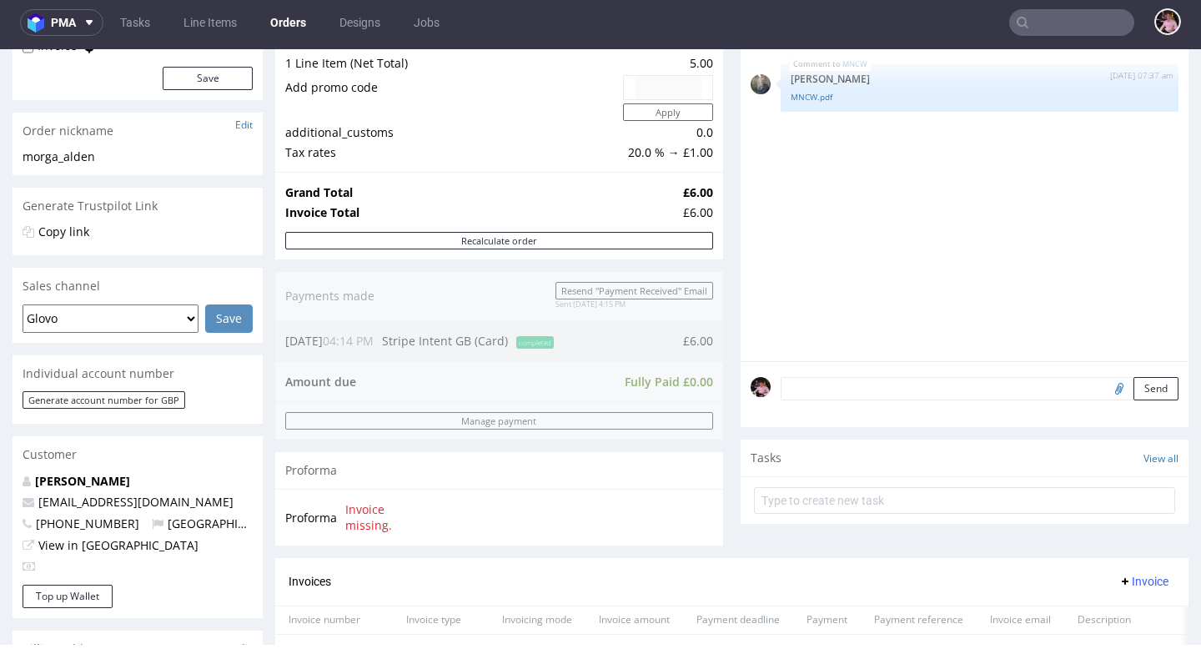
scroll to position [236, 0]
